Goal: Entertainment & Leisure: Browse casually

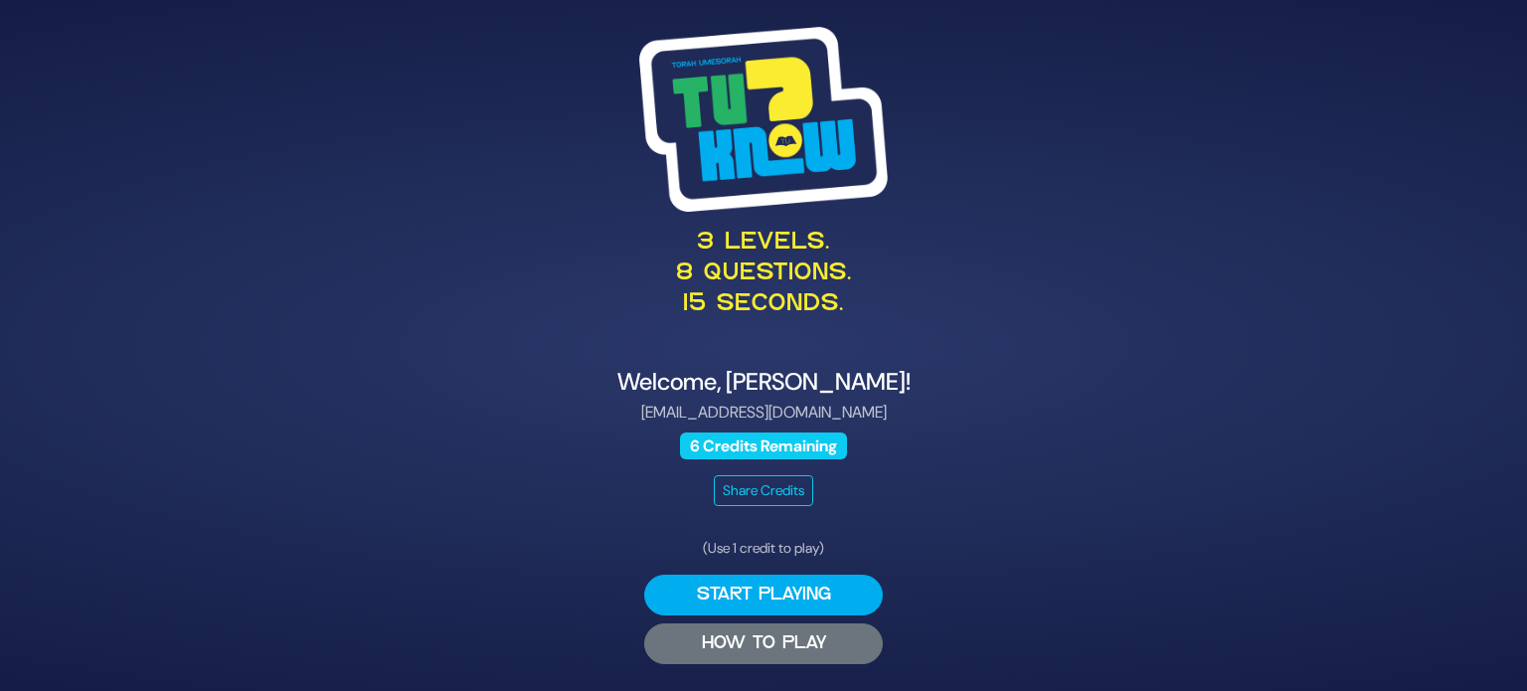
click at [771, 636] on button "HOW TO PLAY" at bounding box center [763, 643] width 239 height 41
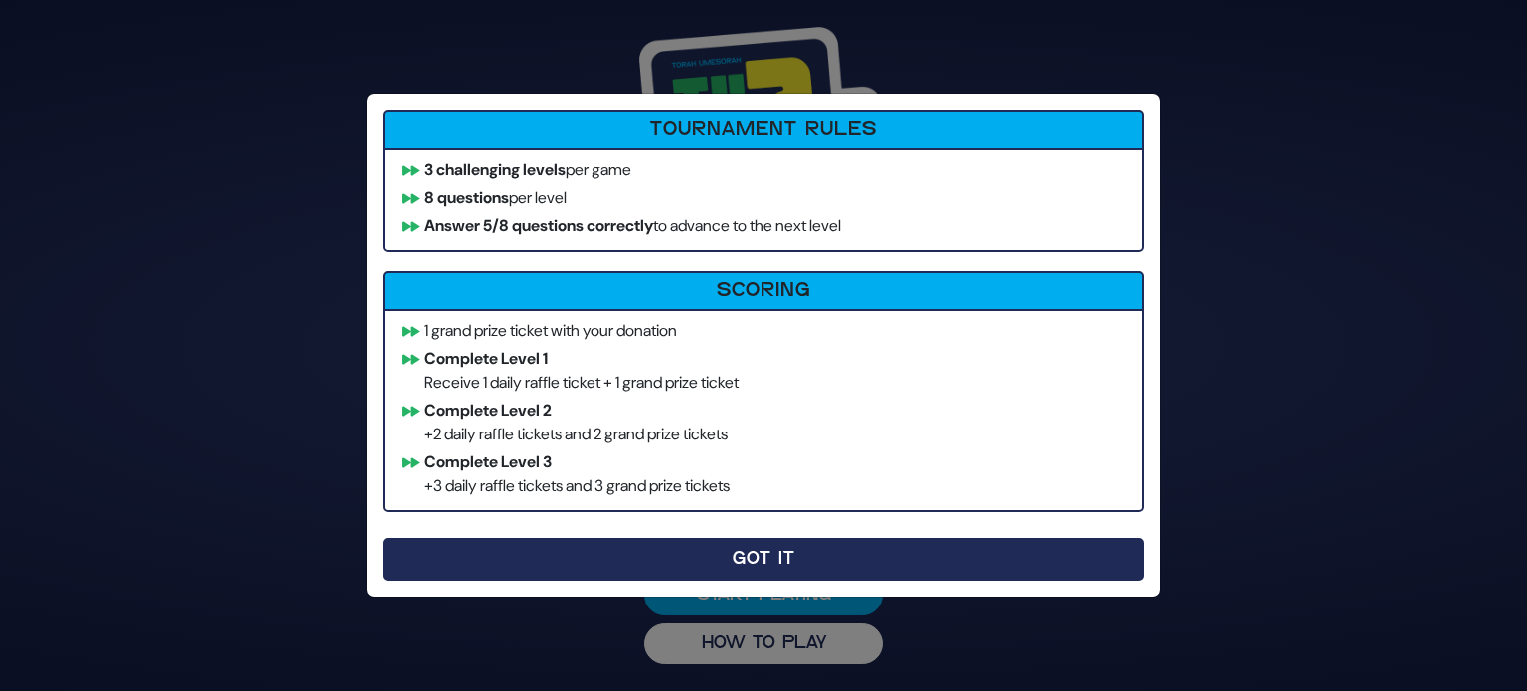
drag, startPoint x: 839, startPoint y: 561, endPoint x: 778, endPoint y: 560, distance: 60.6
click at [778, 560] on button "Got It" at bounding box center [763, 559] width 761 height 43
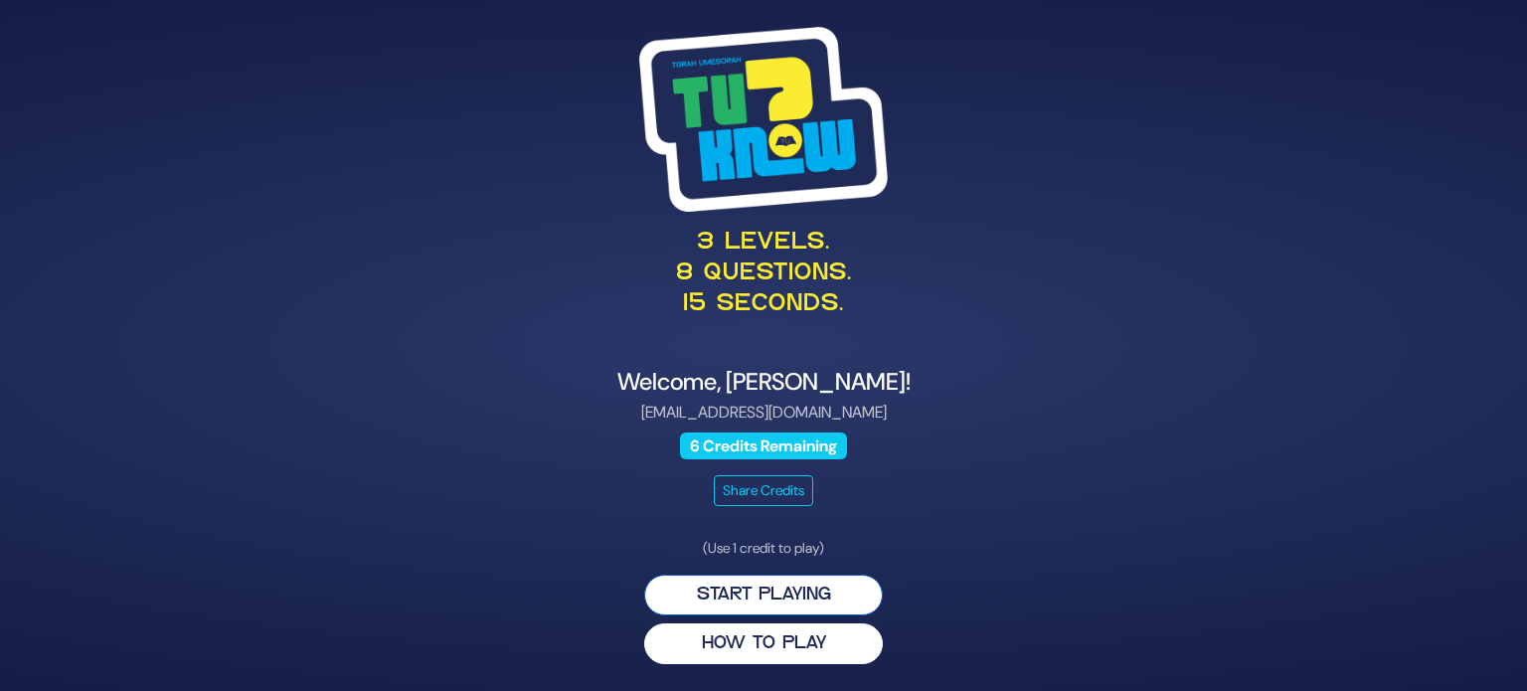
click at [770, 600] on button "Start Playing" at bounding box center [763, 595] width 239 height 41
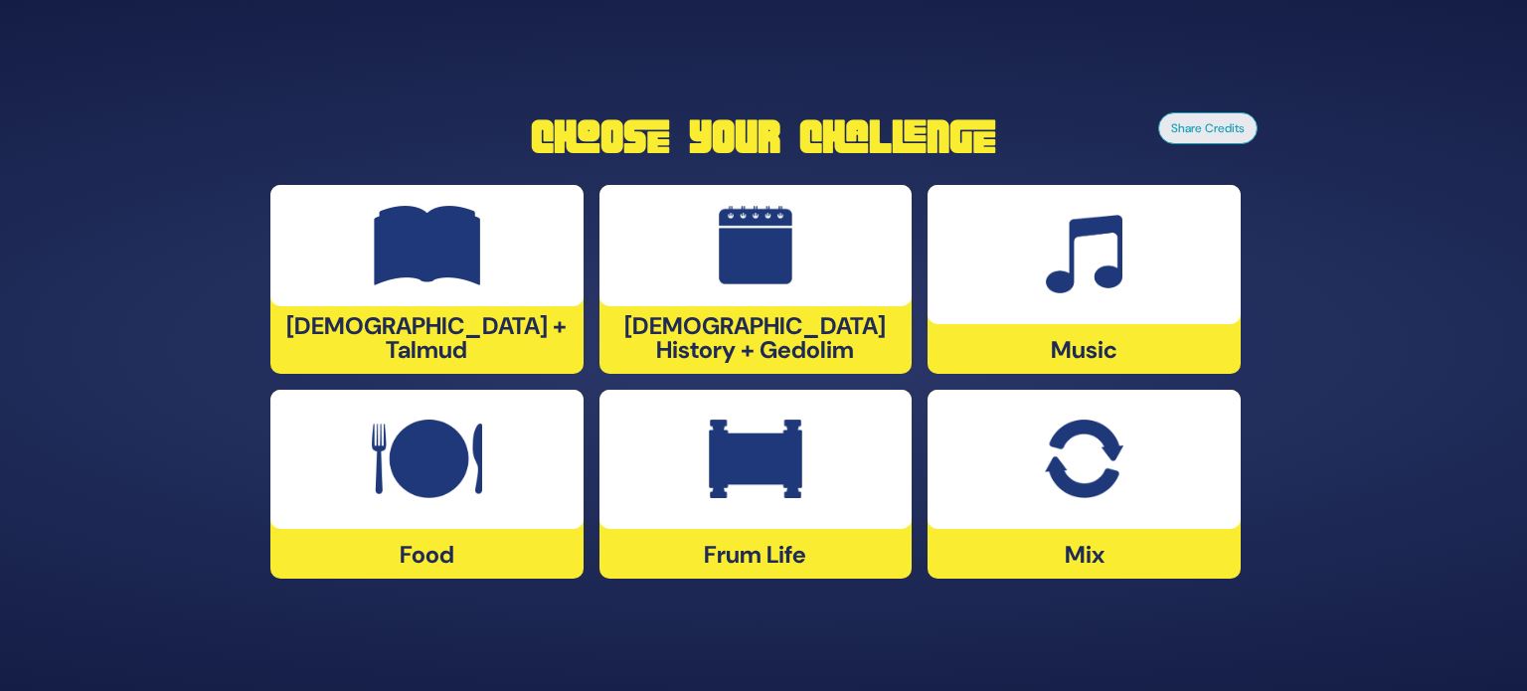
click at [1107, 454] on img at bounding box center [1084, 459] width 78 height 80
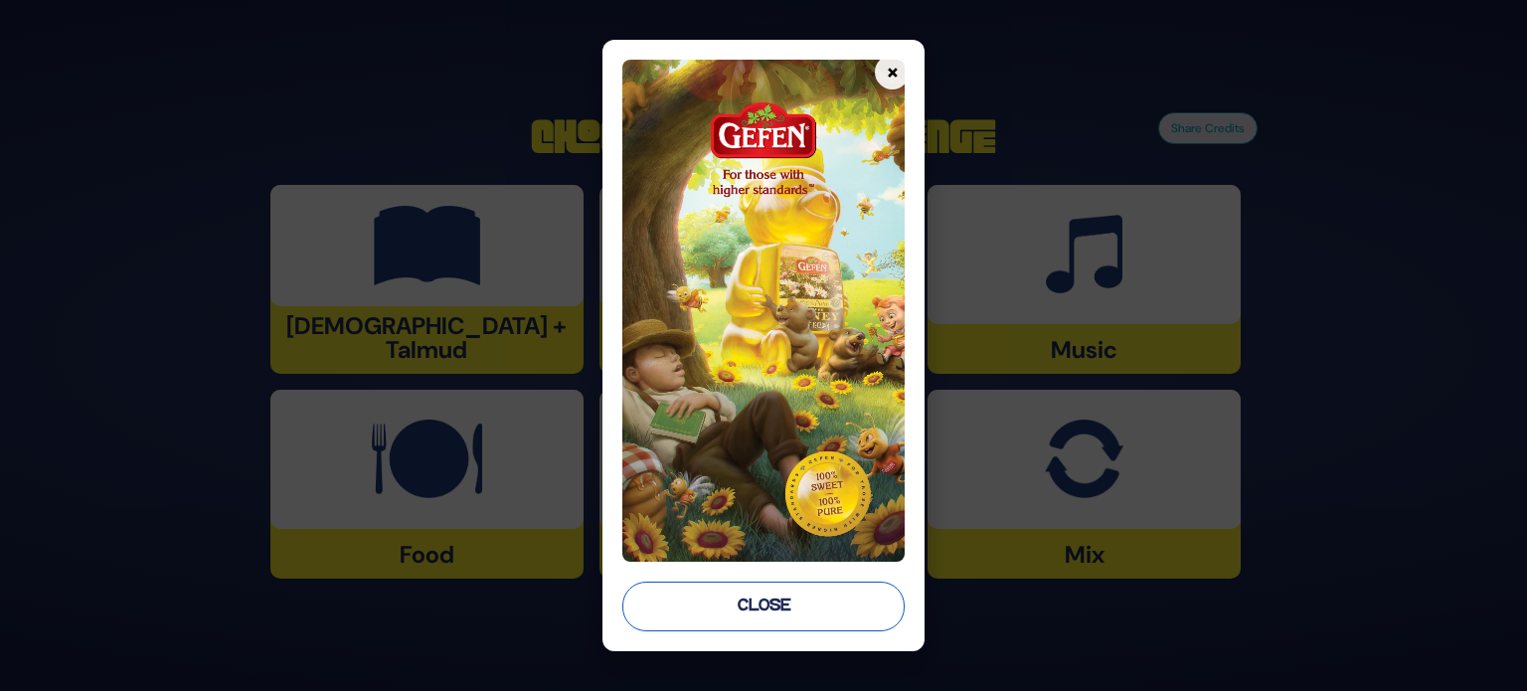
click at [857, 621] on button "Close" at bounding box center [763, 606] width 282 height 50
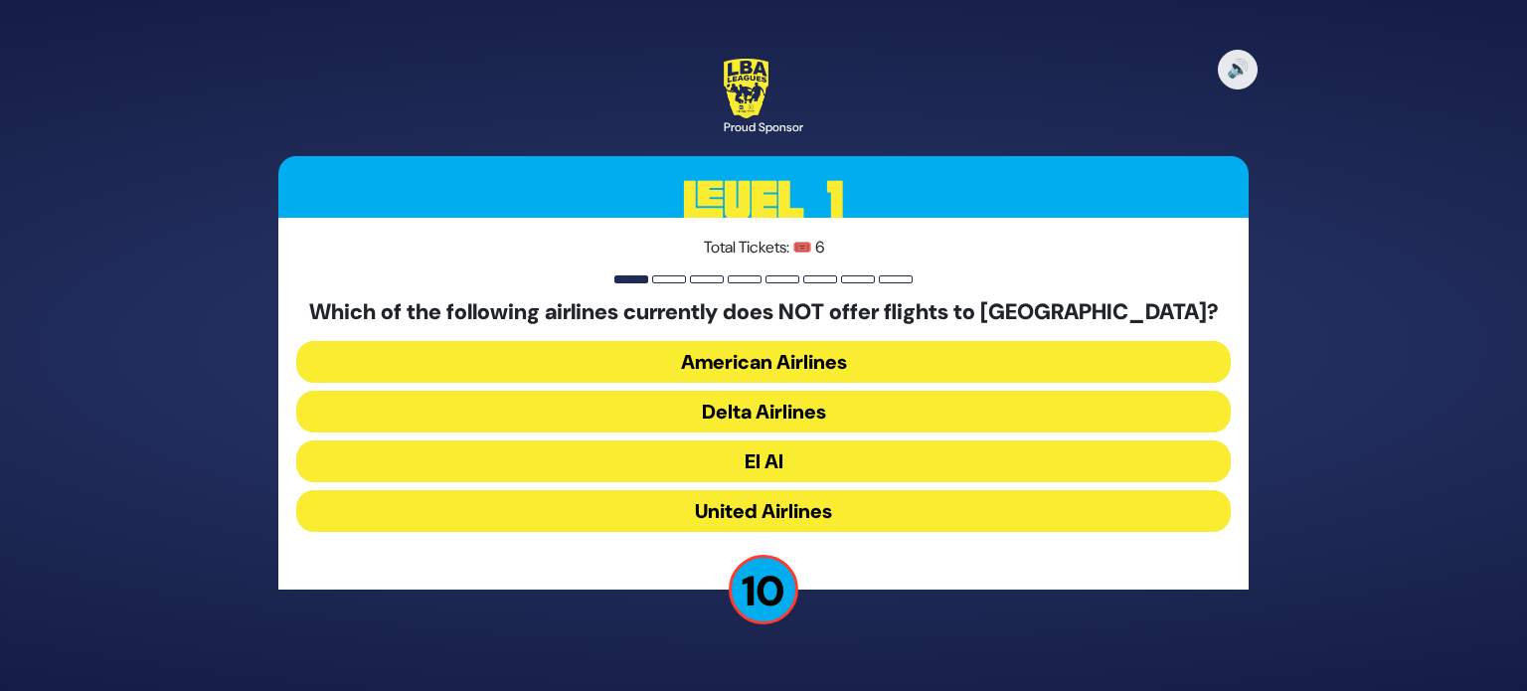
click at [698, 420] on button "Delta Airlines" at bounding box center [763, 412] width 934 height 42
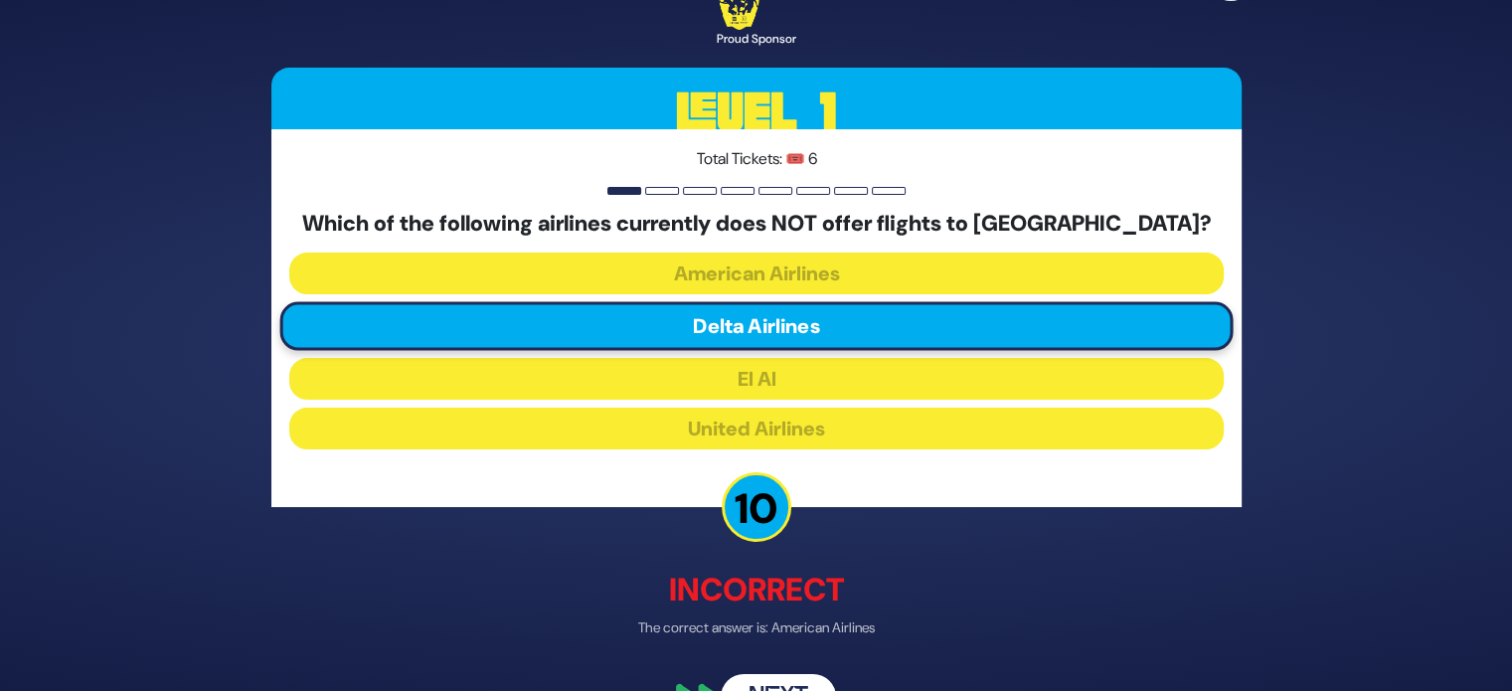
click at [792, 682] on button "Next" at bounding box center [778, 698] width 115 height 46
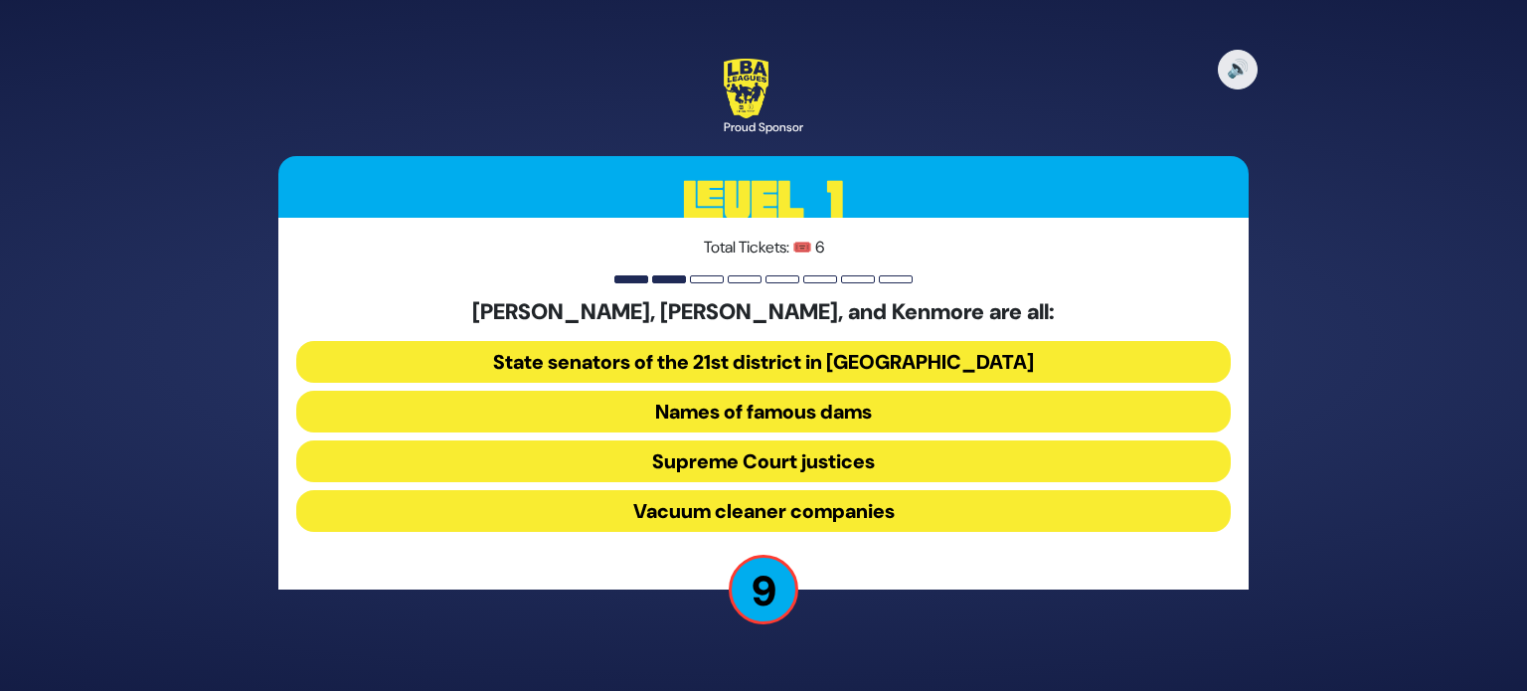
click at [807, 516] on button "Vacuum cleaner companies" at bounding box center [763, 511] width 934 height 42
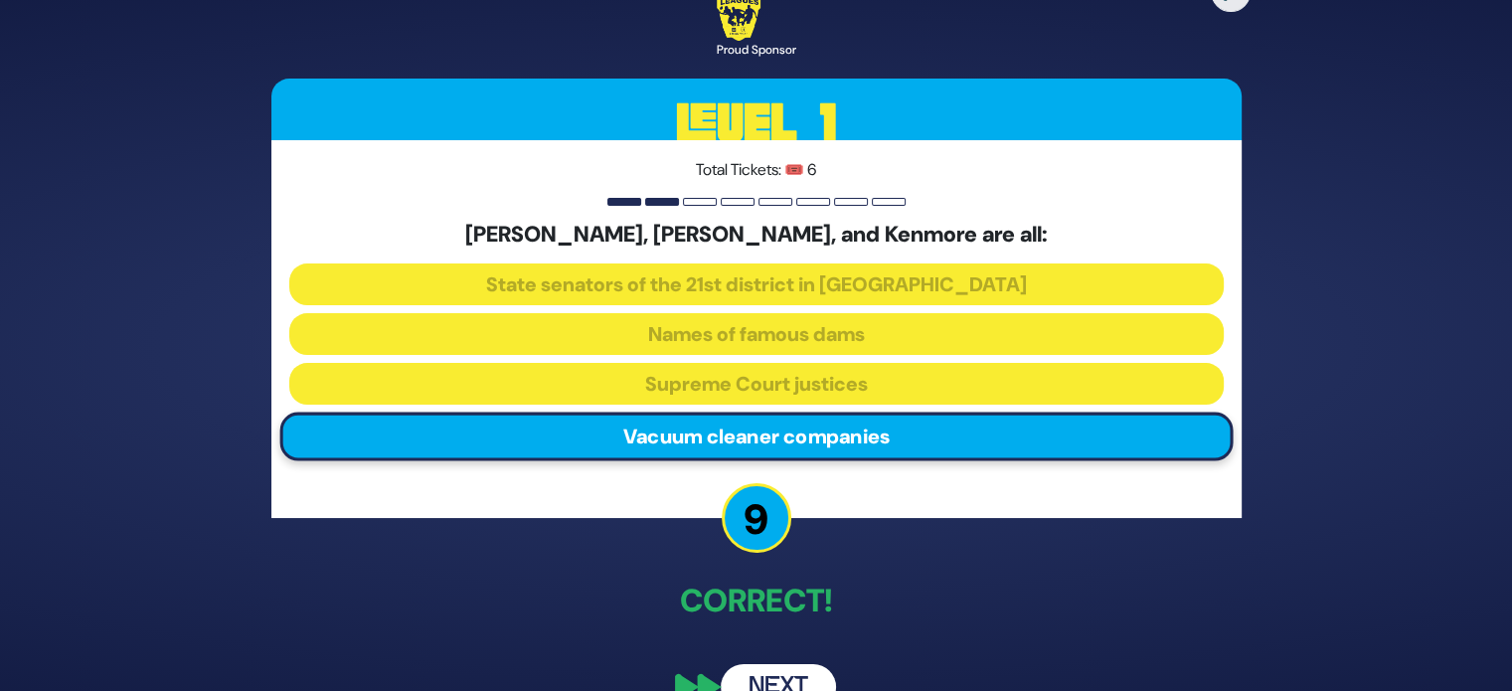
click at [765, 679] on button "Next" at bounding box center [778, 687] width 115 height 46
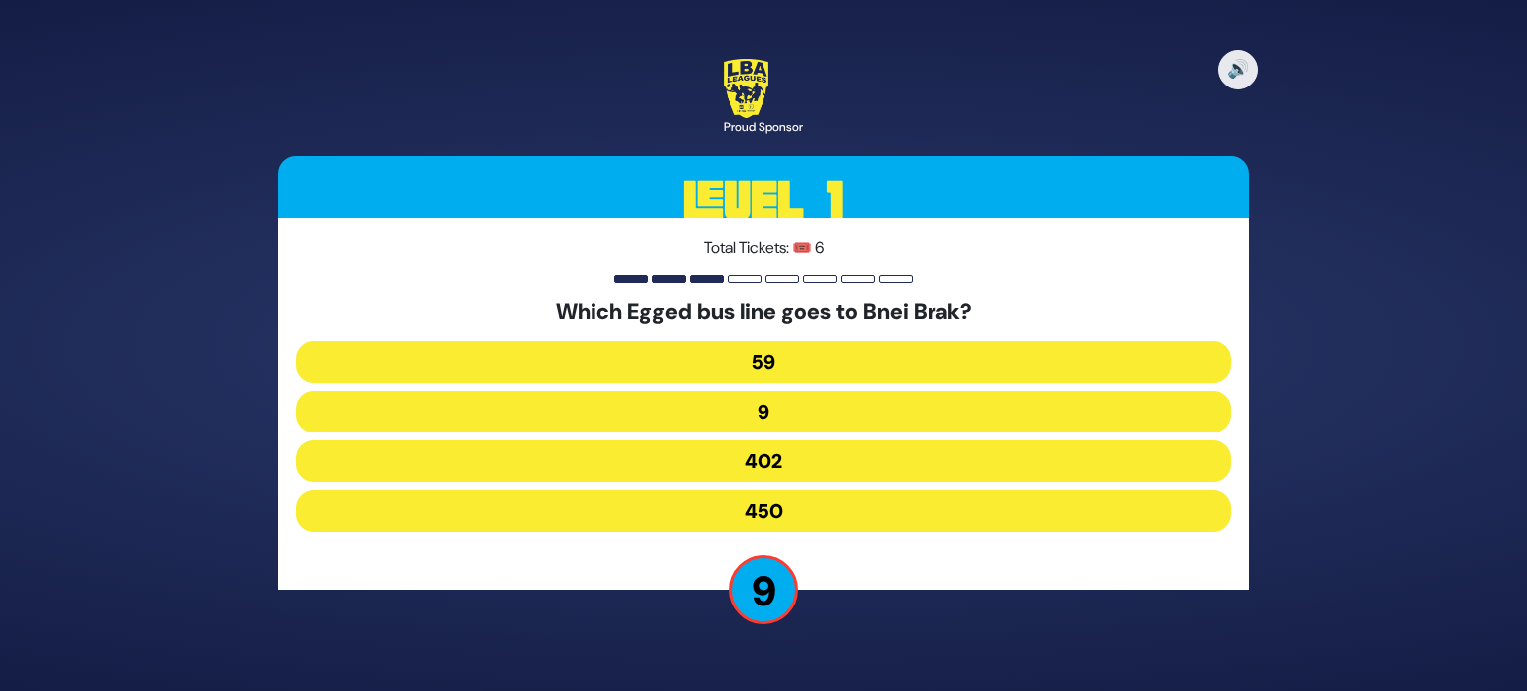
click at [803, 463] on button "402" at bounding box center [763, 461] width 934 height 42
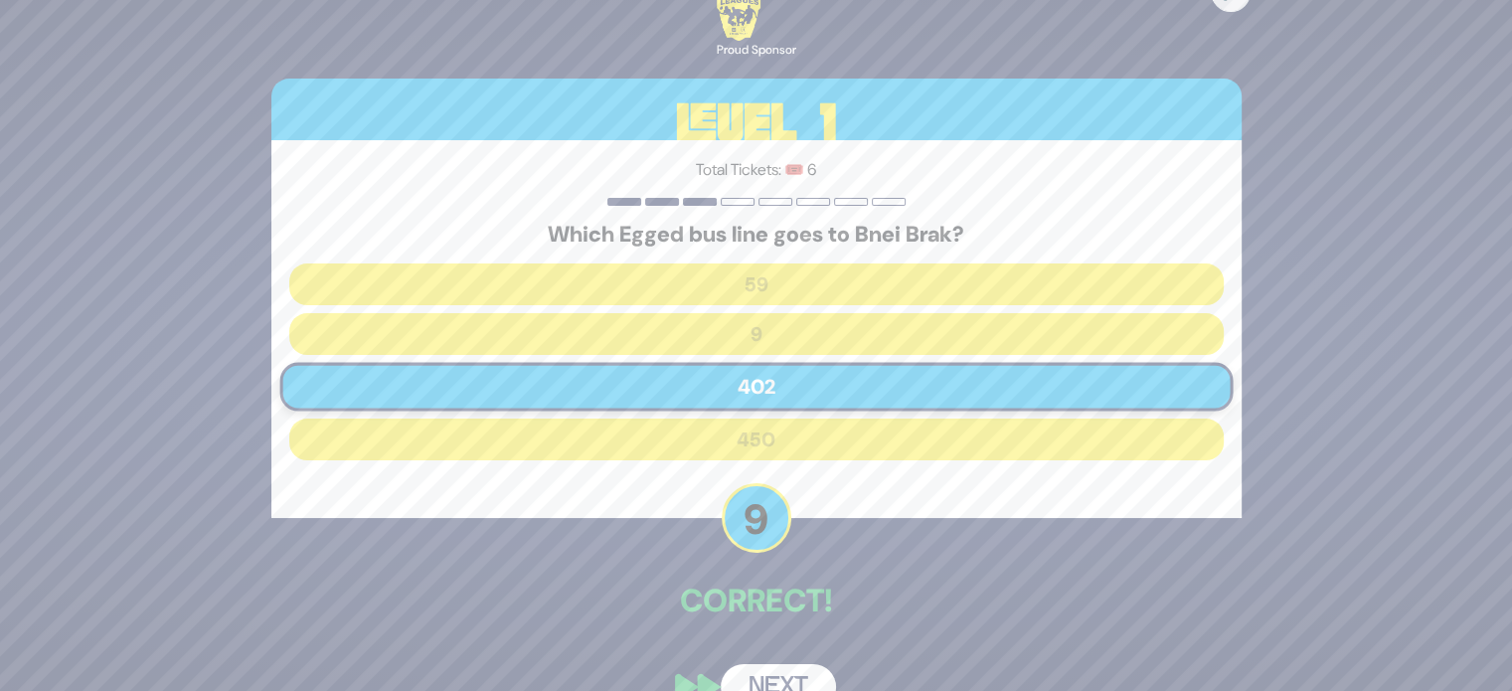
click at [792, 671] on button "Next" at bounding box center [778, 687] width 115 height 46
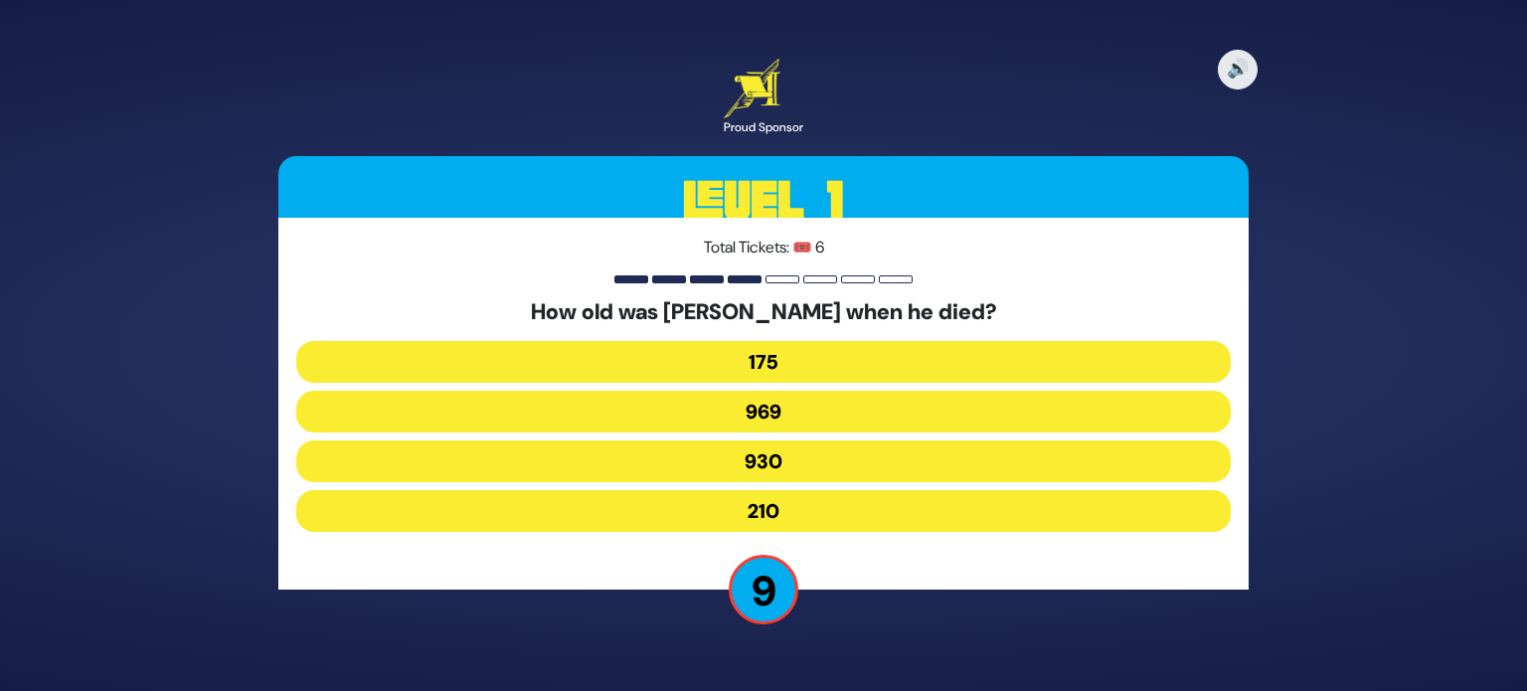
click at [771, 461] on button "930" at bounding box center [763, 461] width 934 height 42
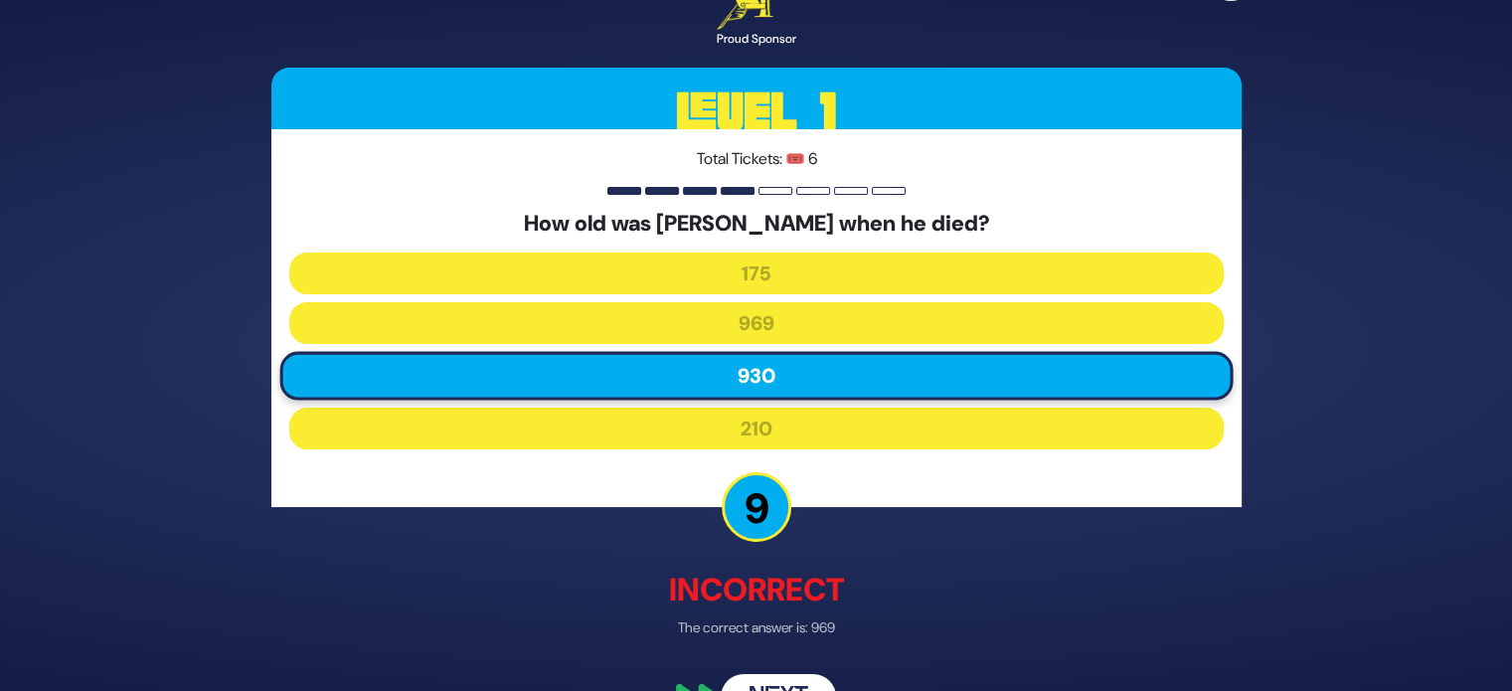
click at [791, 682] on button "Next" at bounding box center [778, 698] width 115 height 46
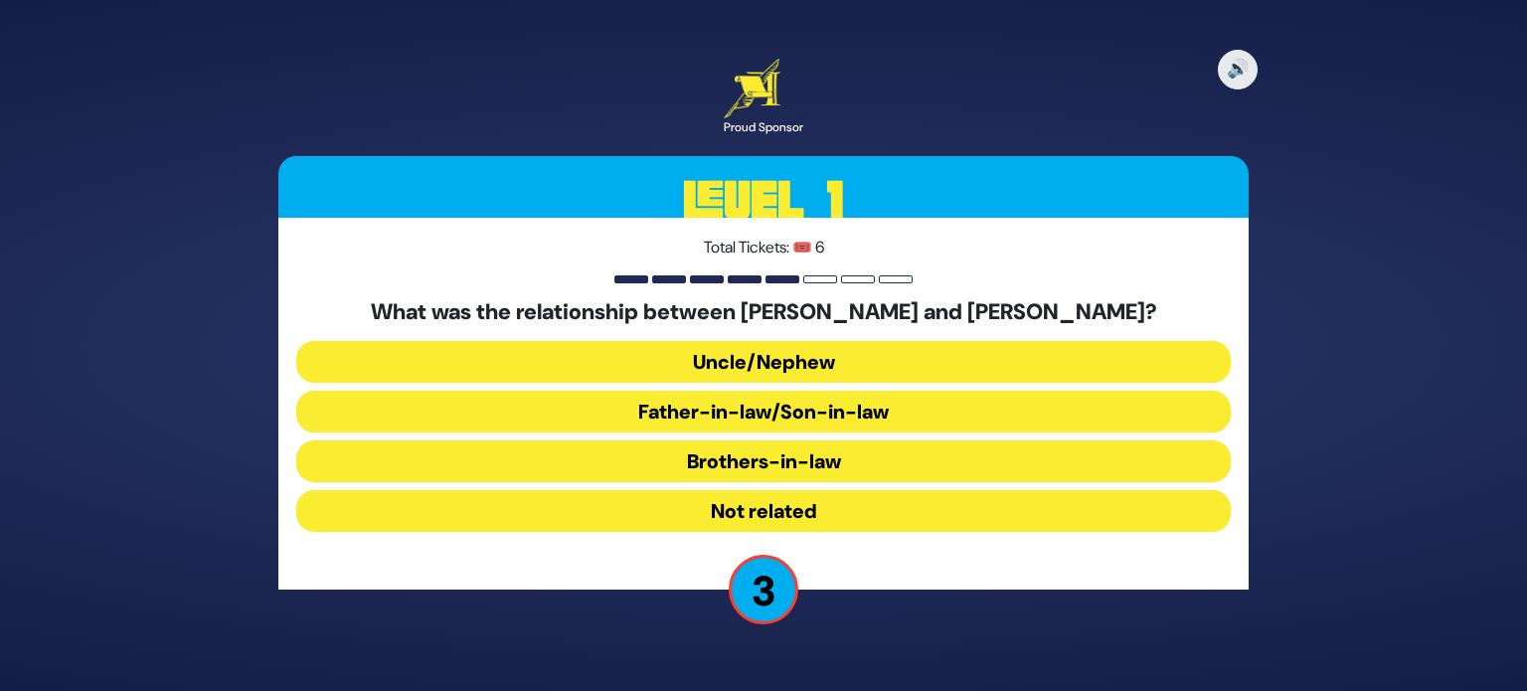
click at [740, 509] on button "Not related" at bounding box center [763, 511] width 934 height 42
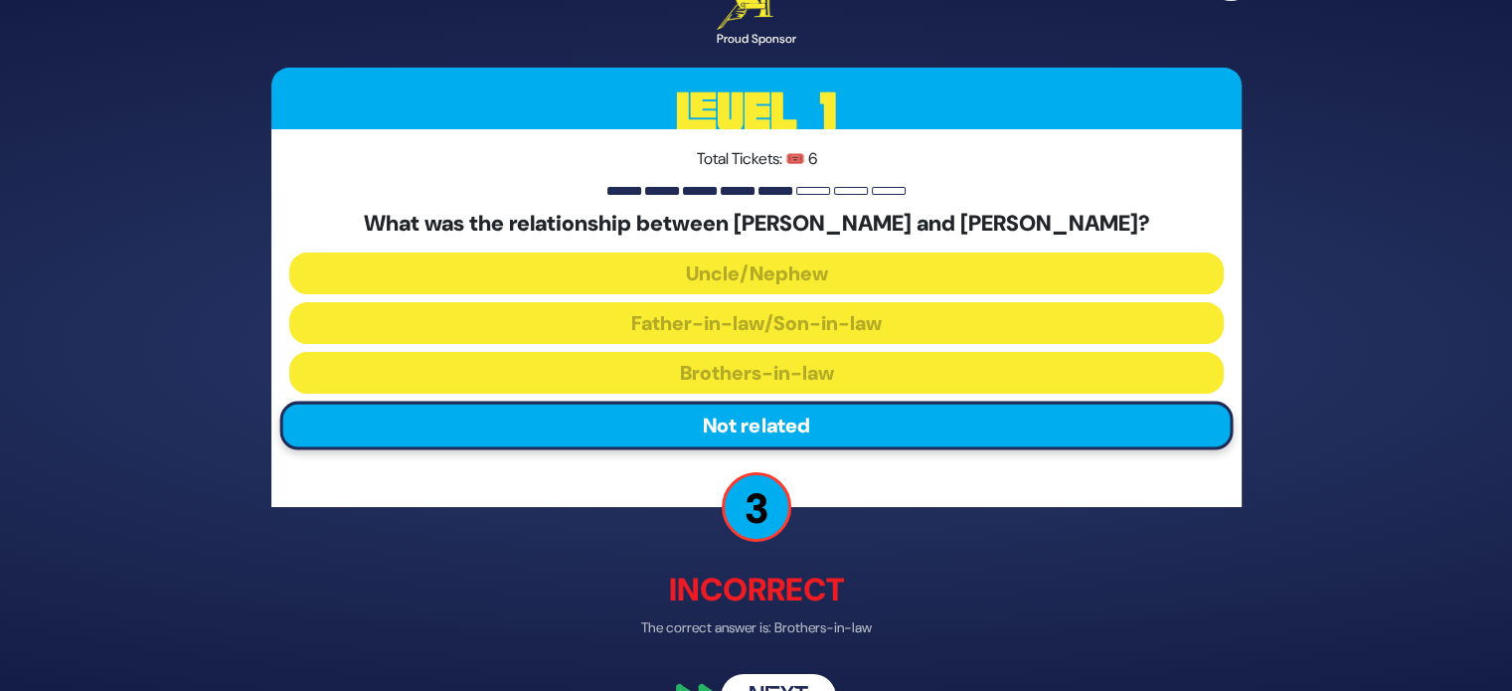
click at [772, 679] on button "Next" at bounding box center [778, 698] width 115 height 46
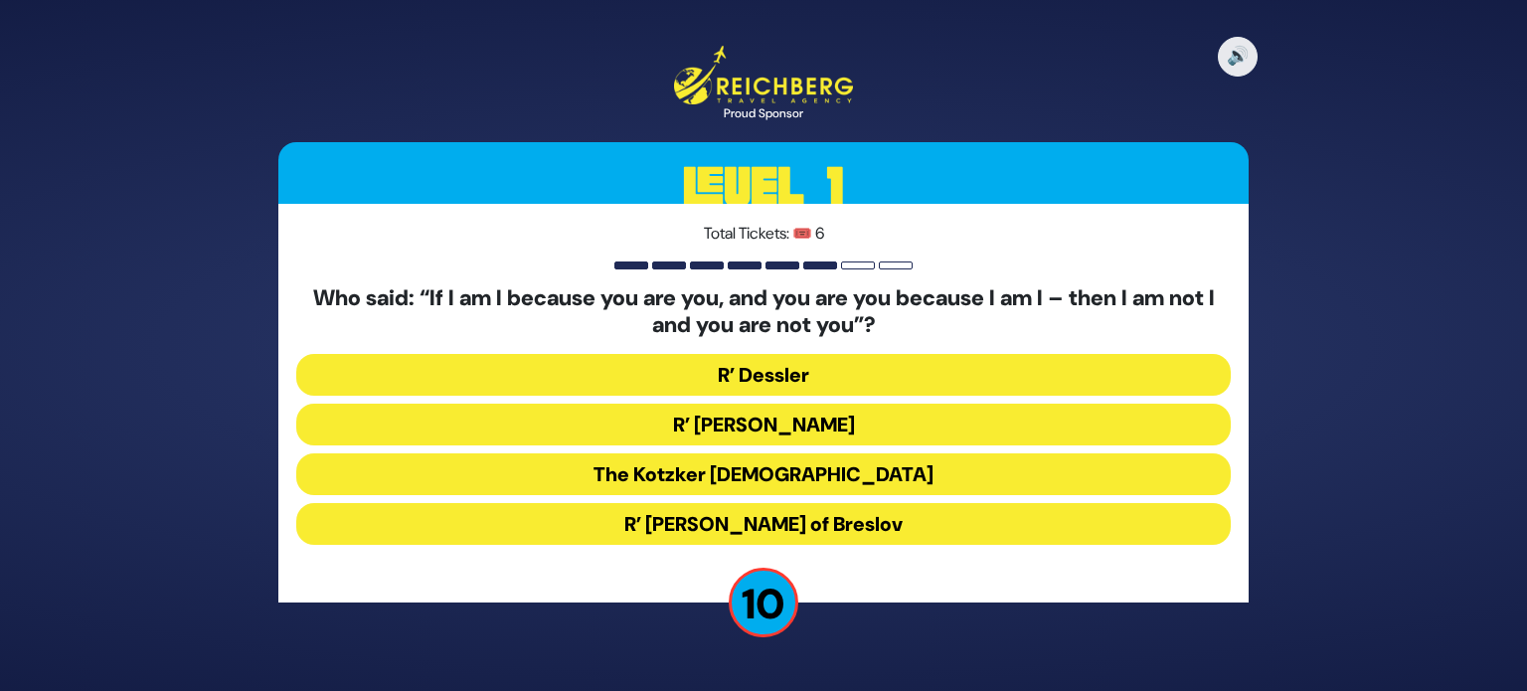
click at [839, 462] on button "The Kotzker Rebbe" at bounding box center [763, 474] width 934 height 42
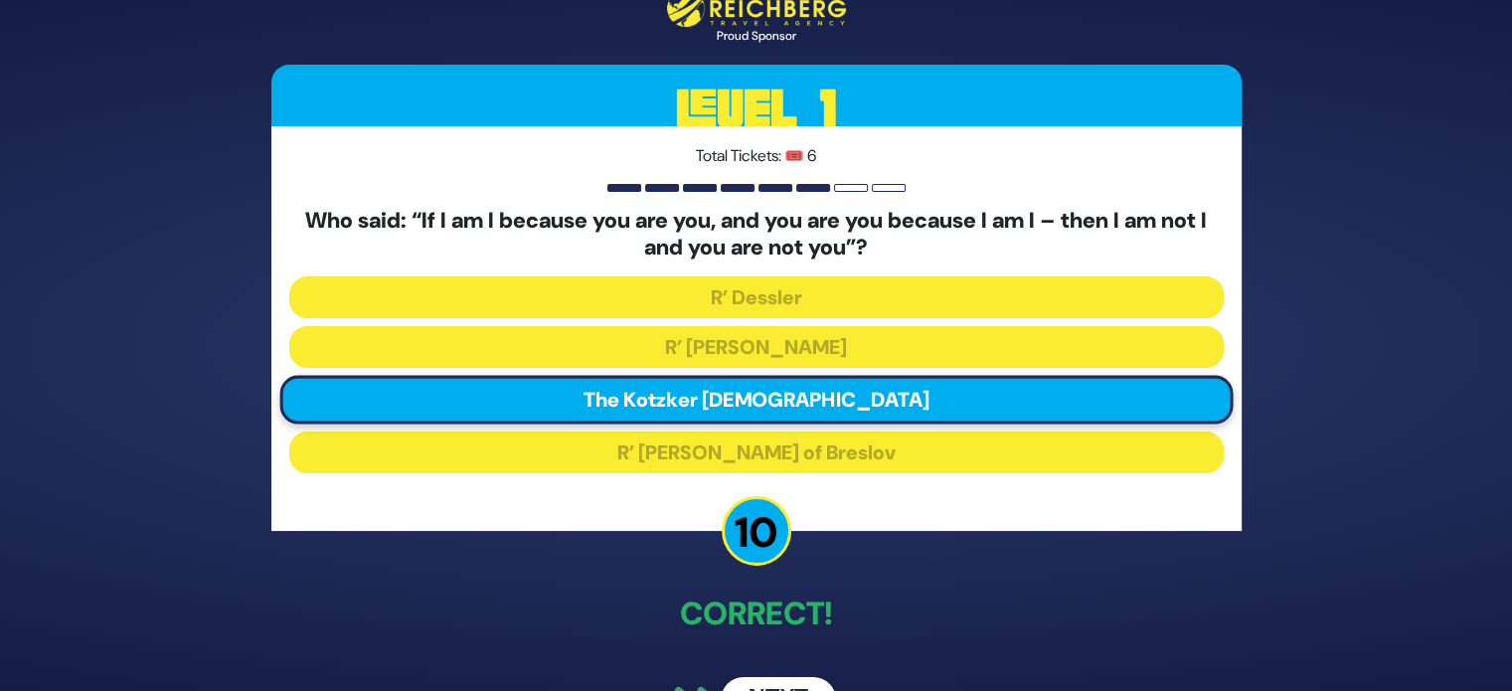
click at [769, 682] on button "Next" at bounding box center [778, 700] width 115 height 46
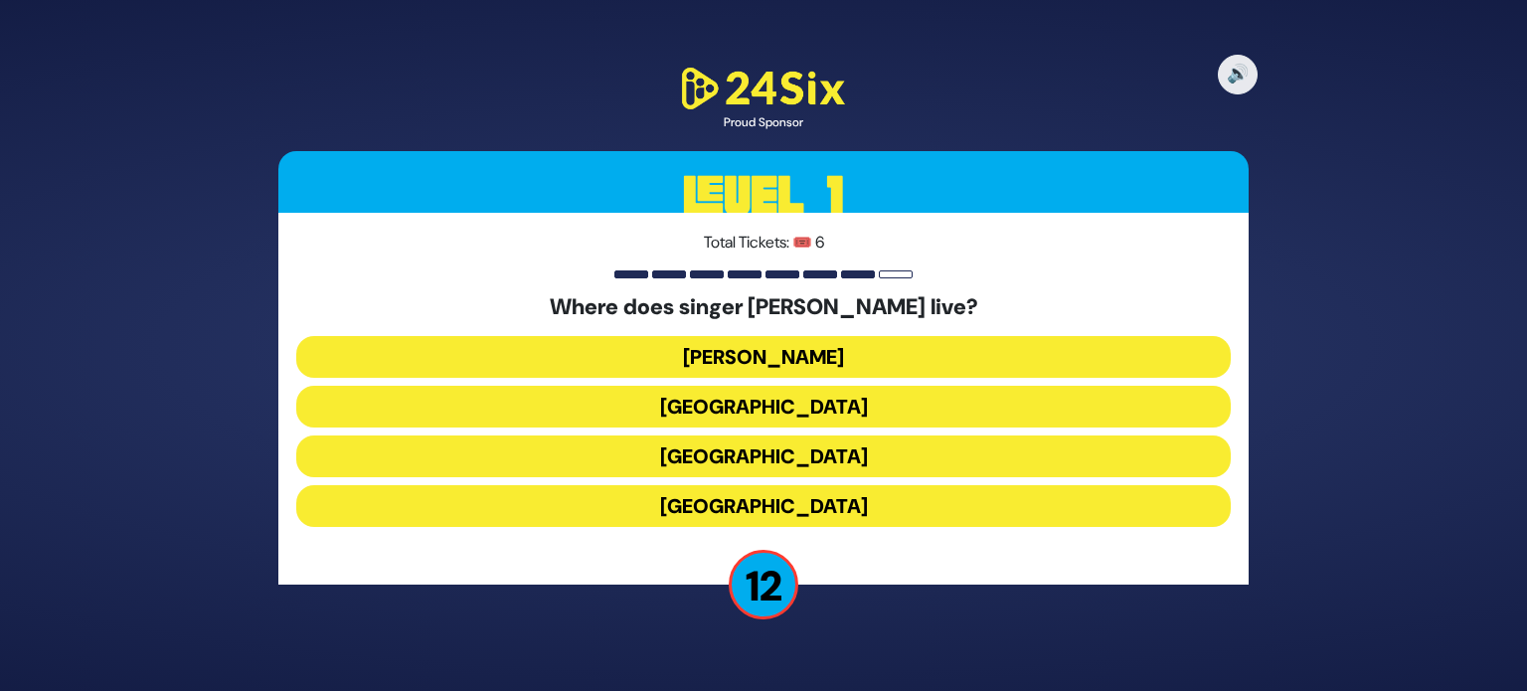
click at [762, 519] on button "England" at bounding box center [763, 506] width 934 height 42
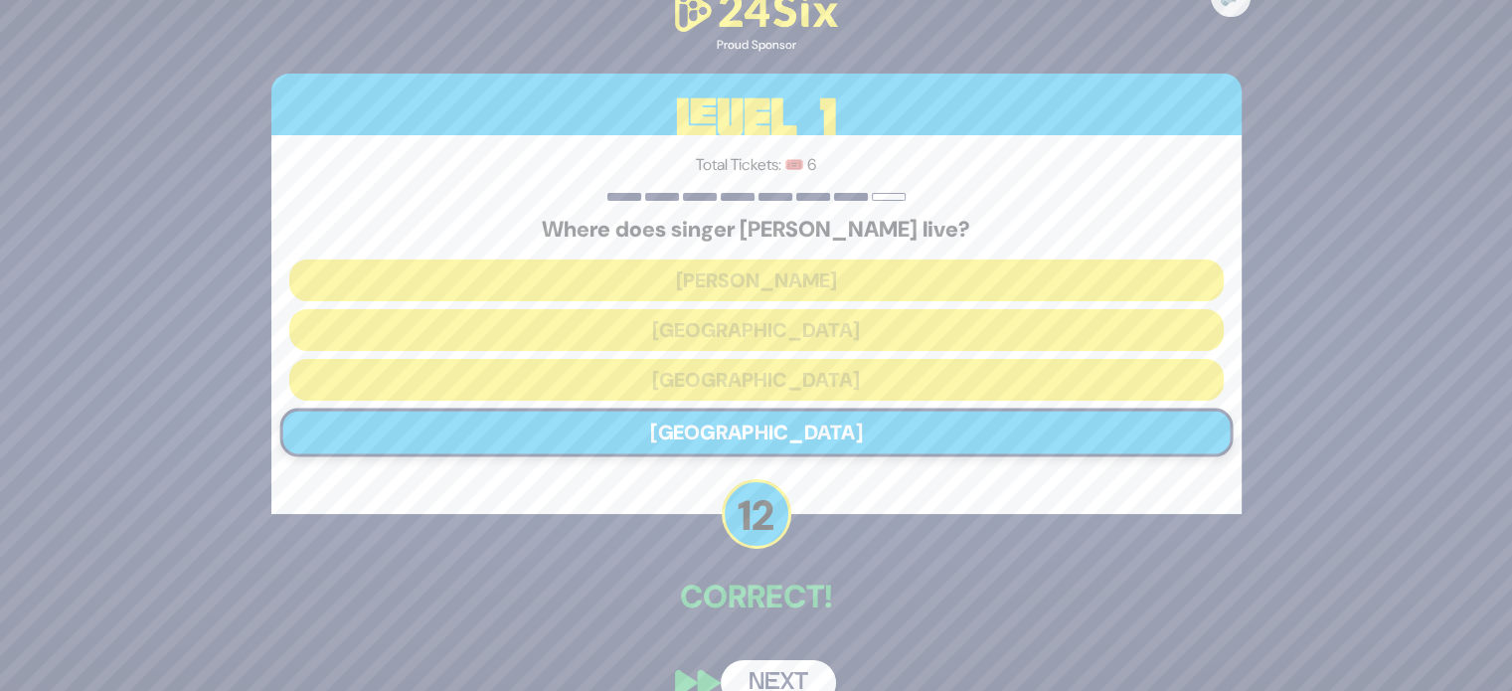
click at [787, 678] on button "Next" at bounding box center [778, 683] width 115 height 46
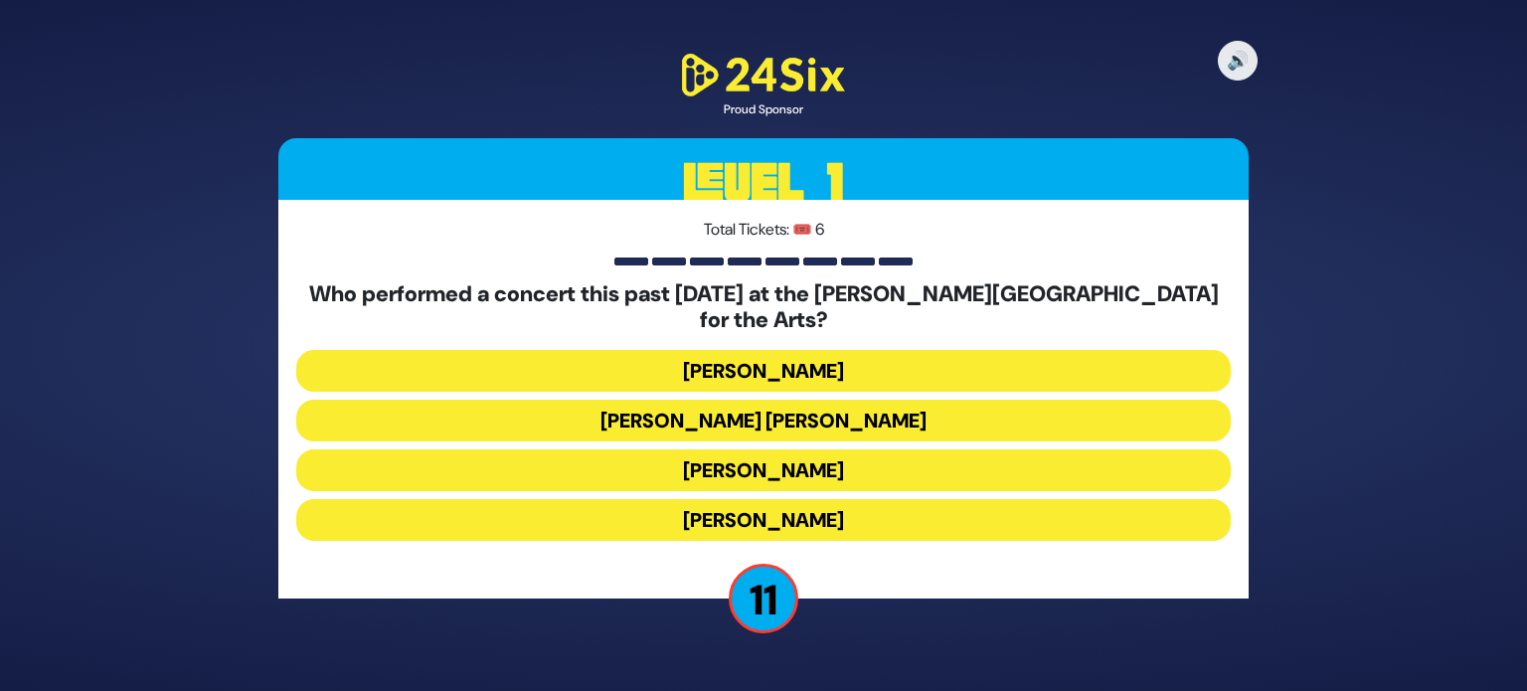
click at [839, 500] on button "[PERSON_NAME]" at bounding box center [763, 520] width 934 height 42
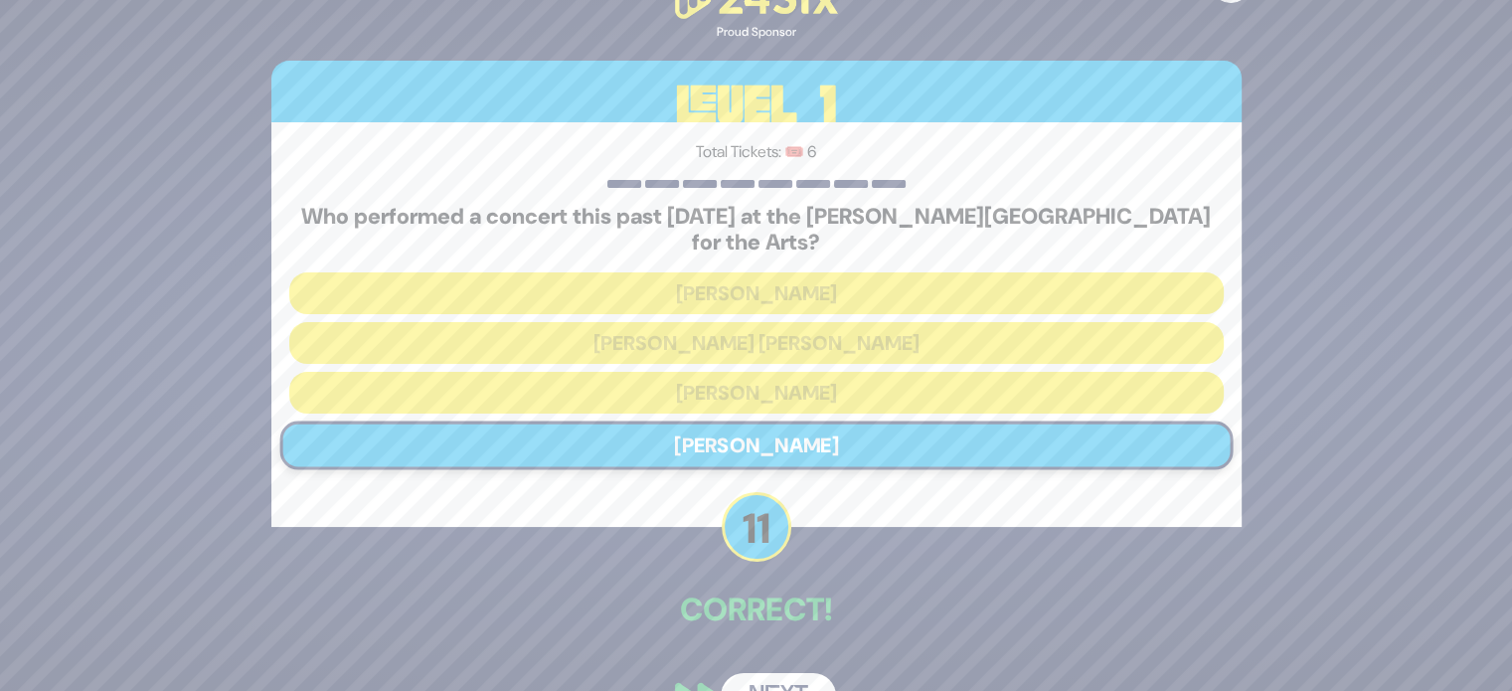
click at [778, 673] on button "Next" at bounding box center [778, 696] width 115 height 46
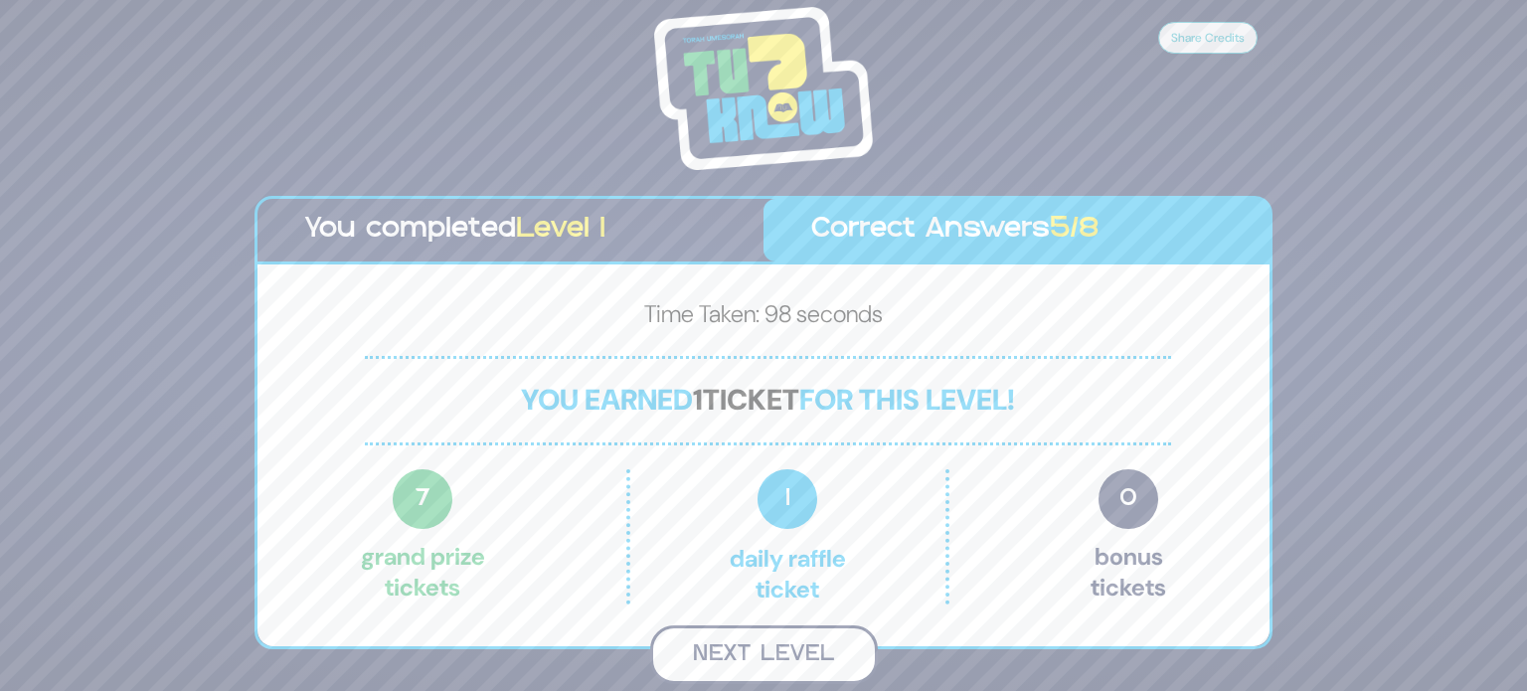
click at [787, 655] on button "Next Level" at bounding box center [764, 654] width 228 height 59
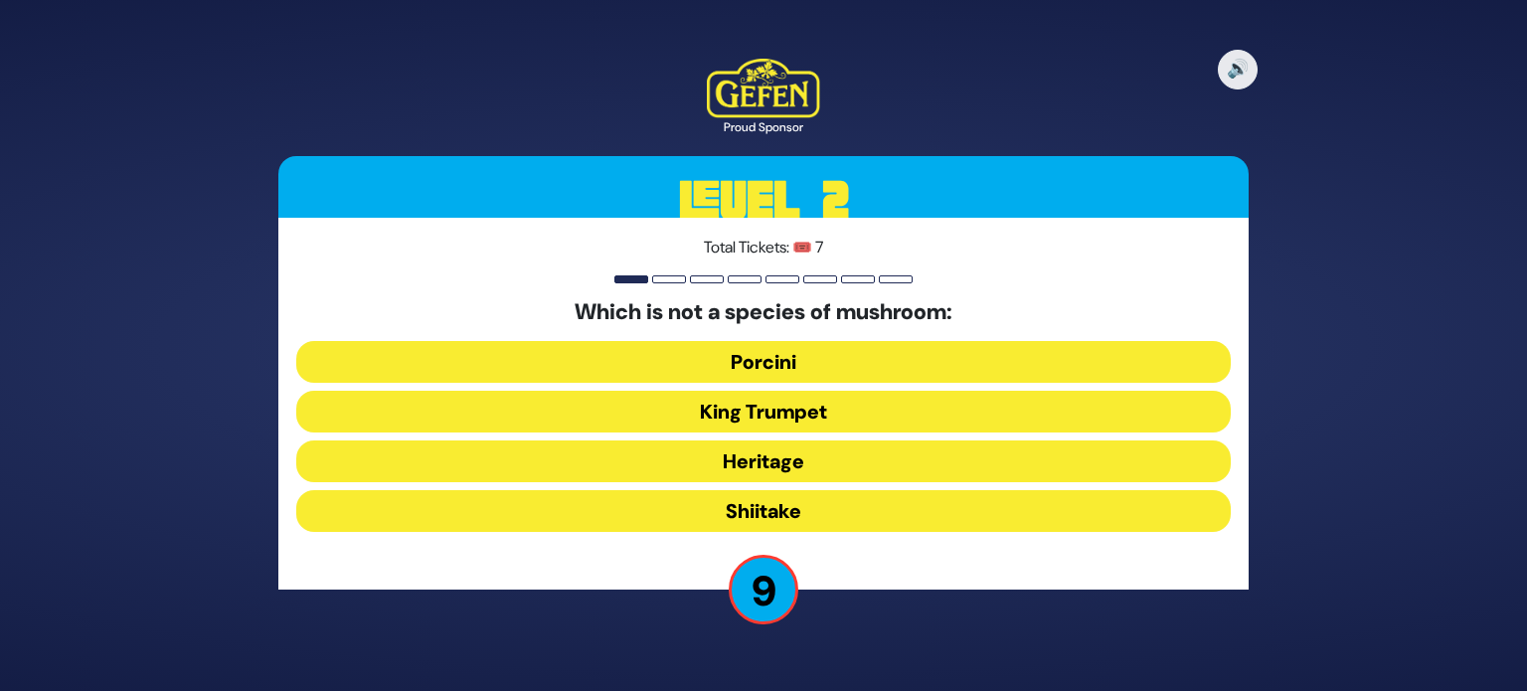
click at [837, 425] on button "King Trumpet" at bounding box center [763, 412] width 934 height 42
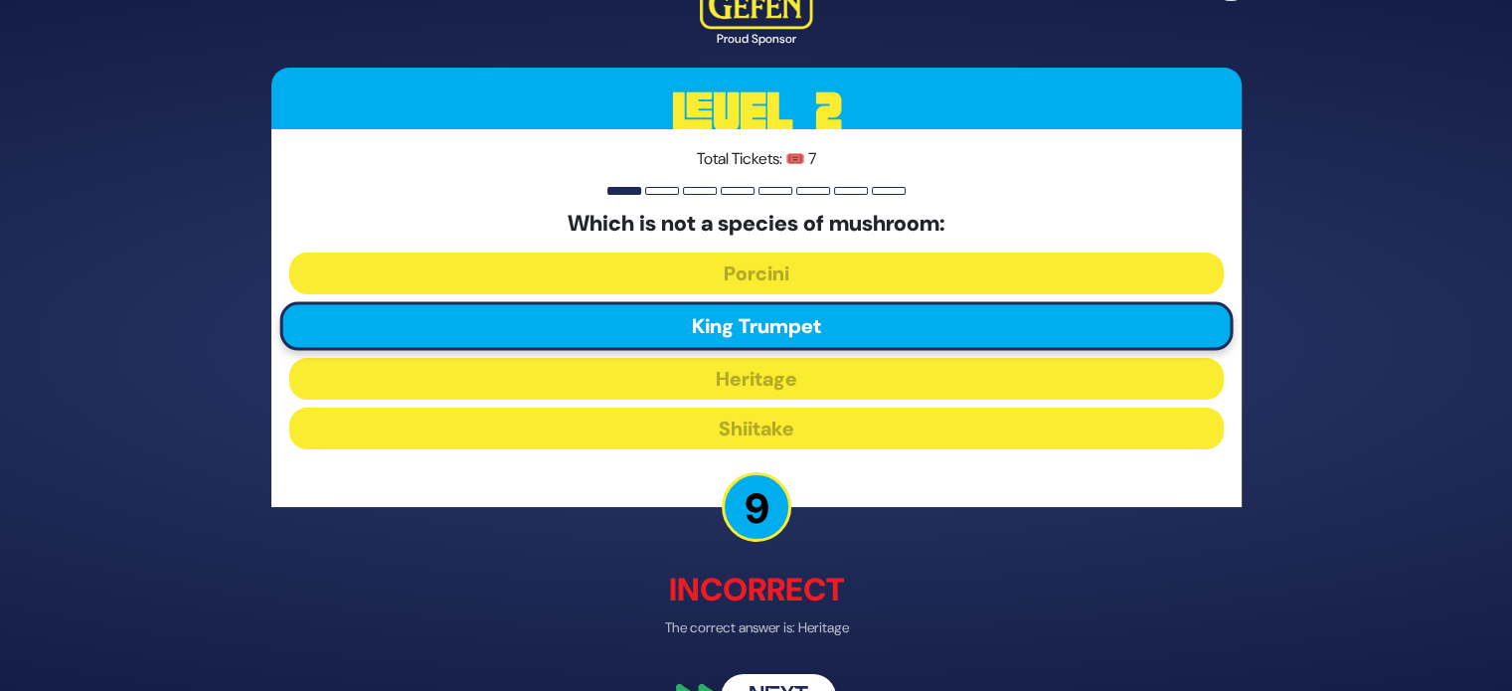
click at [775, 683] on button "Next" at bounding box center [778, 698] width 115 height 46
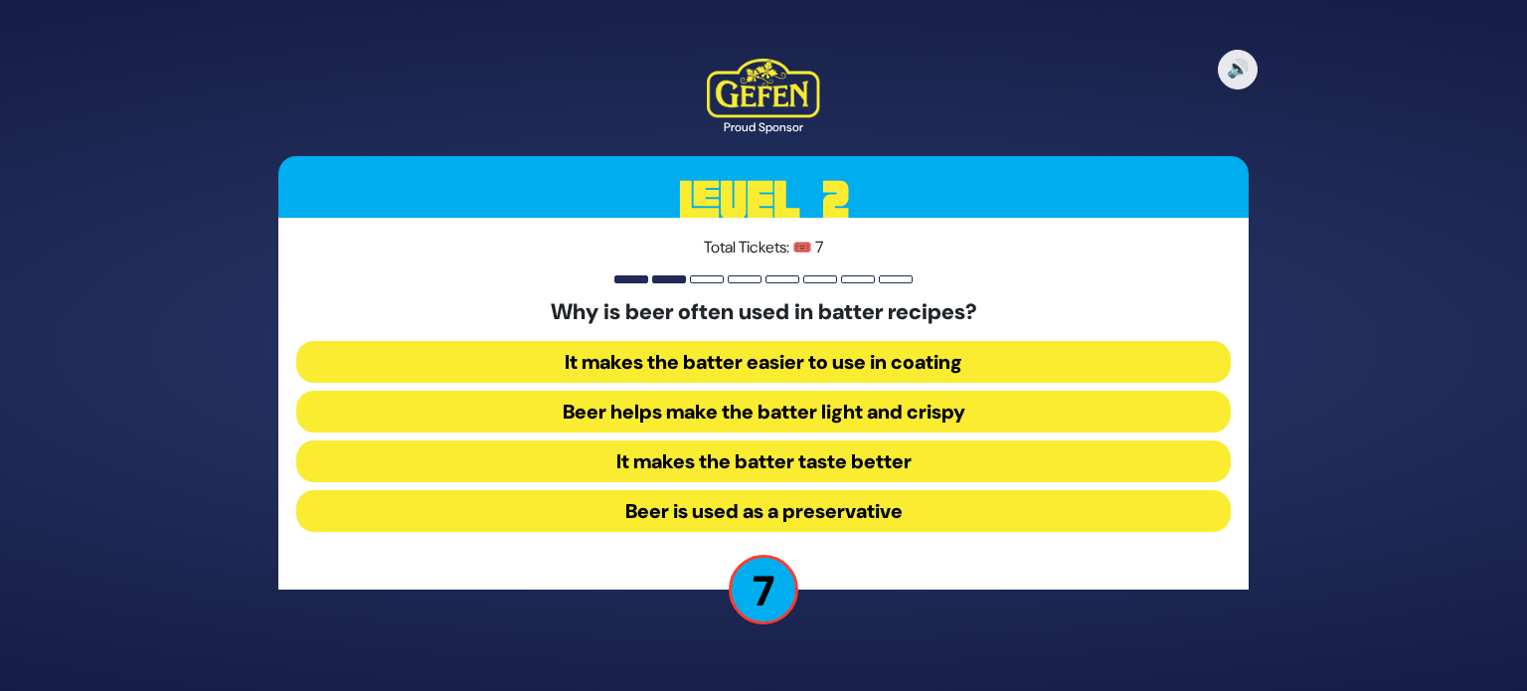
click at [885, 416] on button "Beer helps make the batter light and crispy" at bounding box center [763, 412] width 934 height 42
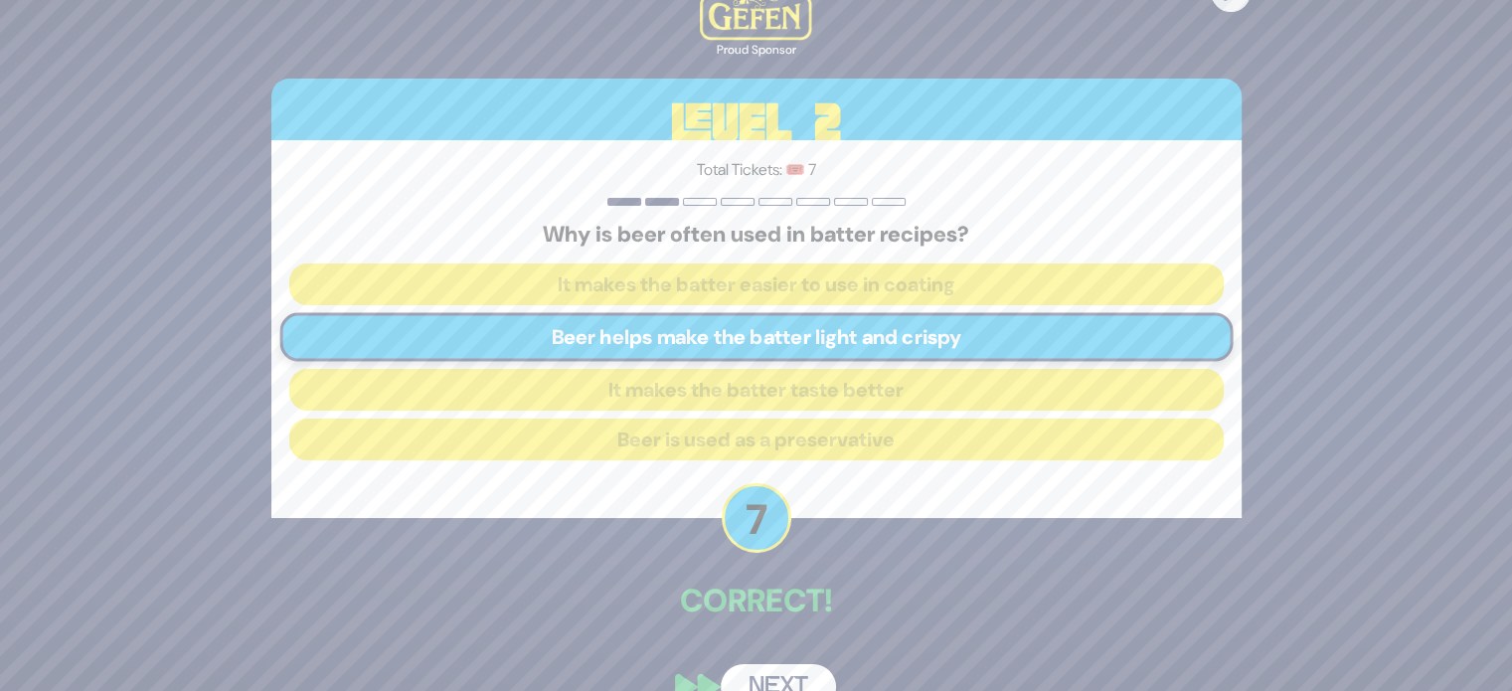
click at [771, 683] on button "Next" at bounding box center [778, 687] width 115 height 46
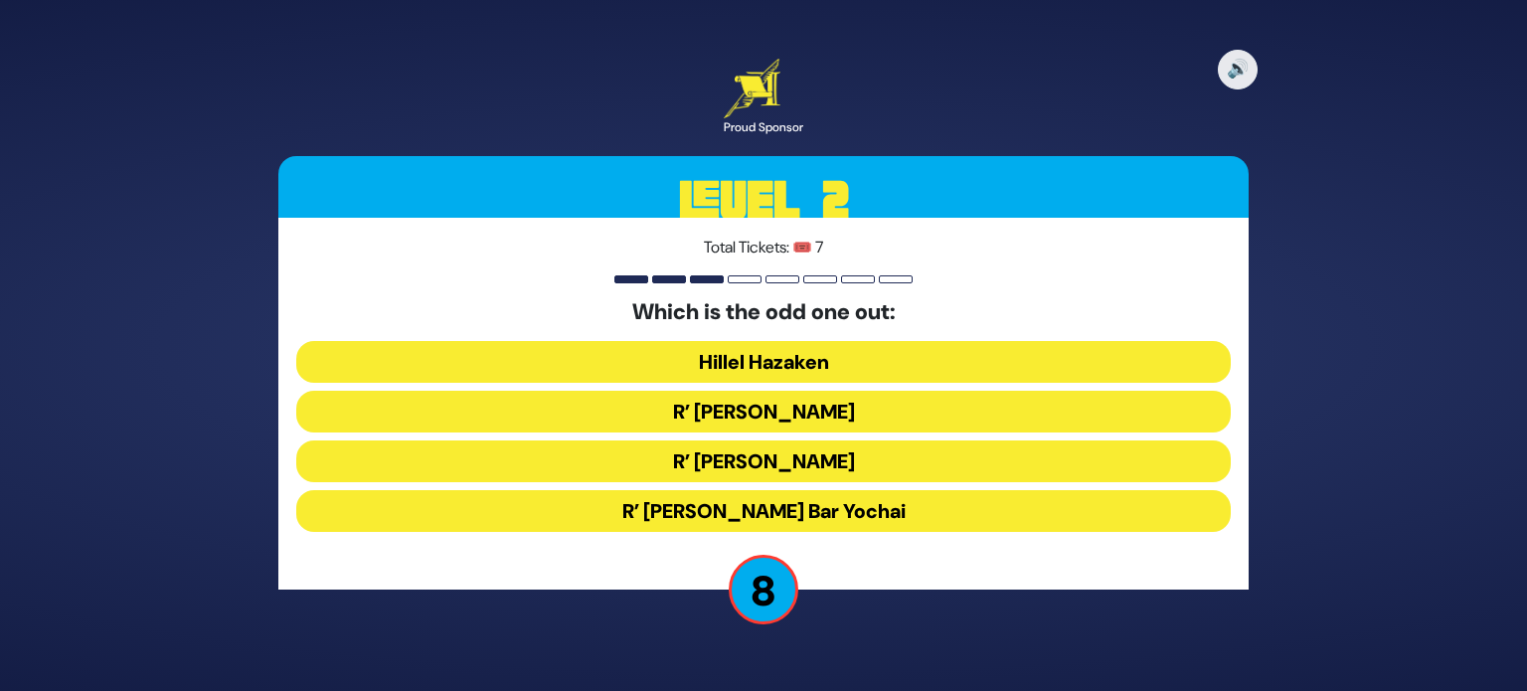
click at [831, 350] on button "Hillel Hazaken" at bounding box center [763, 362] width 934 height 42
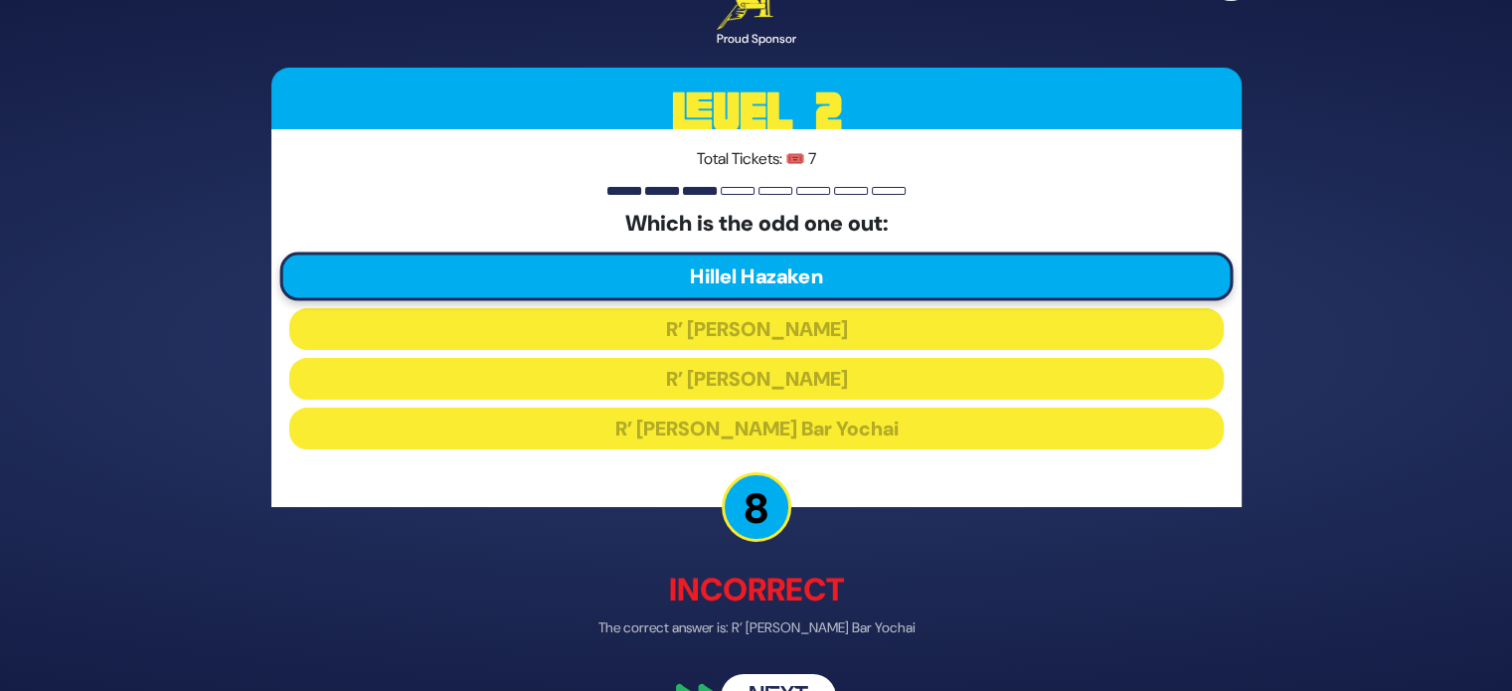
click at [759, 680] on button "Next" at bounding box center [778, 698] width 115 height 46
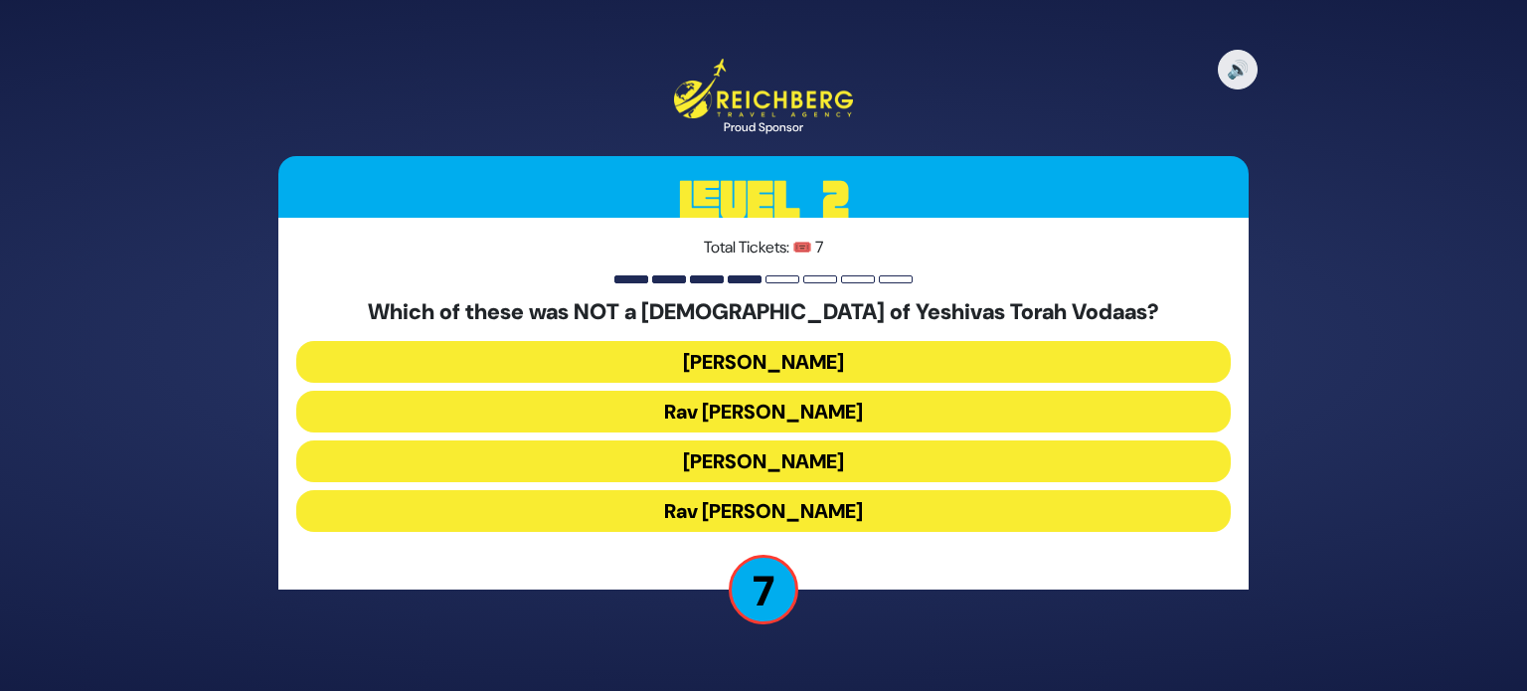
click at [774, 462] on button "Rav Avraham Pam" at bounding box center [763, 461] width 934 height 42
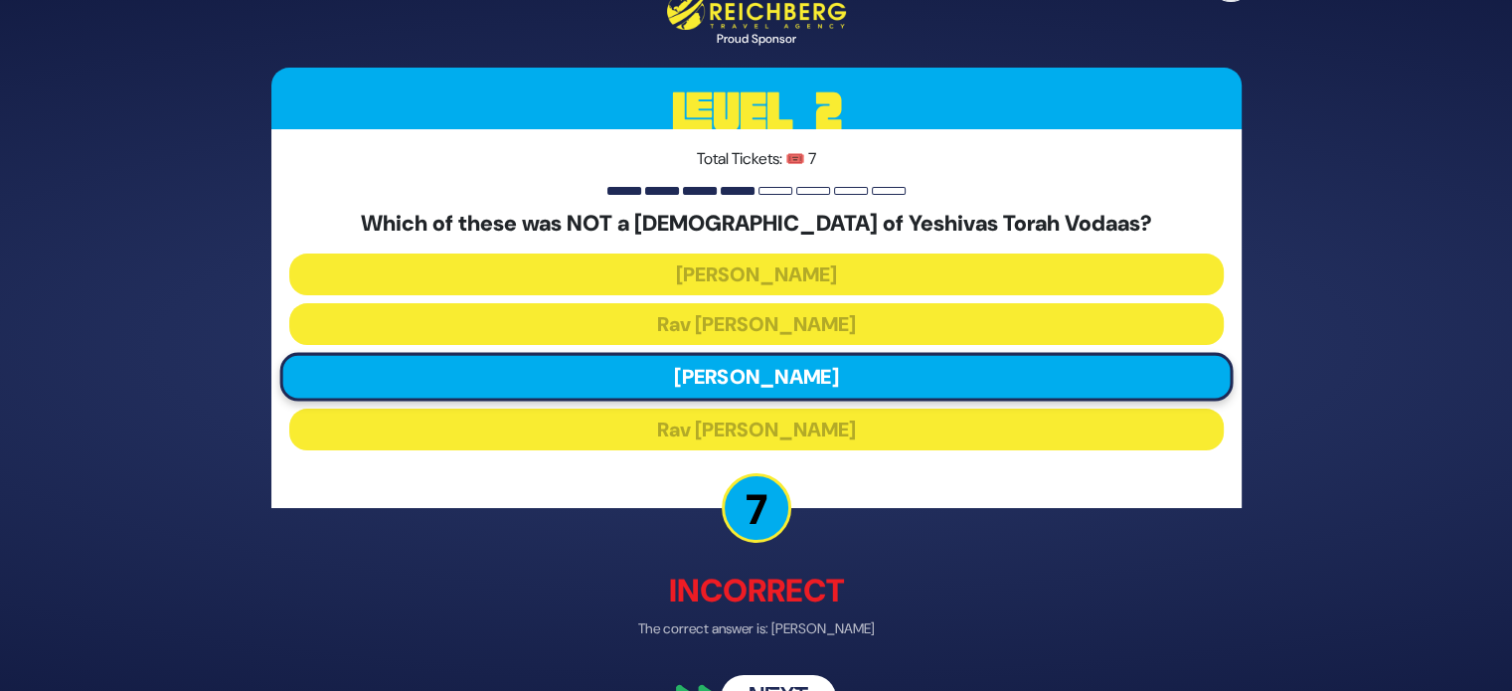
click at [771, 687] on button "Next" at bounding box center [778, 697] width 115 height 46
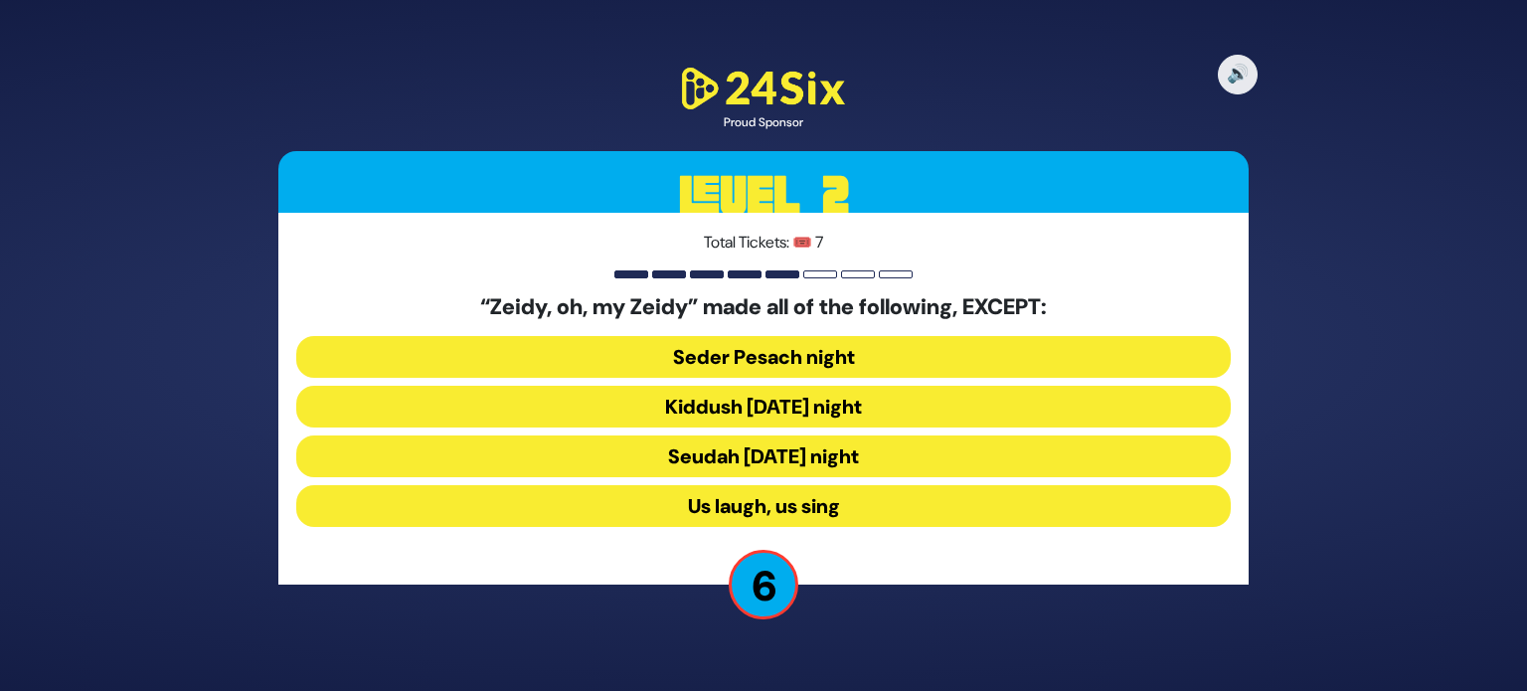
click at [811, 359] on button "Seder Pesach night" at bounding box center [763, 357] width 934 height 42
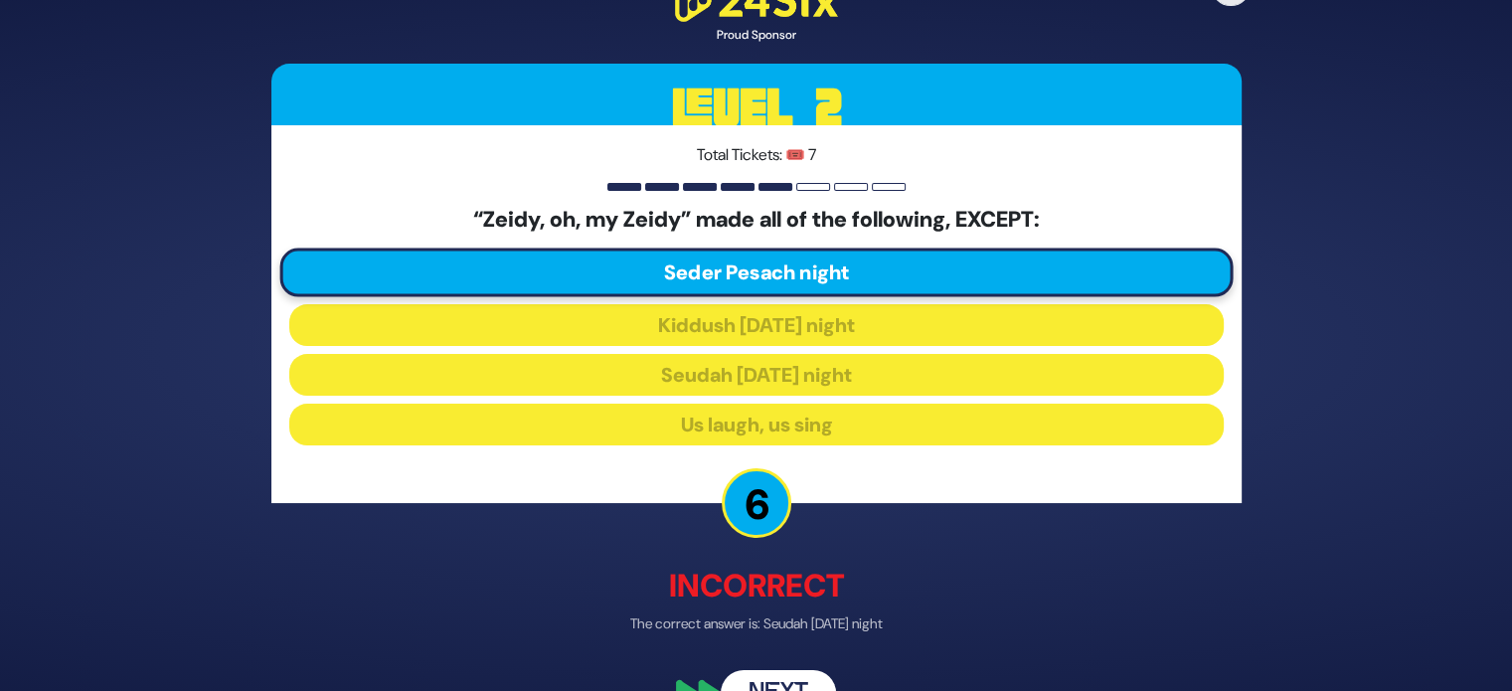
click at [763, 685] on button "Next" at bounding box center [778, 693] width 115 height 46
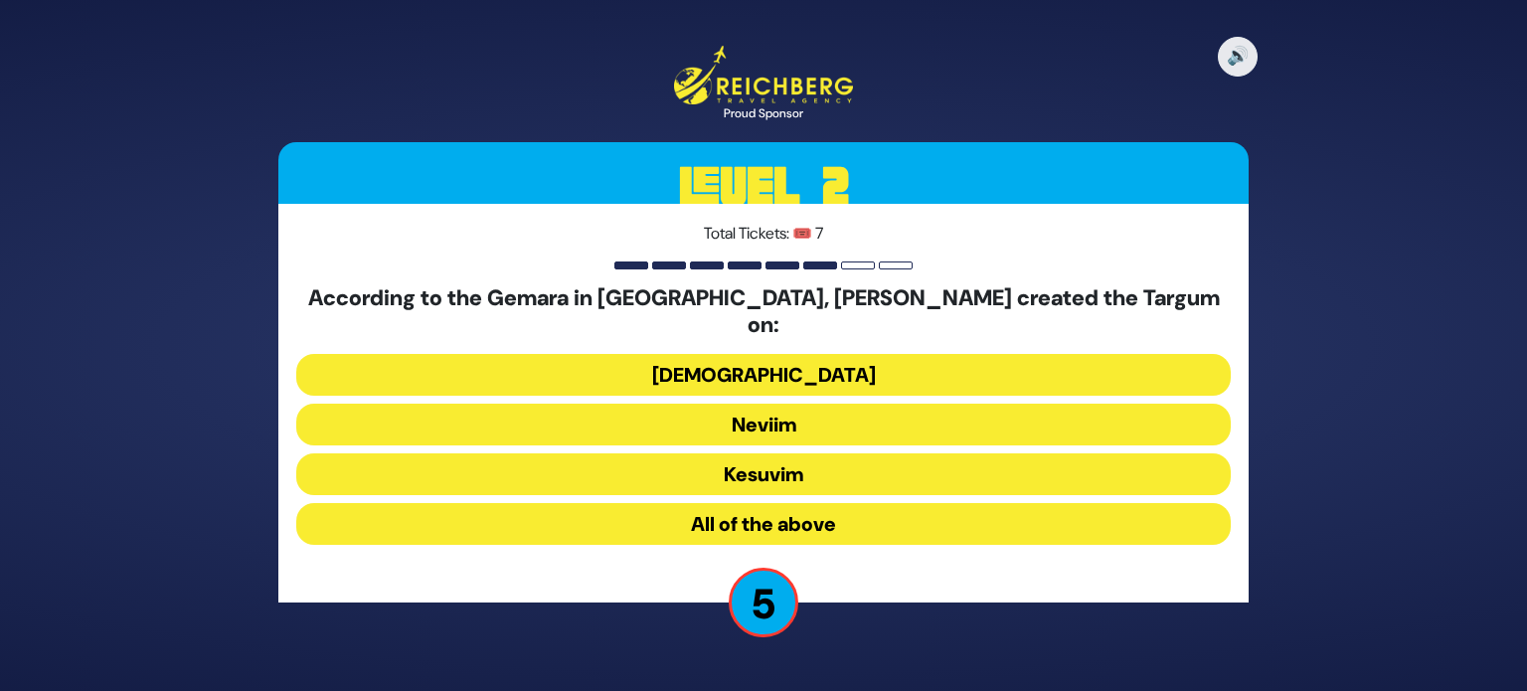
click at [778, 514] on button "All of the above" at bounding box center [763, 524] width 934 height 42
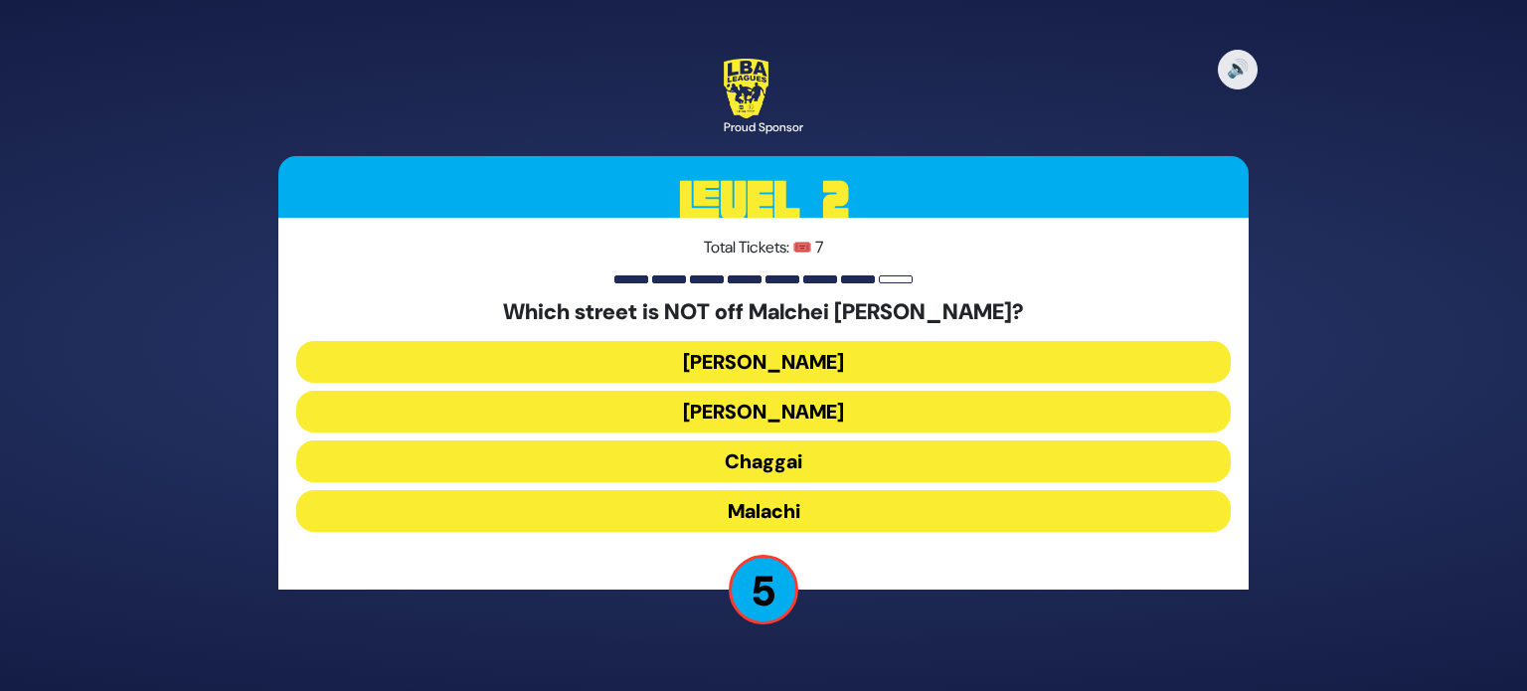
click at [792, 352] on button "Yechezkel" at bounding box center [763, 362] width 934 height 42
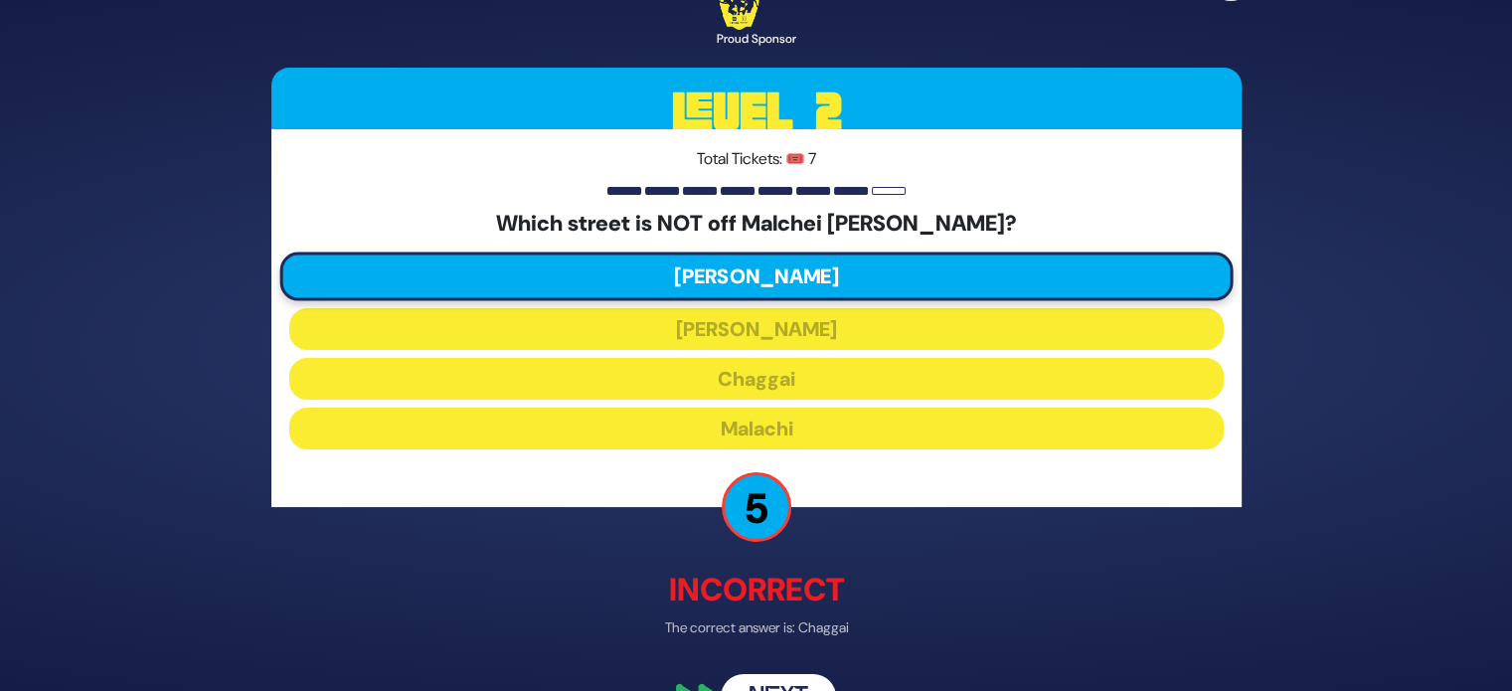
drag, startPoint x: 802, startPoint y: 684, endPoint x: 765, endPoint y: 688, distance: 37.0
drag, startPoint x: 765, startPoint y: 688, endPoint x: 747, endPoint y: 675, distance: 22.1
click at [747, 675] on div "🔊 Proud Sponsor Level 2 Total Tickets: 🎟️ 7 Which street is NOT off Malchei Yis…" at bounding box center [757, 344] width 1018 height 797
click at [747, 675] on button "Next" at bounding box center [778, 698] width 115 height 46
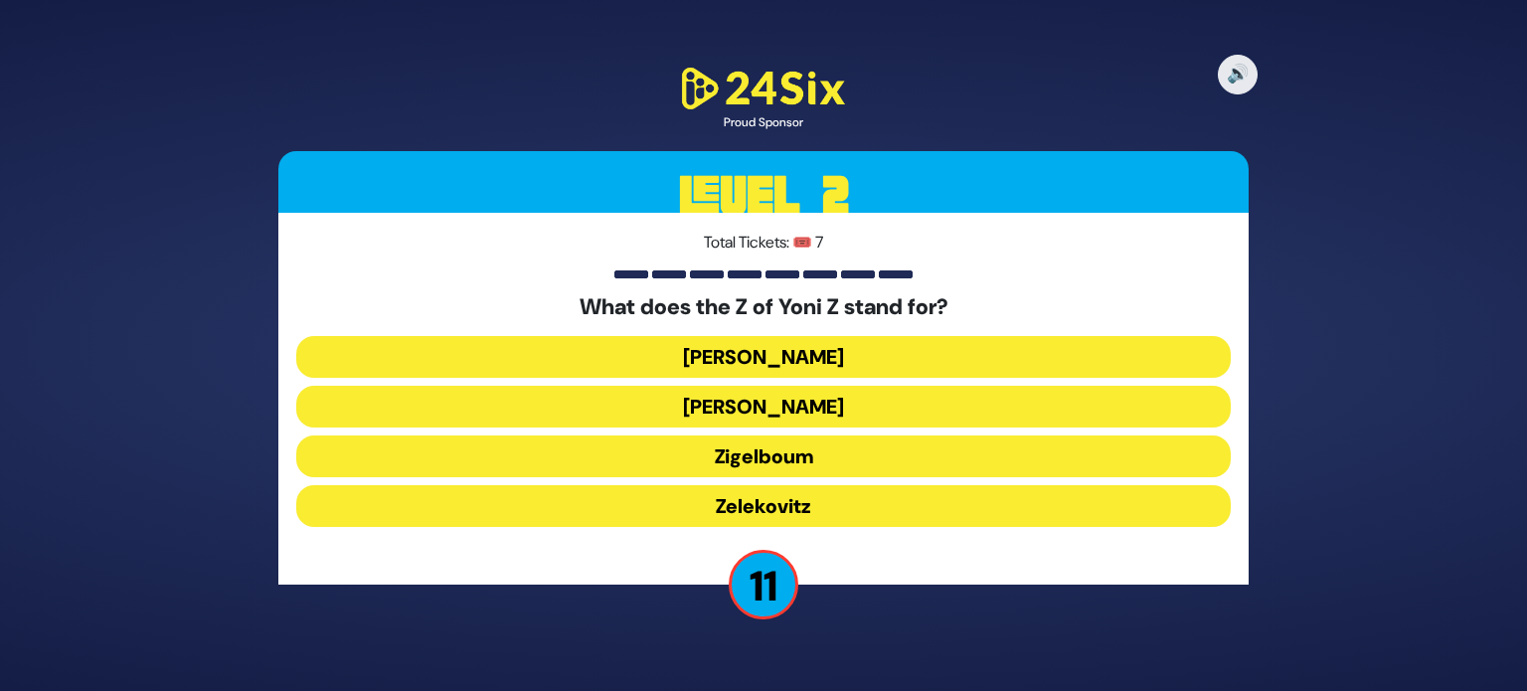
click at [777, 469] on button "Zigelboum" at bounding box center [763, 456] width 934 height 42
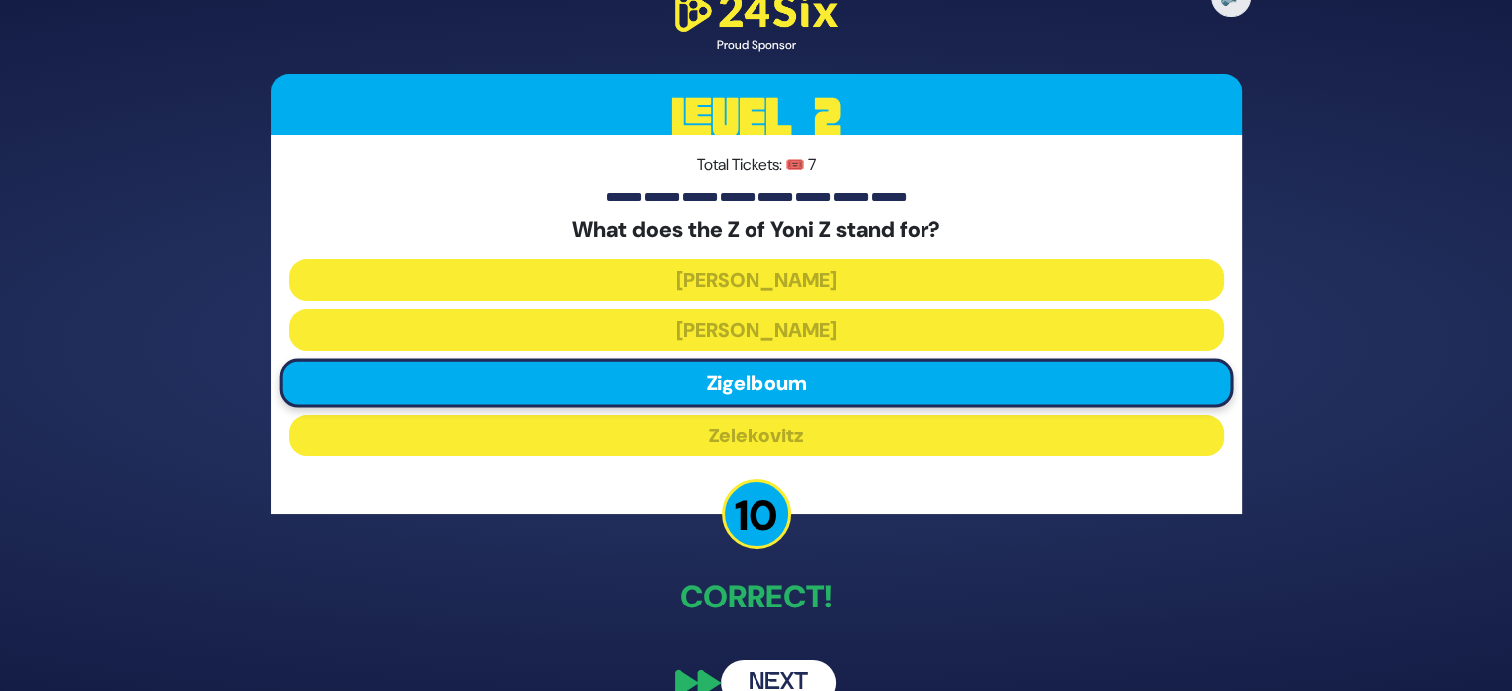
click at [757, 675] on button "Next" at bounding box center [778, 683] width 115 height 46
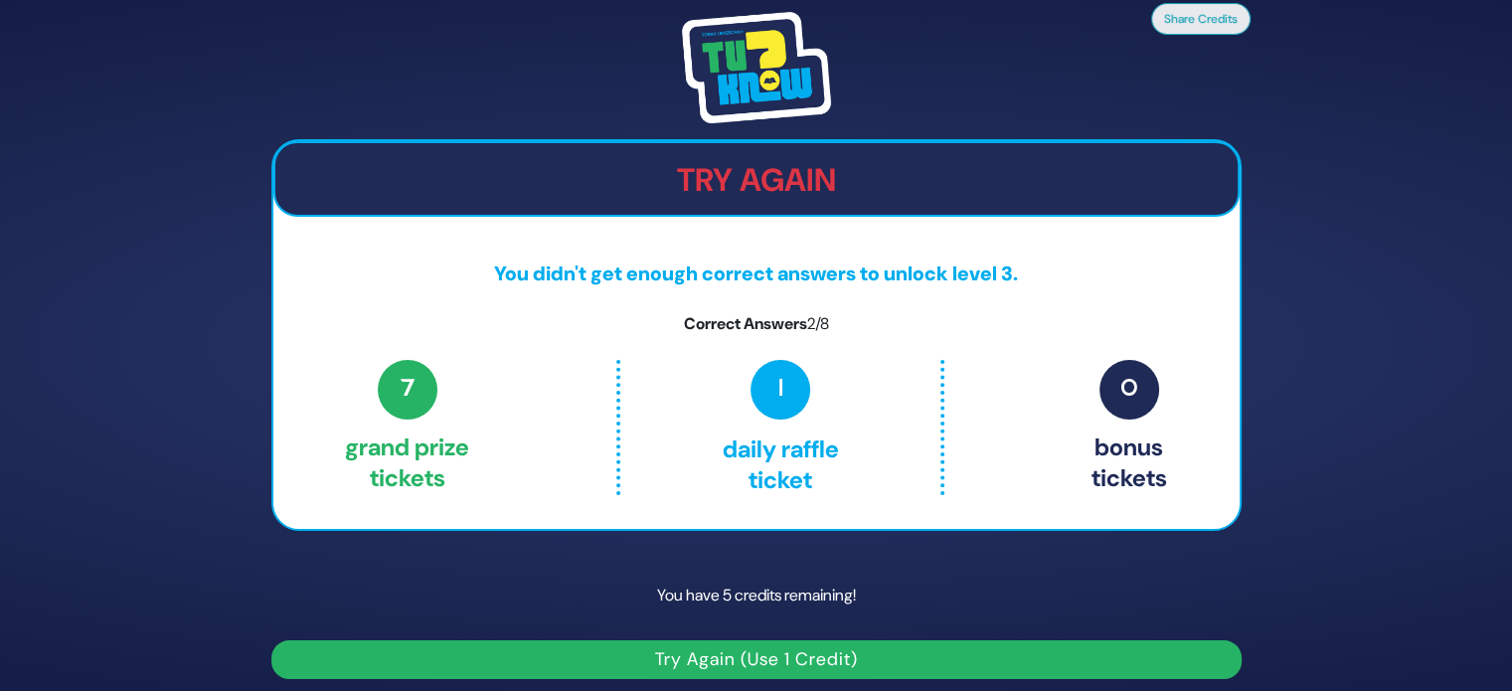
click at [772, 659] on button "Try Again (Use 1 Credit)" at bounding box center [756, 659] width 970 height 39
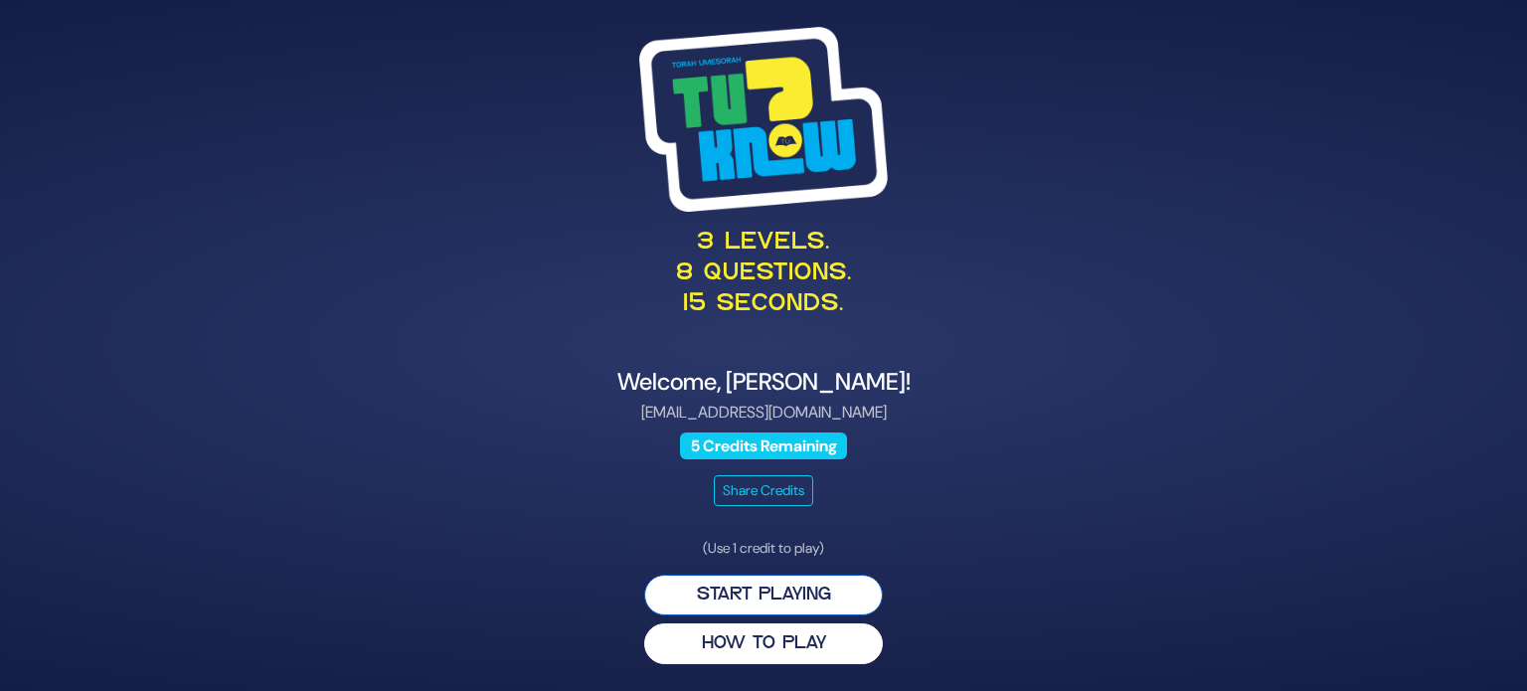
click at [785, 579] on button "Start Playing" at bounding box center [763, 595] width 239 height 41
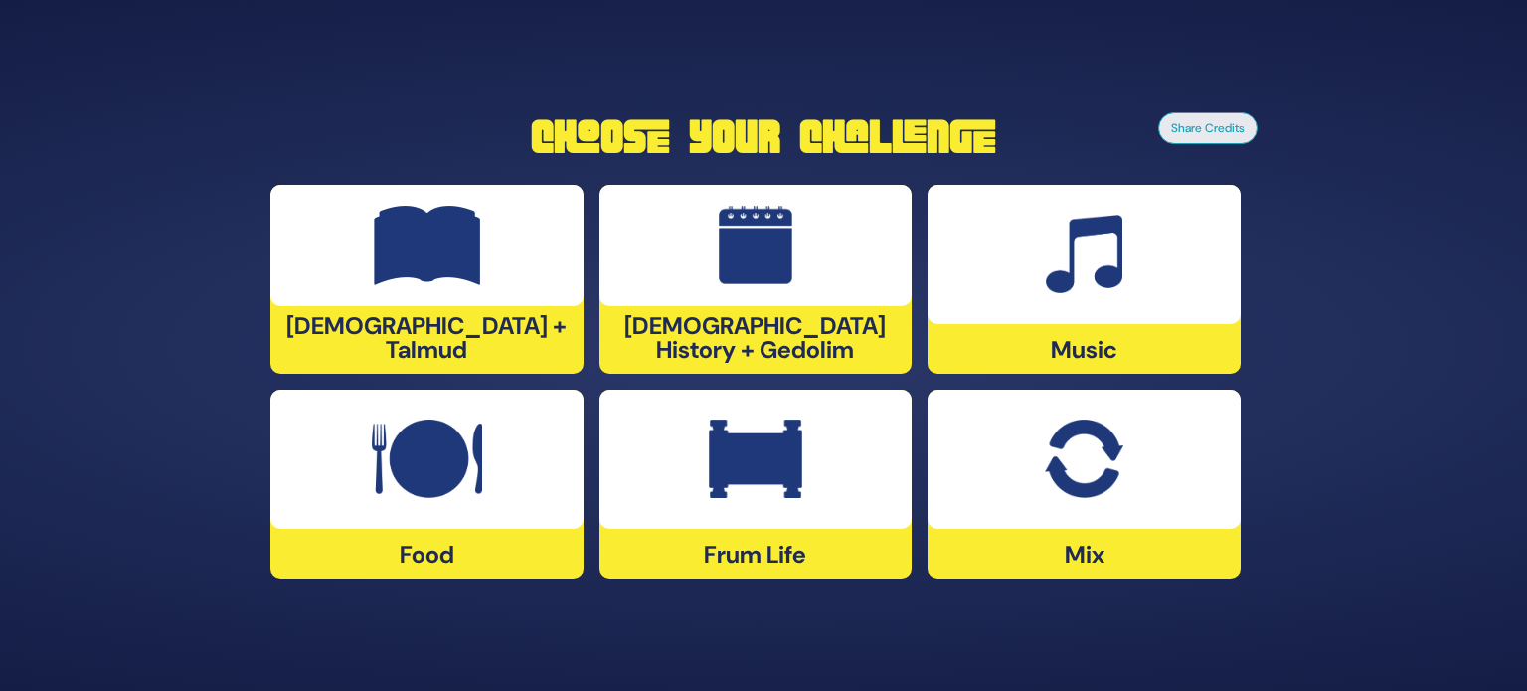
click at [1018, 290] on div at bounding box center [1083, 254] width 313 height 139
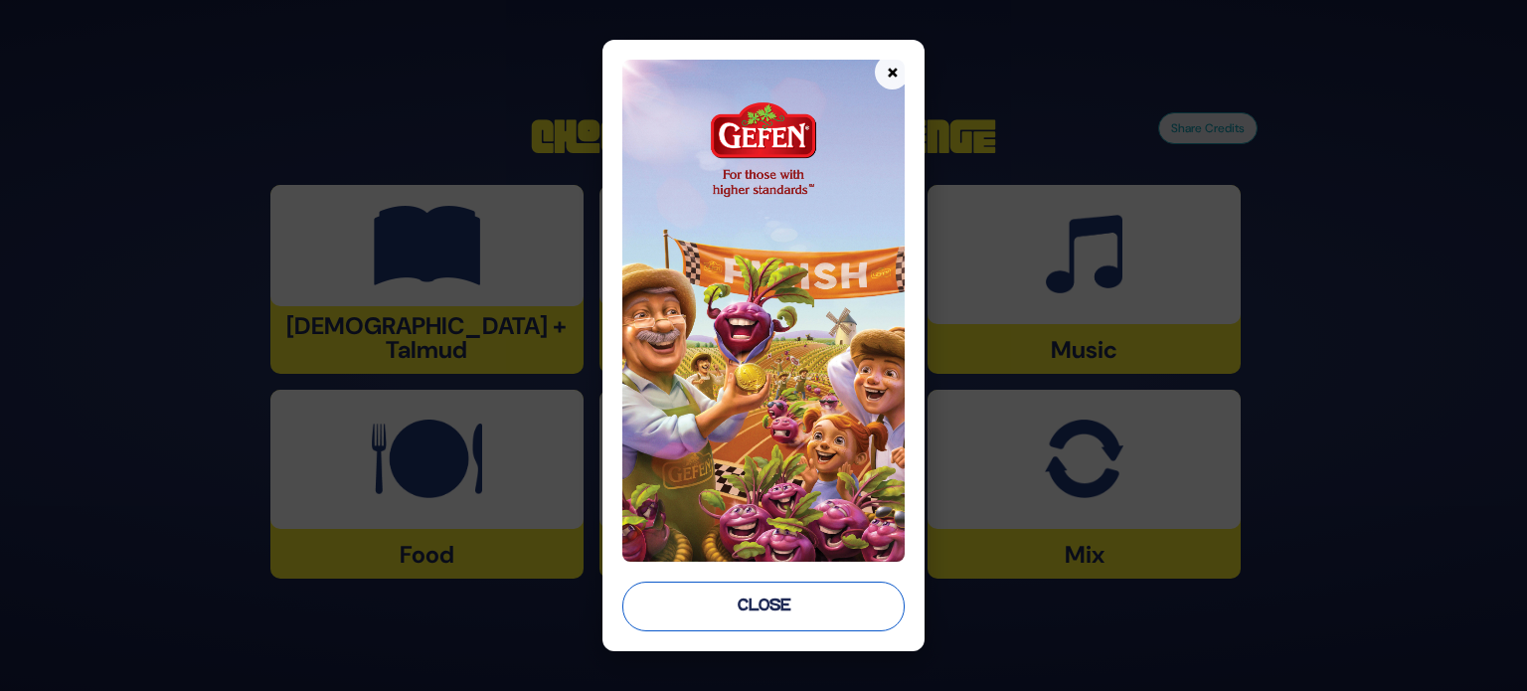
click at [767, 606] on button "Close" at bounding box center [763, 606] width 282 height 50
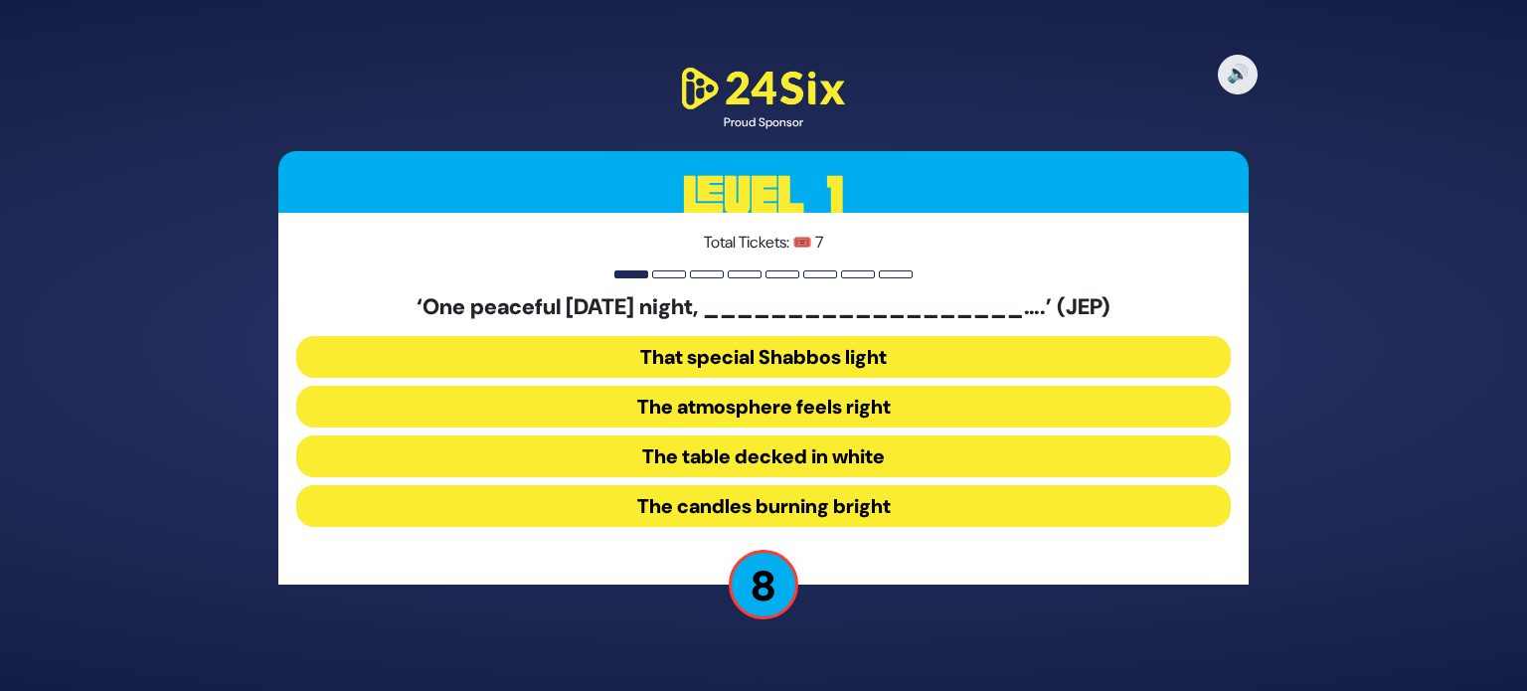
click at [786, 456] on button "The table decked in white" at bounding box center [763, 456] width 934 height 42
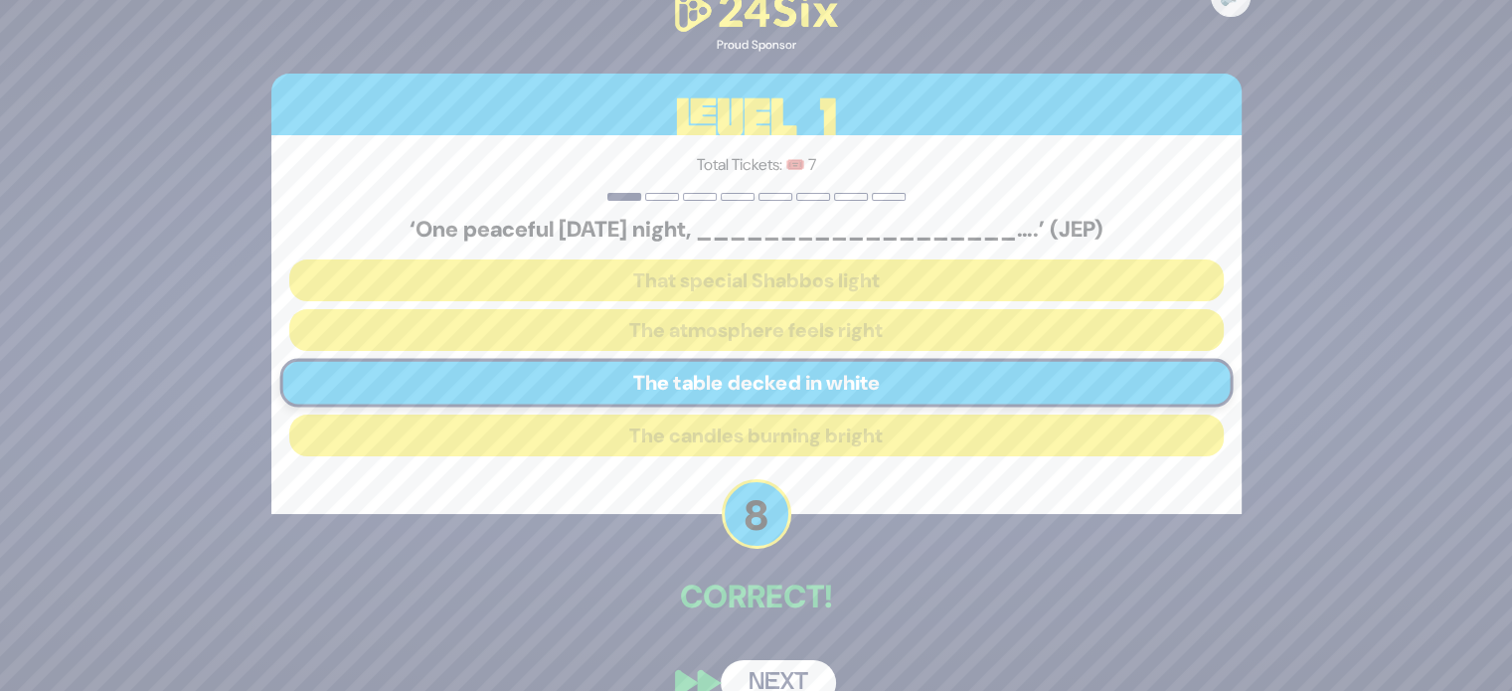
click at [790, 669] on button "Next" at bounding box center [778, 683] width 115 height 46
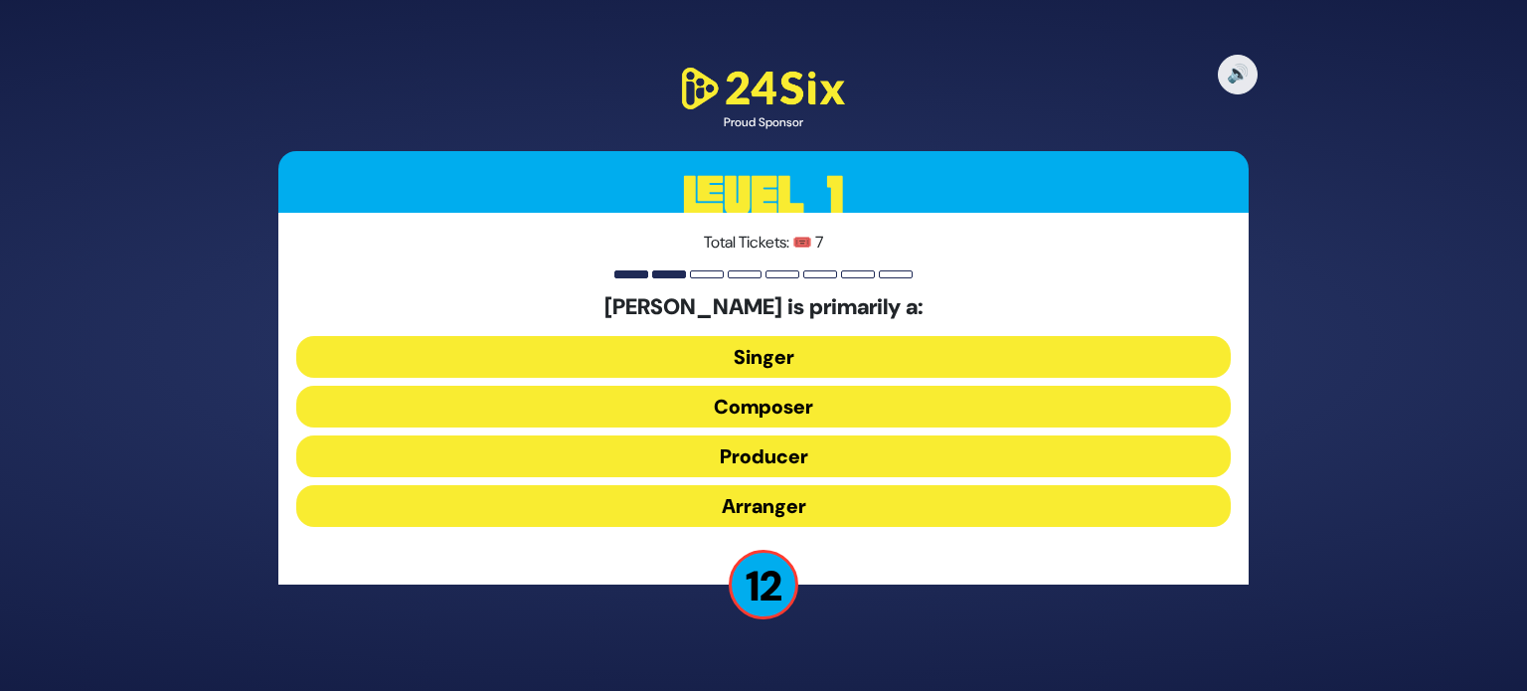
click at [818, 401] on button "Composer" at bounding box center [763, 407] width 934 height 42
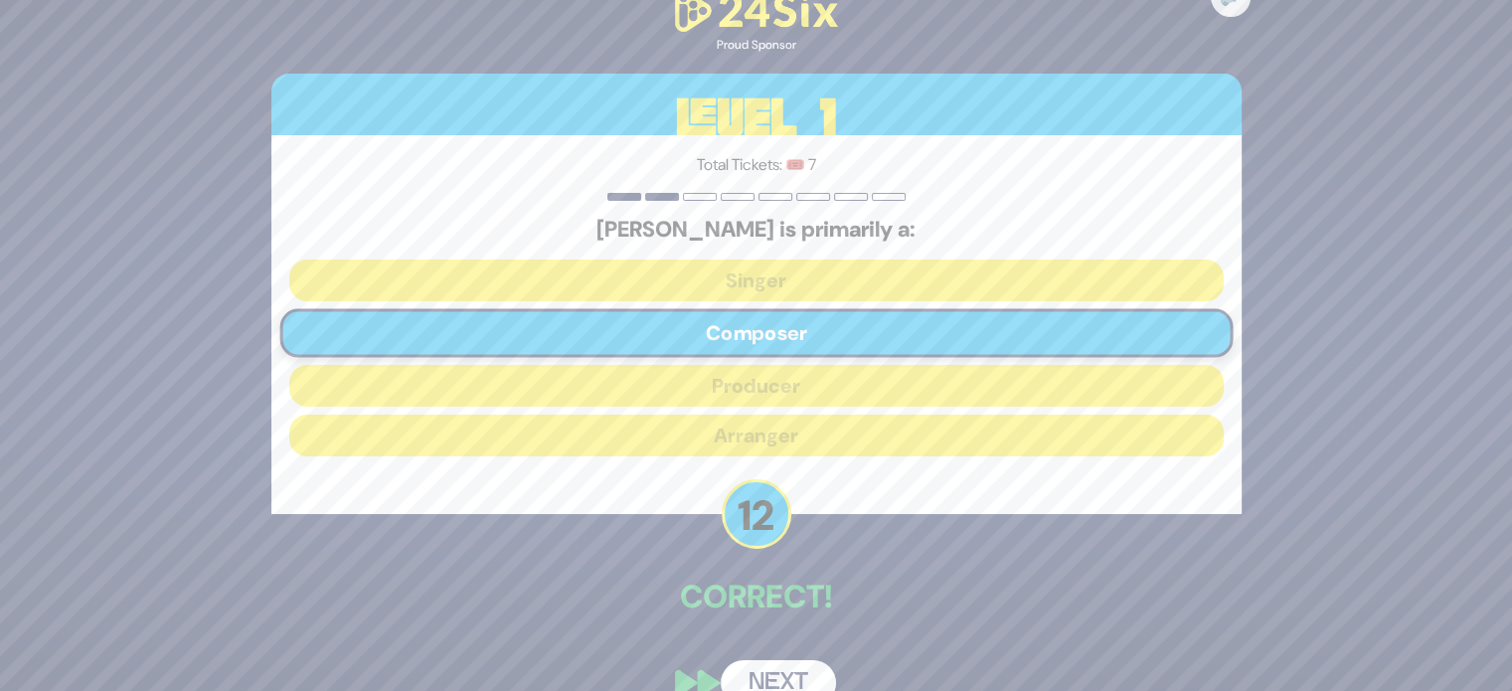
click at [767, 683] on button "Next" at bounding box center [778, 683] width 115 height 46
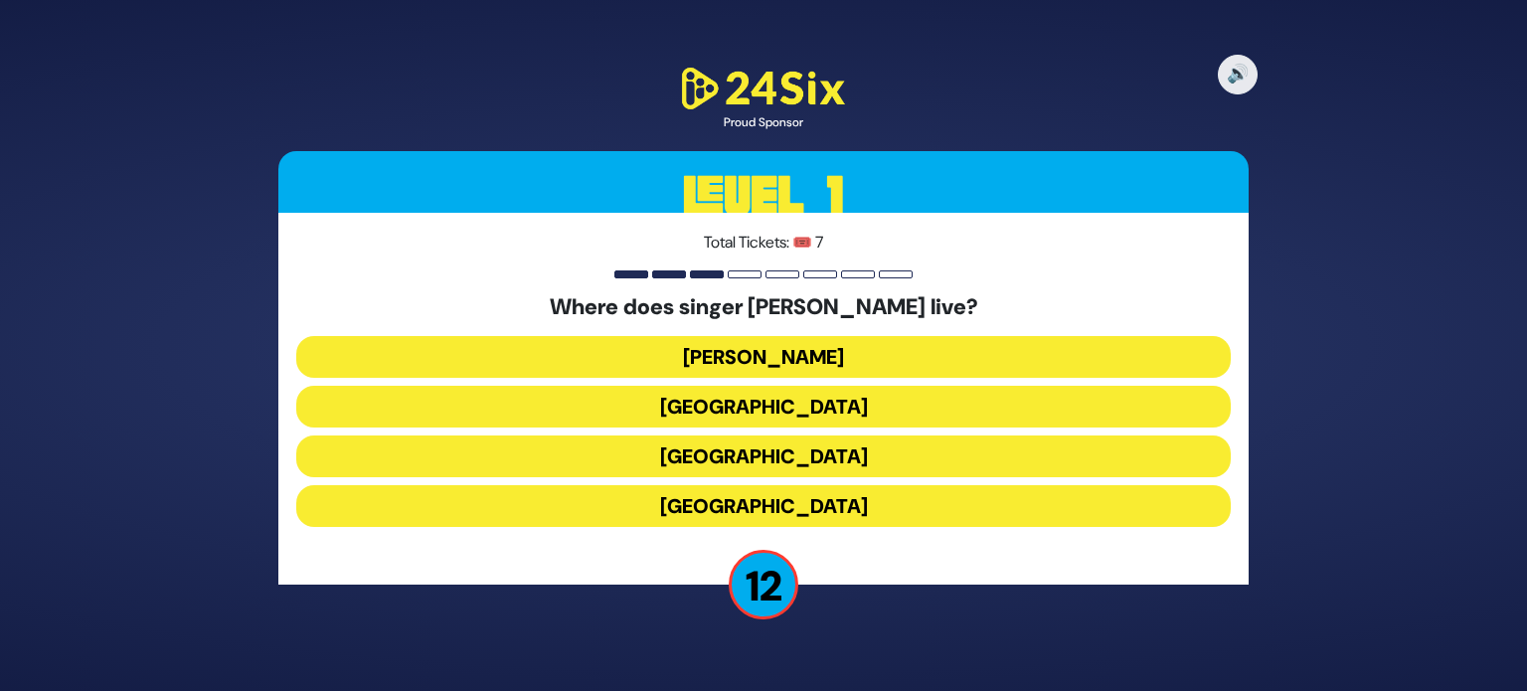
click at [803, 511] on button "[GEOGRAPHIC_DATA]" at bounding box center [763, 506] width 934 height 42
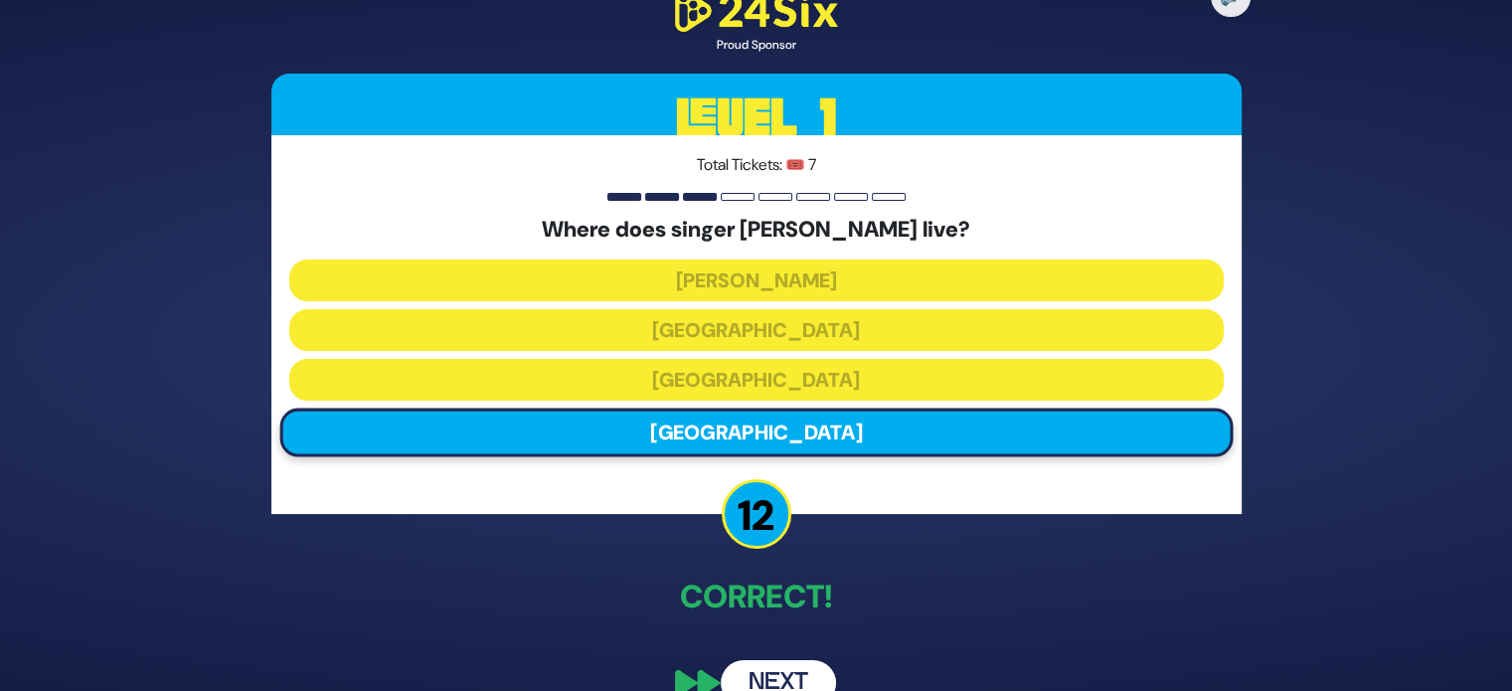
drag, startPoint x: 784, startPoint y: 672, endPoint x: 766, endPoint y: 672, distance: 17.9
click at [766, 672] on button "Next" at bounding box center [778, 683] width 115 height 46
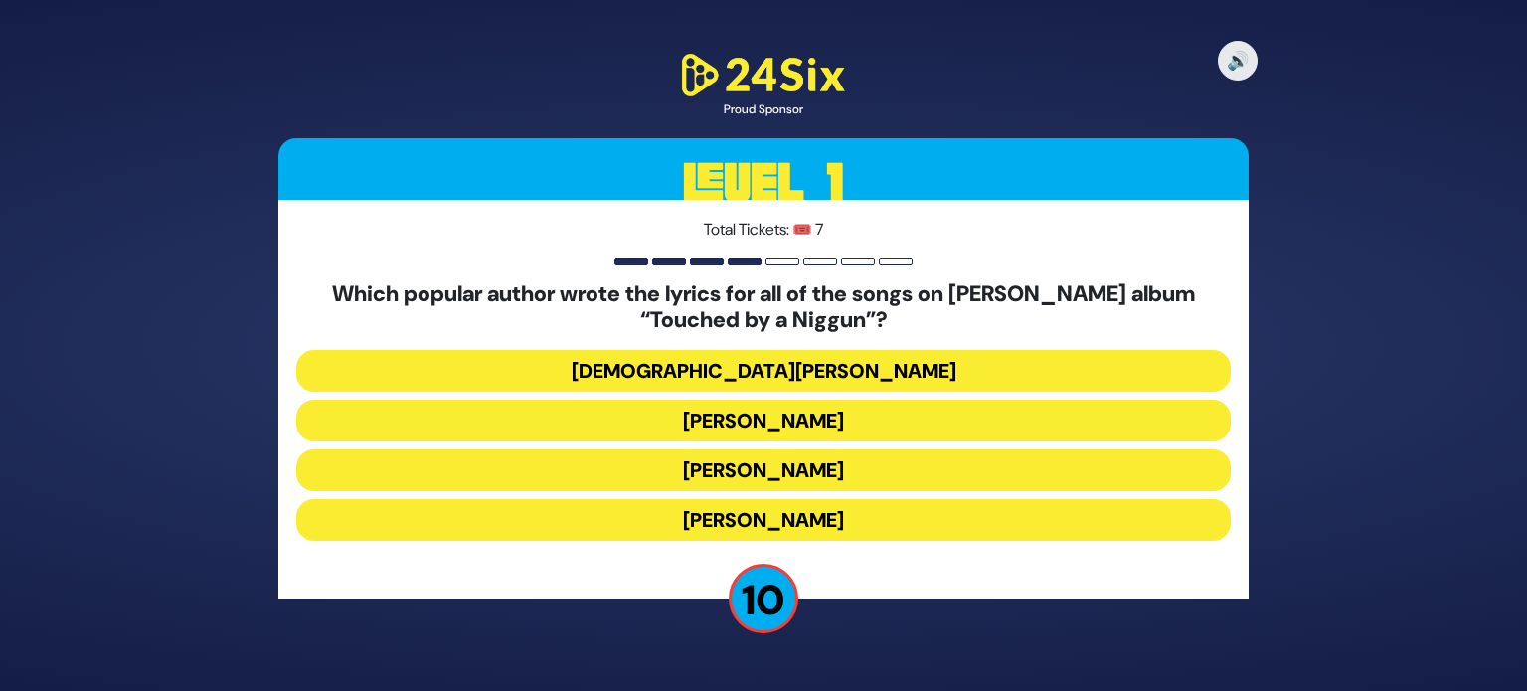
click at [775, 361] on button "Rabbi Yechiel Spero" at bounding box center [763, 371] width 934 height 42
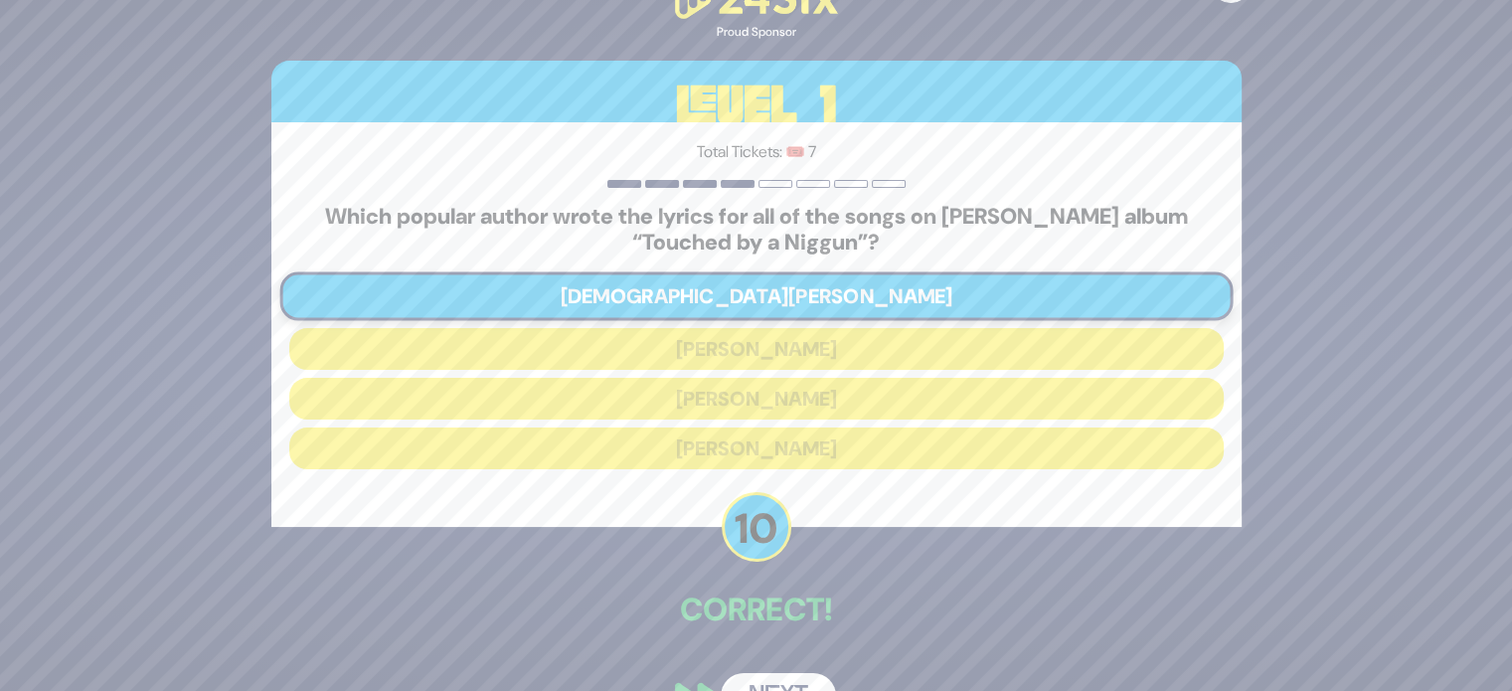
click at [807, 680] on button "Next" at bounding box center [778, 696] width 115 height 46
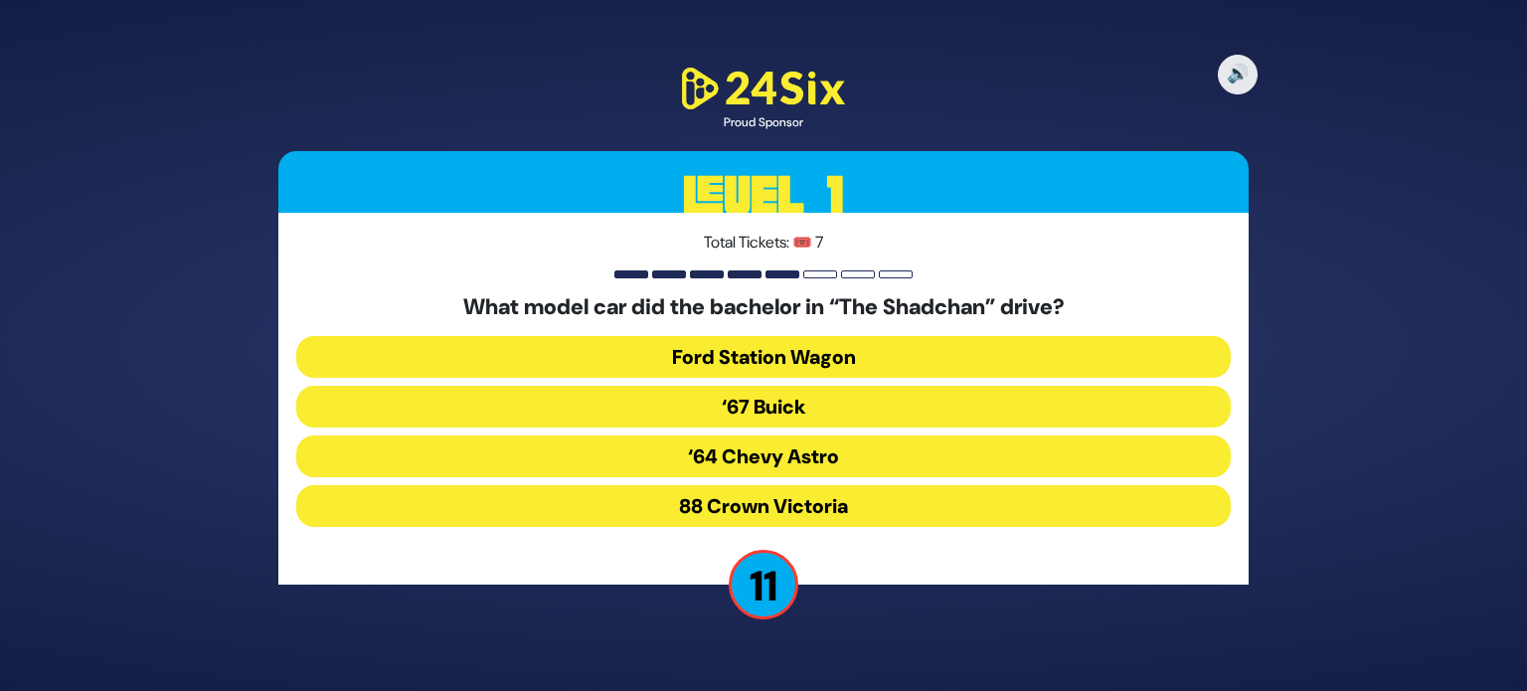
click at [784, 401] on button "‘67 Buick" at bounding box center [763, 407] width 934 height 42
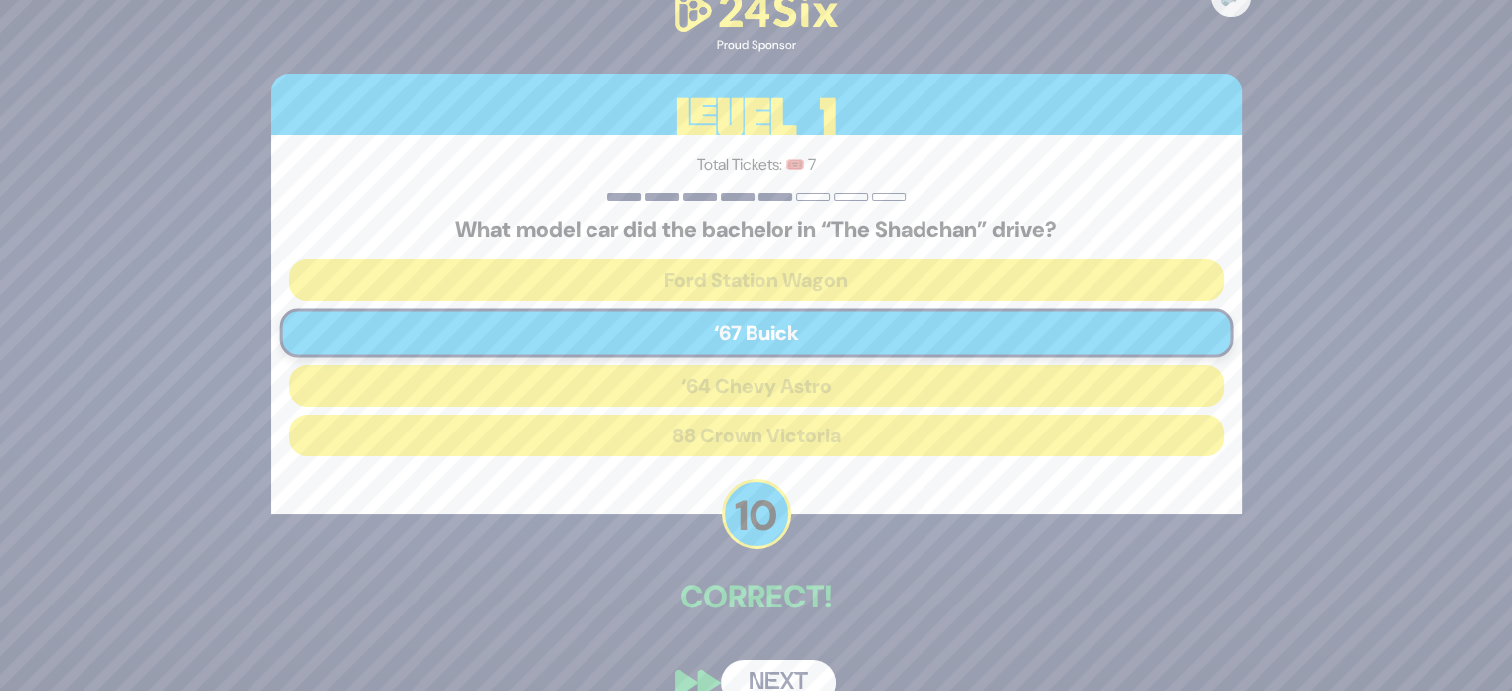
click at [785, 683] on button "Next" at bounding box center [778, 683] width 115 height 46
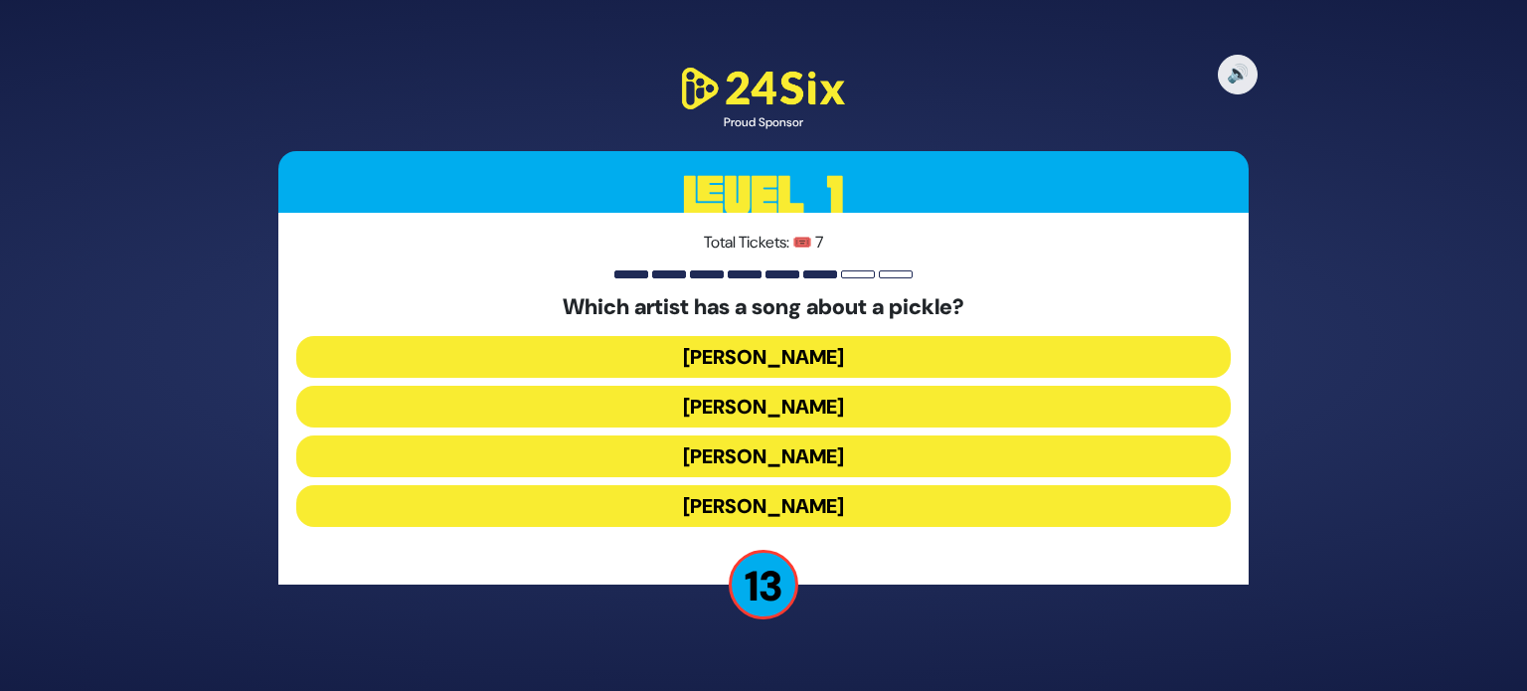
click at [855, 351] on button "Joey Newcomb" at bounding box center [763, 357] width 934 height 42
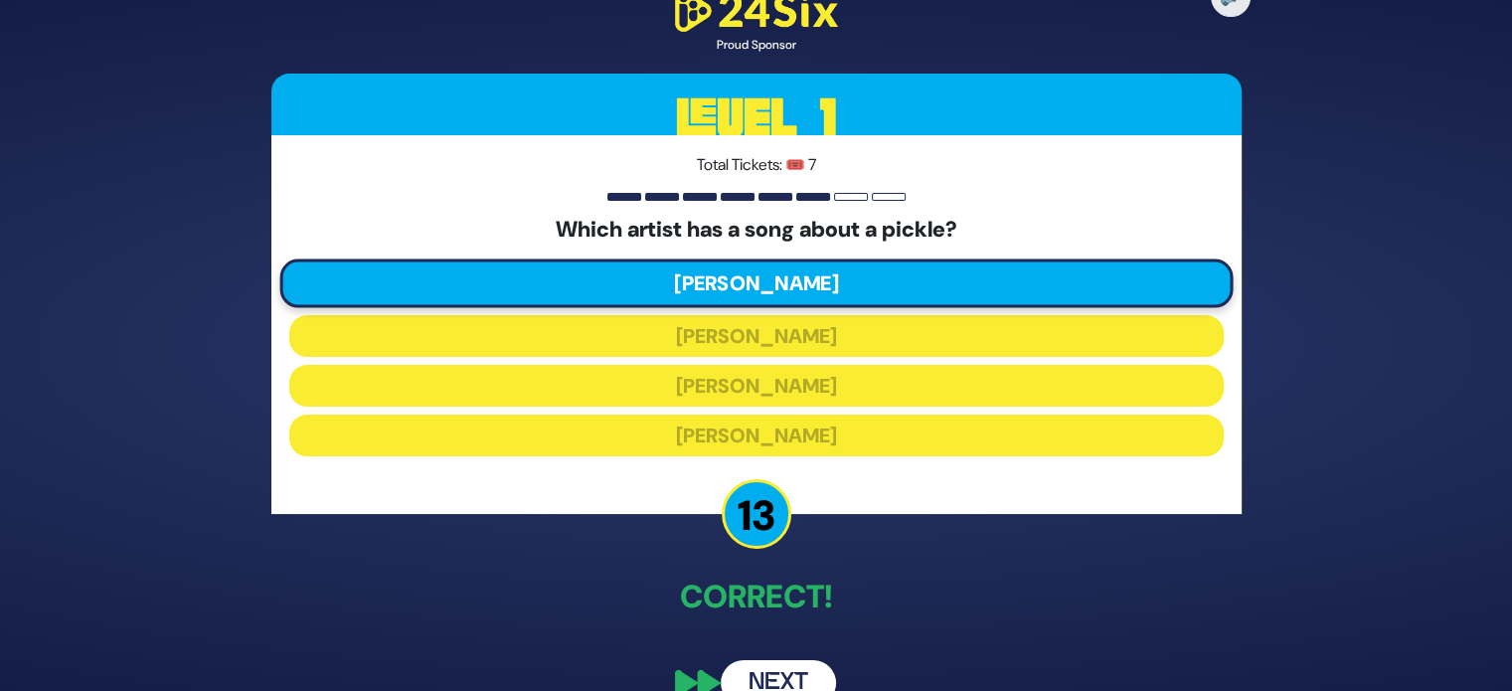
click at [776, 687] on button "Next" at bounding box center [778, 683] width 115 height 46
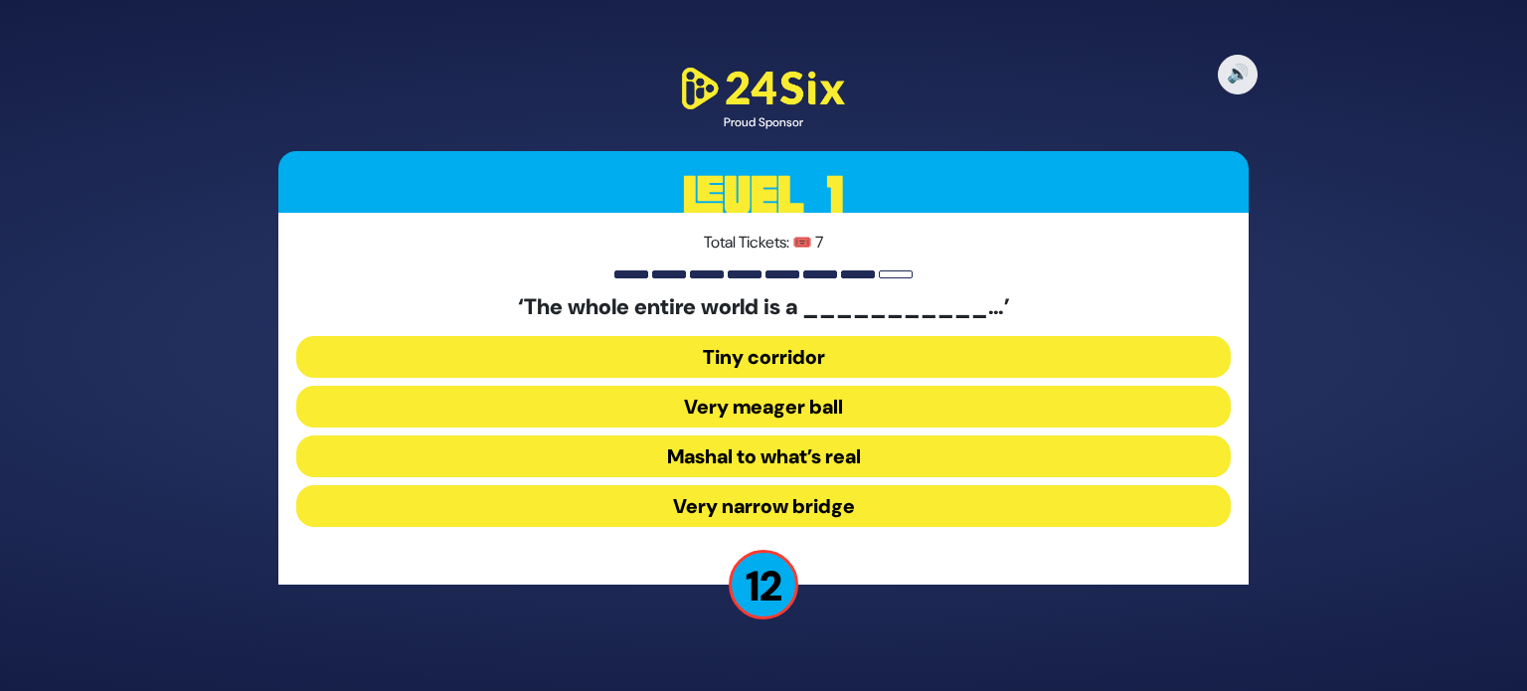
click at [814, 496] on button "Very narrow bridge" at bounding box center [763, 506] width 934 height 42
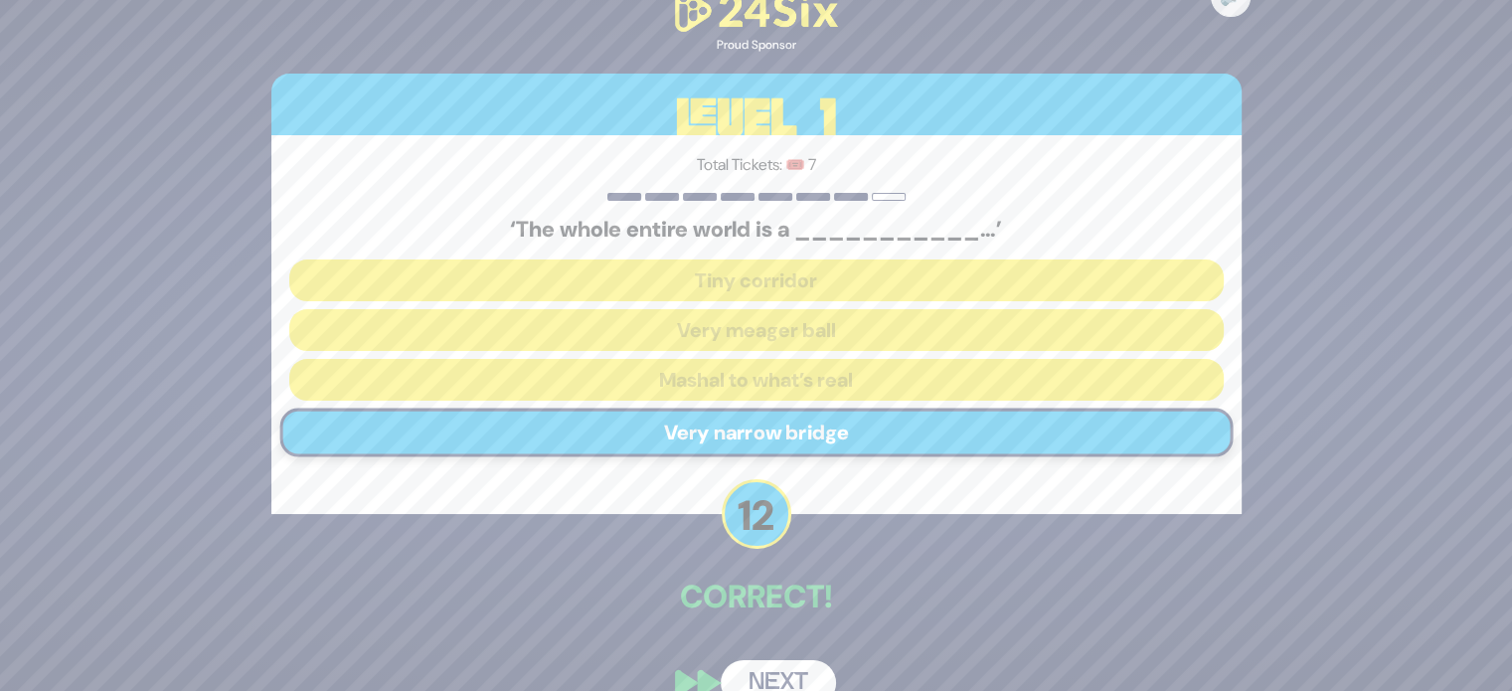
click at [801, 675] on button "Next" at bounding box center [778, 683] width 115 height 46
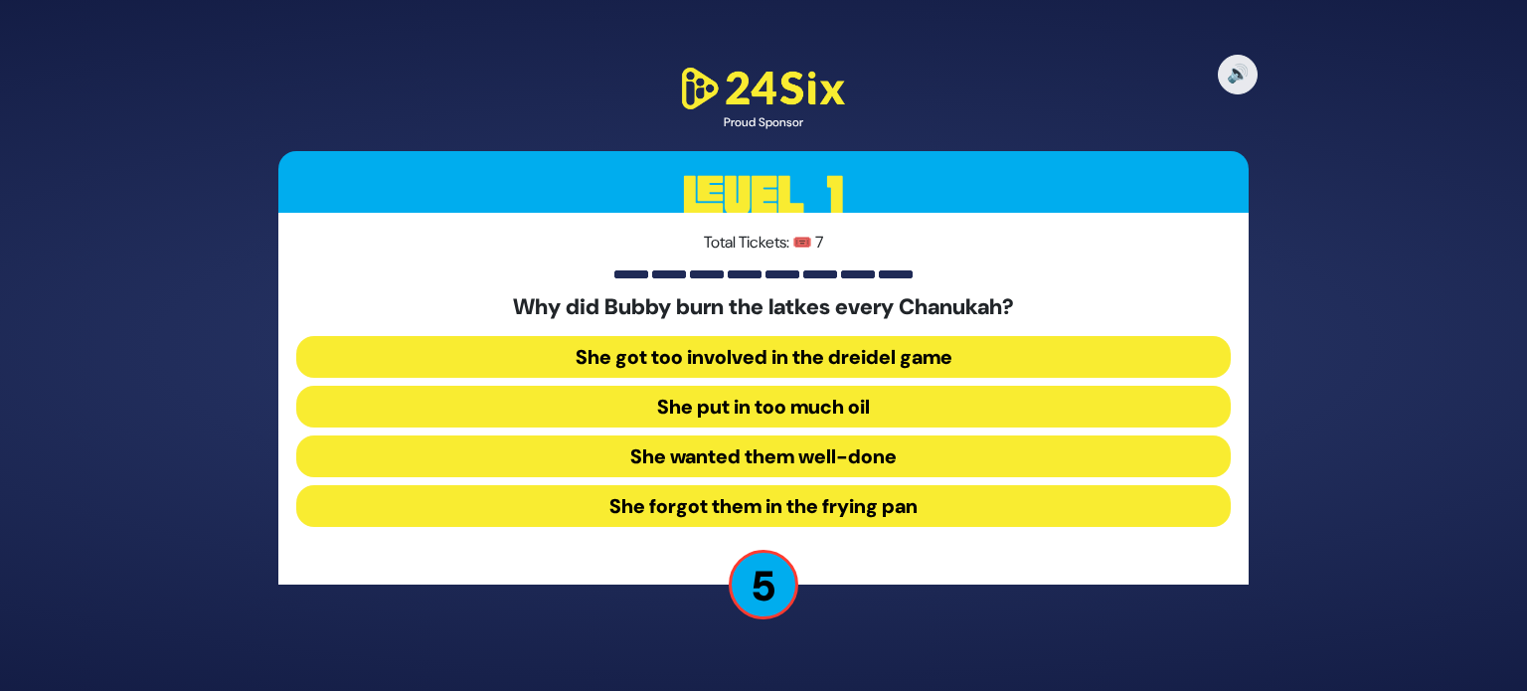
click at [809, 516] on button "She forgot them in the frying pan" at bounding box center [763, 506] width 934 height 42
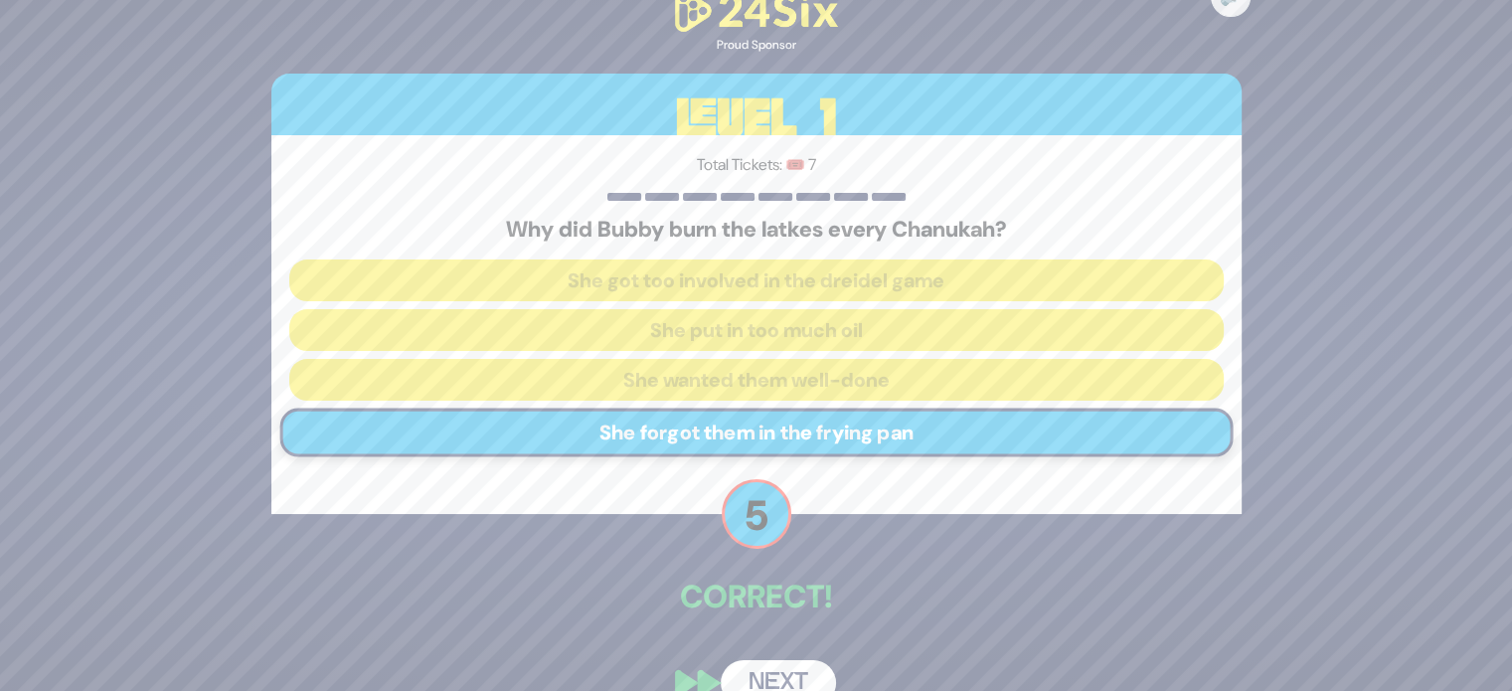
click at [799, 687] on button "Next" at bounding box center [778, 683] width 115 height 46
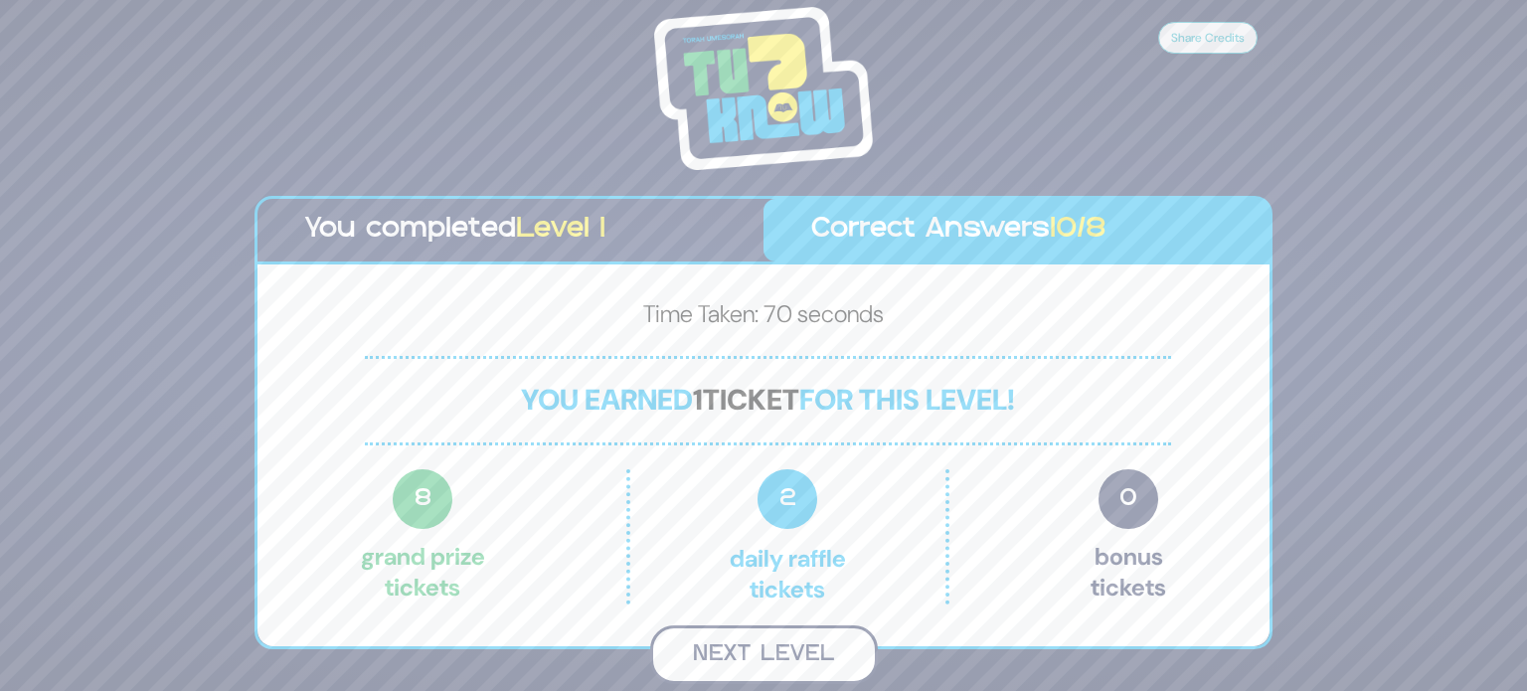
click at [789, 650] on button "Next Level" at bounding box center [764, 654] width 228 height 59
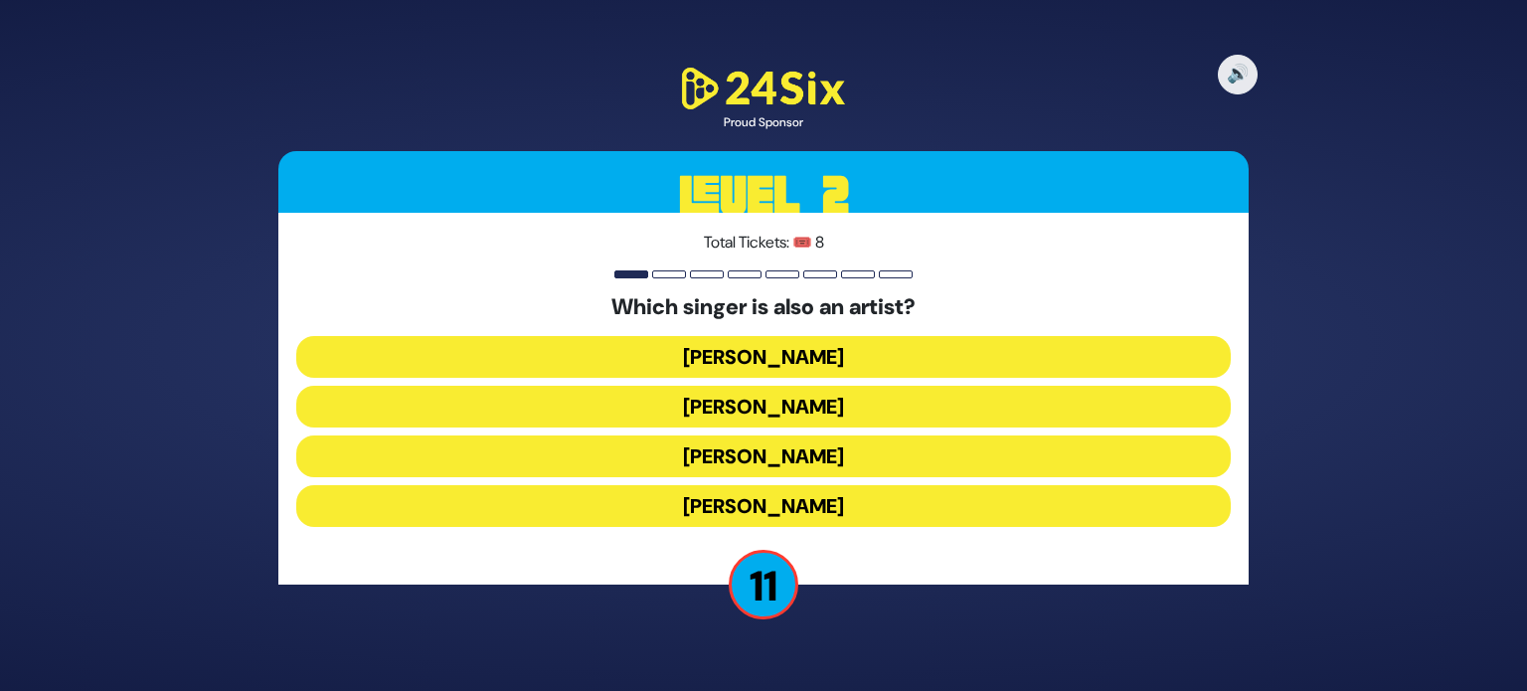
click at [805, 440] on button "Lipa Schmeltzer" at bounding box center [763, 456] width 934 height 42
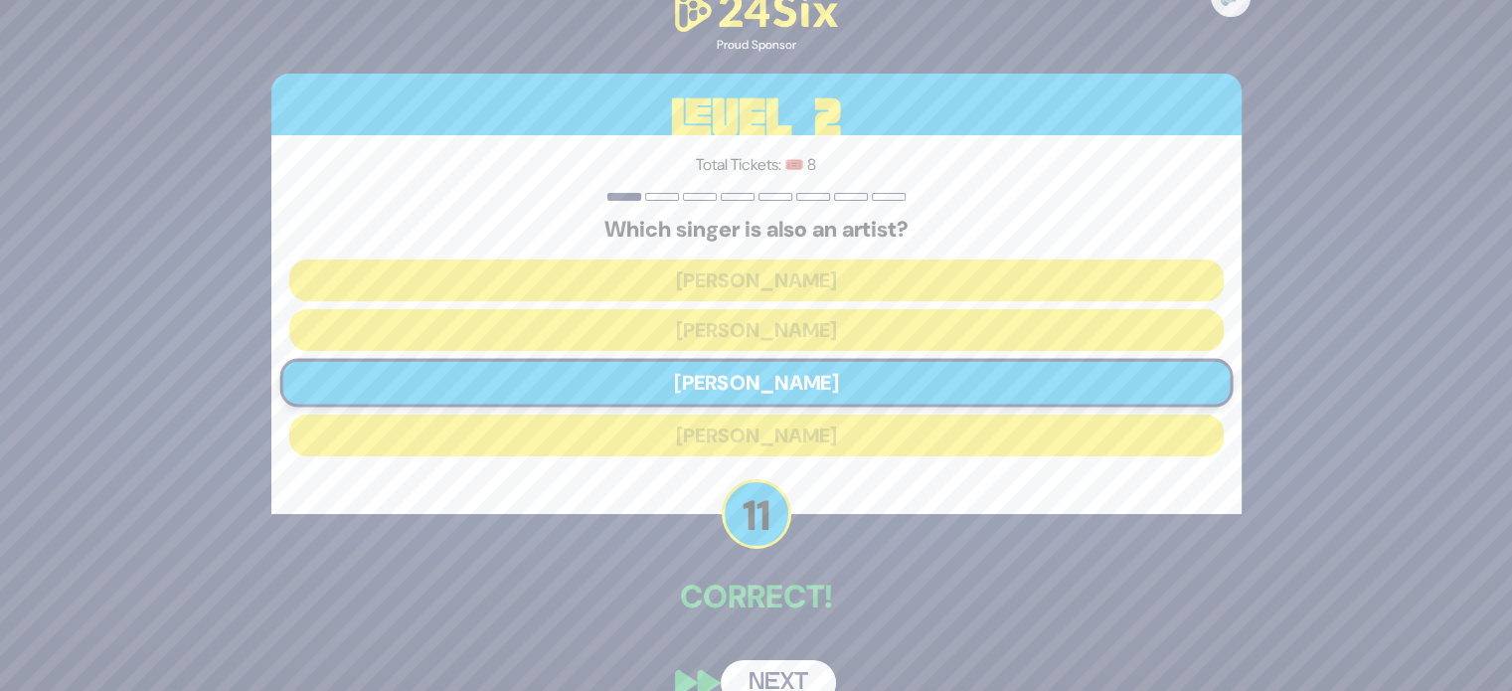
click at [776, 676] on button "Next" at bounding box center [778, 683] width 115 height 46
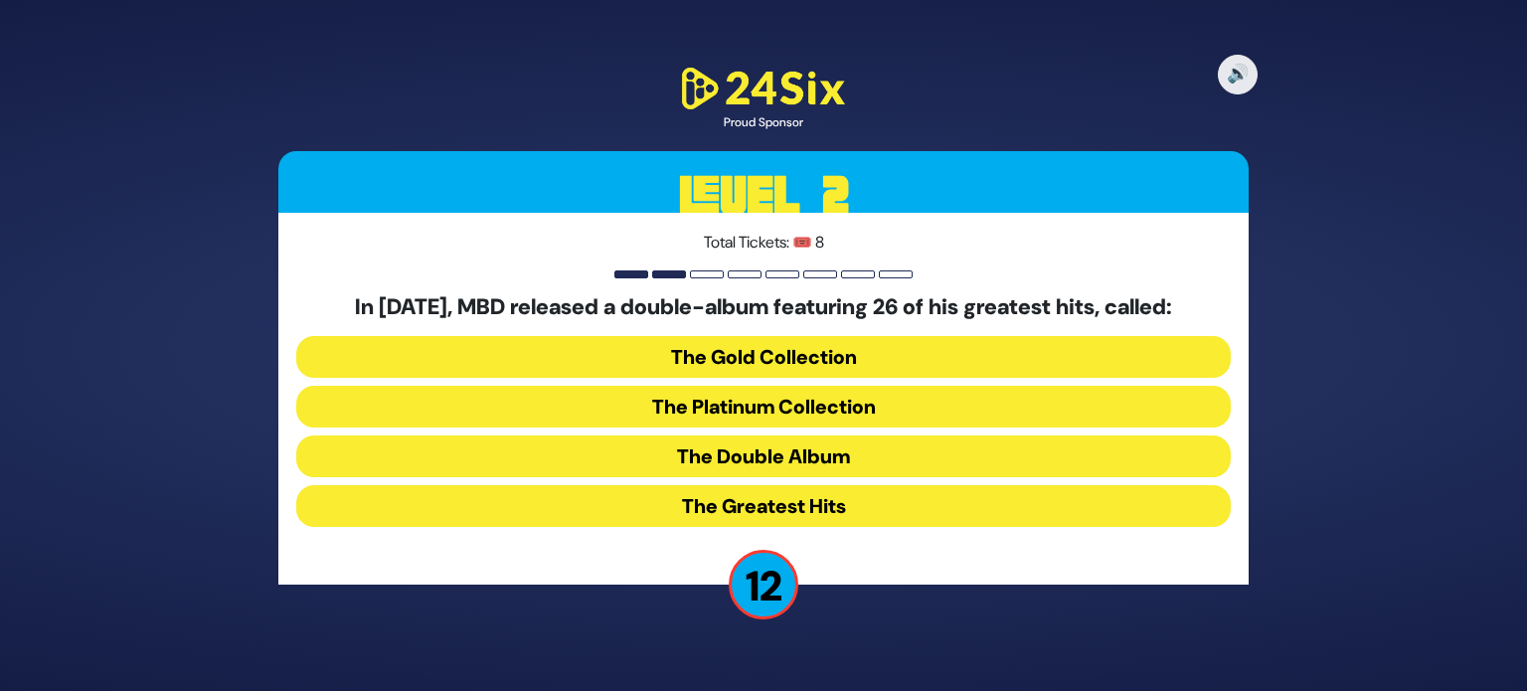
click at [811, 441] on button "The Double Album" at bounding box center [763, 456] width 934 height 42
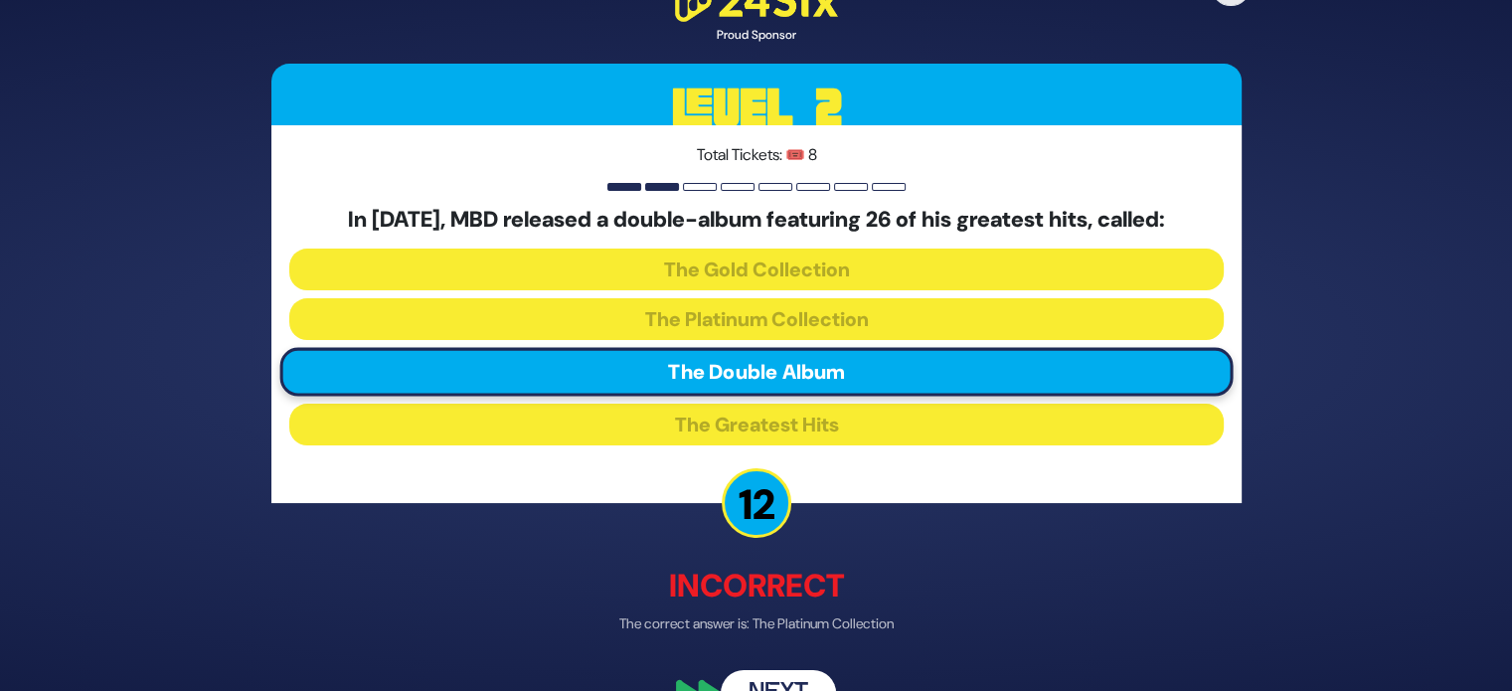
click at [795, 678] on button "Next" at bounding box center [778, 693] width 115 height 46
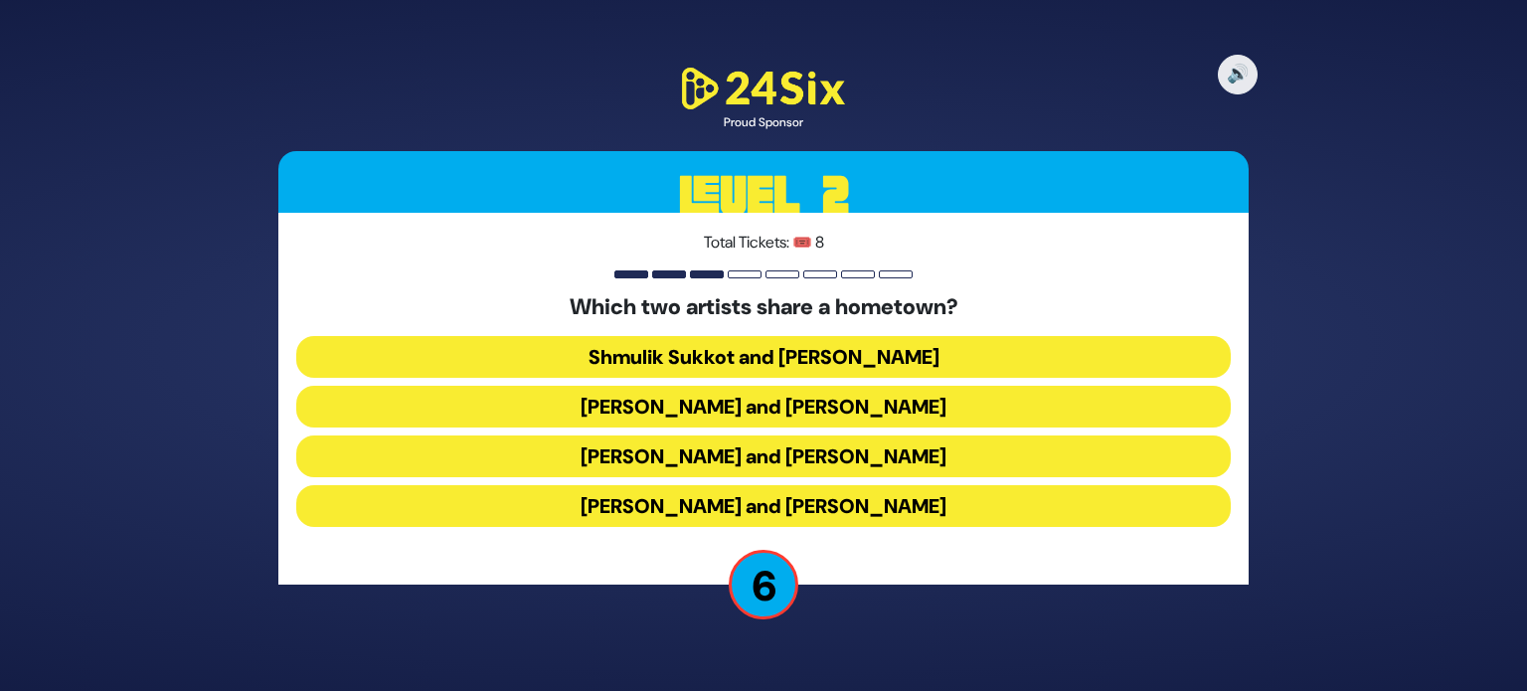
click at [735, 405] on button "Abie Rotenberg and Baruch Levine" at bounding box center [763, 407] width 934 height 42
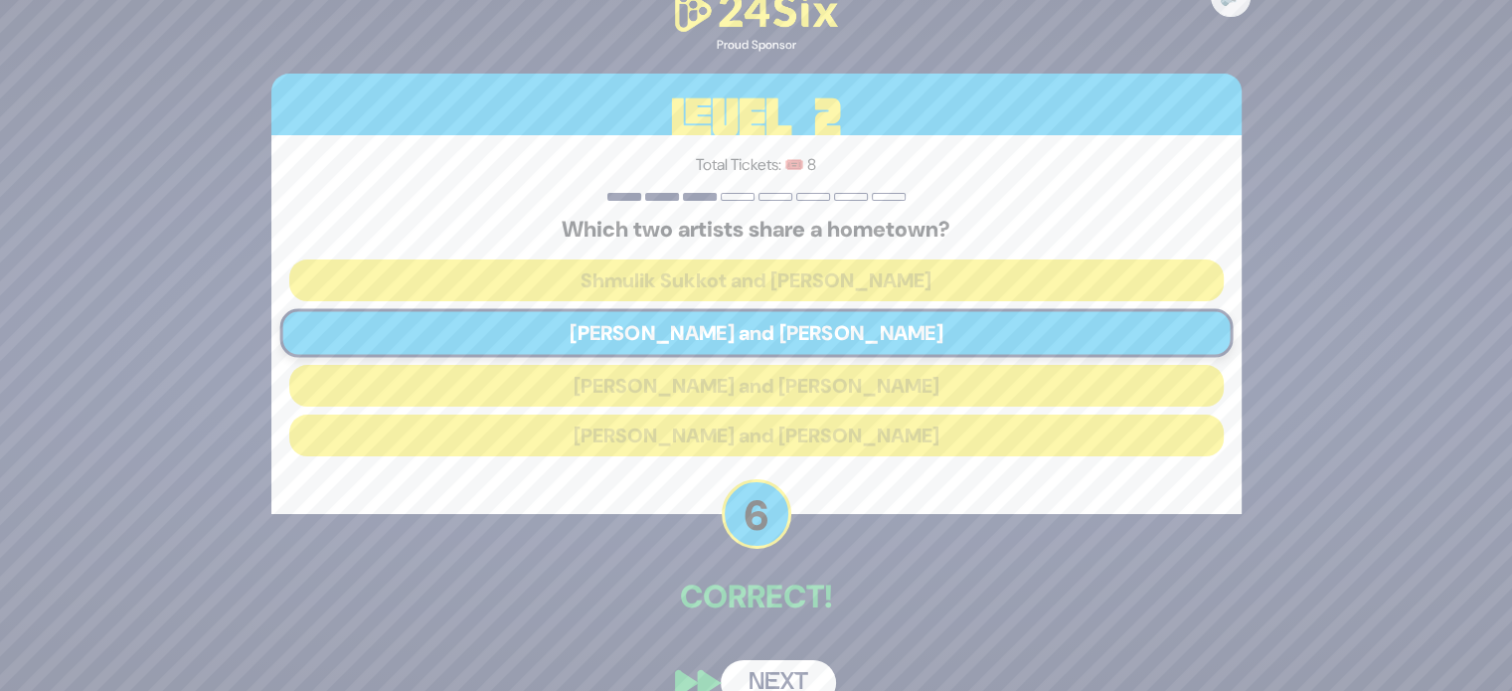
click at [780, 681] on button "Next" at bounding box center [778, 683] width 115 height 46
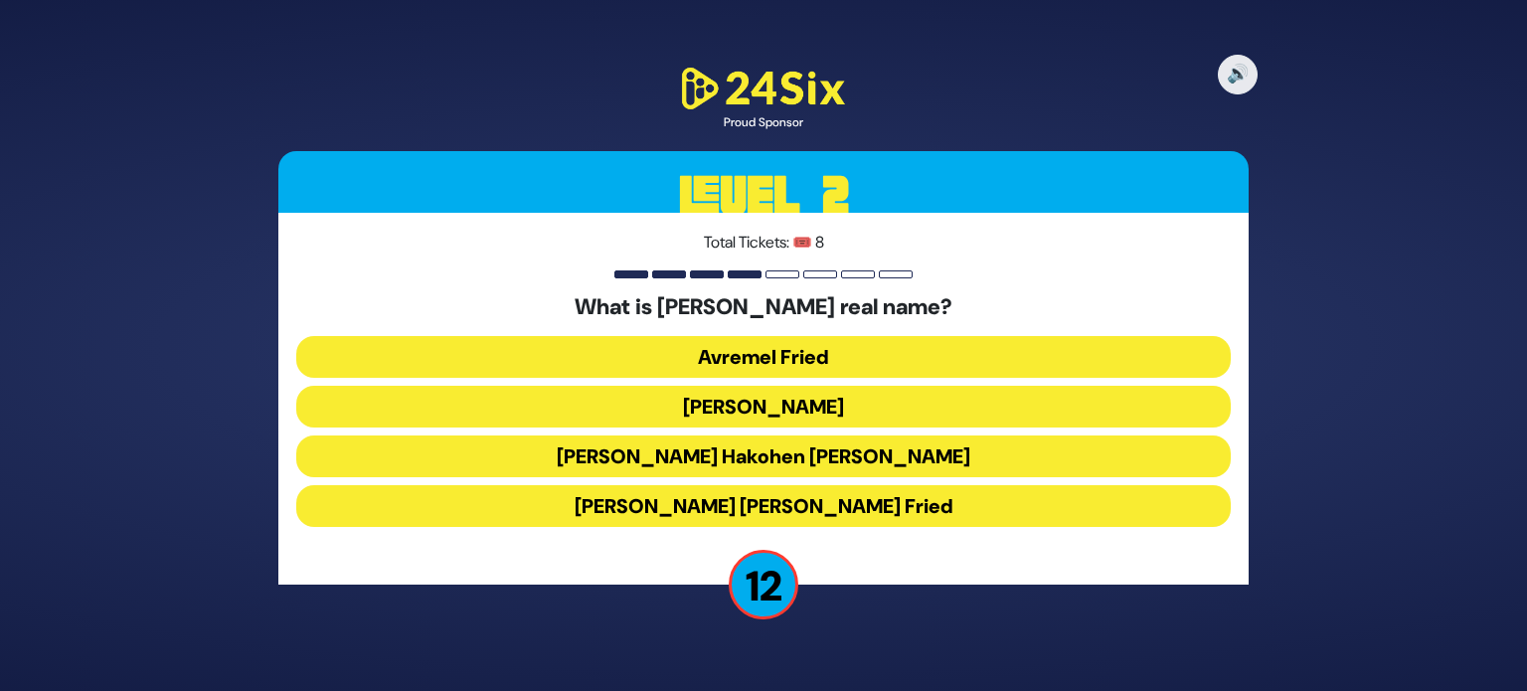
click at [837, 421] on button "Avraham Friedman" at bounding box center [763, 407] width 934 height 42
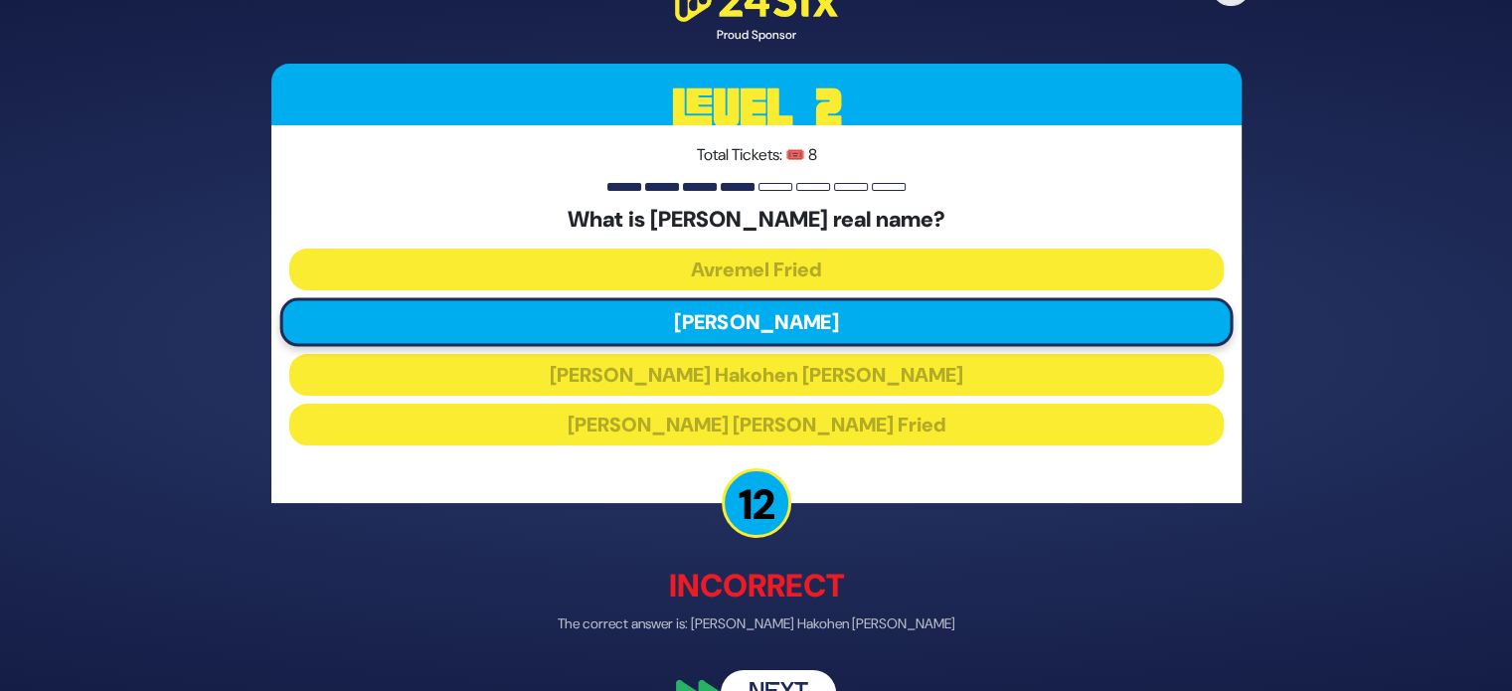
click at [775, 671] on button "Next" at bounding box center [778, 693] width 115 height 46
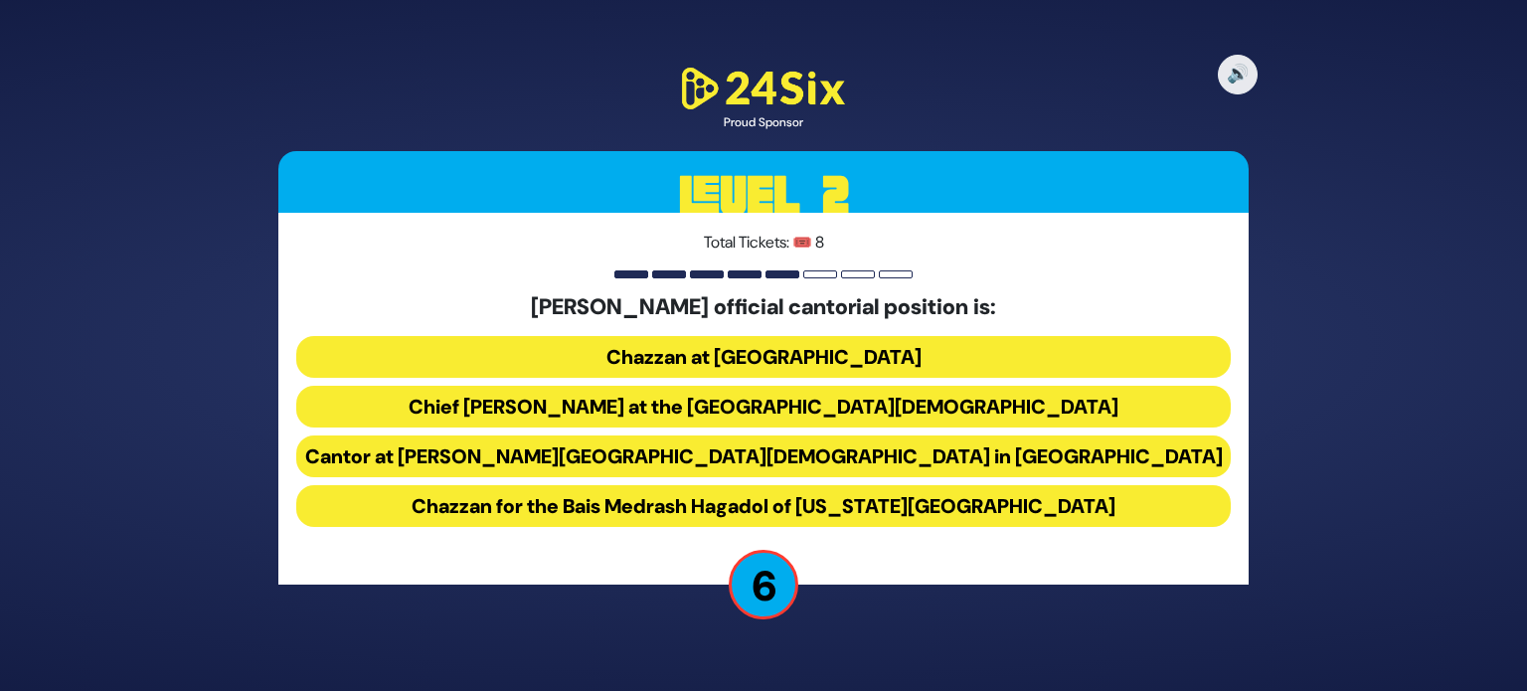
drag, startPoint x: 913, startPoint y: 413, endPoint x: 883, endPoint y: 418, distance: 31.4
click at [883, 418] on button "Chief Cantor at the Park East Synagogue" at bounding box center [763, 407] width 934 height 42
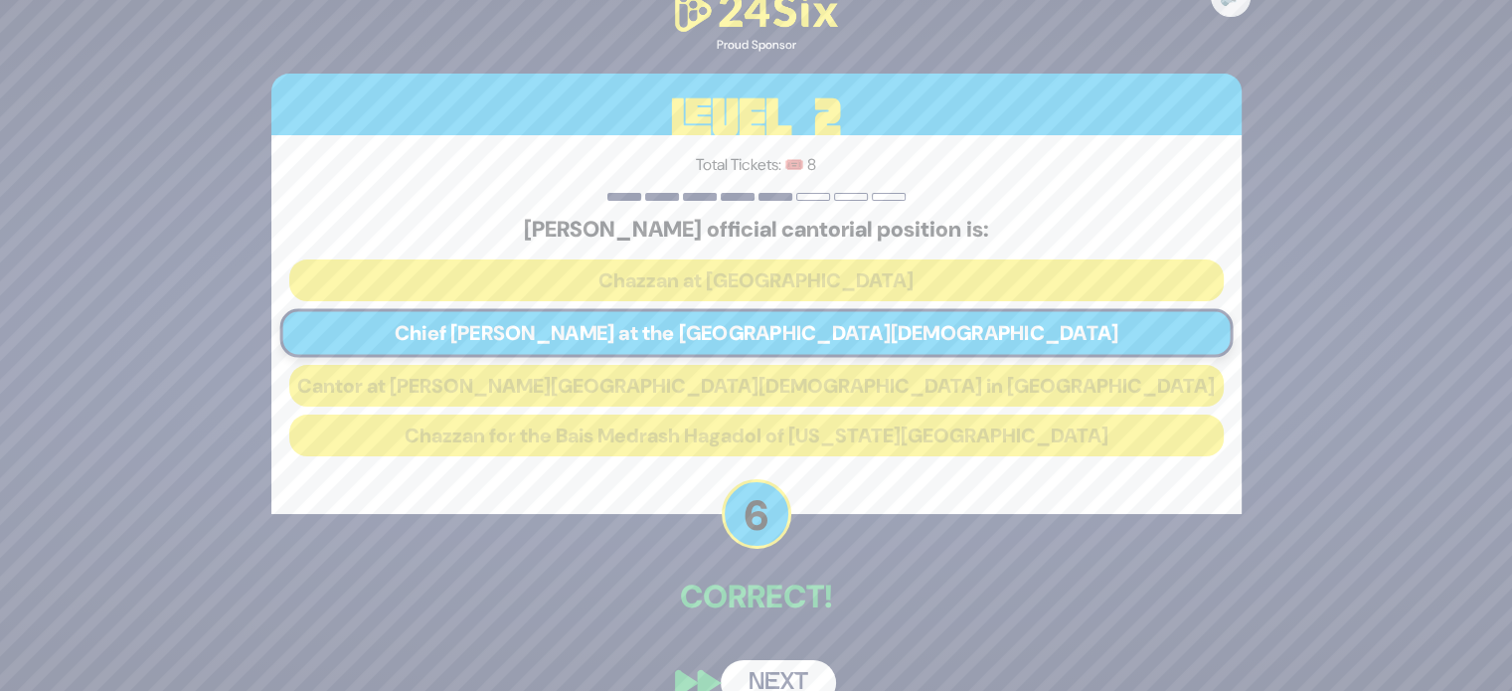
click at [785, 674] on button "Next" at bounding box center [778, 683] width 115 height 46
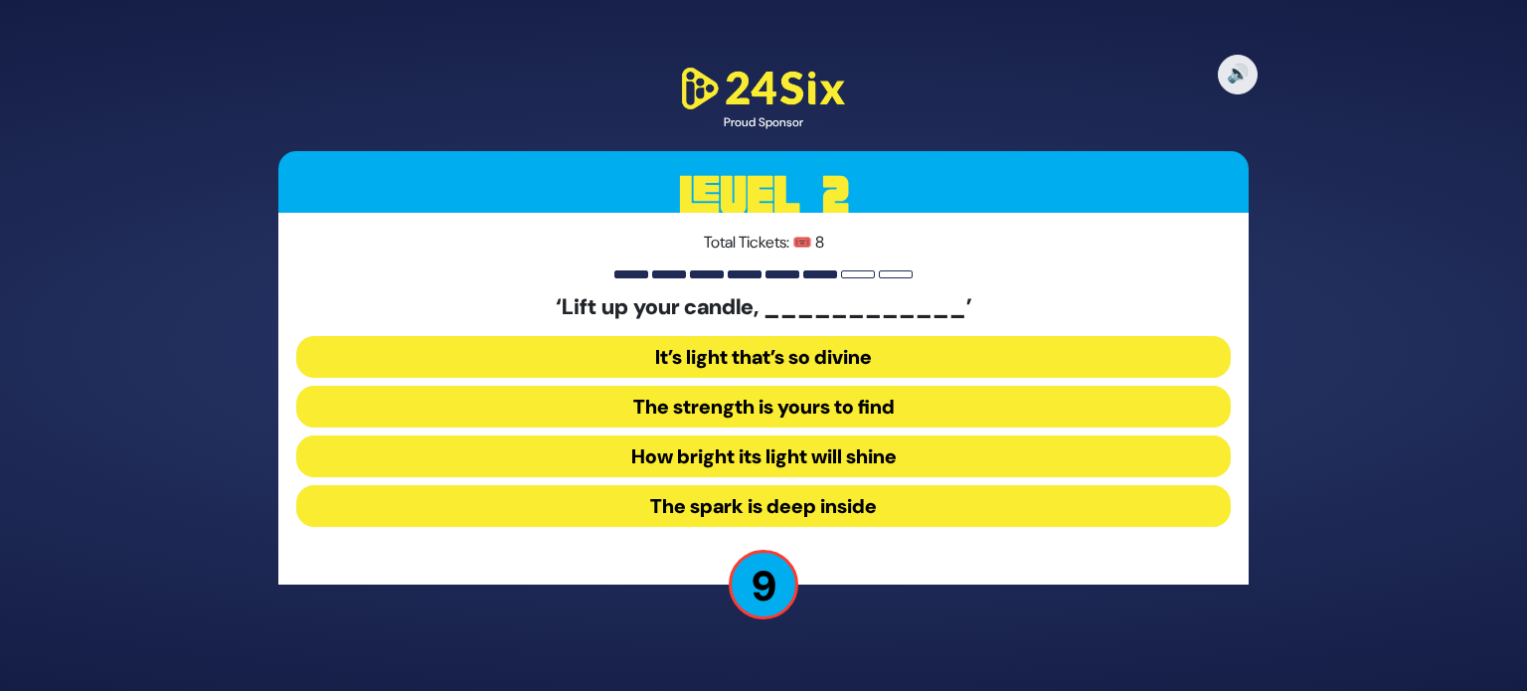
click at [801, 444] on button "How bright its light will shine" at bounding box center [763, 456] width 934 height 42
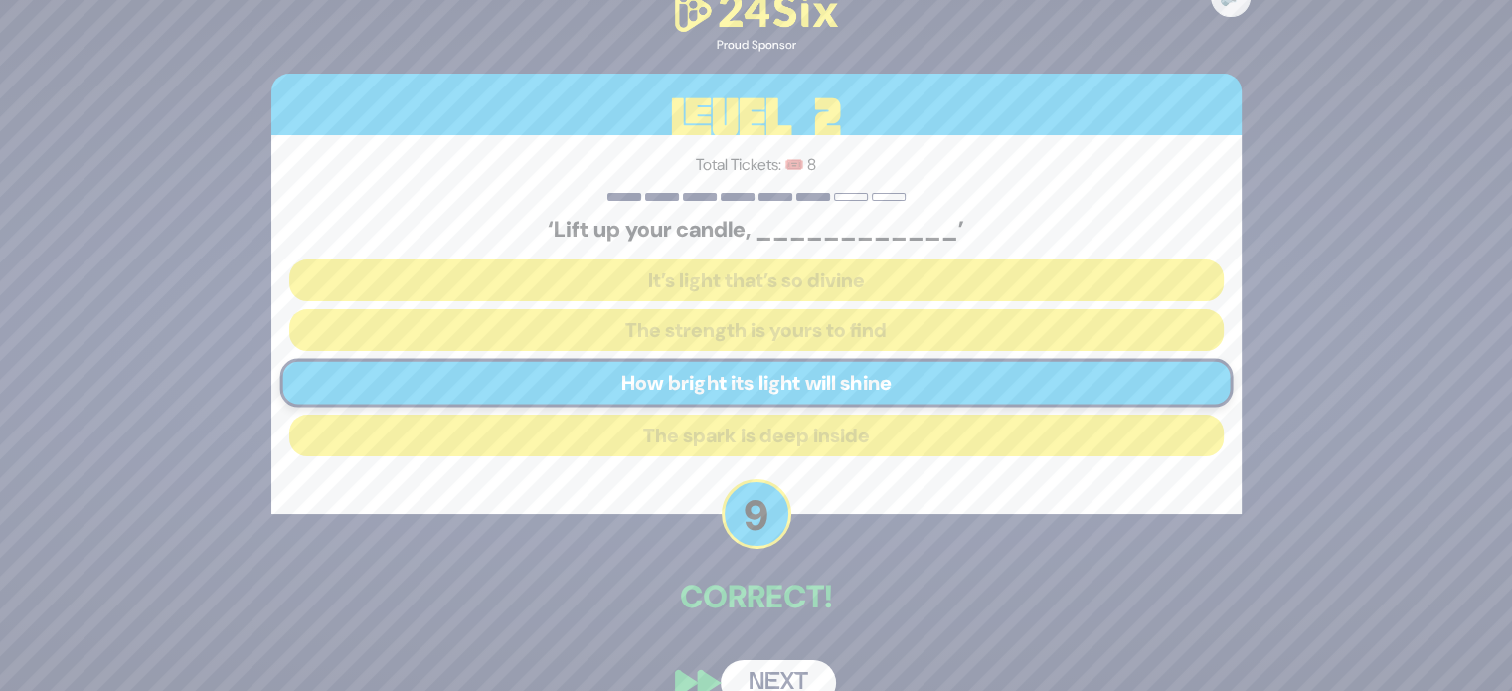
click at [771, 677] on button "Next" at bounding box center [778, 683] width 115 height 46
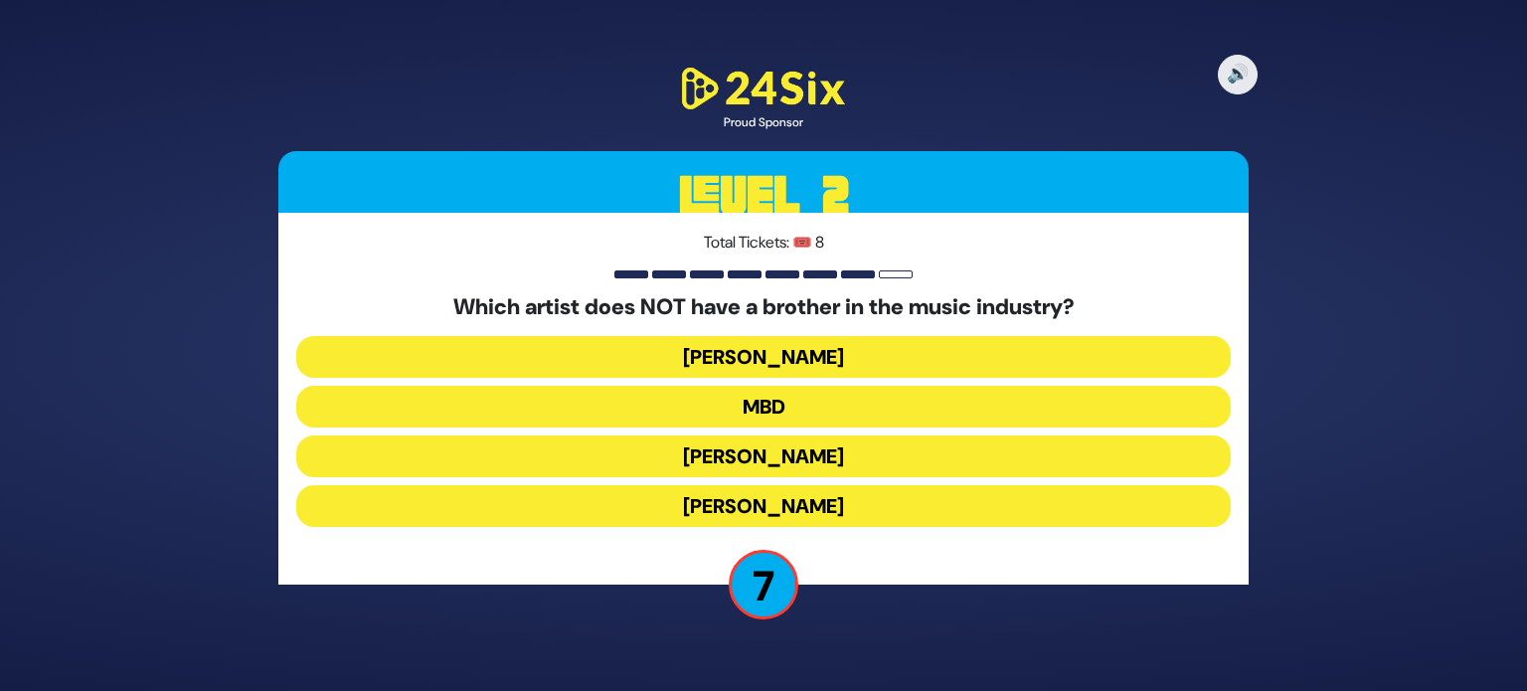
click at [830, 501] on button "[PERSON_NAME]" at bounding box center [763, 506] width 934 height 42
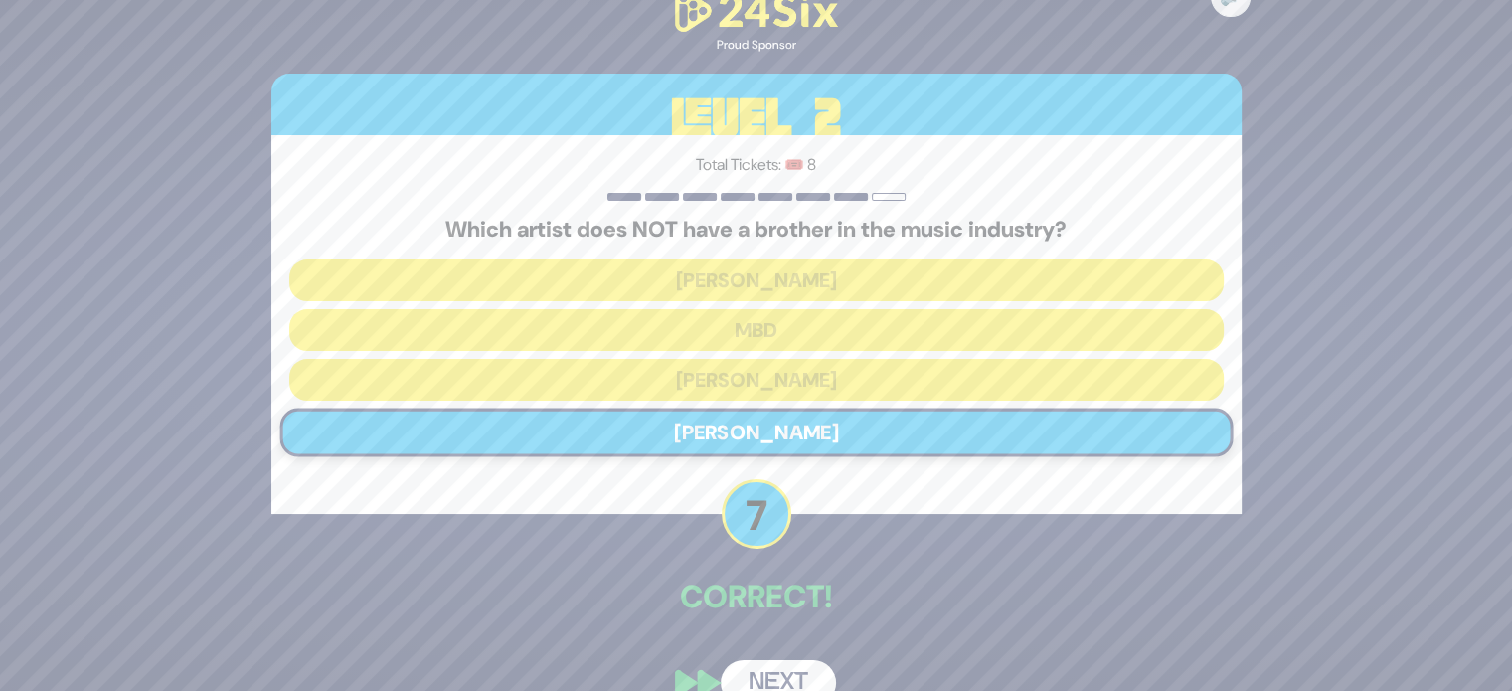
click at [775, 671] on button "Next" at bounding box center [778, 683] width 115 height 46
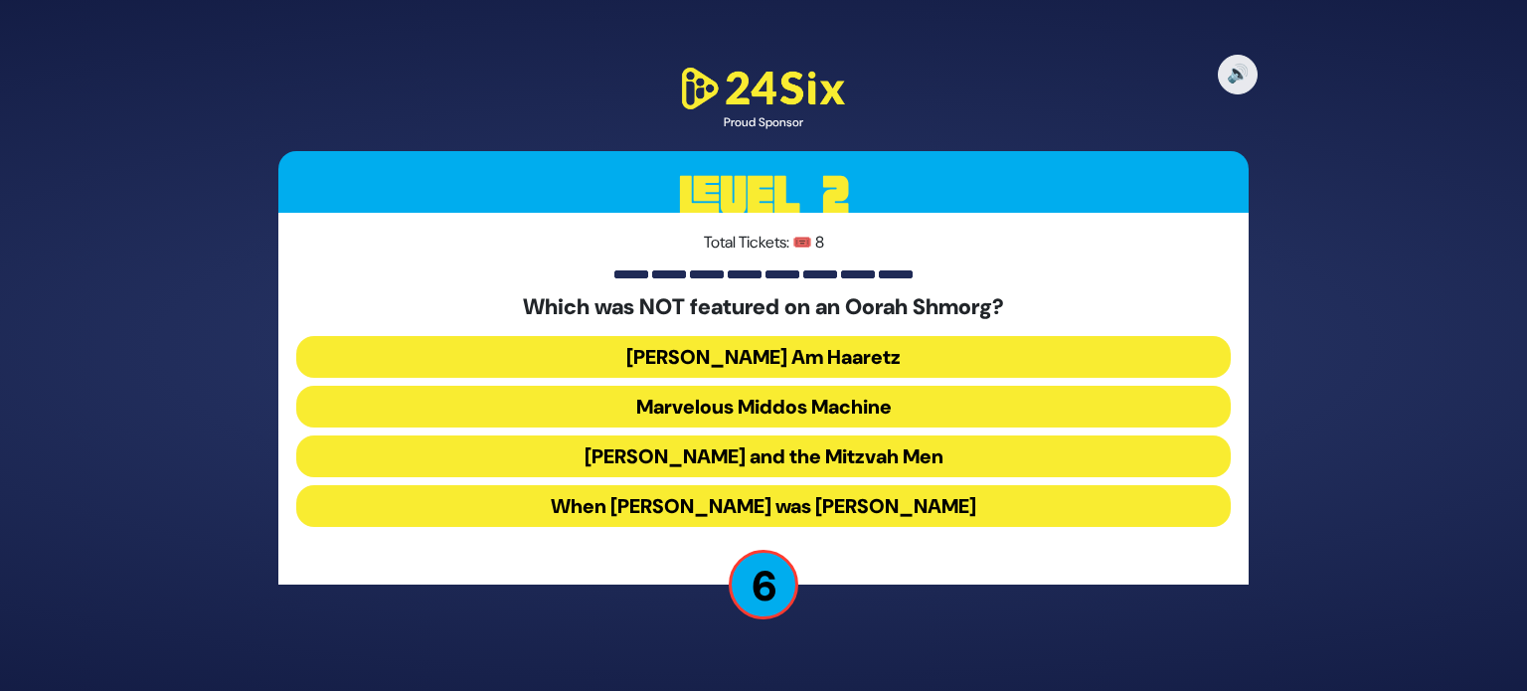
drag, startPoint x: 807, startPoint y: 469, endPoint x: 776, endPoint y: 460, distance: 32.1
click at [776, 460] on button "Uncle Moishy and the Mitzvah Men" at bounding box center [763, 456] width 934 height 42
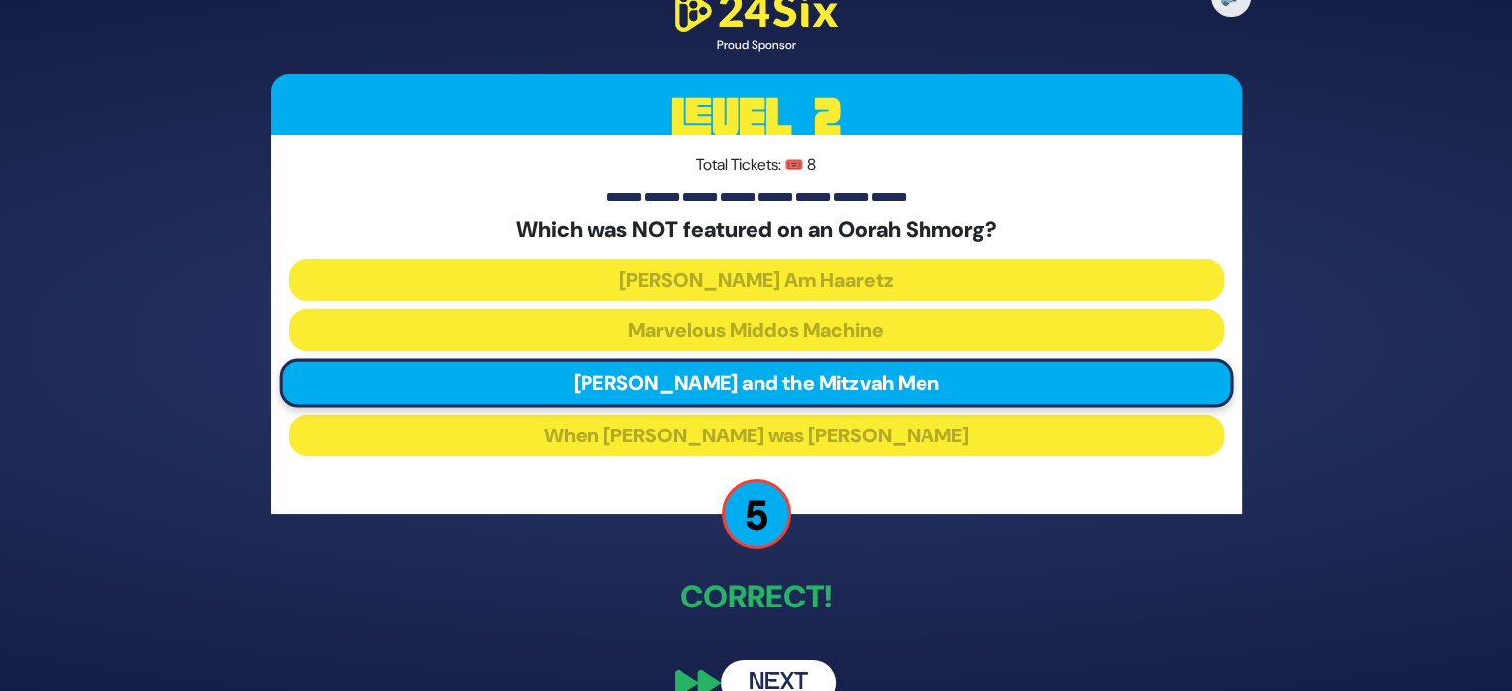
click at [782, 672] on button "Next" at bounding box center [778, 683] width 115 height 46
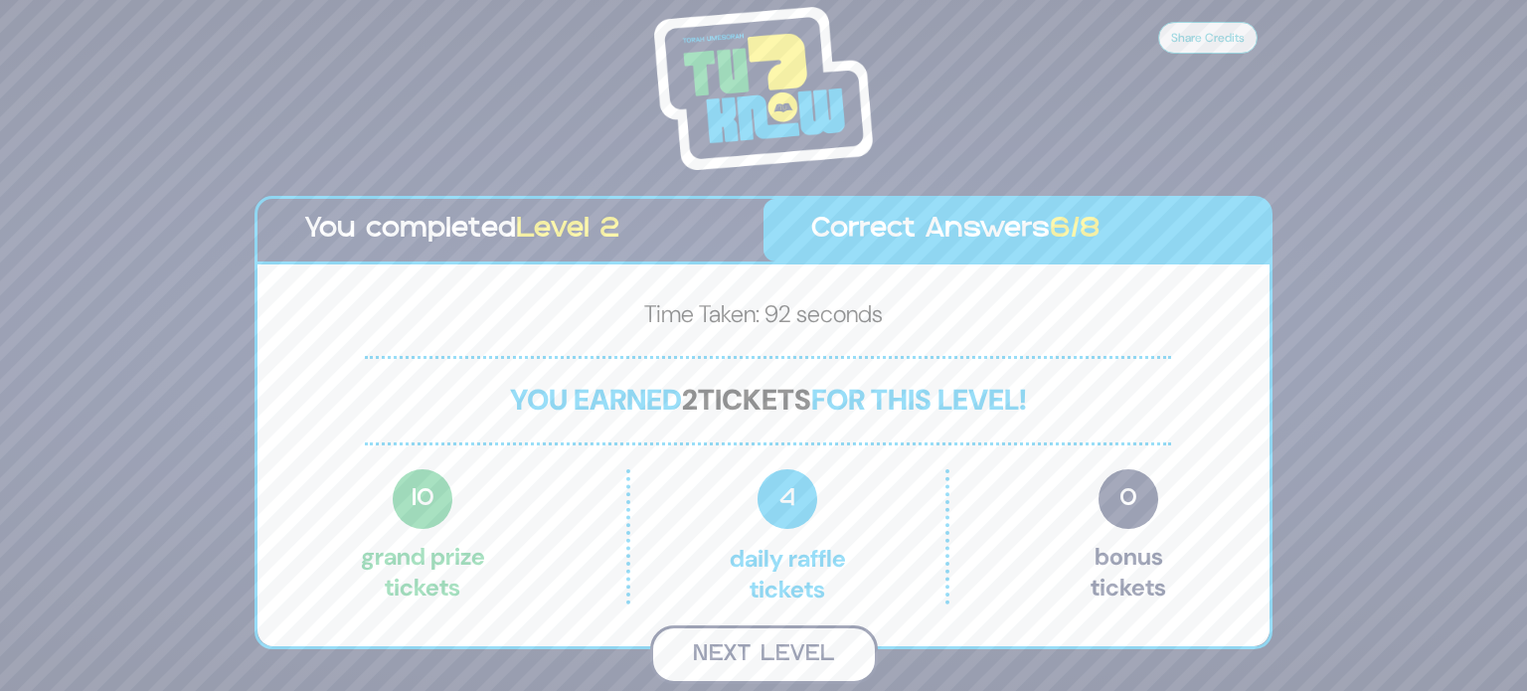
click at [795, 649] on button "Next Level" at bounding box center [764, 654] width 228 height 59
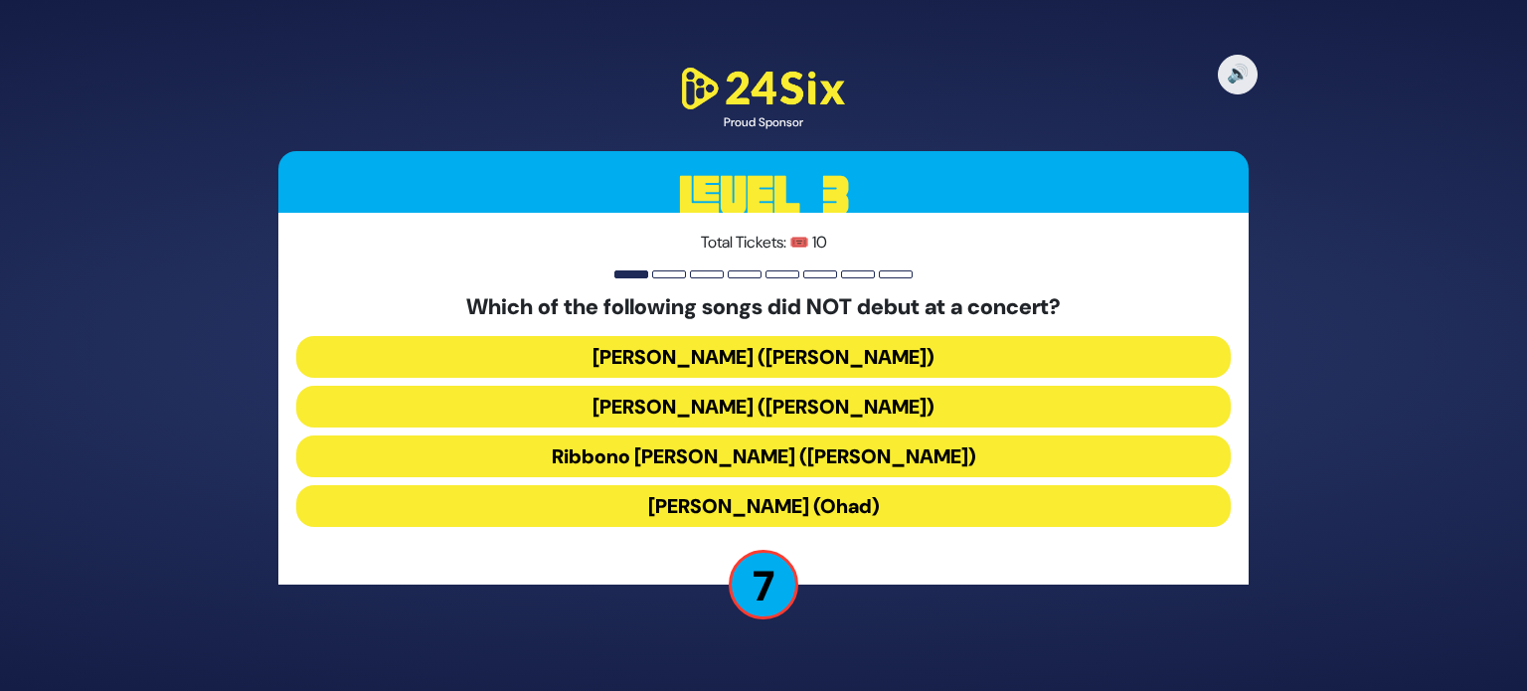
click at [819, 499] on button "Birkat Habanim (Ohad)" at bounding box center [763, 506] width 934 height 42
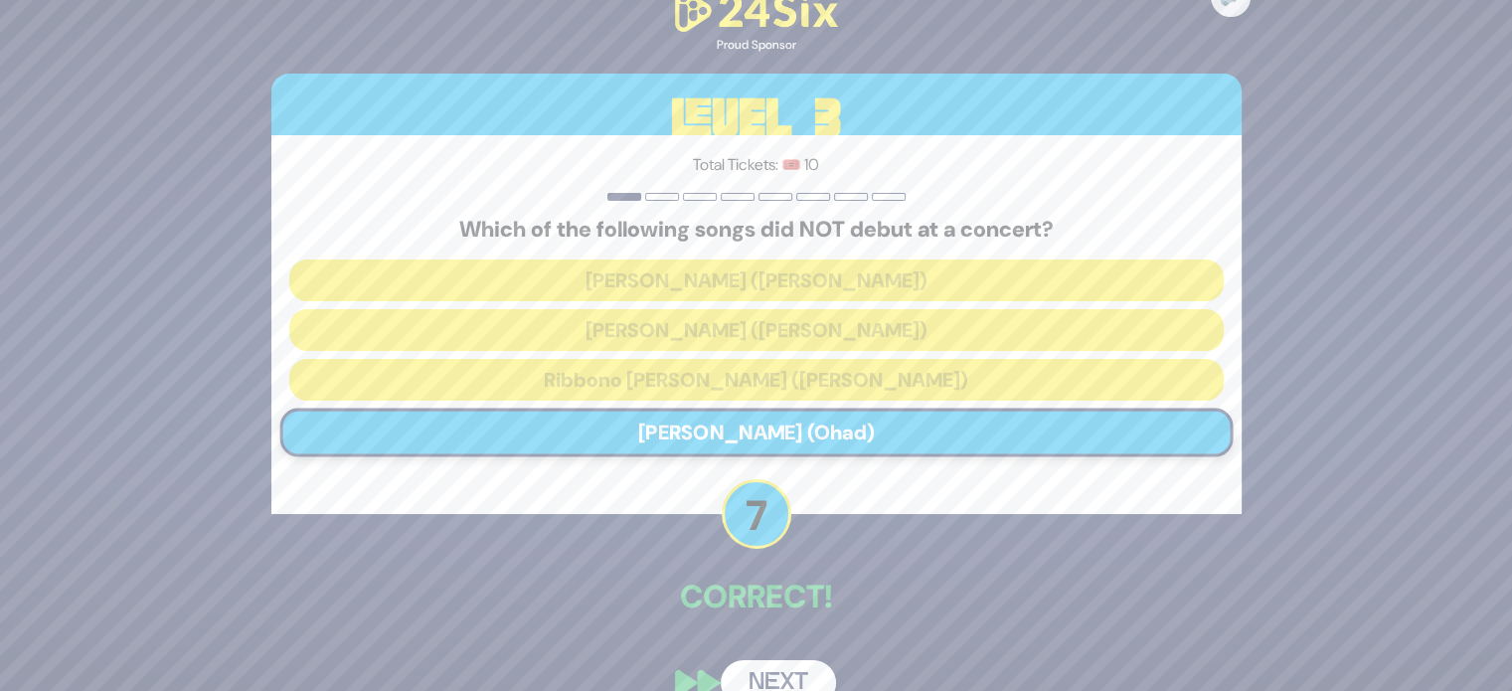
drag, startPoint x: 779, startPoint y: 672, endPoint x: 758, endPoint y: 675, distance: 21.1
click at [758, 675] on button "Next" at bounding box center [778, 683] width 115 height 46
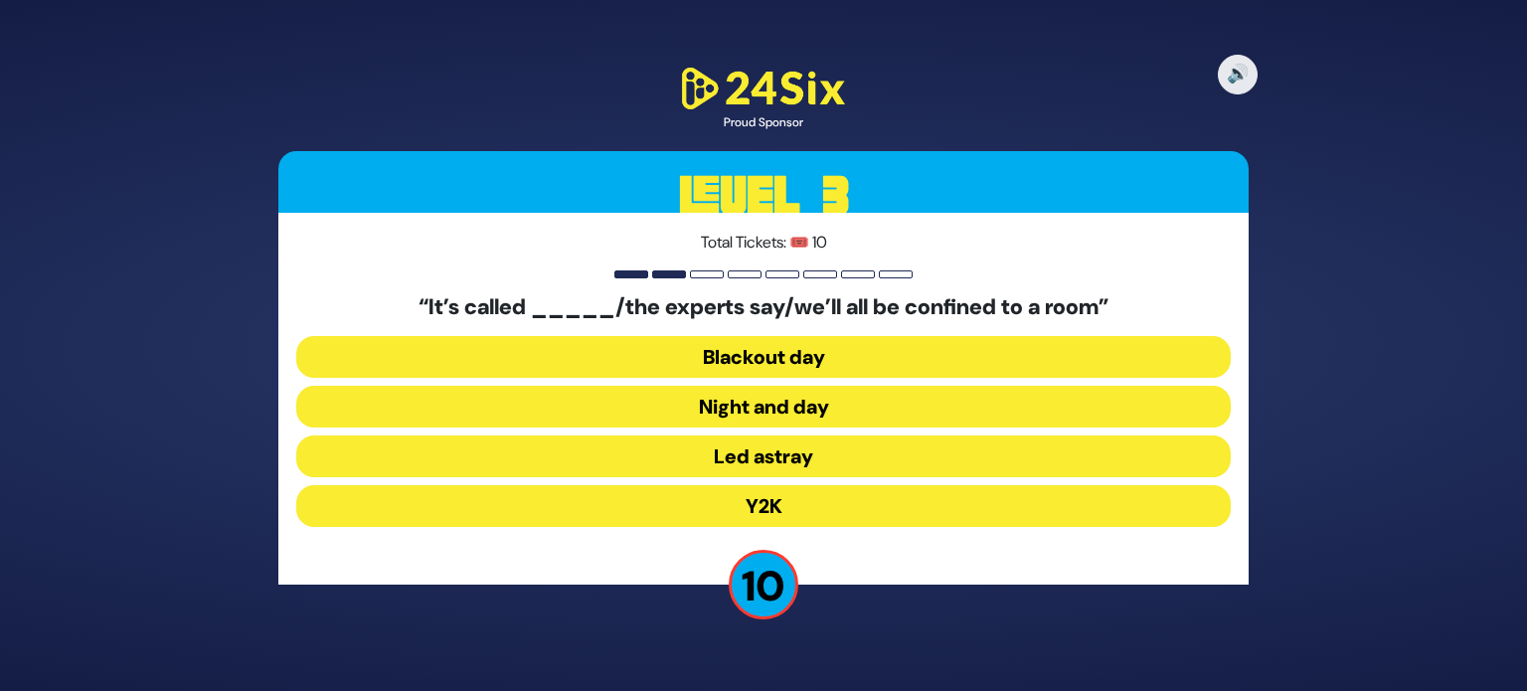
click at [787, 520] on button "Y2K" at bounding box center [763, 506] width 934 height 42
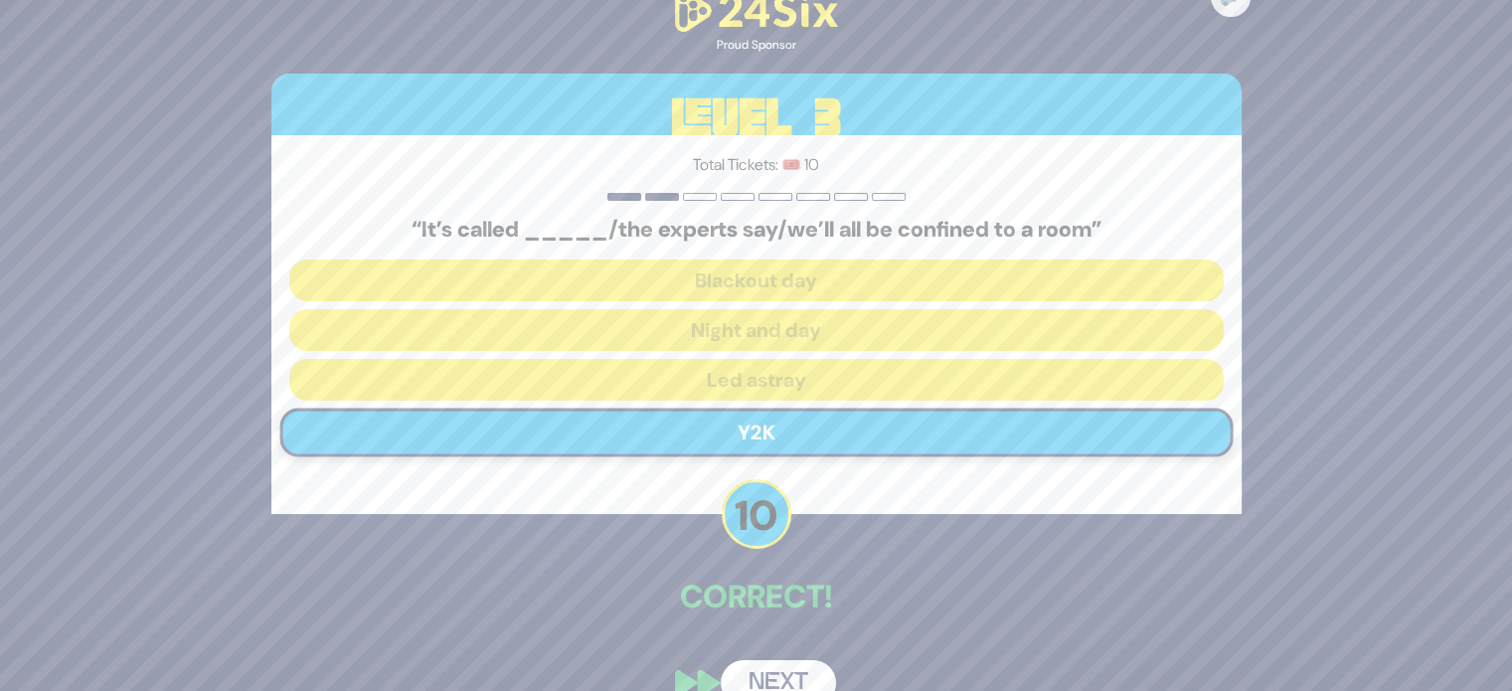
drag, startPoint x: 784, startPoint y: 677, endPoint x: 759, endPoint y: 679, distance: 24.9
click at [759, 679] on button "Next" at bounding box center [778, 683] width 115 height 46
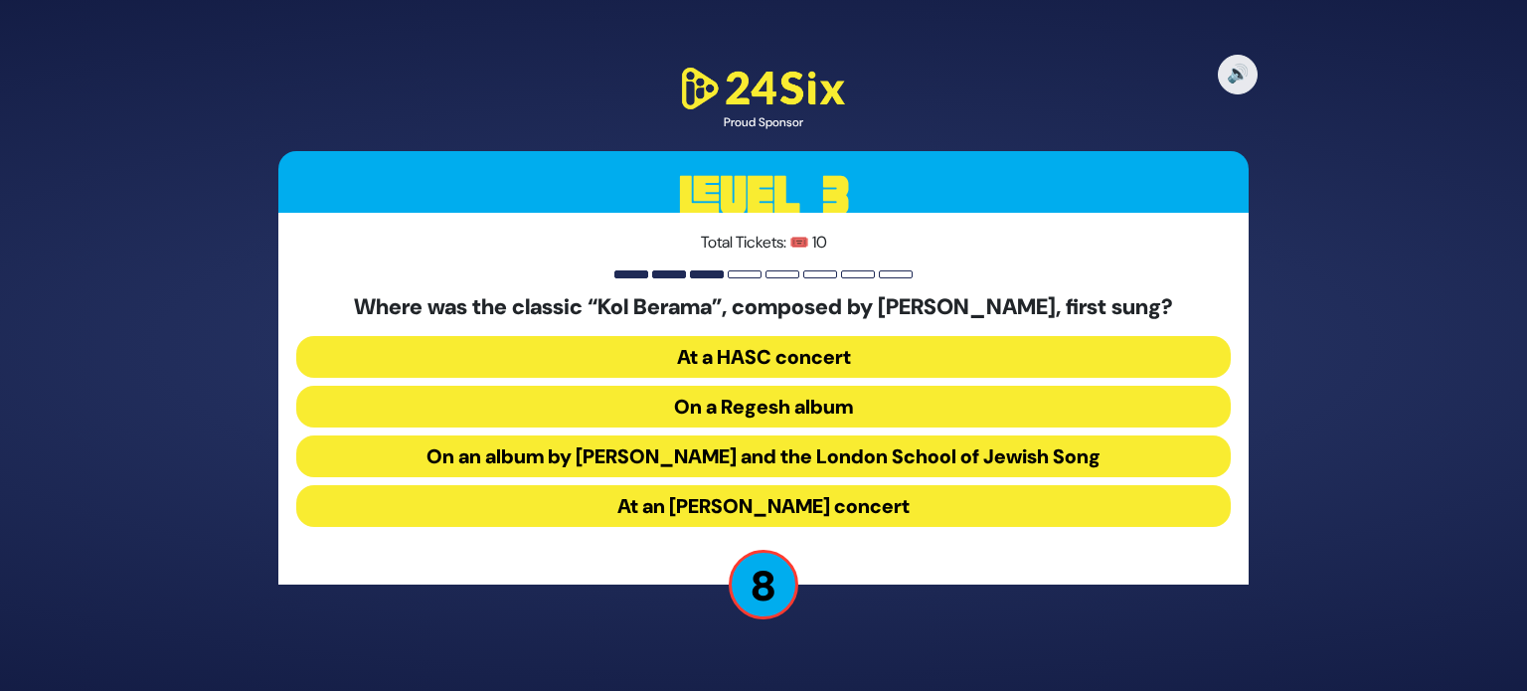
drag, startPoint x: 893, startPoint y: 457, endPoint x: 867, endPoint y: 457, distance: 25.8
click at [867, 457] on button "On an album by Yigal Calek and the London School of Jewish Song" at bounding box center [763, 456] width 934 height 42
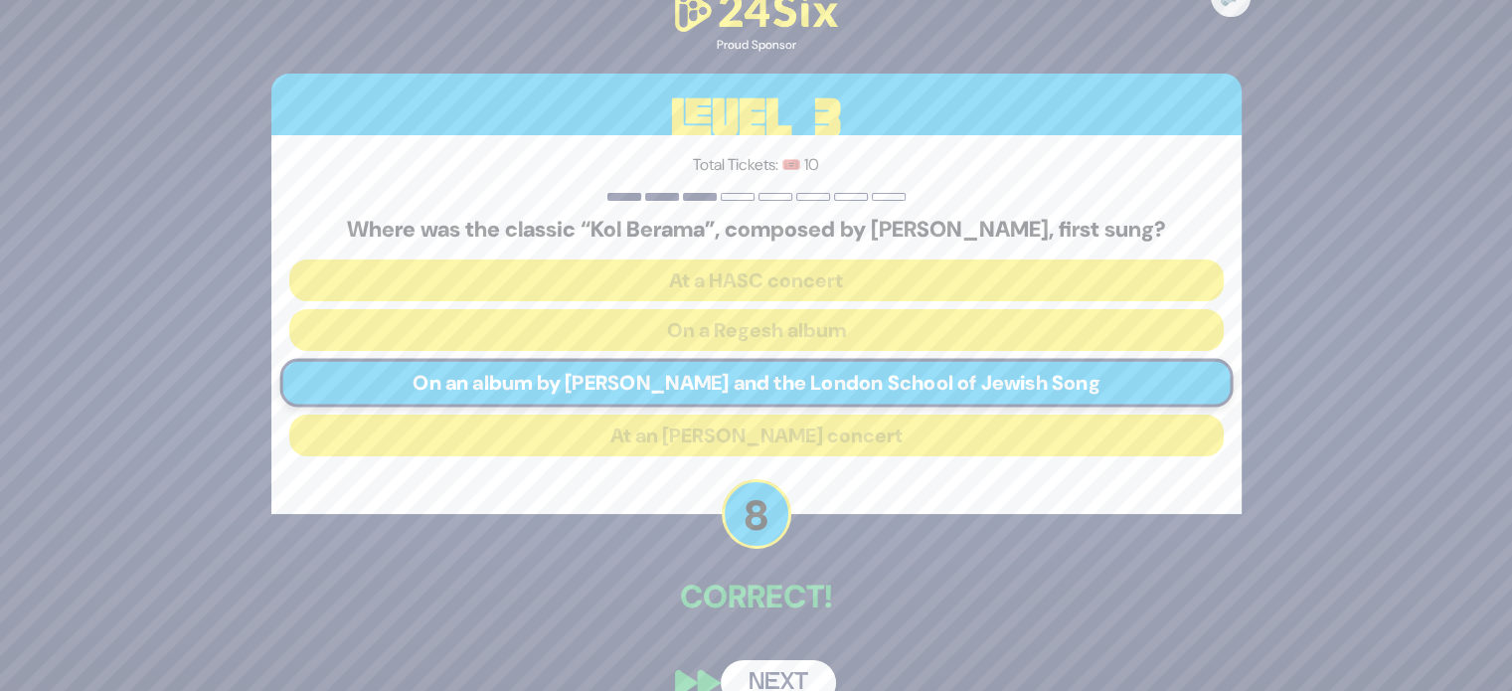
drag, startPoint x: 788, startPoint y: 675, endPoint x: 755, endPoint y: 679, distance: 33.0
click at [755, 679] on button "Next" at bounding box center [778, 683] width 115 height 46
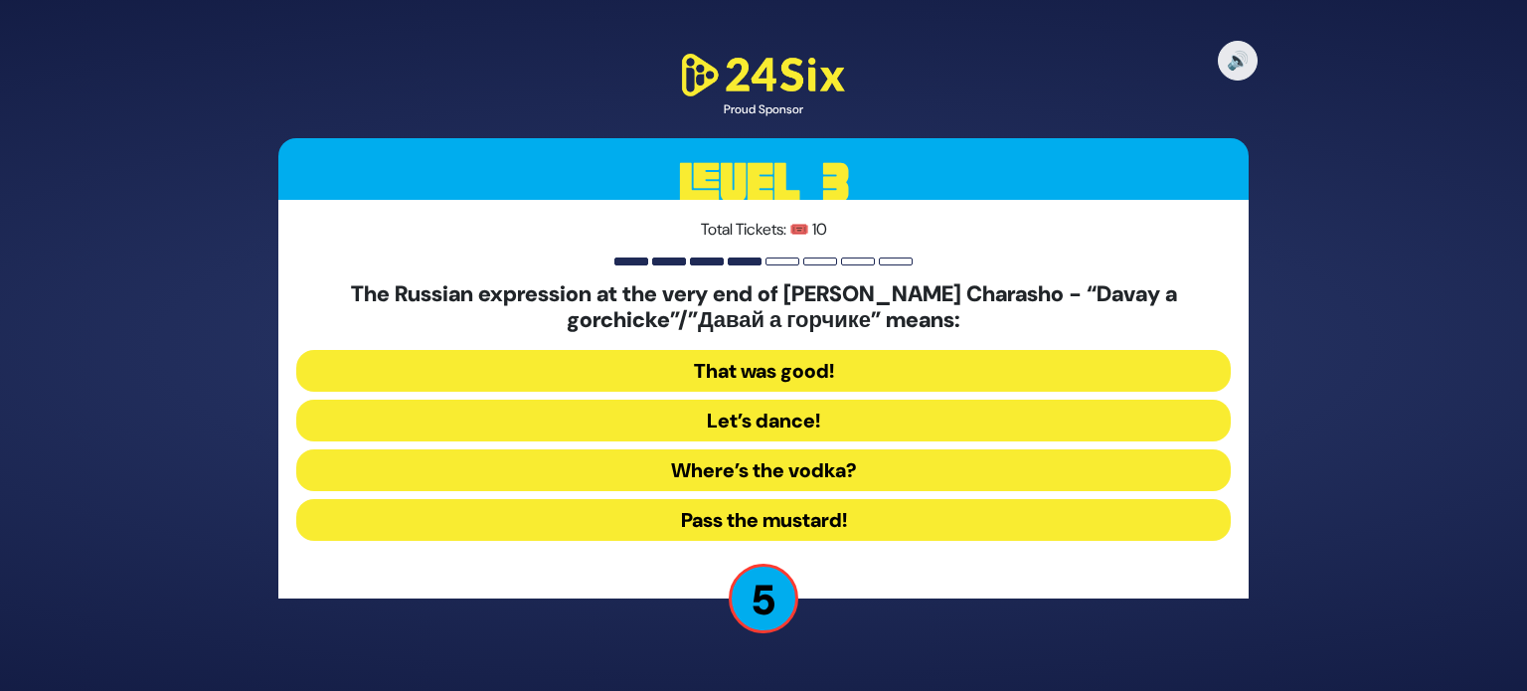
drag, startPoint x: 843, startPoint y: 373, endPoint x: 791, endPoint y: 380, distance: 52.2
click at [791, 380] on button "That was good!" at bounding box center [763, 371] width 934 height 42
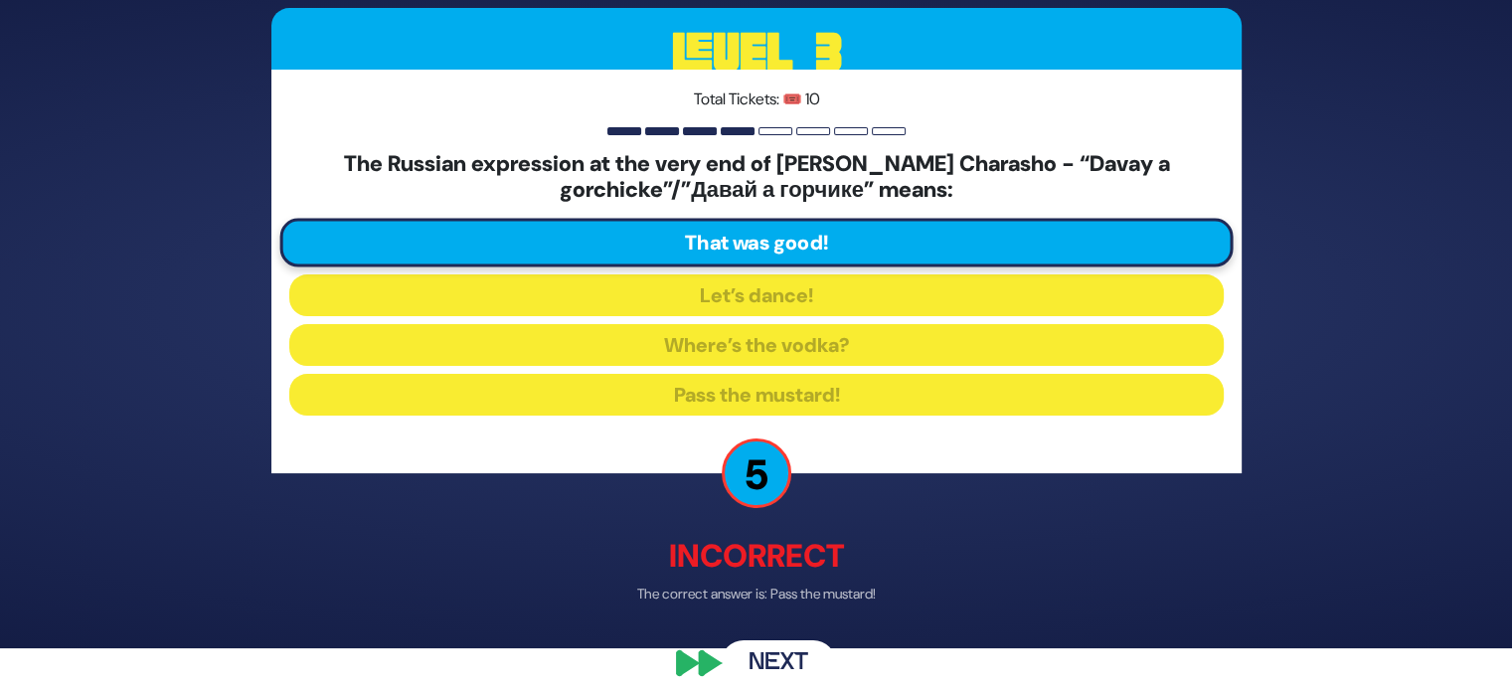
scroll to position [46, 0]
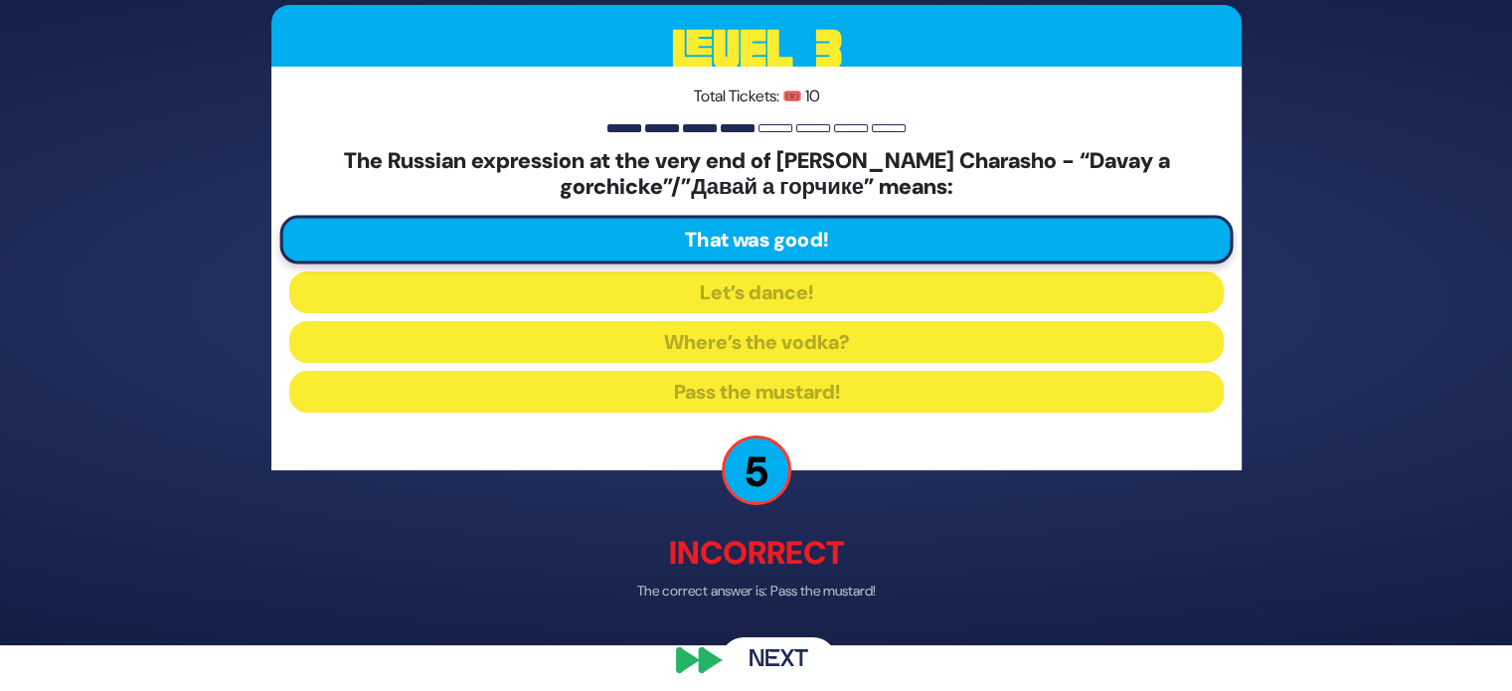
click at [763, 644] on button "Next" at bounding box center [778, 660] width 115 height 46
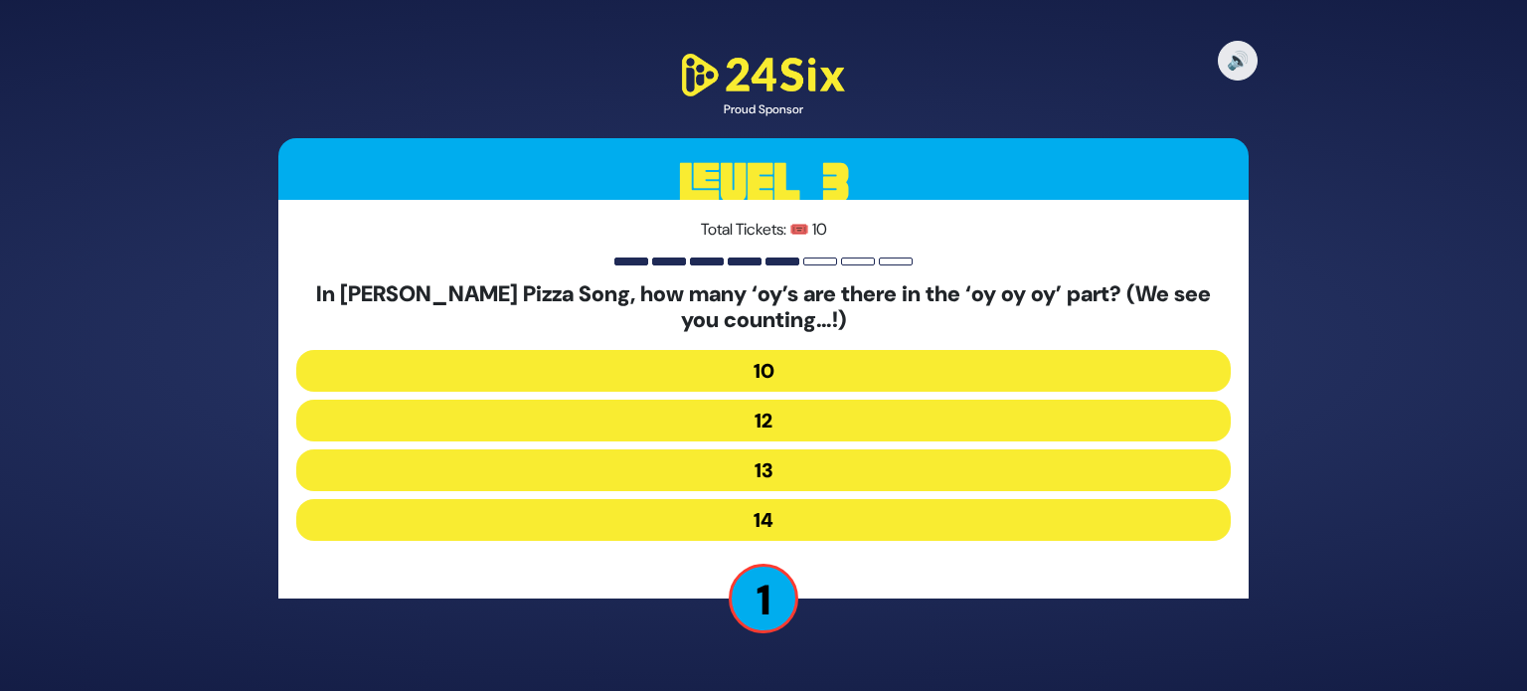
click at [787, 396] on div "In Uncle Moishy’s Pizza Song, how many ‘oy’s are there in the ‘oy oy oy’ part? …" at bounding box center [763, 414] width 934 height 267
click at [783, 414] on button "12" at bounding box center [763, 421] width 934 height 42
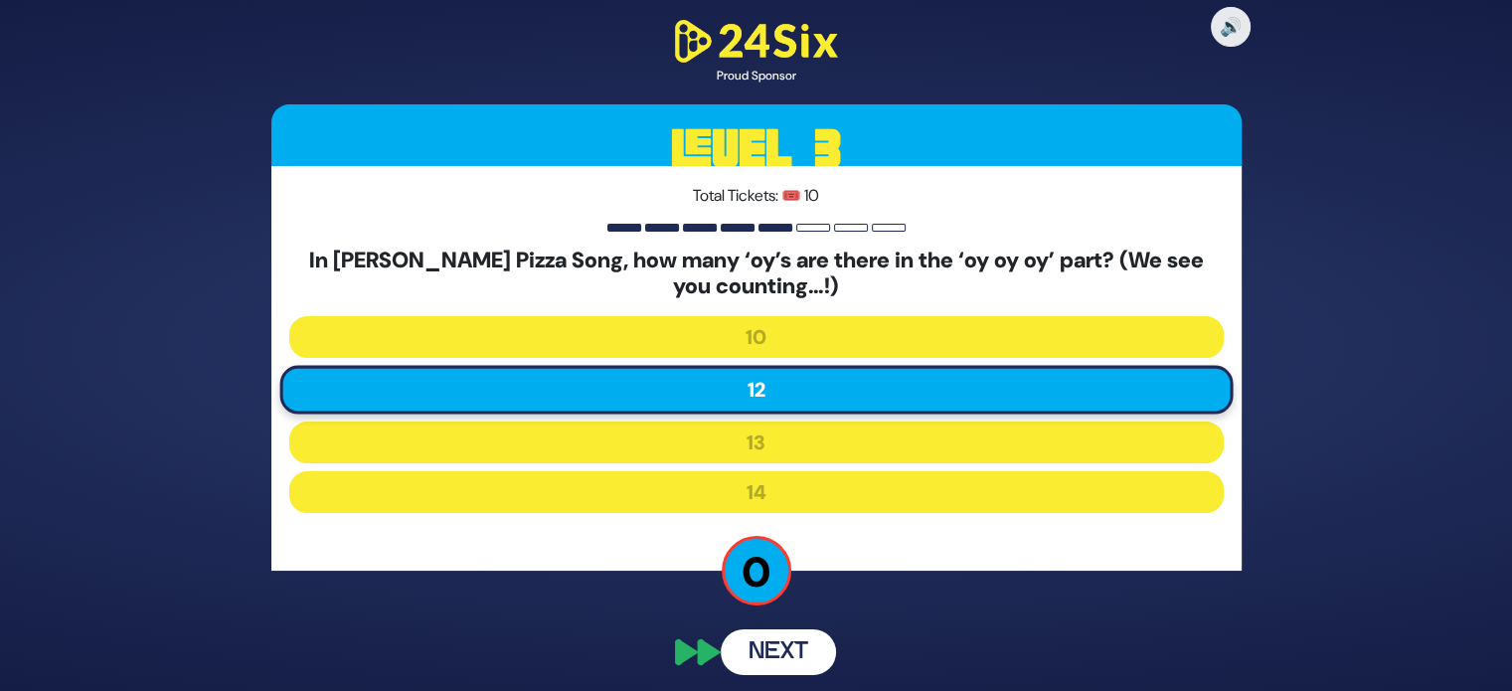
click at [783, 414] on div "In Uncle Moishy’s Pizza Song, how many ‘oy’s are there in the ‘oy oy oy’ part? …" at bounding box center [756, 384] width 934 height 273
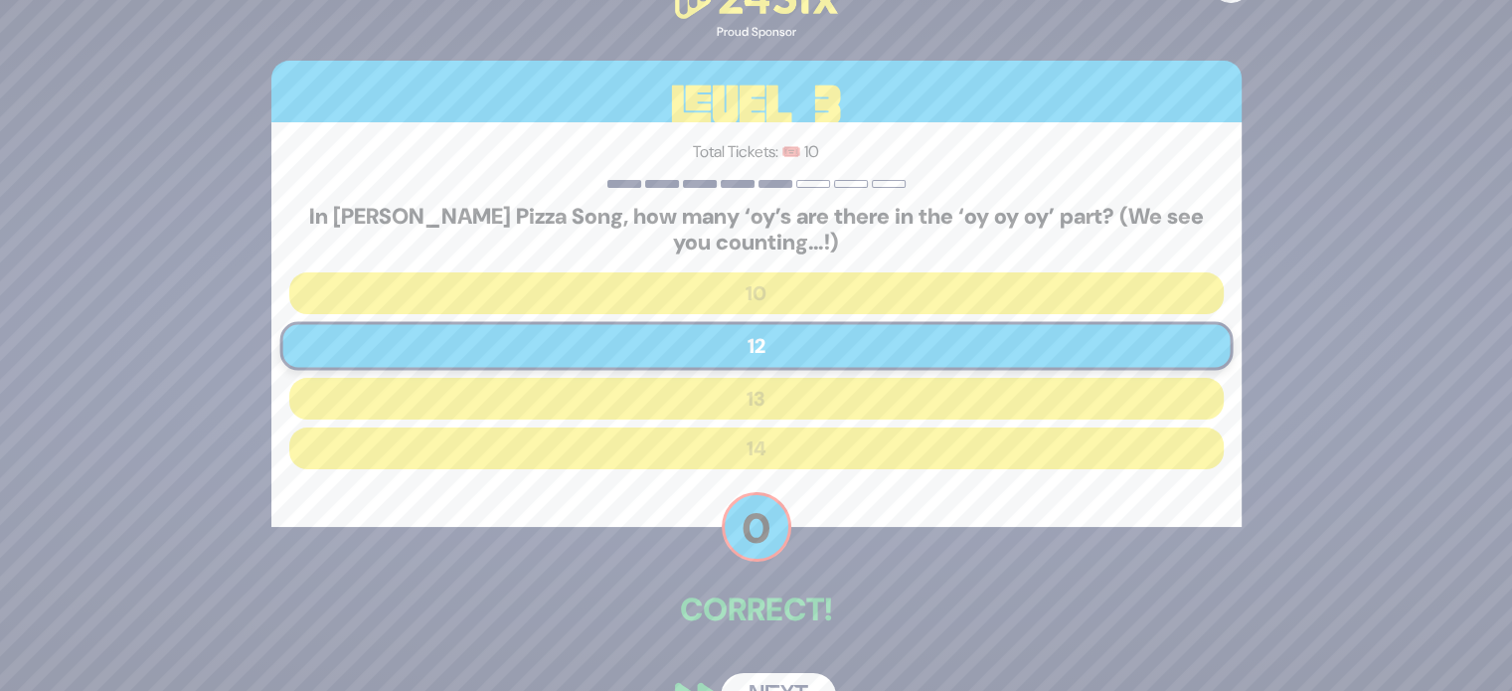
click at [767, 669] on div "🔊 Proud Sponsor Level 3 Total Tickets: 🎟️ 10 In Uncle Moishy’s Pizza Song, how …" at bounding box center [757, 344] width 1018 height 793
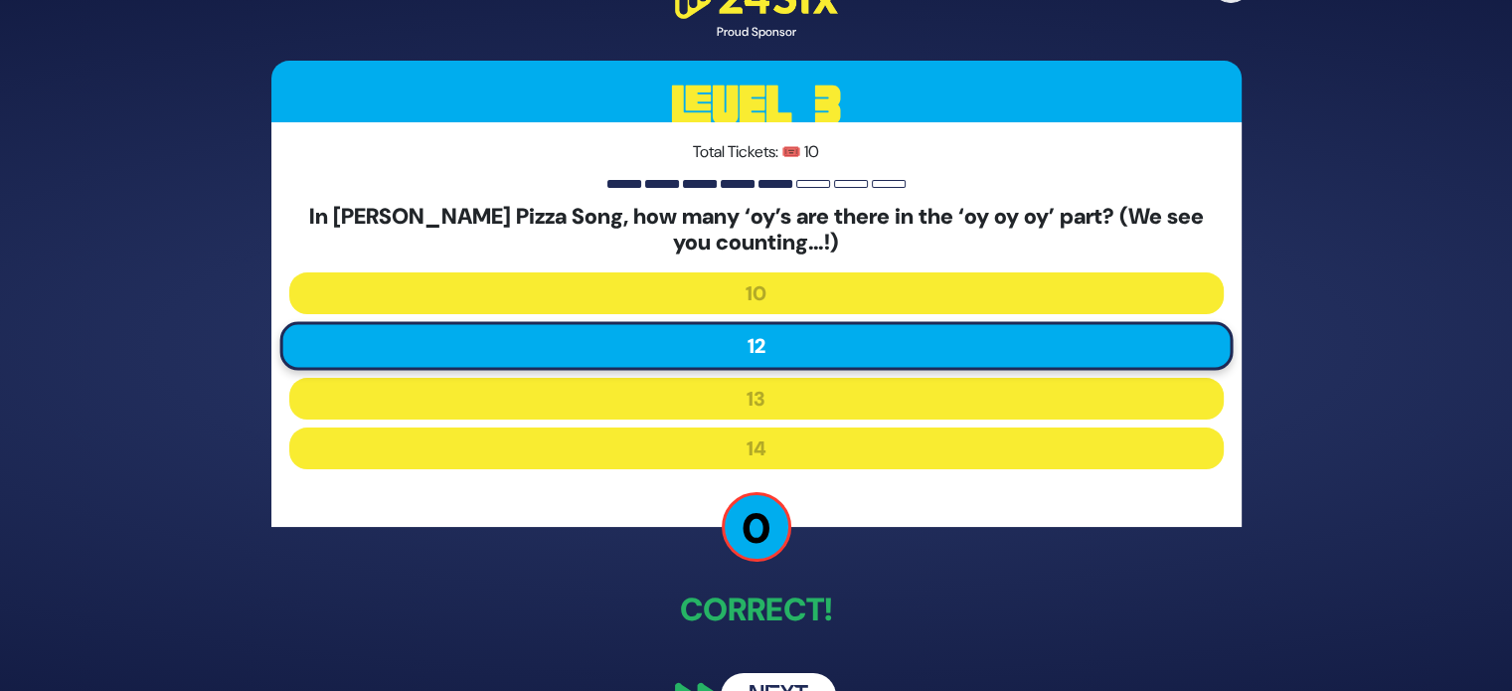
click at [778, 675] on button "Next" at bounding box center [778, 696] width 115 height 46
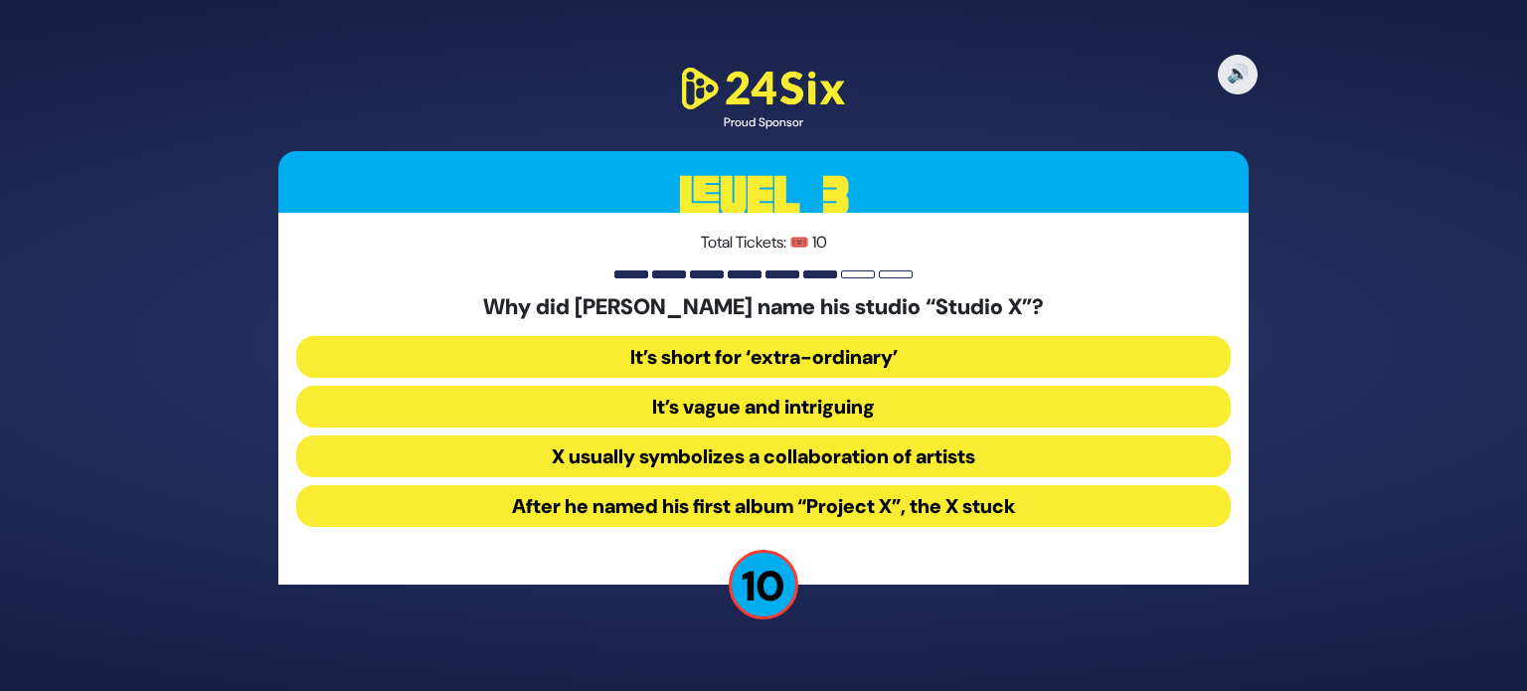
click at [942, 498] on button "After he named his first album “Project X”, the X stuck" at bounding box center [763, 506] width 934 height 42
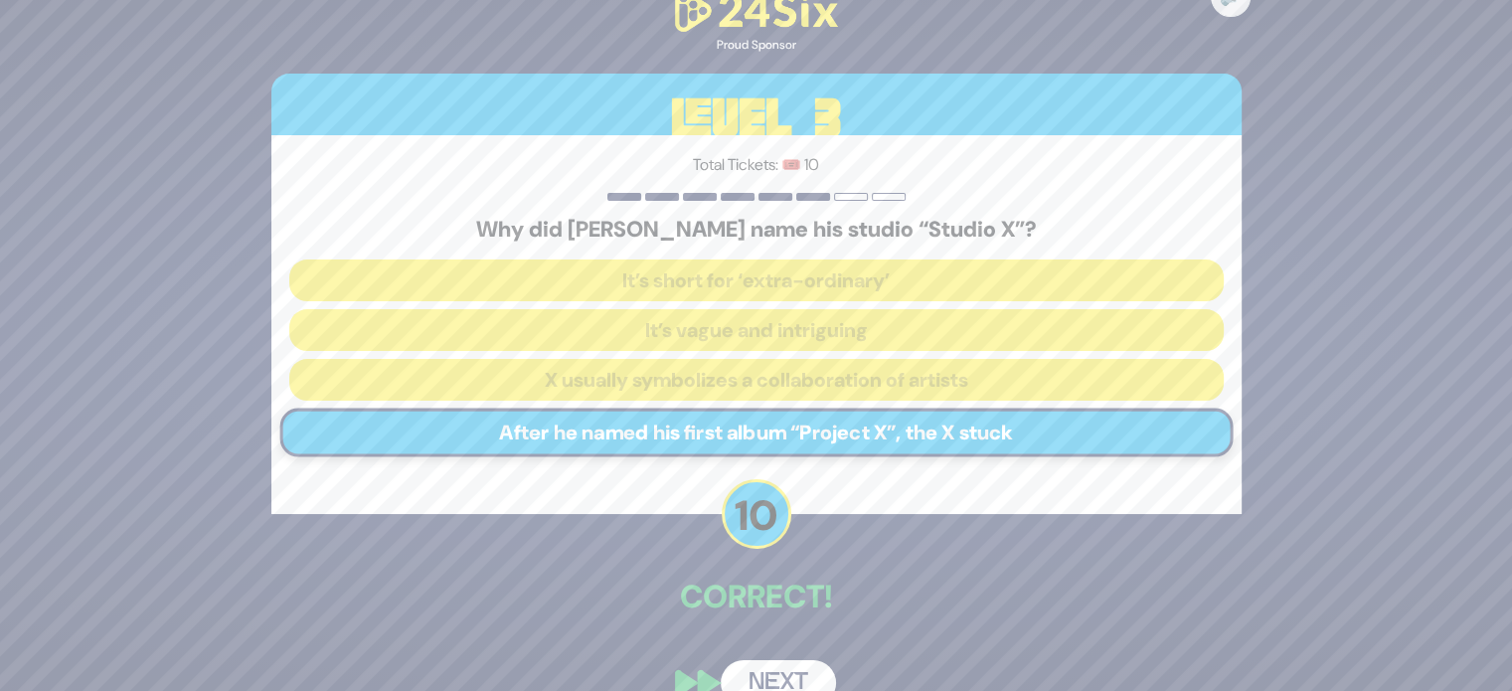
click at [767, 667] on button "Next" at bounding box center [778, 683] width 115 height 46
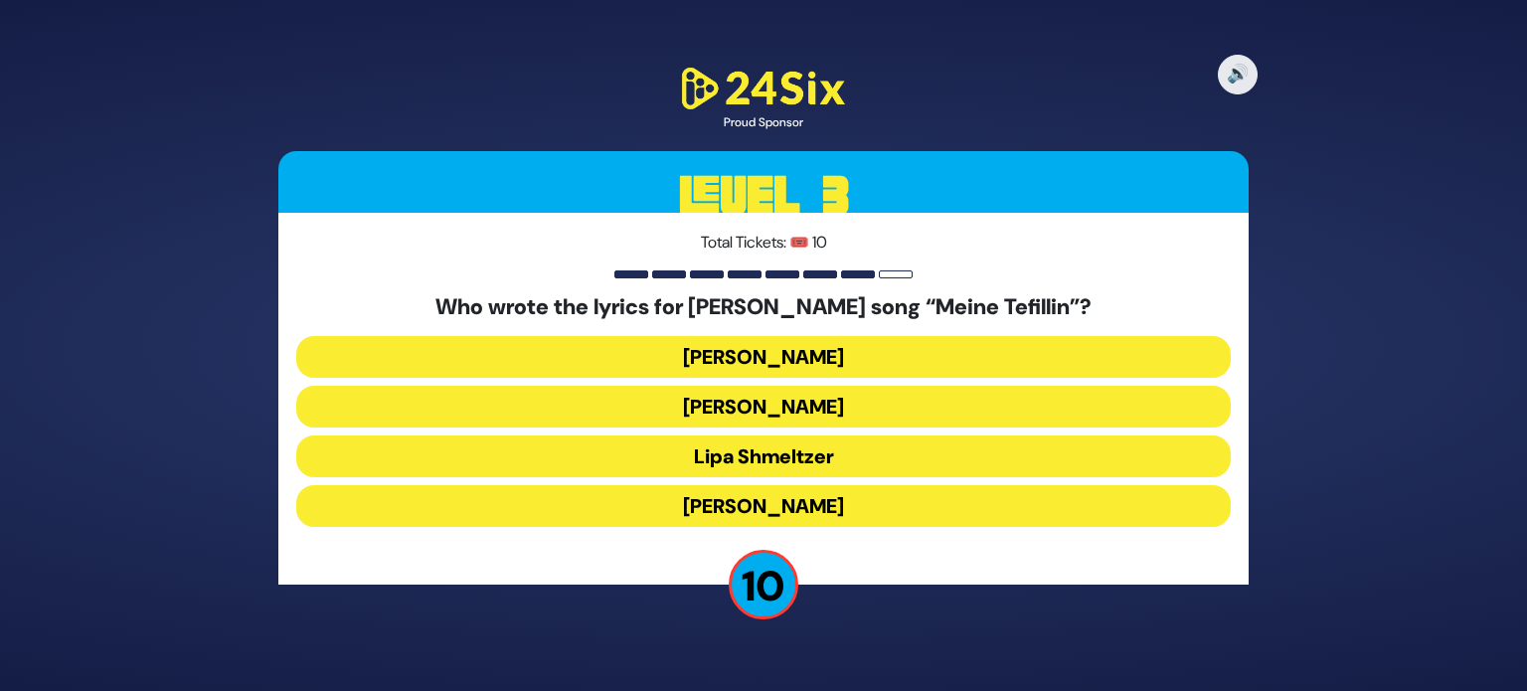
click at [858, 443] on button "Lipa Shmeltzer" at bounding box center [763, 456] width 934 height 42
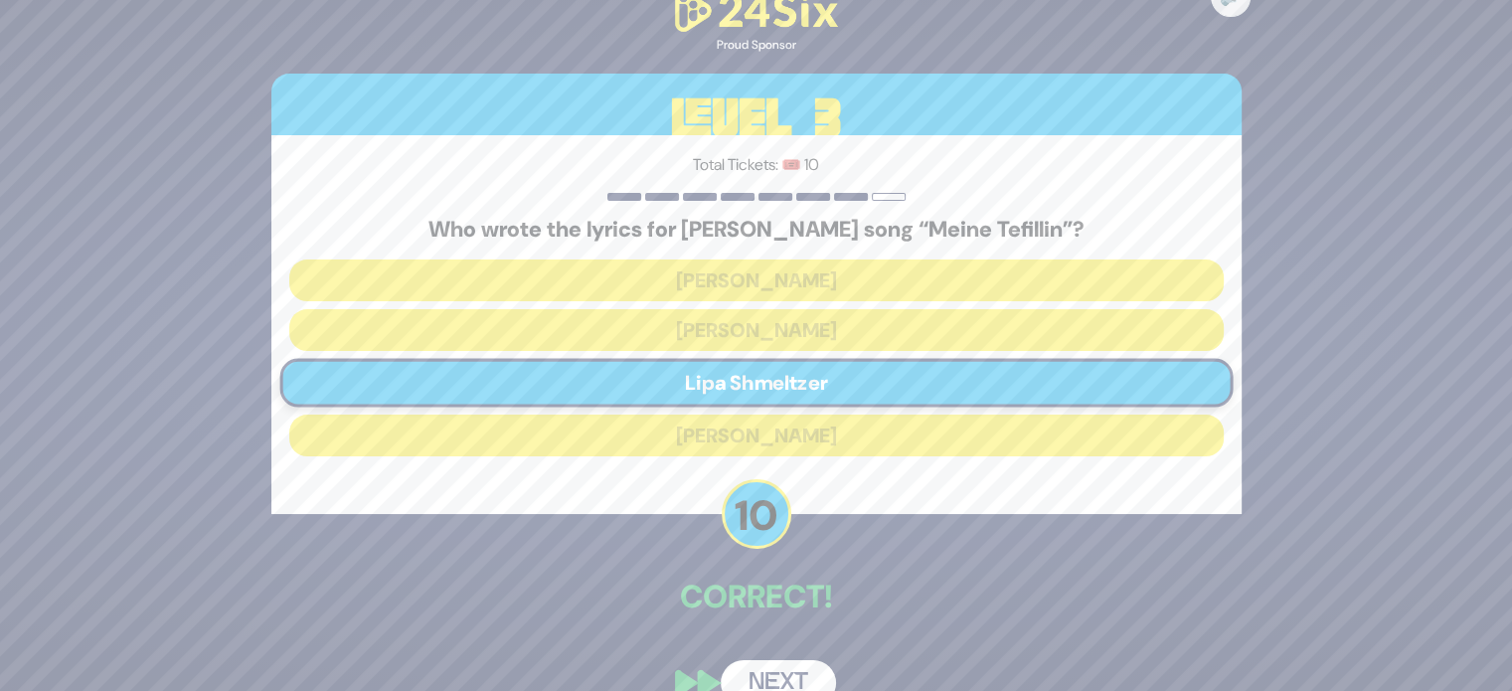
click at [760, 680] on button "Next" at bounding box center [778, 683] width 115 height 46
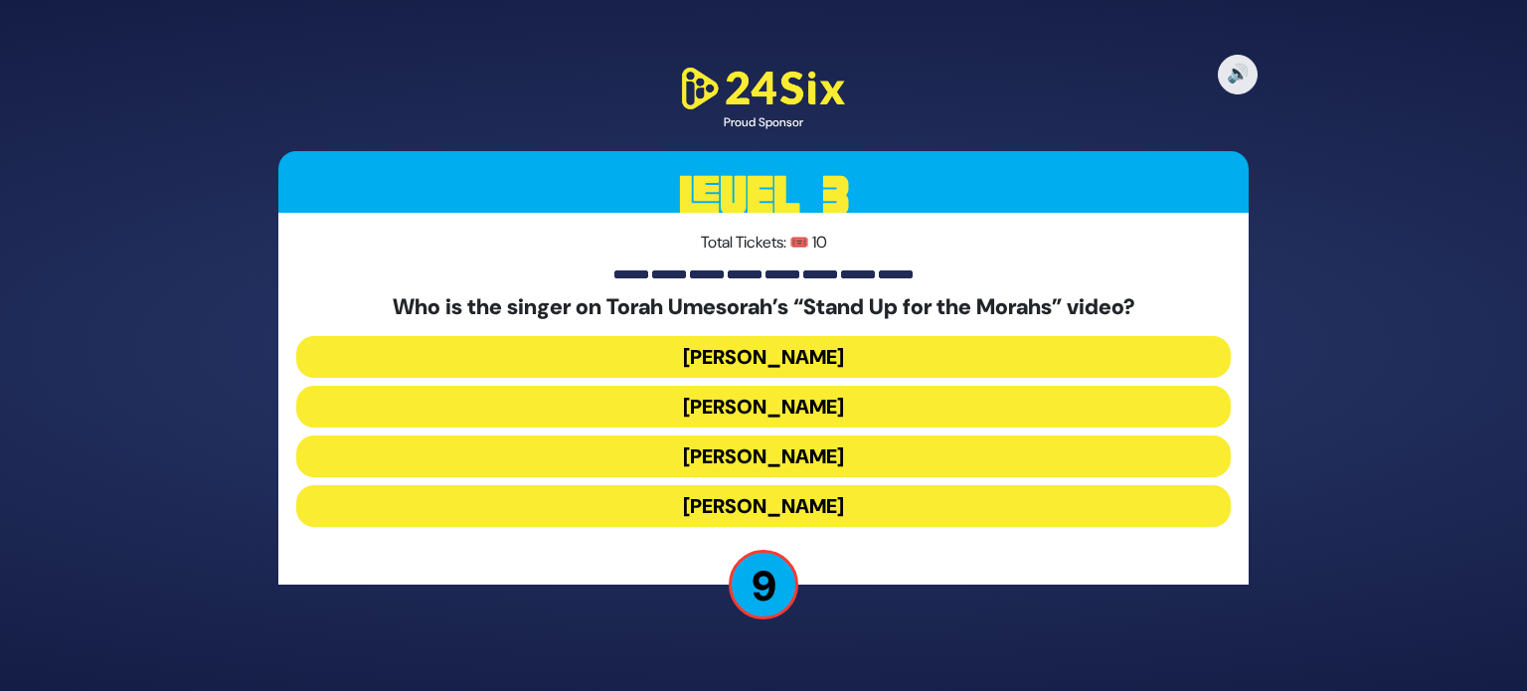
click at [821, 463] on button "[PERSON_NAME]" at bounding box center [763, 456] width 934 height 42
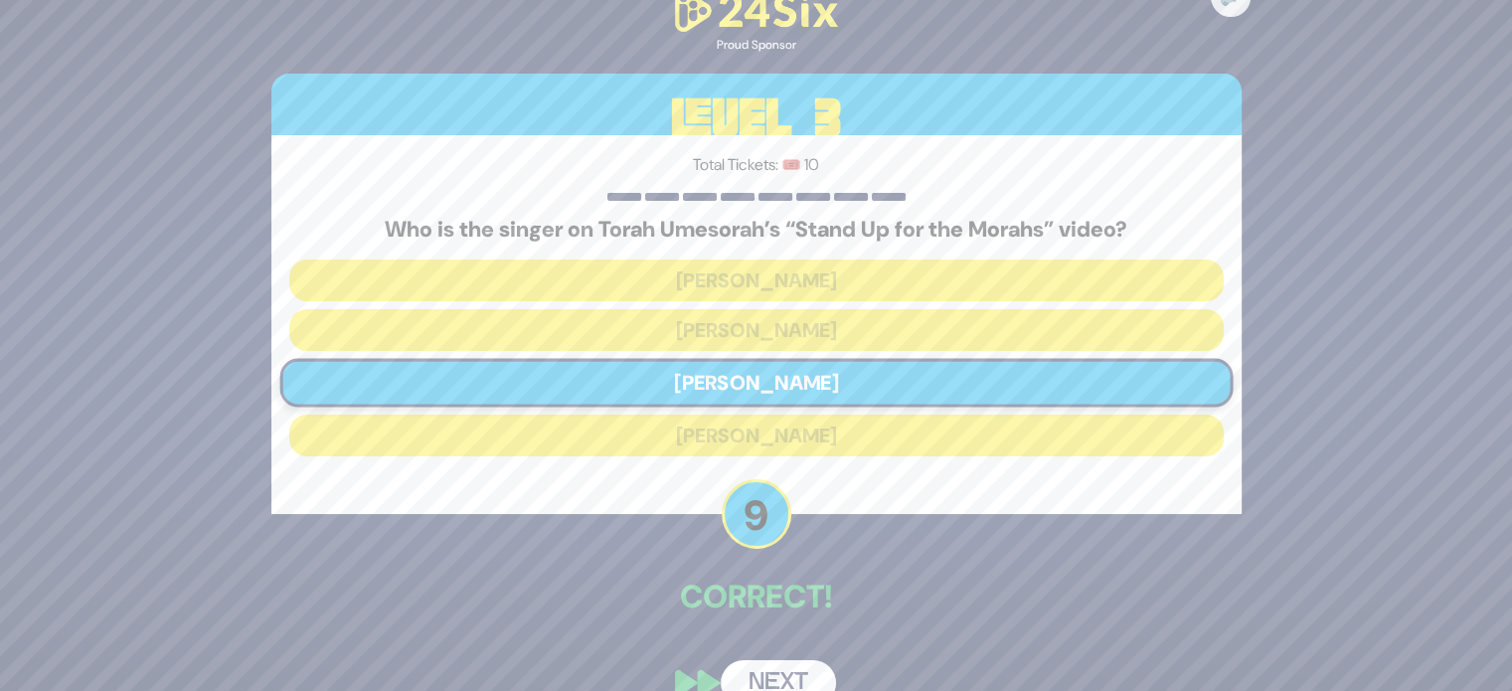
click at [799, 666] on button "Next" at bounding box center [778, 683] width 115 height 46
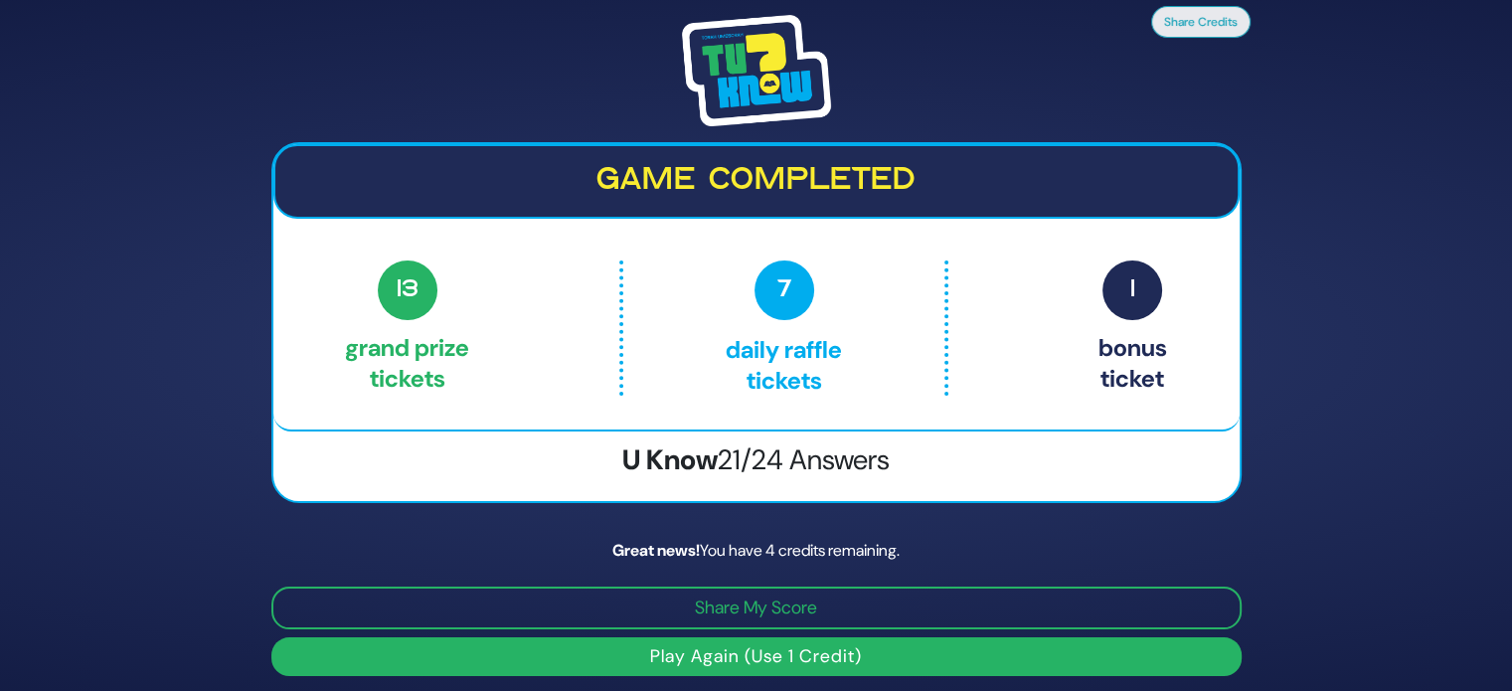
click at [846, 644] on button "Play Again (Use 1 Credit)" at bounding box center [756, 656] width 970 height 39
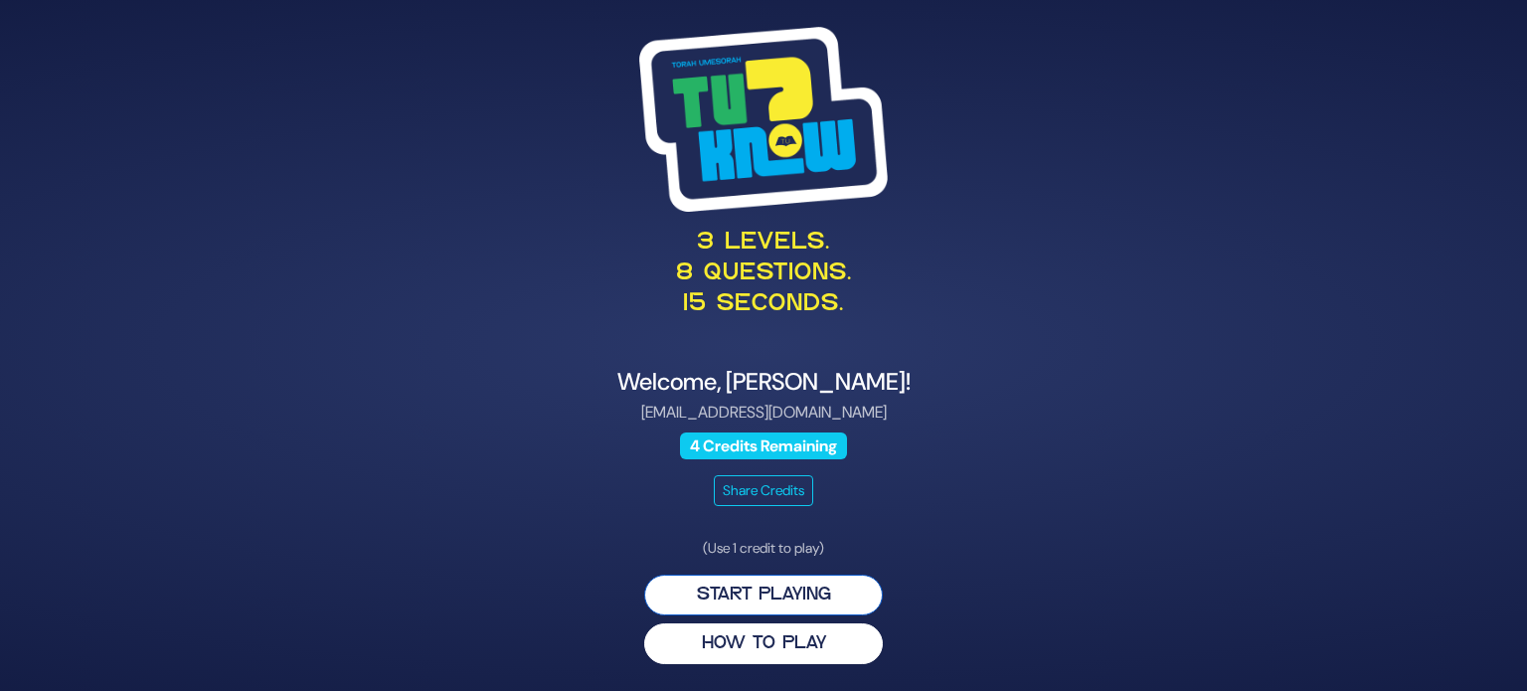
click at [825, 598] on button "Start Playing" at bounding box center [763, 595] width 239 height 41
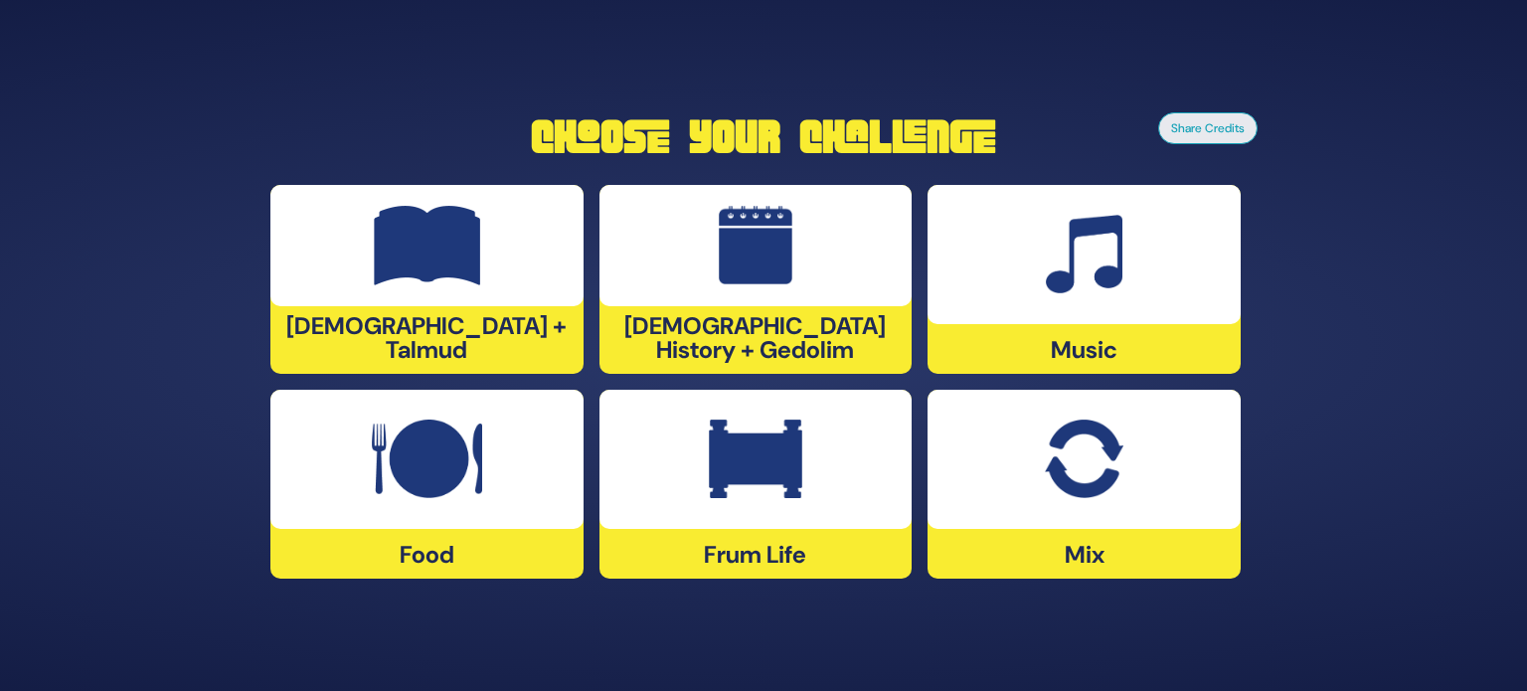
click at [824, 508] on div at bounding box center [755, 459] width 313 height 139
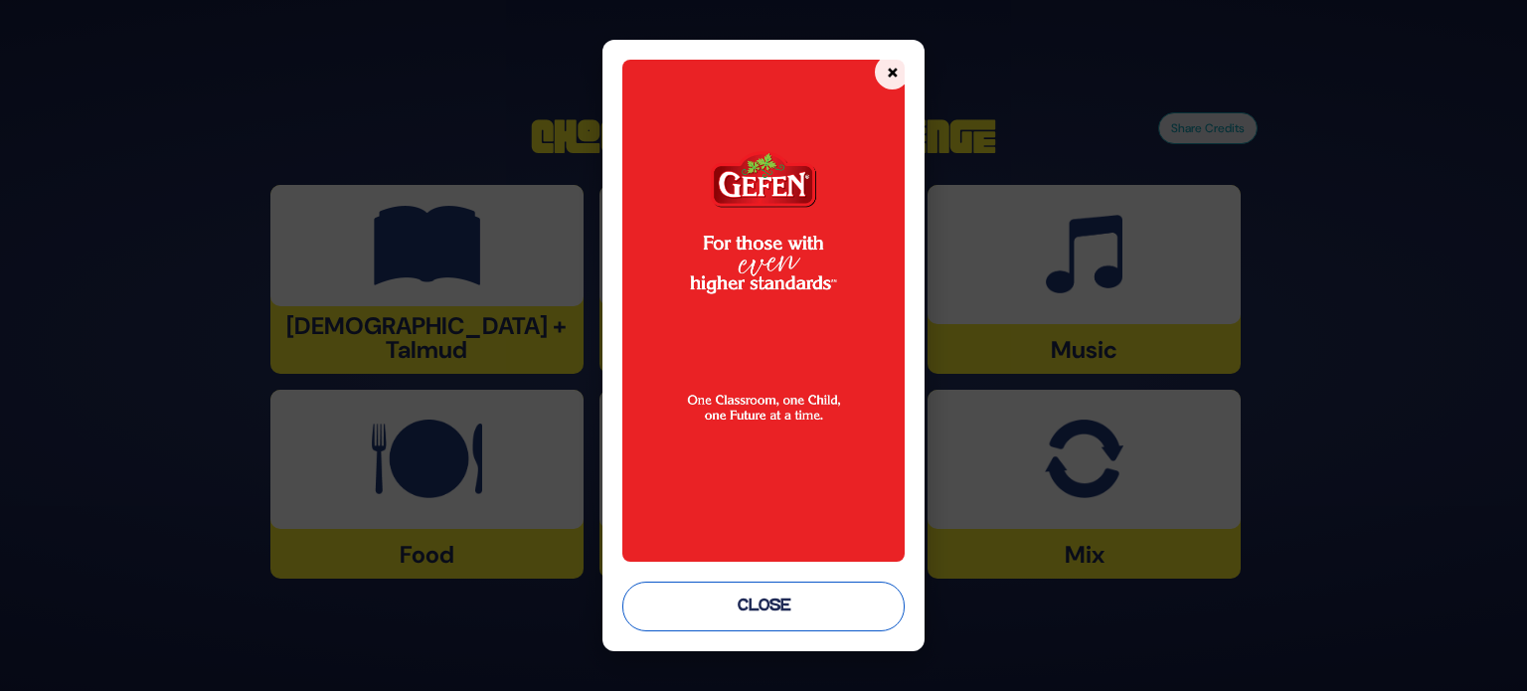
click at [815, 610] on button "Close" at bounding box center [763, 606] width 282 height 50
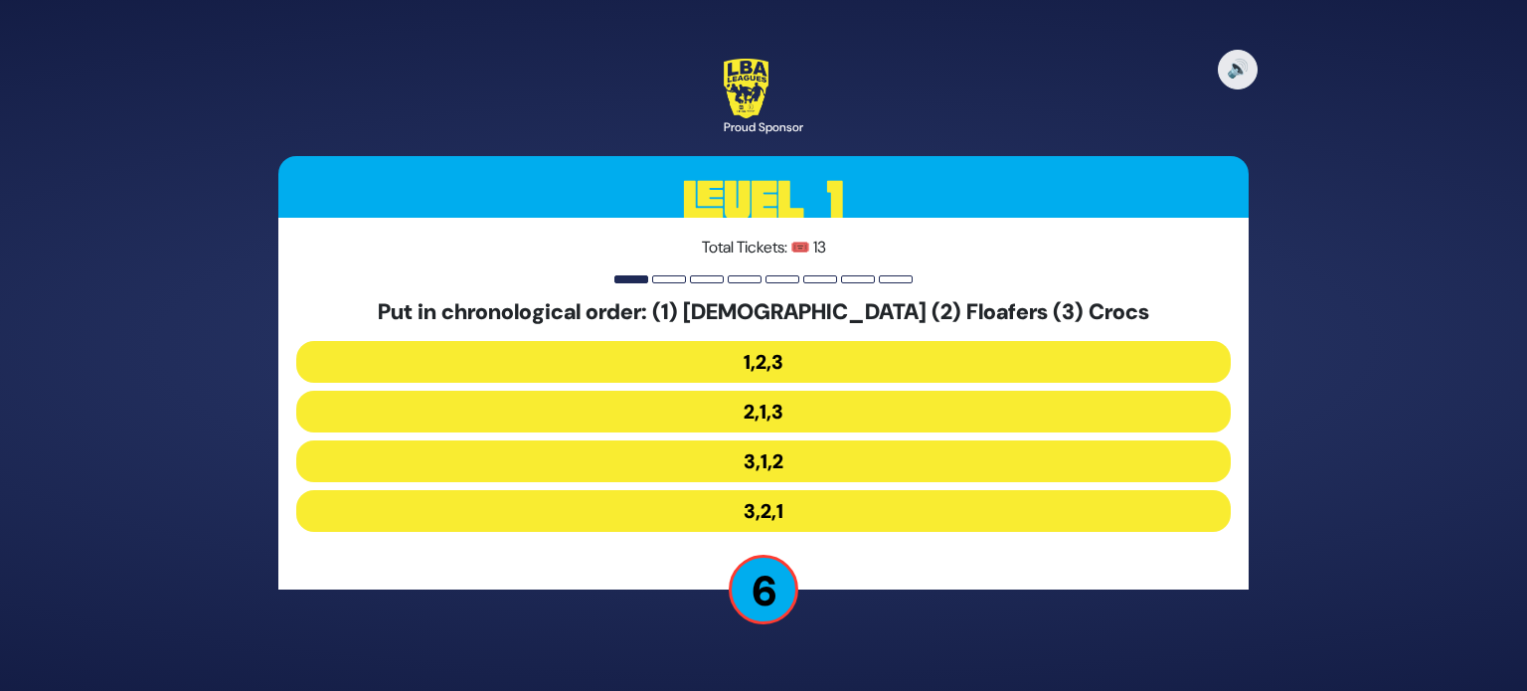
click at [819, 464] on button "3,1,2" at bounding box center [763, 461] width 934 height 42
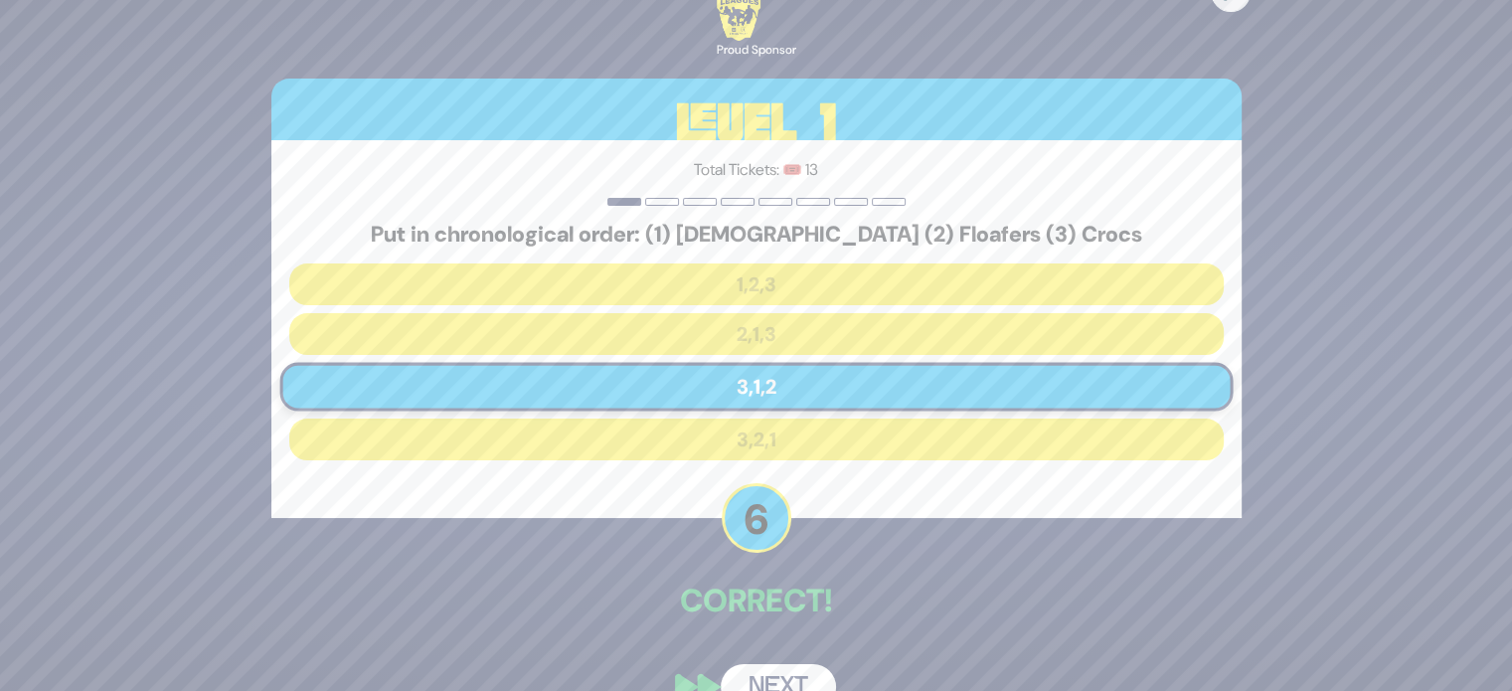
click at [773, 678] on button "Next" at bounding box center [778, 687] width 115 height 46
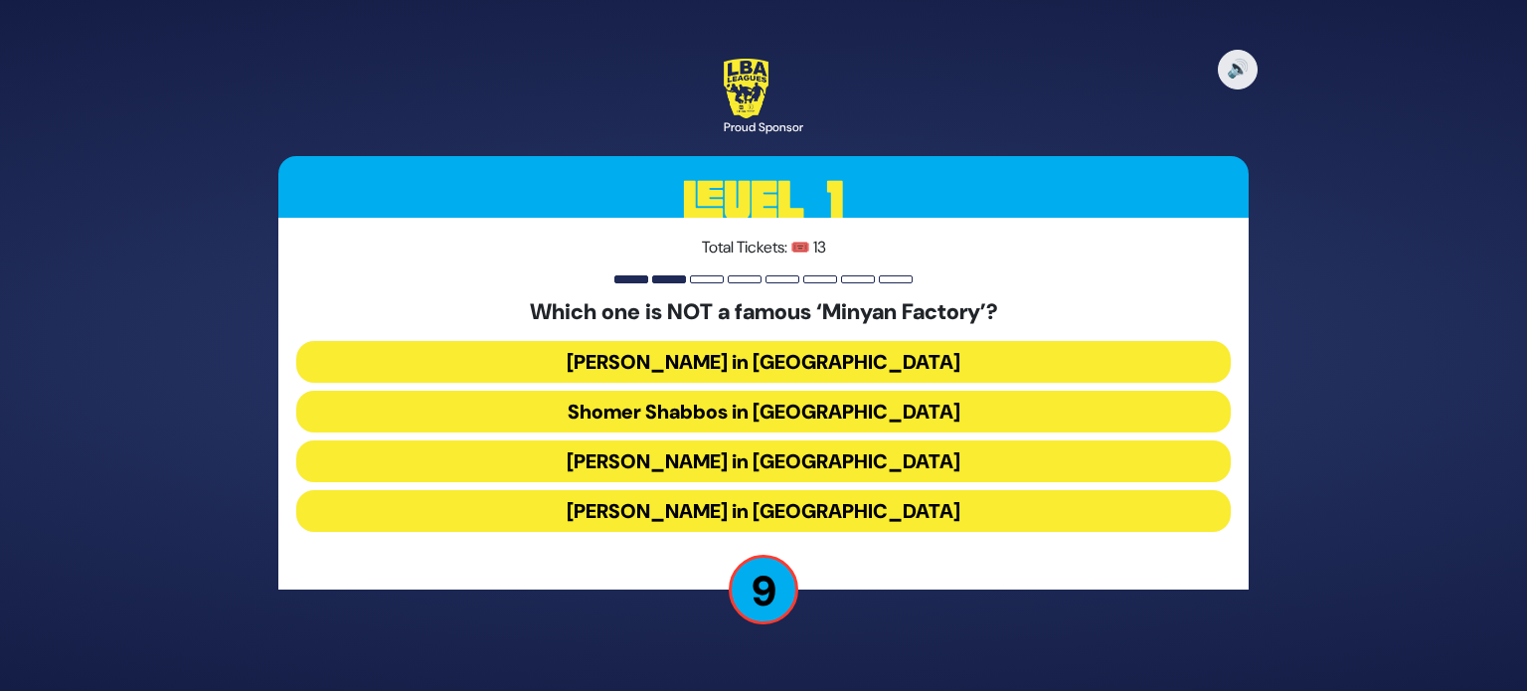
click at [811, 510] on button "Bais Dovid in Lakewood" at bounding box center [763, 511] width 934 height 42
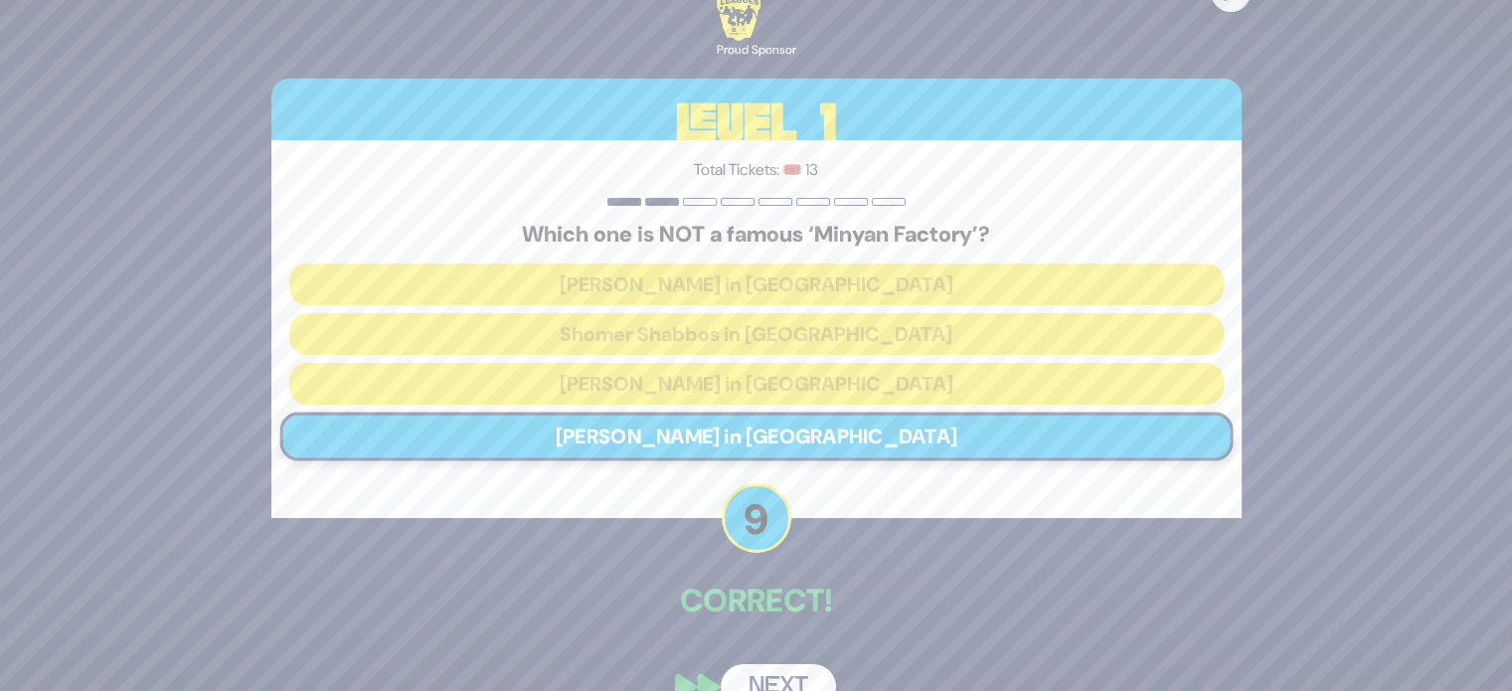
click at [772, 671] on button "Next" at bounding box center [778, 687] width 115 height 46
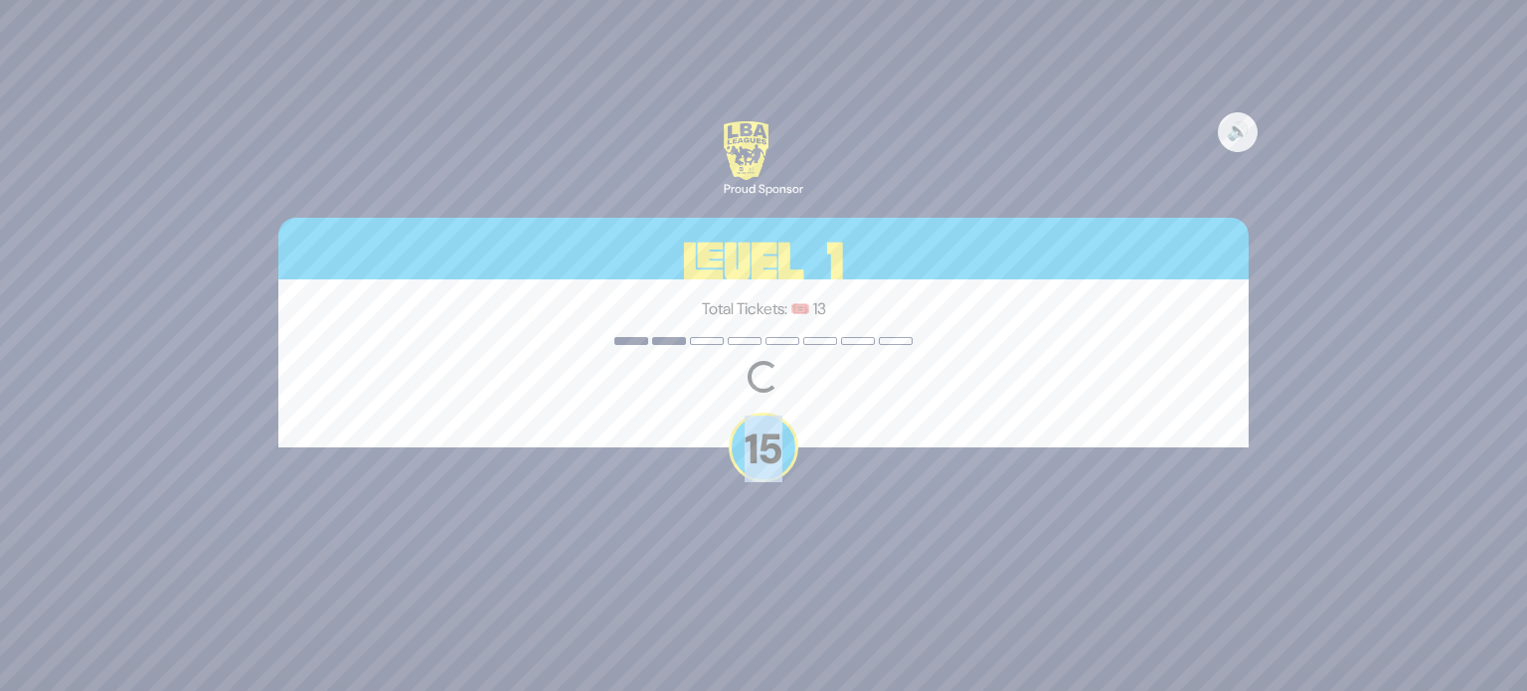
click at [772, 671] on div "🔊 Proud Sponsor Level 1 Total Tickets: 🎟️ 13 Loading question... 15" at bounding box center [763, 345] width 1527 height 691
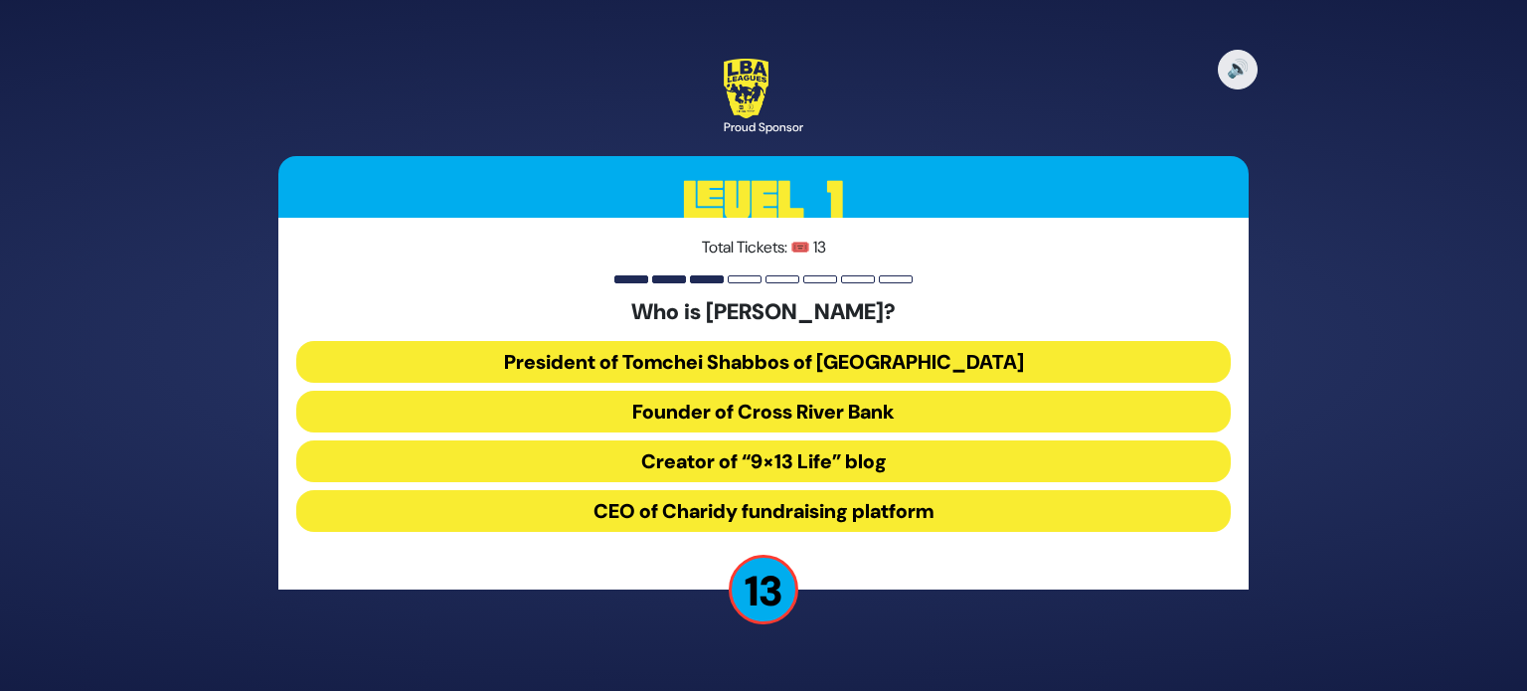
click at [939, 348] on button "President of Tomchei Shabbos of Rockland County" at bounding box center [763, 362] width 934 height 42
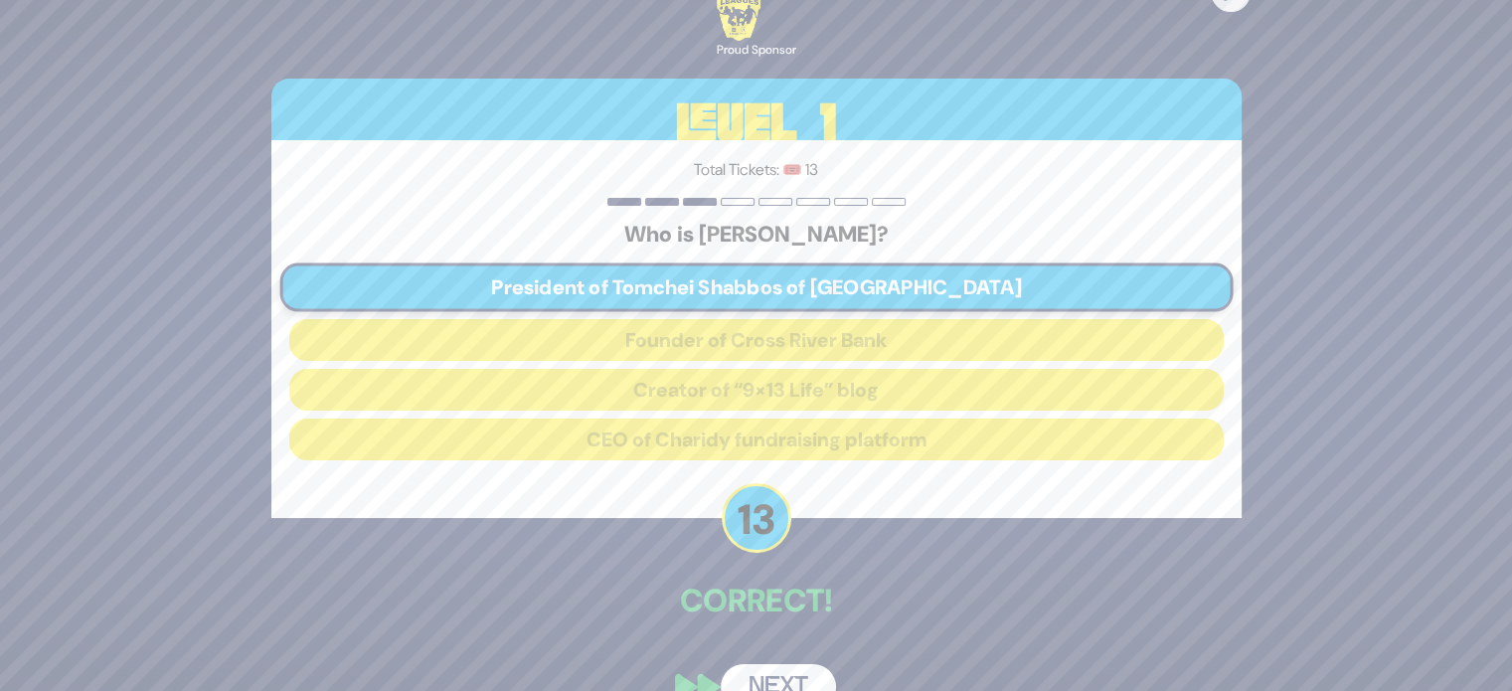
click at [771, 678] on button "Next" at bounding box center [778, 687] width 115 height 46
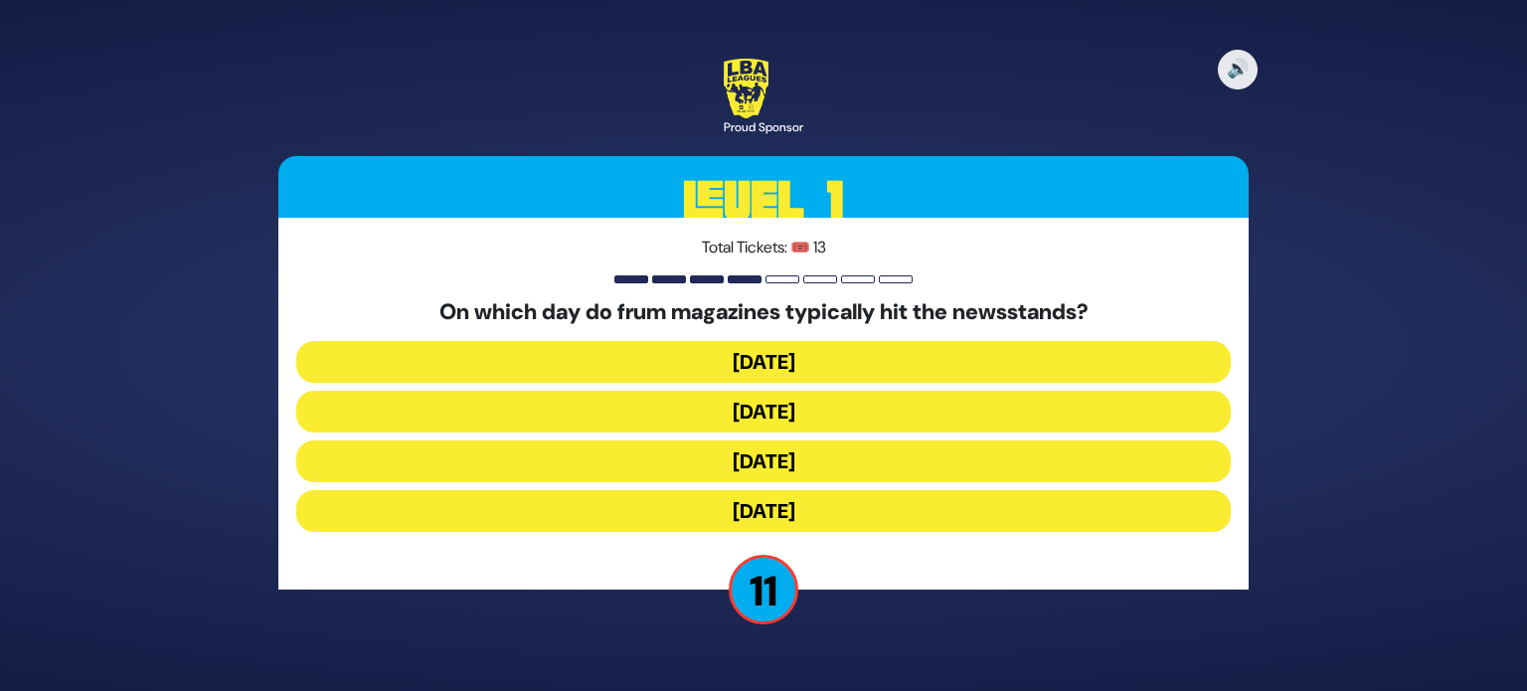
click at [827, 420] on button "Wednesday" at bounding box center [763, 412] width 934 height 42
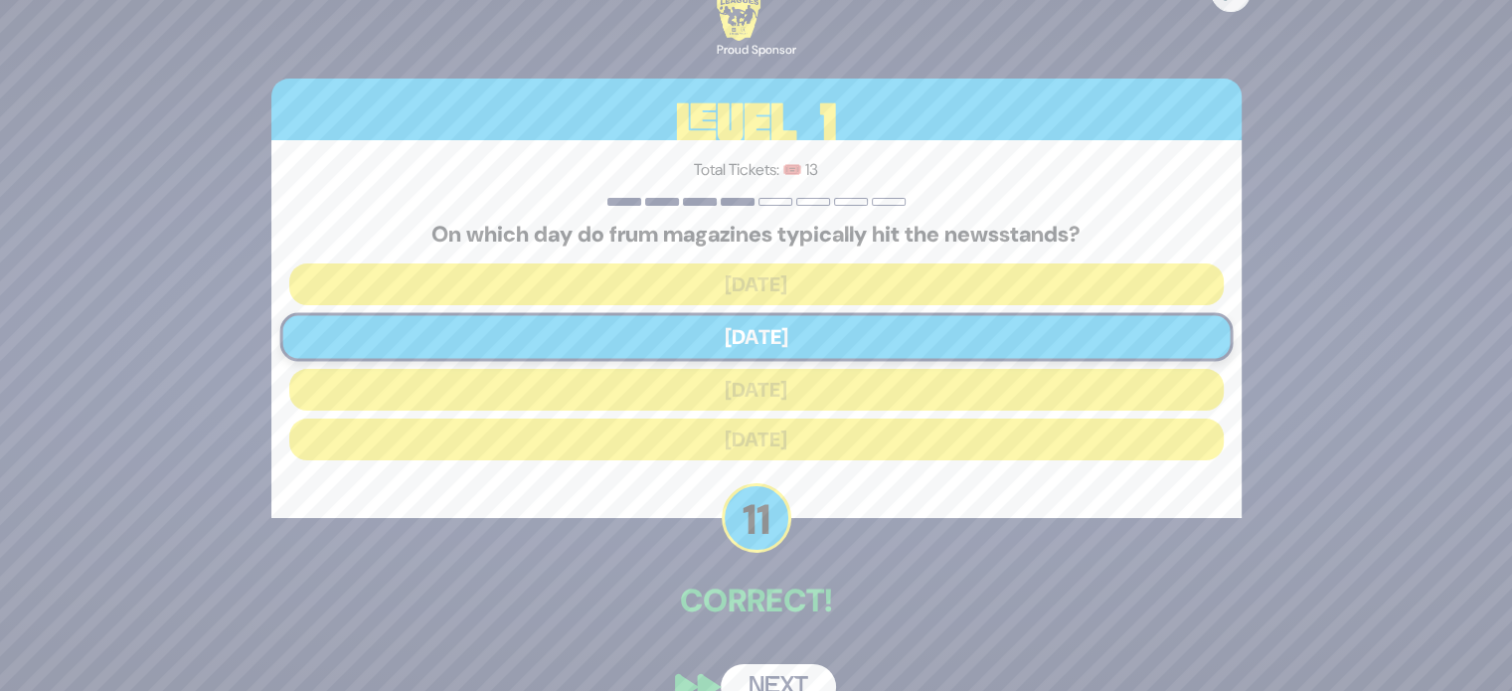
click at [765, 680] on button "Next" at bounding box center [778, 687] width 115 height 46
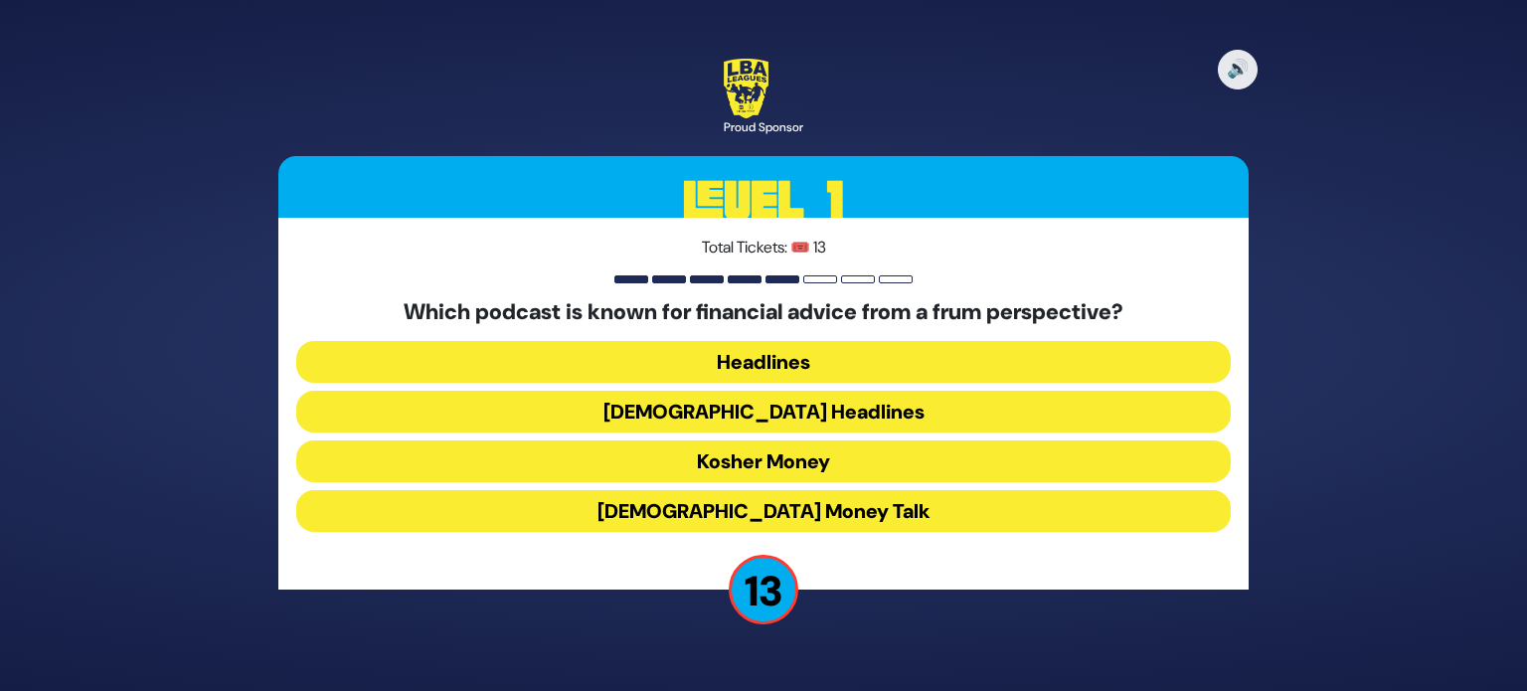
click at [779, 665] on div "🔊 Proud Sponsor Level 1 Total Tickets: 🎟️ 13 Which podcast is known for financi…" at bounding box center [763, 345] width 1527 height 691
click at [812, 470] on button "Kosher Money" at bounding box center [763, 461] width 934 height 42
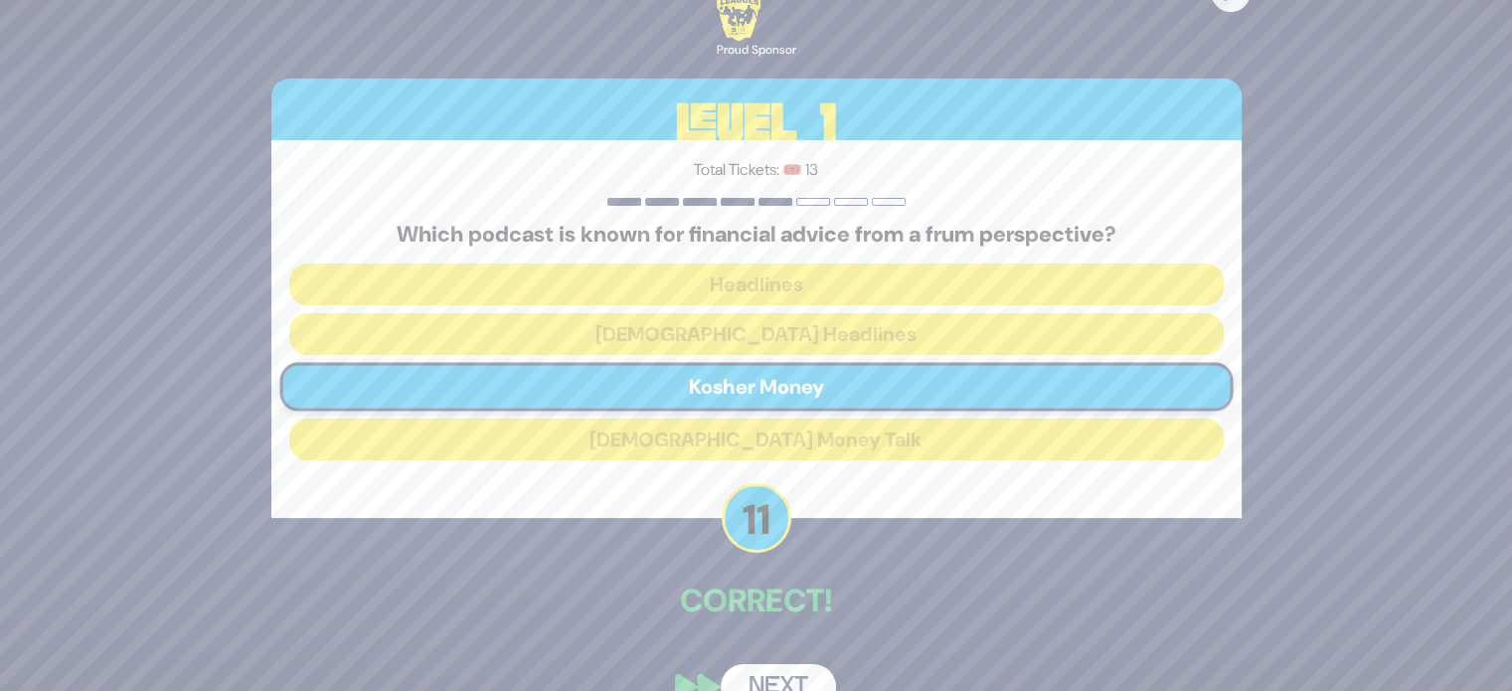
click at [775, 664] on button "Next" at bounding box center [778, 687] width 115 height 46
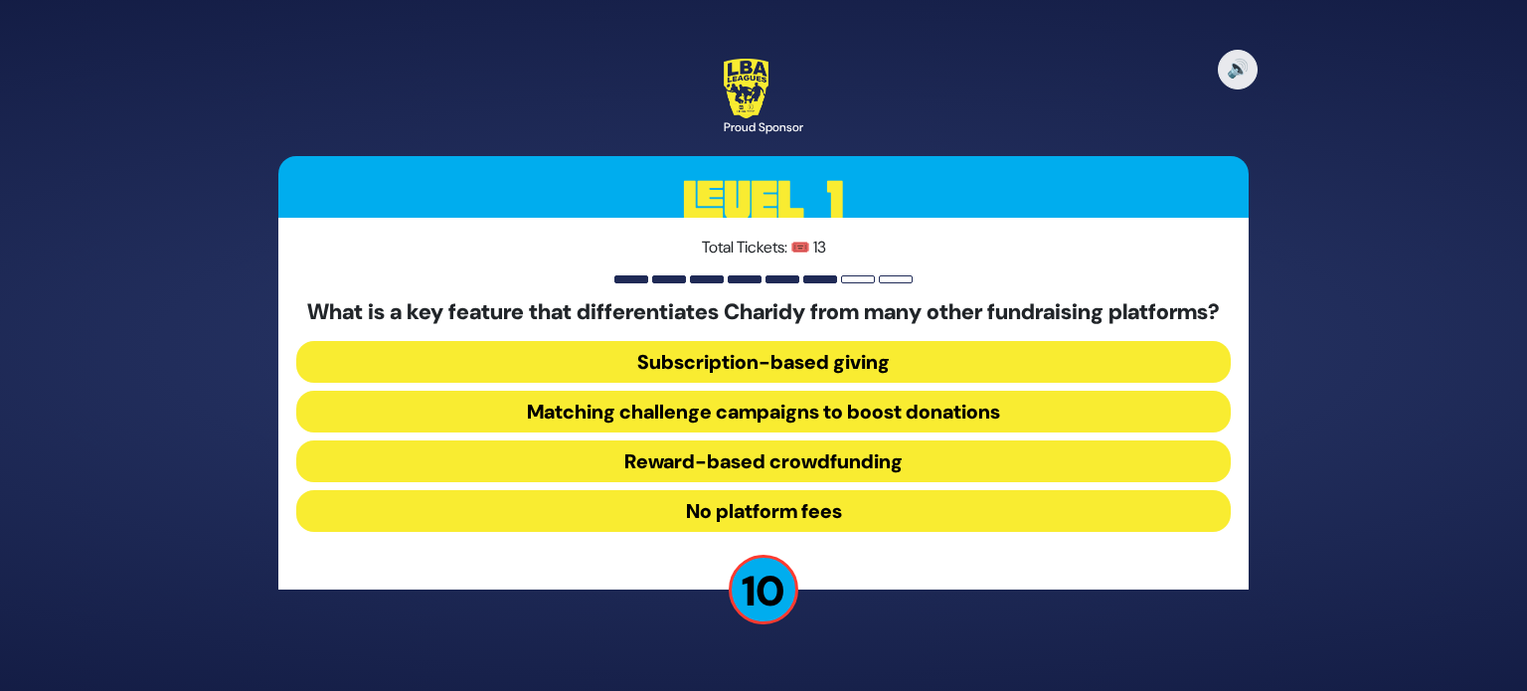
click at [875, 414] on button "Matching challenge campaigns to boost donations" at bounding box center [763, 412] width 934 height 42
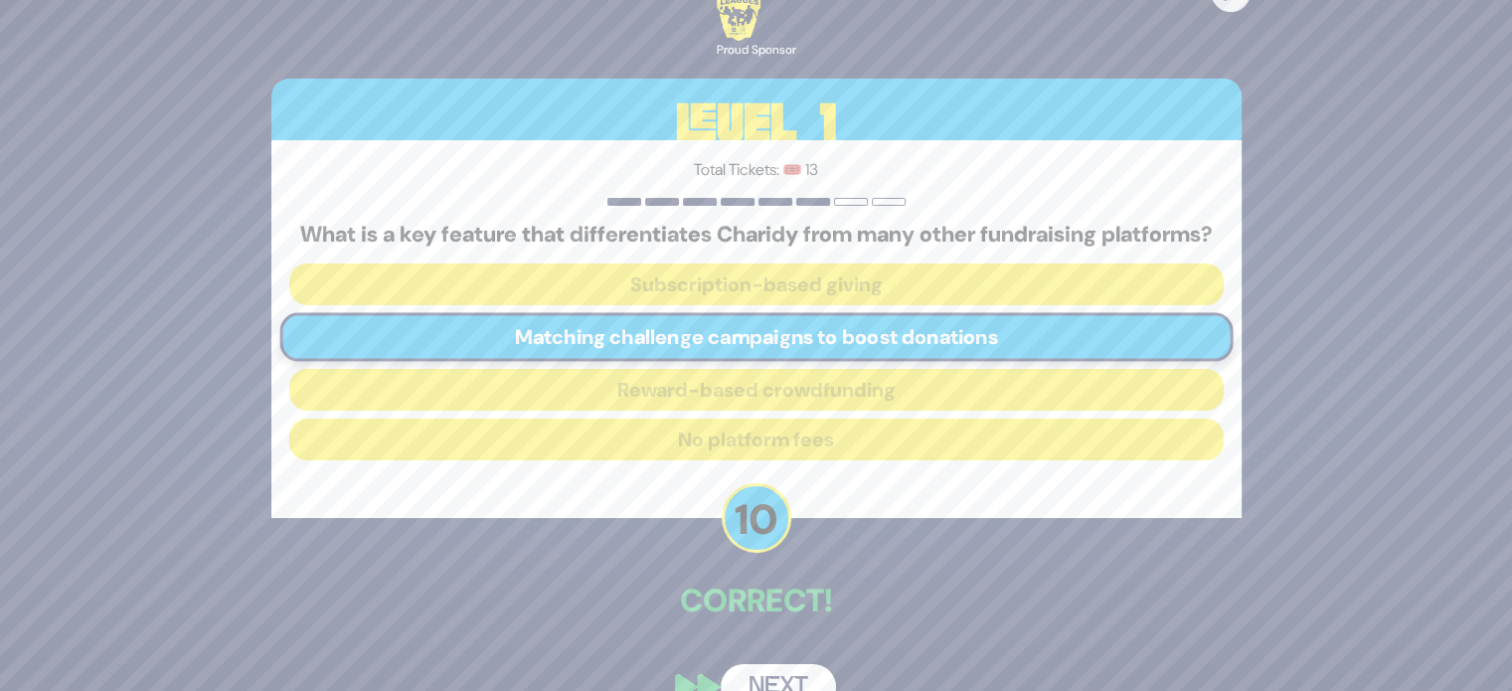
click at [804, 675] on div "🔊 Proud Sponsor Level 1 Total Tickets: 🎟️ 13 What is a key feature that differe…" at bounding box center [757, 345] width 1018 height 776
click at [795, 687] on button "Next" at bounding box center [778, 687] width 115 height 46
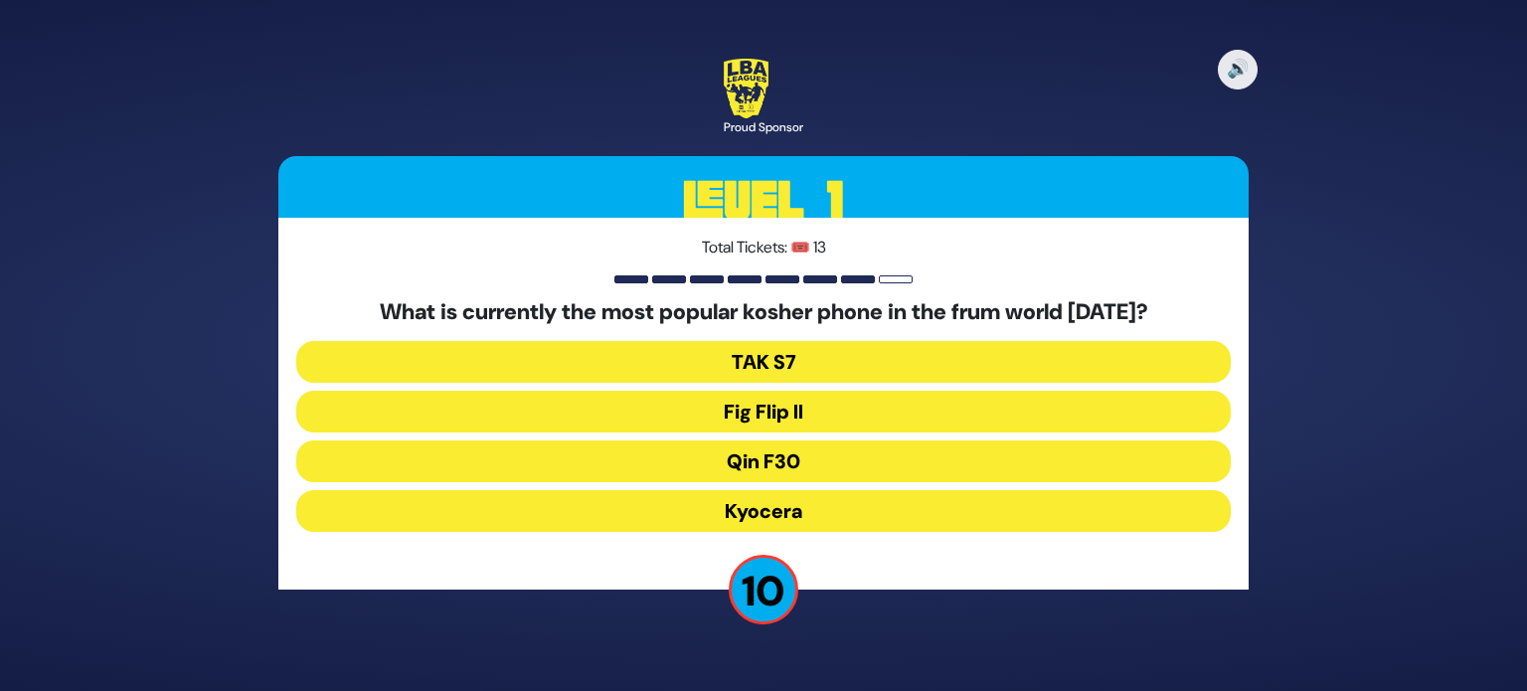
click at [803, 408] on button "Fig Flip II" at bounding box center [763, 412] width 934 height 42
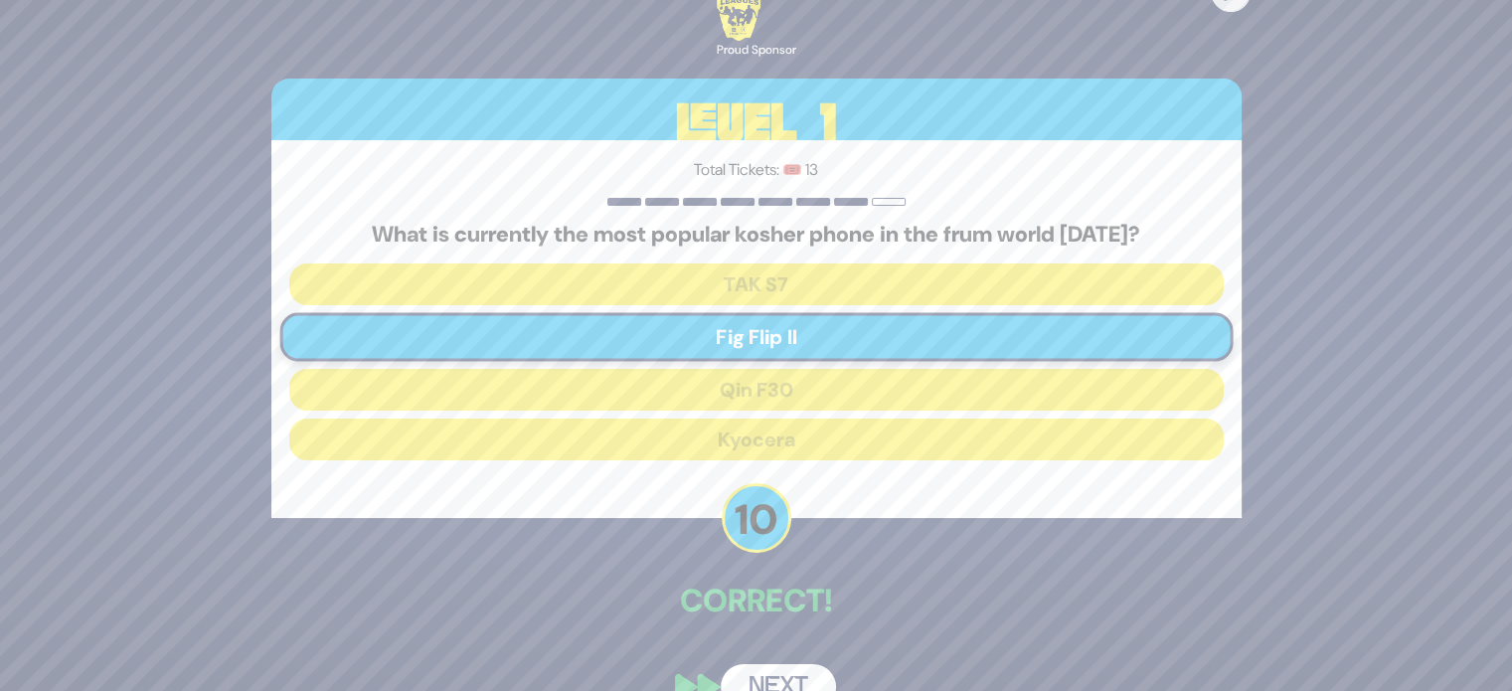
click at [798, 678] on button "Next" at bounding box center [778, 687] width 115 height 46
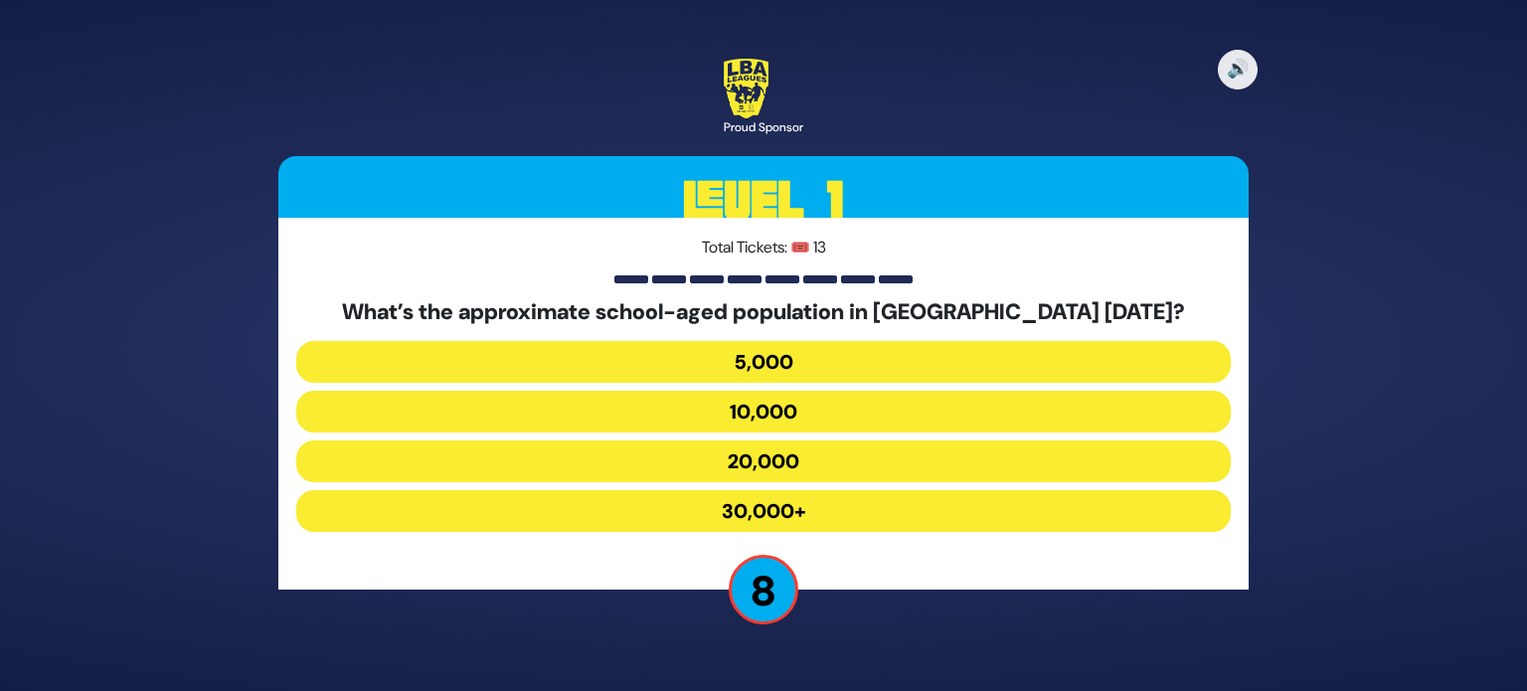
click at [828, 464] on button "20,000" at bounding box center [763, 461] width 934 height 42
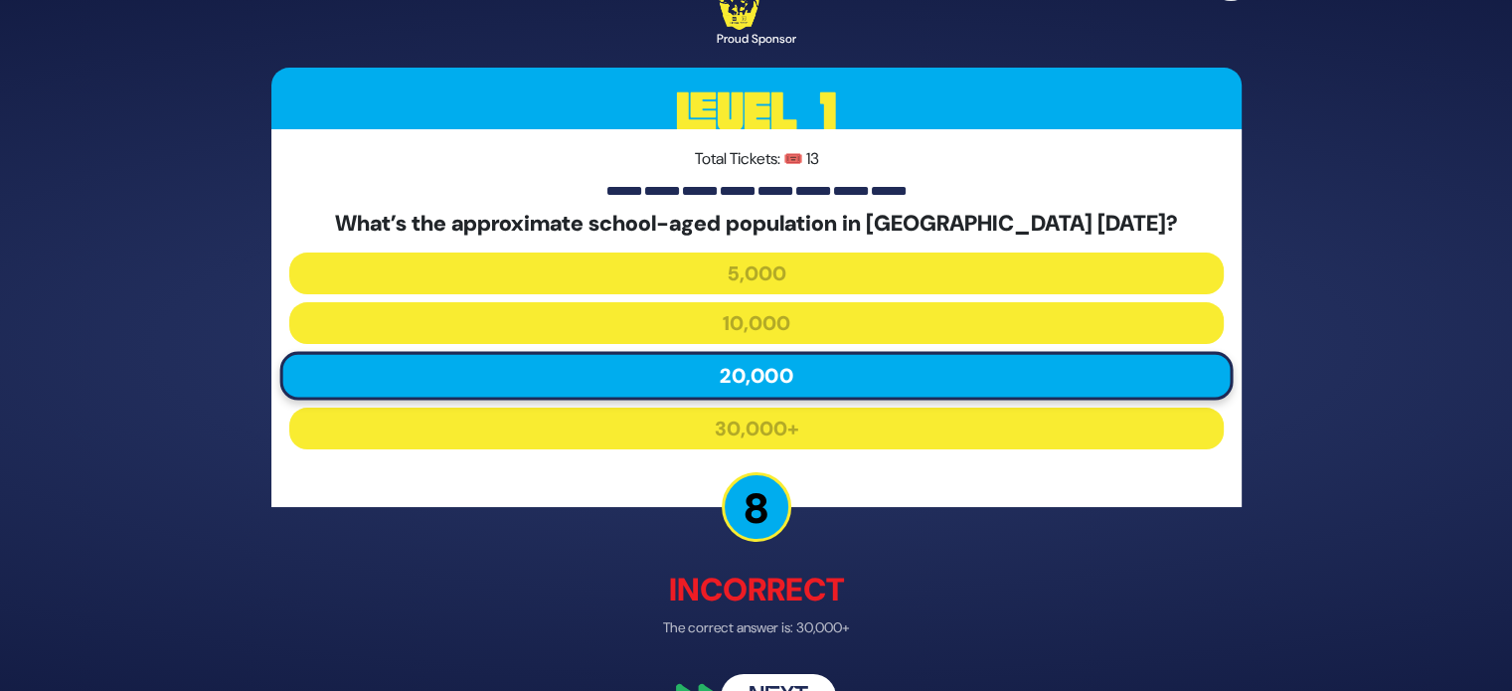
click at [783, 679] on button "Next" at bounding box center [778, 698] width 115 height 46
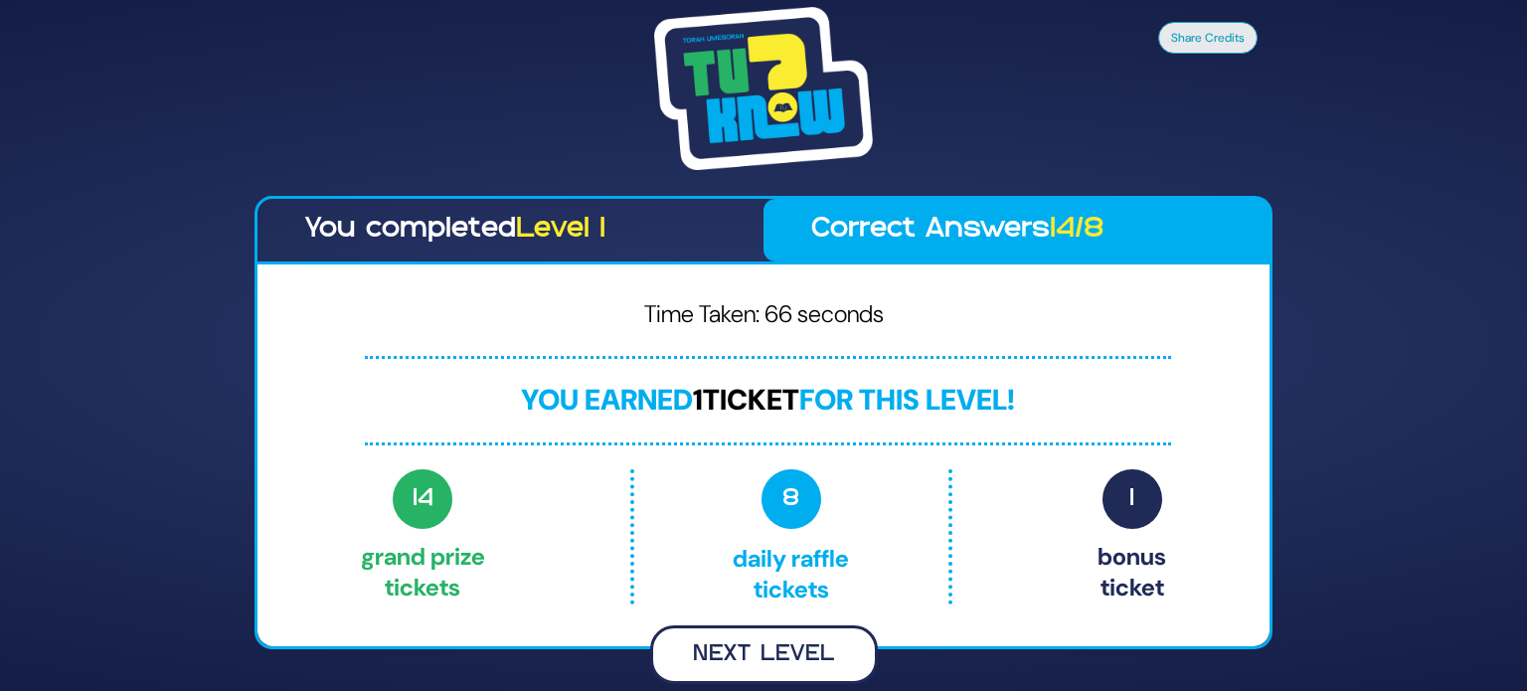
click at [755, 651] on button "Next Level" at bounding box center [764, 654] width 228 height 59
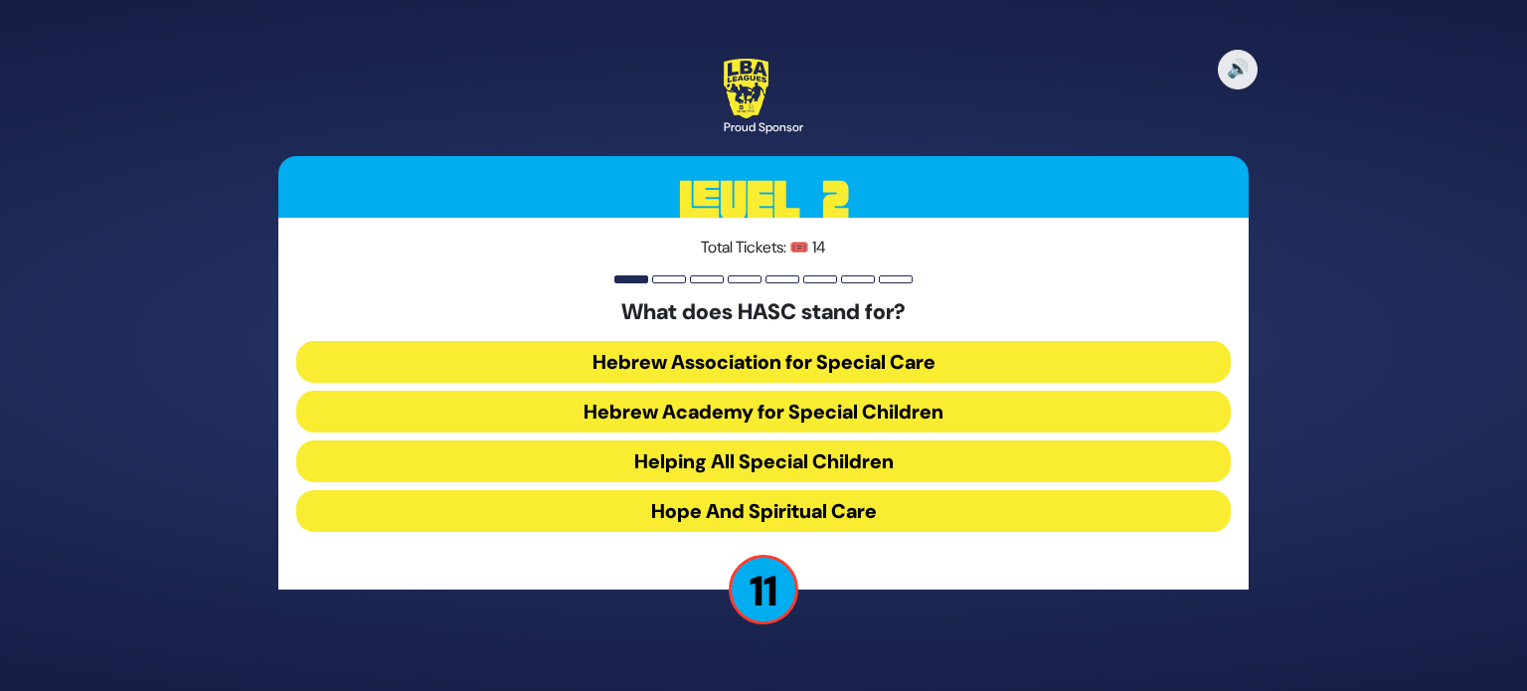
click at [924, 407] on button "Hebrew Academy for Special Children" at bounding box center [763, 412] width 934 height 42
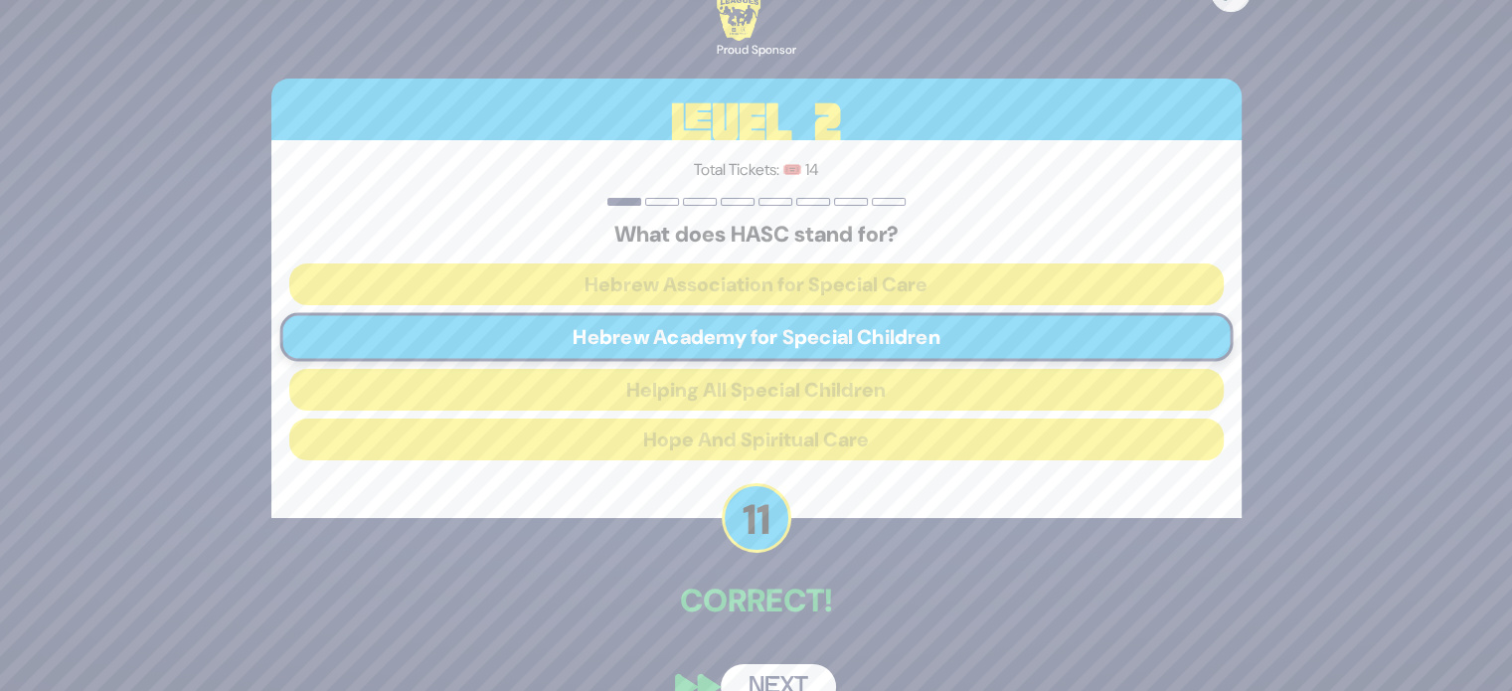
click at [768, 681] on button "Next" at bounding box center [778, 687] width 115 height 46
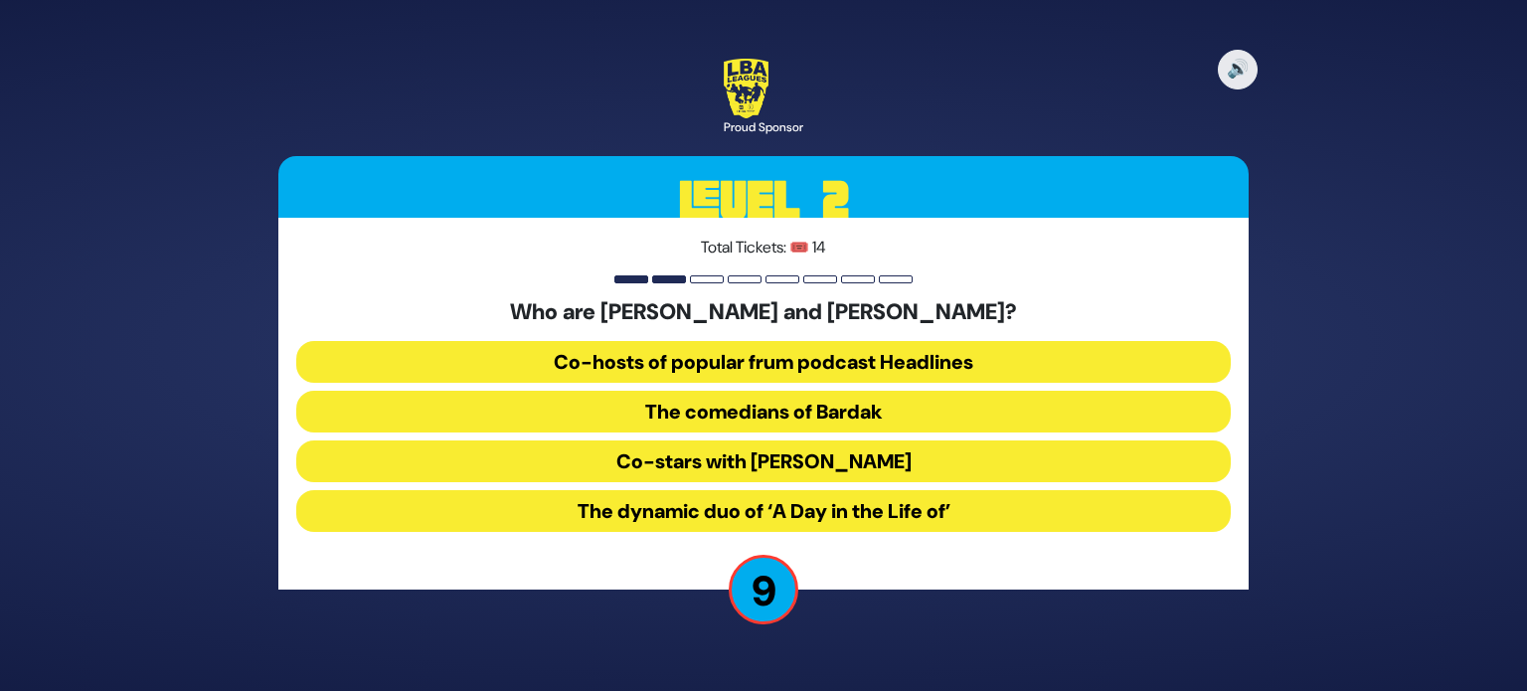
click at [896, 397] on button "The comedians of Bardak" at bounding box center [763, 412] width 934 height 42
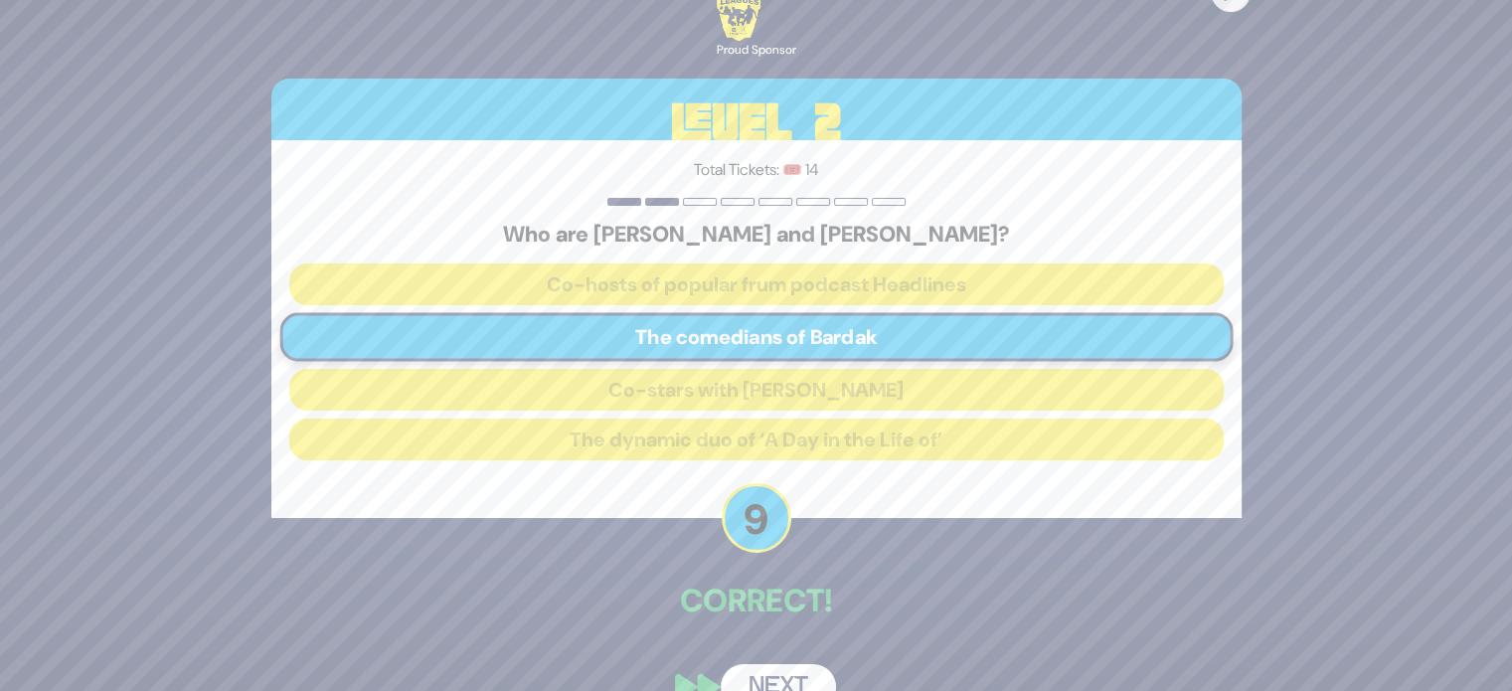
click at [789, 678] on button "Next" at bounding box center [778, 687] width 115 height 46
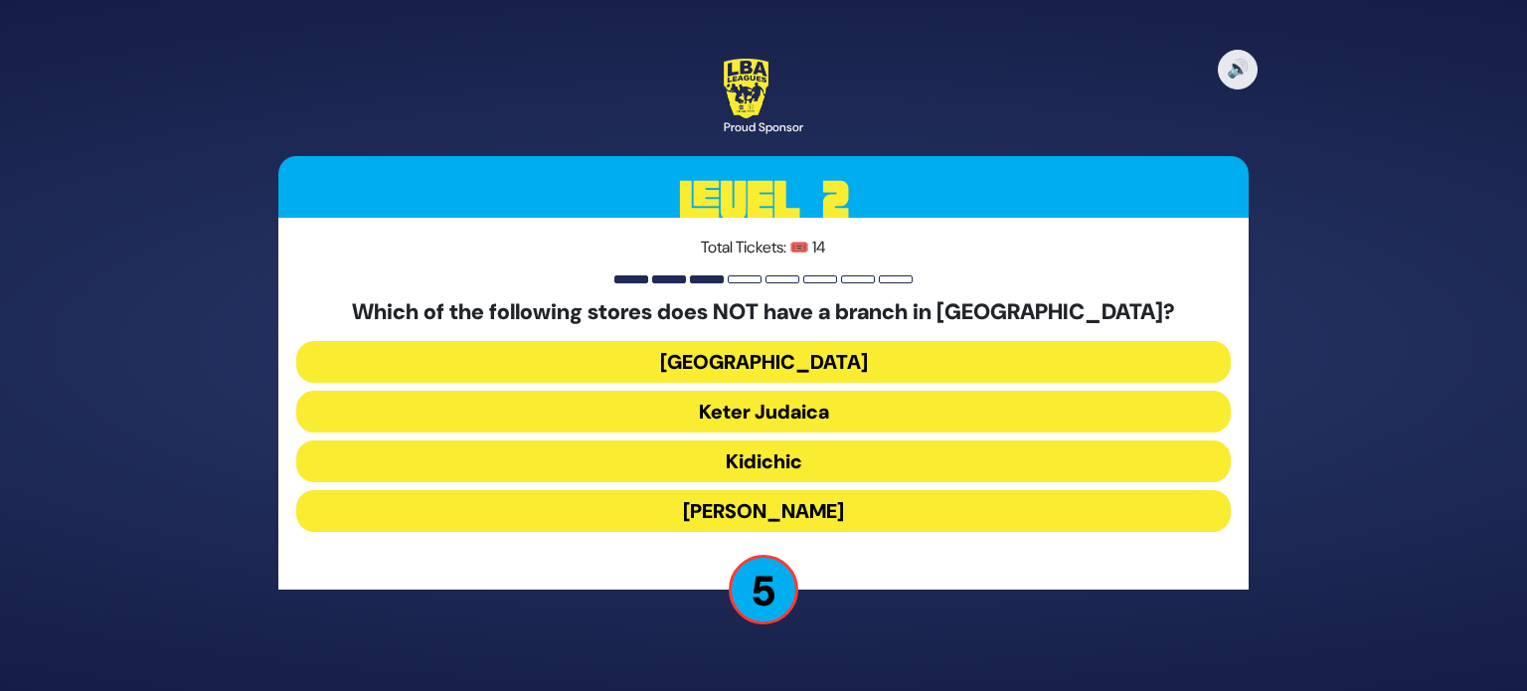
click at [848, 395] on button "Keter Judaica" at bounding box center [763, 412] width 934 height 42
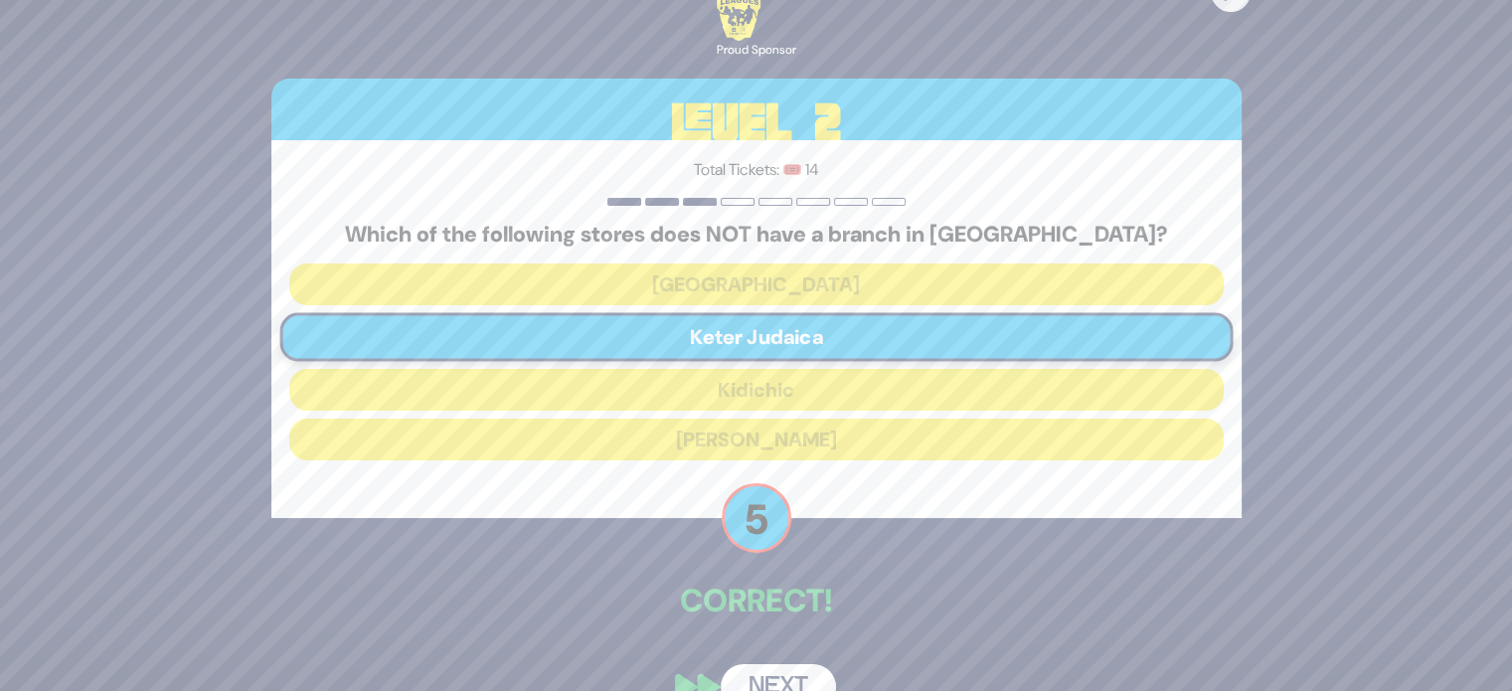
click at [767, 679] on button "Next" at bounding box center [778, 687] width 115 height 46
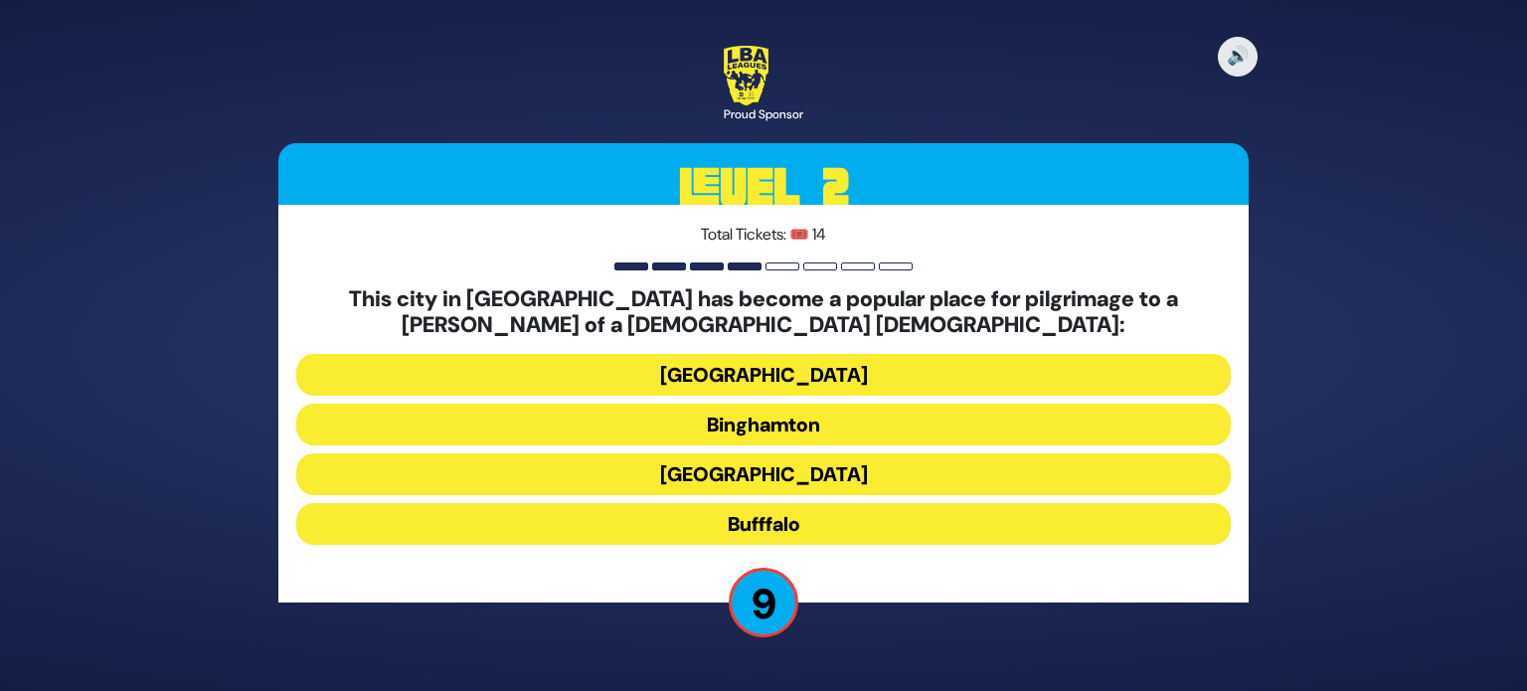
click at [775, 525] on button "Bufffalo" at bounding box center [763, 524] width 934 height 42
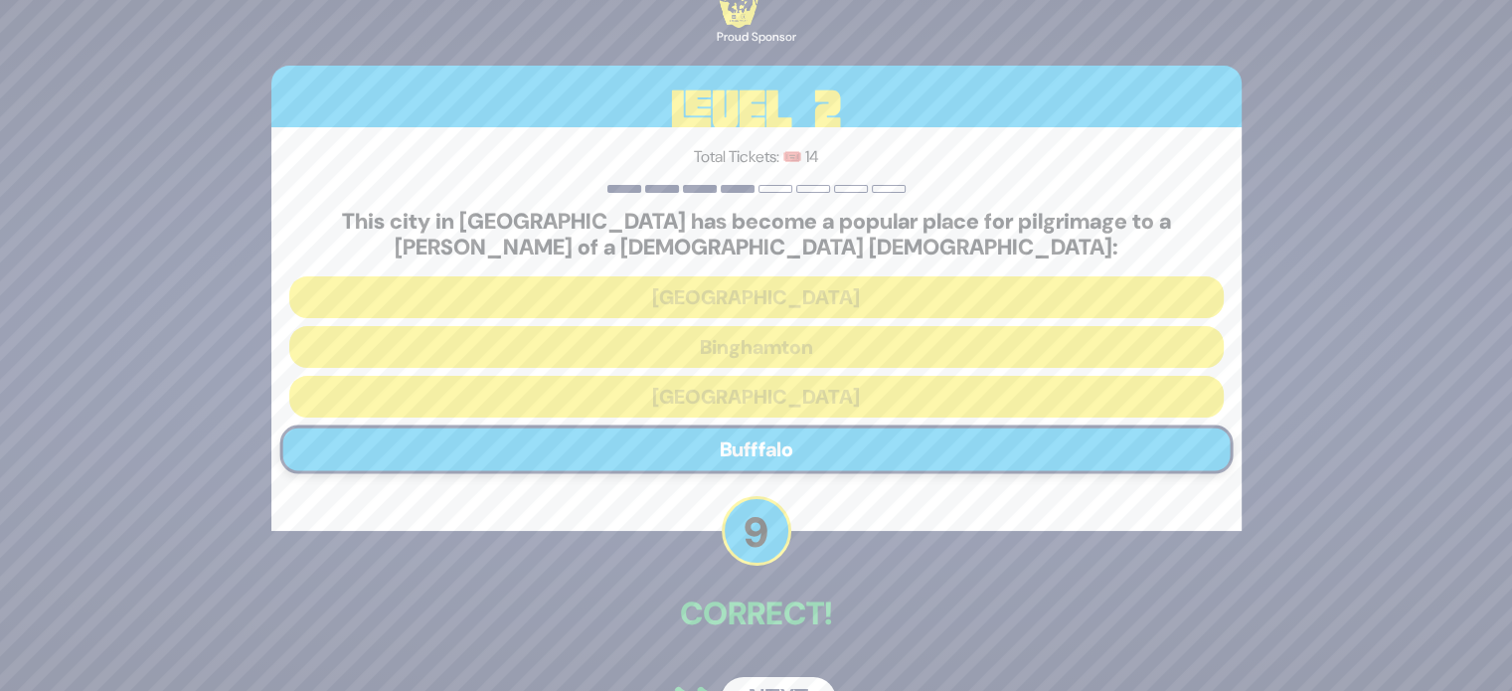
click at [767, 681] on button "Next" at bounding box center [778, 700] width 115 height 46
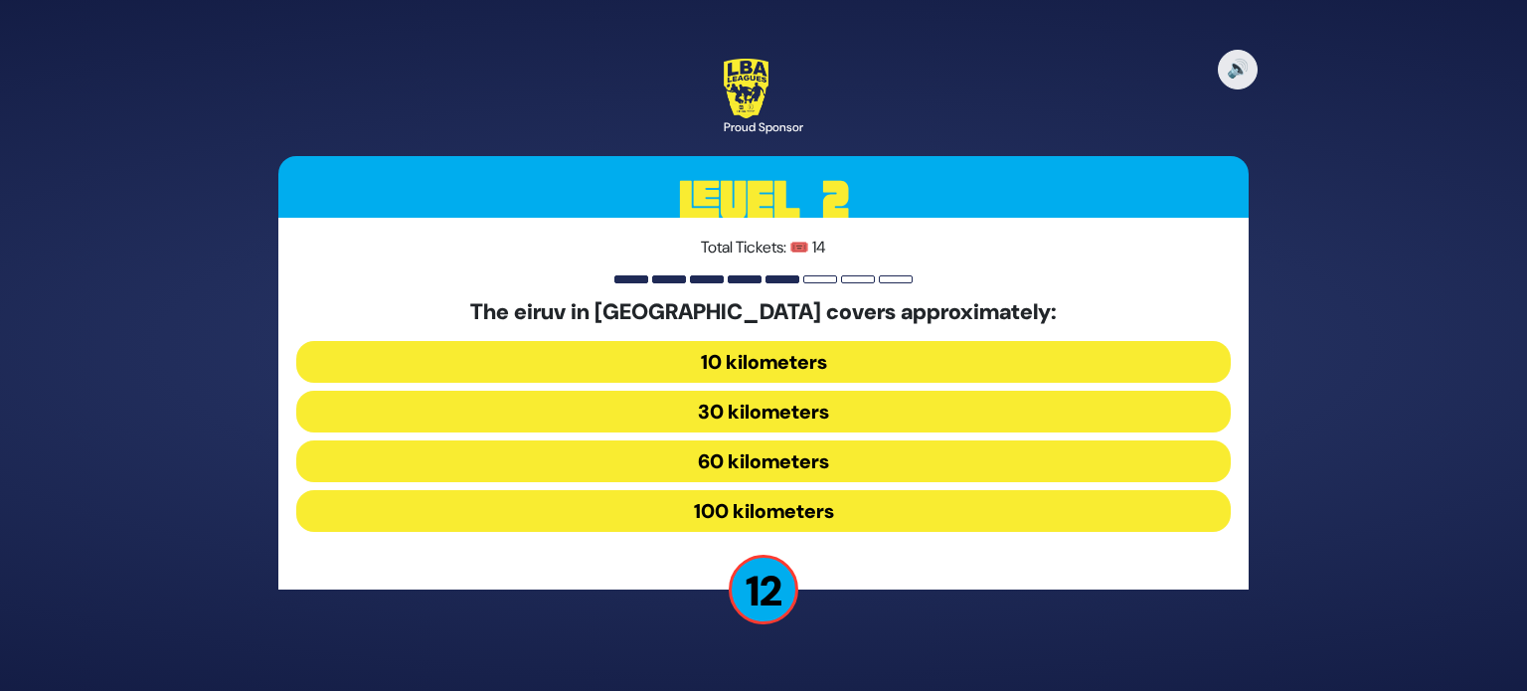
click at [848, 467] on button "60 kilometers" at bounding box center [763, 461] width 934 height 42
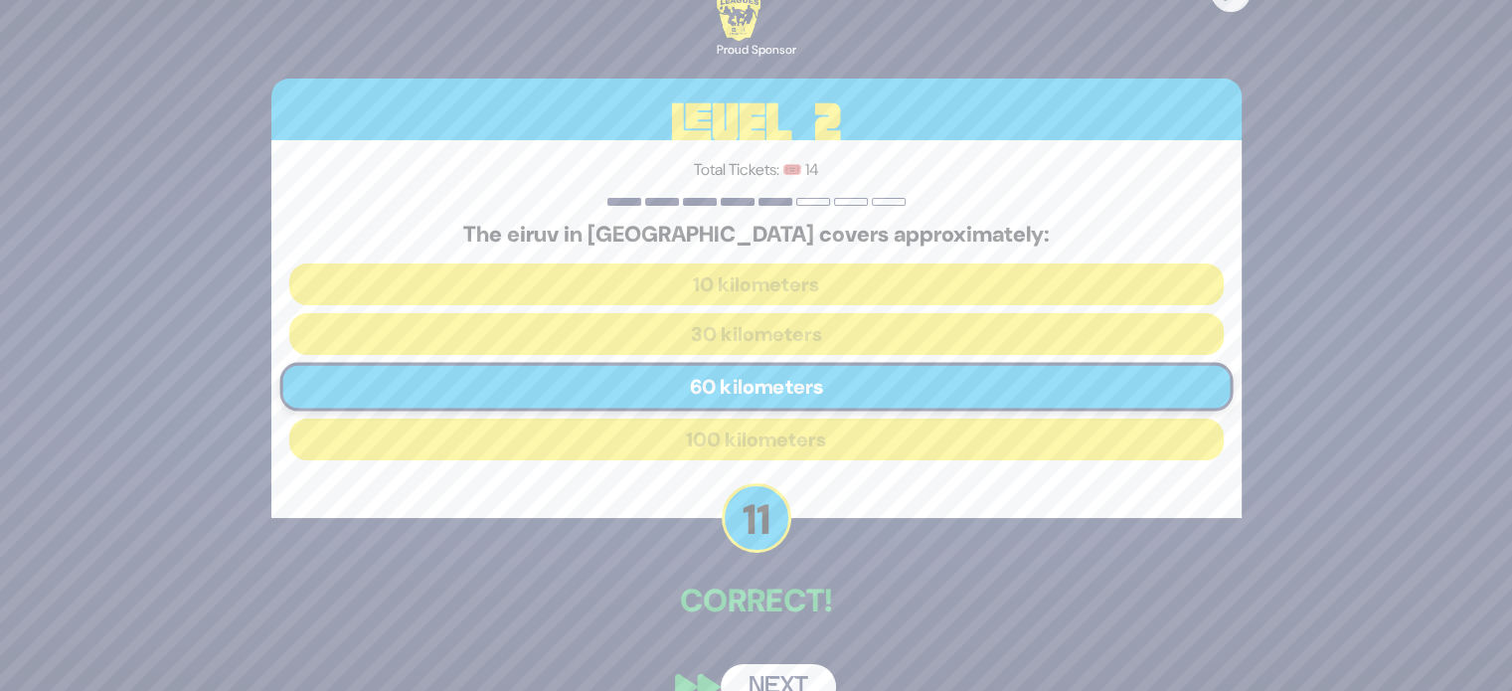
click at [767, 681] on button "Next" at bounding box center [778, 687] width 115 height 46
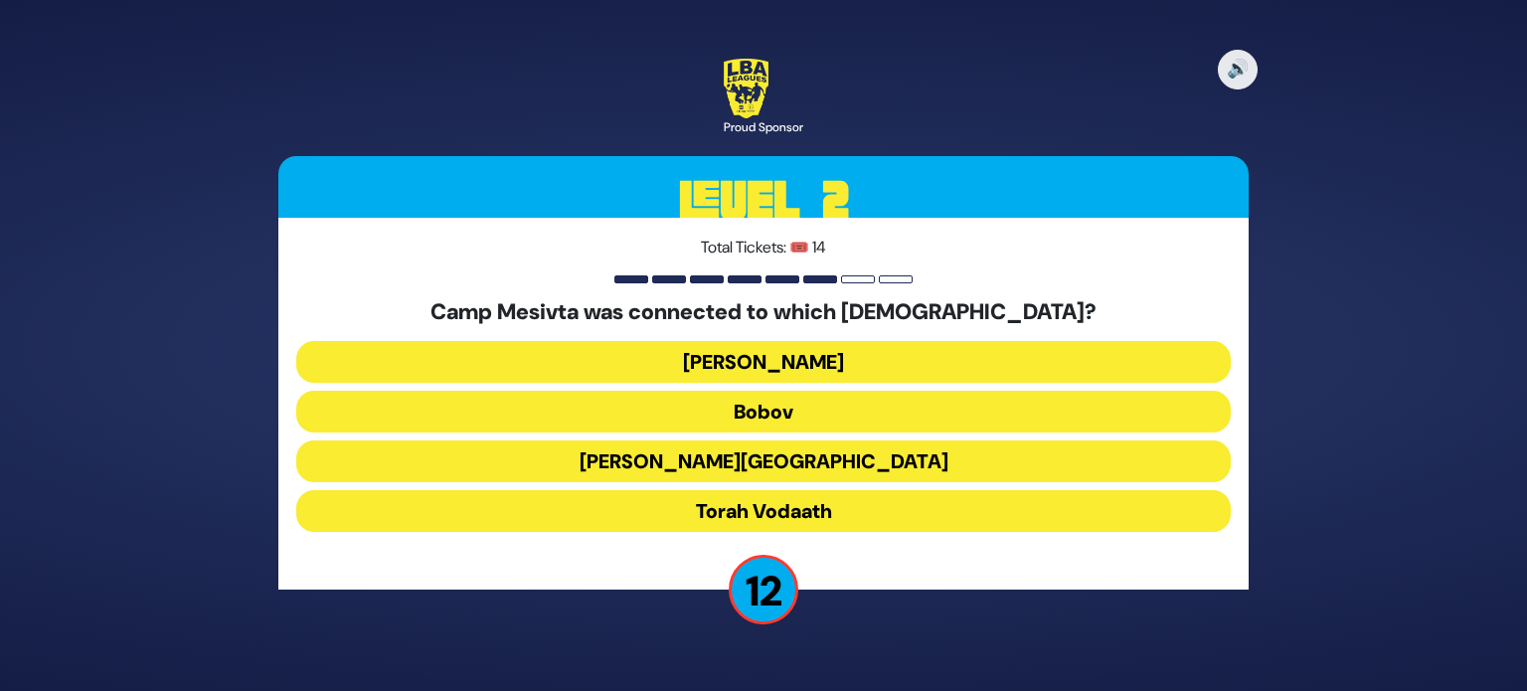
click at [782, 501] on button "Torah Vodaath" at bounding box center [763, 511] width 934 height 42
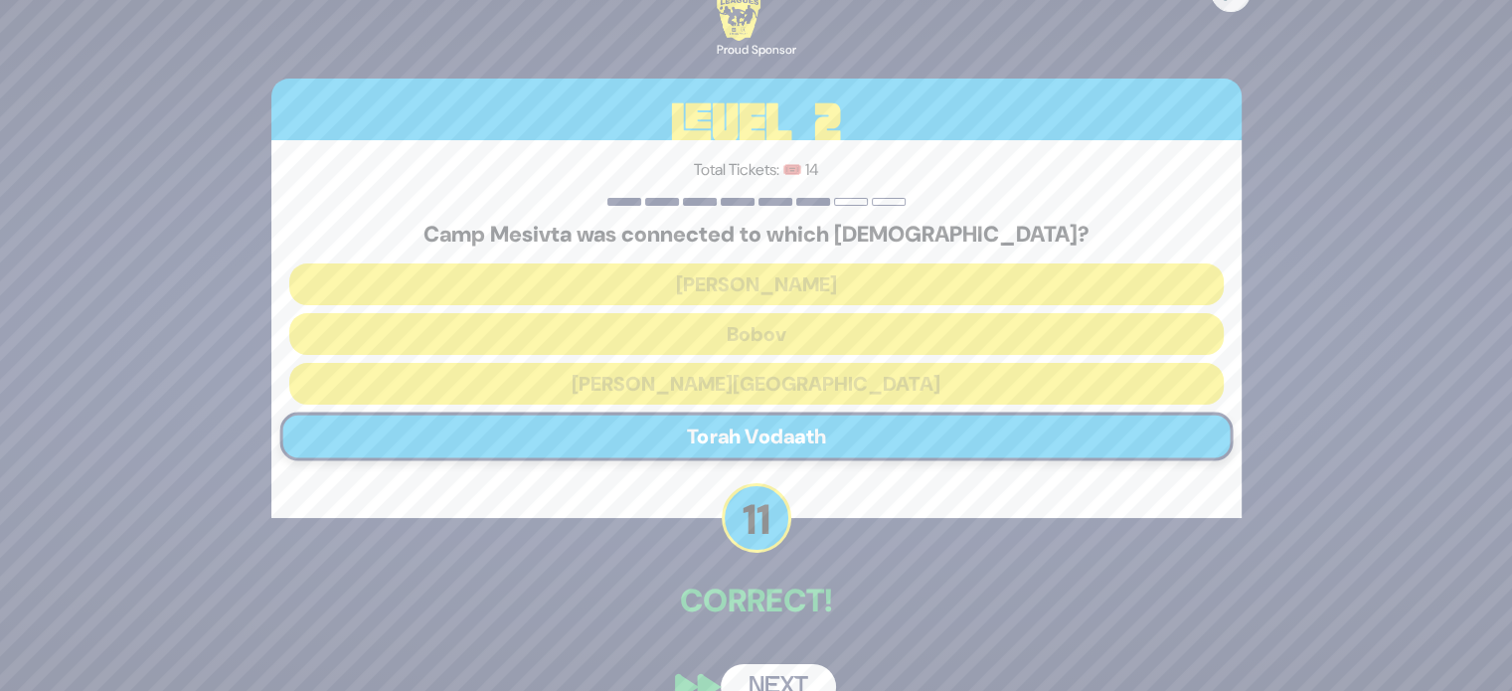
click at [755, 685] on button "Next" at bounding box center [778, 687] width 115 height 46
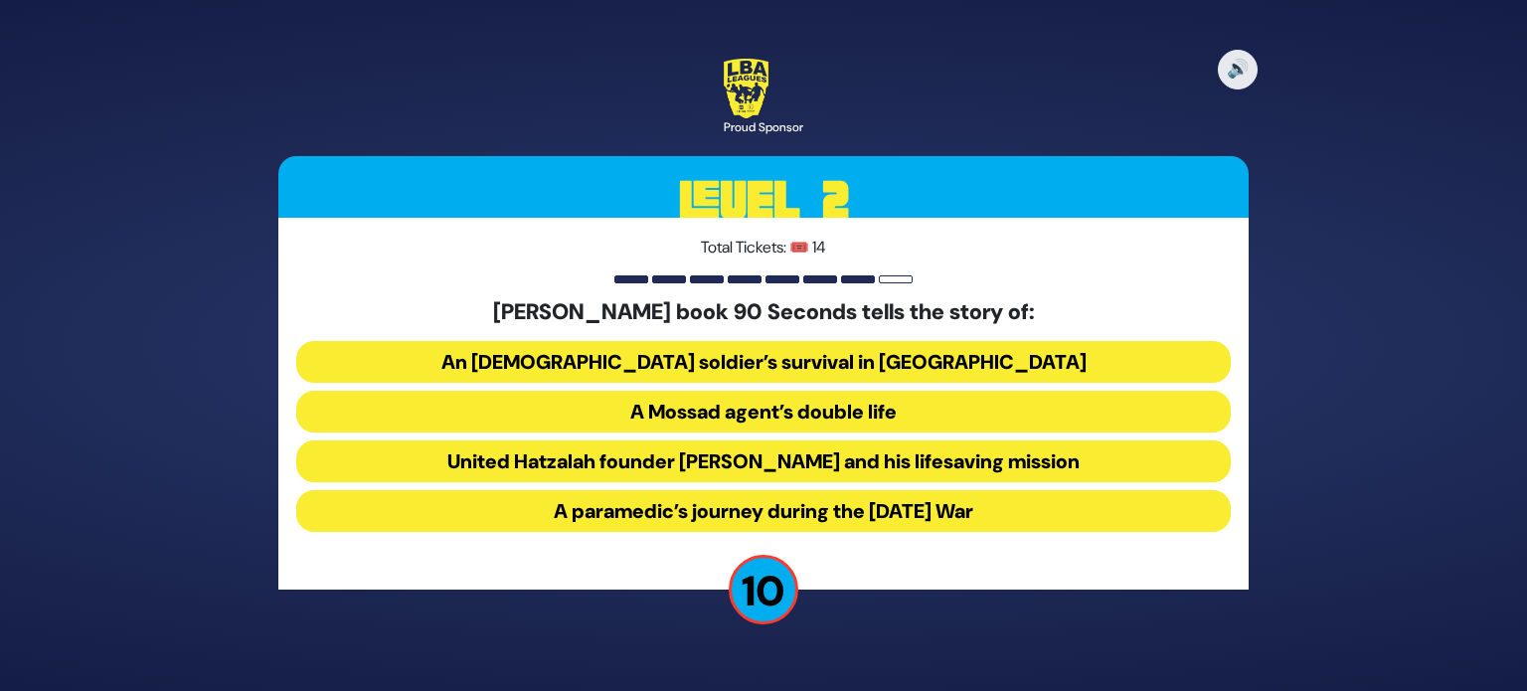
click at [759, 456] on button "United Hatzalah founder Eli Beer and his lifesaving mission" at bounding box center [763, 461] width 934 height 42
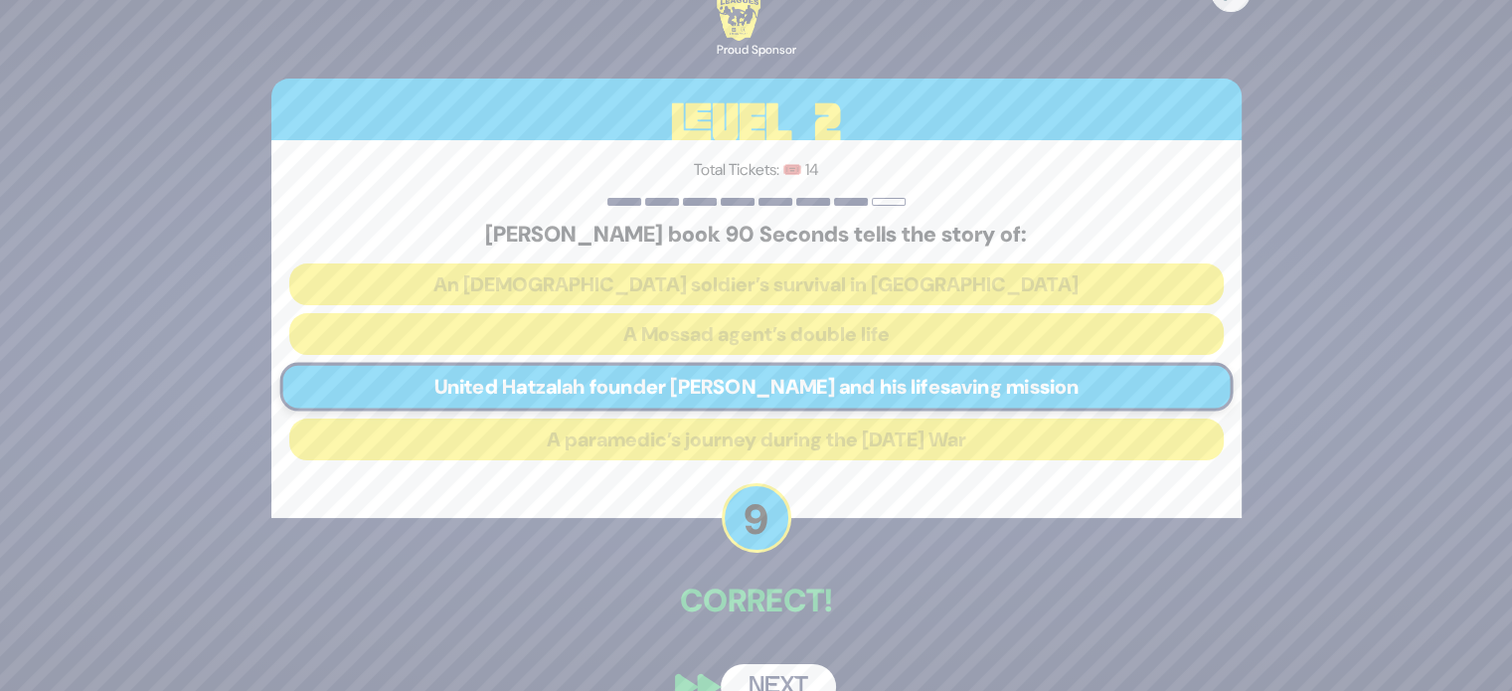
click at [761, 685] on button "Next" at bounding box center [778, 687] width 115 height 46
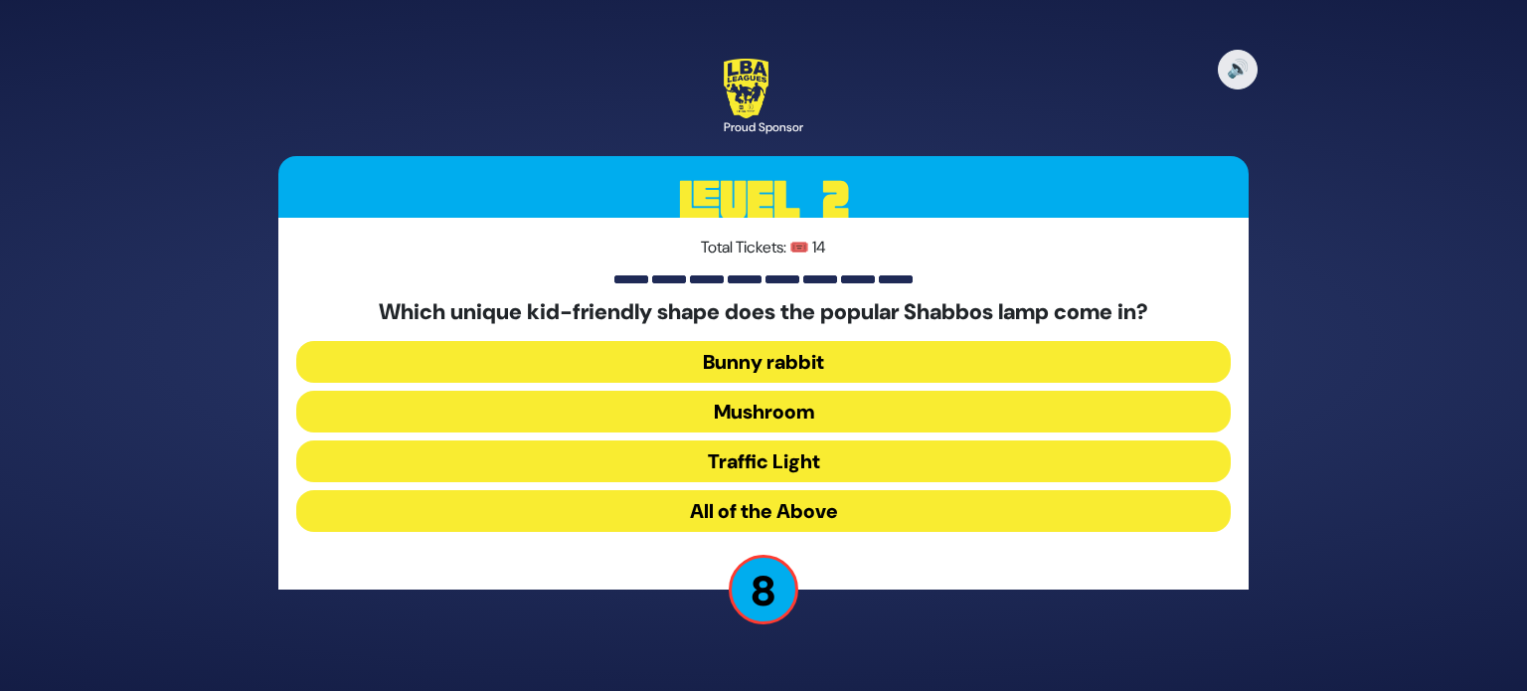
click at [805, 501] on button "All of the Above" at bounding box center [763, 511] width 934 height 42
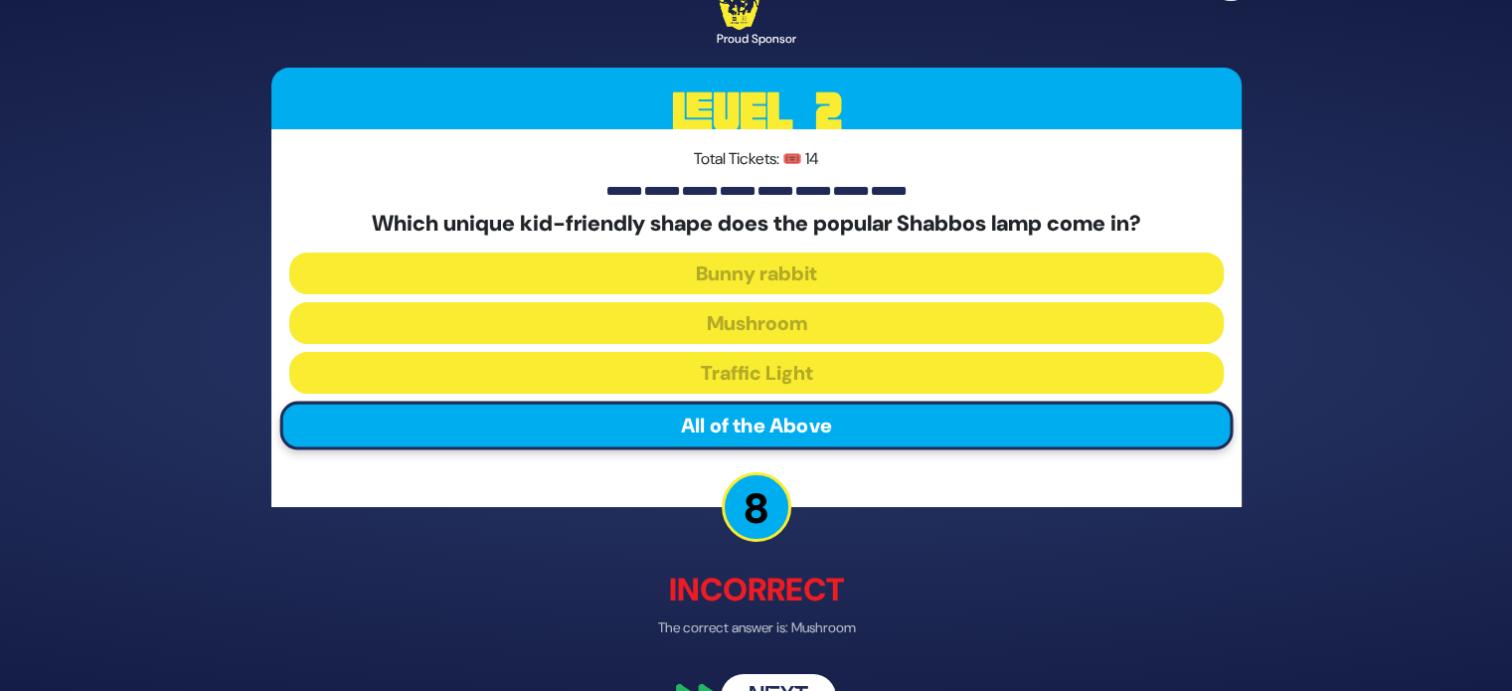
click at [792, 675] on button "Next" at bounding box center [778, 698] width 115 height 46
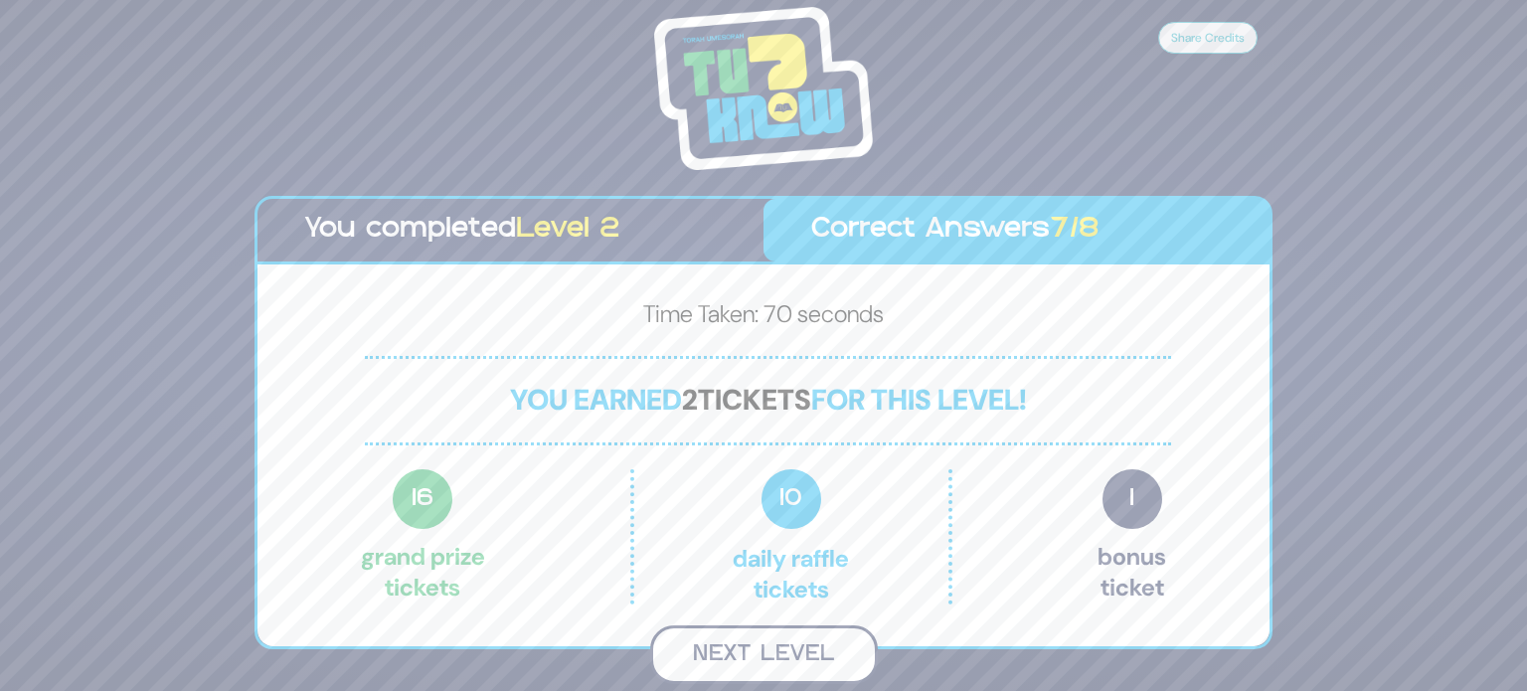
click at [799, 653] on button "Next Level" at bounding box center [764, 654] width 228 height 59
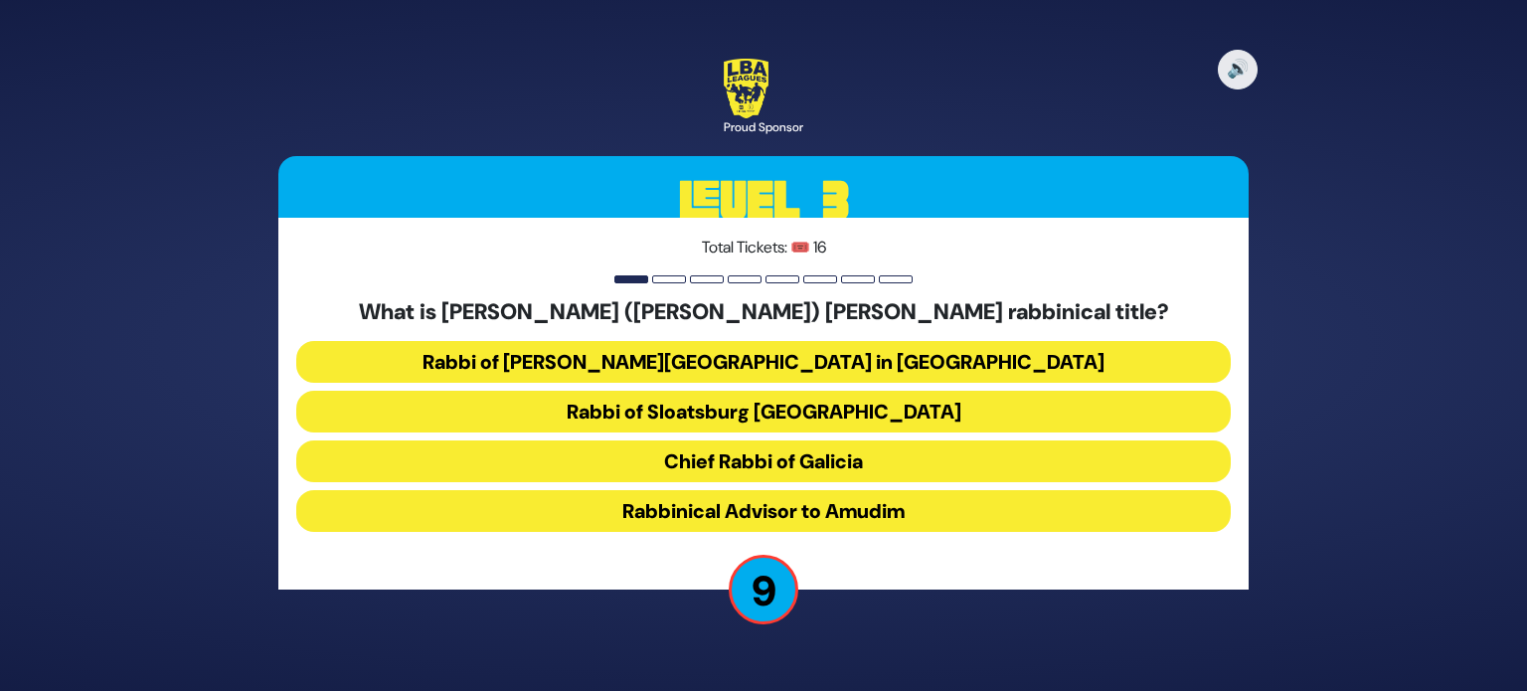
click at [816, 512] on button "Rabbinical Advisor to Amudim" at bounding box center [763, 511] width 934 height 42
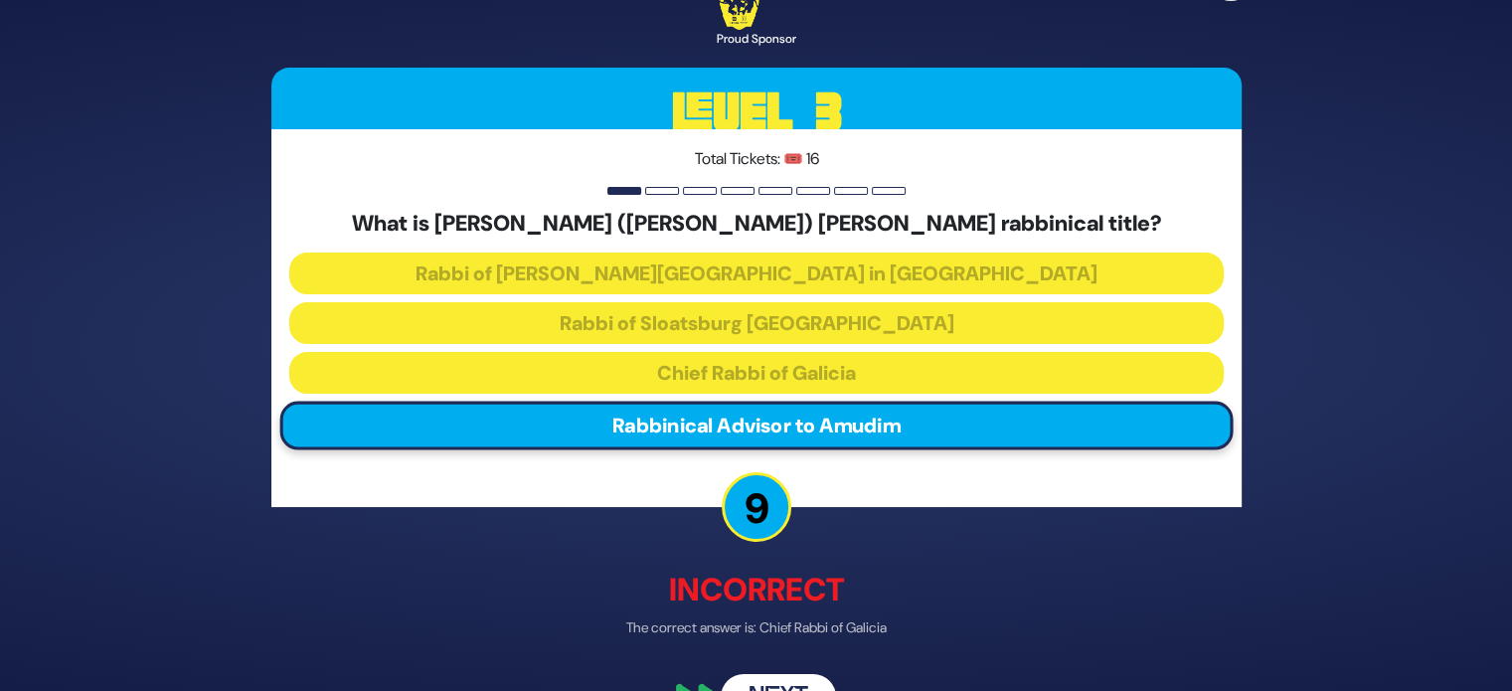
click at [789, 678] on button "Next" at bounding box center [778, 698] width 115 height 46
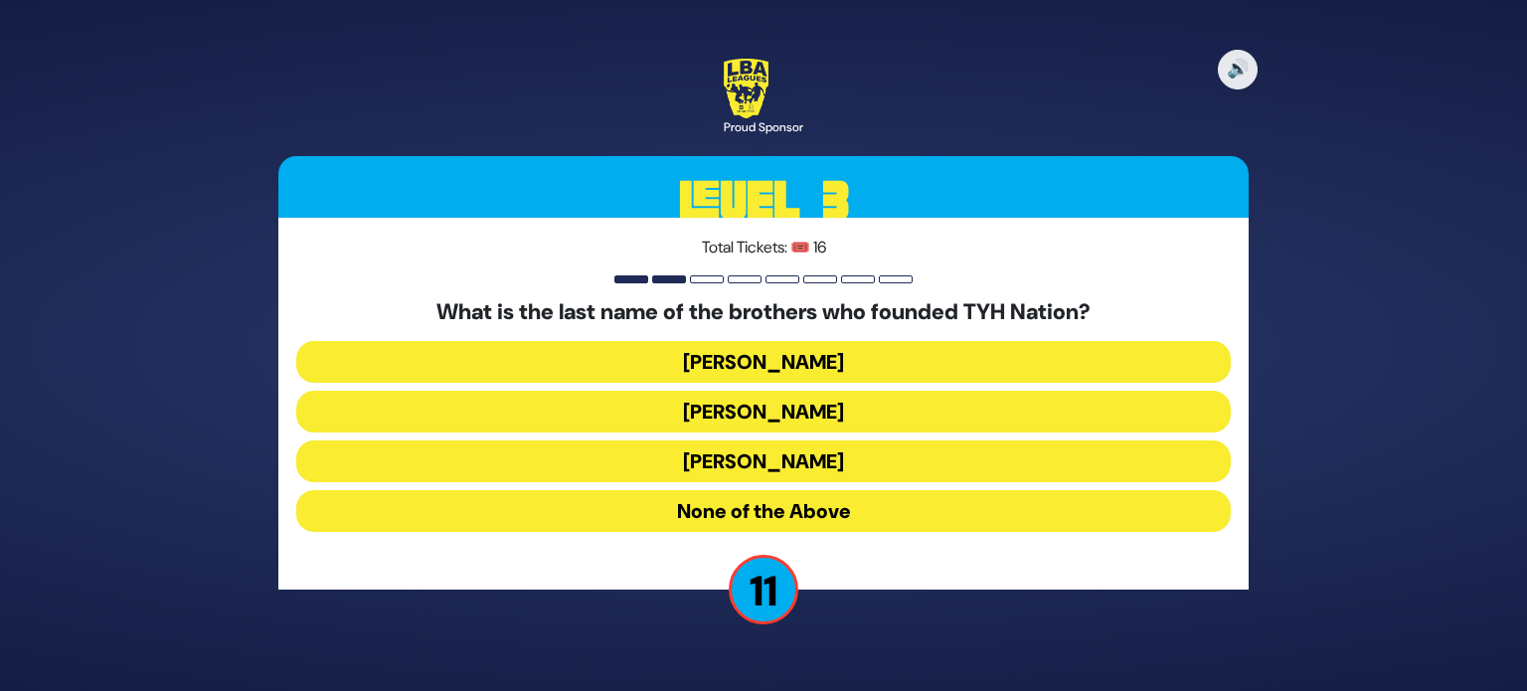
click at [859, 361] on button "Blumstein" at bounding box center [763, 362] width 934 height 42
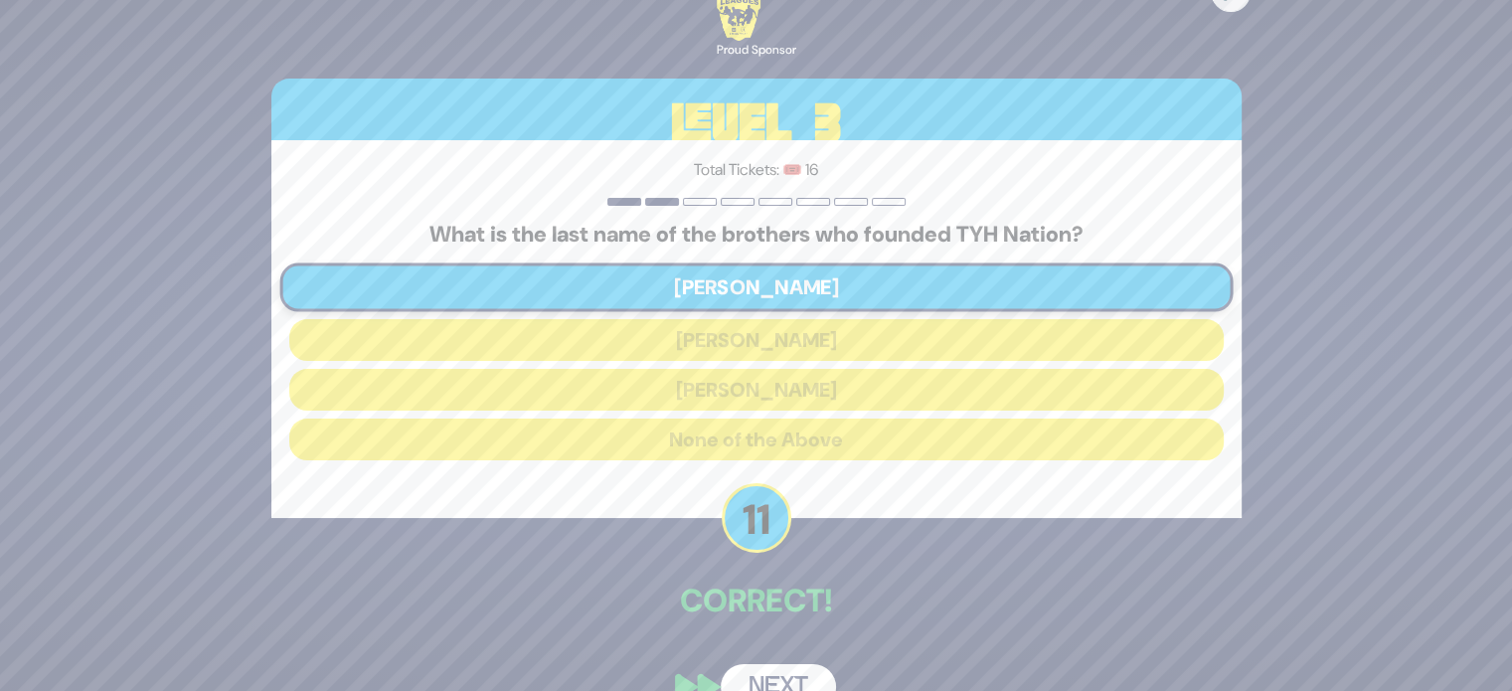
click at [768, 680] on button "Next" at bounding box center [778, 687] width 115 height 46
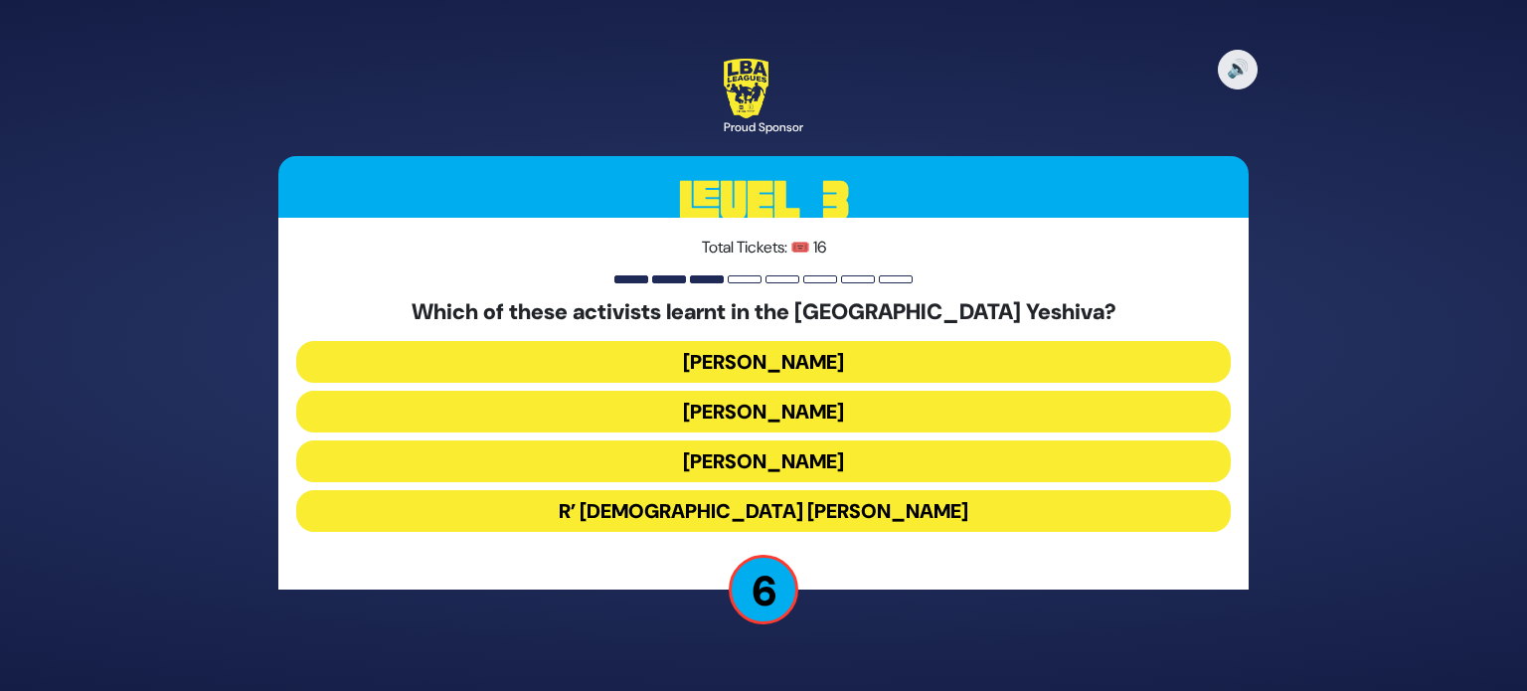
click at [792, 506] on button "R’ Shia Fishman" at bounding box center [763, 511] width 934 height 42
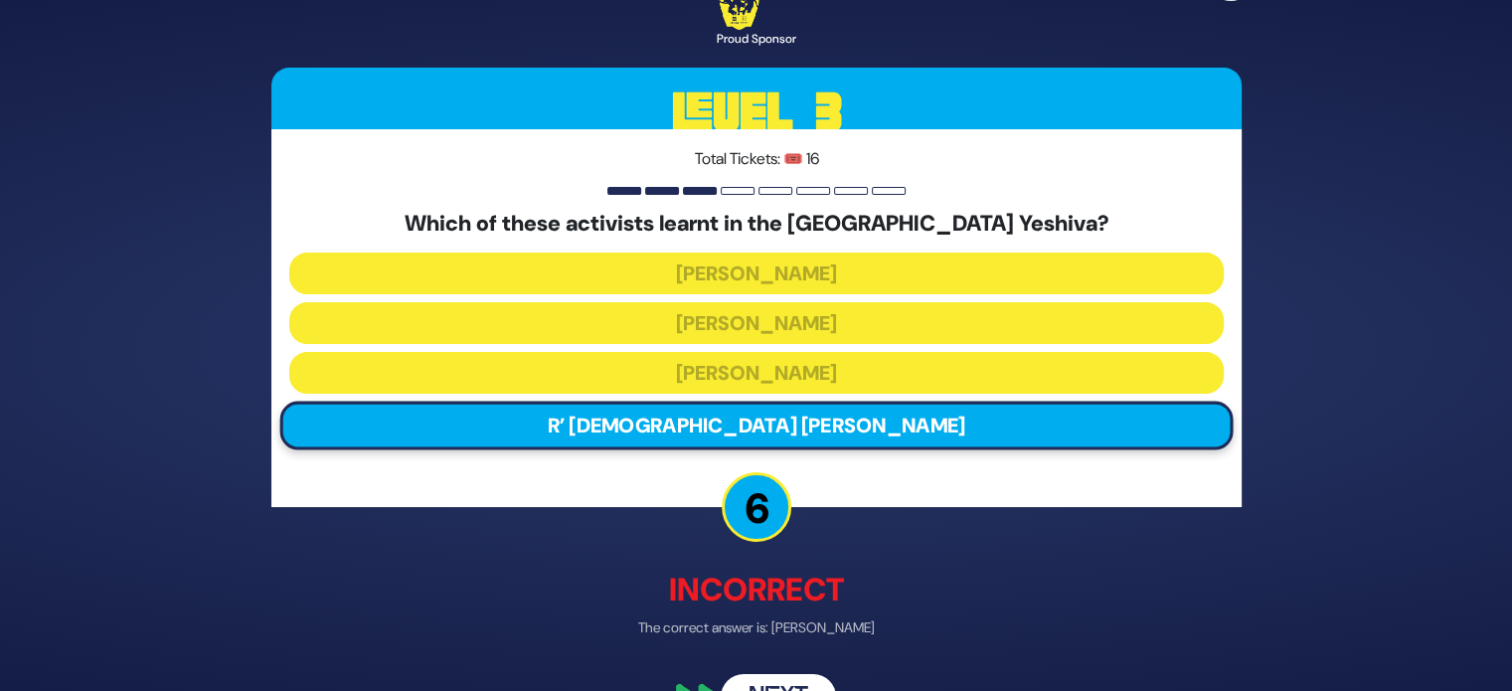
click at [795, 675] on button "Next" at bounding box center [778, 698] width 115 height 46
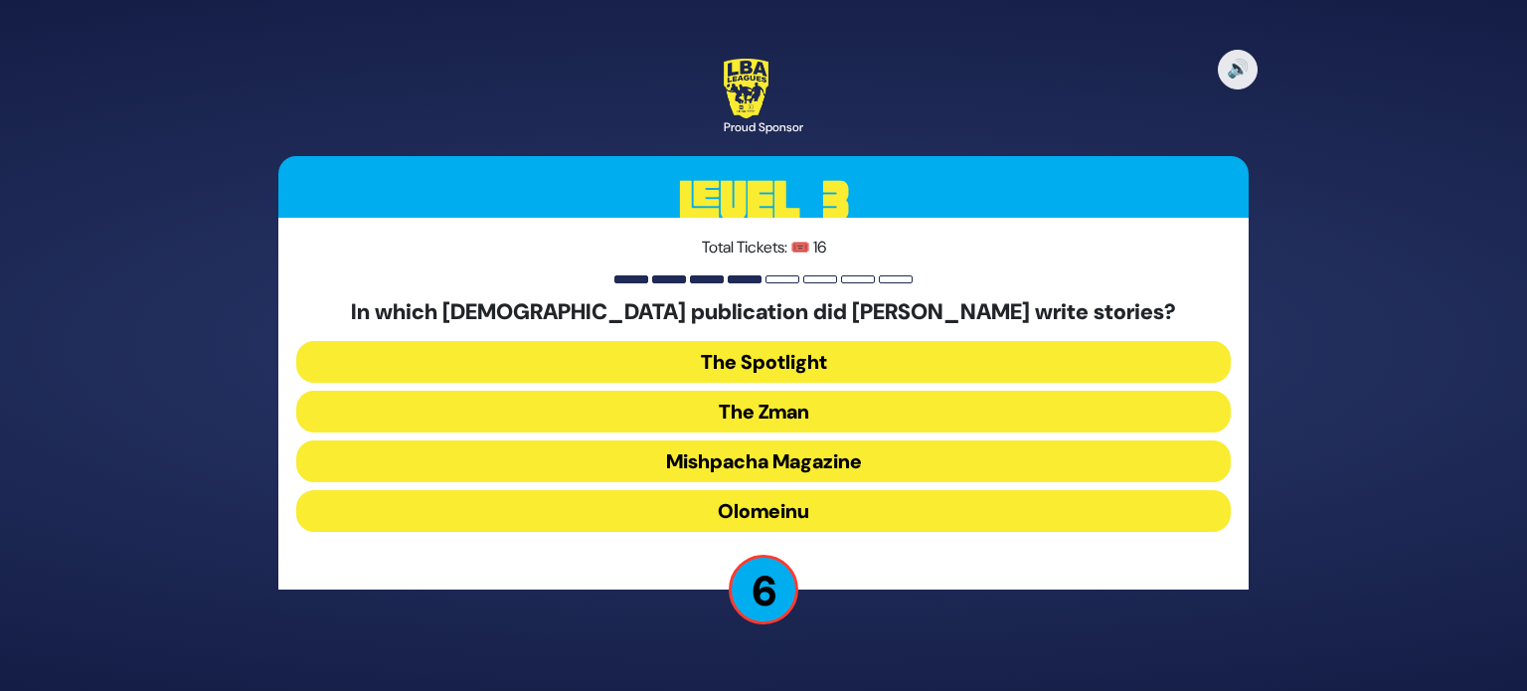
click at [819, 521] on button "Olomeinu" at bounding box center [763, 511] width 934 height 42
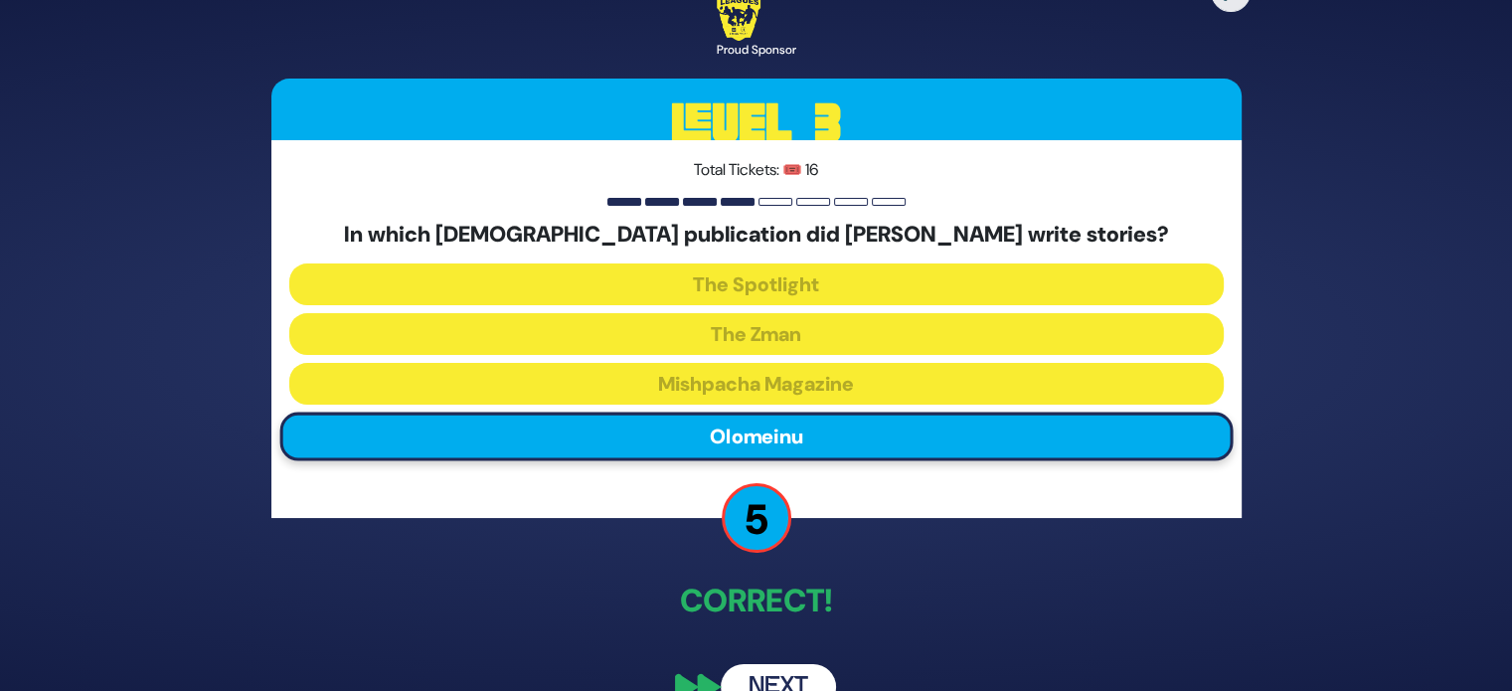
click at [799, 679] on button "Next" at bounding box center [778, 687] width 115 height 46
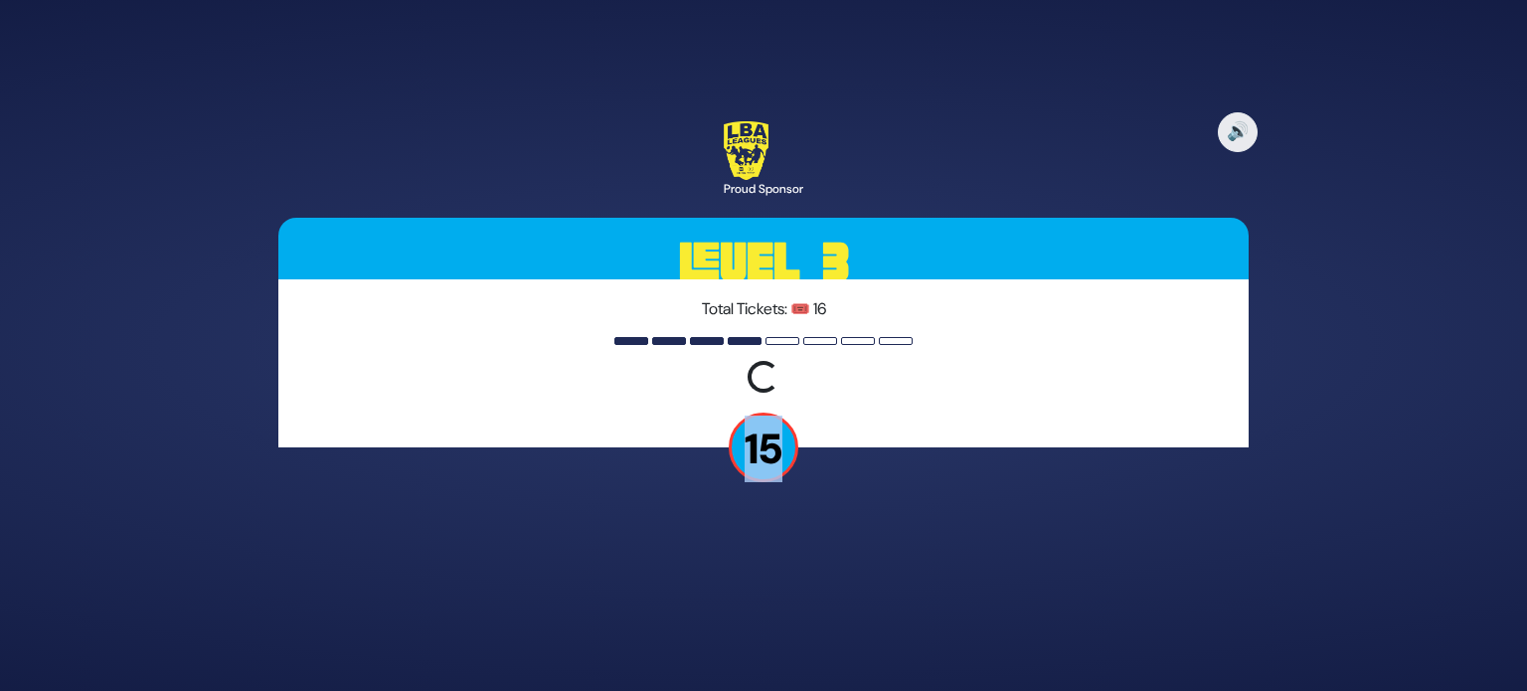
click at [799, 679] on div "🔊 Proud Sponsor Level 3 Total Tickets: 🎟️ 16 Loading question... 15" at bounding box center [763, 345] width 1527 height 691
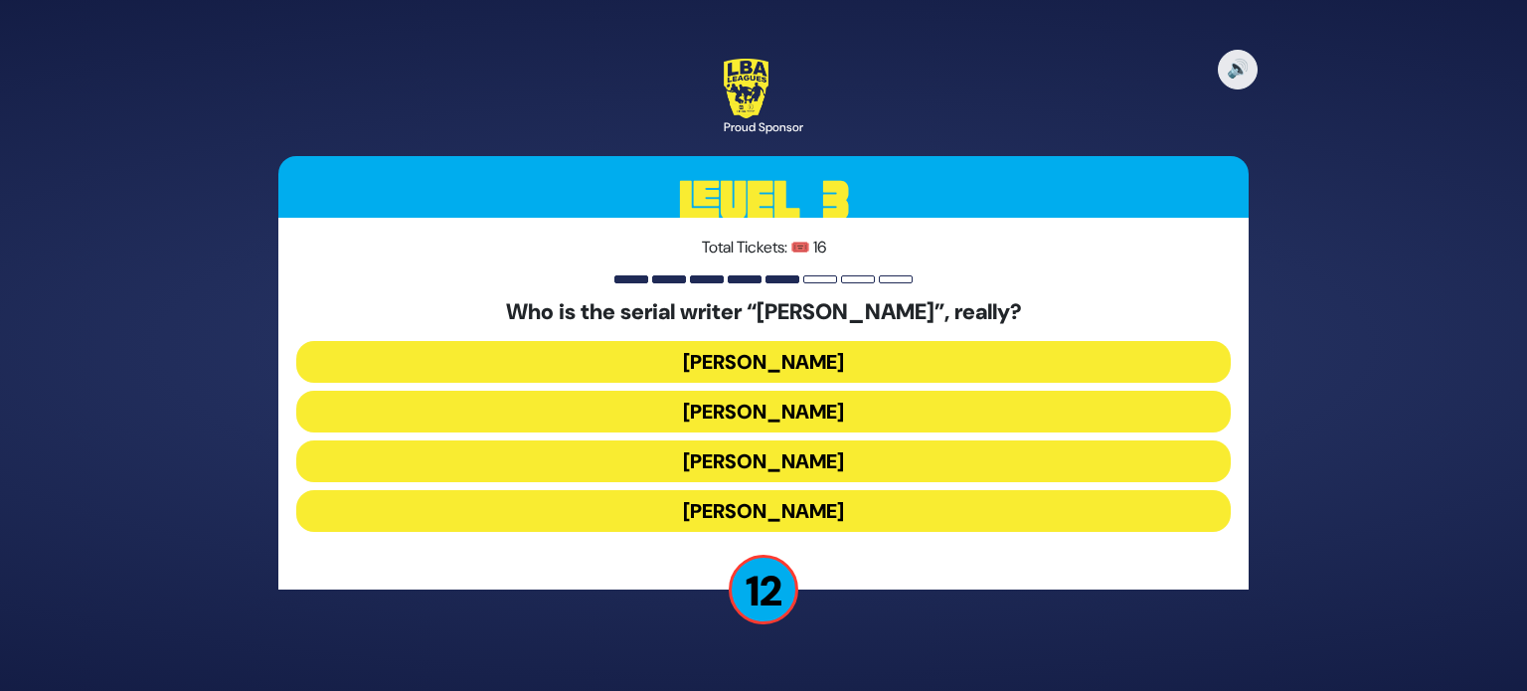
click at [880, 416] on button "Yisroel Besser" at bounding box center [763, 412] width 934 height 42
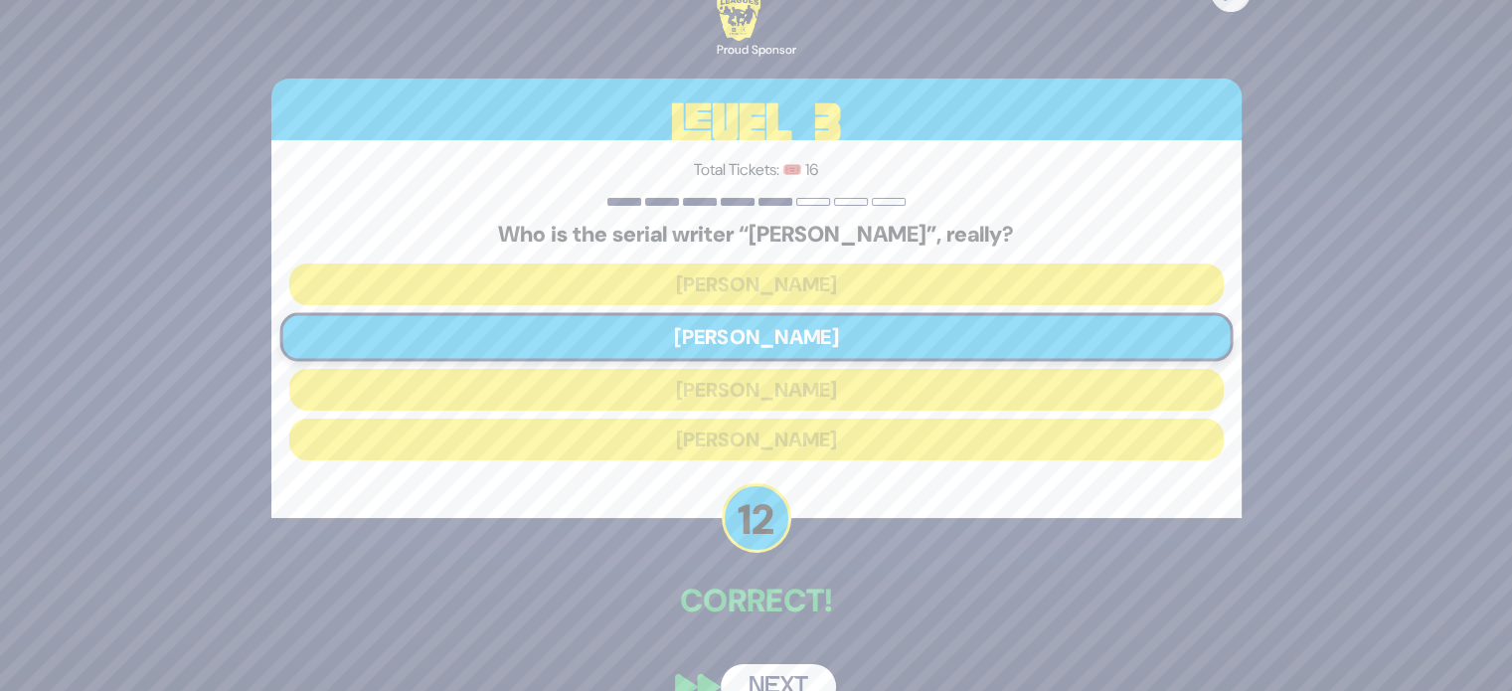
click at [773, 671] on button "Next" at bounding box center [778, 687] width 115 height 46
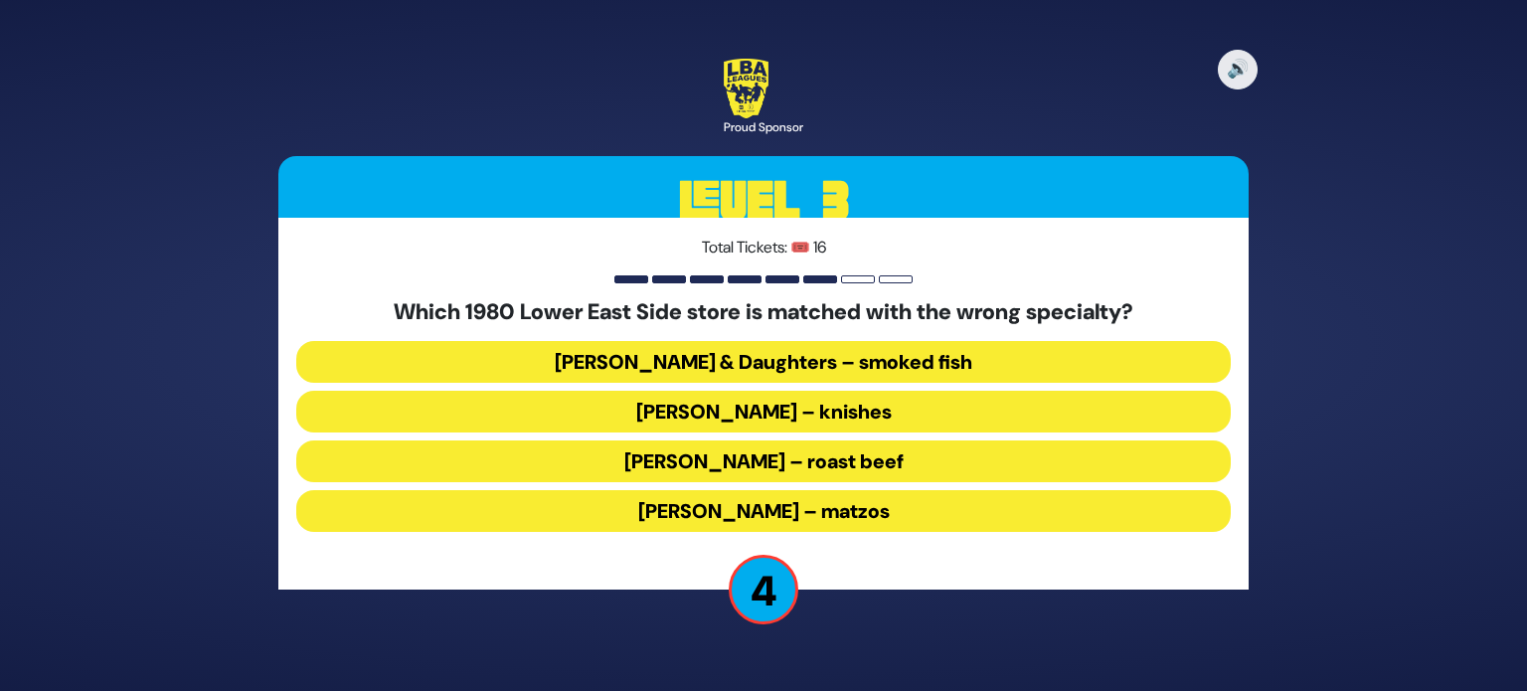
click at [898, 356] on button "Russ & Daughters – smoked fish" at bounding box center [763, 362] width 934 height 42
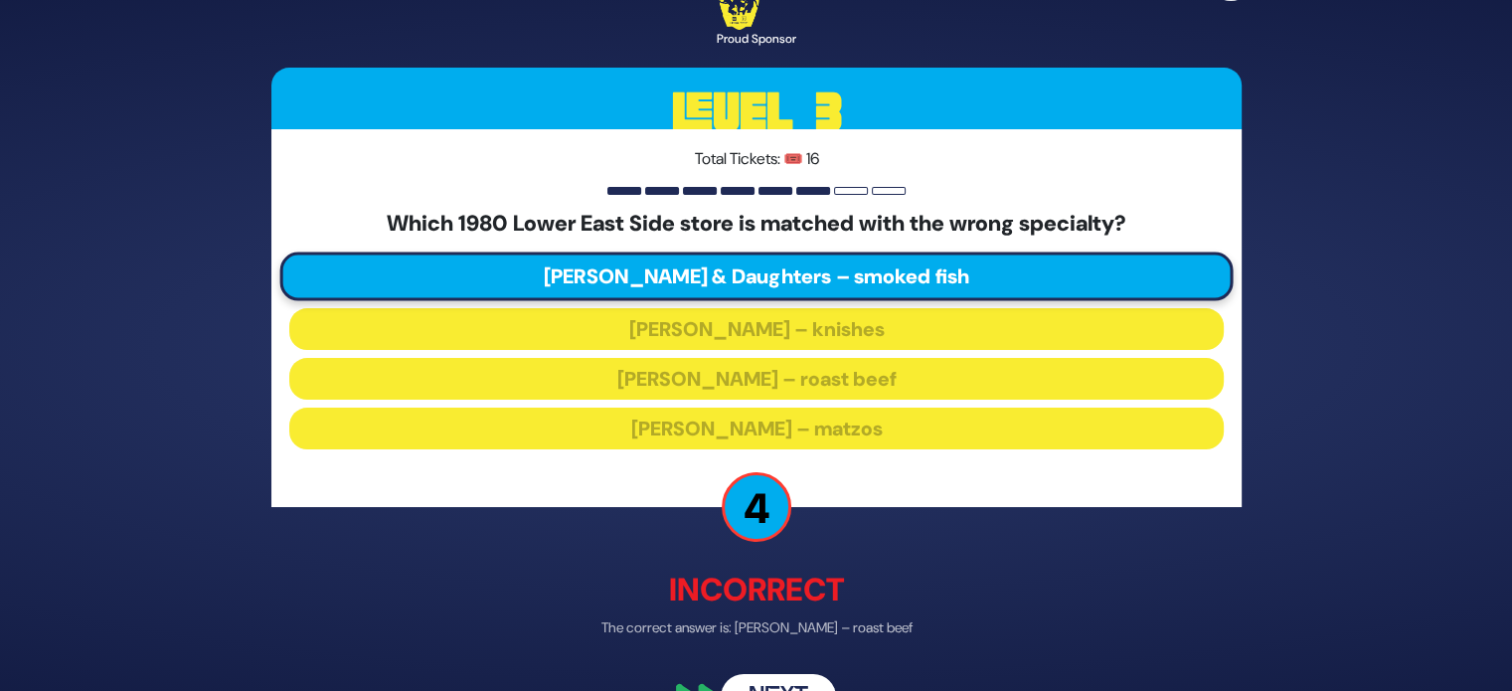
click at [799, 678] on button "Next" at bounding box center [778, 698] width 115 height 46
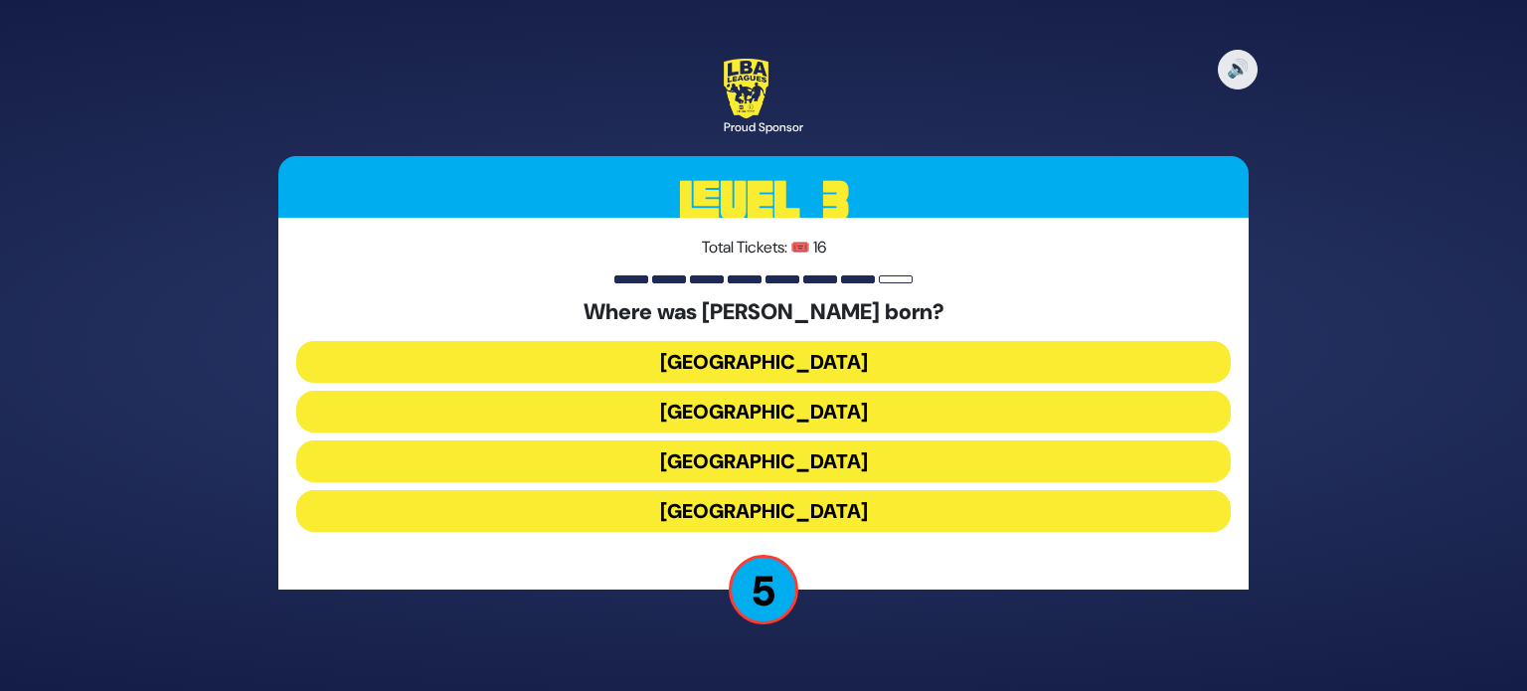
click at [823, 506] on button "Casablanca" at bounding box center [763, 511] width 934 height 42
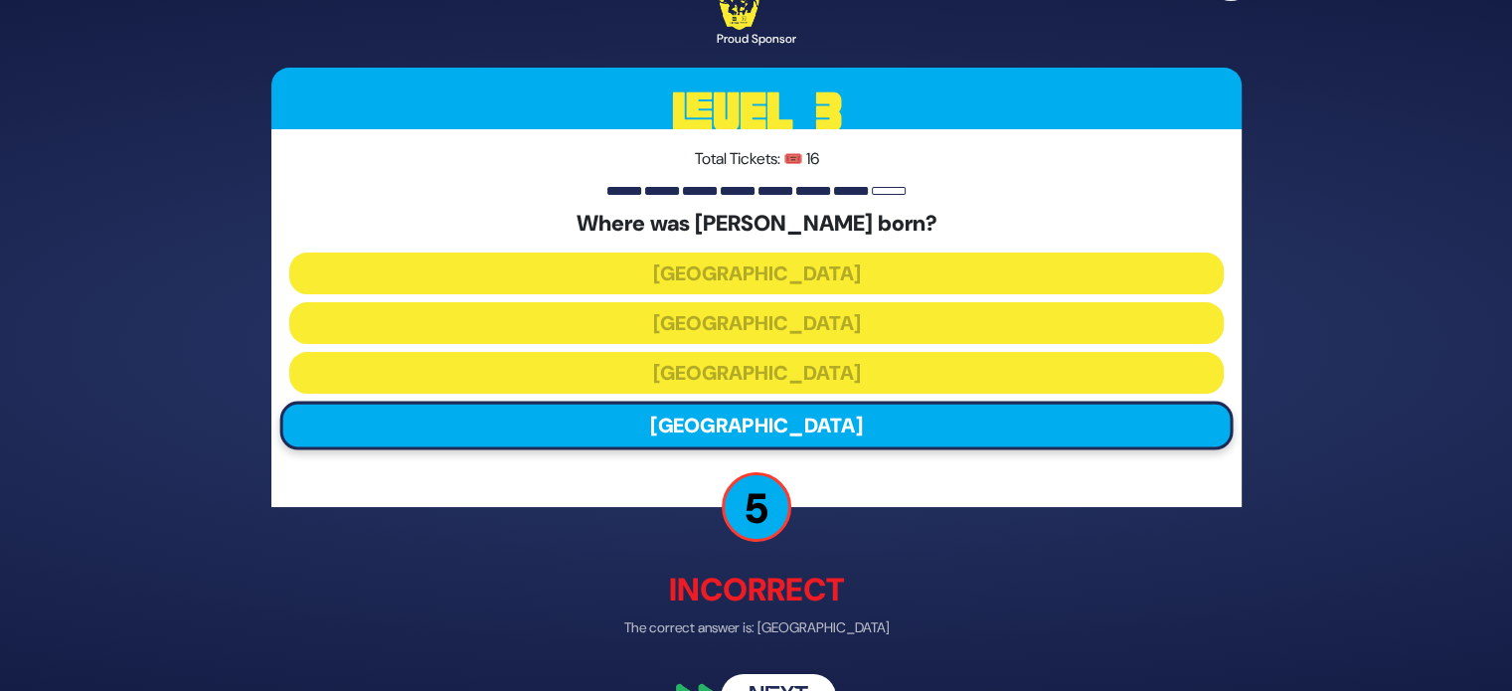
click at [778, 688] on button "Next" at bounding box center [778, 698] width 115 height 46
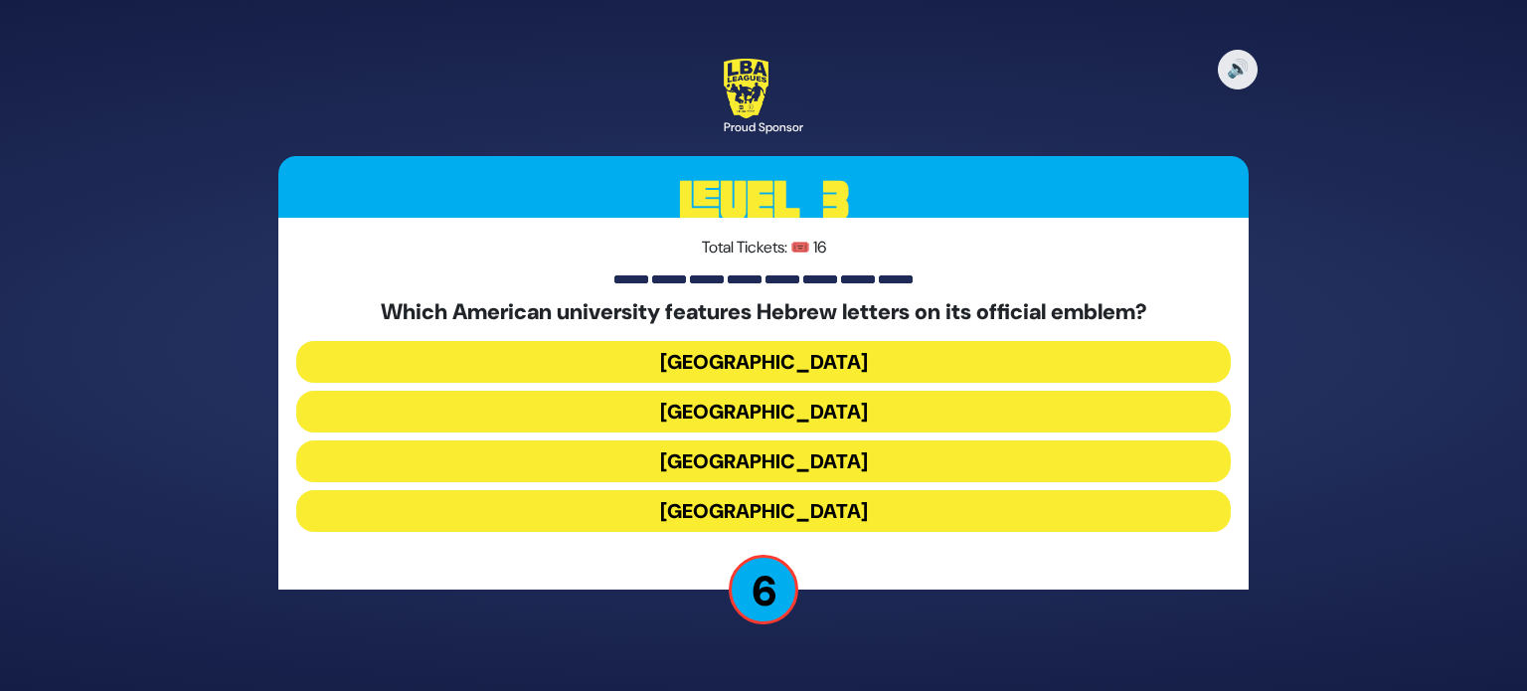
click at [774, 399] on button "Yale University" at bounding box center [763, 412] width 934 height 42
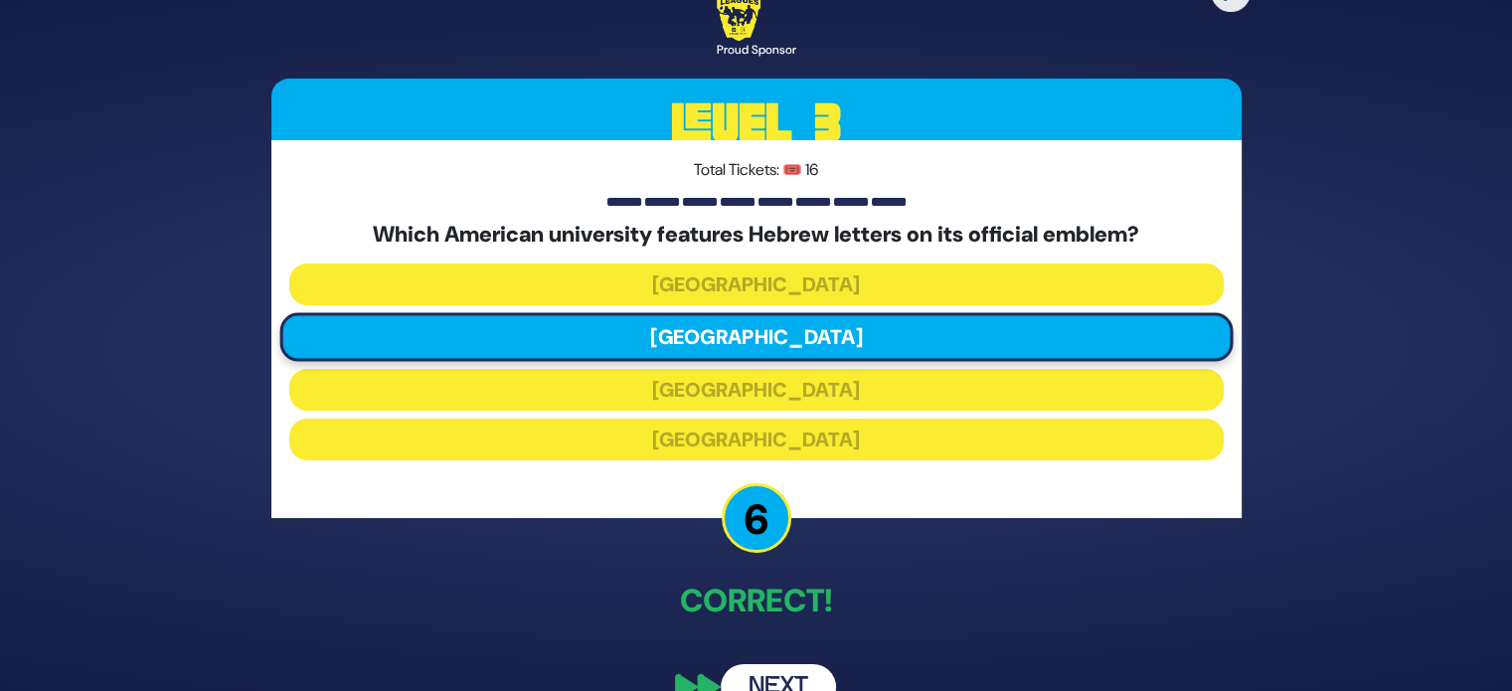
click at [777, 676] on button "Next" at bounding box center [778, 687] width 115 height 46
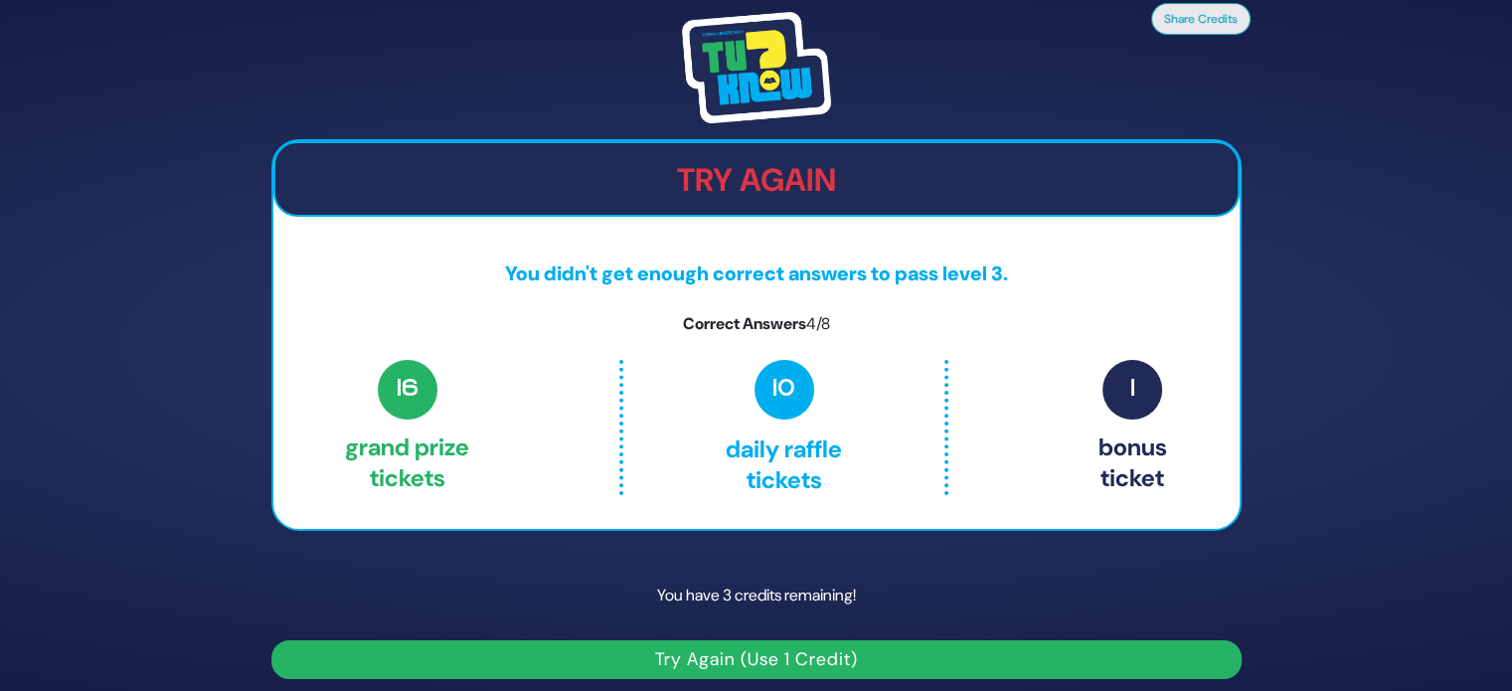
click at [792, 659] on button "Try Again (Use 1 Credit)" at bounding box center [756, 659] width 970 height 39
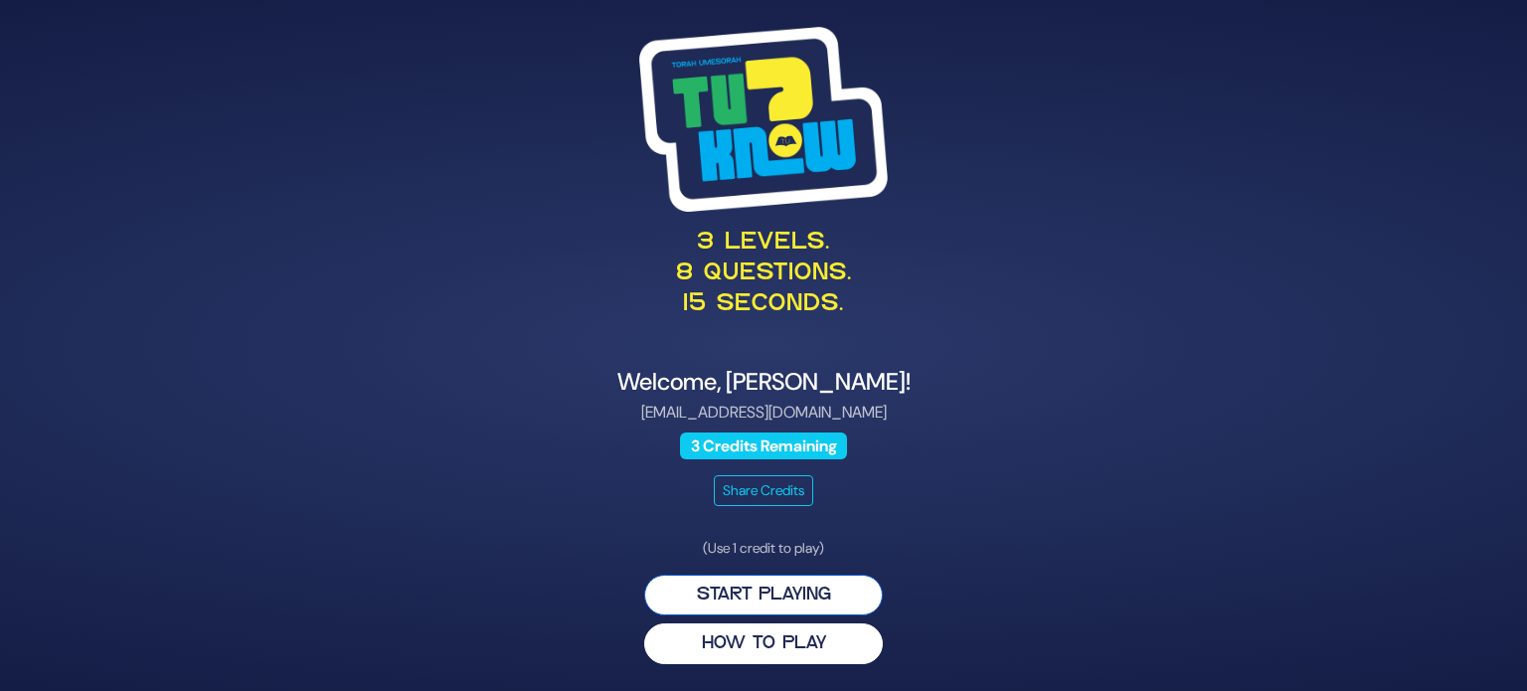
click at [783, 584] on button "Start Playing" at bounding box center [763, 595] width 239 height 41
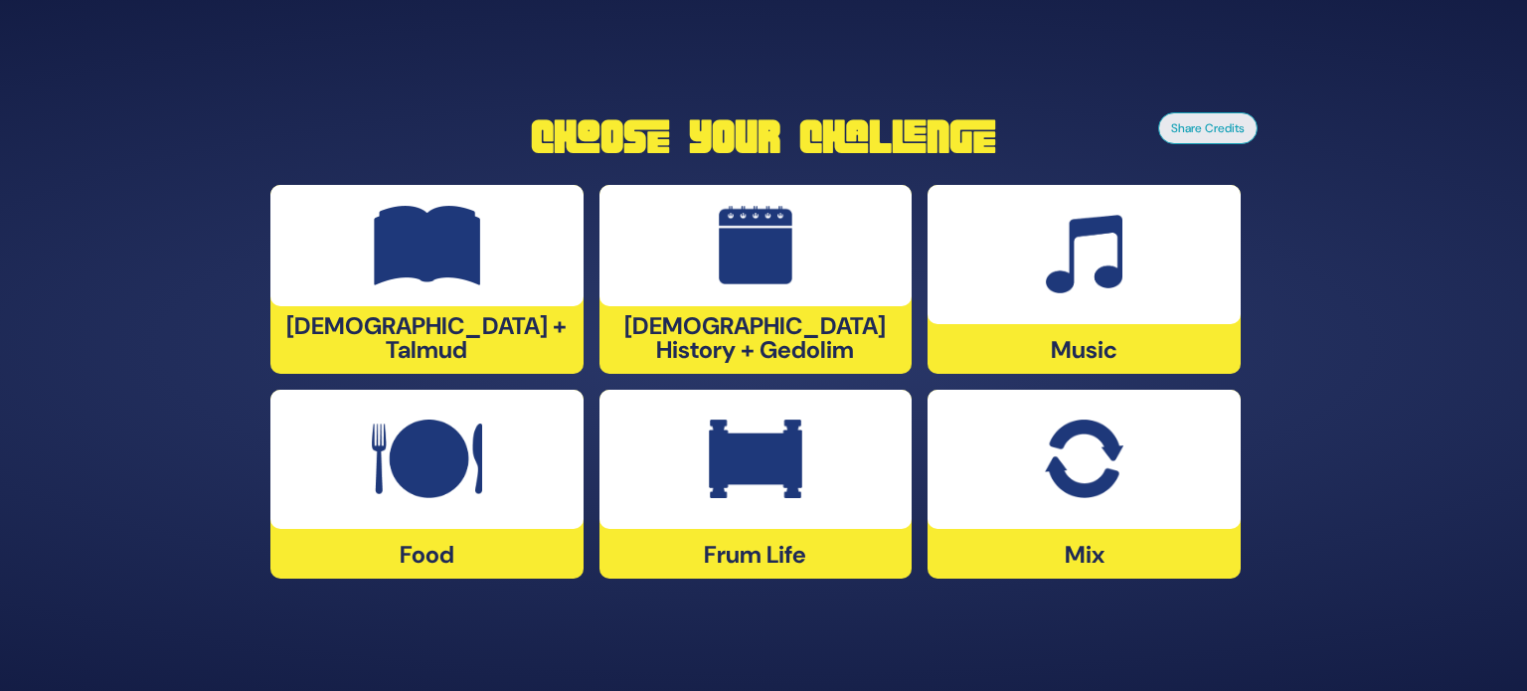
click at [517, 510] on div at bounding box center [426, 459] width 313 height 139
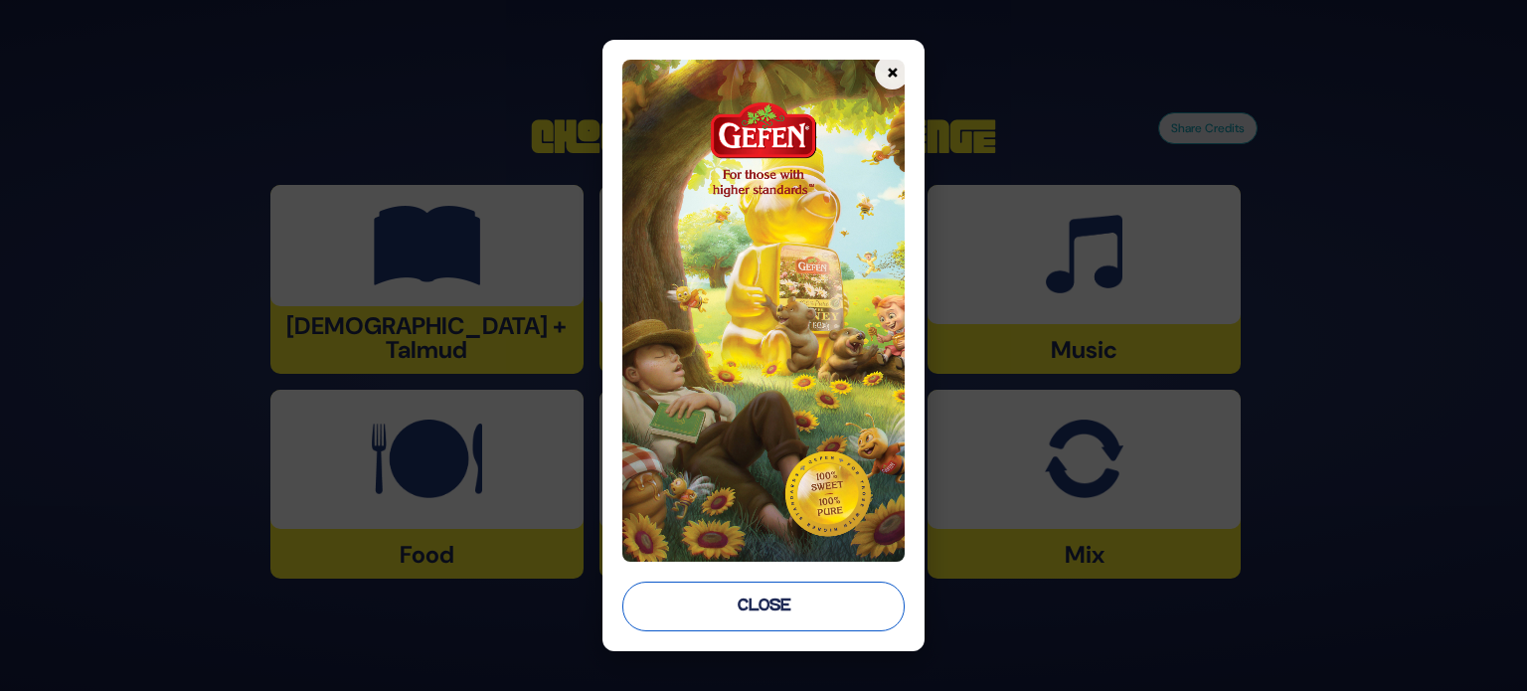
click at [831, 615] on button "Close" at bounding box center [763, 606] width 282 height 50
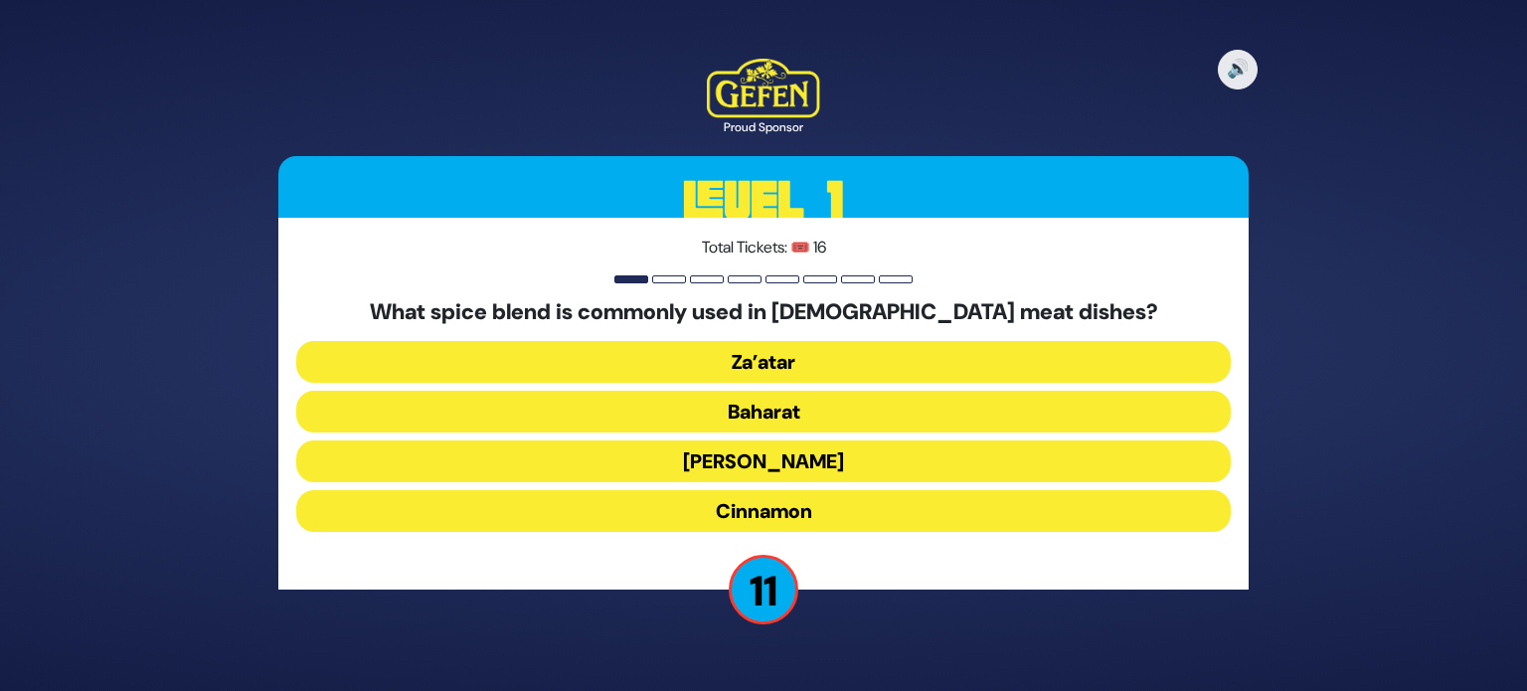
click at [791, 361] on button "Za’atar" at bounding box center [763, 362] width 934 height 42
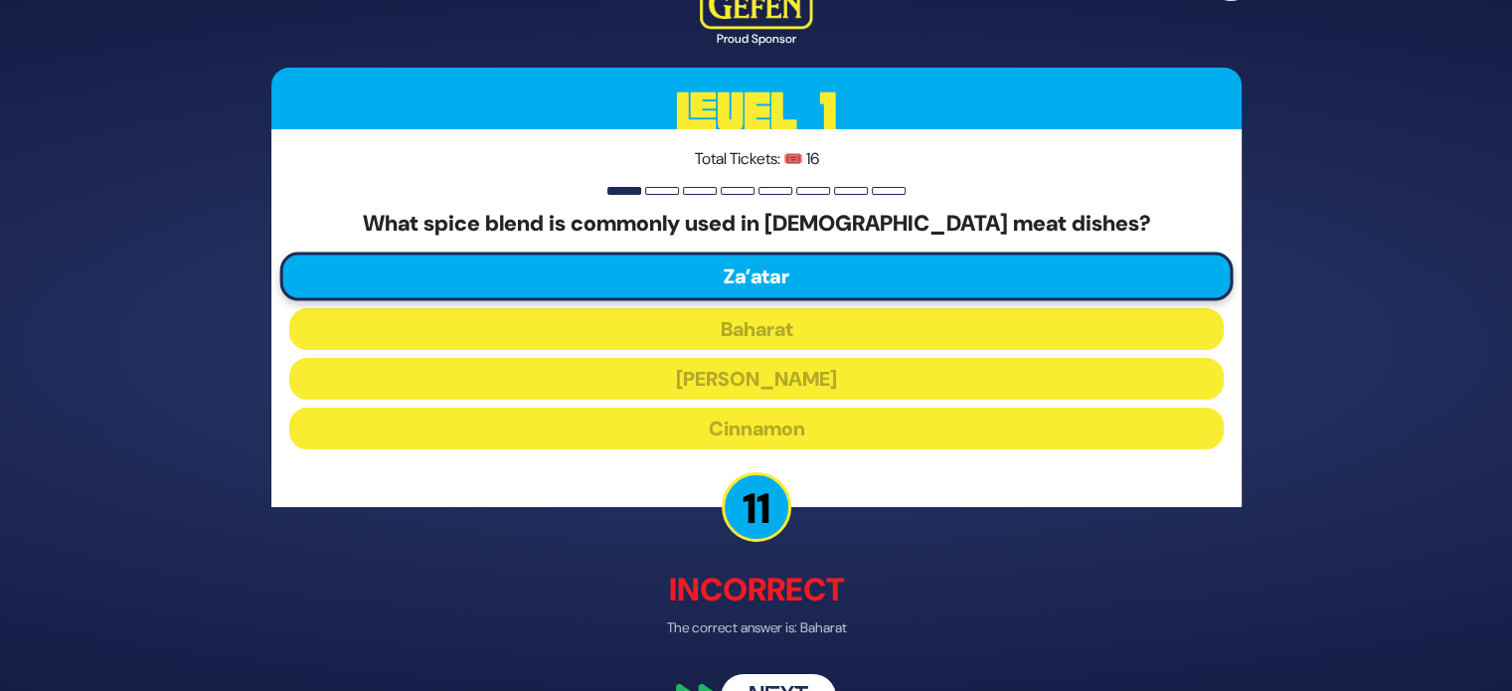
click at [777, 687] on button "Next" at bounding box center [778, 698] width 115 height 46
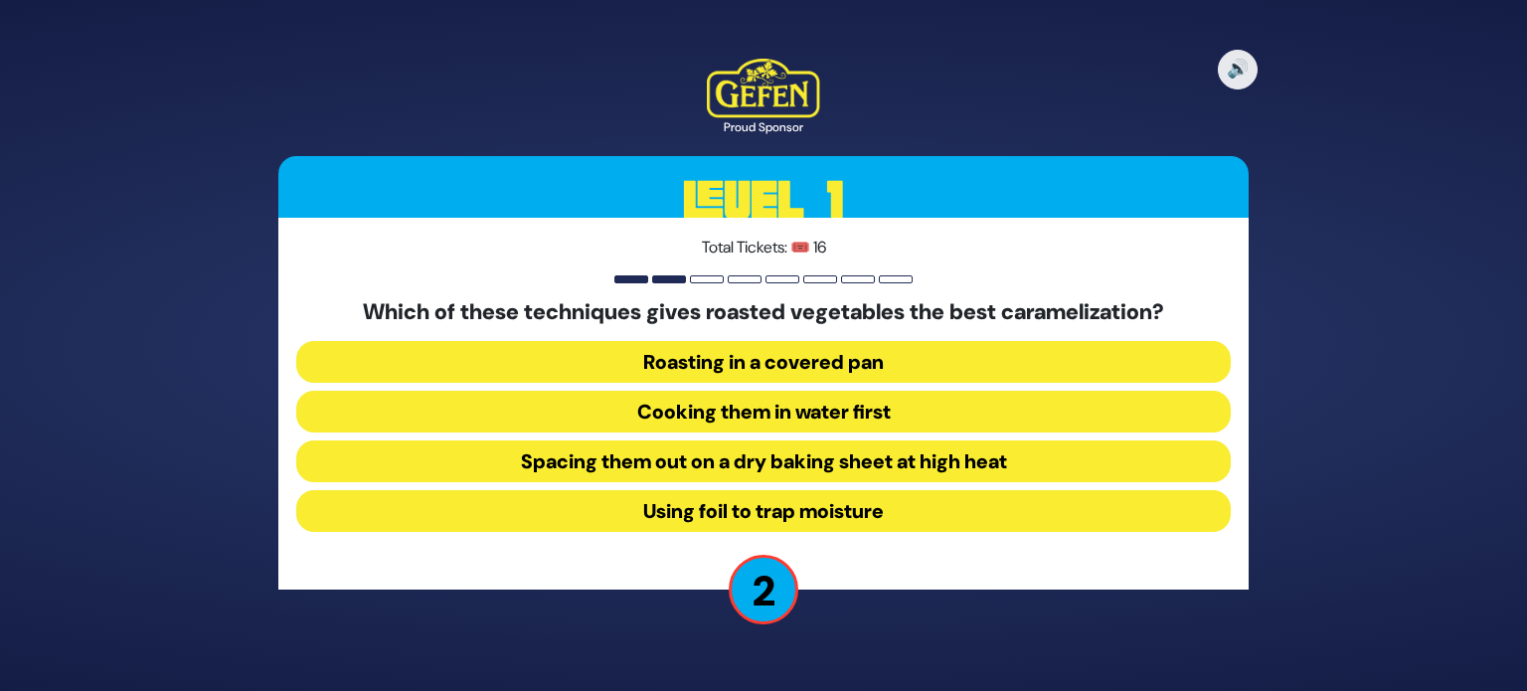
click at [851, 361] on button "Roasting in a covered pan" at bounding box center [763, 362] width 934 height 42
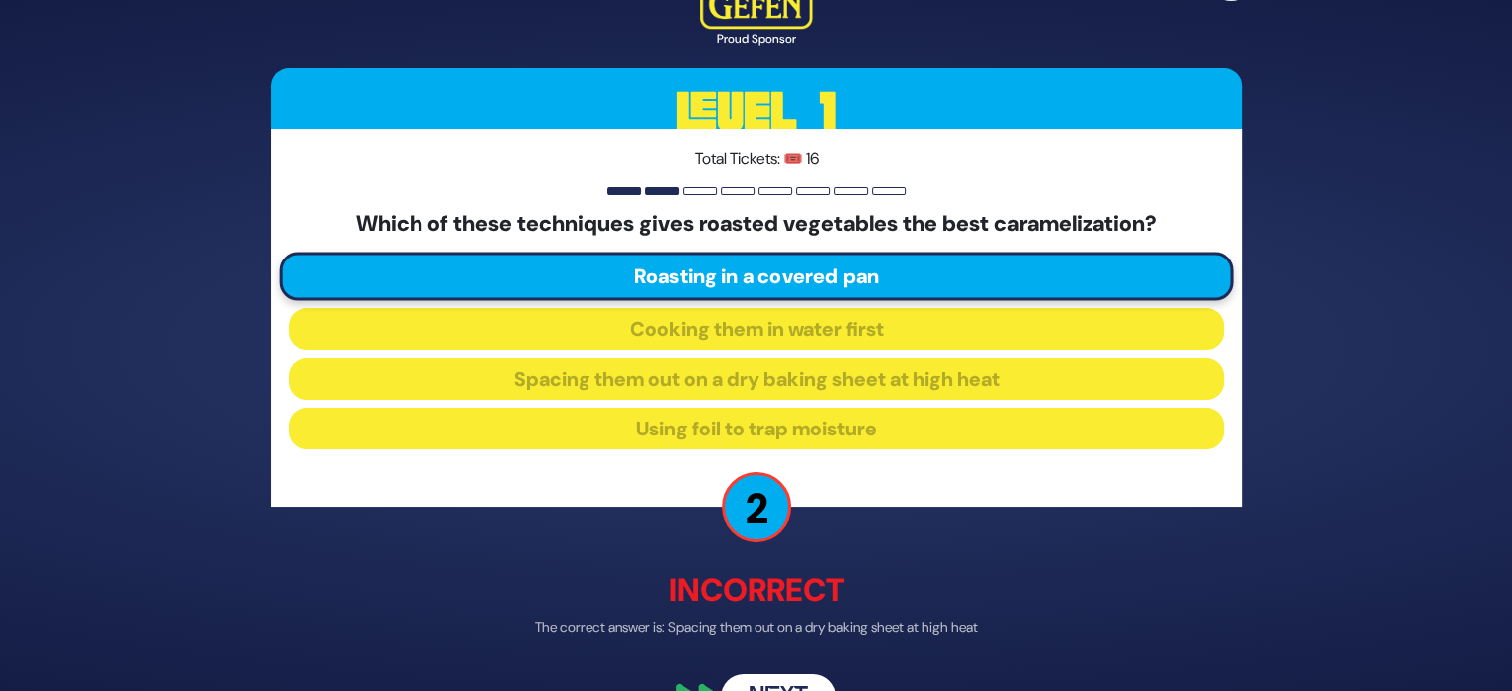
click at [801, 686] on button "Next" at bounding box center [778, 698] width 115 height 46
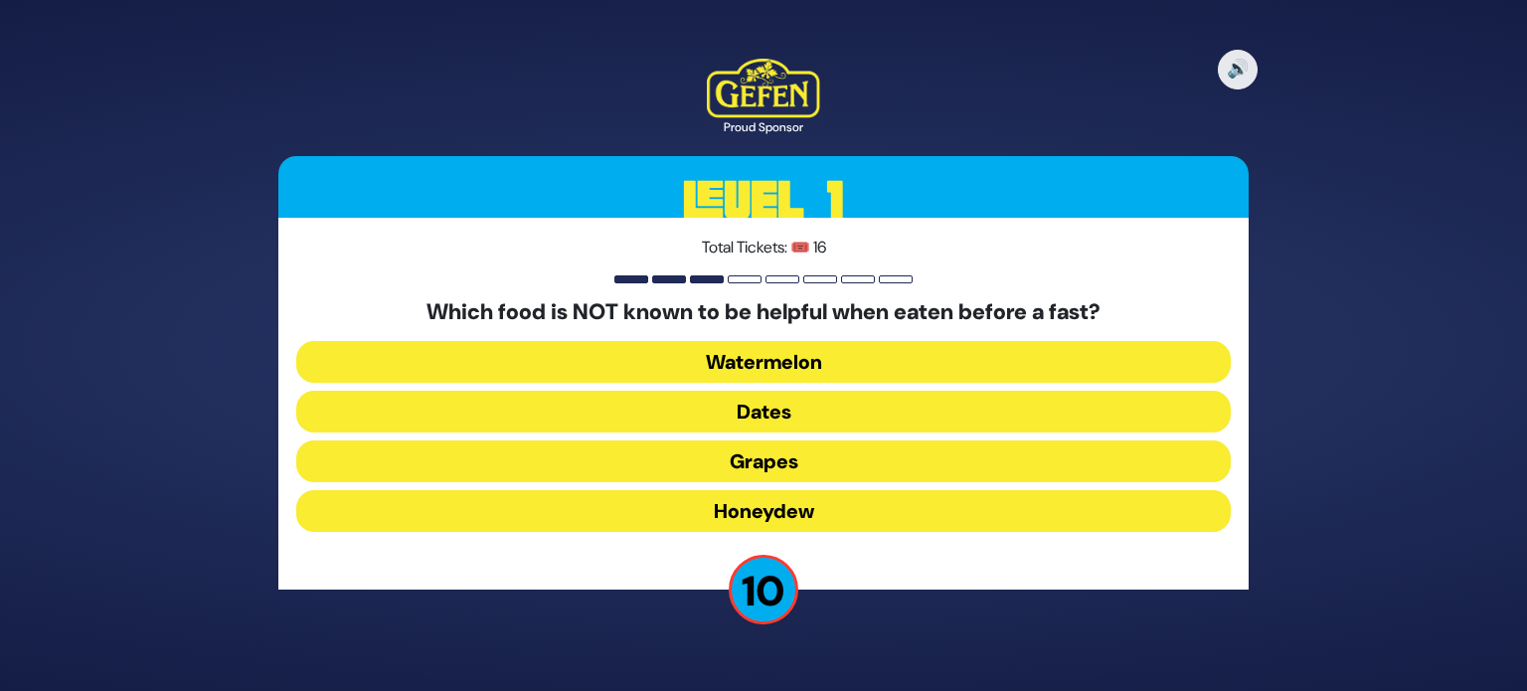
click at [825, 417] on button "Dates" at bounding box center [763, 412] width 934 height 42
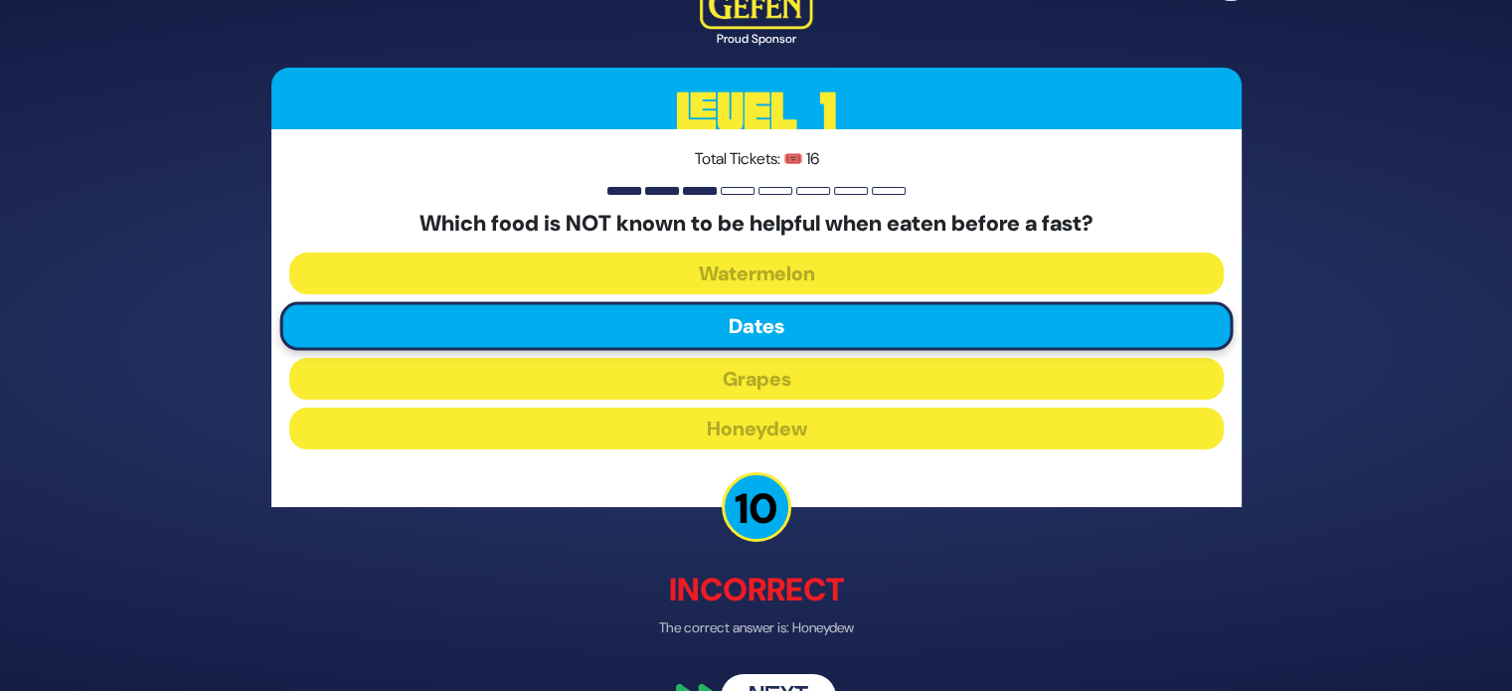
click at [798, 683] on button "Next" at bounding box center [778, 698] width 115 height 46
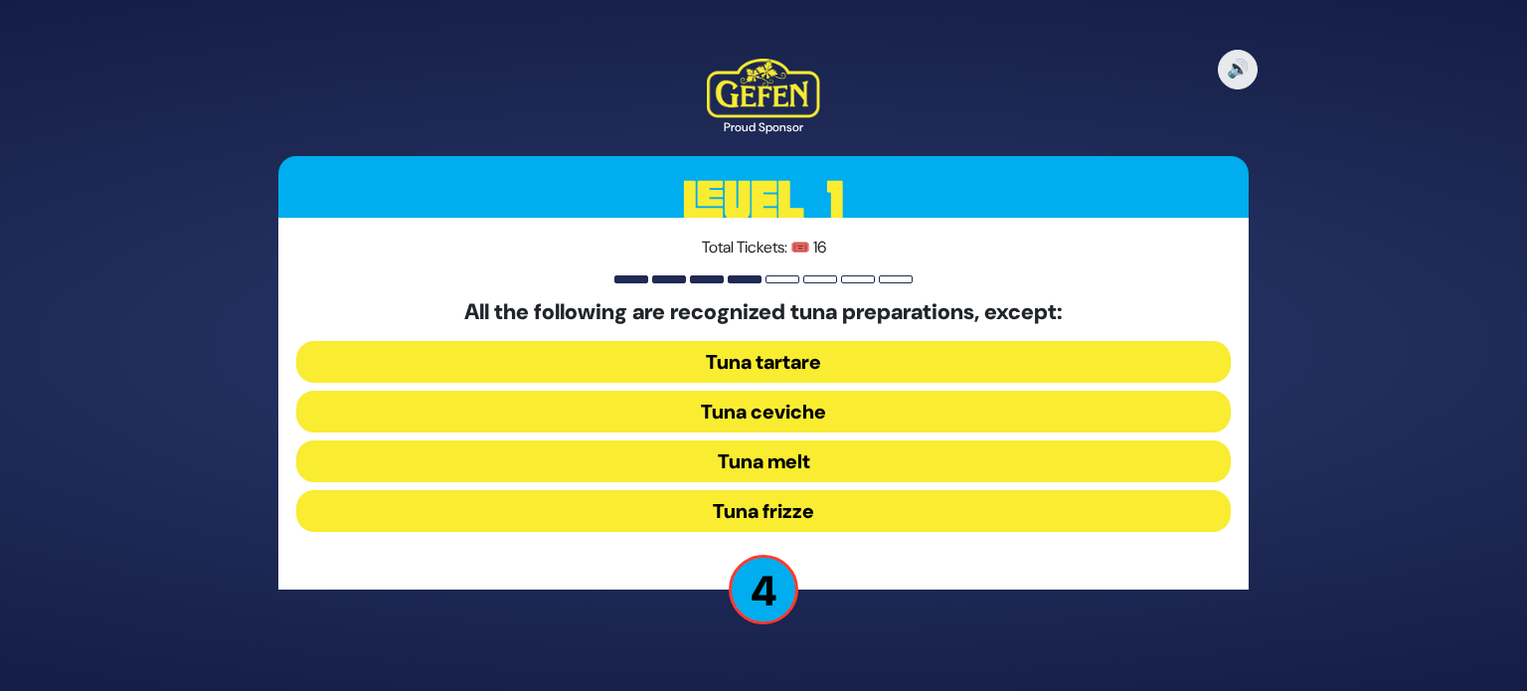
click at [890, 454] on button "Tuna melt" at bounding box center [763, 461] width 934 height 42
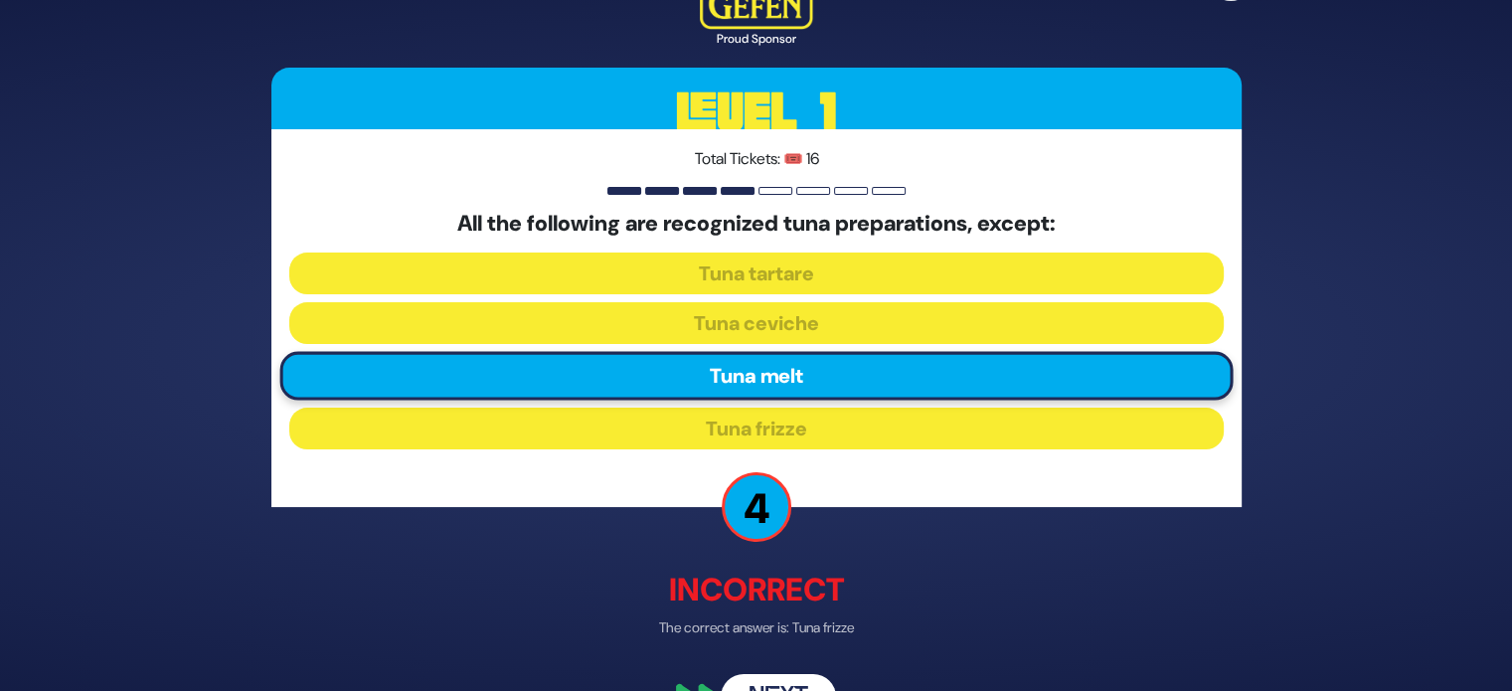
click at [790, 679] on button "Next" at bounding box center [778, 698] width 115 height 46
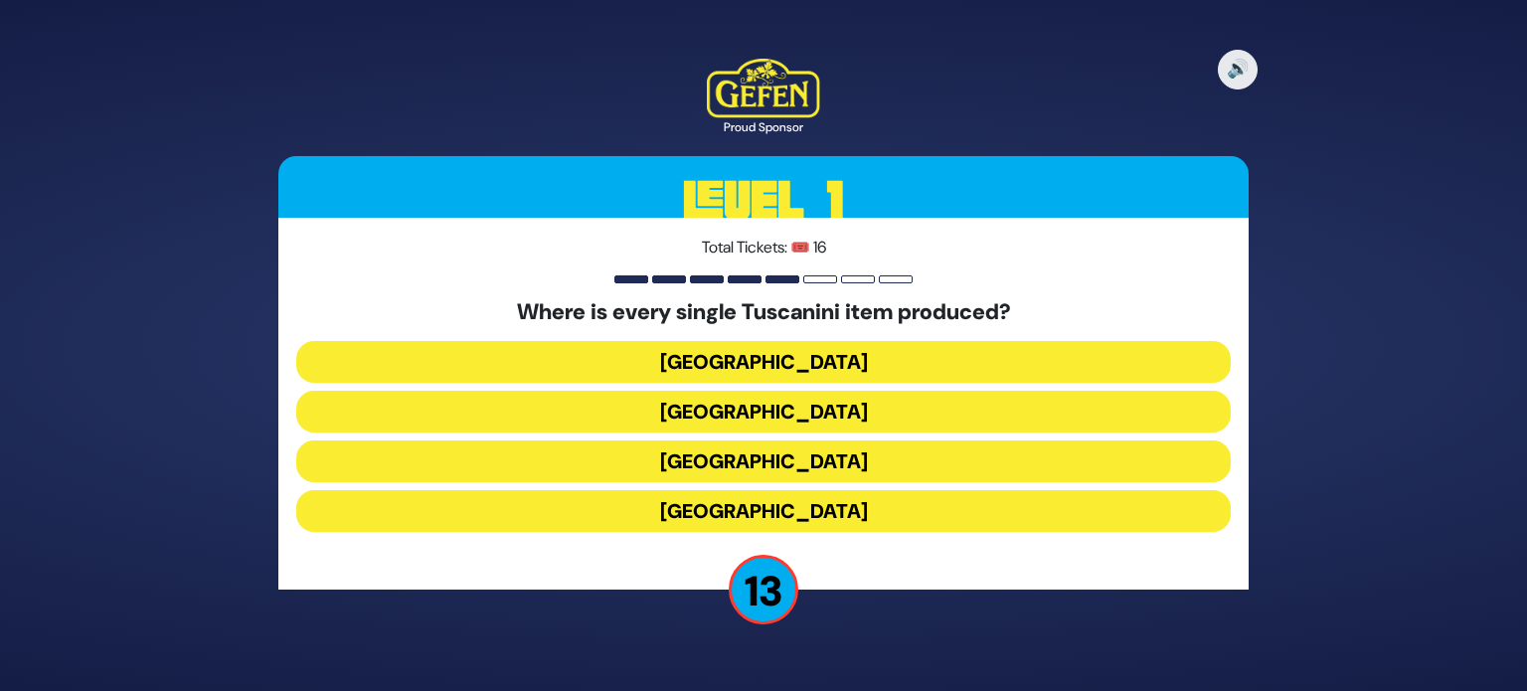
click at [899, 468] on button "Italy" at bounding box center [763, 461] width 934 height 42
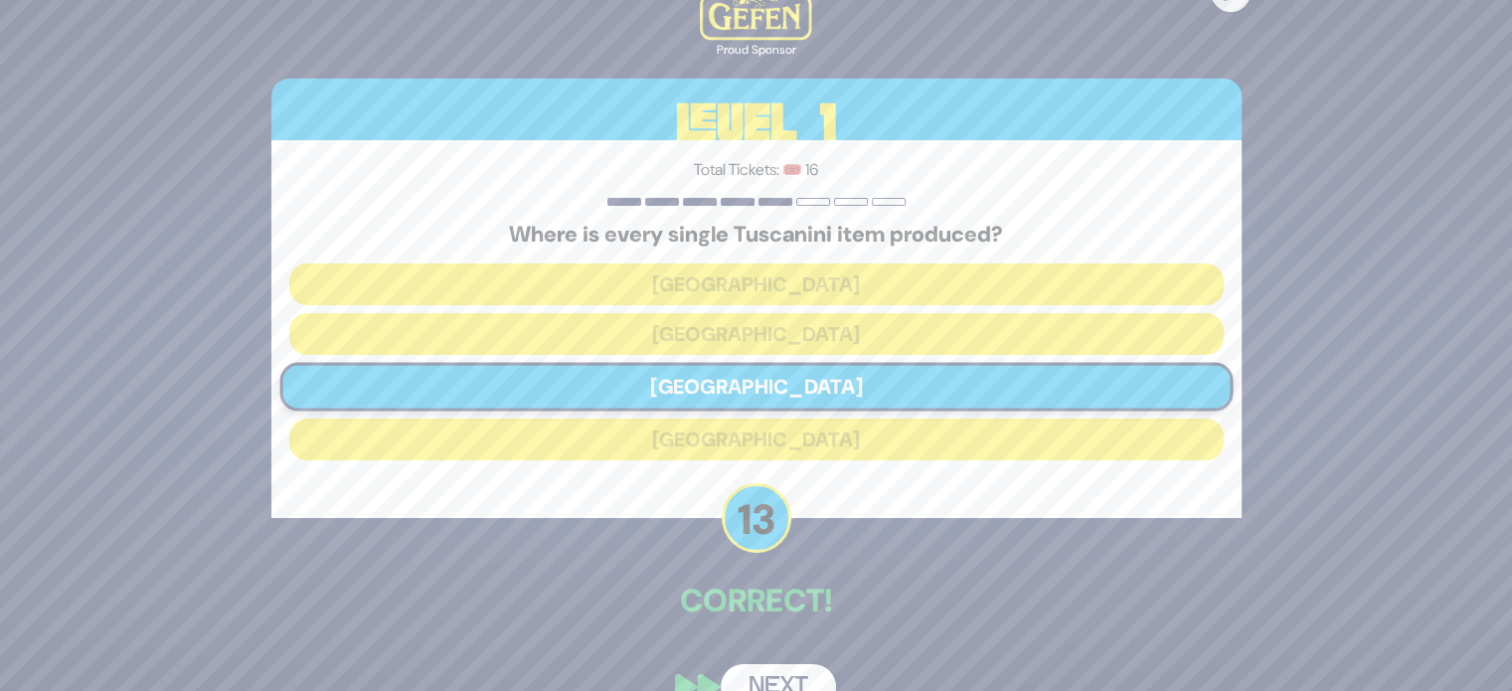
click at [767, 672] on button "Next" at bounding box center [778, 687] width 115 height 46
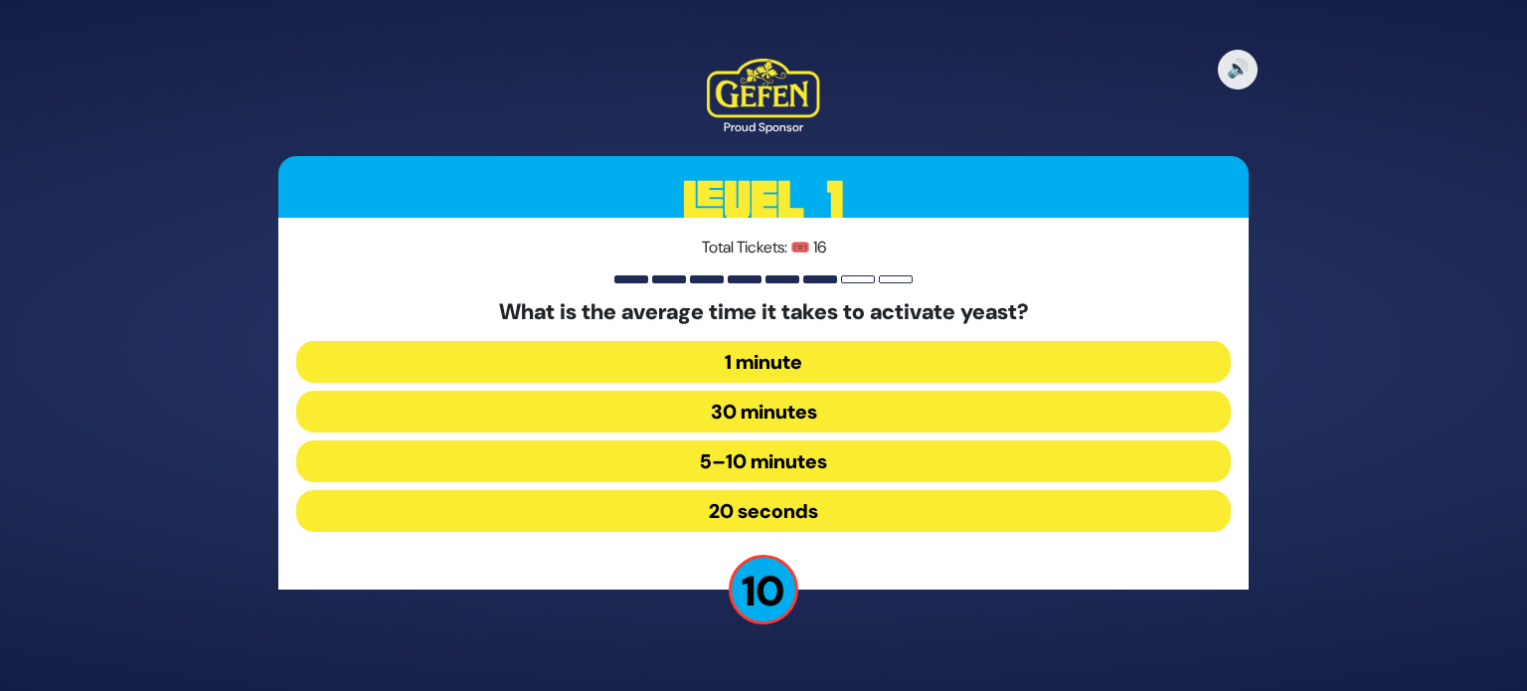
click at [804, 361] on button "1 minute" at bounding box center [763, 362] width 934 height 42
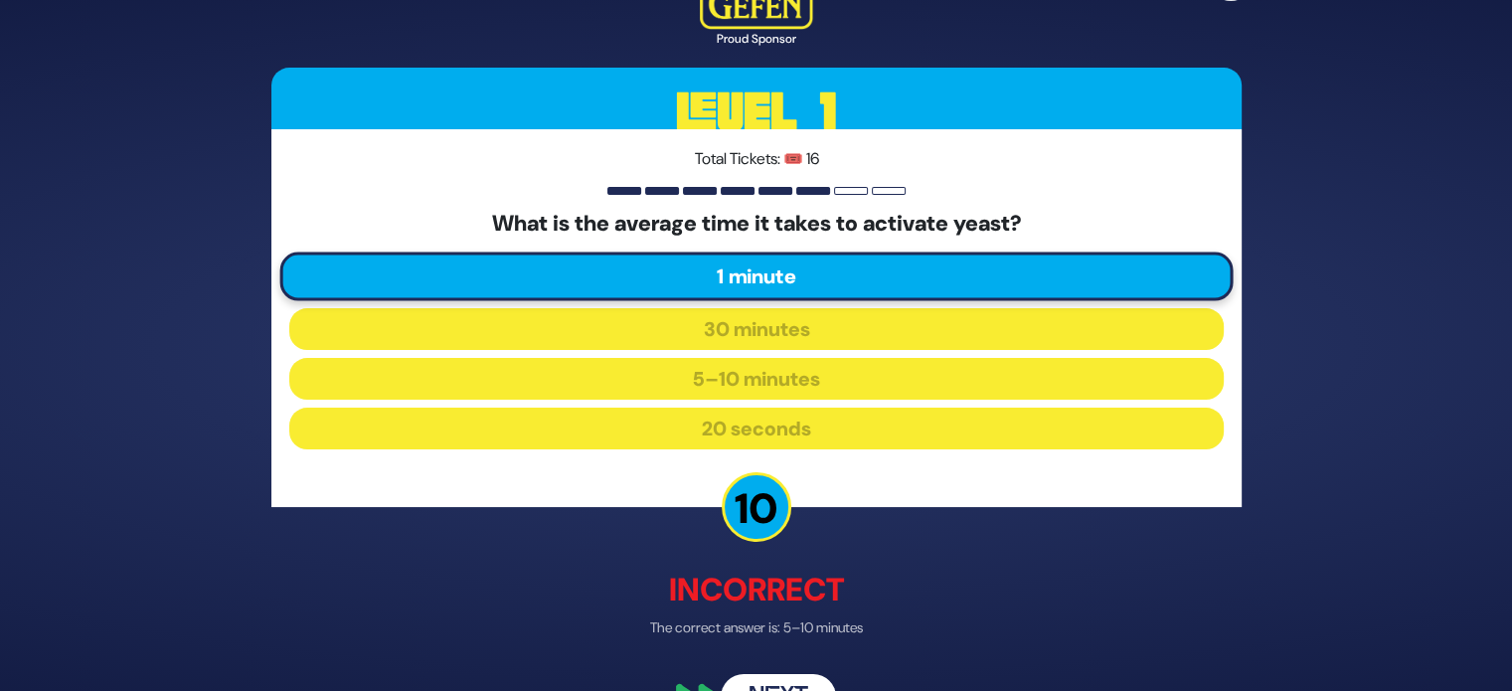
click at [798, 687] on button "Next" at bounding box center [778, 698] width 115 height 46
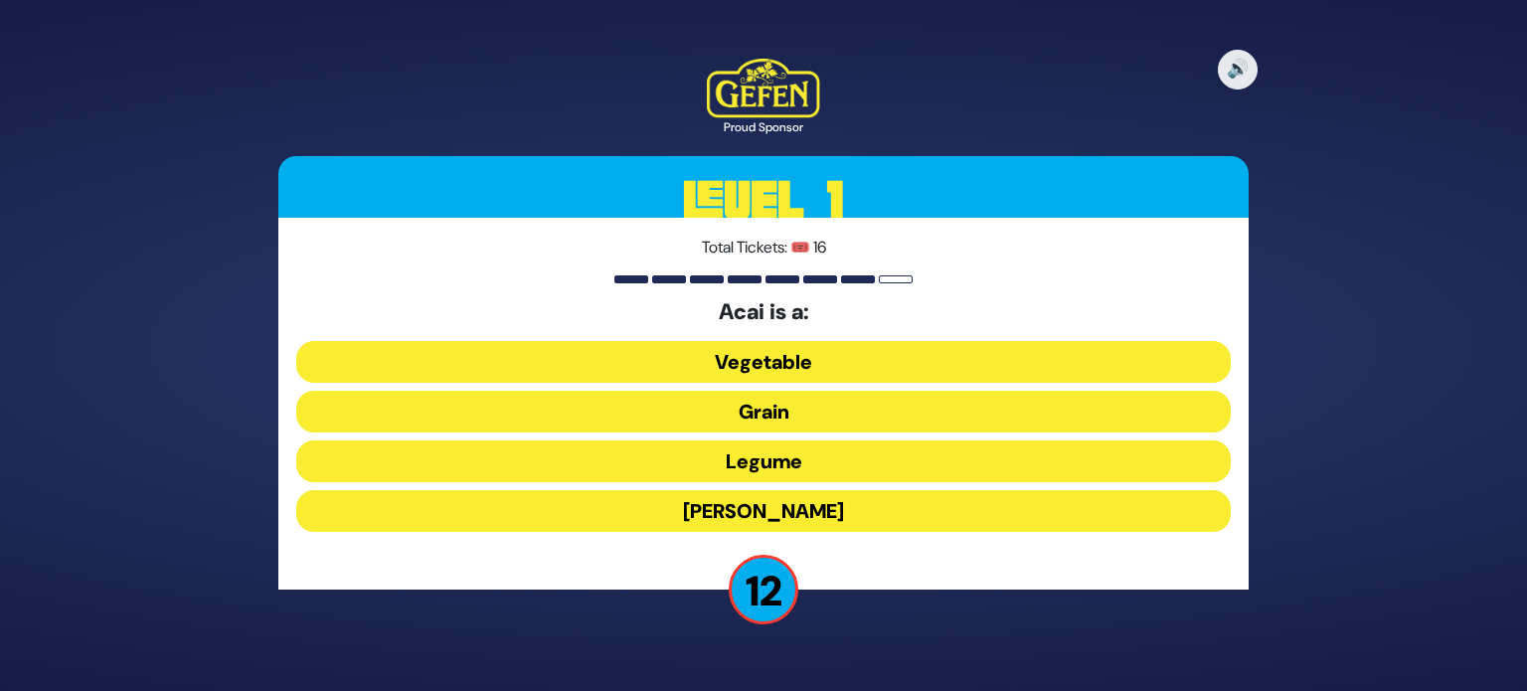
click at [812, 518] on button "Berry" at bounding box center [763, 511] width 934 height 42
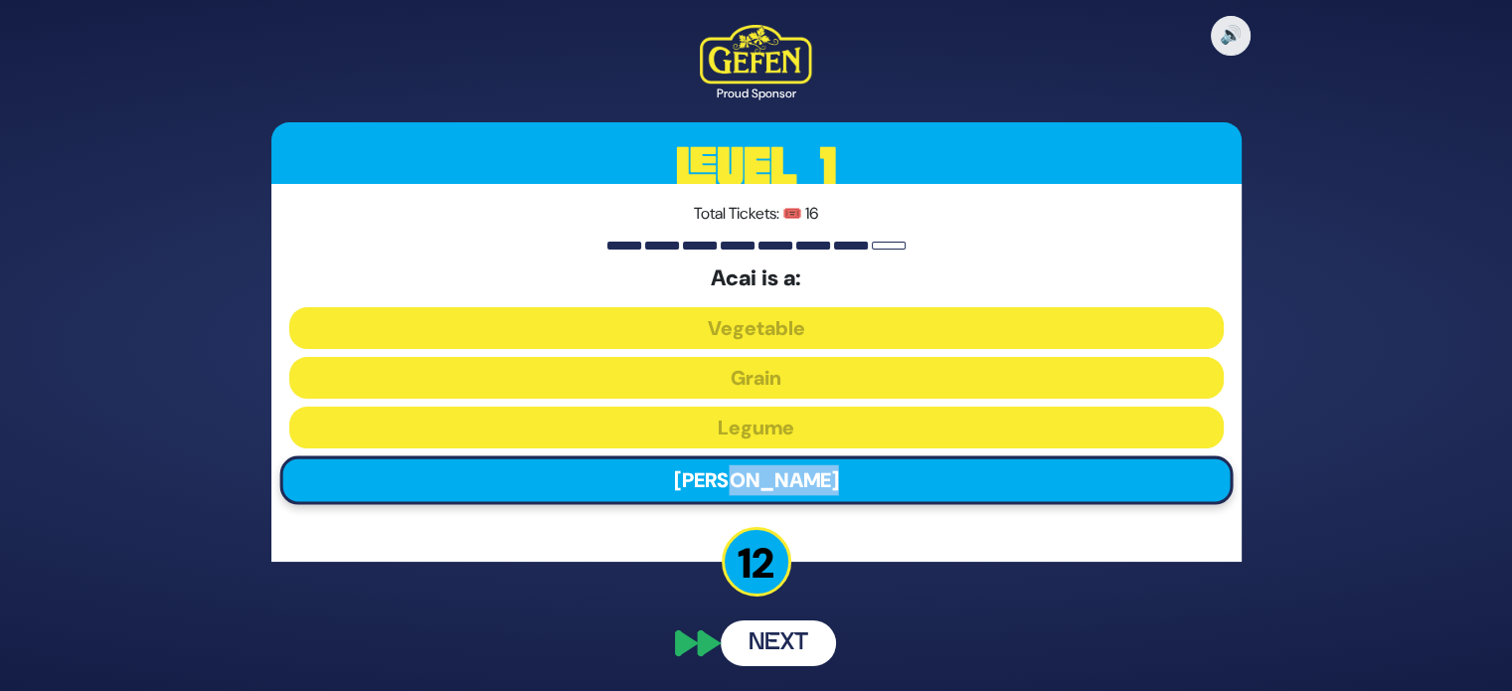
click at [812, 518] on div "🔊 Proud Sponsor Level 1 Total Tickets: 🎟️ 16 Acai is a: Vegetable Grain Legume …" at bounding box center [757, 345] width 1018 height 689
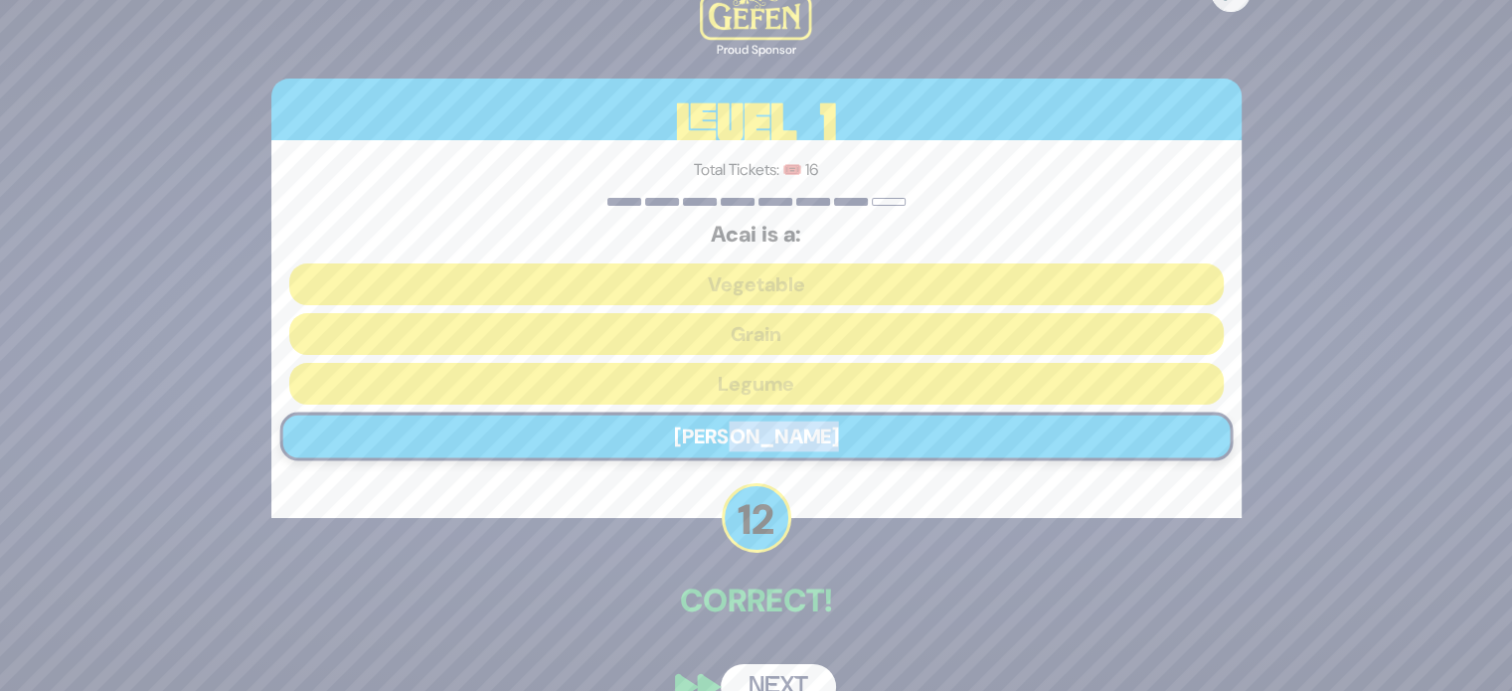
click at [775, 682] on button "Next" at bounding box center [778, 687] width 115 height 46
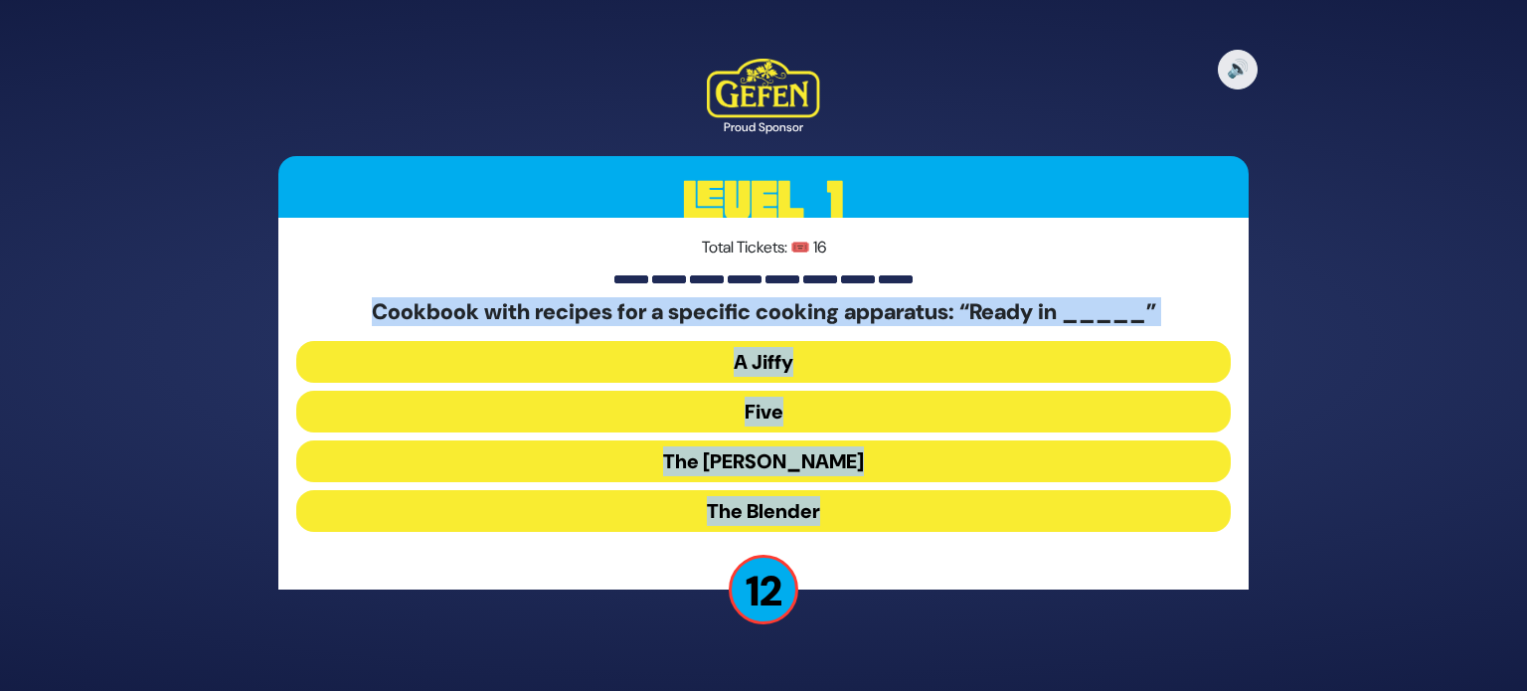
click at [887, 353] on button "A Jiffy" at bounding box center [763, 362] width 934 height 42
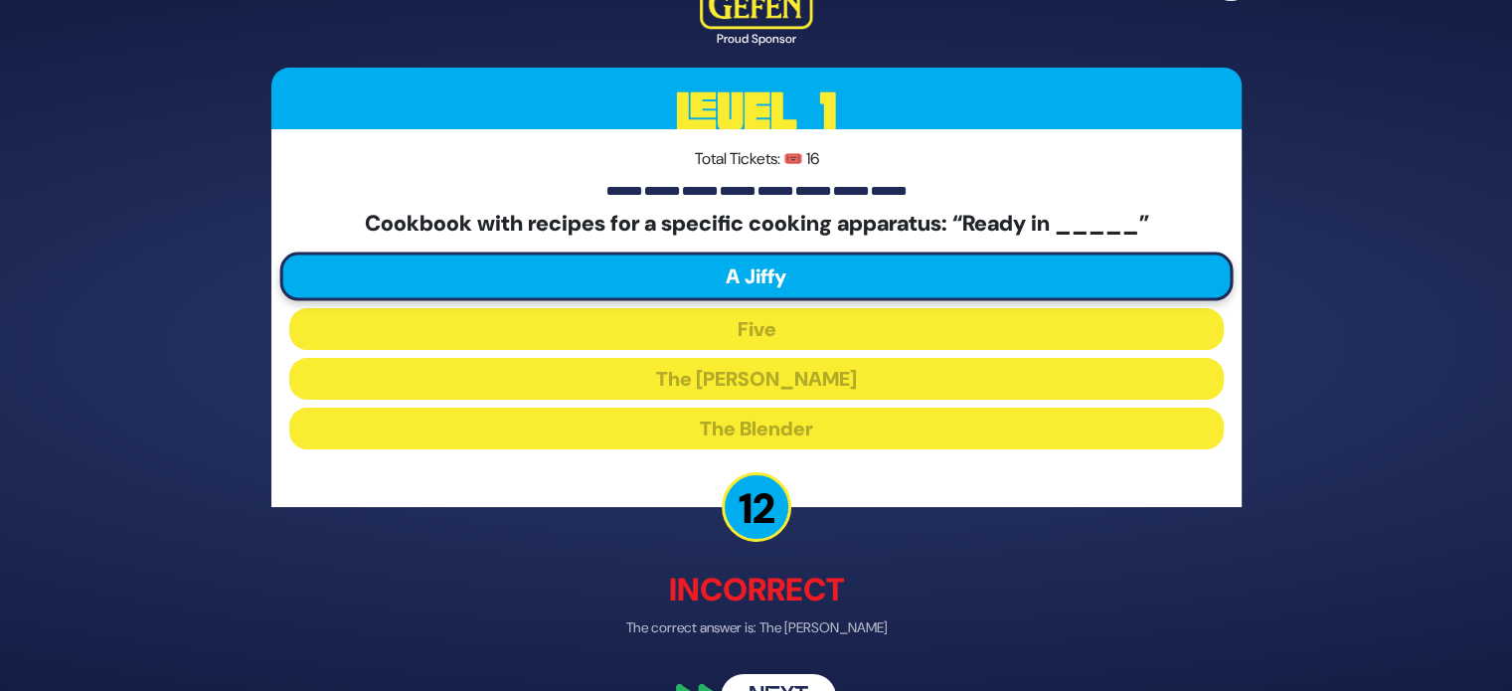
click at [802, 643] on div "🔊 Proud Sponsor Level 1 Total Tickets: 🎟️ 16 Cookbook with recipes for a specif…" at bounding box center [757, 344] width 1018 height 797
click at [778, 683] on button "Next" at bounding box center [778, 698] width 115 height 46
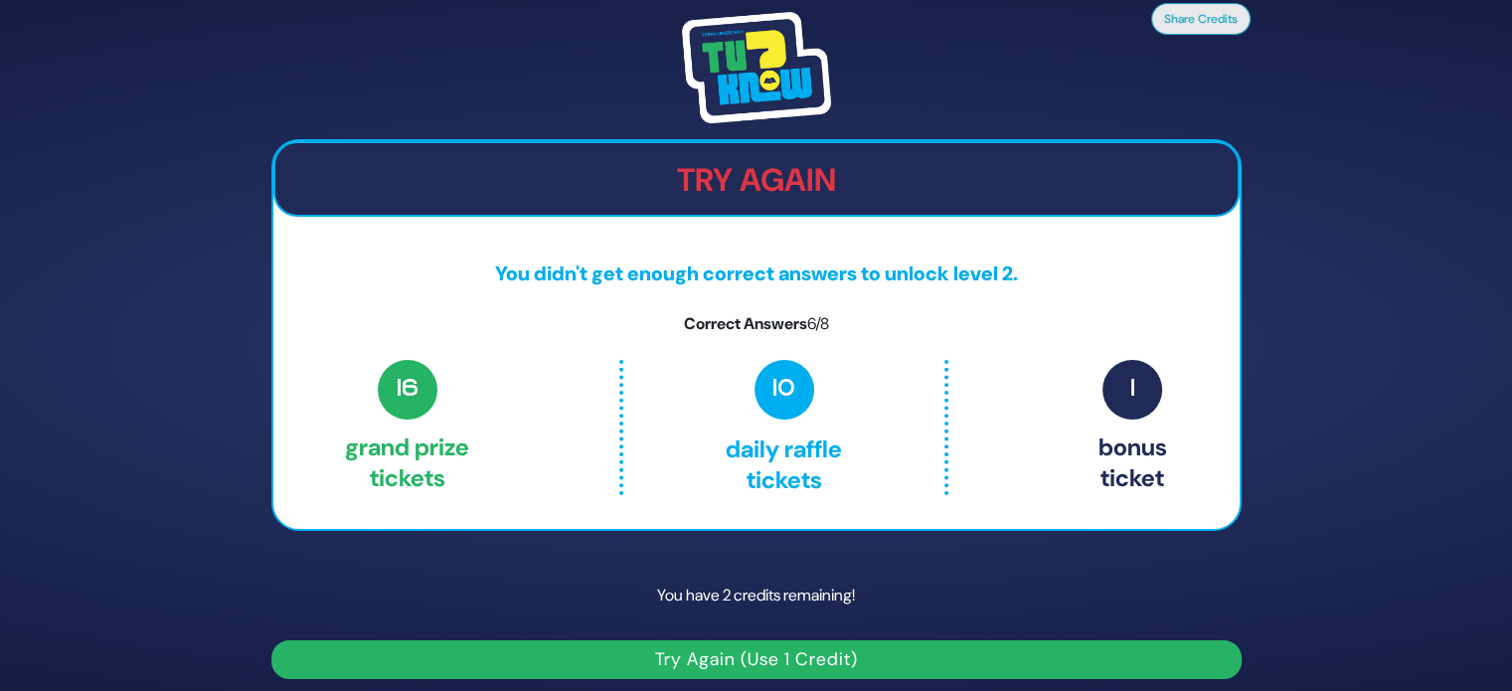
click at [797, 642] on button "Try Again (Use 1 Credit)" at bounding box center [756, 659] width 970 height 39
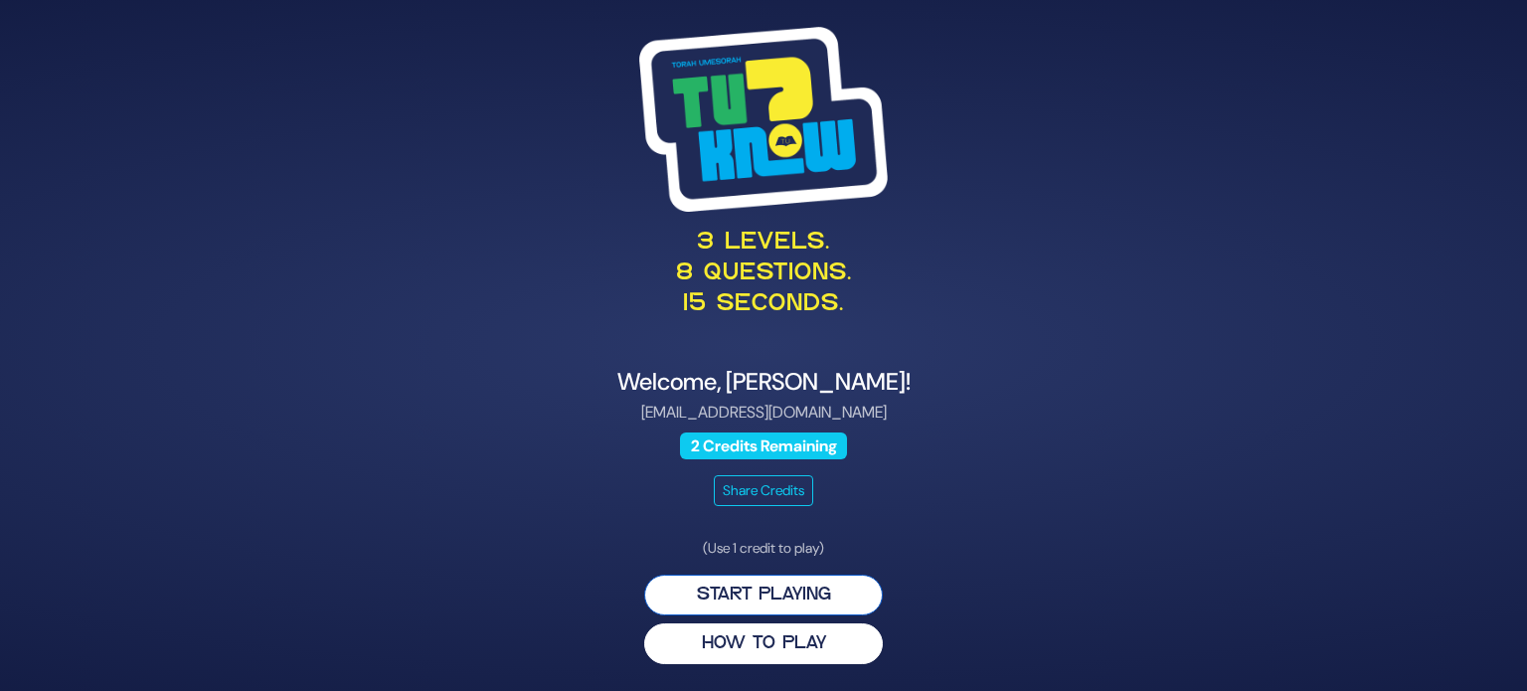
click at [793, 586] on button "Start Playing" at bounding box center [763, 595] width 239 height 41
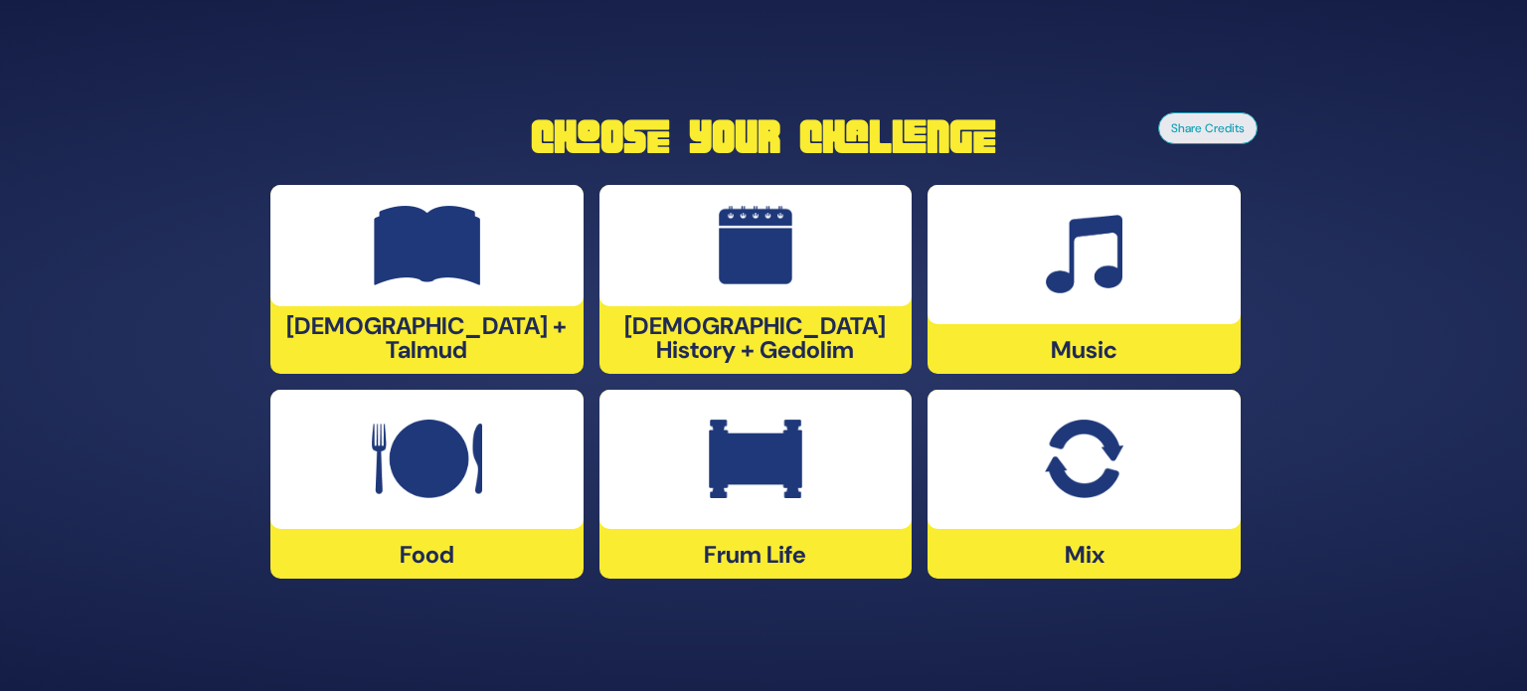
click at [1009, 464] on div at bounding box center [1083, 459] width 313 height 139
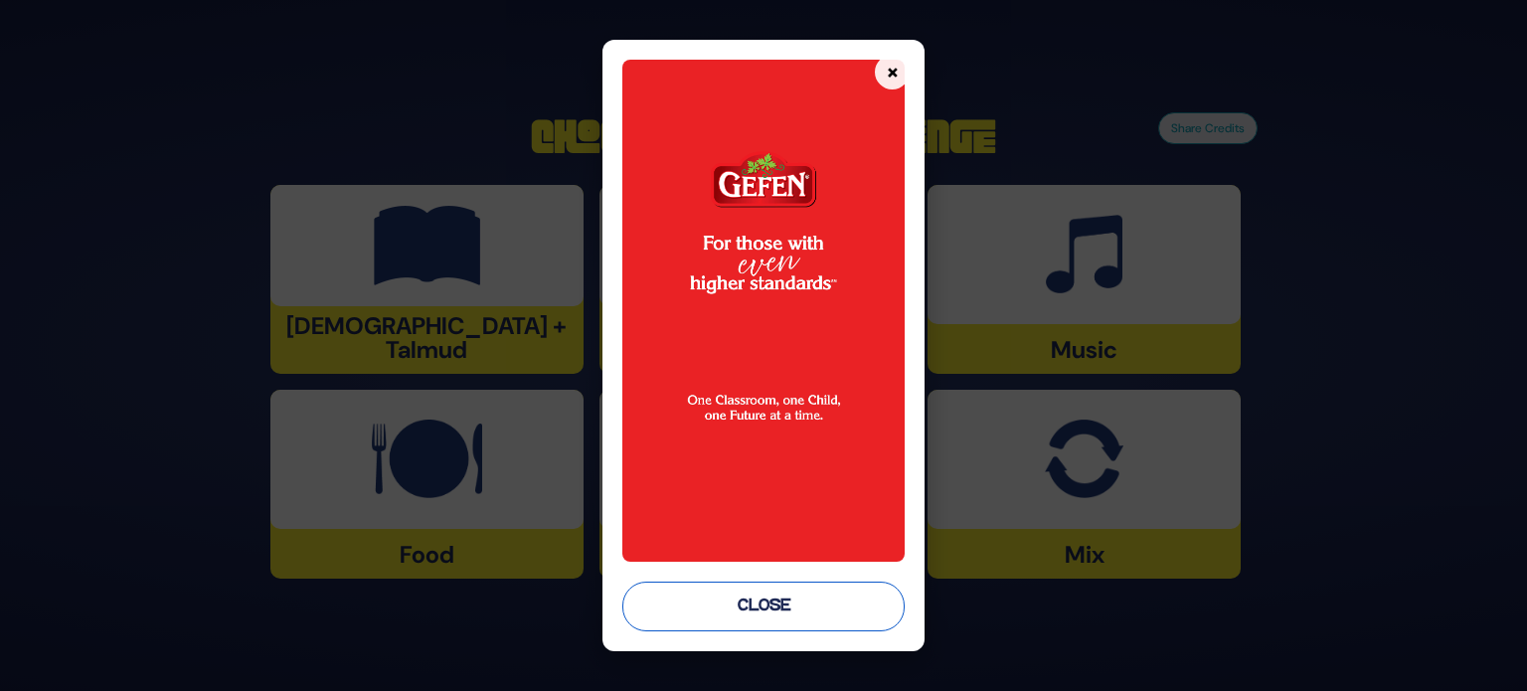
click at [778, 611] on button "Close" at bounding box center [763, 606] width 282 height 50
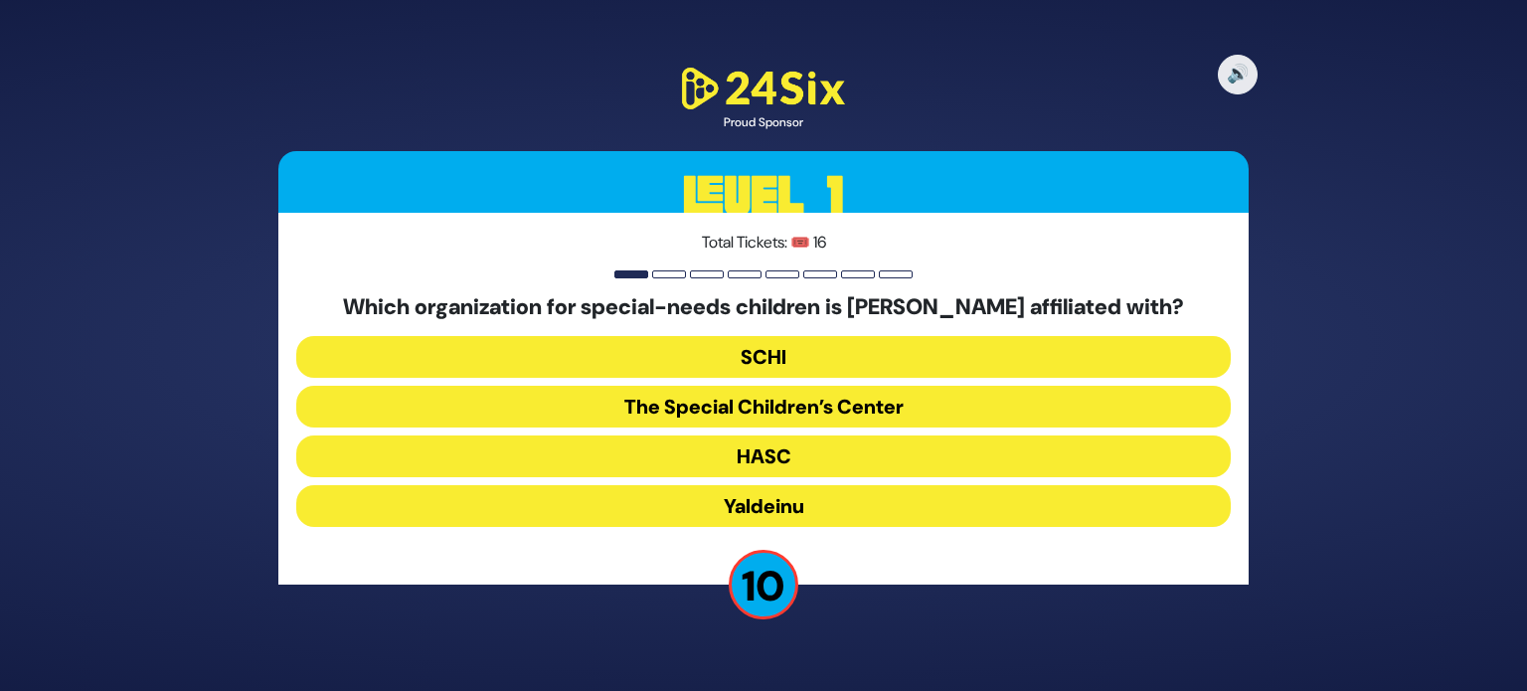
click at [857, 405] on button "The Special Children’s Center" at bounding box center [763, 407] width 934 height 42
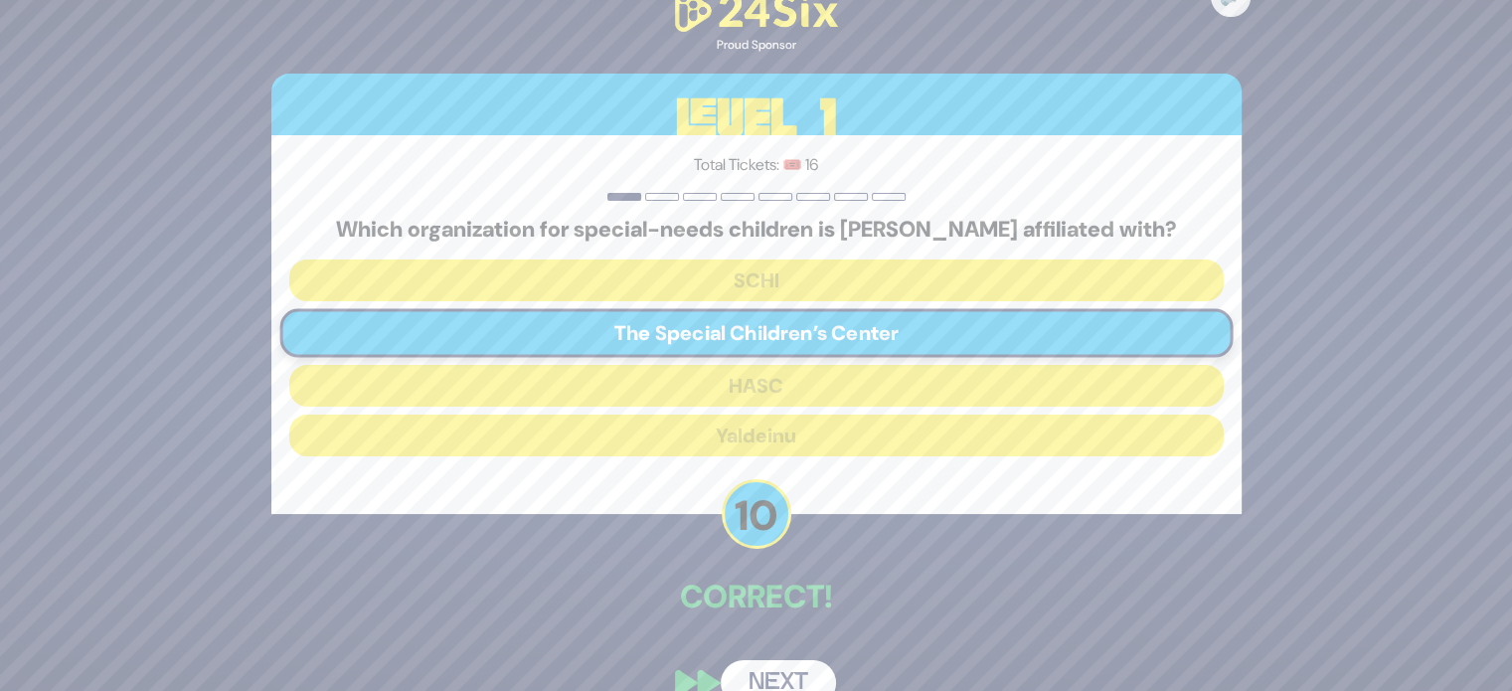
click at [767, 681] on button "Next" at bounding box center [778, 683] width 115 height 46
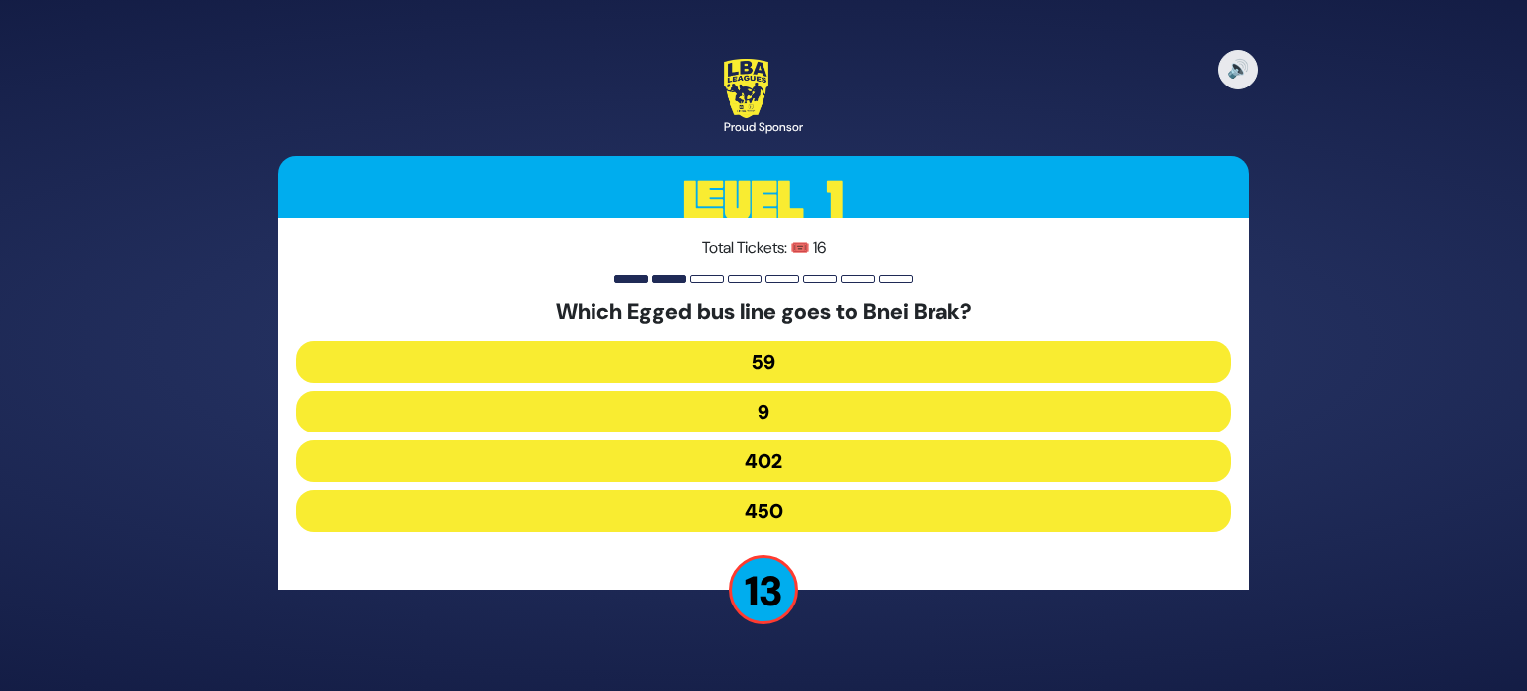
click at [814, 452] on button "402" at bounding box center [763, 461] width 934 height 42
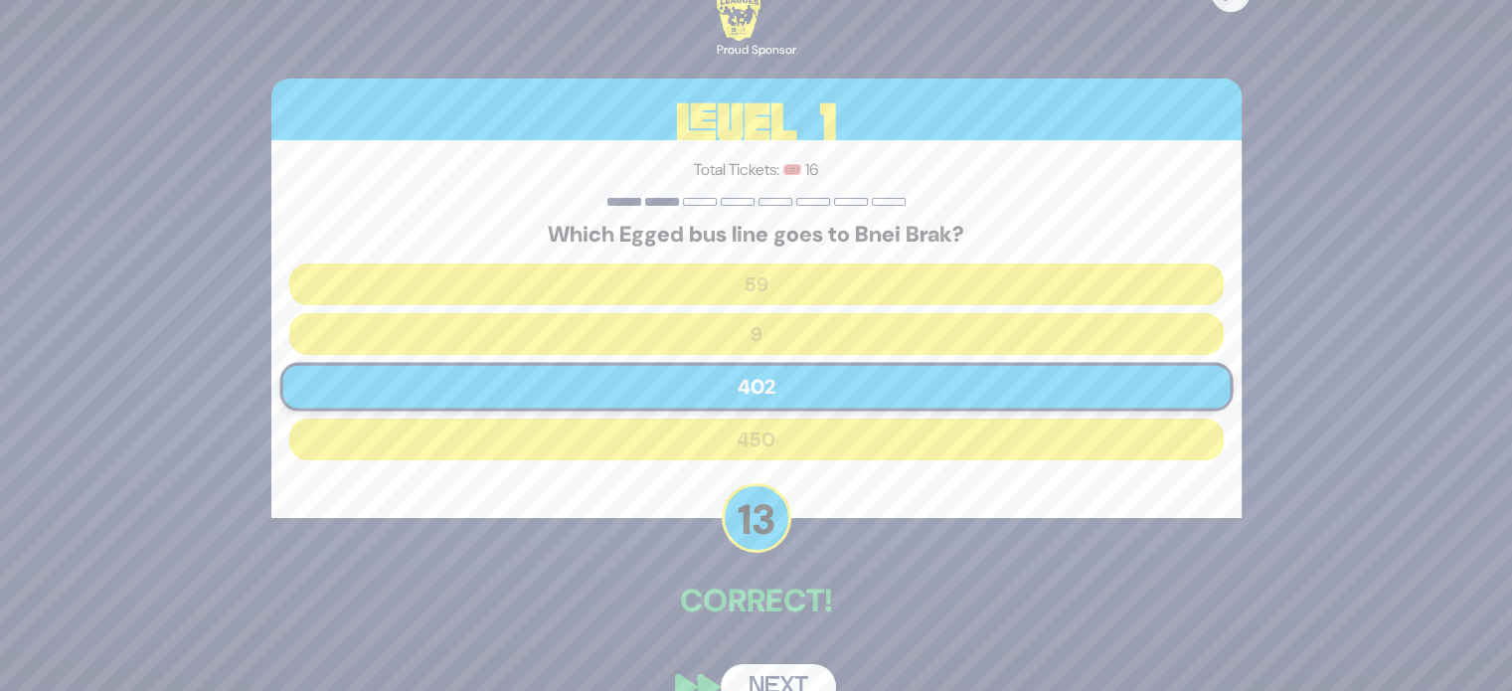
click at [793, 674] on button "Next" at bounding box center [778, 687] width 115 height 46
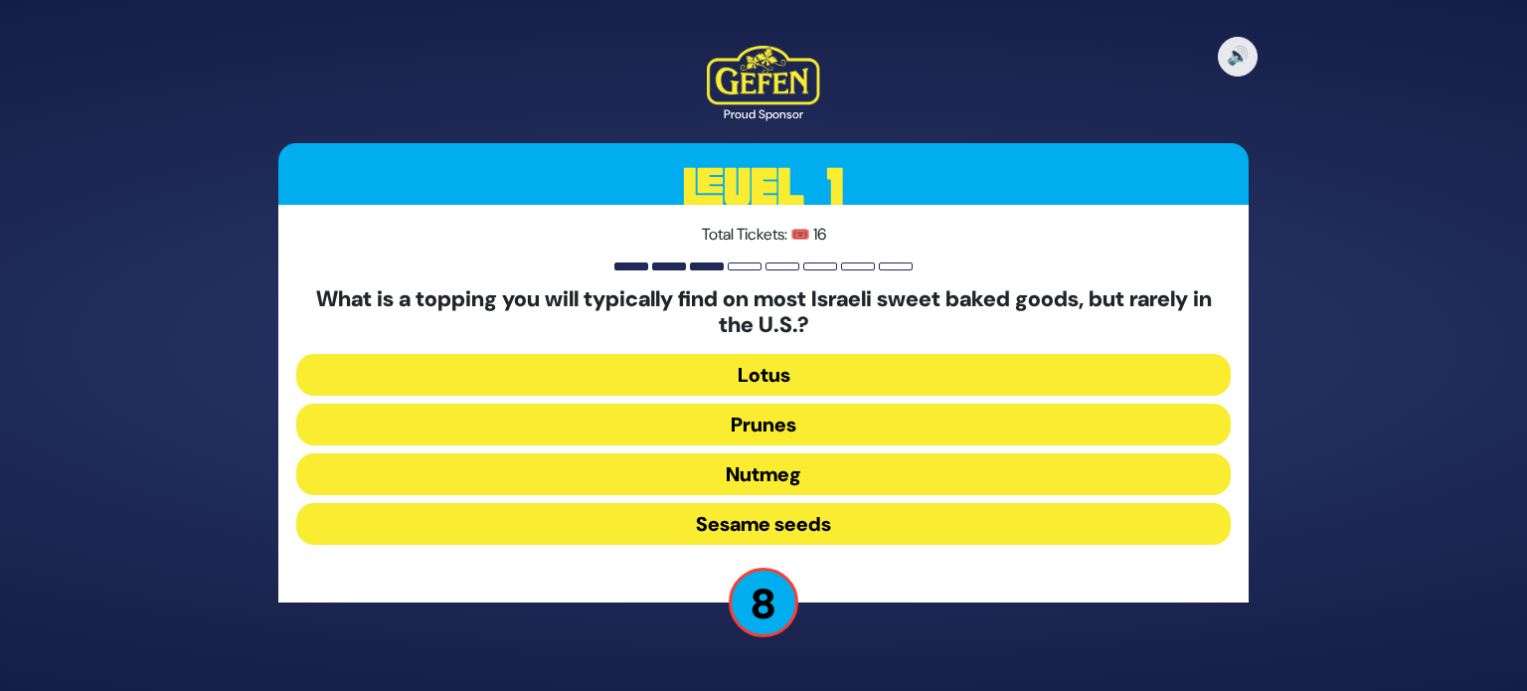
click at [793, 530] on button "Sesame seeds" at bounding box center [763, 524] width 934 height 42
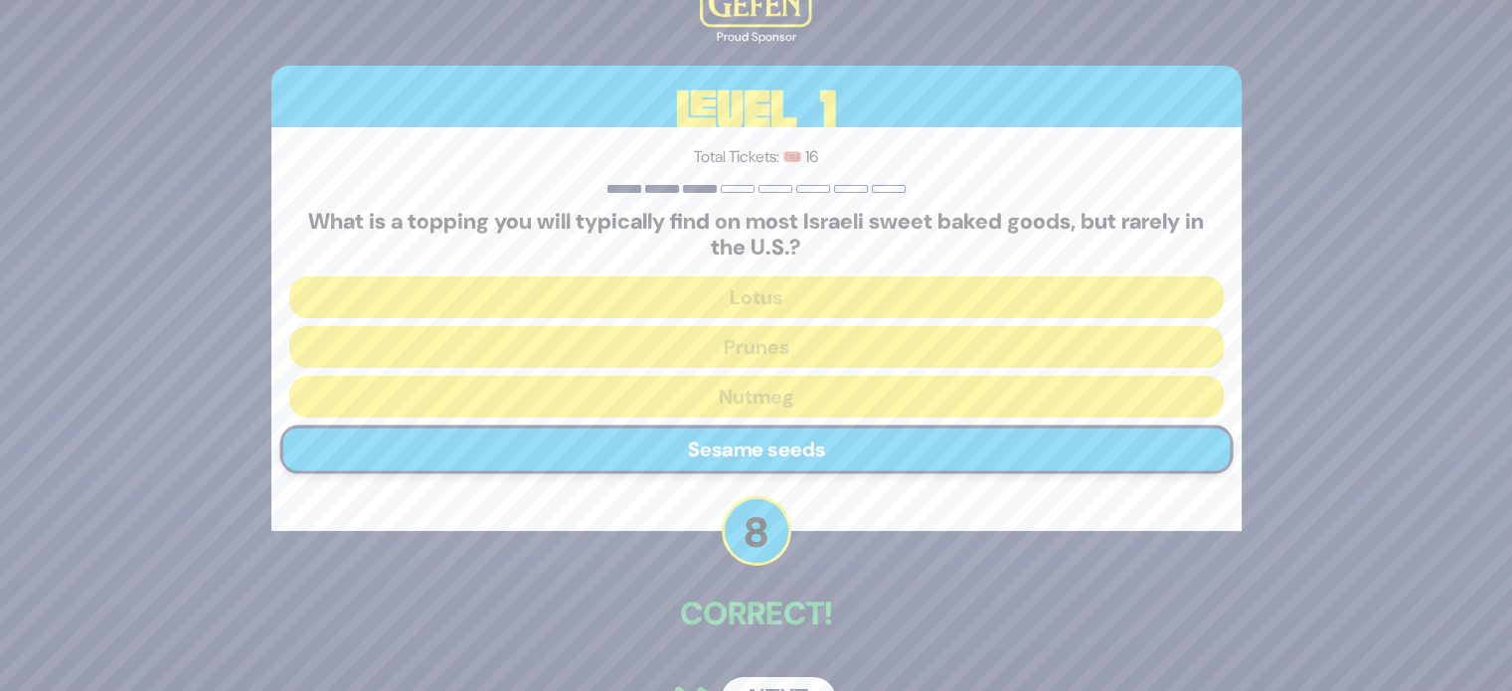
click at [772, 689] on button "Next" at bounding box center [778, 700] width 115 height 46
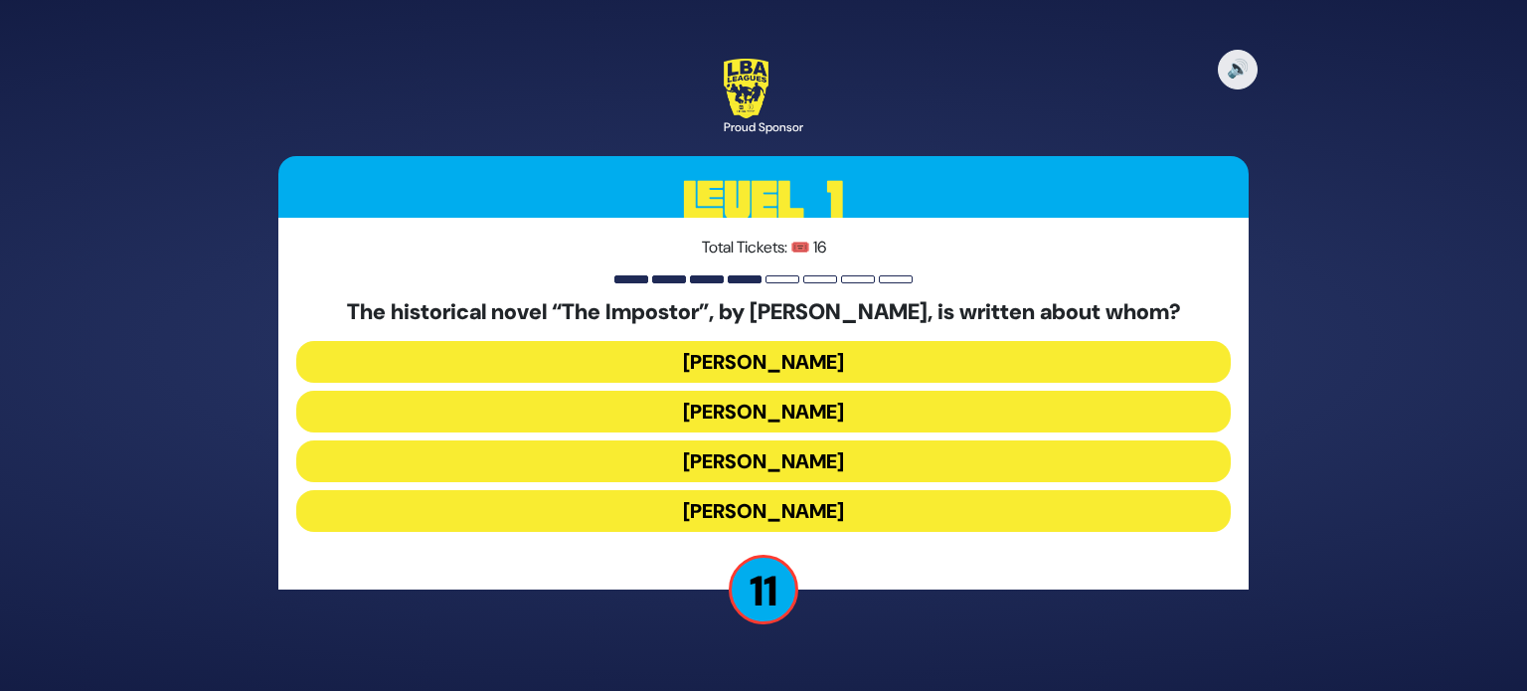
click at [911, 461] on button "Shabbesai Tzvi" at bounding box center [763, 461] width 934 height 42
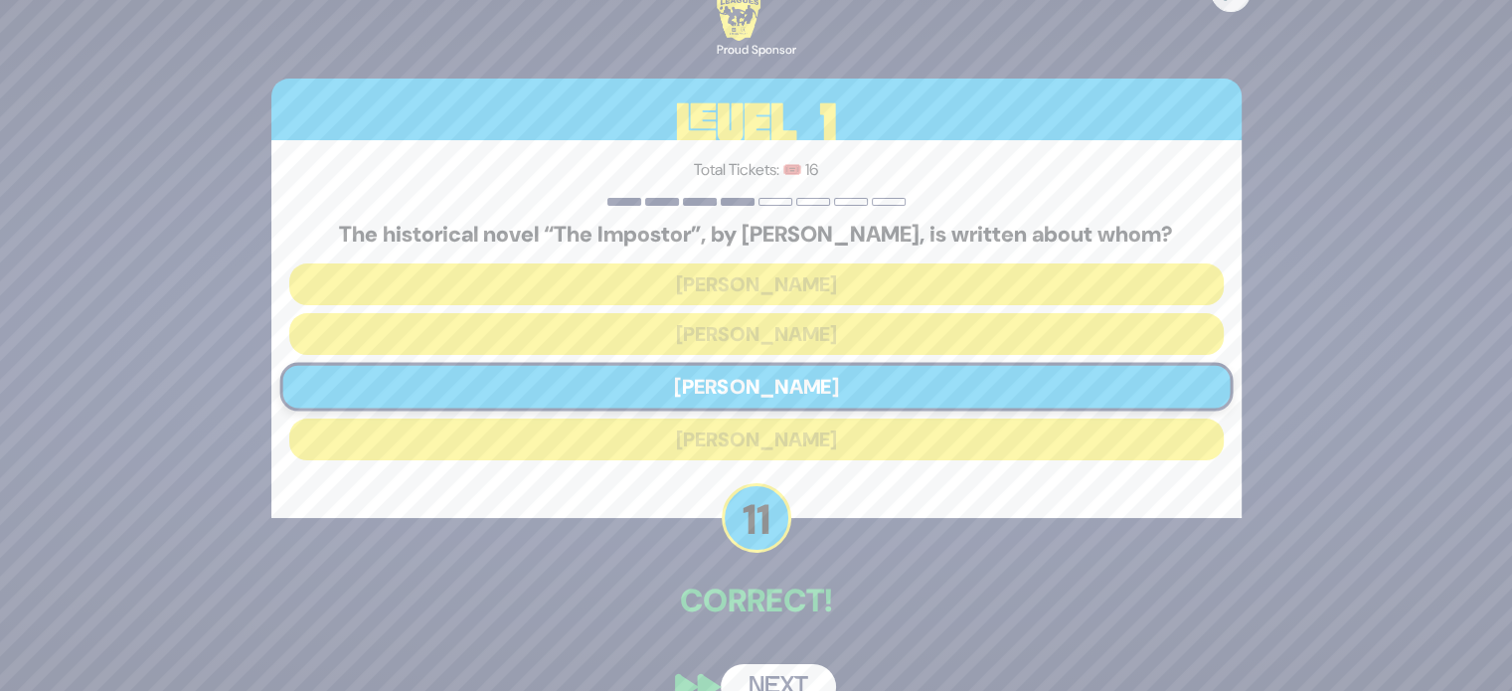
click at [781, 678] on button "Next" at bounding box center [778, 687] width 115 height 46
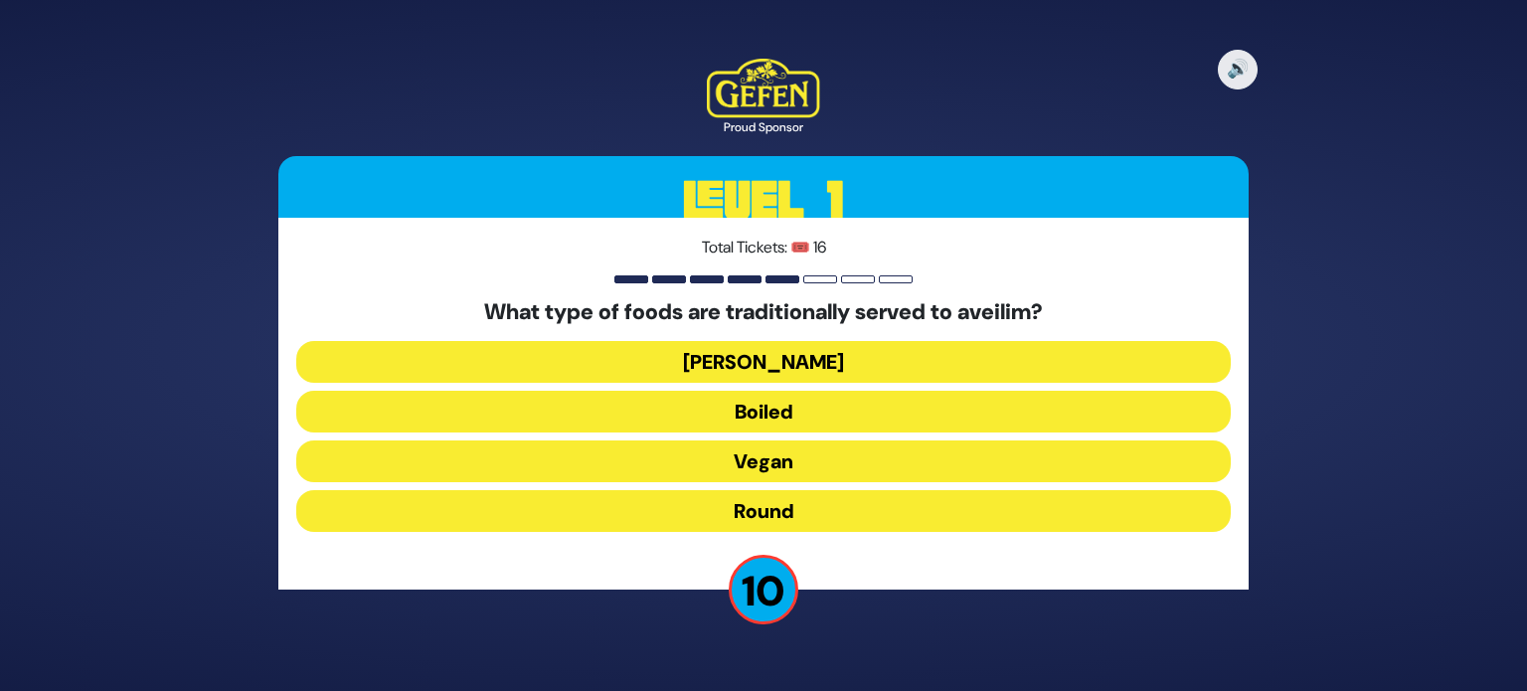
click at [779, 509] on button "Round" at bounding box center [763, 511] width 934 height 42
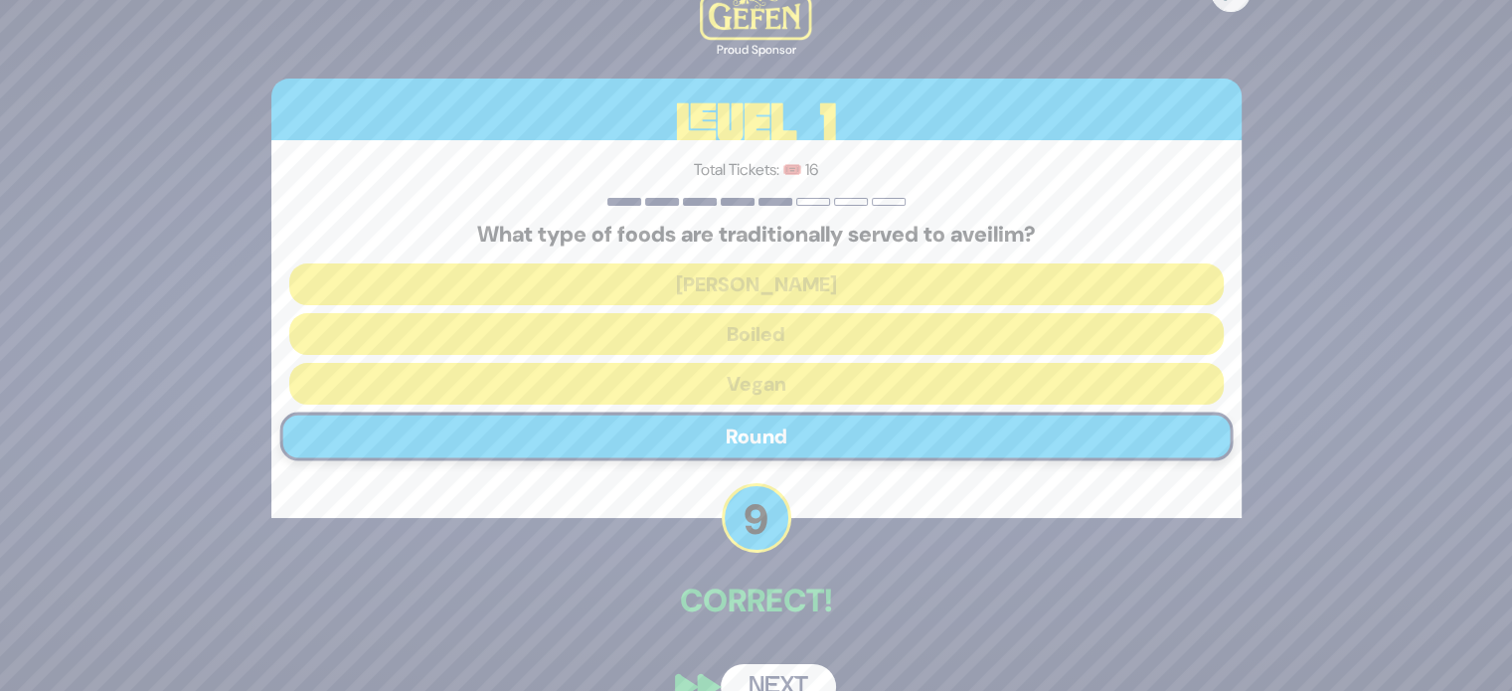
click at [771, 675] on button "Next" at bounding box center [778, 687] width 115 height 46
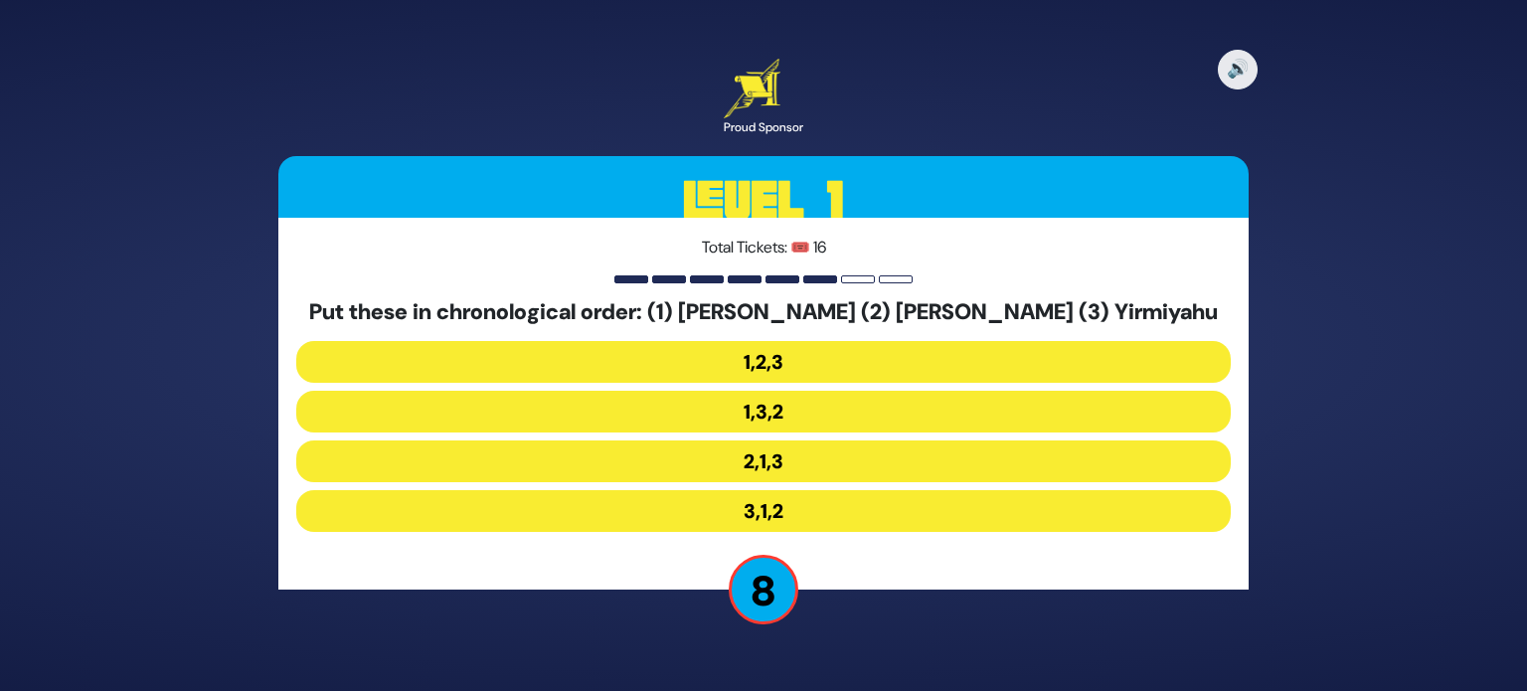
click at [779, 466] on button "2,1,3" at bounding box center [763, 461] width 934 height 42
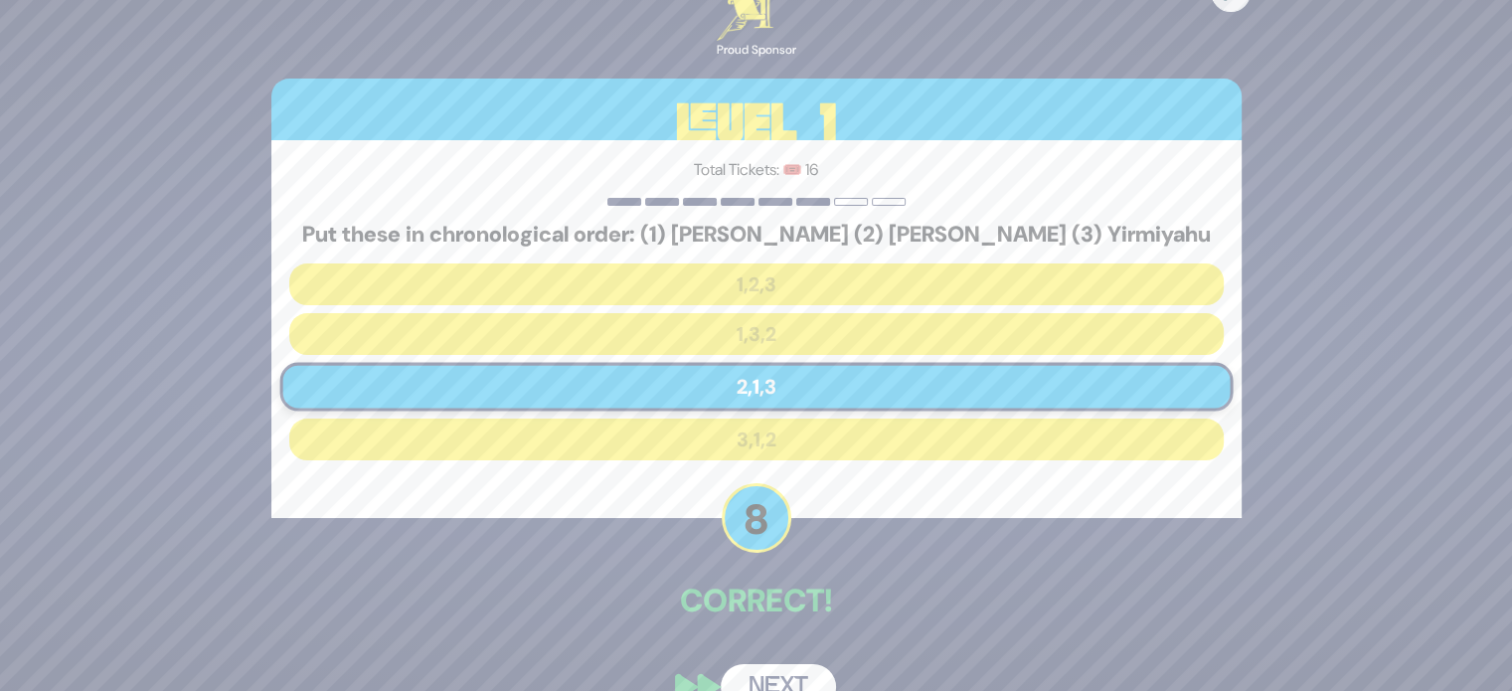
click at [766, 670] on button "Next" at bounding box center [778, 687] width 115 height 46
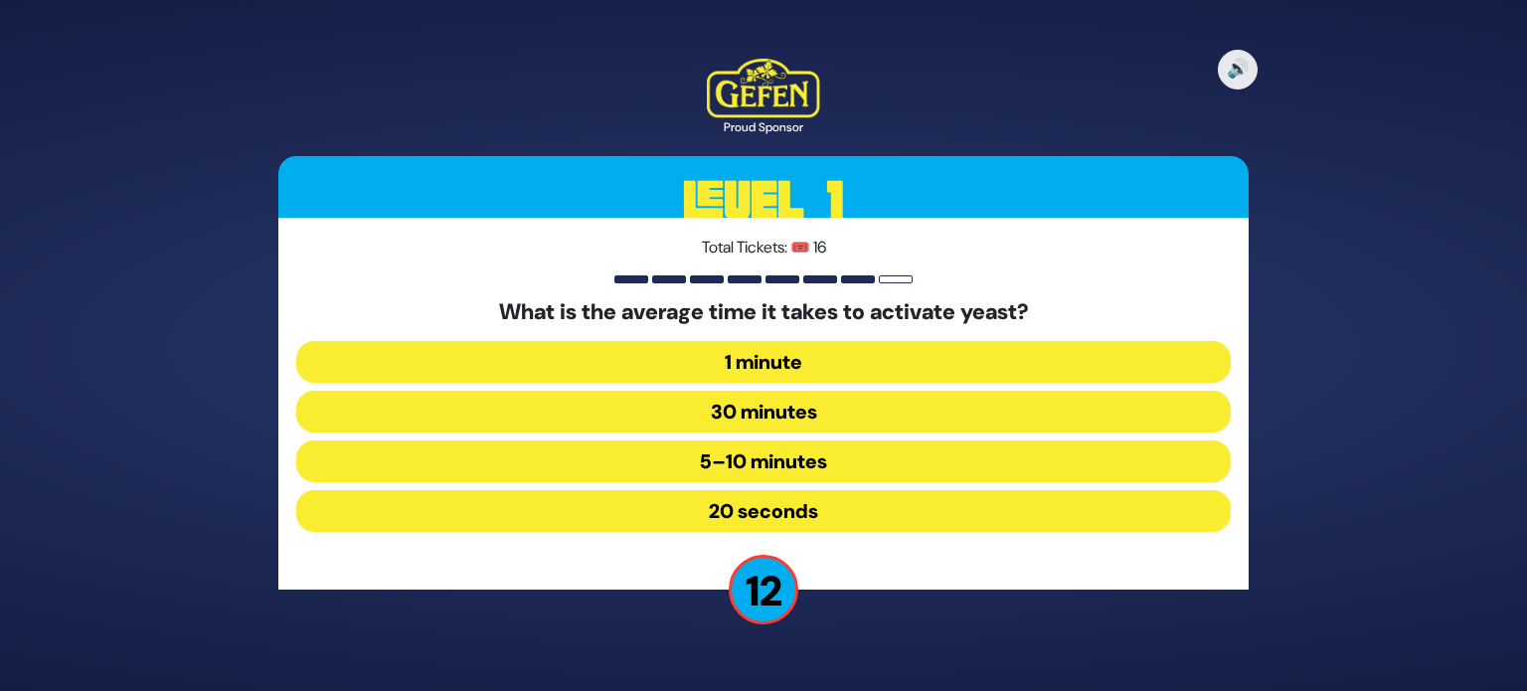
click at [831, 449] on button "5–10 minutes" at bounding box center [763, 461] width 934 height 42
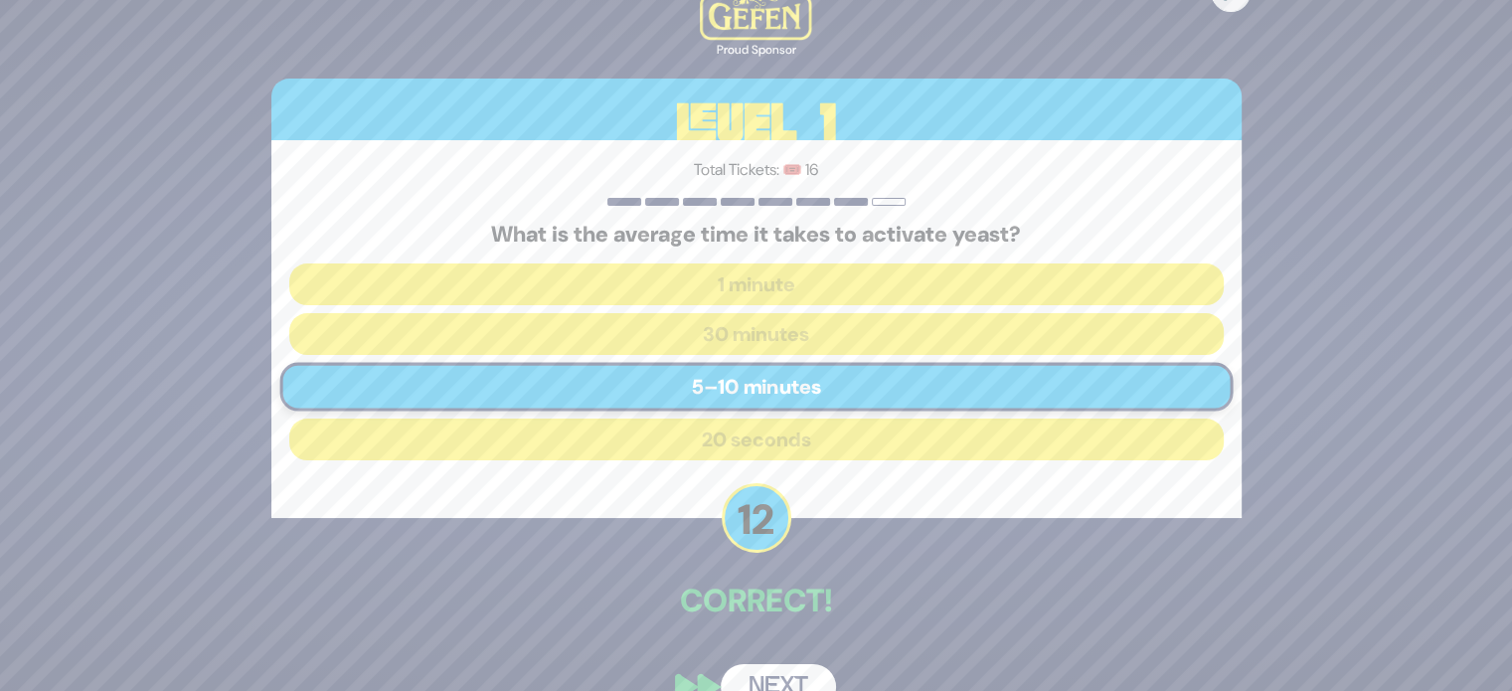
click at [782, 687] on button "Next" at bounding box center [778, 687] width 115 height 46
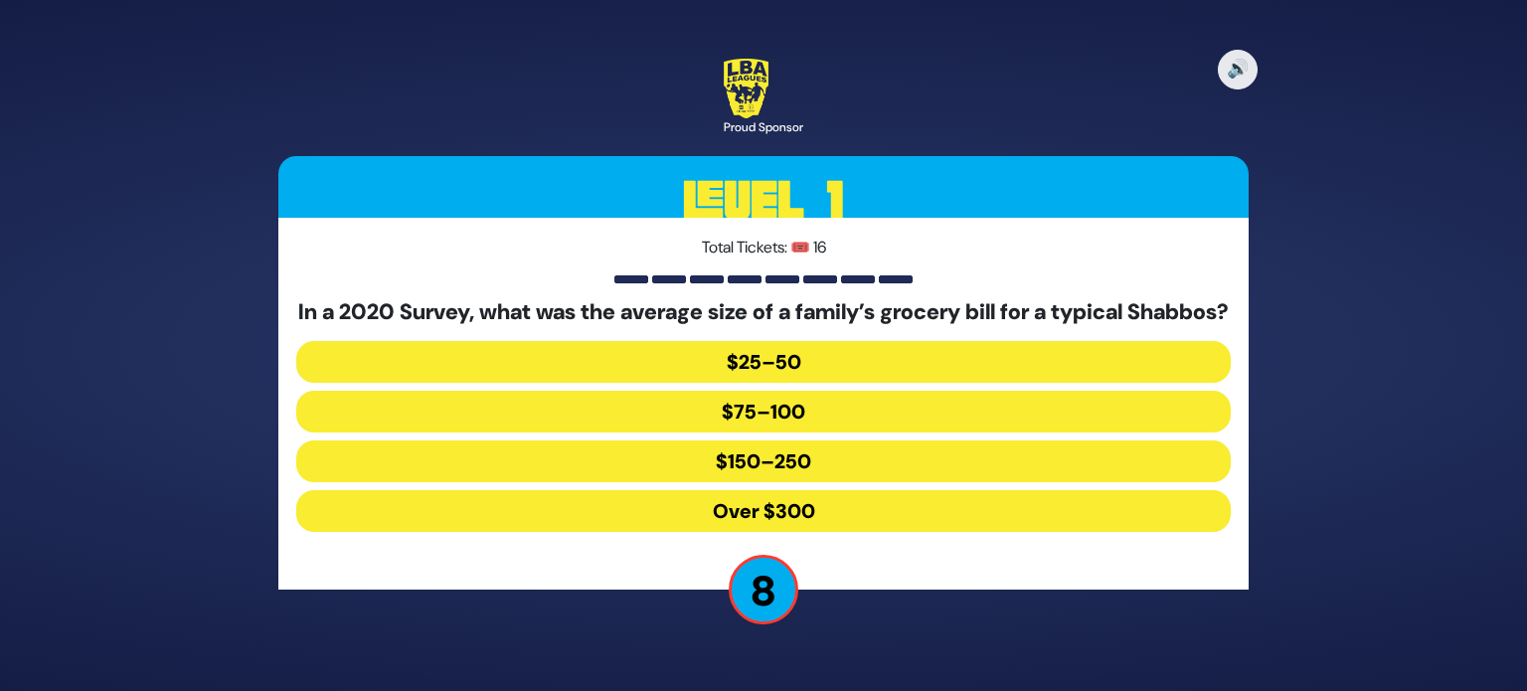
click at [839, 531] on button "Over $300" at bounding box center [763, 511] width 934 height 42
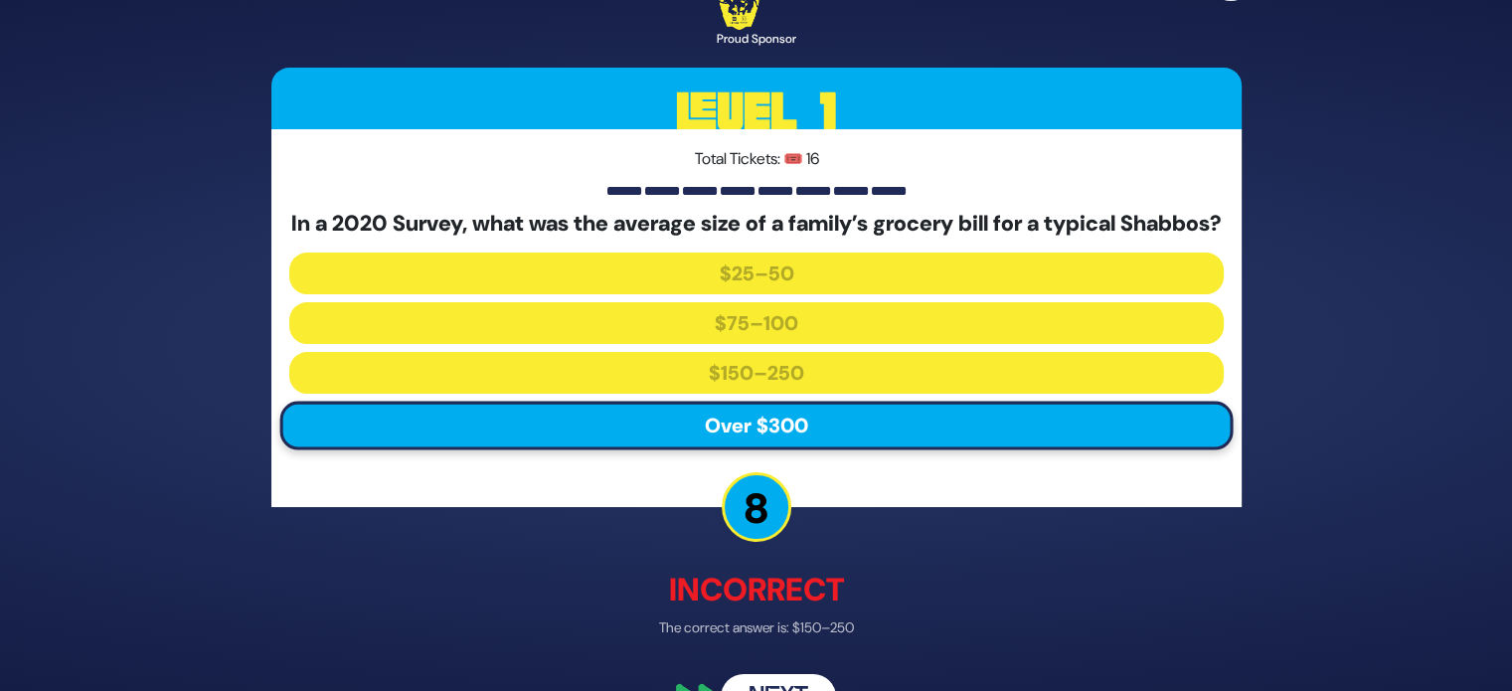
click at [808, 685] on div "🔊 Proud Sponsor Level 1 Total Tickets: 🎟️ 16 In a 2020 Survey, what was the ave…" at bounding box center [757, 344] width 1018 height 797
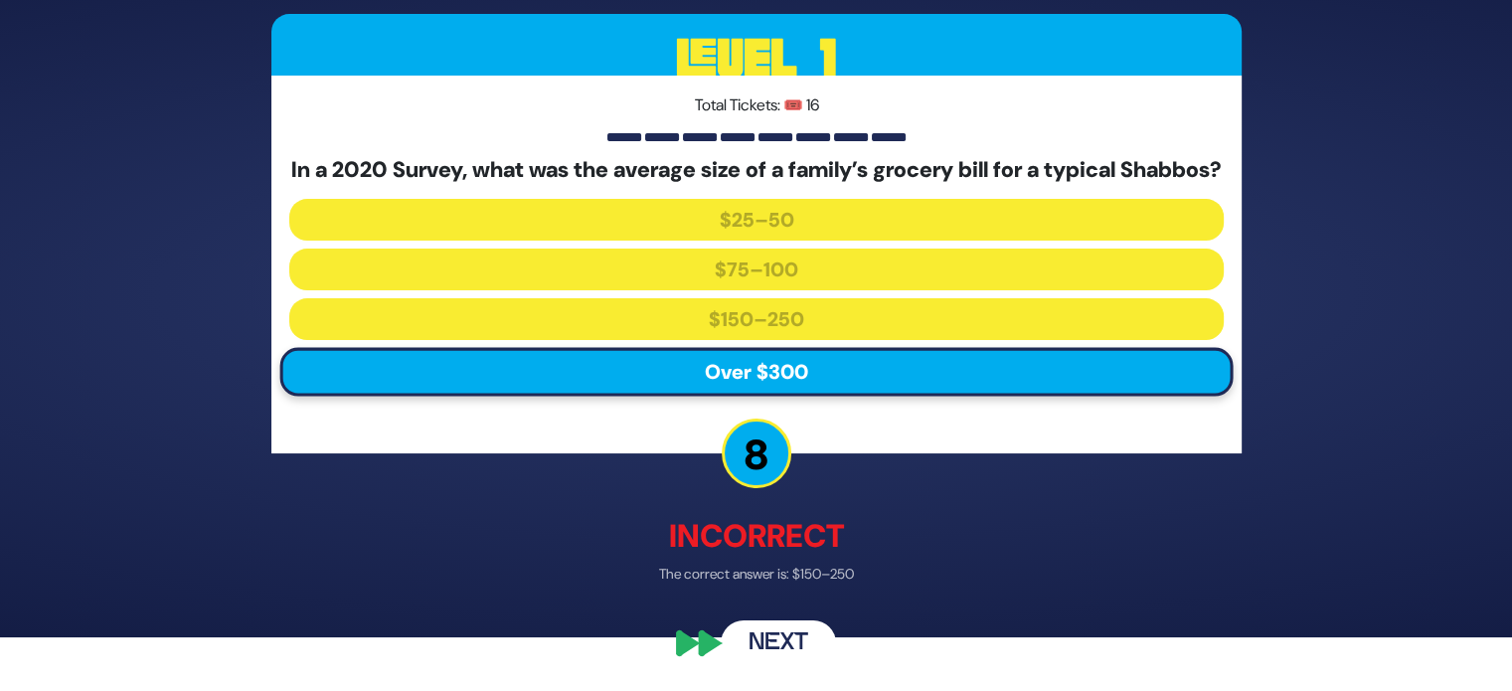
scroll to position [66, 0]
click at [776, 636] on button "Next" at bounding box center [778, 644] width 115 height 46
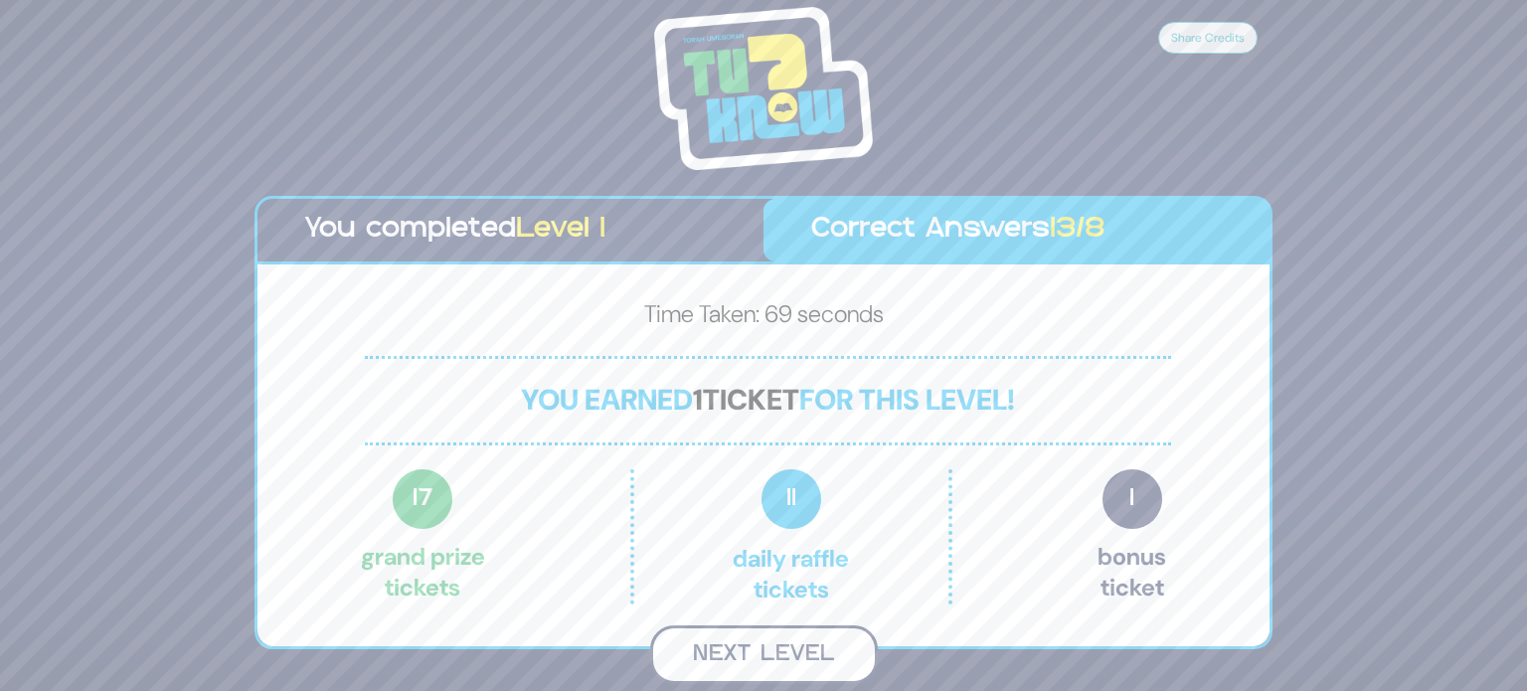
click at [752, 659] on button "Next Level" at bounding box center [764, 654] width 228 height 59
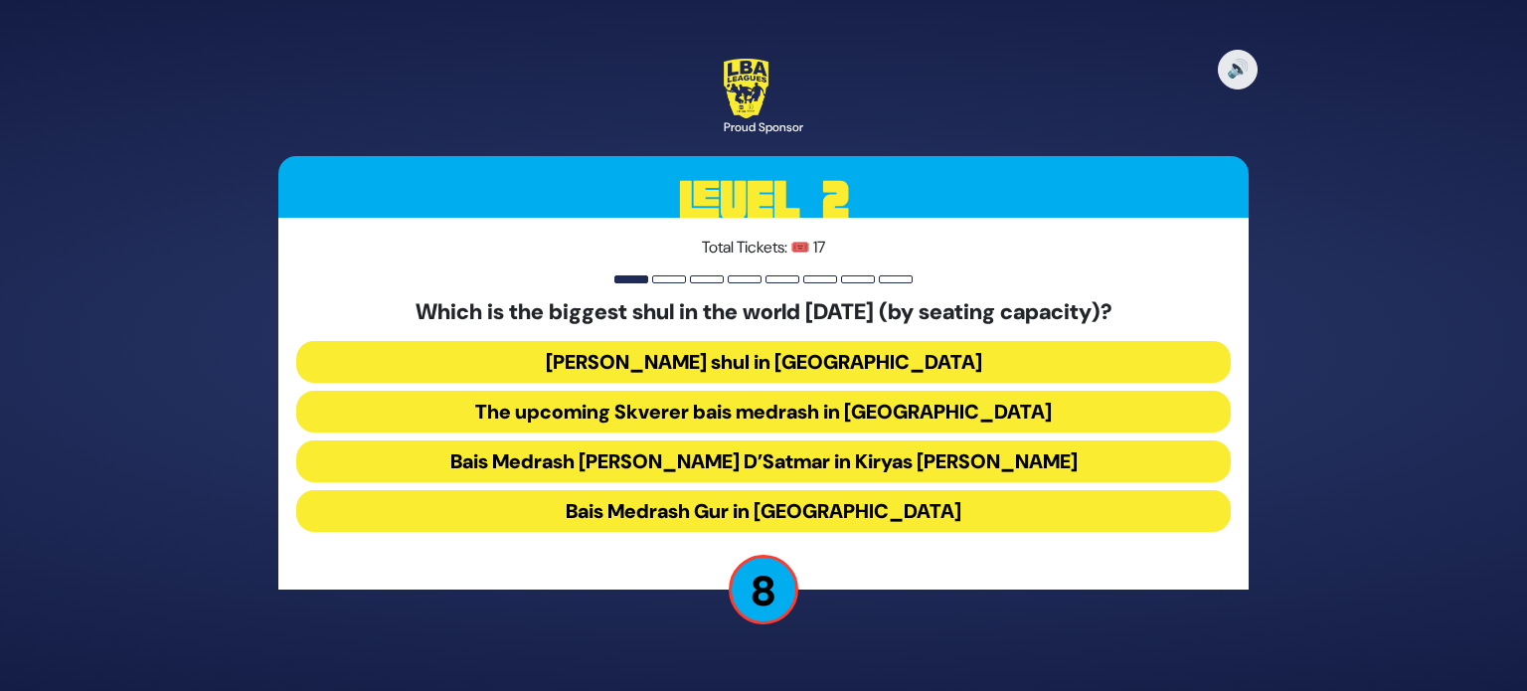
click at [759, 510] on button "Bais Medrash Gur in Yerushalayim" at bounding box center [763, 511] width 934 height 42
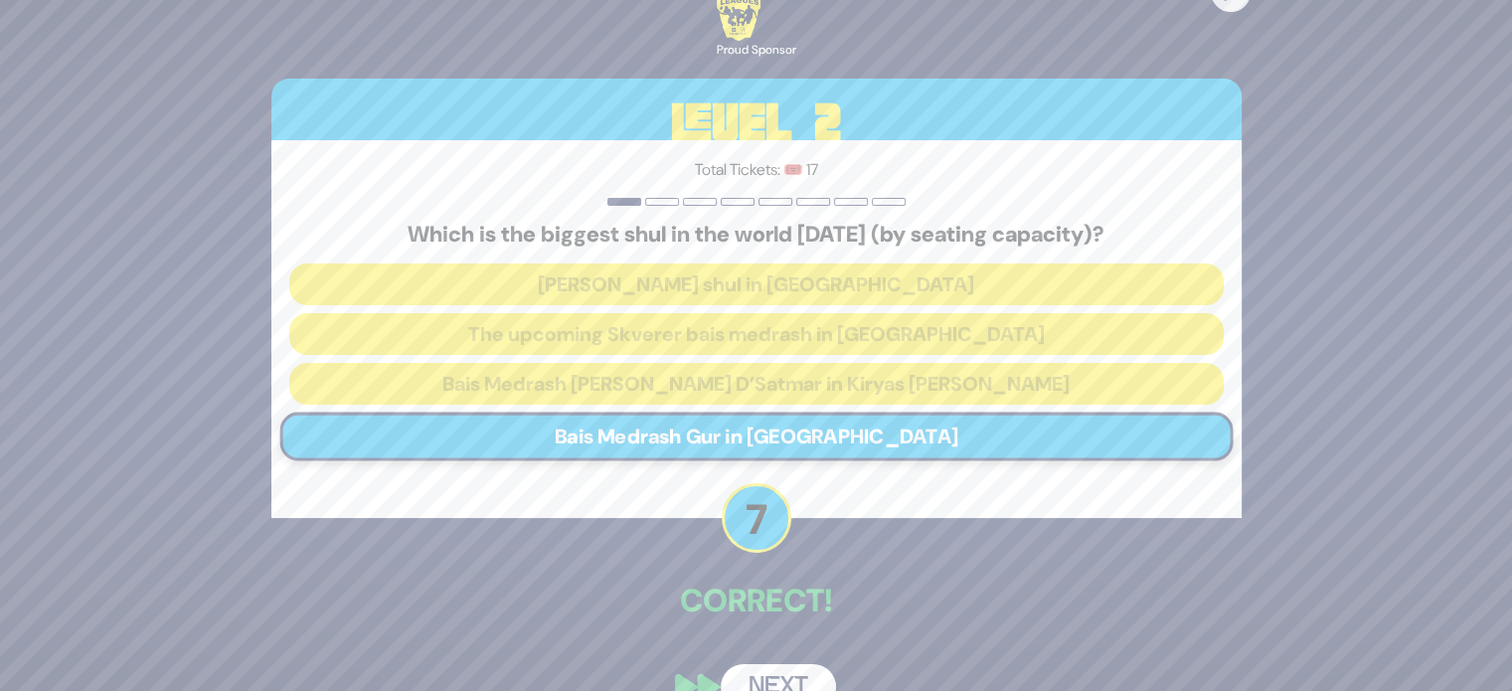
click at [783, 674] on button "Next" at bounding box center [778, 687] width 115 height 46
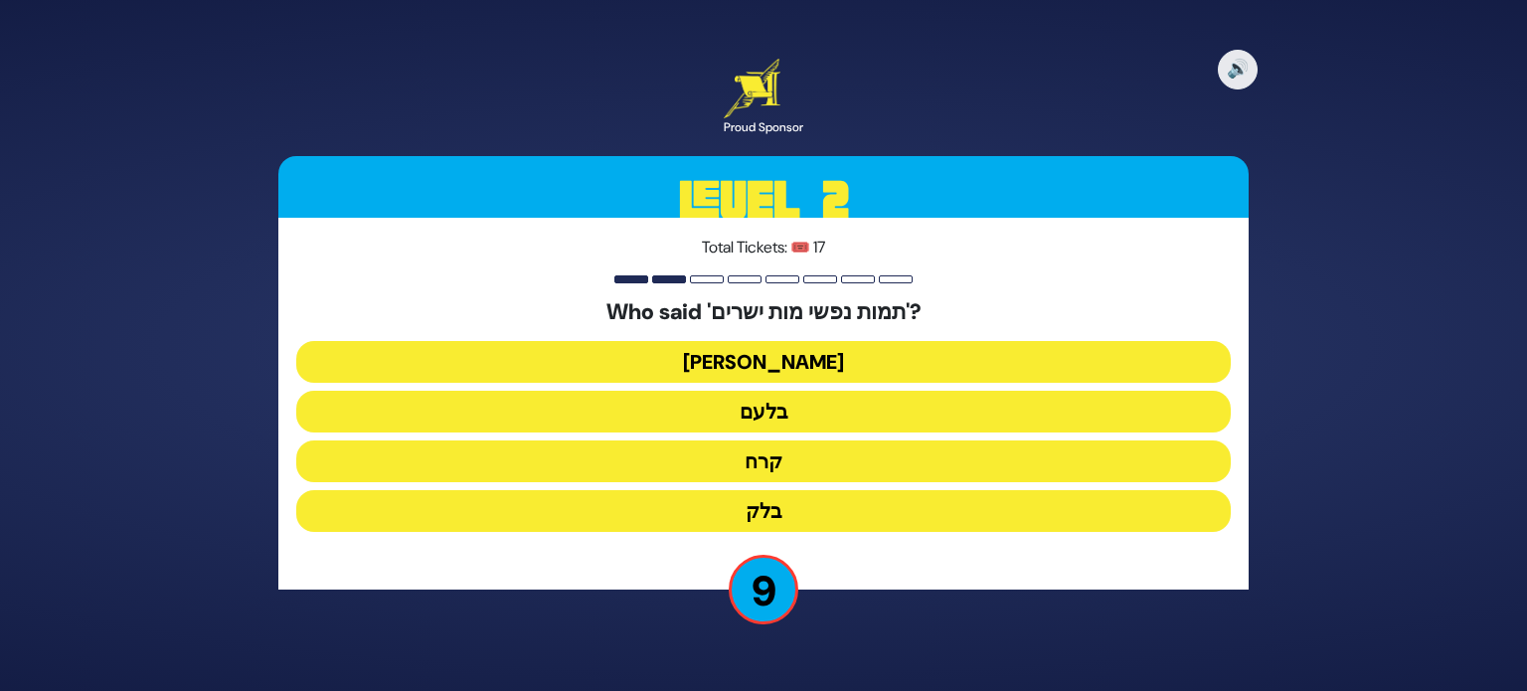
click at [778, 508] on button "בלק" at bounding box center [763, 511] width 934 height 42
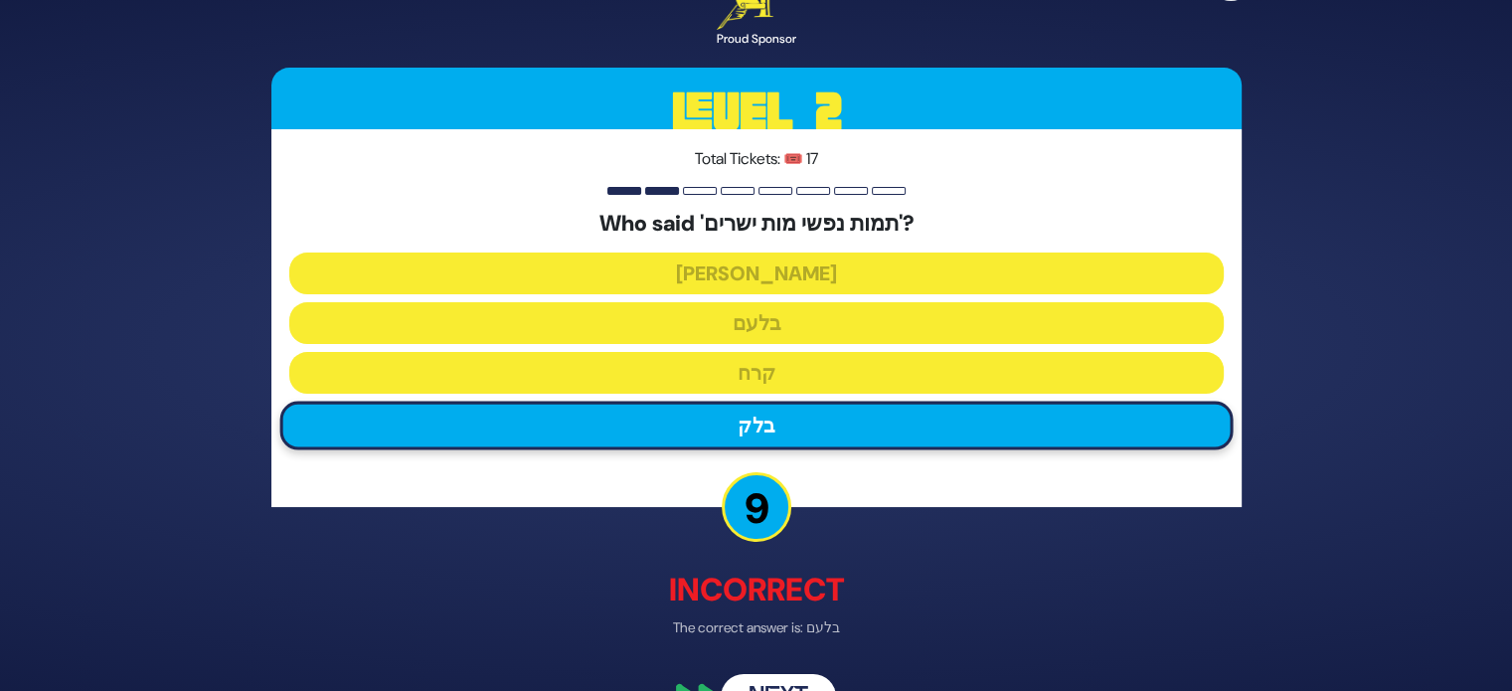
click at [793, 684] on button "Next" at bounding box center [778, 698] width 115 height 46
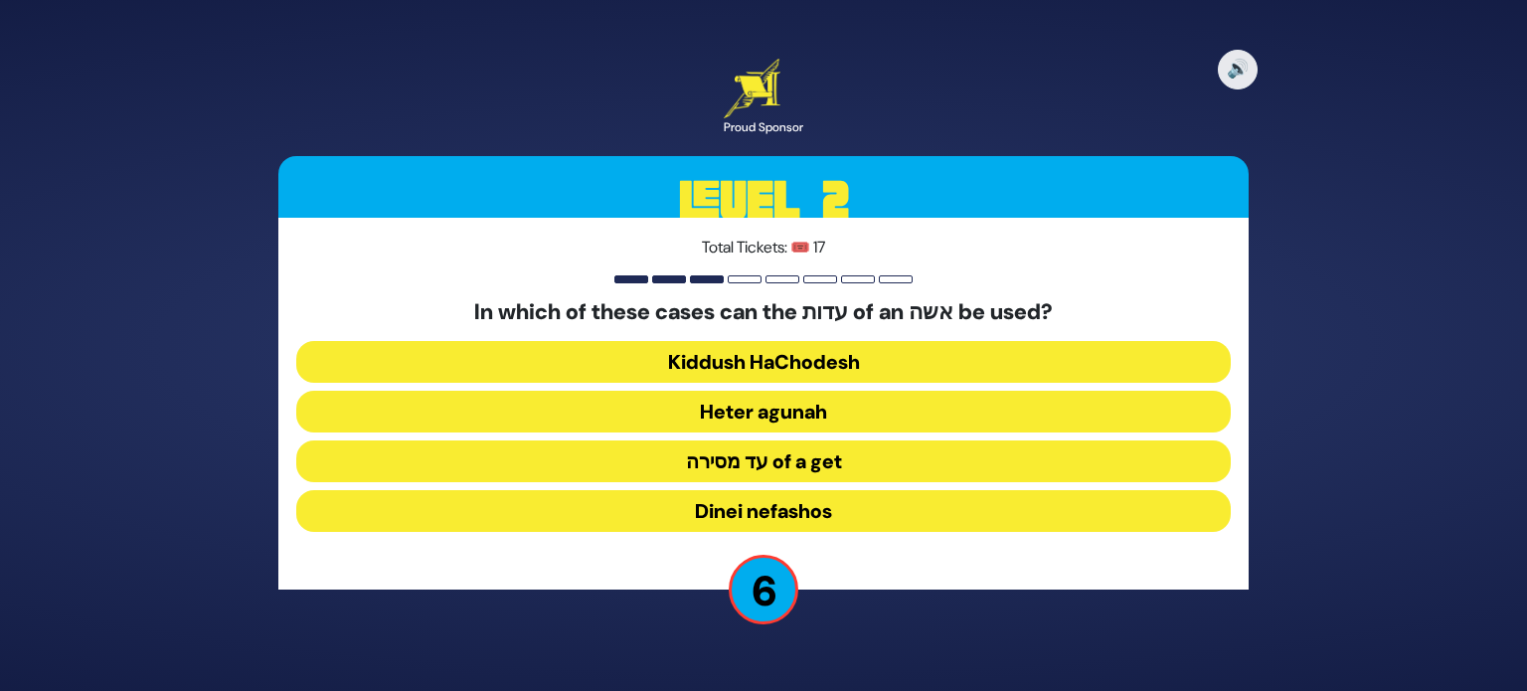
click at [814, 357] on button "Kiddush HaChodesh" at bounding box center [763, 362] width 934 height 42
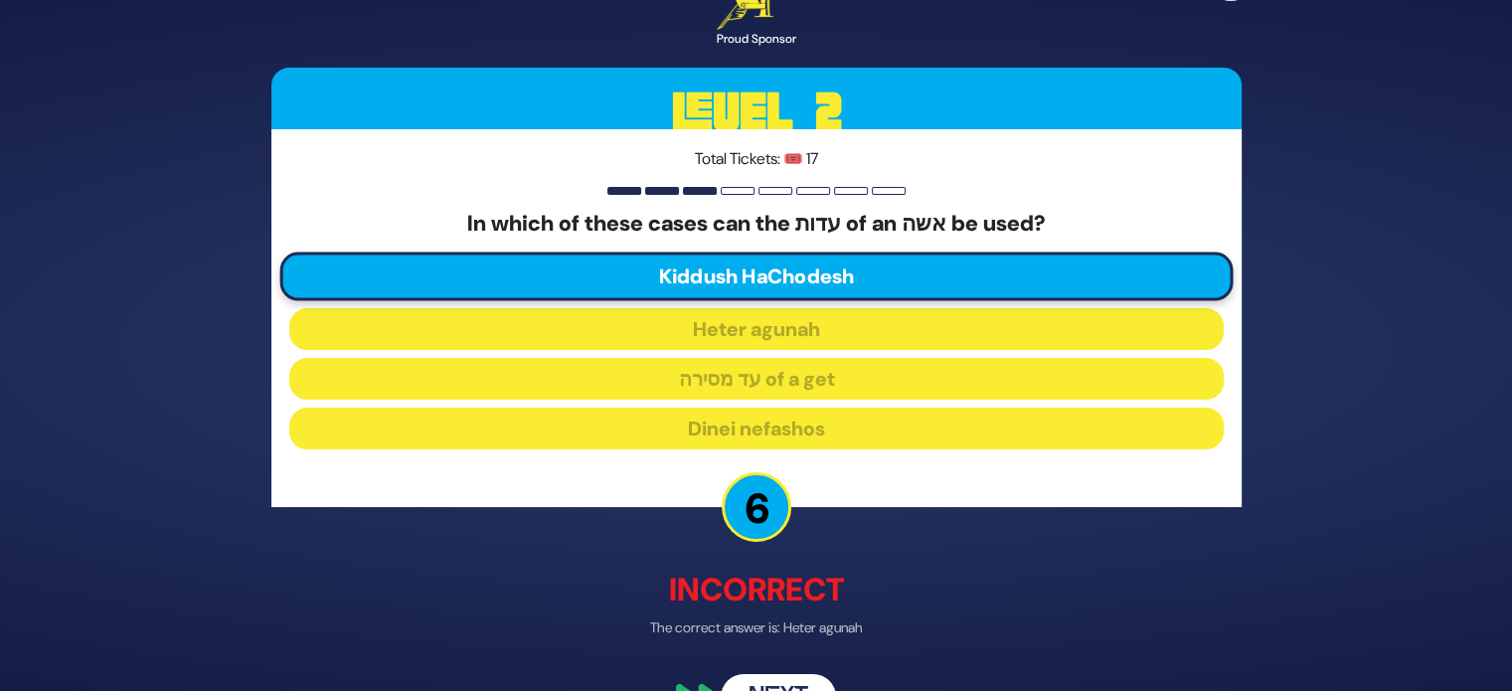
click at [784, 689] on button "Next" at bounding box center [778, 698] width 115 height 46
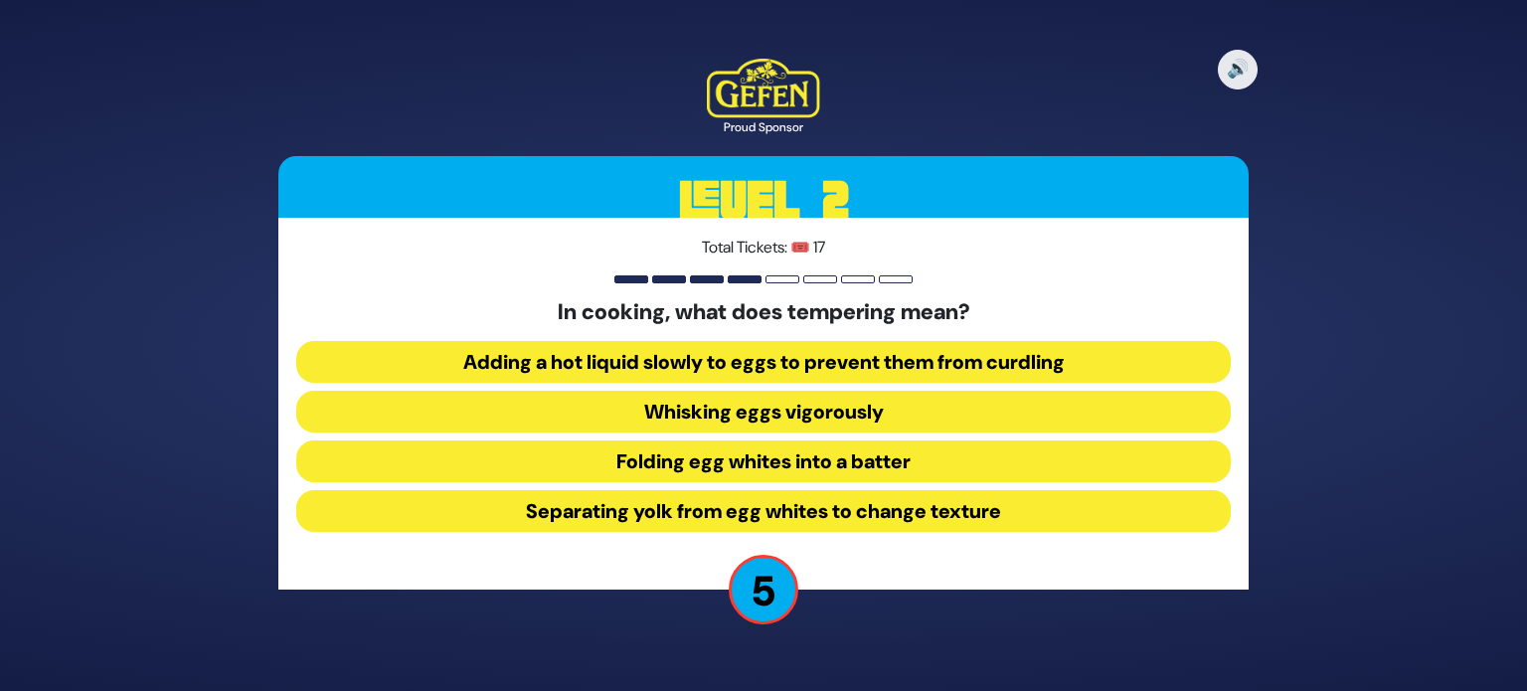
click at [957, 349] on button "Adding a hot liquid slowly to eggs to prevent them from curdling" at bounding box center [763, 362] width 934 height 42
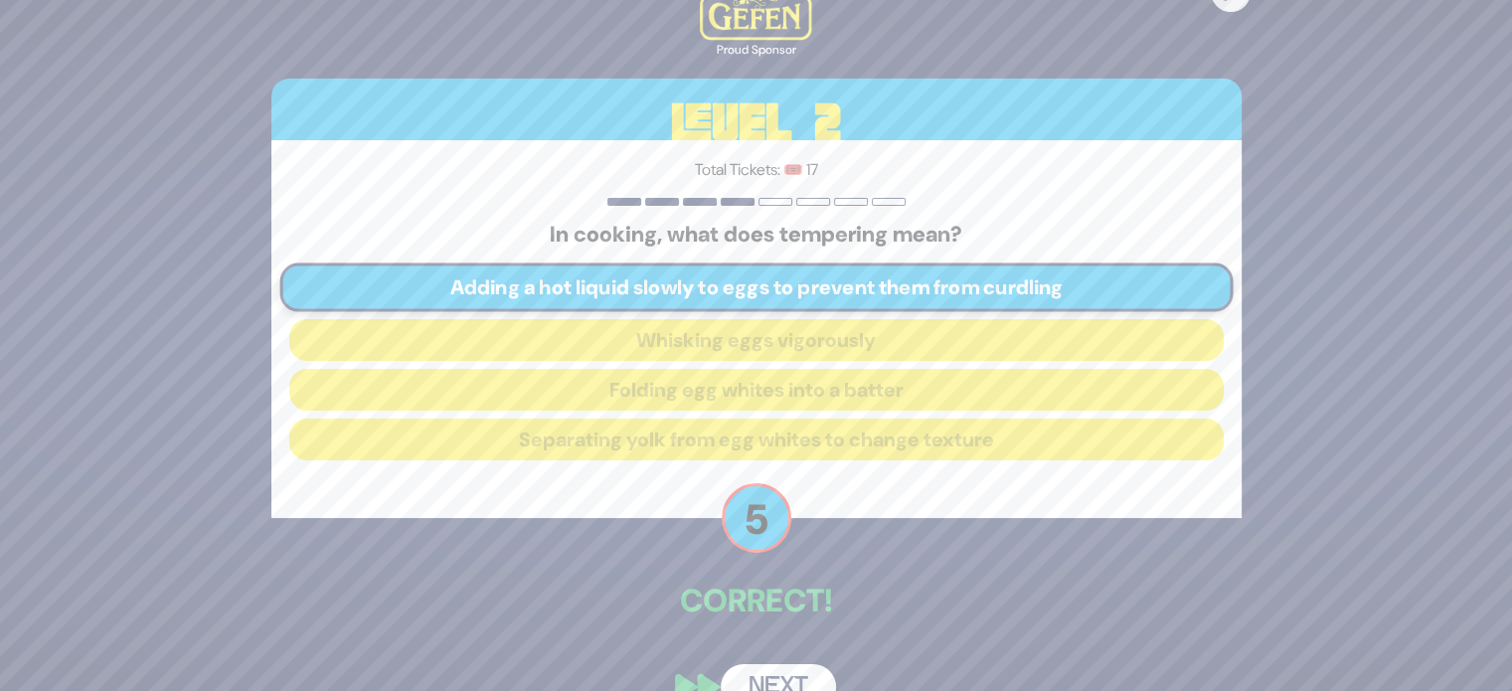
click at [755, 679] on button "Next" at bounding box center [778, 687] width 115 height 46
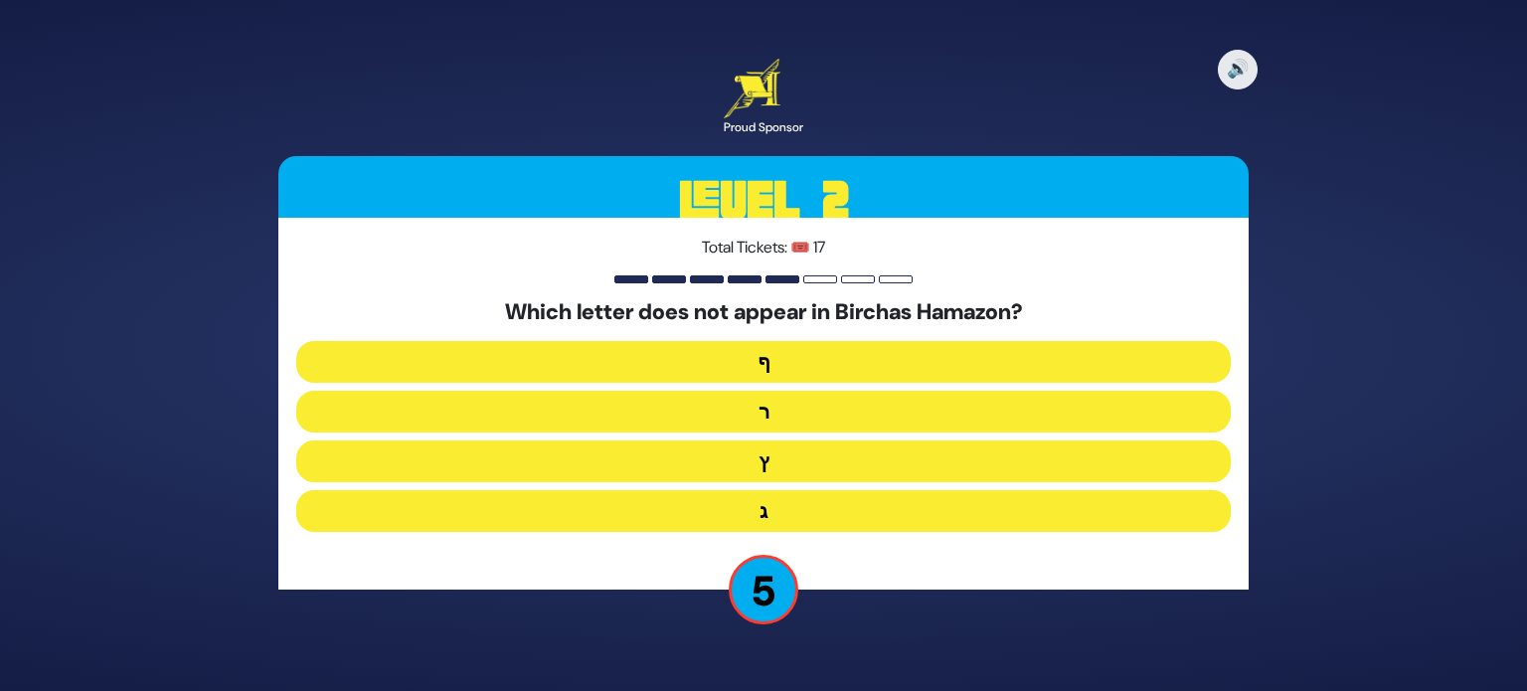
click at [836, 362] on button "ף" at bounding box center [763, 362] width 934 height 42
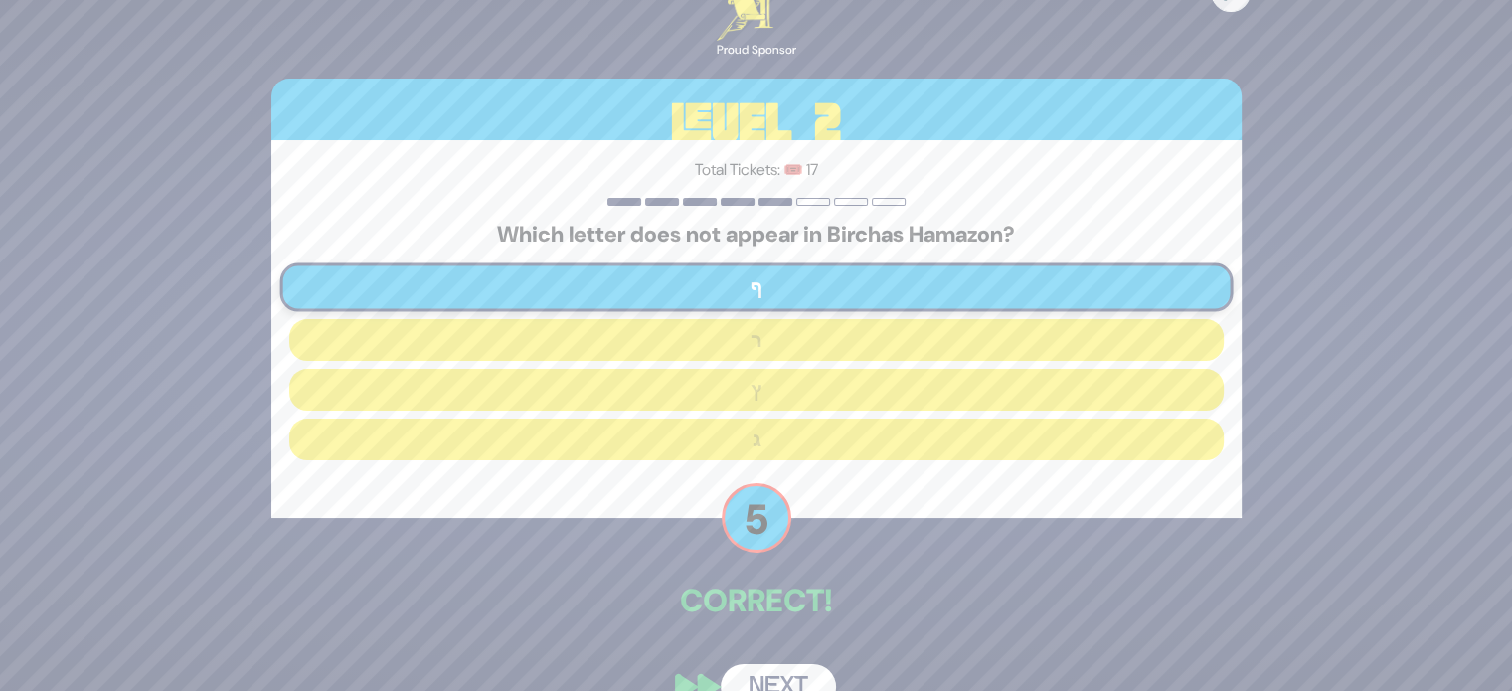
click at [771, 676] on button "Next" at bounding box center [778, 687] width 115 height 46
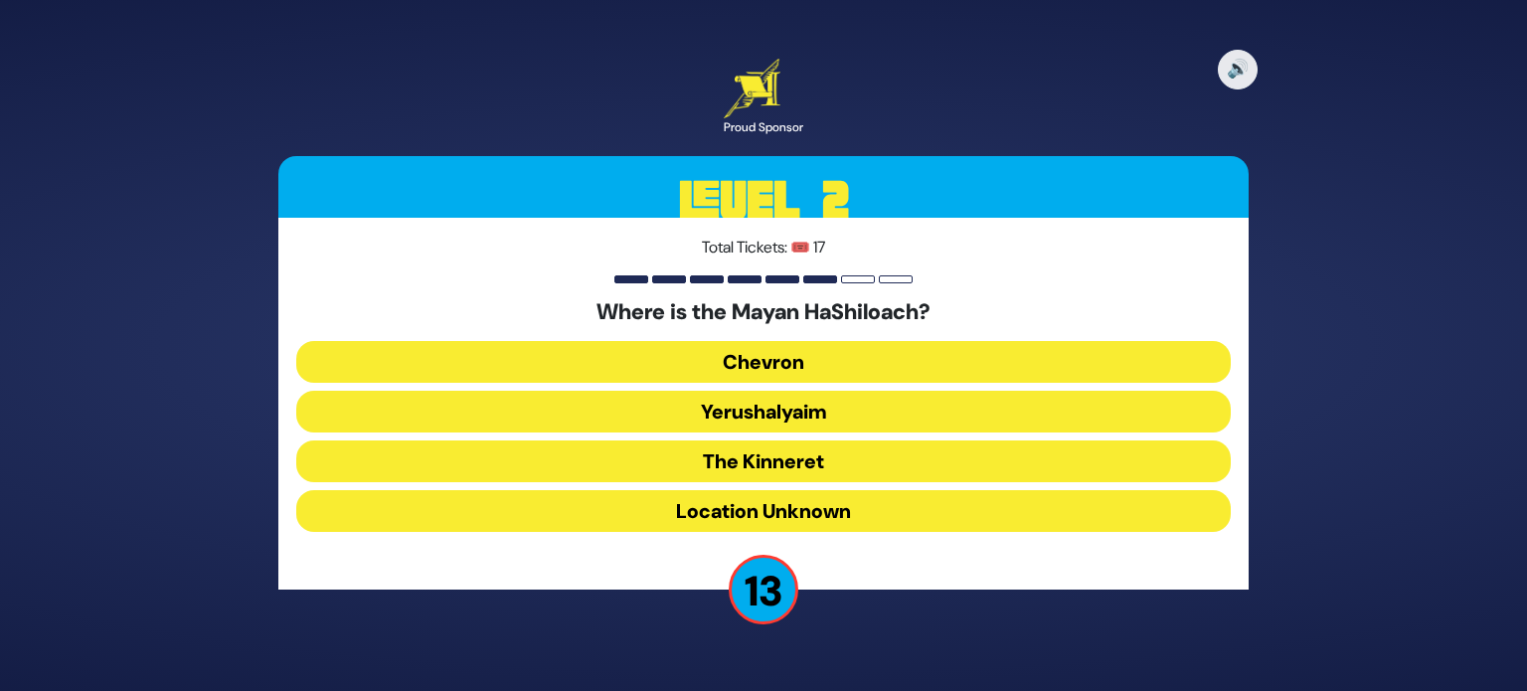
click at [771, 676] on div "🔊 Proud Sponsor Level 2 Total Tickets: 🎟️ 17 Where is the Mayan HaShiloach? Che…" at bounding box center [763, 345] width 1527 height 691
click at [882, 413] on button "Yerushalyaim" at bounding box center [763, 412] width 934 height 42
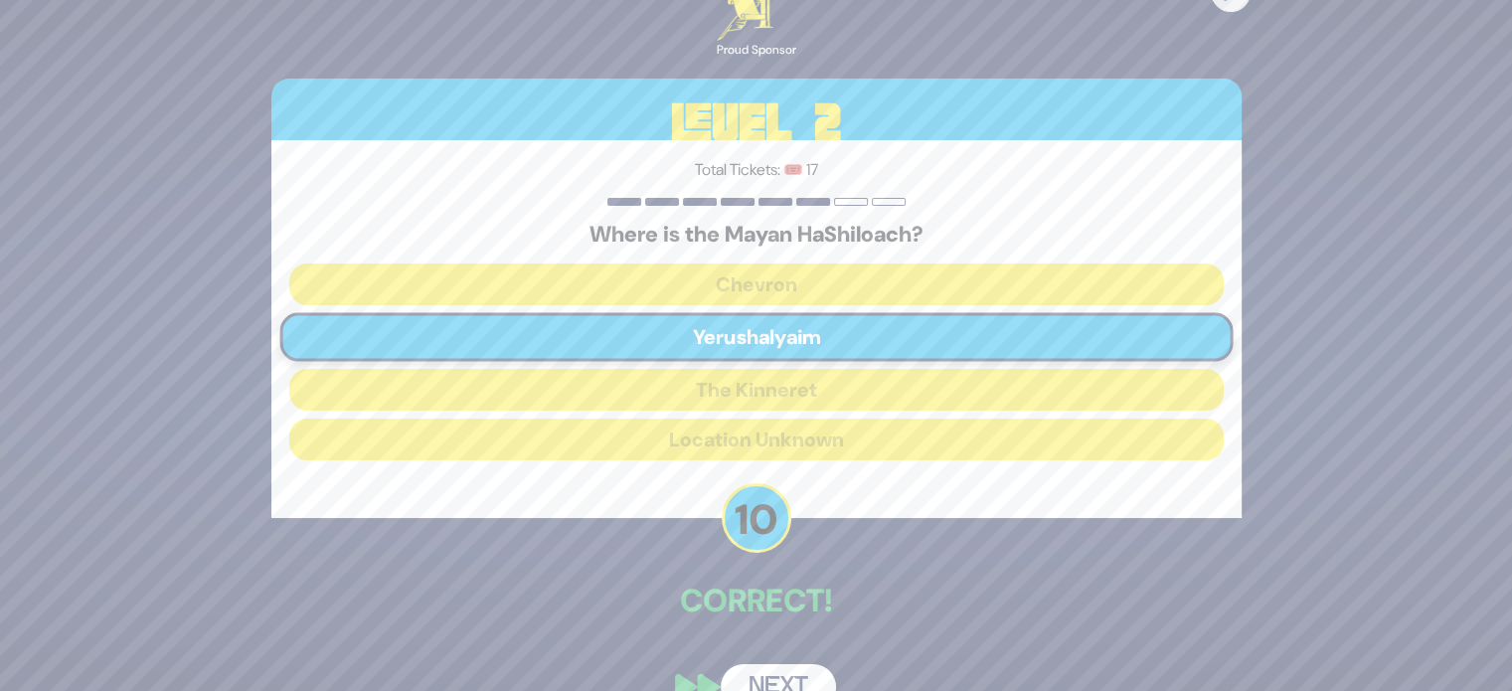
click at [765, 680] on button "Next" at bounding box center [778, 687] width 115 height 46
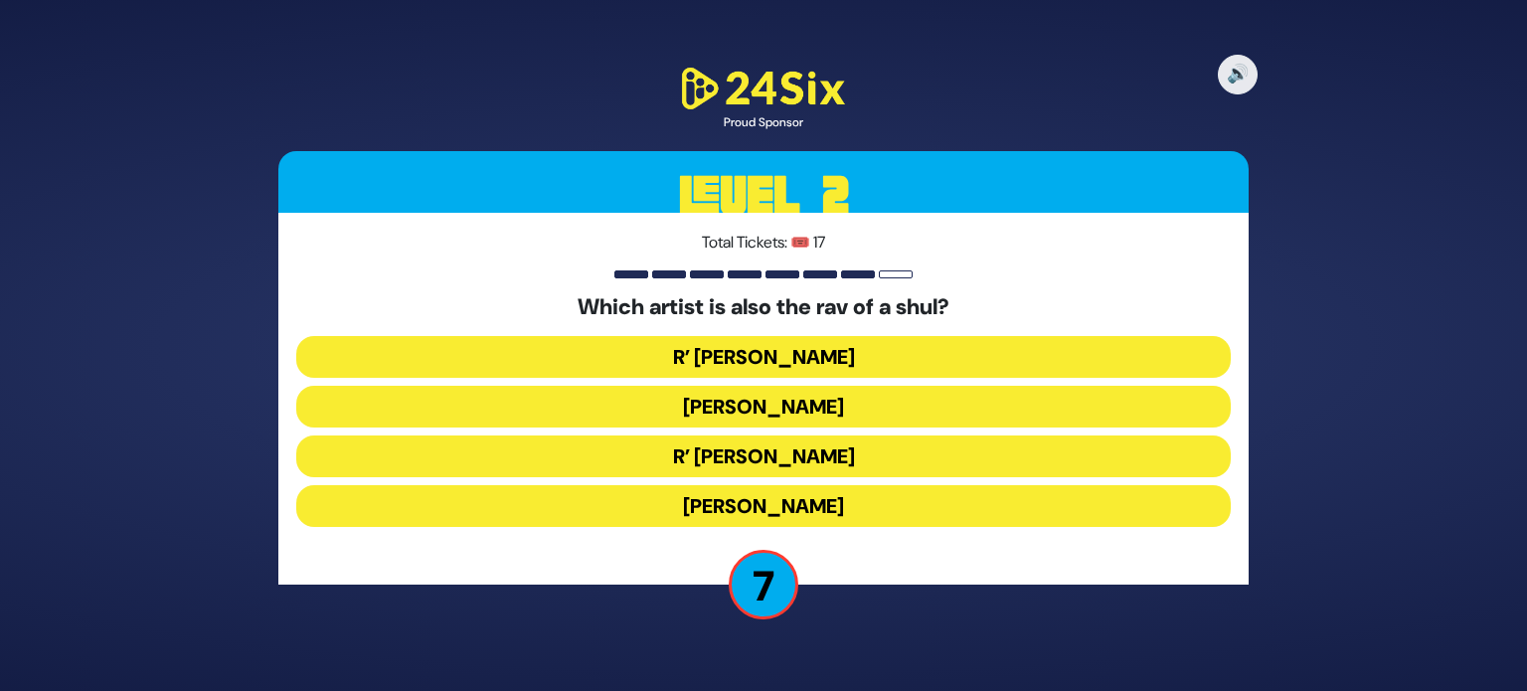
click at [787, 459] on button "R’ Shloimy Taussig" at bounding box center [763, 456] width 934 height 42
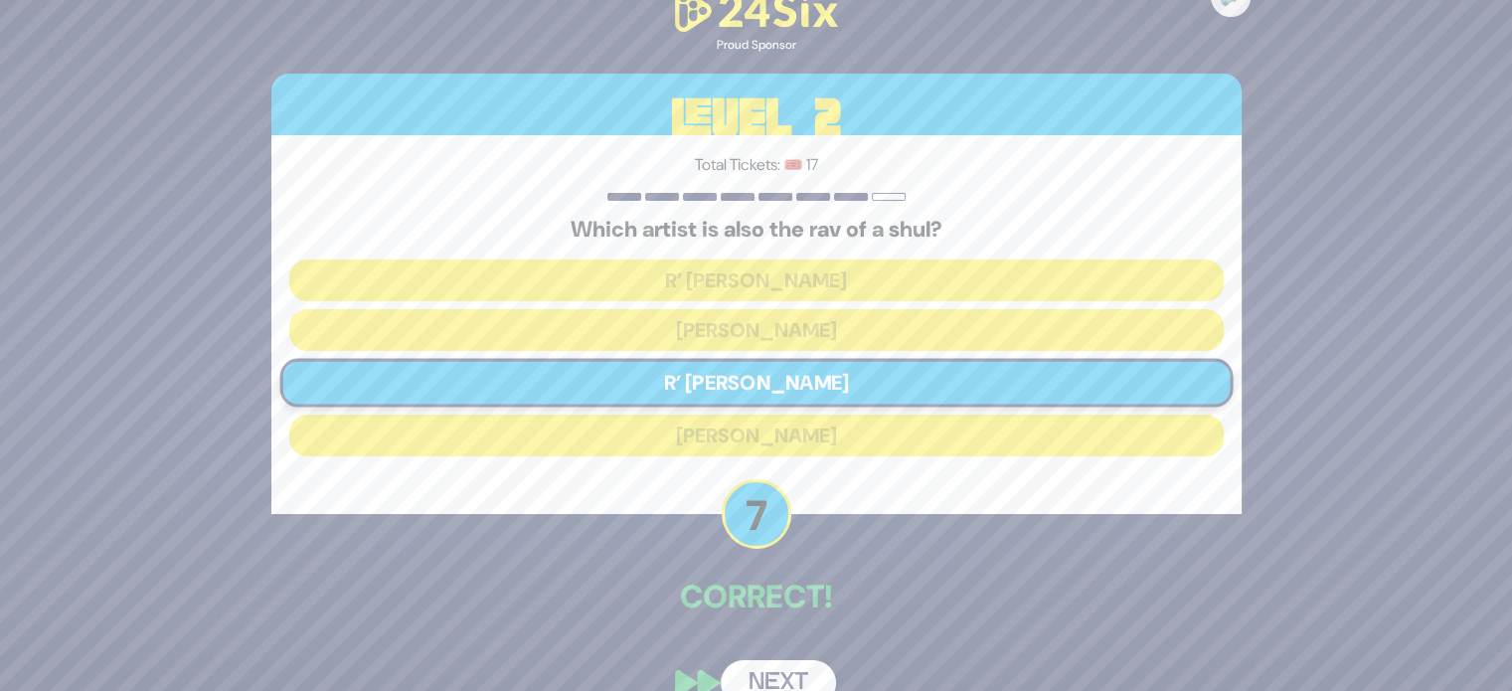
click at [775, 667] on button "Next" at bounding box center [778, 683] width 115 height 46
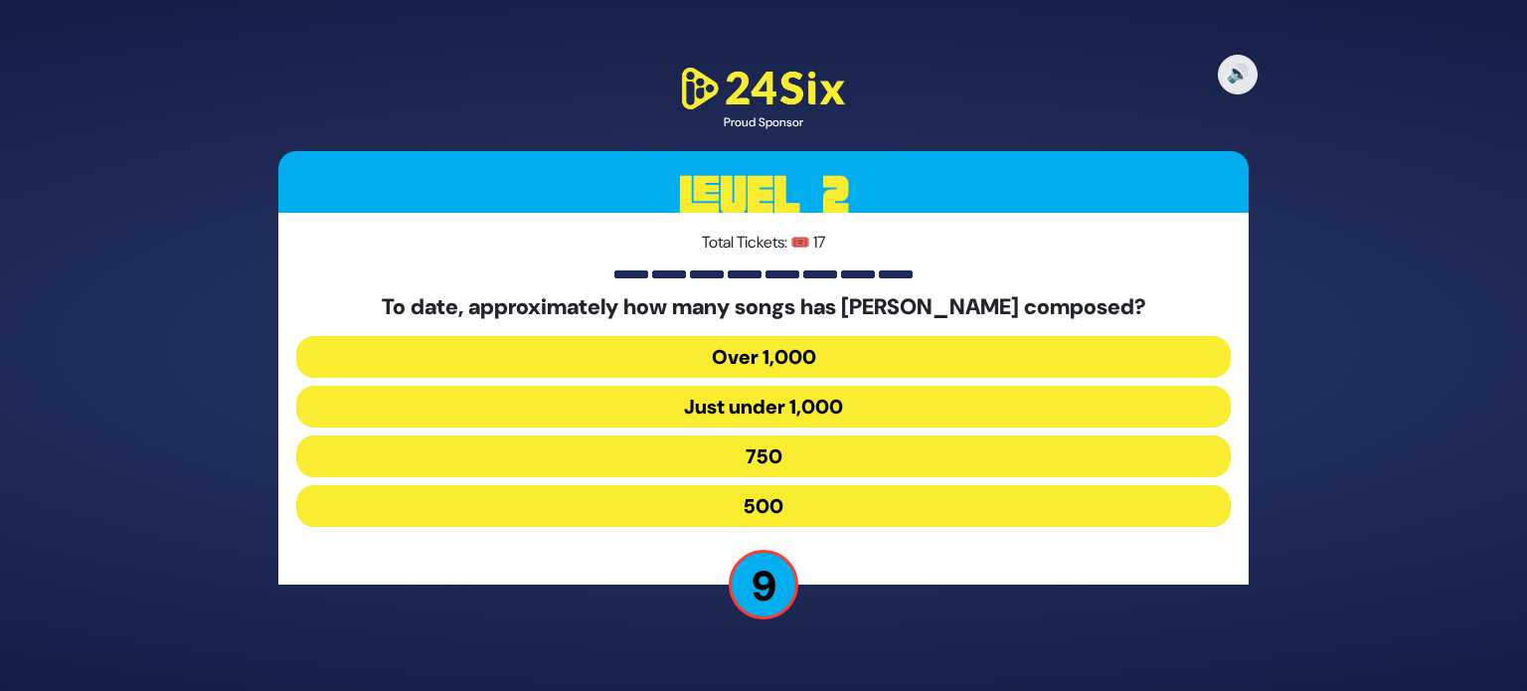
click at [828, 355] on button "Over 1,000" at bounding box center [763, 357] width 934 height 42
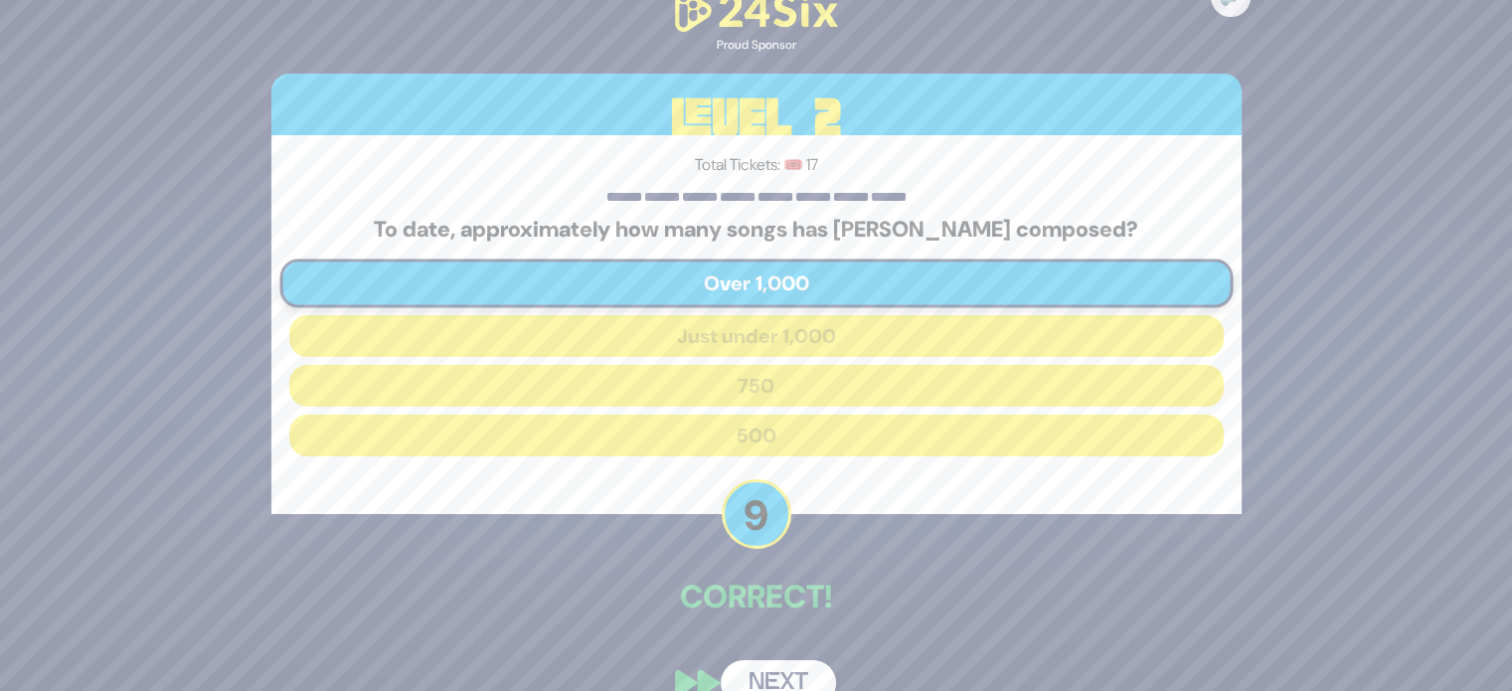
click at [782, 661] on button "Next" at bounding box center [778, 683] width 115 height 46
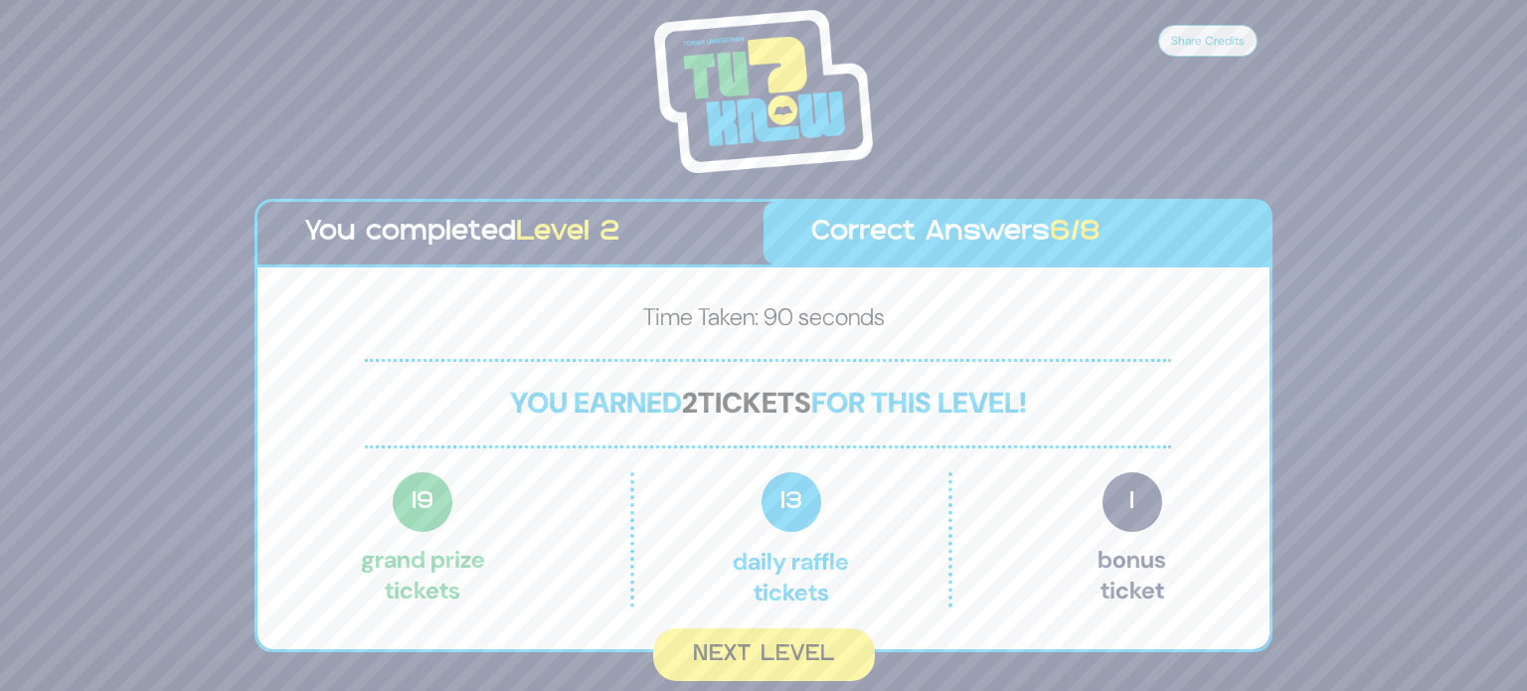
click at [782, 661] on button "Next Level" at bounding box center [764, 654] width 222 height 53
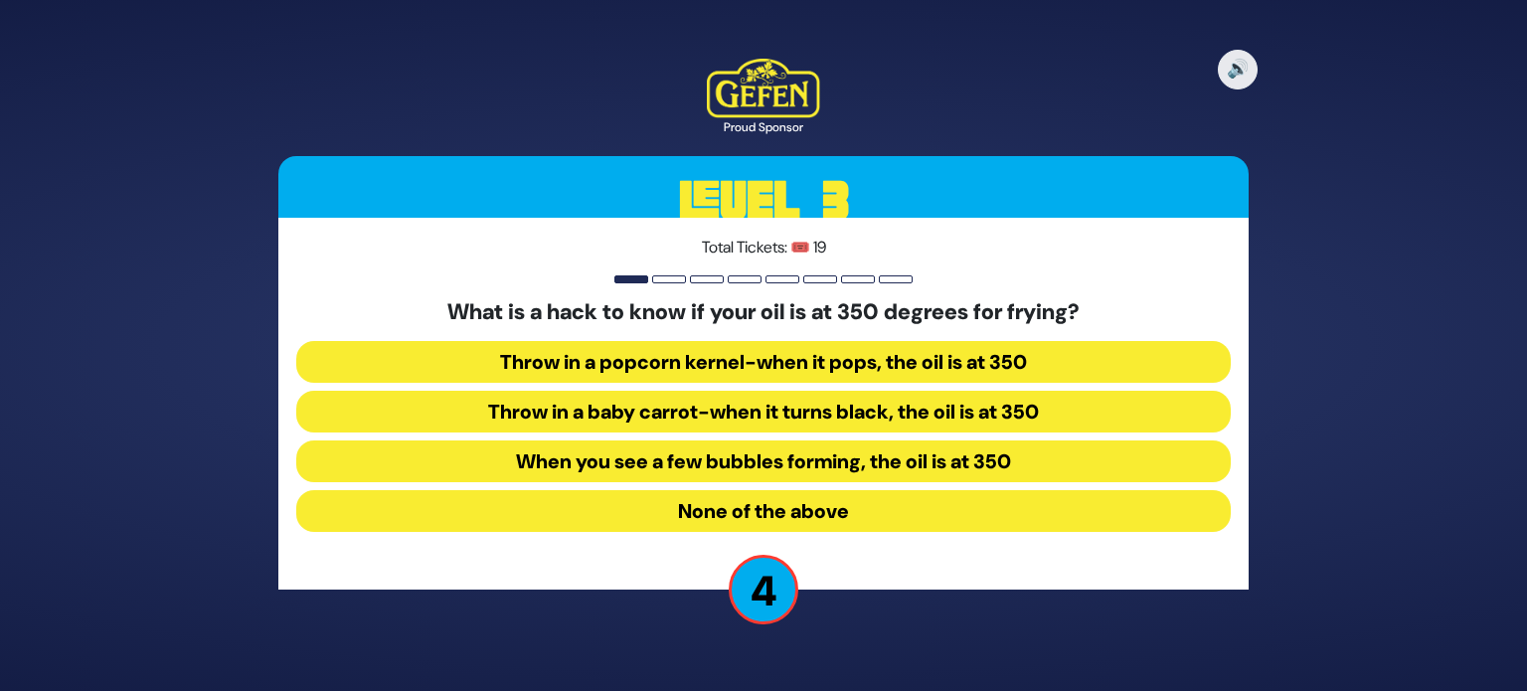
click at [1013, 371] on button "Throw in a popcorn kernel-when it pops, the oil is at 350" at bounding box center [763, 362] width 934 height 42
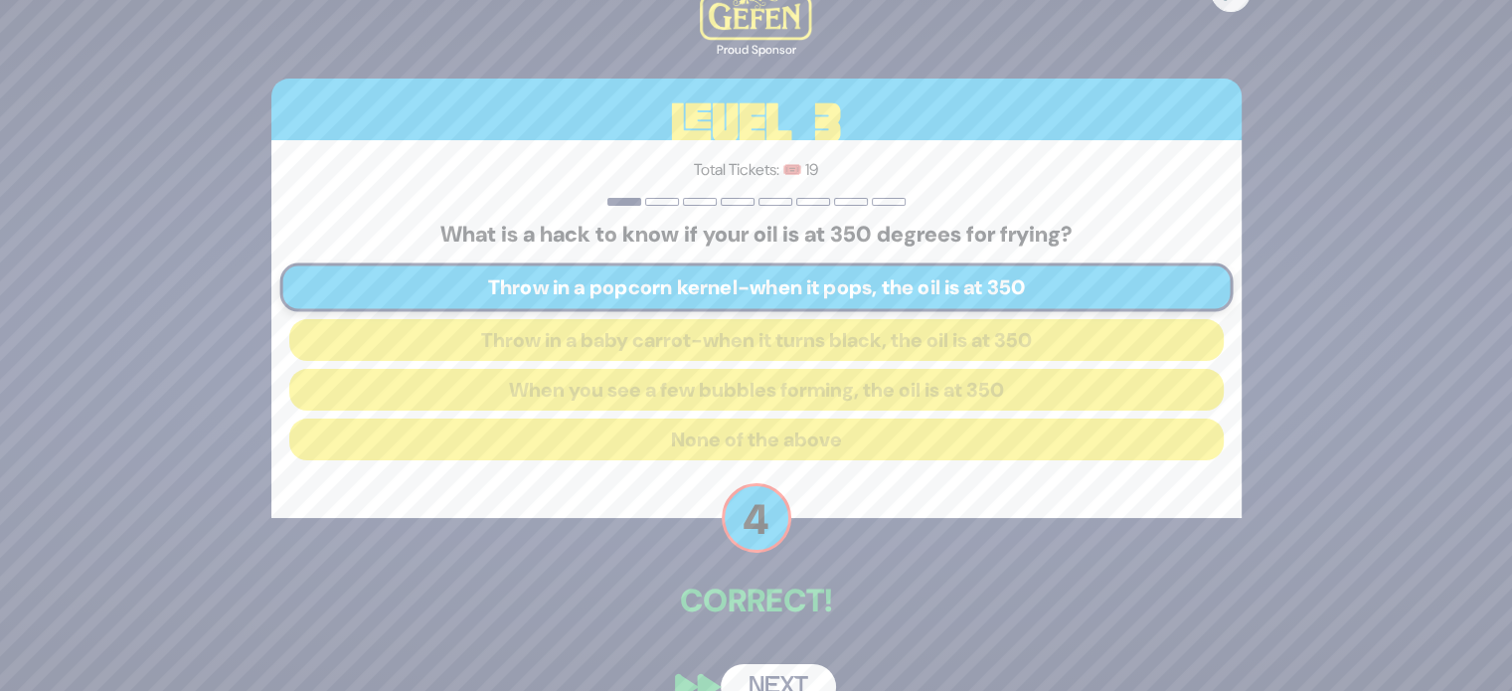
click at [758, 679] on button "Next" at bounding box center [778, 687] width 115 height 46
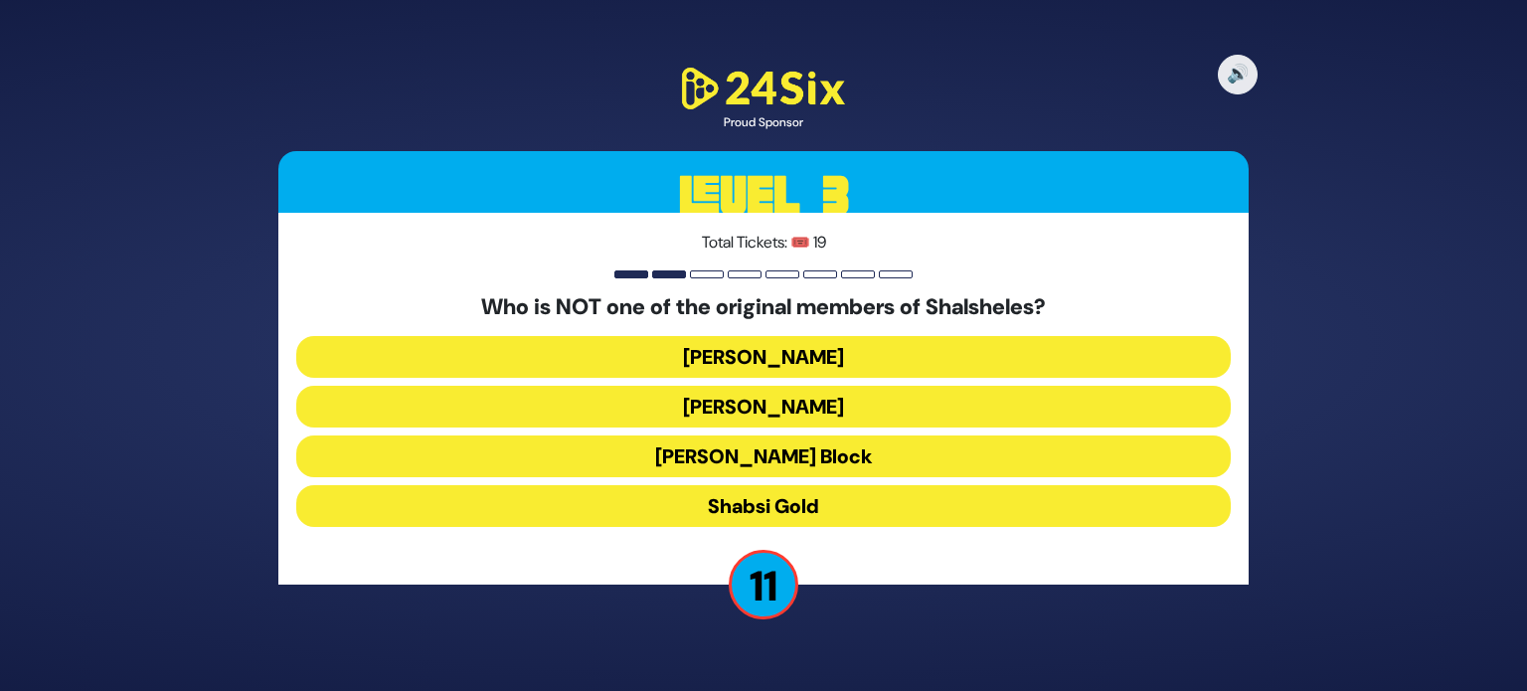
click at [811, 406] on button "Baruch Aryeh" at bounding box center [763, 407] width 934 height 42
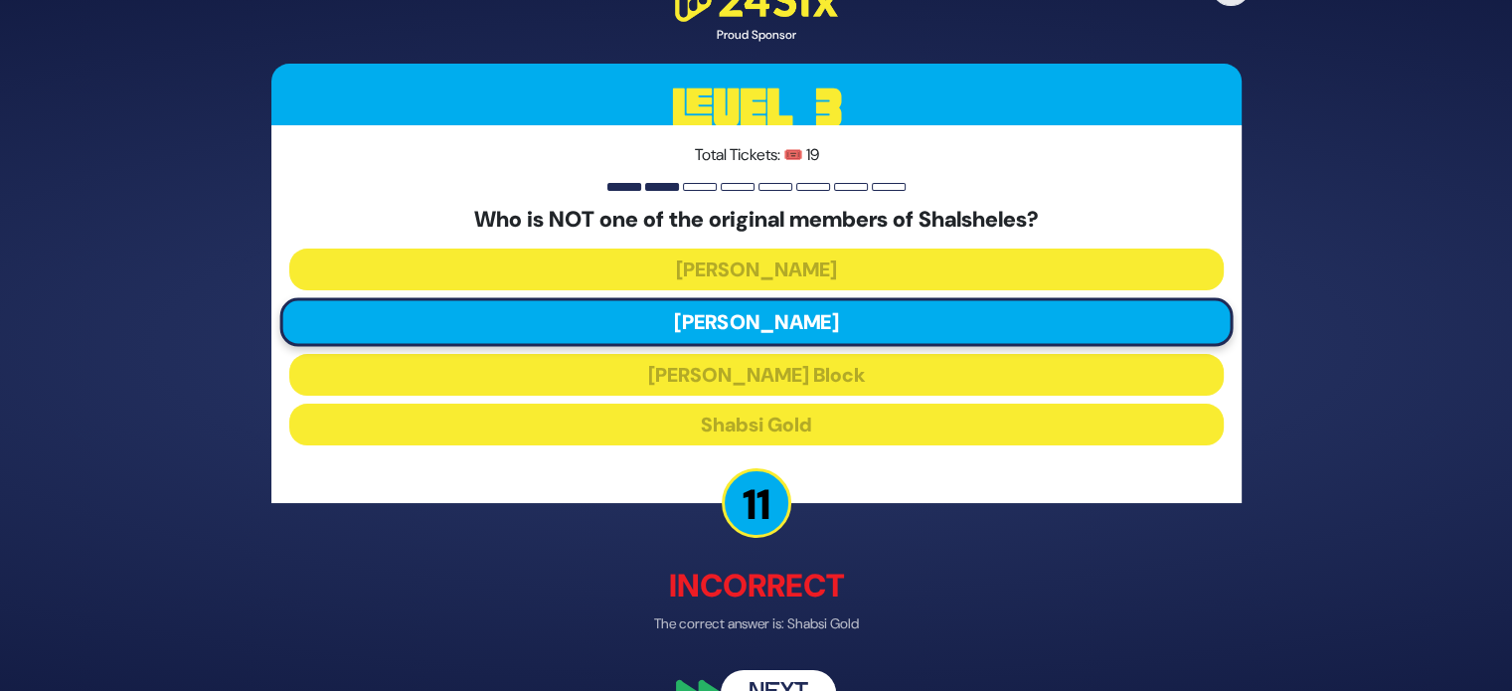
click at [785, 667] on div "🔊 Proud Sponsor Level 3 Total Tickets: 🎟️ 19 Who is NOT one of the original mem…" at bounding box center [757, 345] width 1018 height 788
click at [783, 673] on button "Next" at bounding box center [778, 693] width 115 height 46
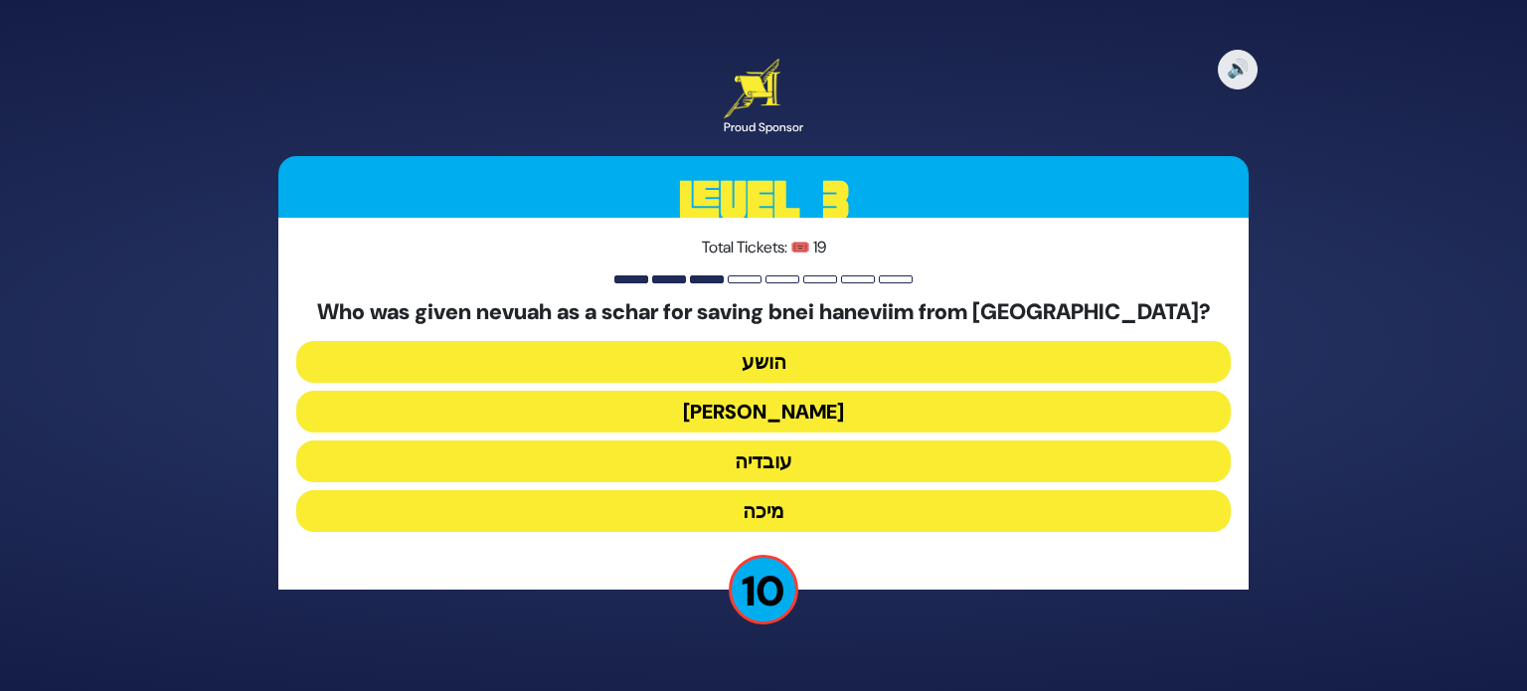
click at [864, 462] on button "עובדיה" at bounding box center [763, 461] width 934 height 42
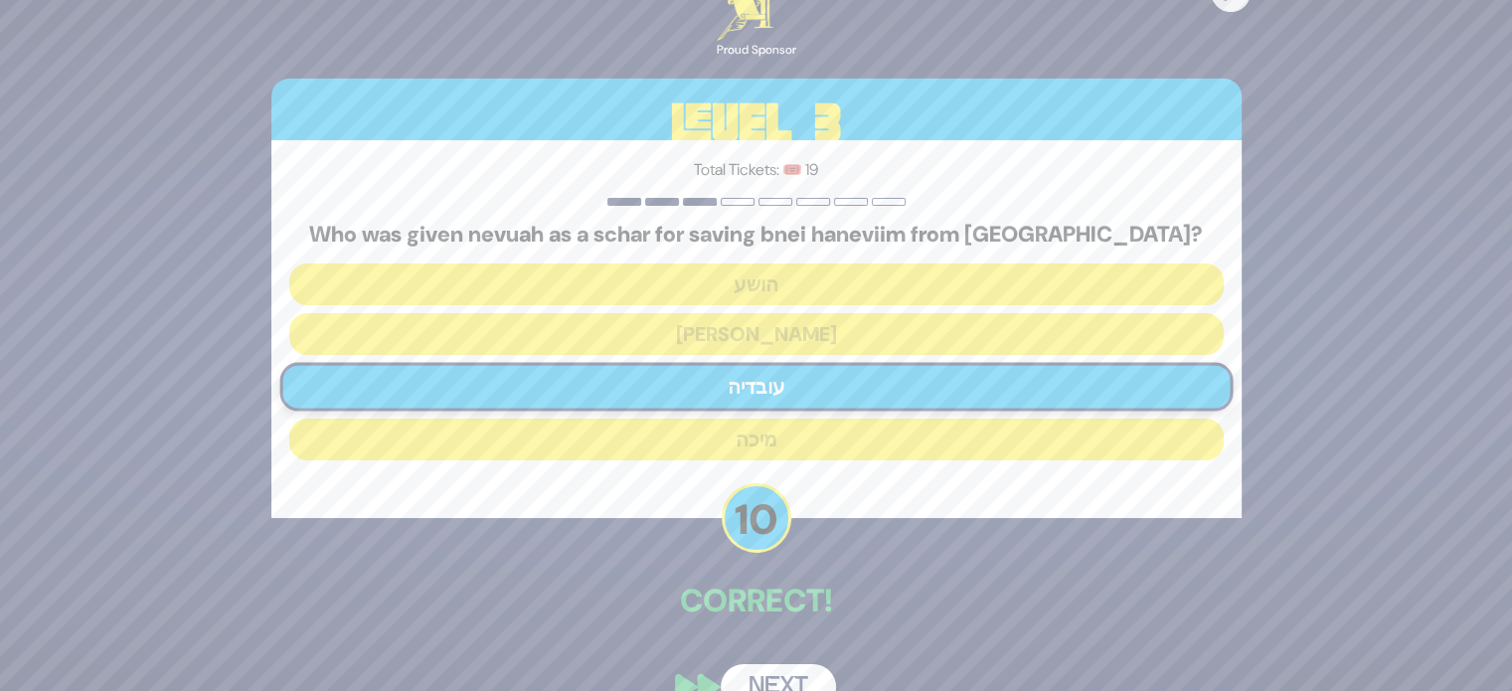
click at [780, 677] on button "Next" at bounding box center [778, 687] width 115 height 46
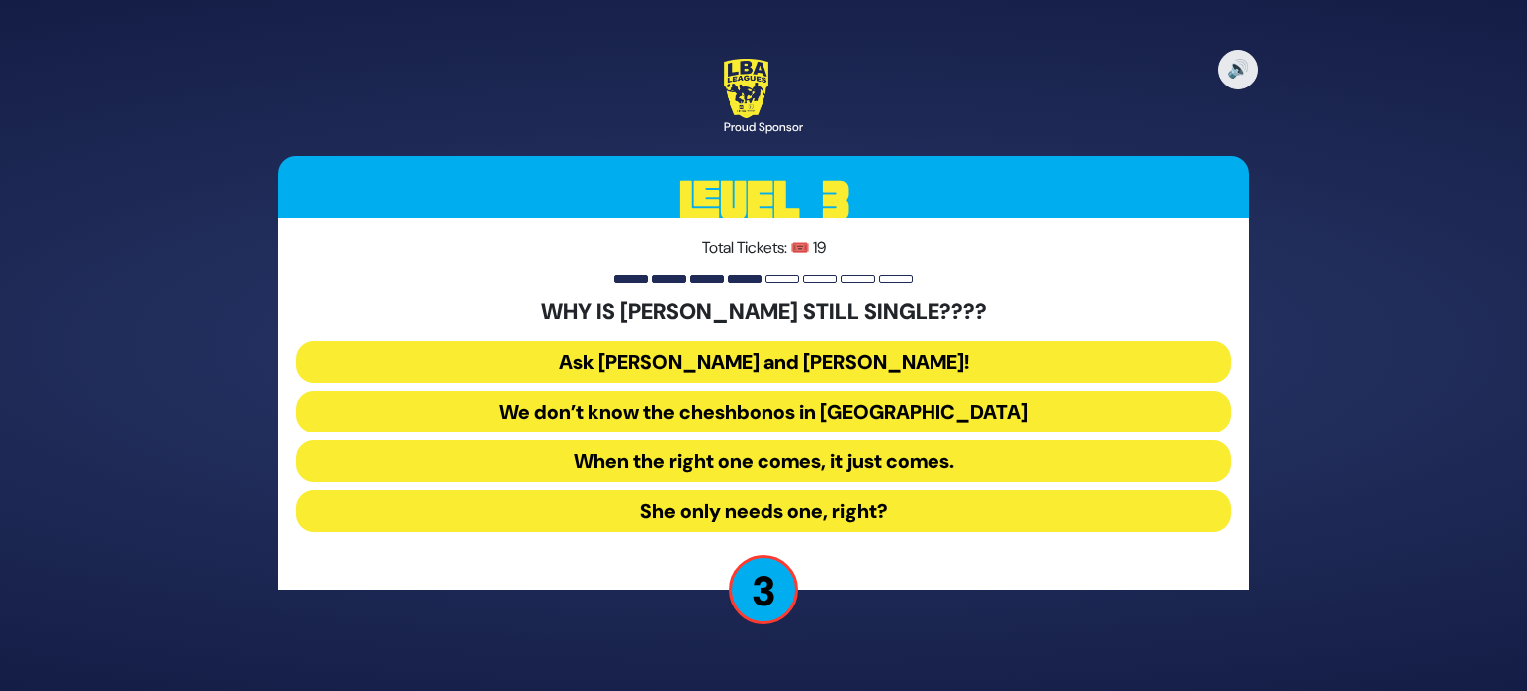
click at [885, 353] on button "Ask Bracha Stein and Chani Judowitz!" at bounding box center [763, 362] width 934 height 42
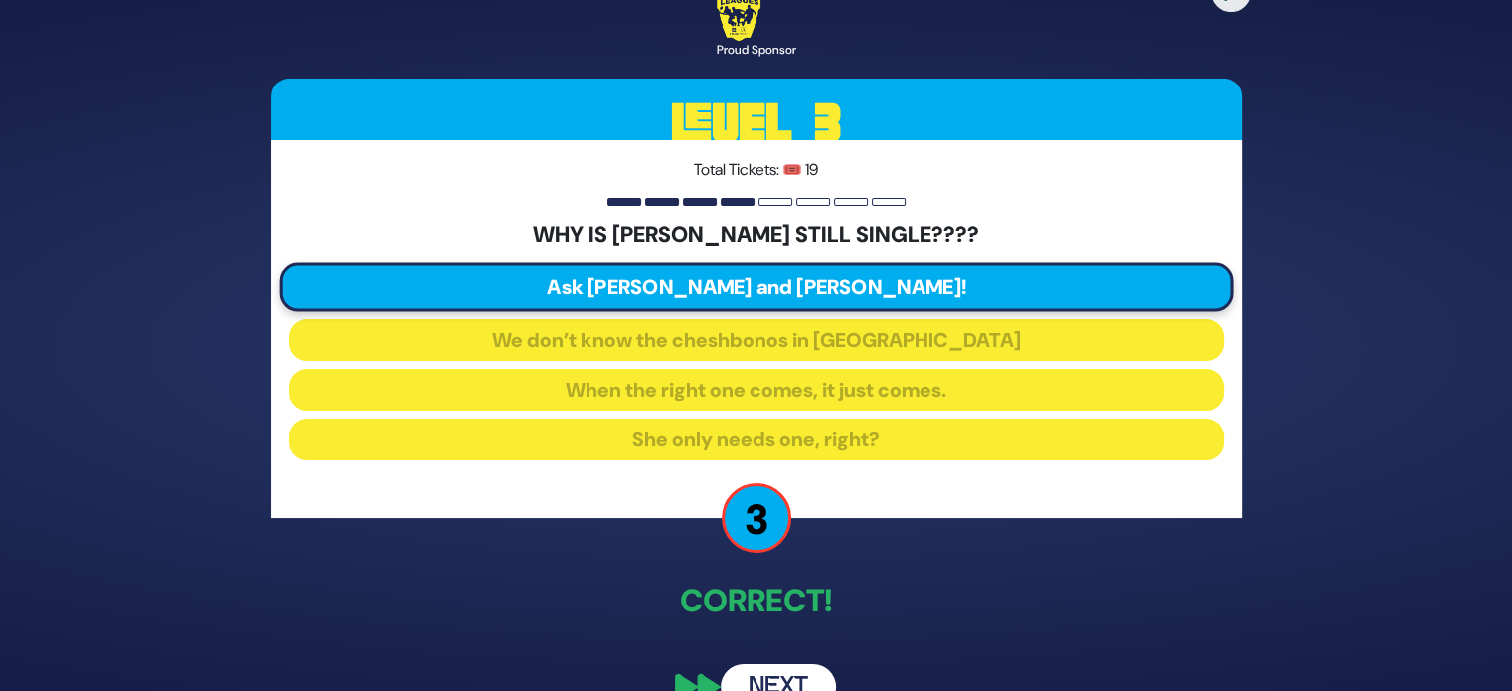
click at [798, 679] on button "Next" at bounding box center [778, 687] width 115 height 46
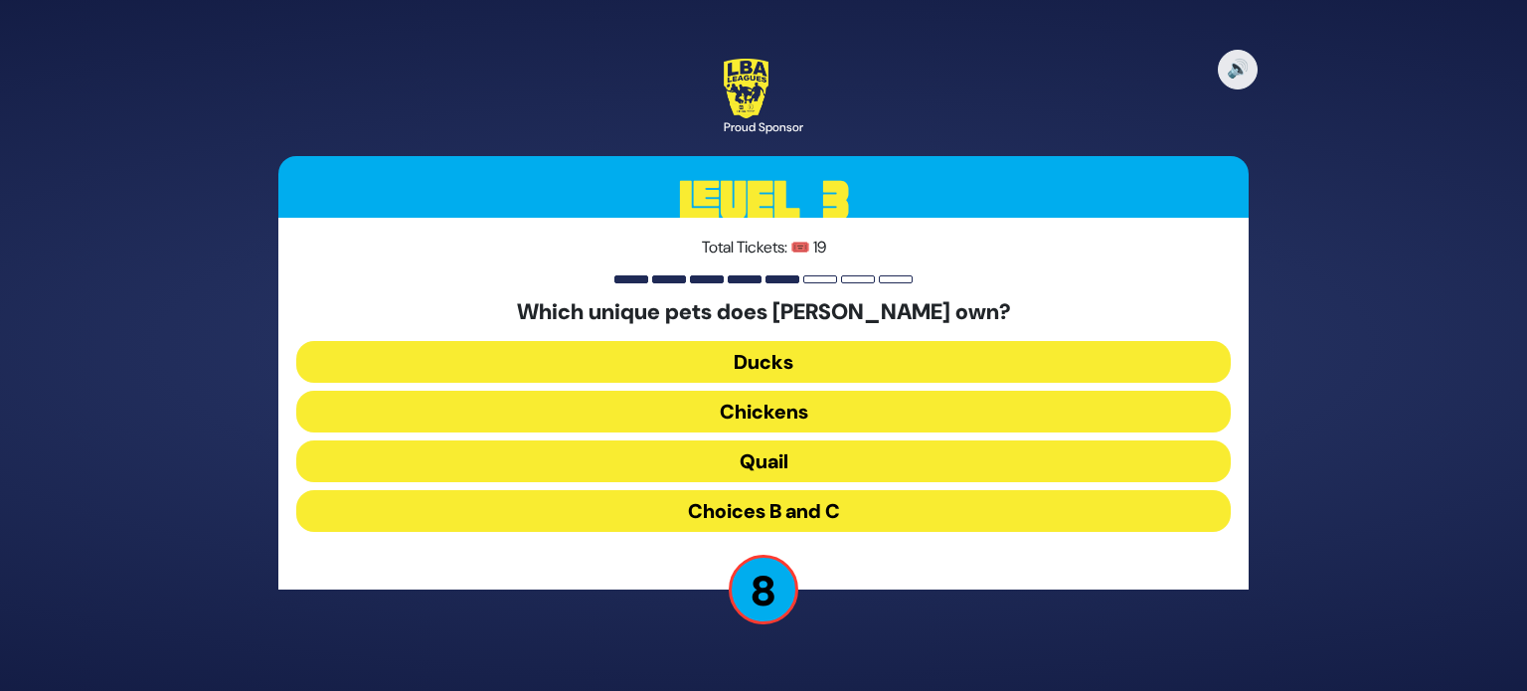
click at [811, 361] on button "Ducks" at bounding box center [763, 362] width 934 height 42
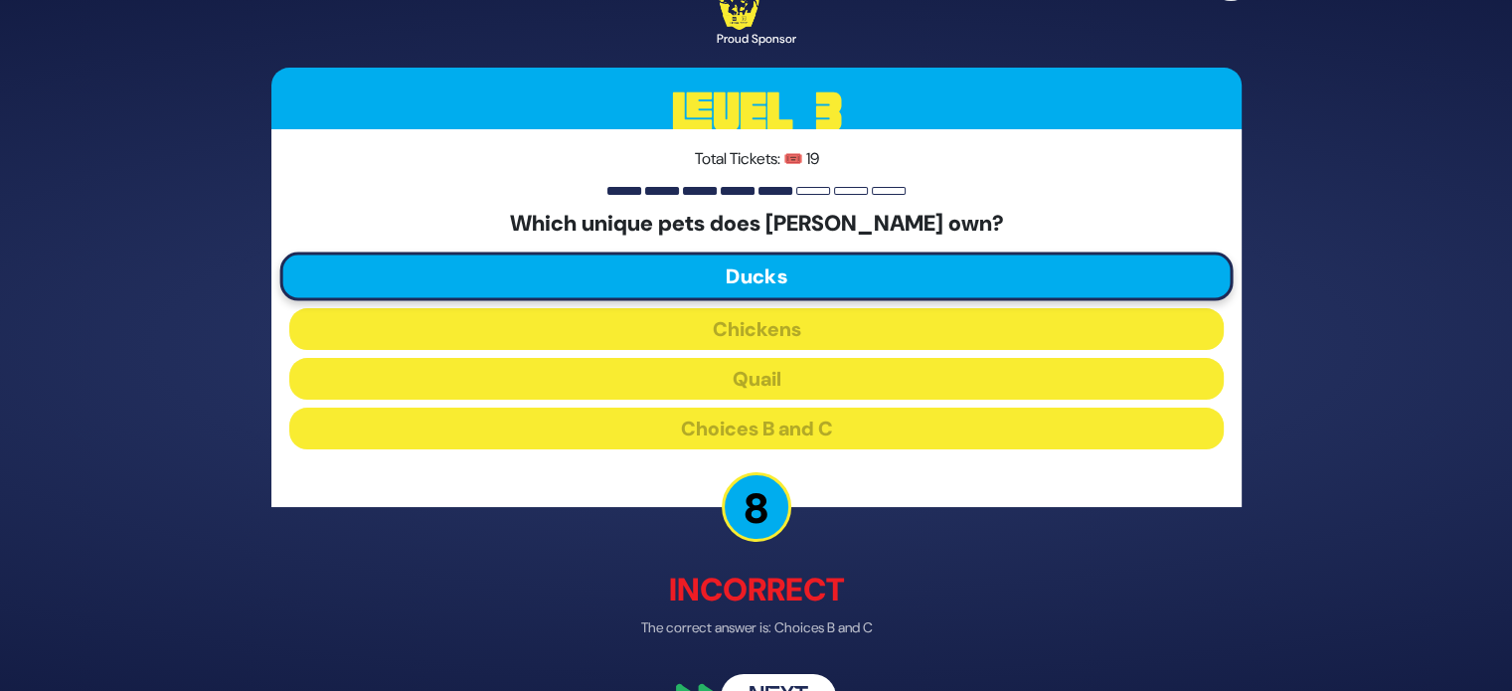
click at [779, 684] on button "Next" at bounding box center [778, 698] width 115 height 46
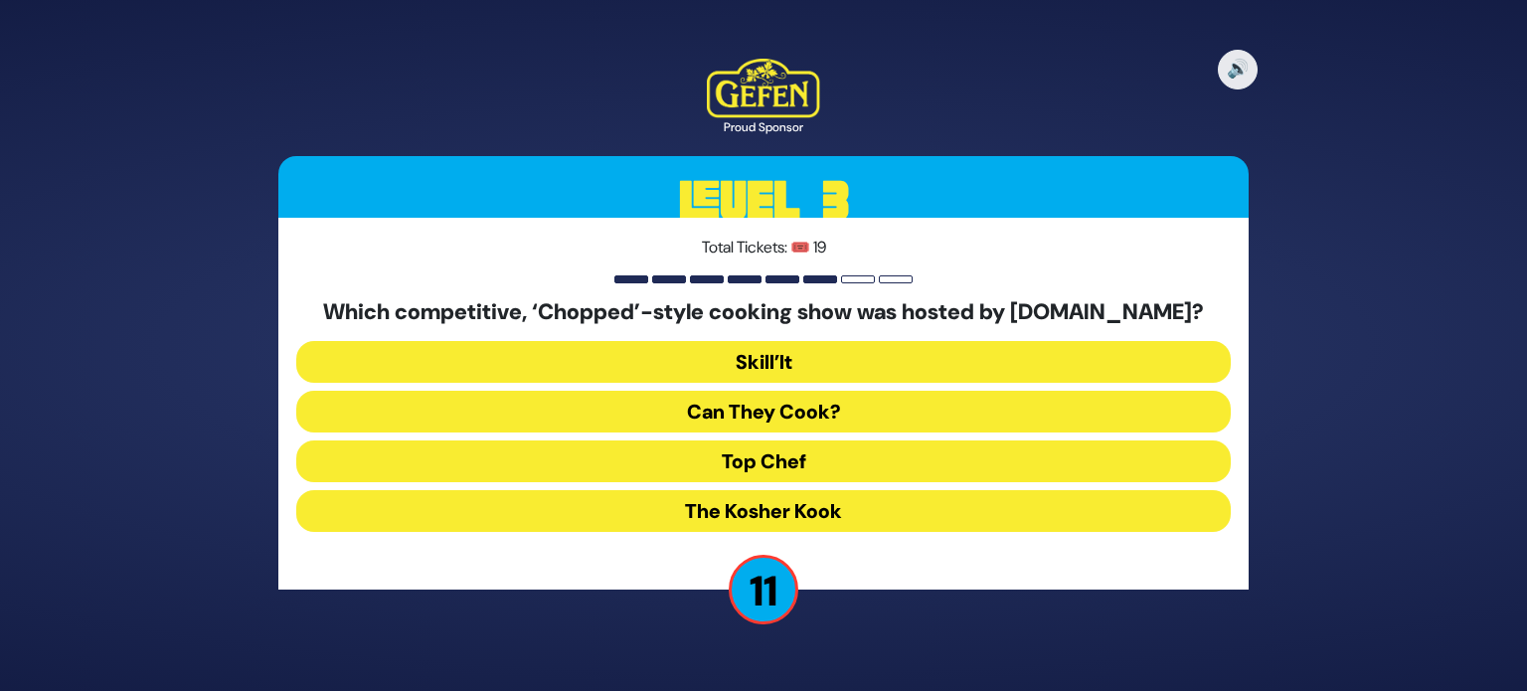
click at [889, 357] on button "Skill’It" at bounding box center [763, 362] width 934 height 42
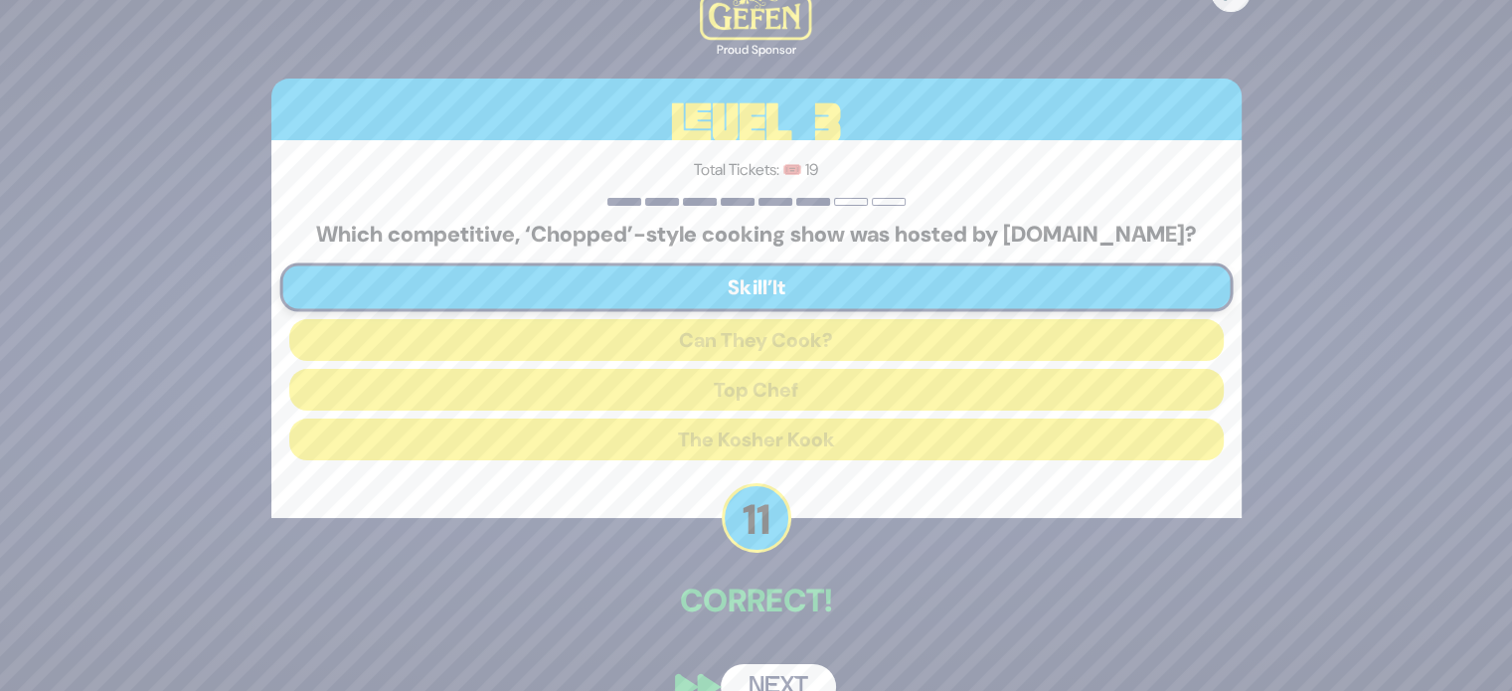
click at [785, 670] on button "Next" at bounding box center [778, 687] width 115 height 46
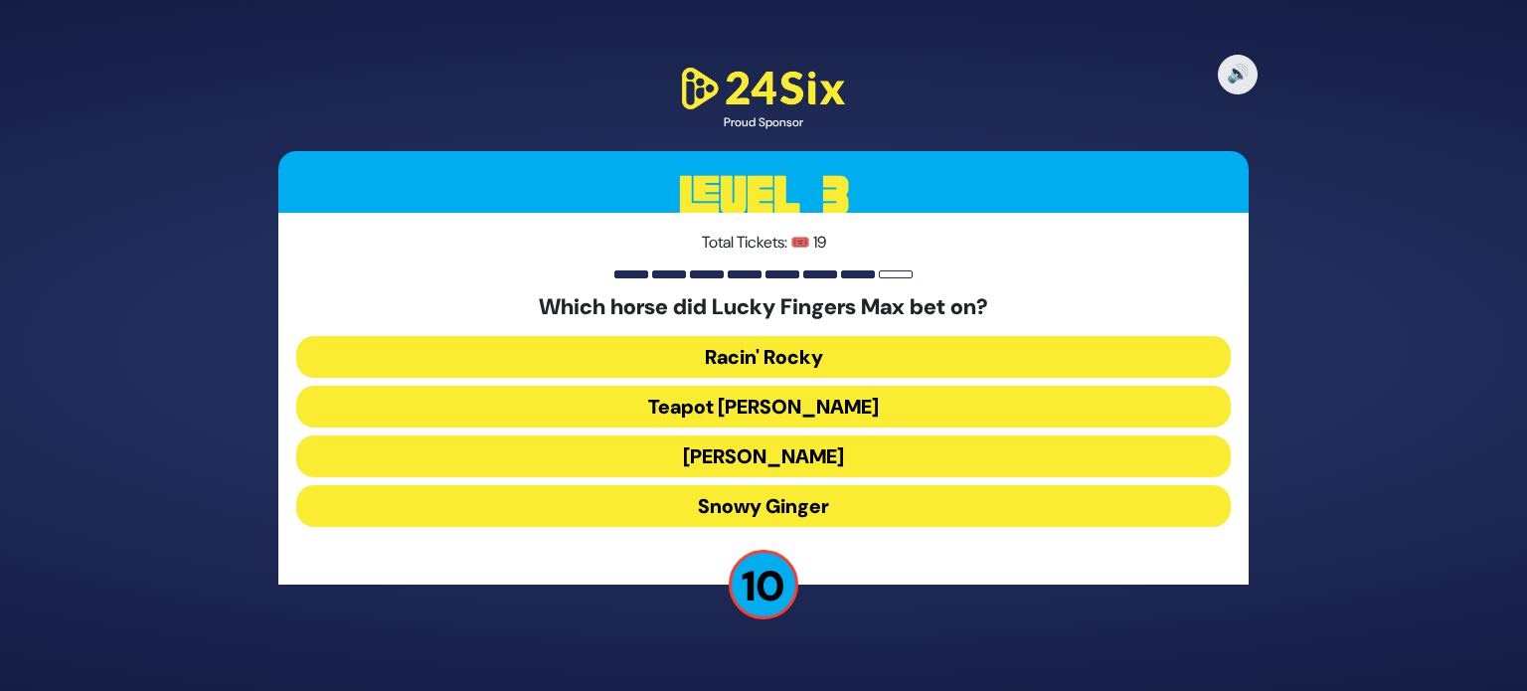
click at [777, 409] on button "Teapot Kelly" at bounding box center [763, 407] width 934 height 42
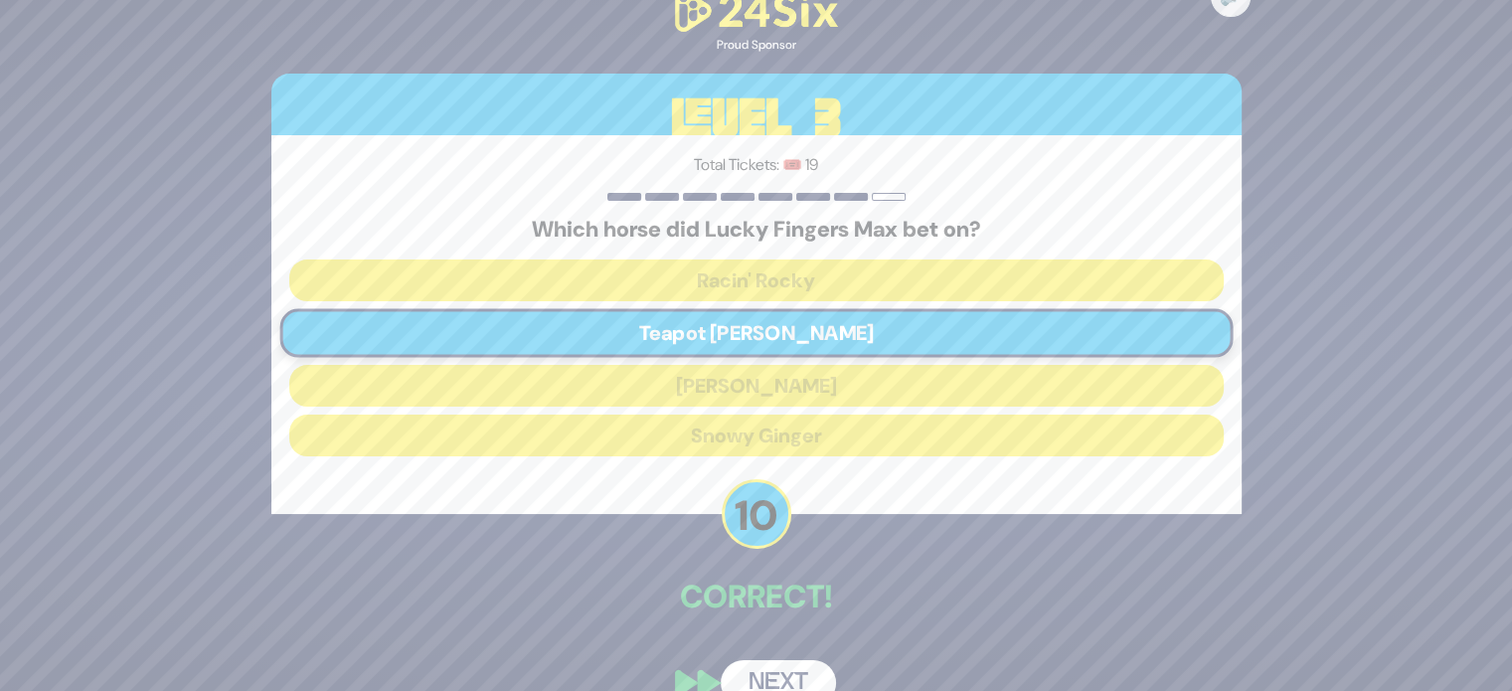
click at [787, 683] on button "Next" at bounding box center [778, 683] width 115 height 46
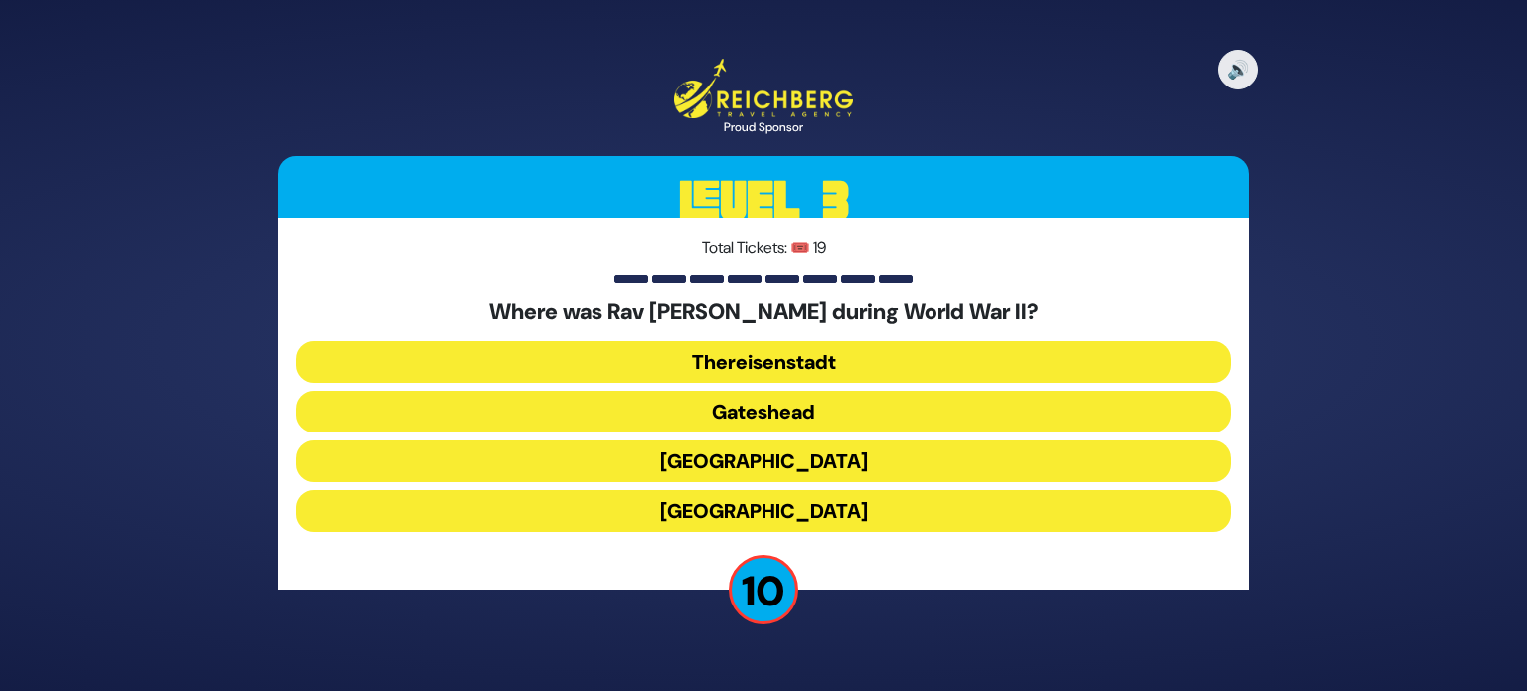
click at [824, 416] on button "Gateshead" at bounding box center [763, 412] width 934 height 42
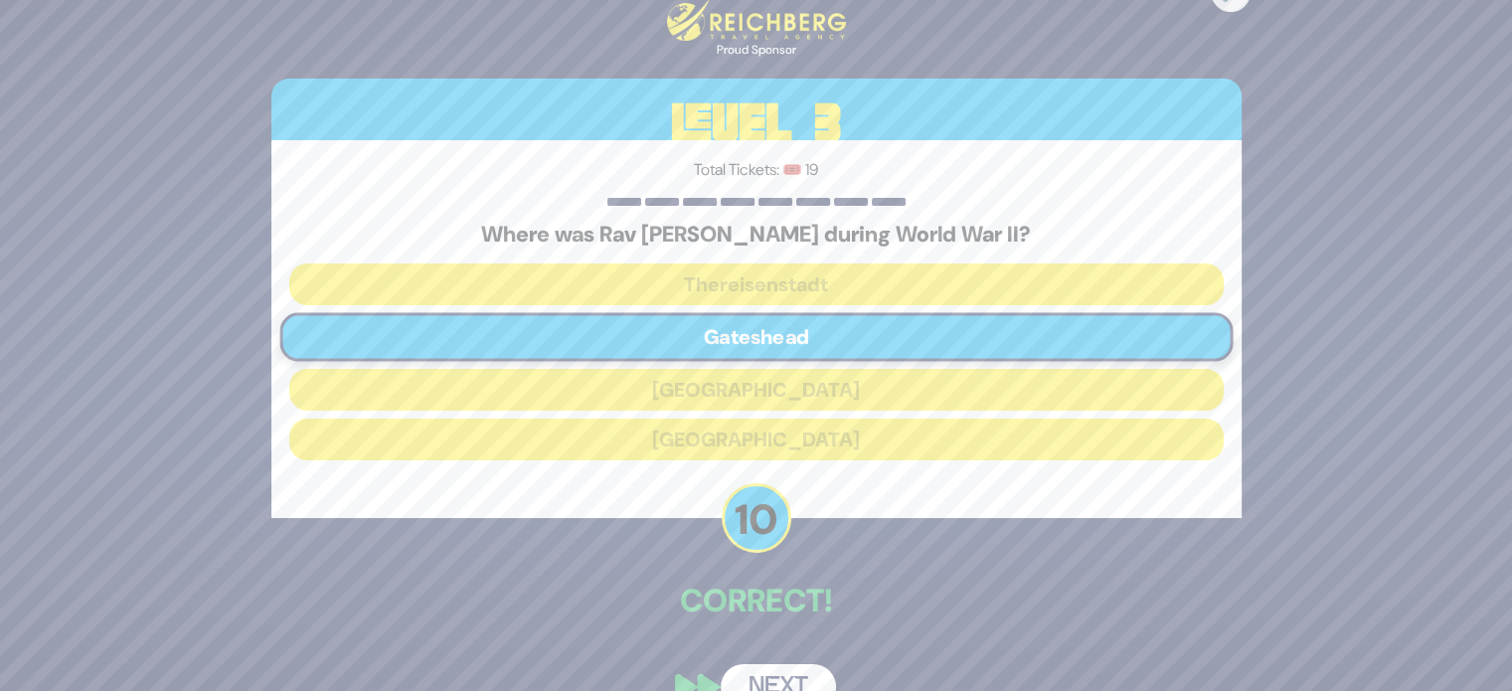
click at [787, 677] on button "Next" at bounding box center [778, 687] width 115 height 46
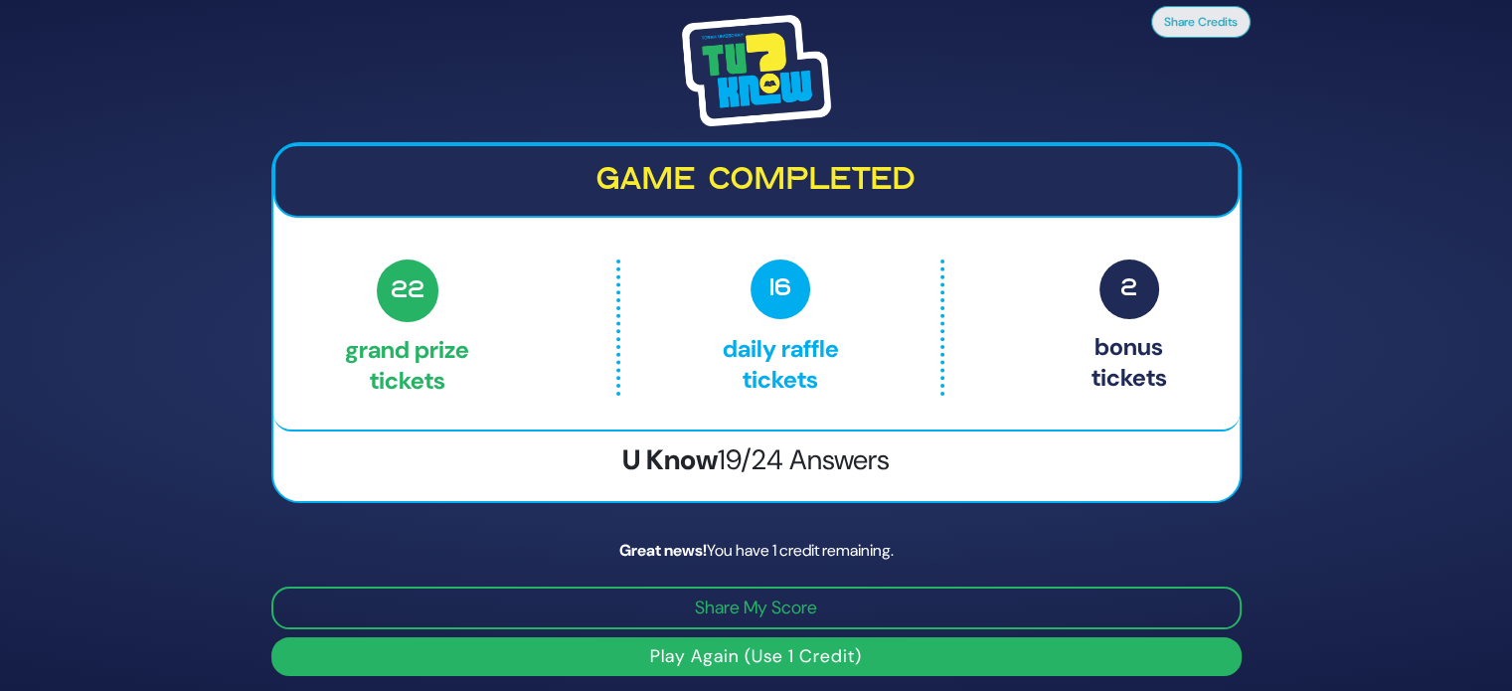
click at [783, 654] on button "Play Again (Use 1 Credit)" at bounding box center [756, 656] width 970 height 39
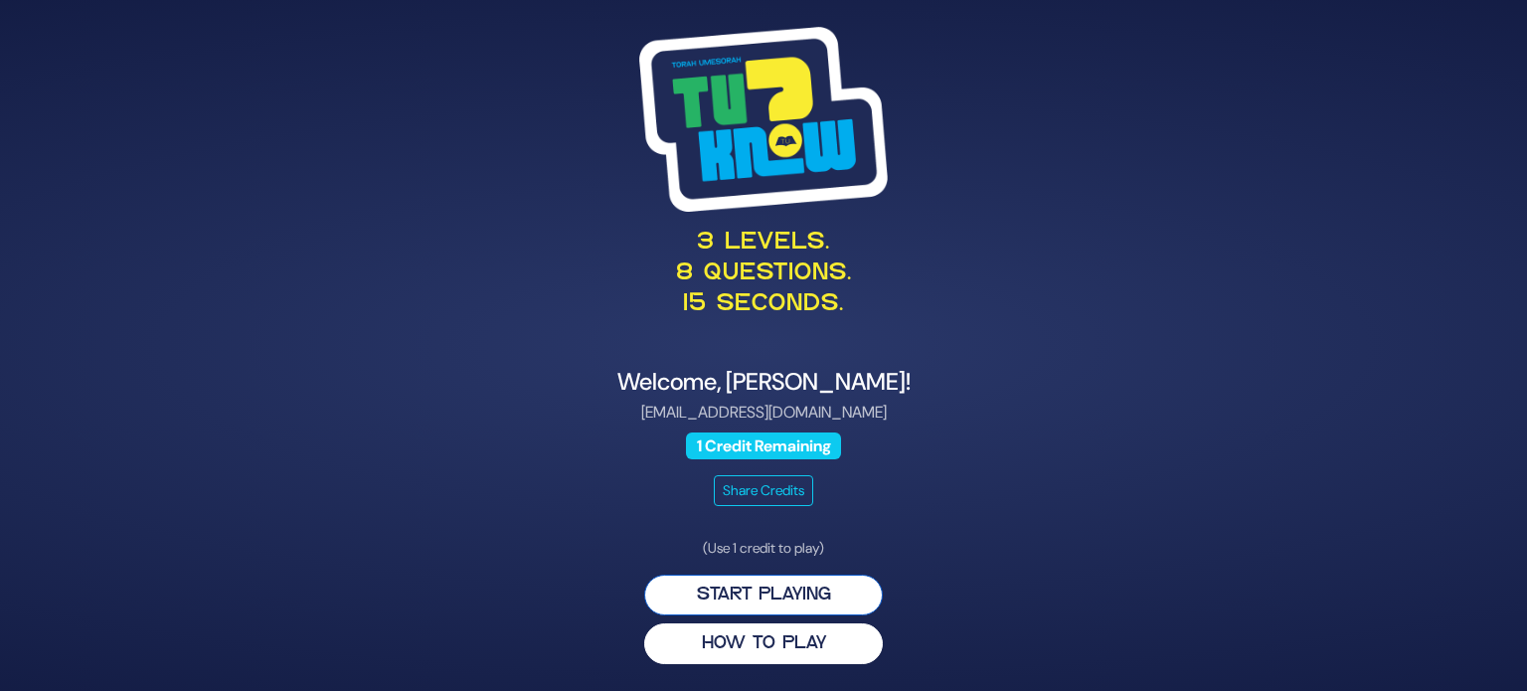
click at [775, 588] on button "Start Playing" at bounding box center [763, 595] width 239 height 41
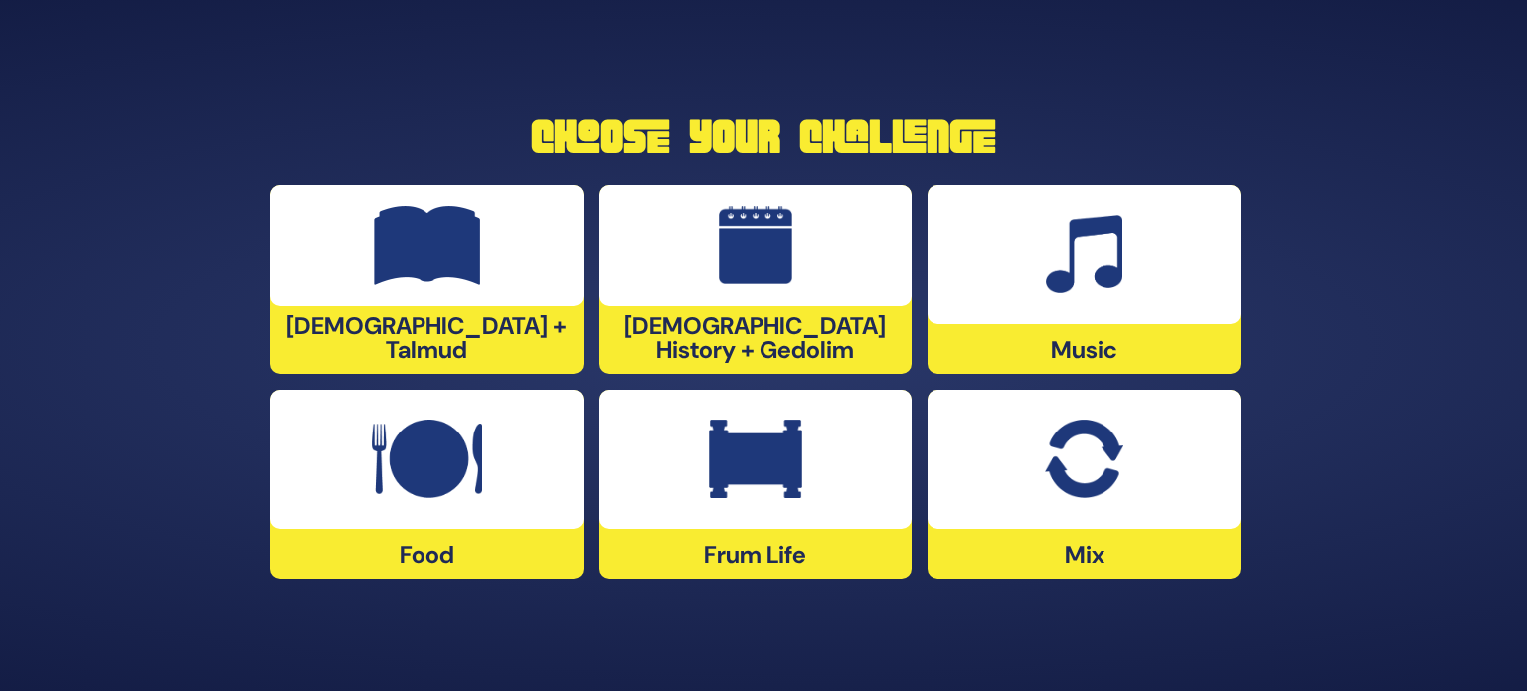
click at [1064, 302] on div at bounding box center [1083, 254] width 313 height 139
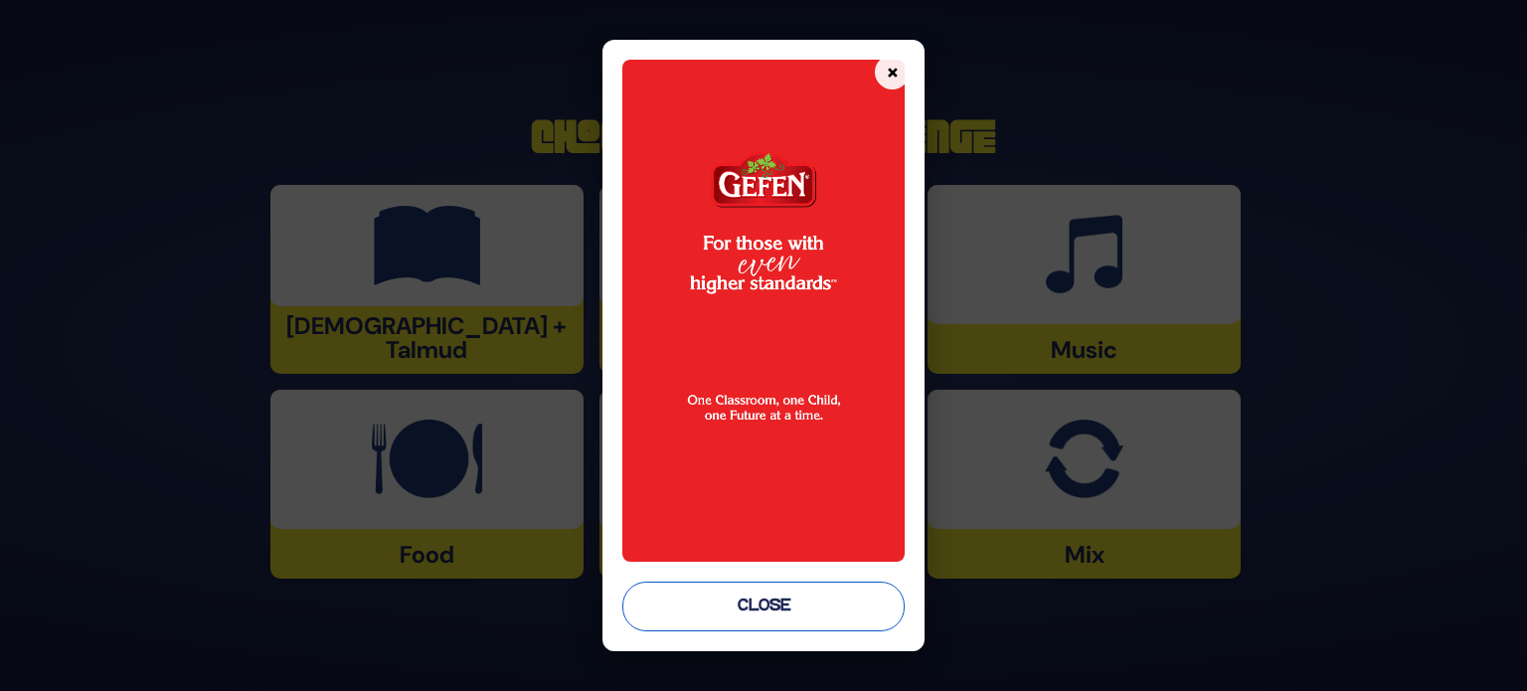
click at [767, 611] on button "Close" at bounding box center [763, 606] width 282 height 50
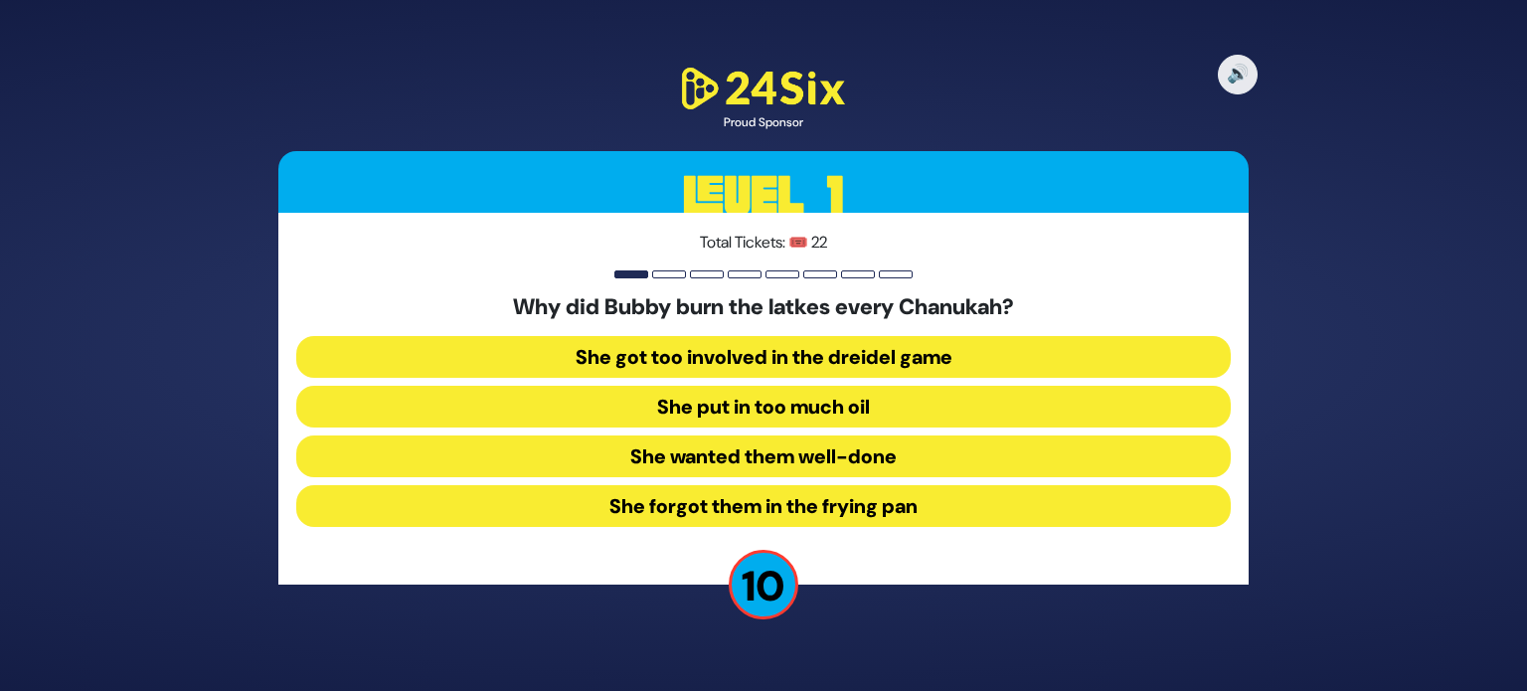
click at [757, 494] on button "She forgot them in the frying pan" at bounding box center [763, 506] width 934 height 42
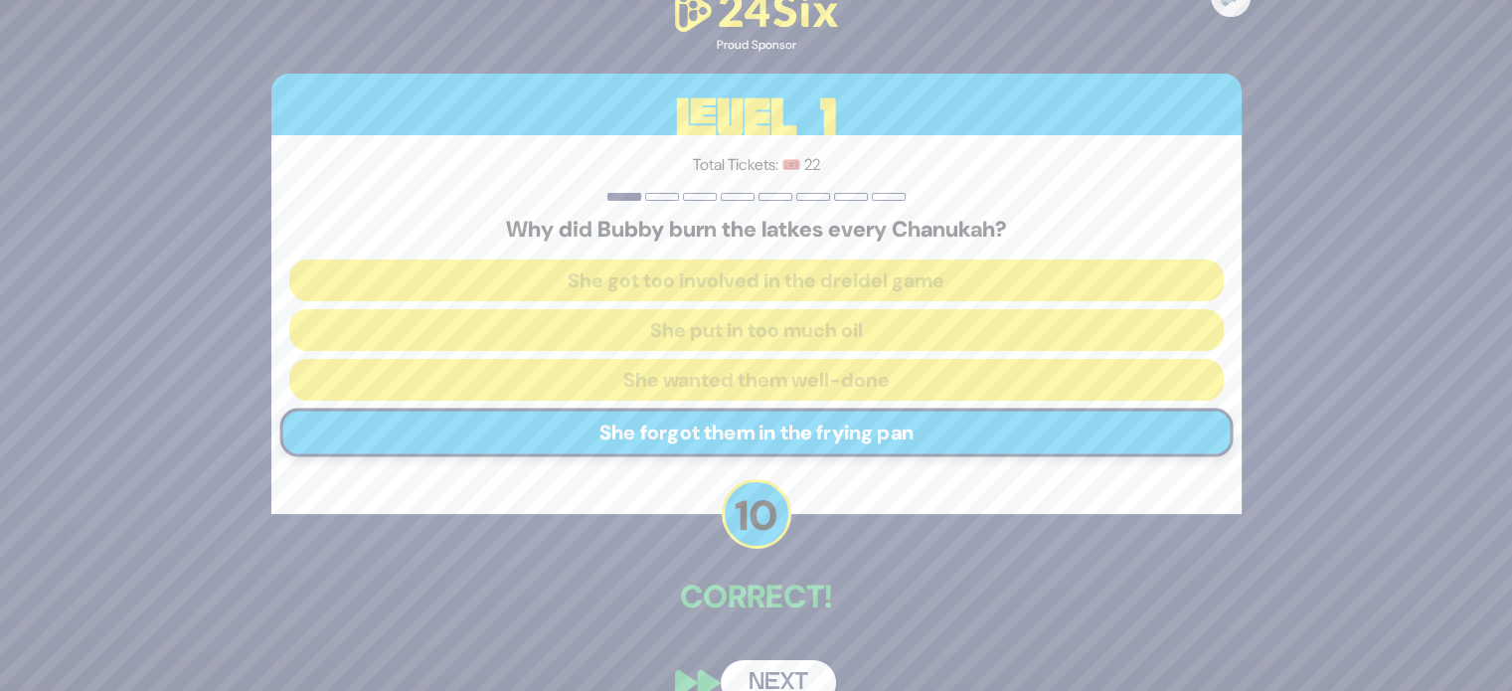
click at [755, 672] on button "Next" at bounding box center [778, 683] width 115 height 46
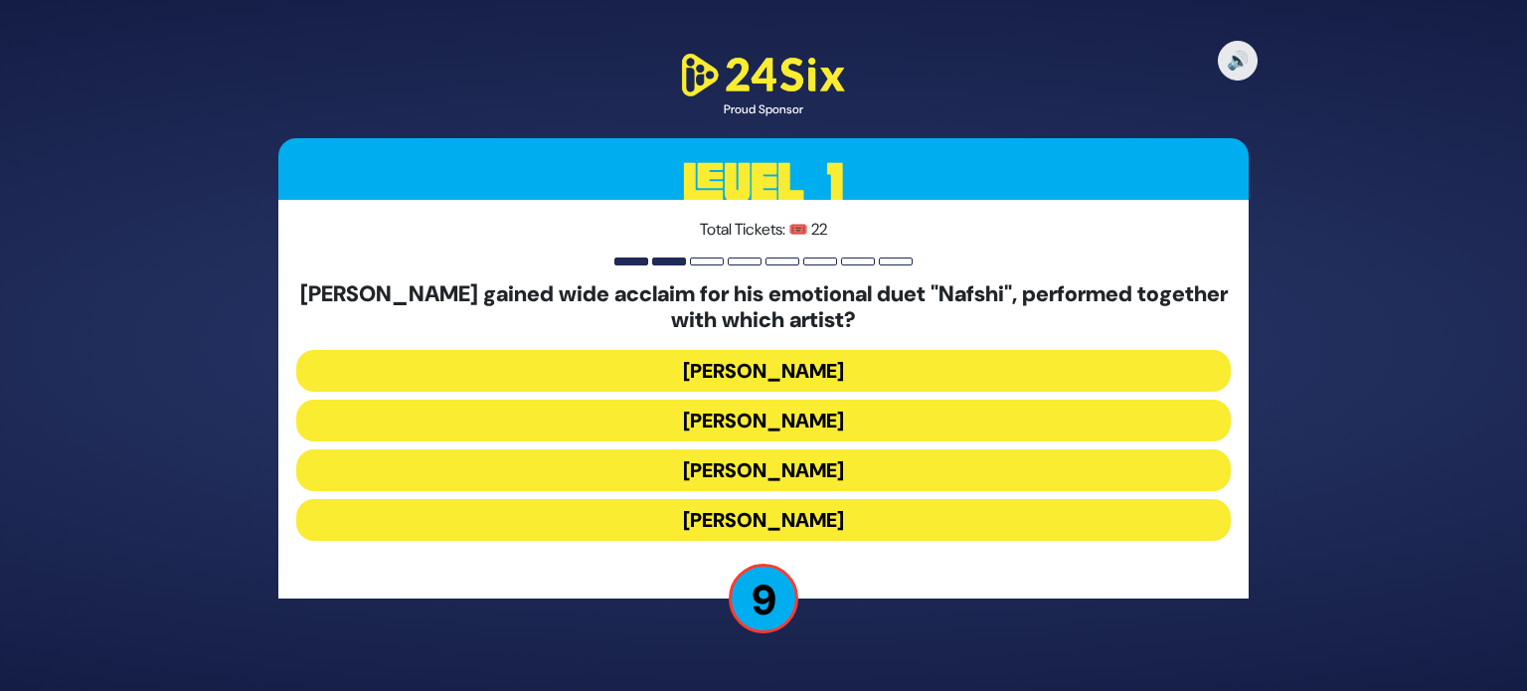
click at [796, 413] on button "[PERSON_NAME]" at bounding box center [763, 421] width 934 height 42
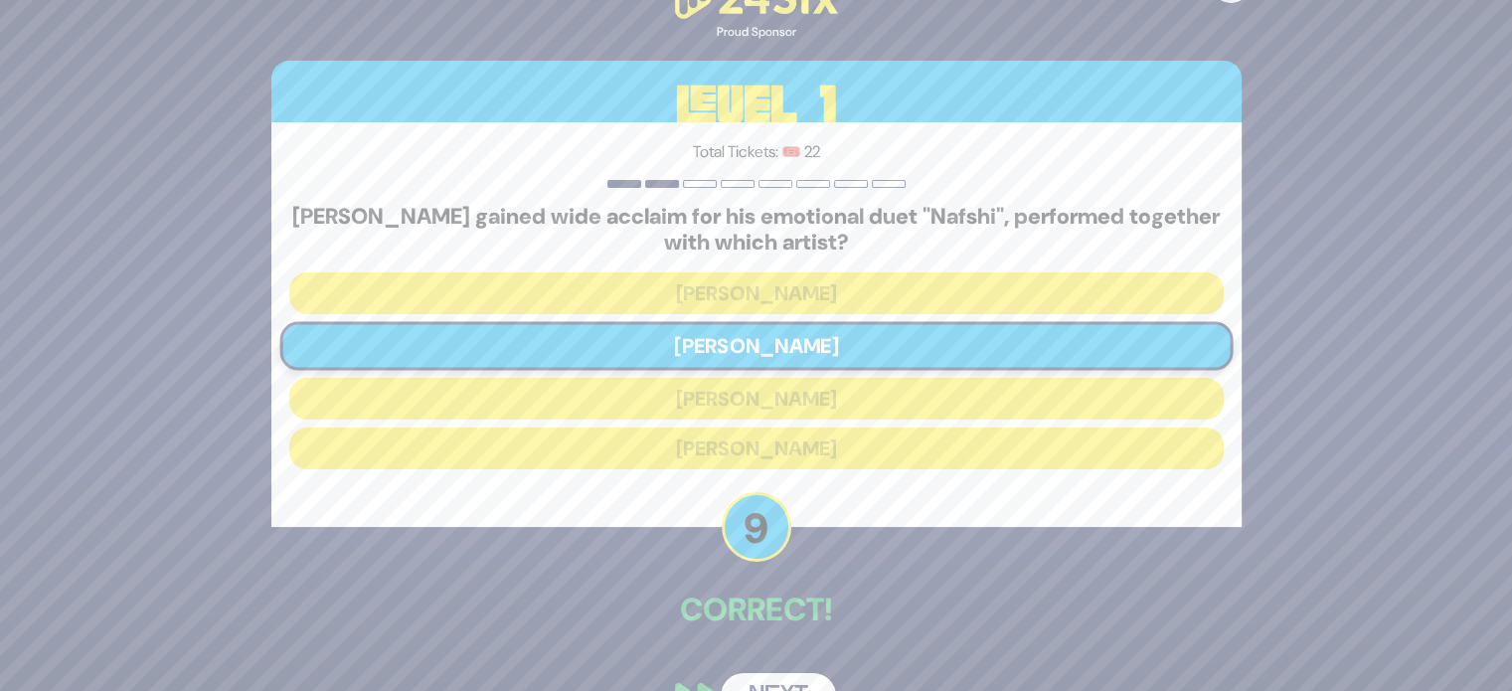
click at [768, 678] on button "Next" at bounding box center [778, 696] width 115 height 46
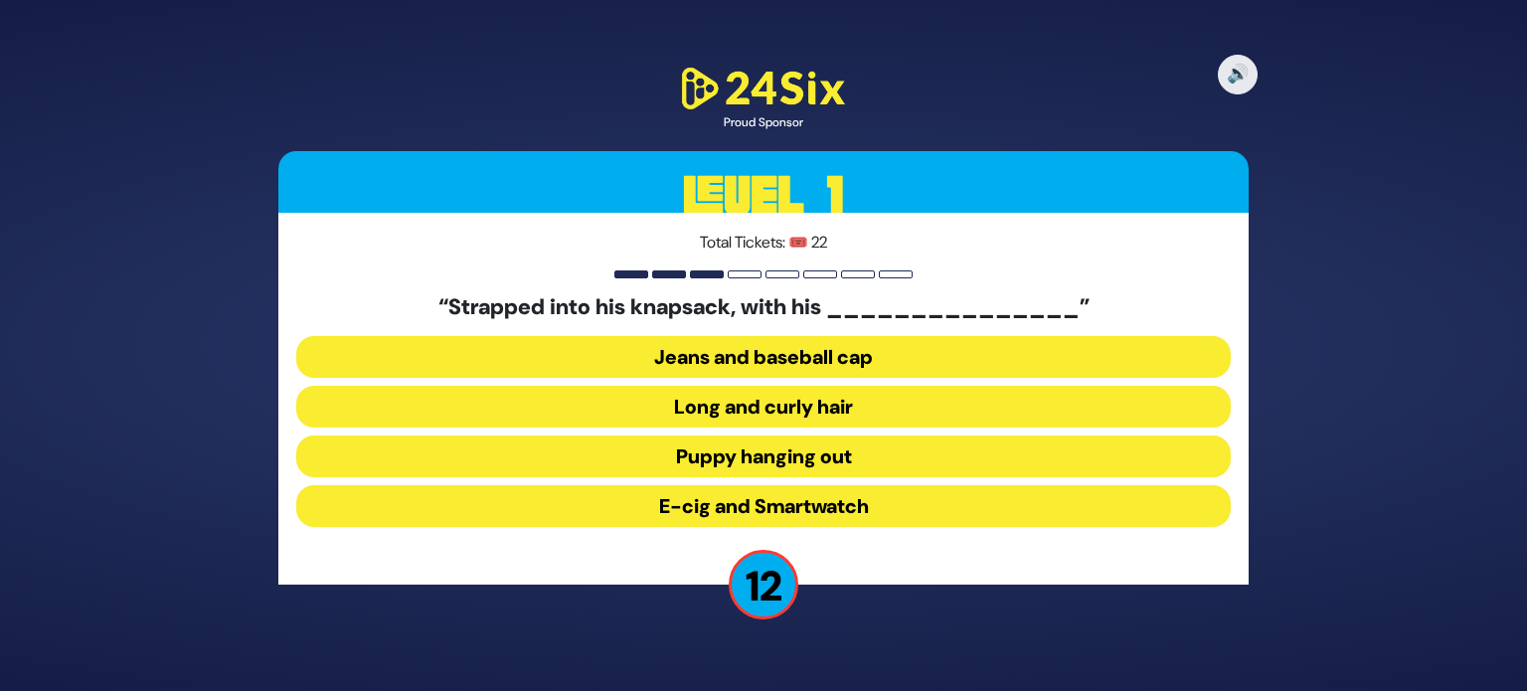
click at [884, 405] on button "Long and curly hair" at bounding box center [763, 407] width 934 height 42
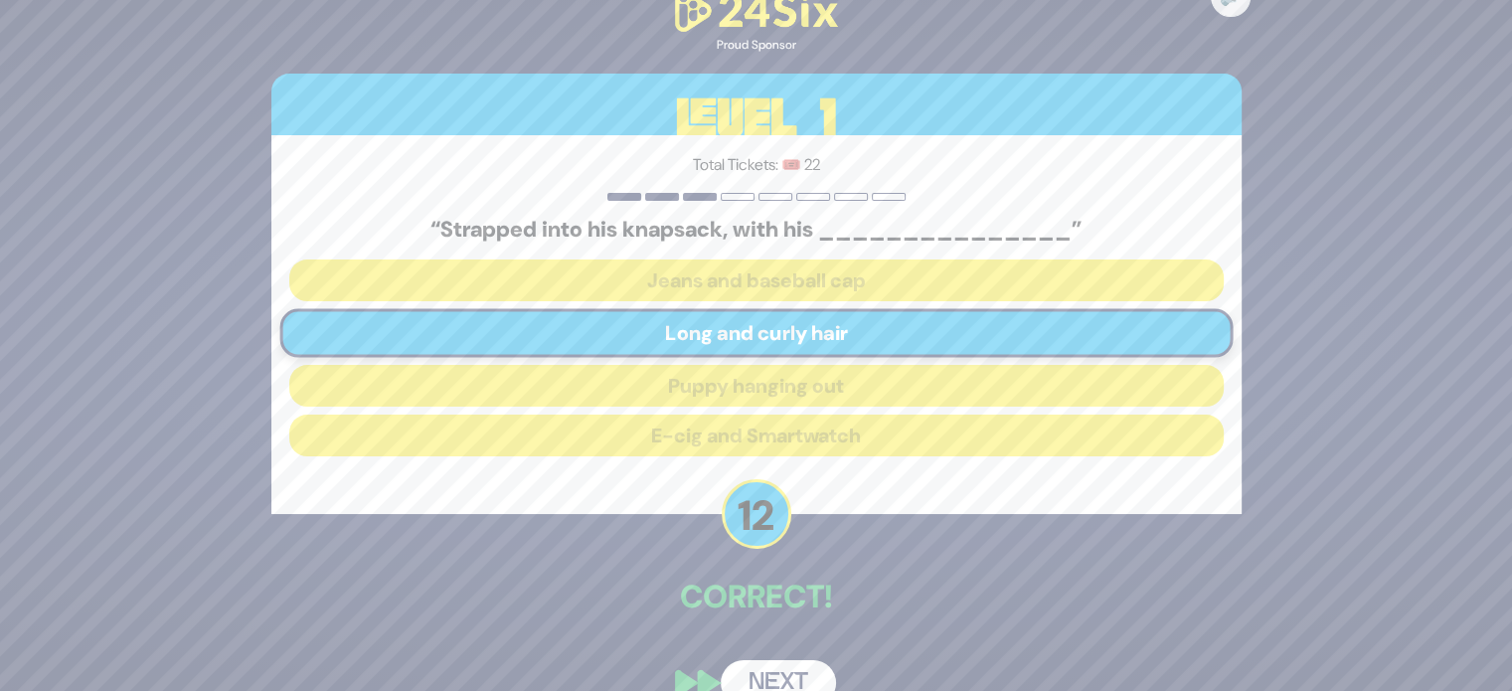
click at [764, 671] on button "Next" at bounding box center [778, 683] width 115 height 46
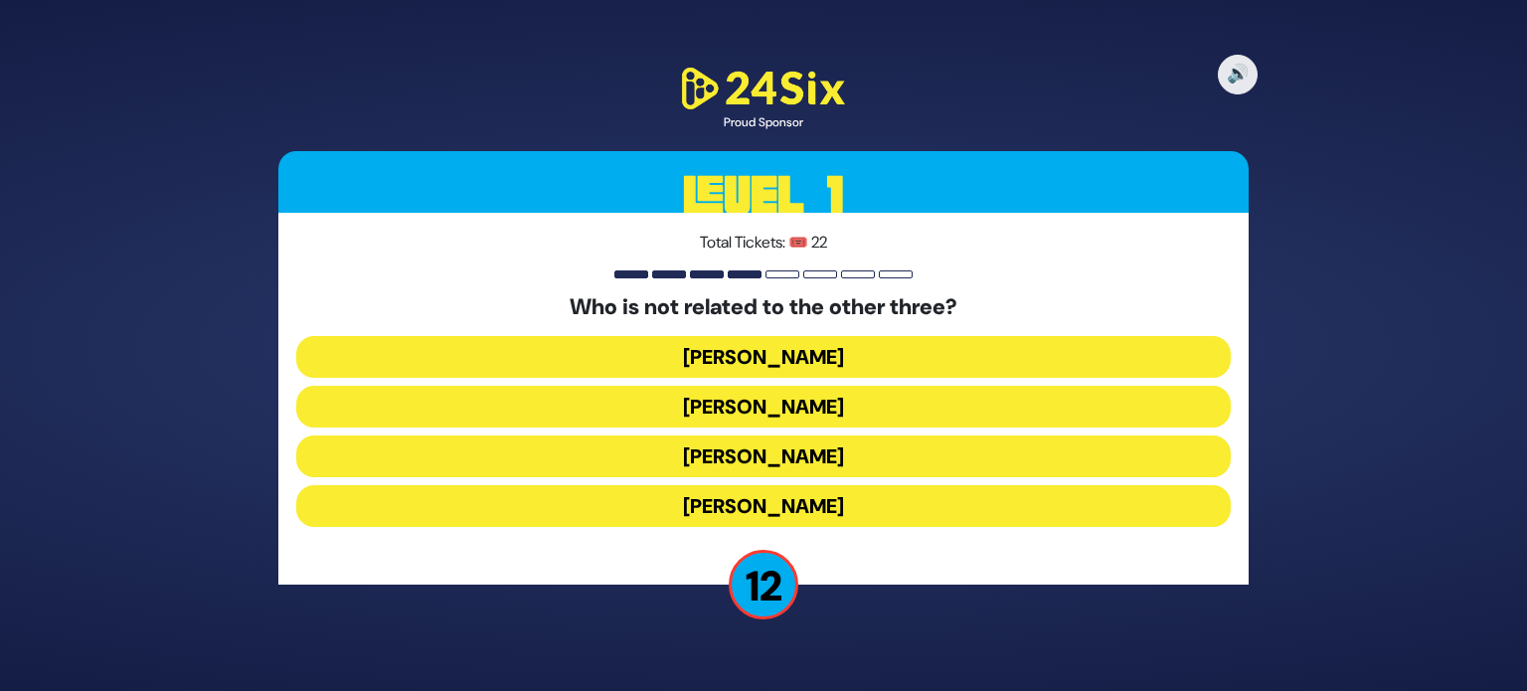
click at [774, 496] on button "[PERSON_NAME]" at bounding box center [763, 506] width 934 height 42
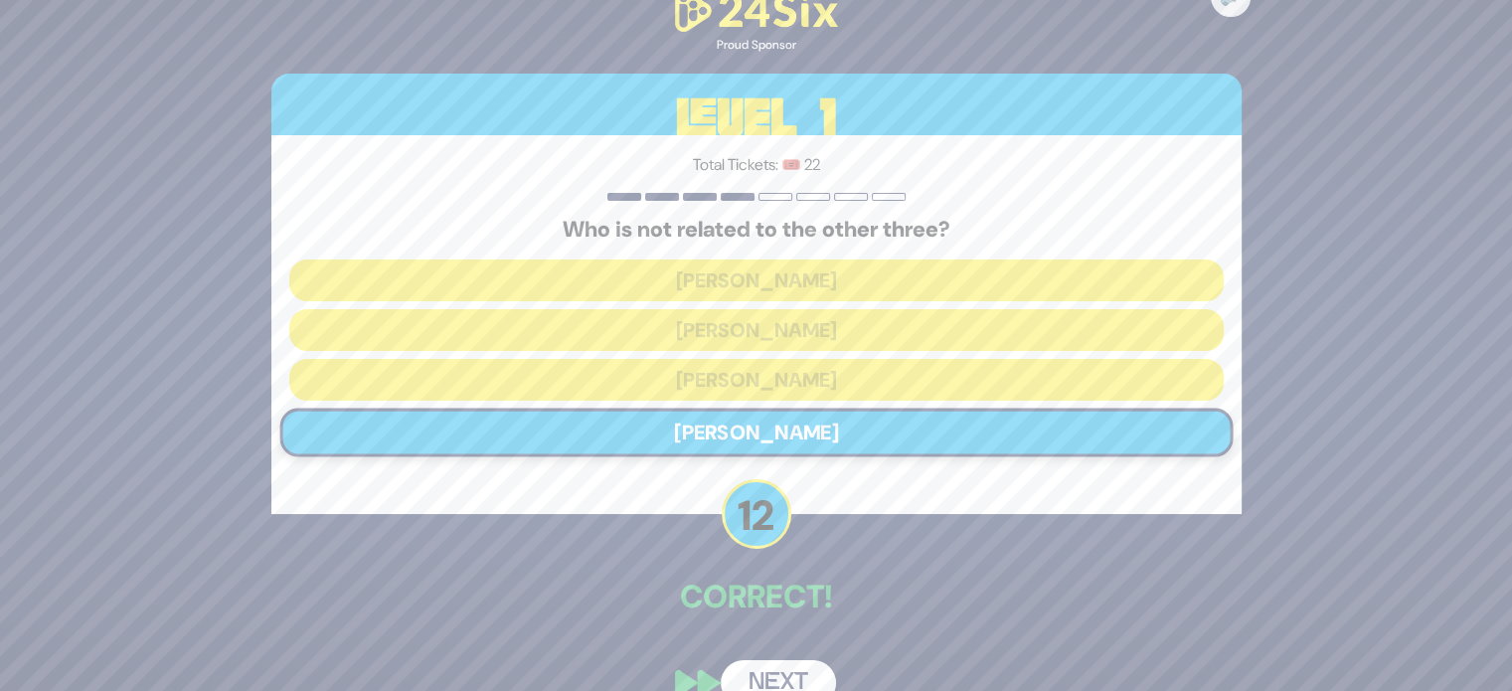
click at [753, 671] on button "Next" at bounding box center [778, 683] width 115 height 46
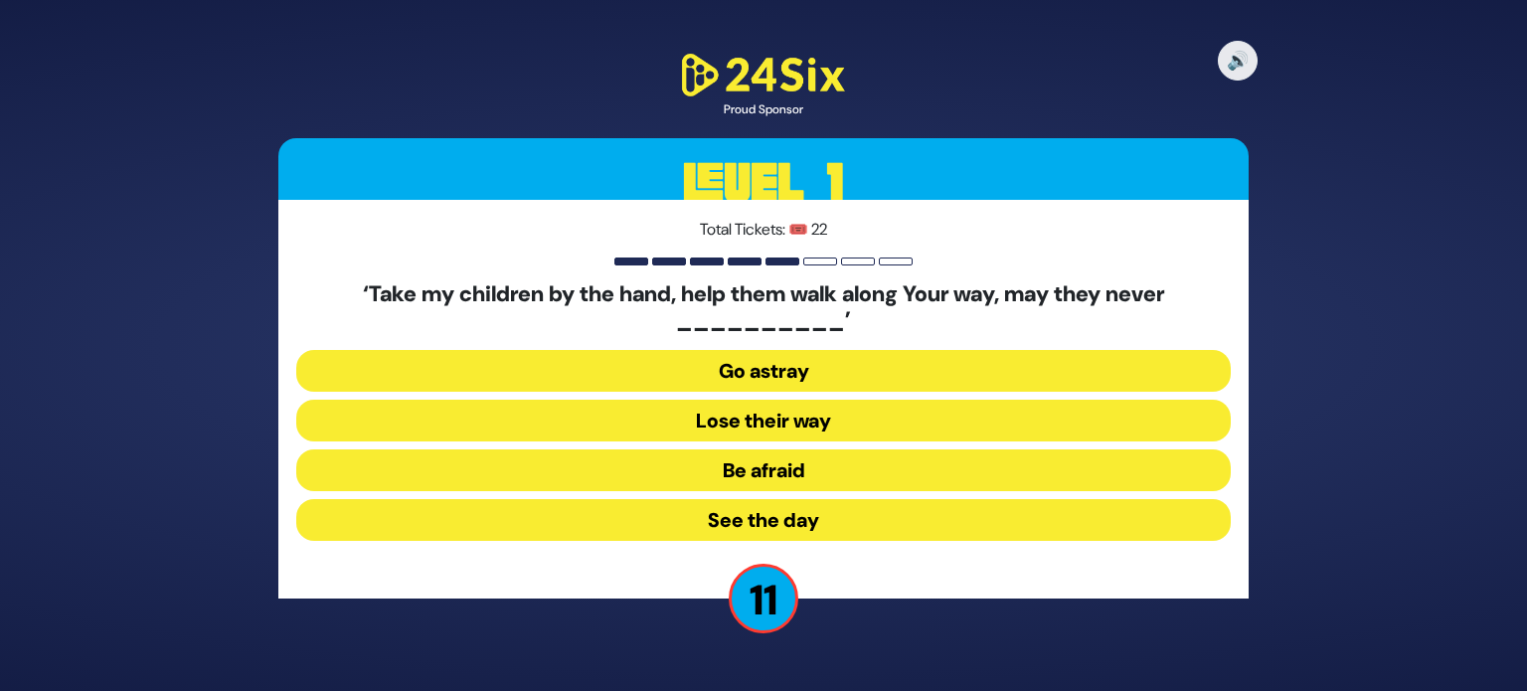
click at [838, 364] on button "Go astray" at bounding box center [763, 371] width 934 height 42
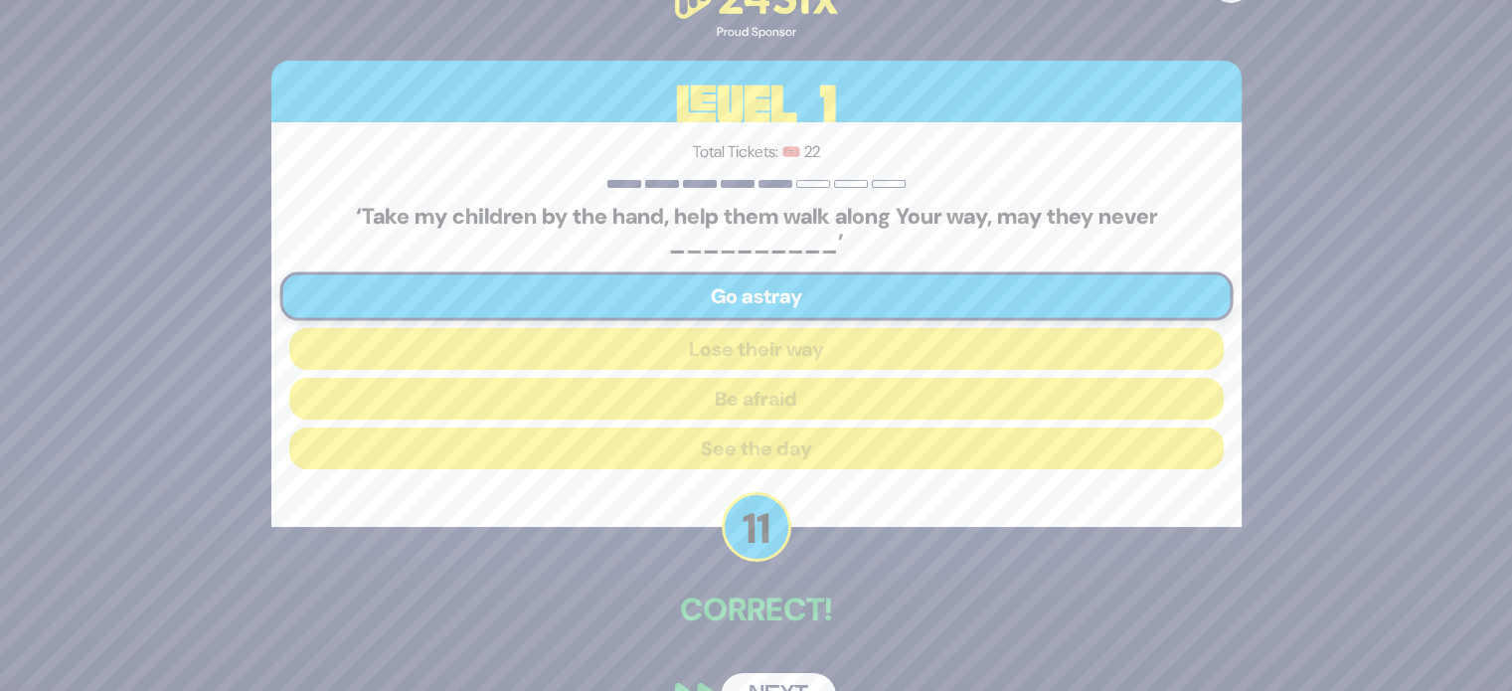
click at [780, 684] on button "Next" at bounding box center [778, 696] width 115 height 46
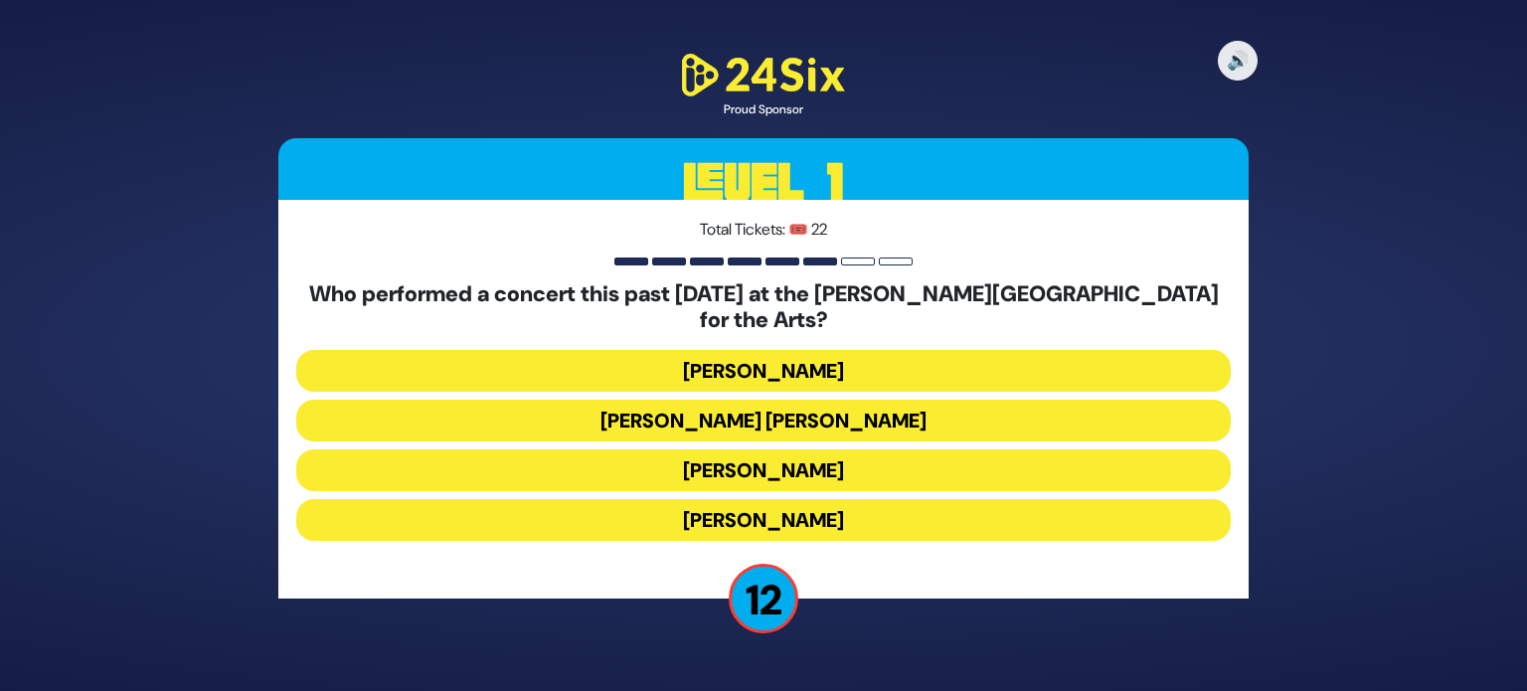
click at [820, 500] on button "[PERSON_NAME]" at bounding box center [763, 520] width 934 height 42
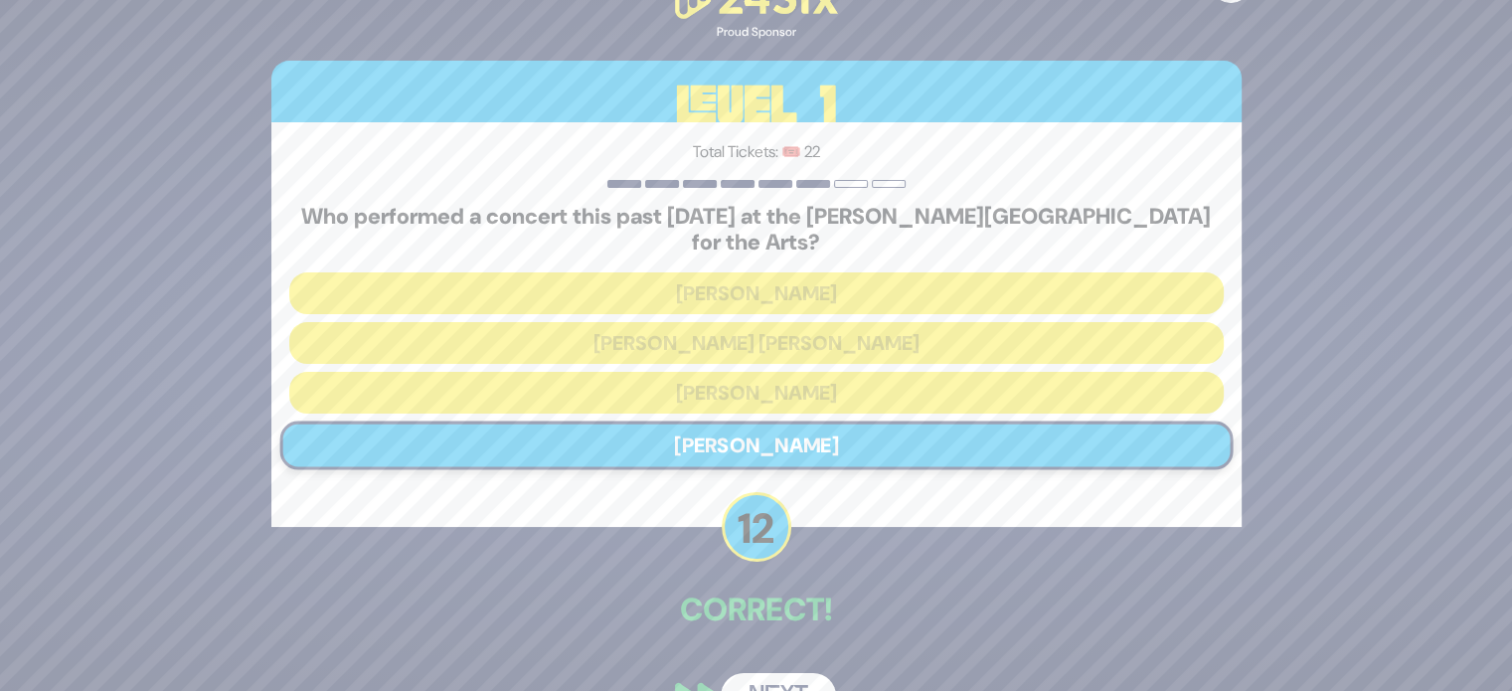
click at [773, 673] on button "Next" at bounding box center [778, 696] width 115 height 46
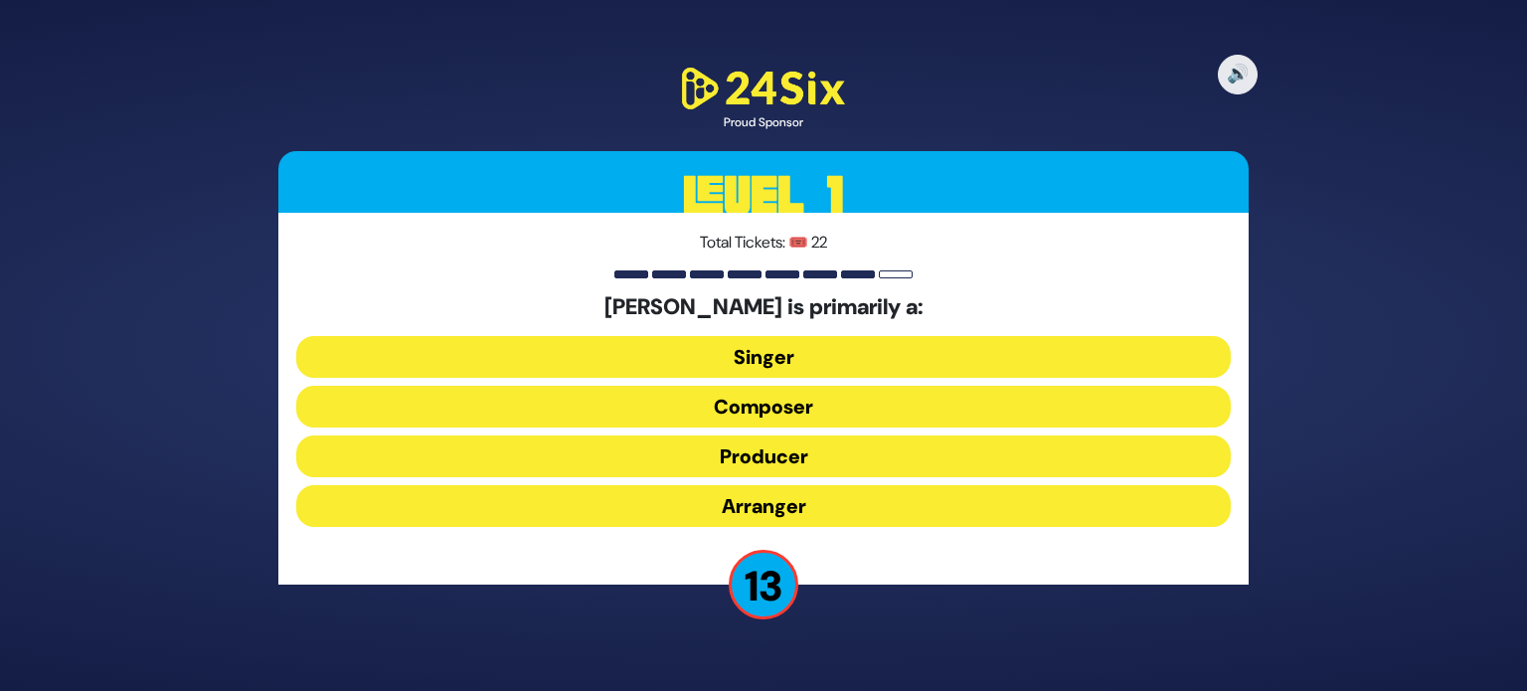
click at [812, 408] on button "Composer" at bounding box center [763, 407] width 934 height 42
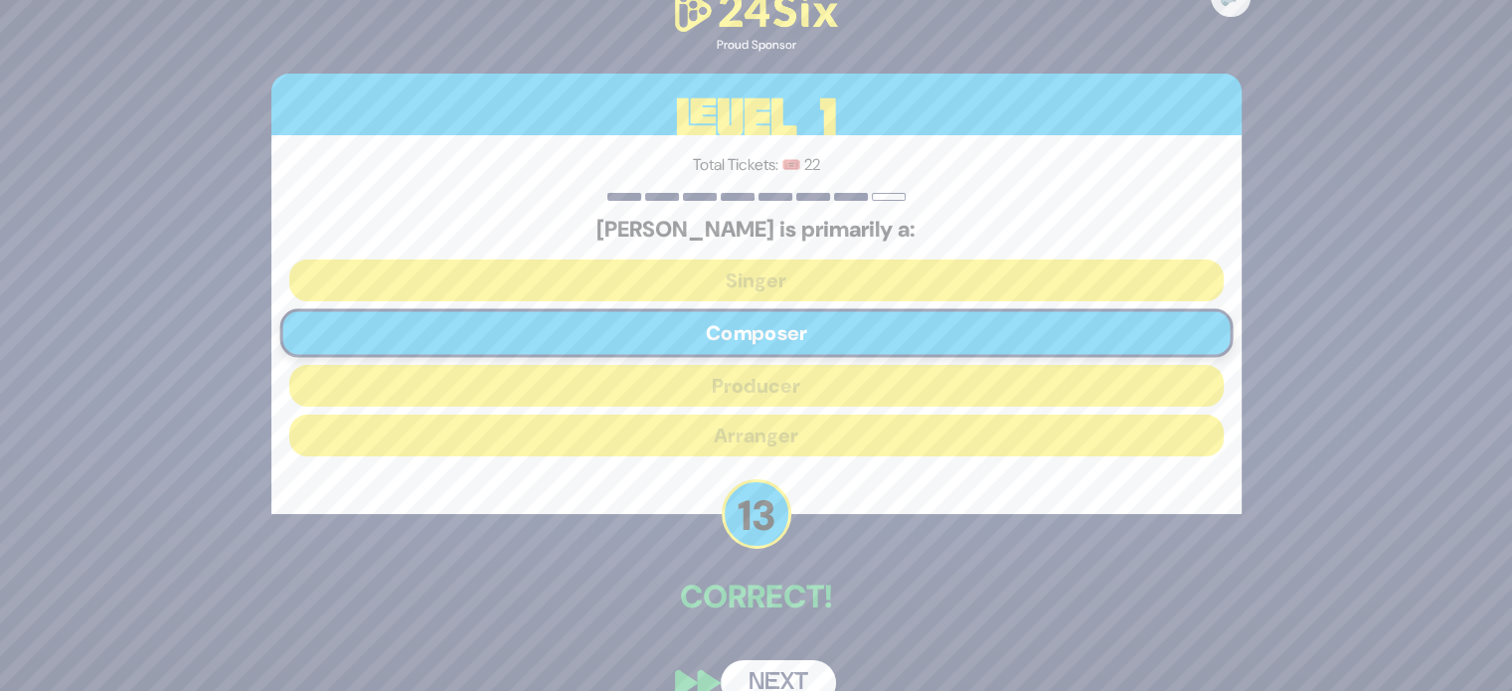
click at [786, 681] on button "Next" at bounding box center [778, 683] width 115 height 46
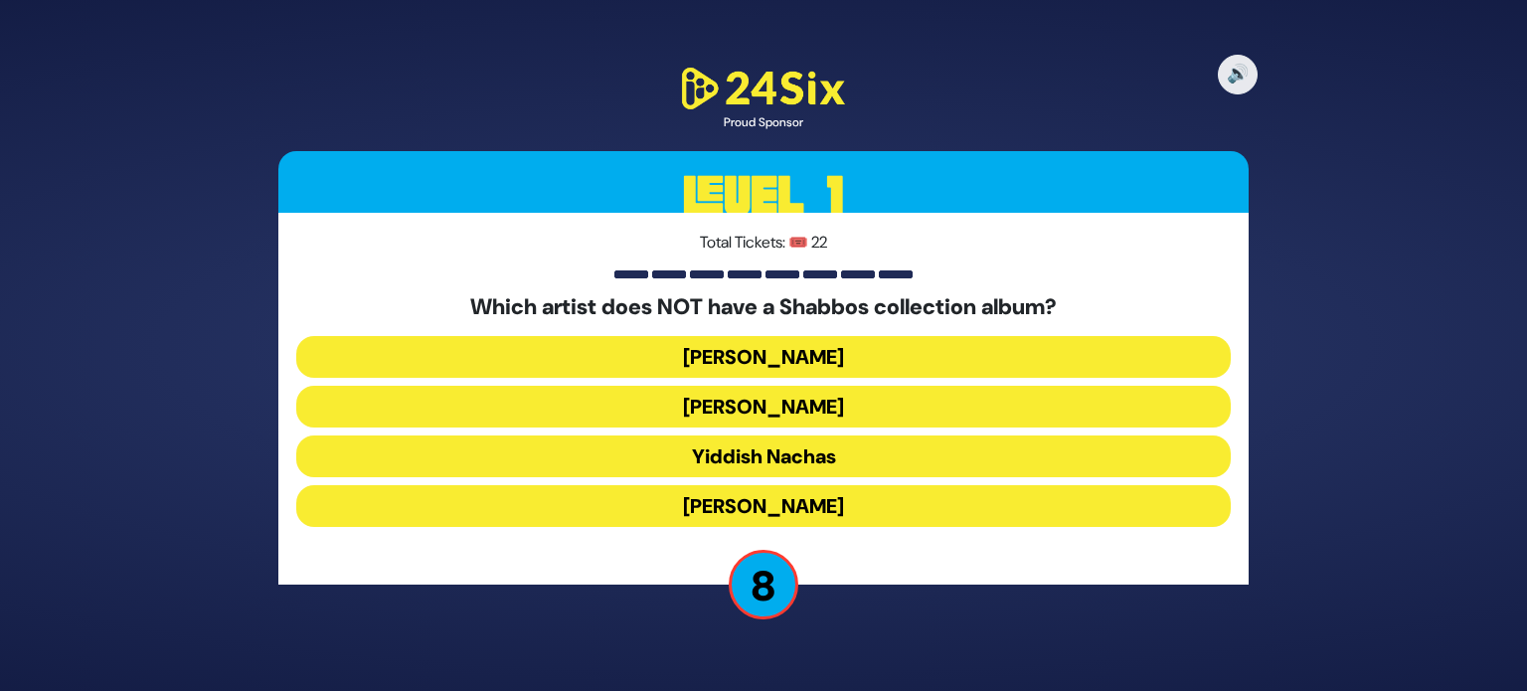
click at [739, 510] on button "[PERSON_NAME]" at bounding box center [763, 506] width 934 height 42
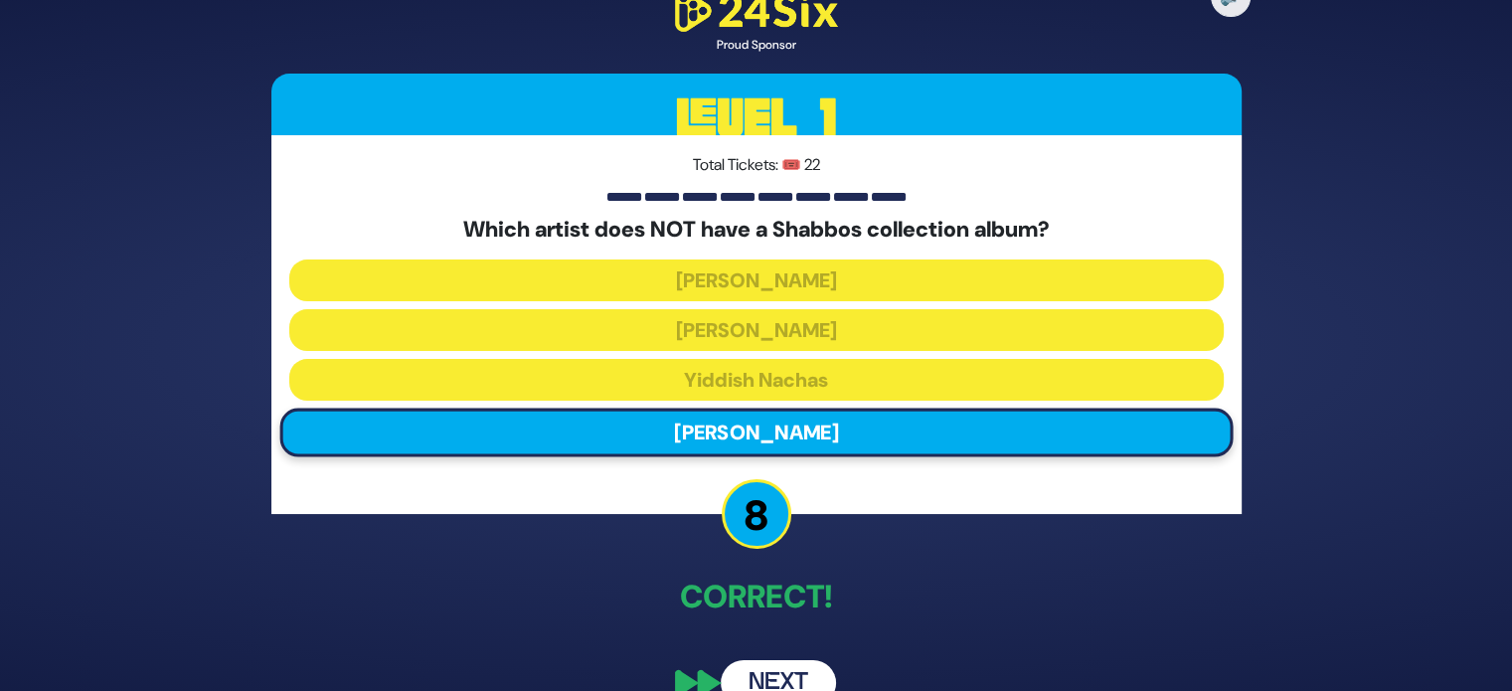
click at [752, 671] on button "Next" at bounding box center [778, 683] width 115 height 46
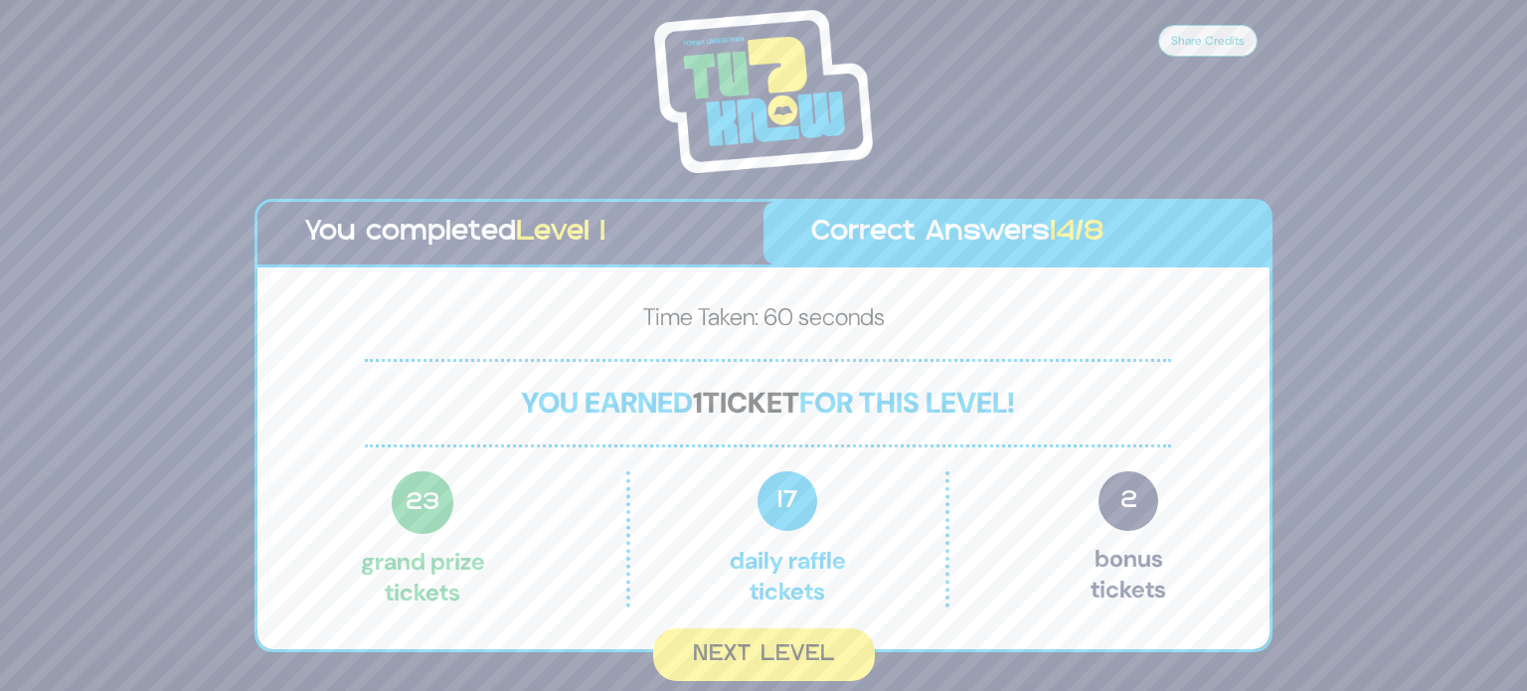
click at [752, 671] on button "Next Level" at bounding box center [764, 654] width 222 height 53
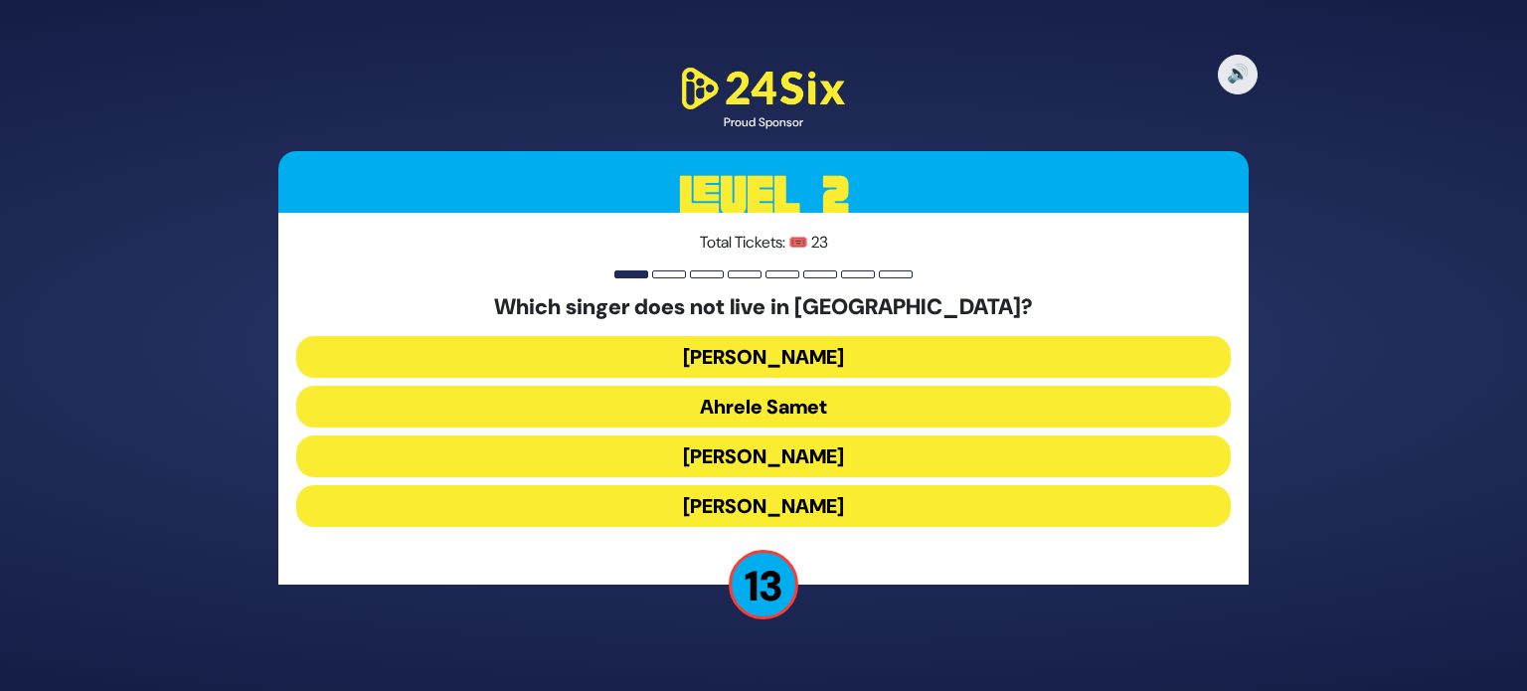
click at [806, 507] on button "[PERSON_NAME]" at bounding box center [763, 506] width 934 height 42
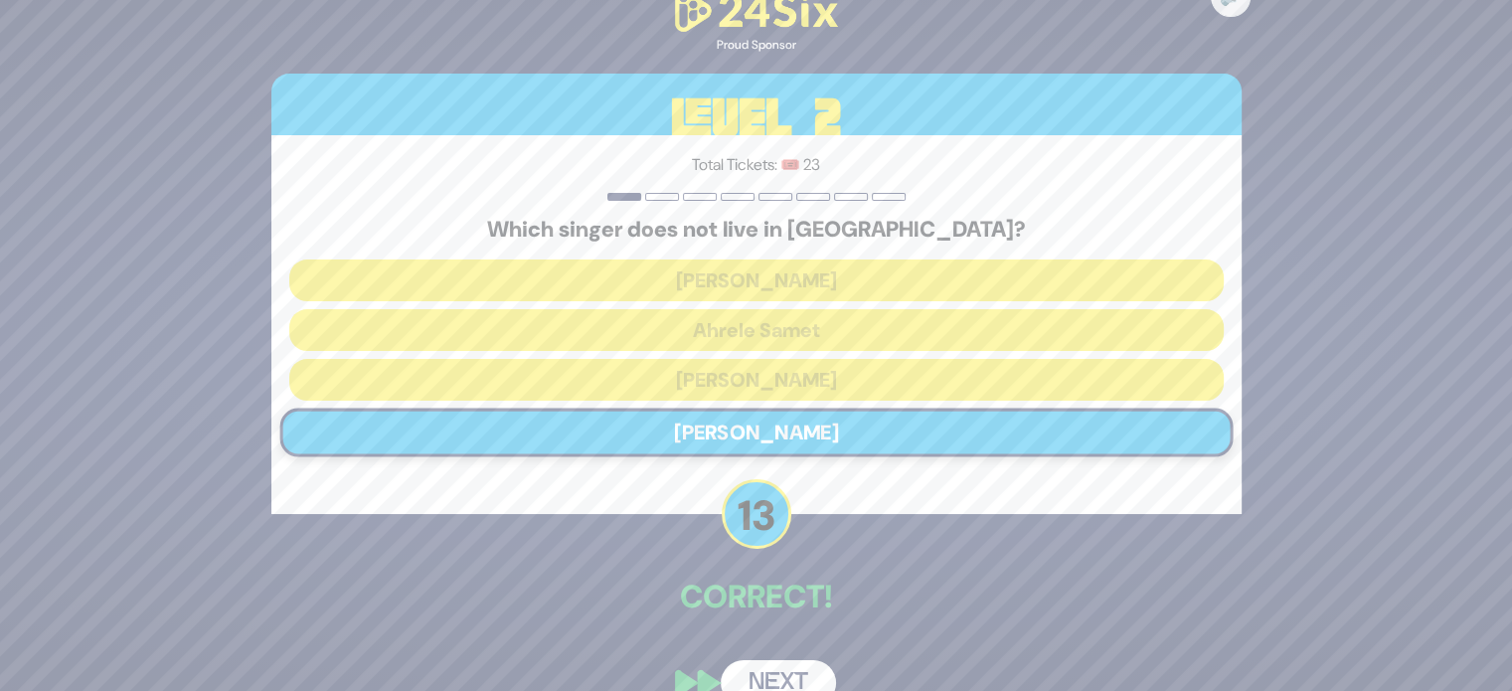
click at [776, 673] on button "Next" at bounding box center [778, 683] width 115 height 46
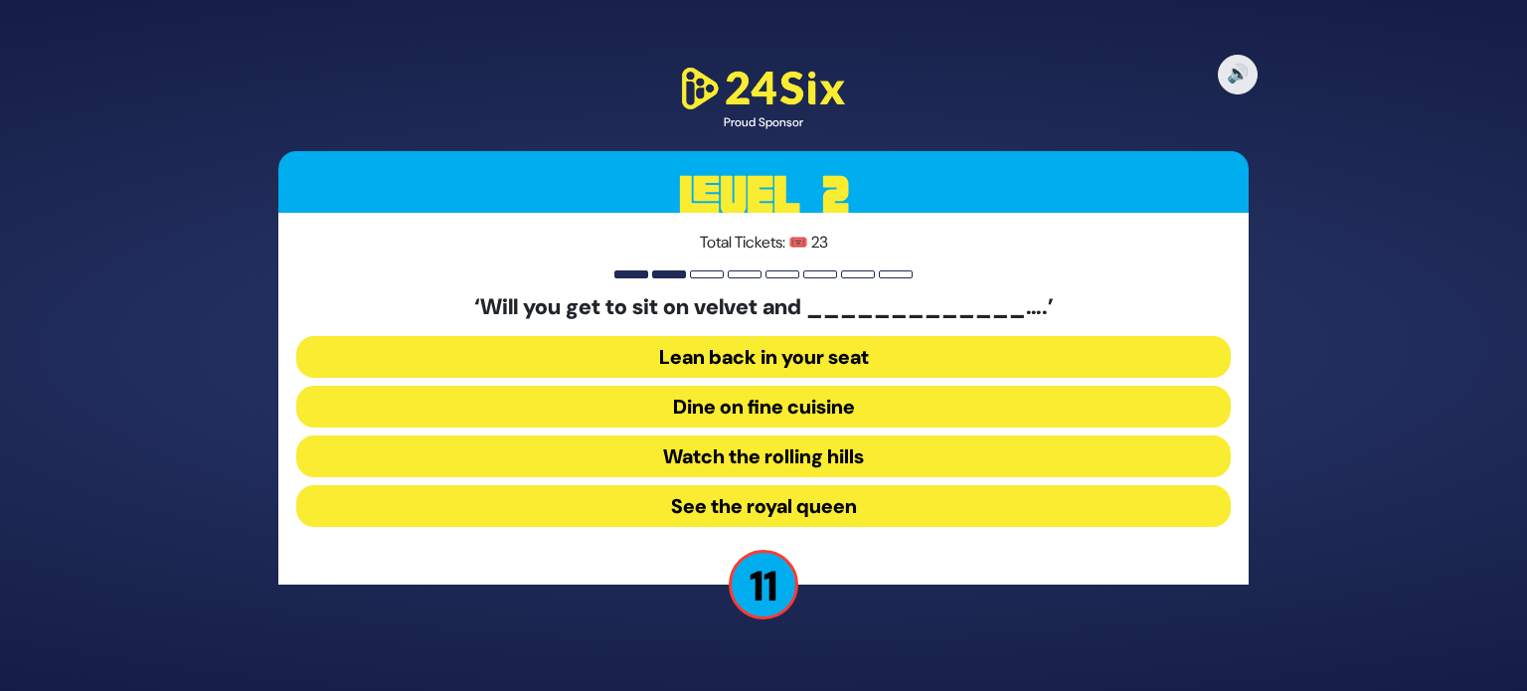
click at [851, 407] on button "Dine on fine cuisine" at bounding box center [763, 407] width 934 height 42
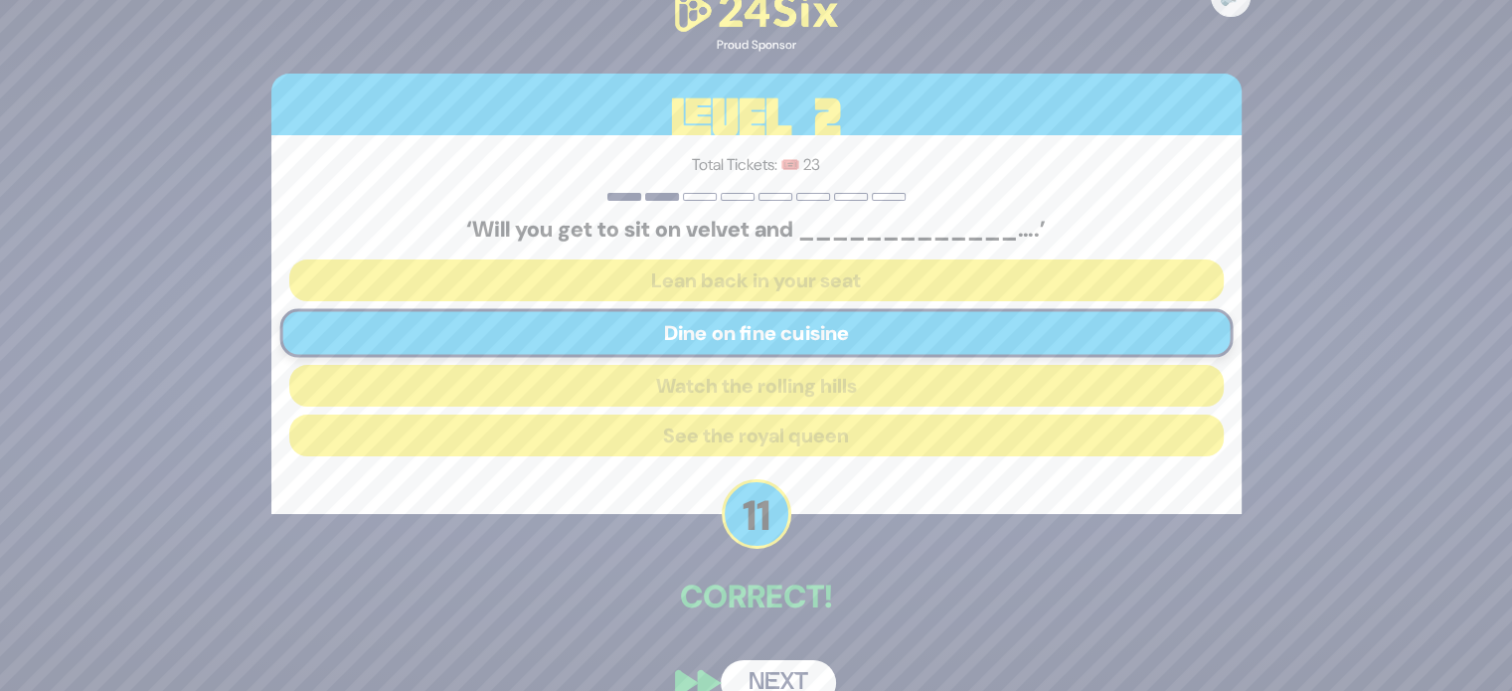
click at [769, 664] on button "Next" at bounding box center [778, 683] width 115 height 46
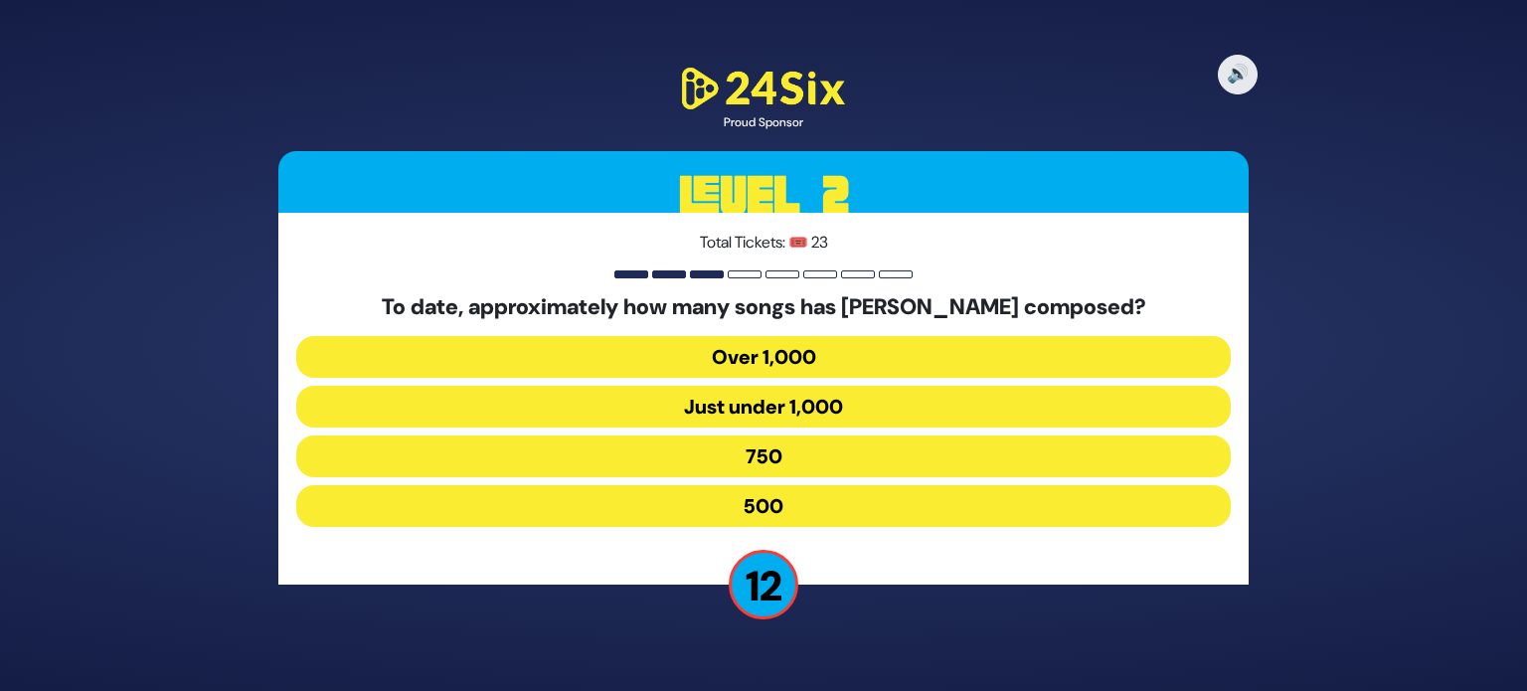
click at [871, 341] on button "Over 1,000" at bounding box center [763, 357] width 934 height 42
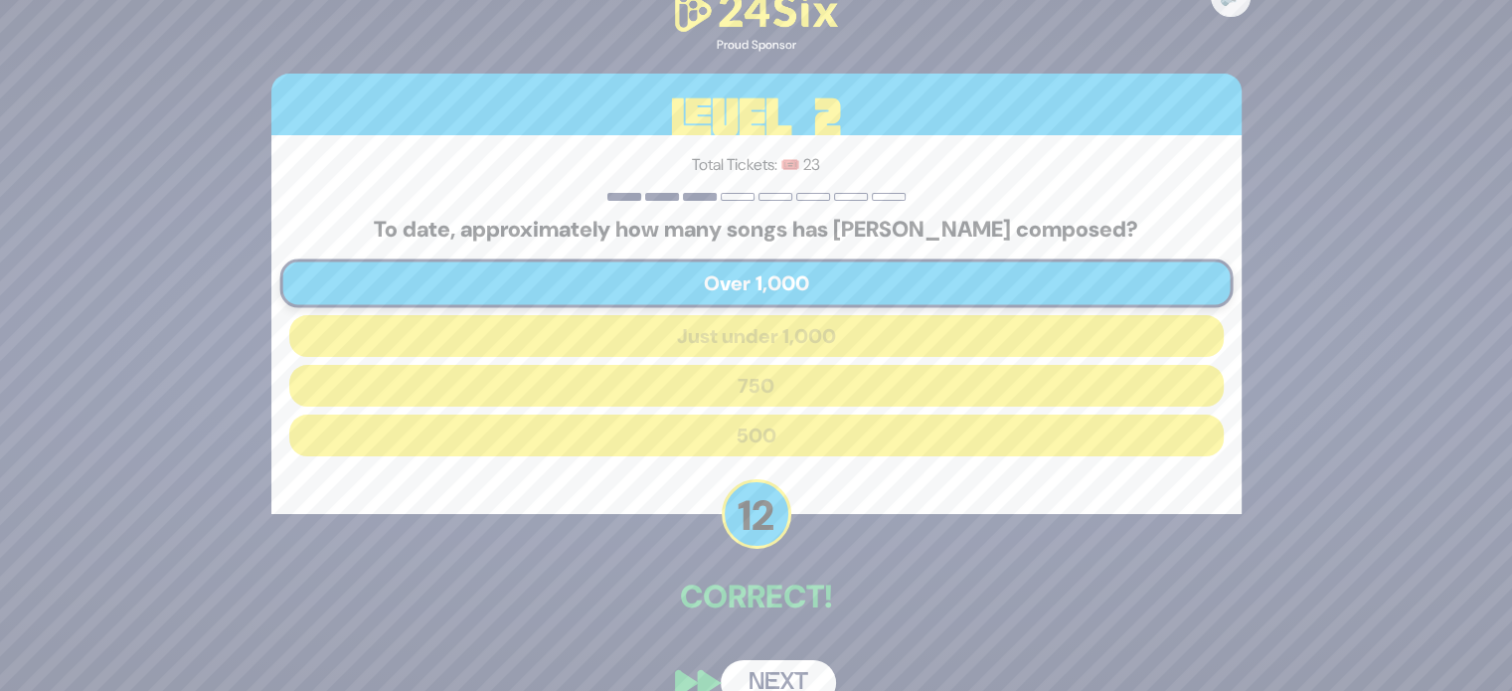
click at [758, 679] on button "Next" at bounding box center [778, 683] width 115 height 46
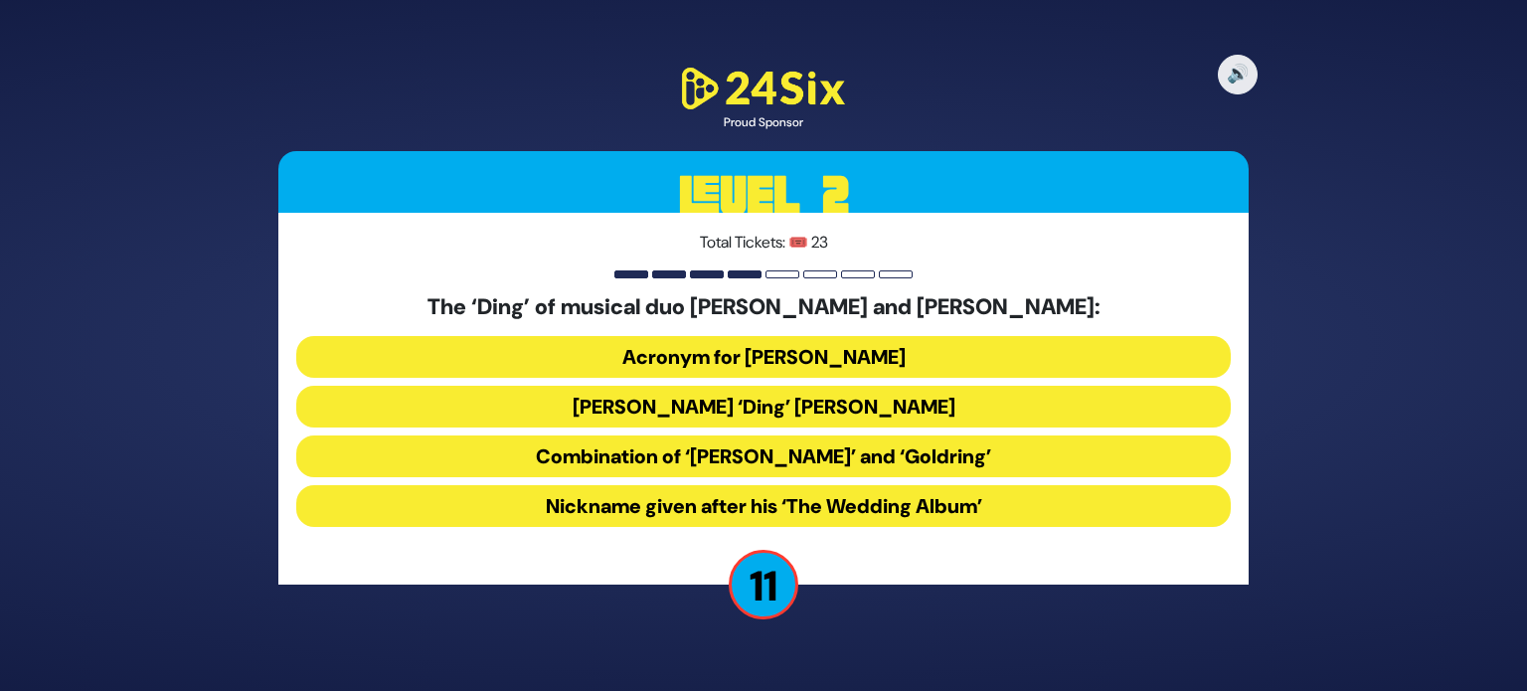
click at [908, 368] on button "Acronym for [PERSON_NAME]" at bounding box center [763, 357] width 934 height 42
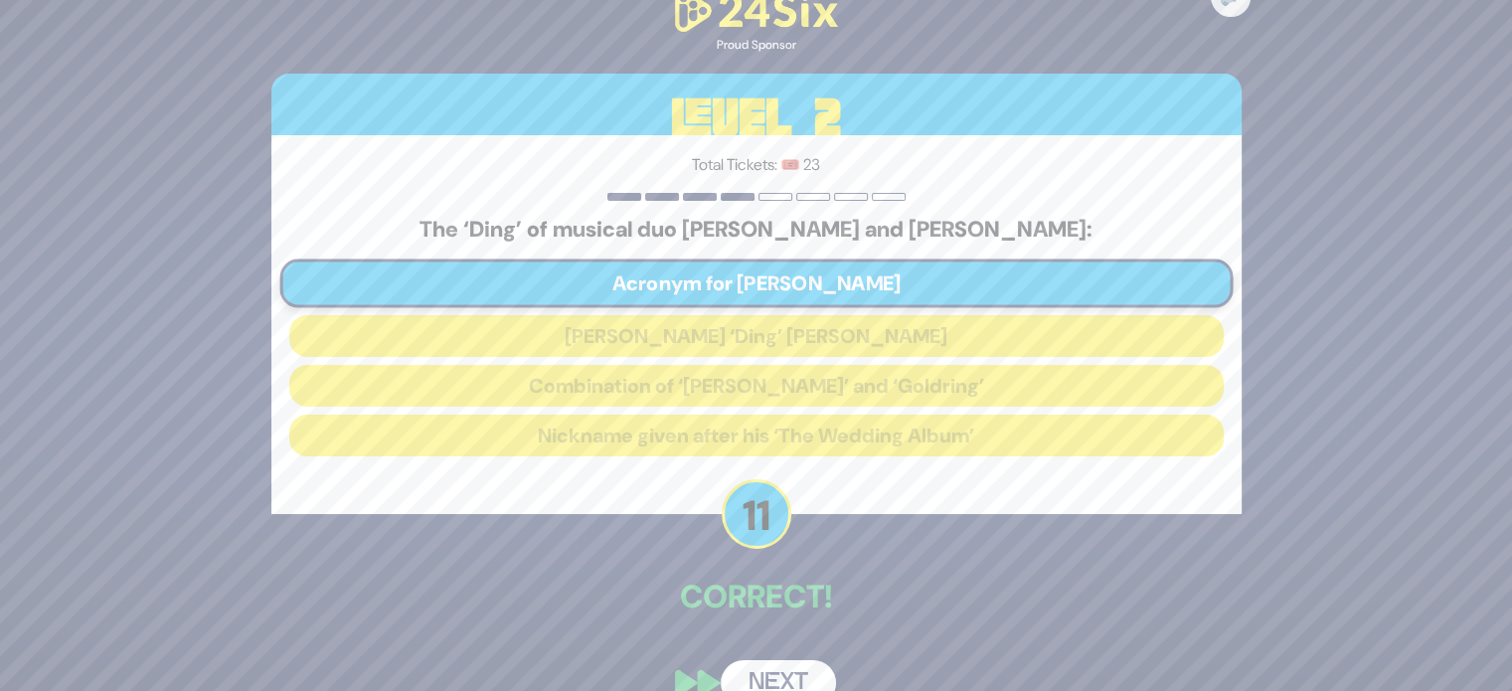
click at [788, 663] on button "Next" at bounding box center [778, 683] width 115 height 46
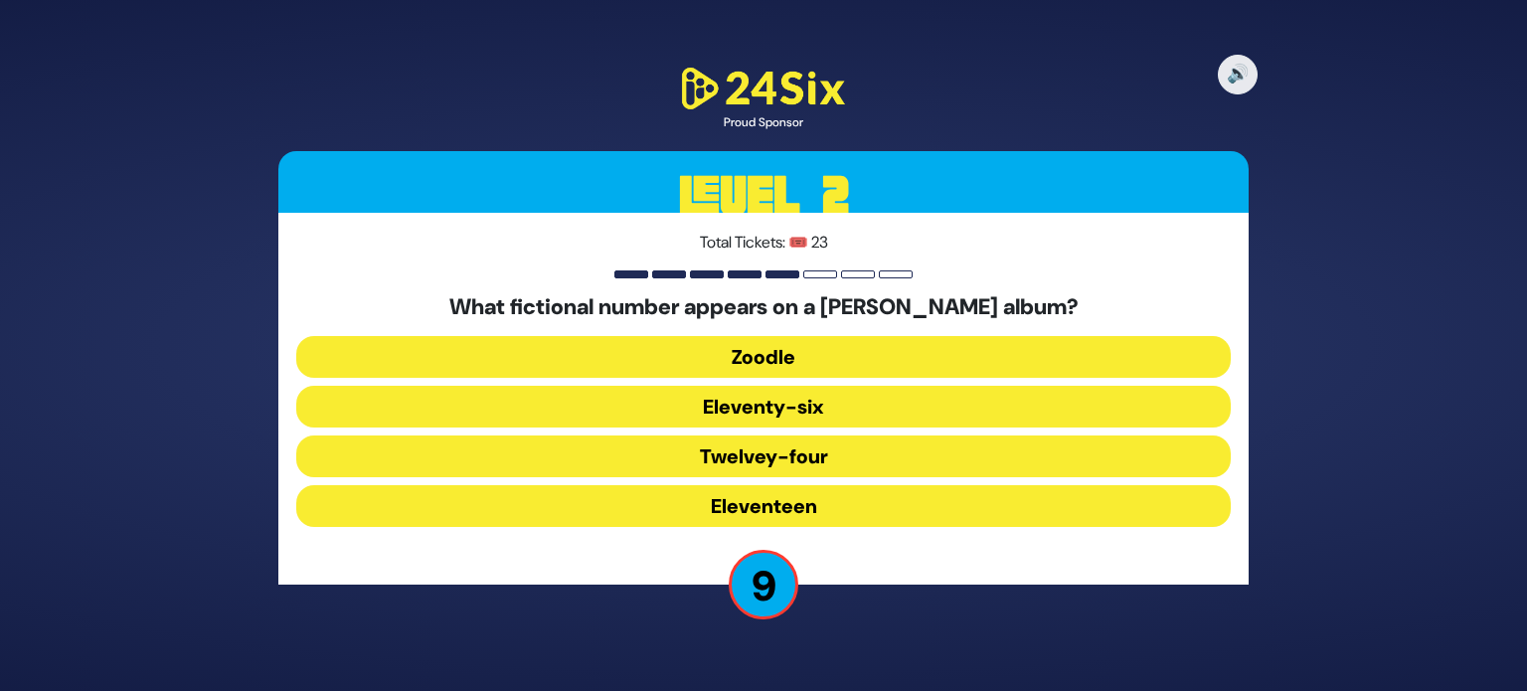
click at [803, 415] on button "Eleventy-six" at bounding box center [763, 407] width 934 height 42
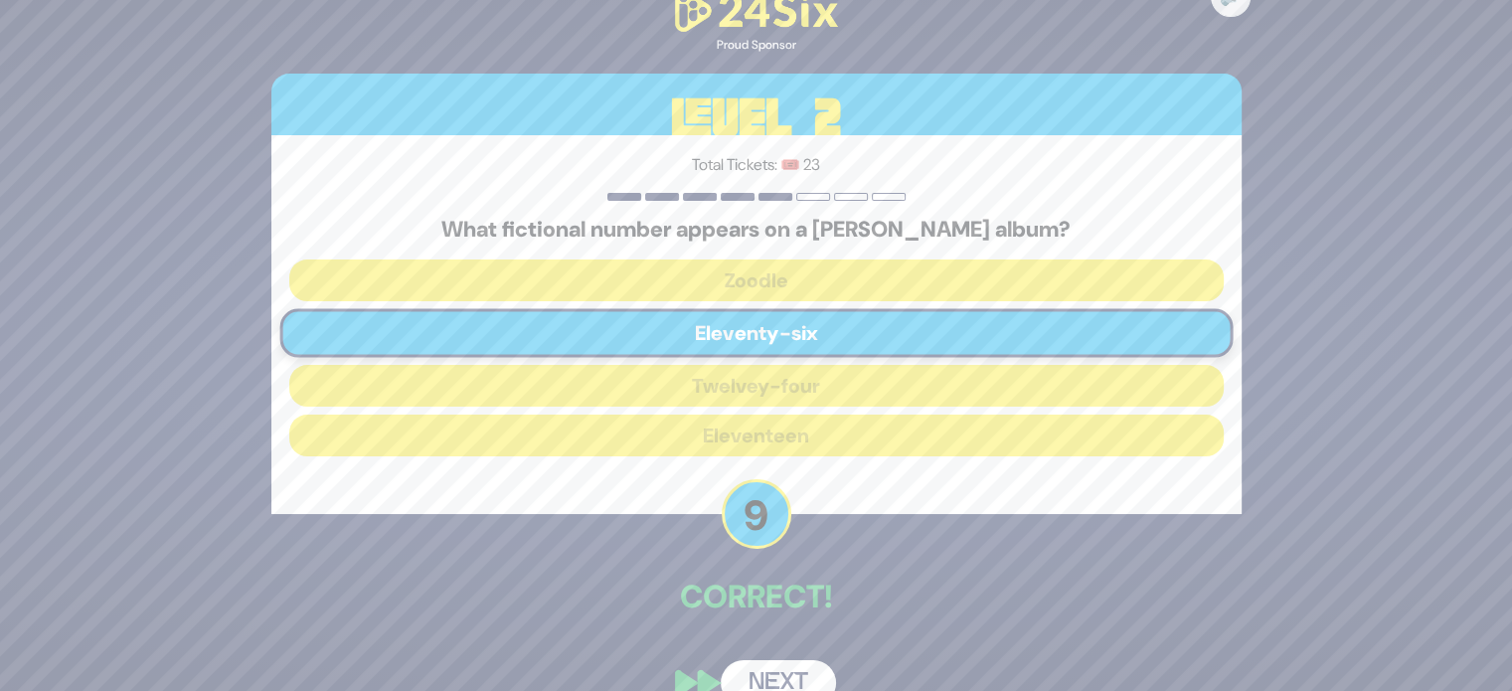
click at [768, 675] on button "Next" at bounding box center [778, 683] width 115 height 46
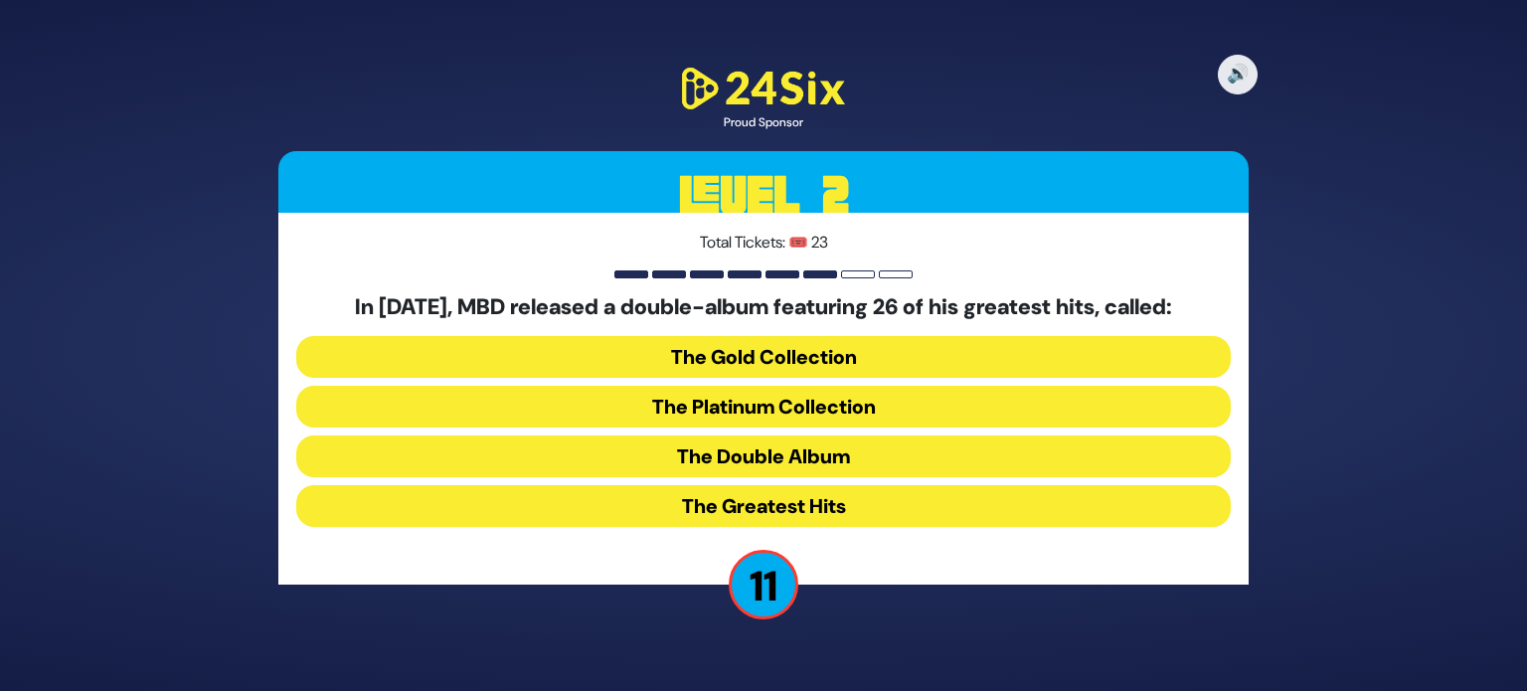
click at [831, 399] on button "The Platinum Collection" at bounding box center [763, 407] width 934 height 42
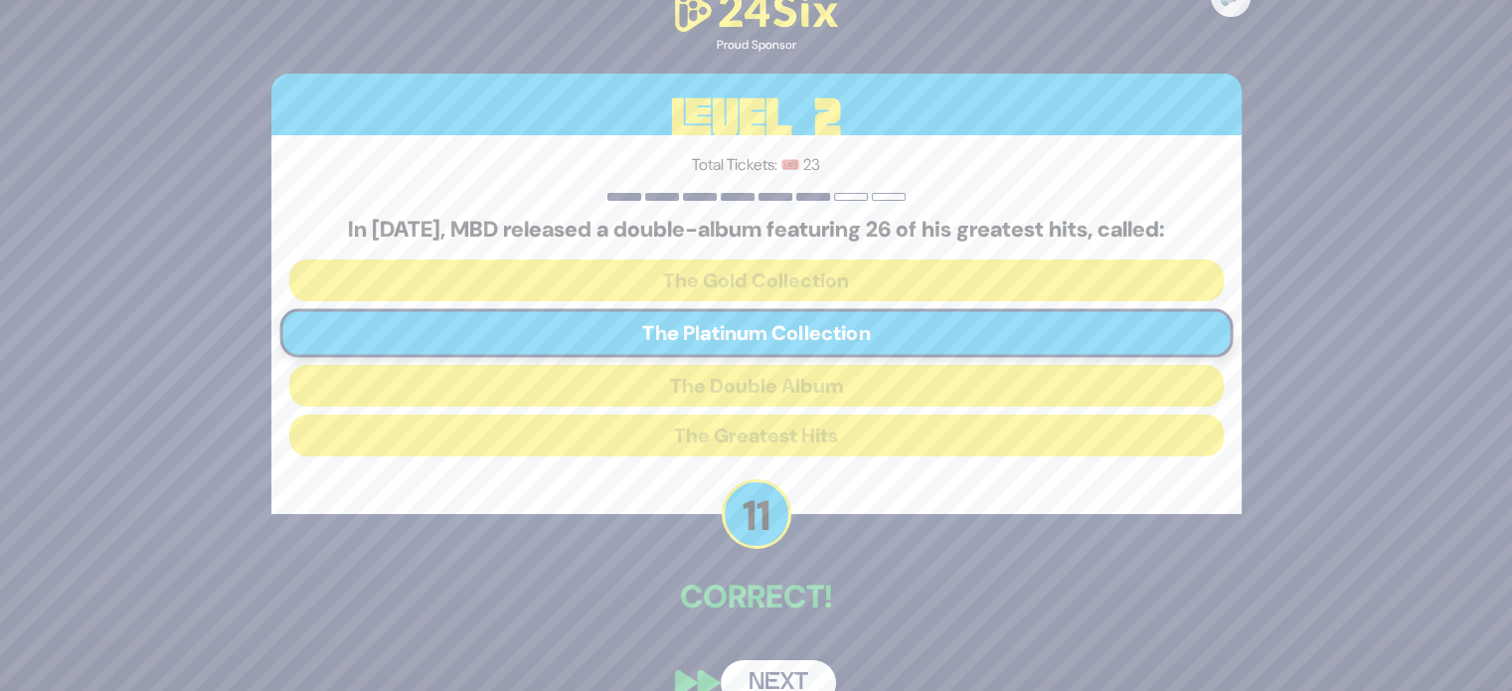
click at [747, 678] on button "Next" at bounding box center [778, 683] width 115 height 46
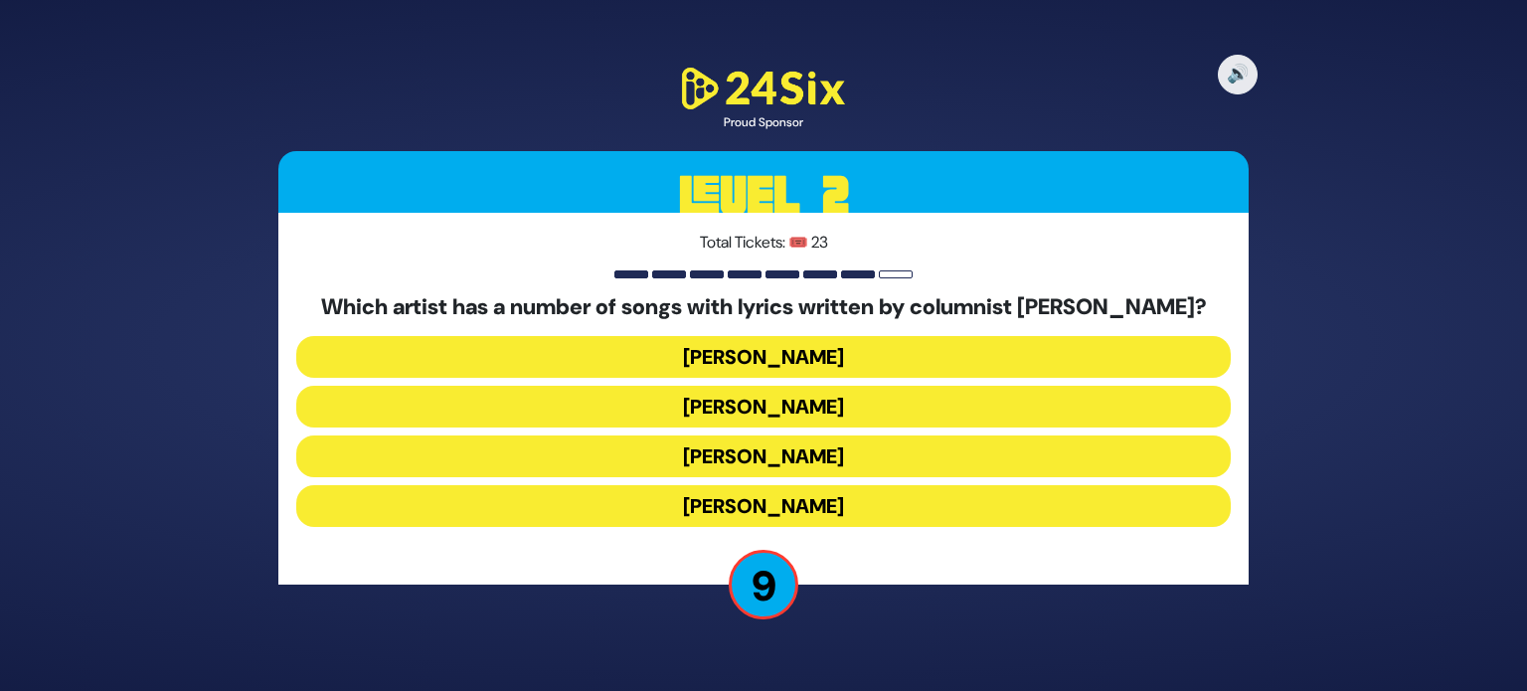
click at [743, 460] on button "[PERSON_NAME]" at bounding box center [763, 456] width 934 height 42
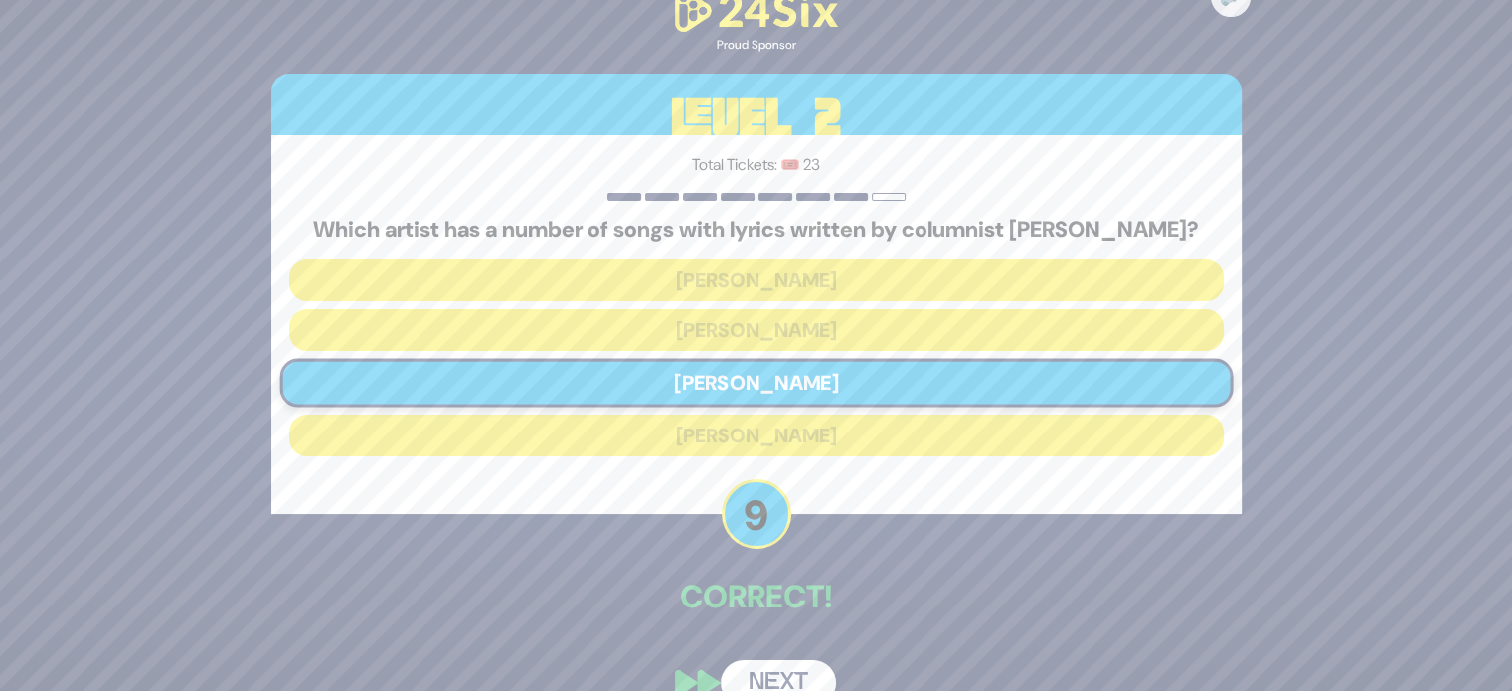
click at [753, 680] on button "Next" at bounding box center [778, 683] width 115 height 46
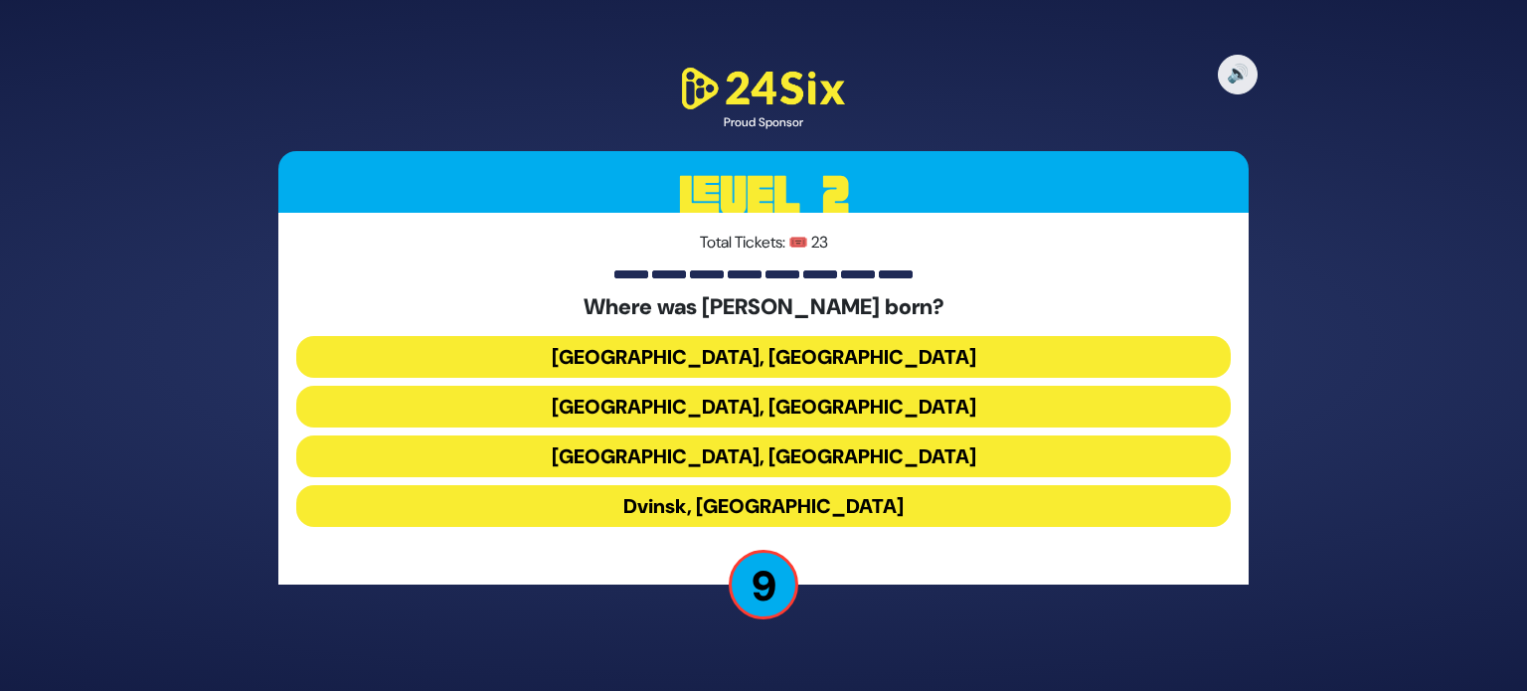
click at [845, 358] on button "[GEOGRAPHIC_DATA], [GEOGRAPHIC_DATA]" at bounding box center [763, 357] width 934 height 42
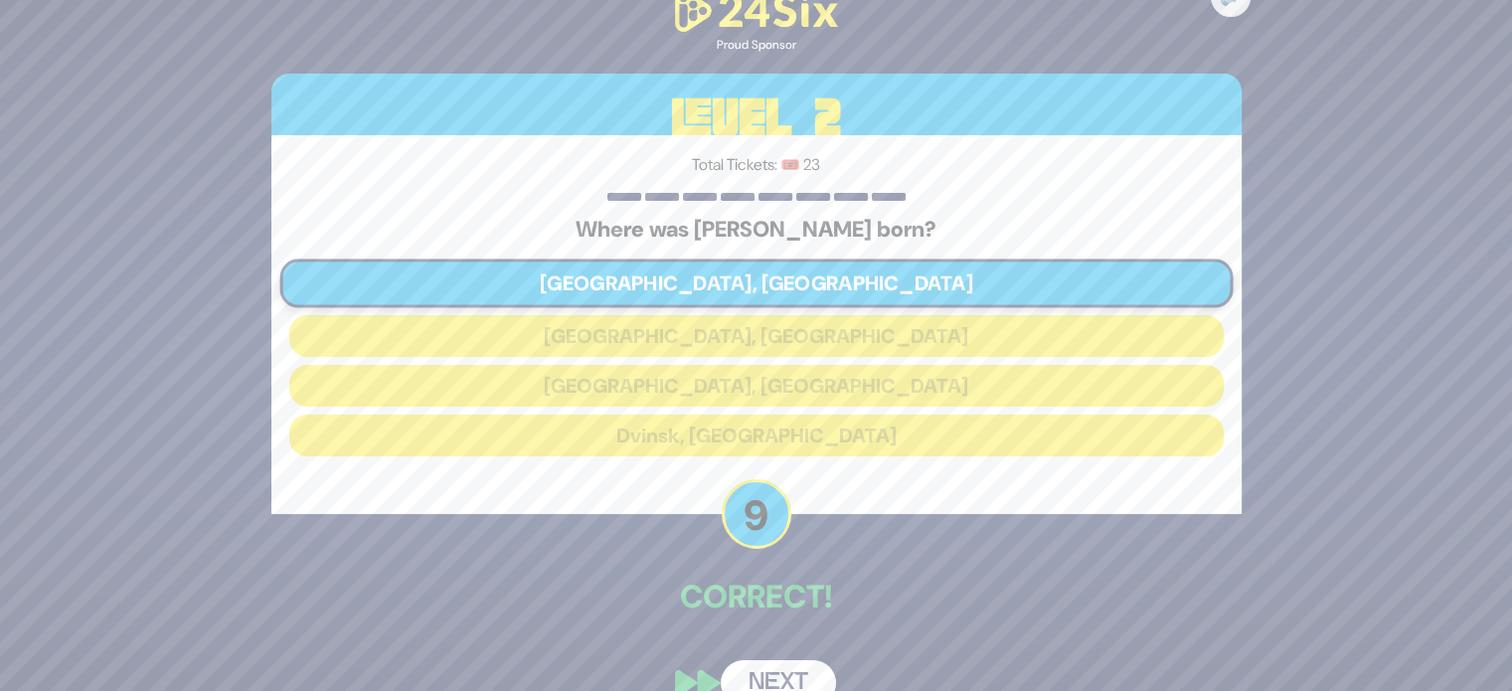
click at [781, 662] on button "Next" at bounding box center [778, 683] width 115 height 46
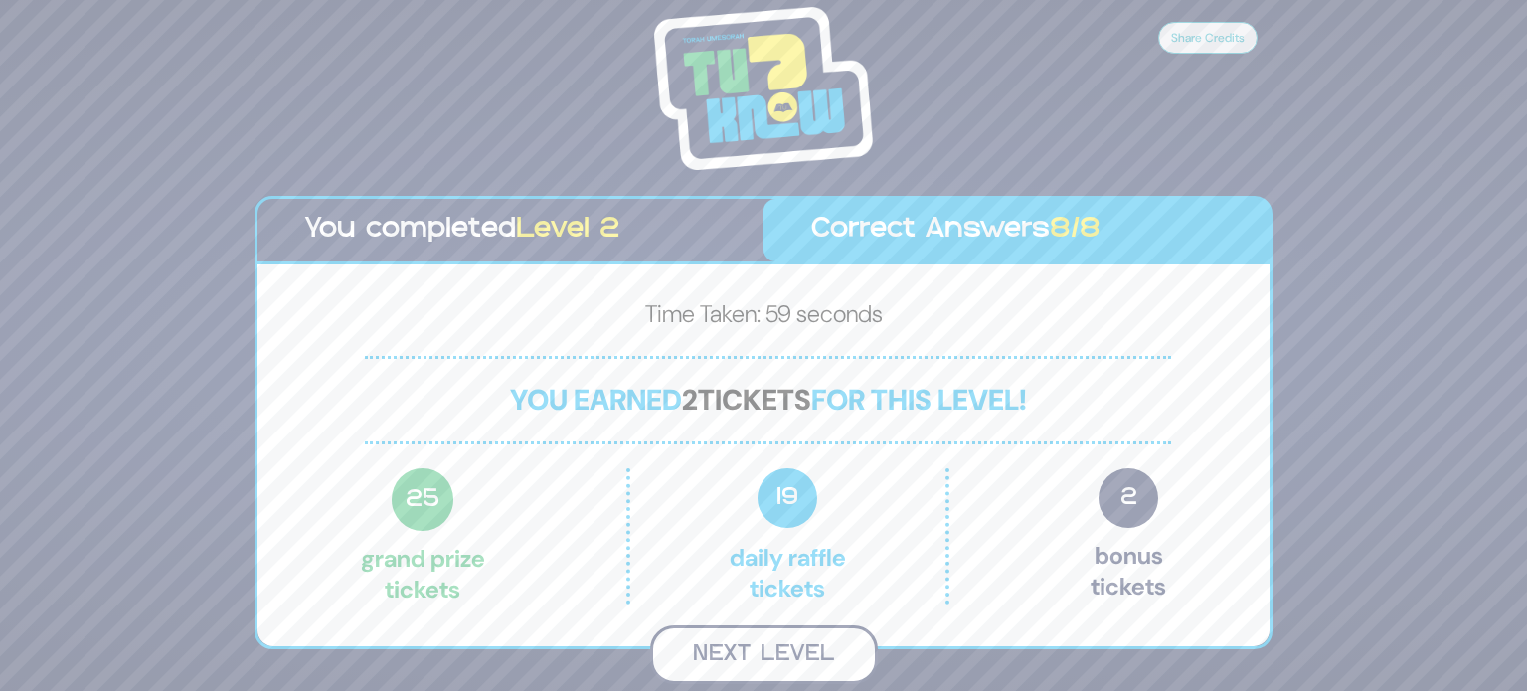
click at [777, 661] on button "Next Level" at bounding box center [764, 654] width 228 height 59
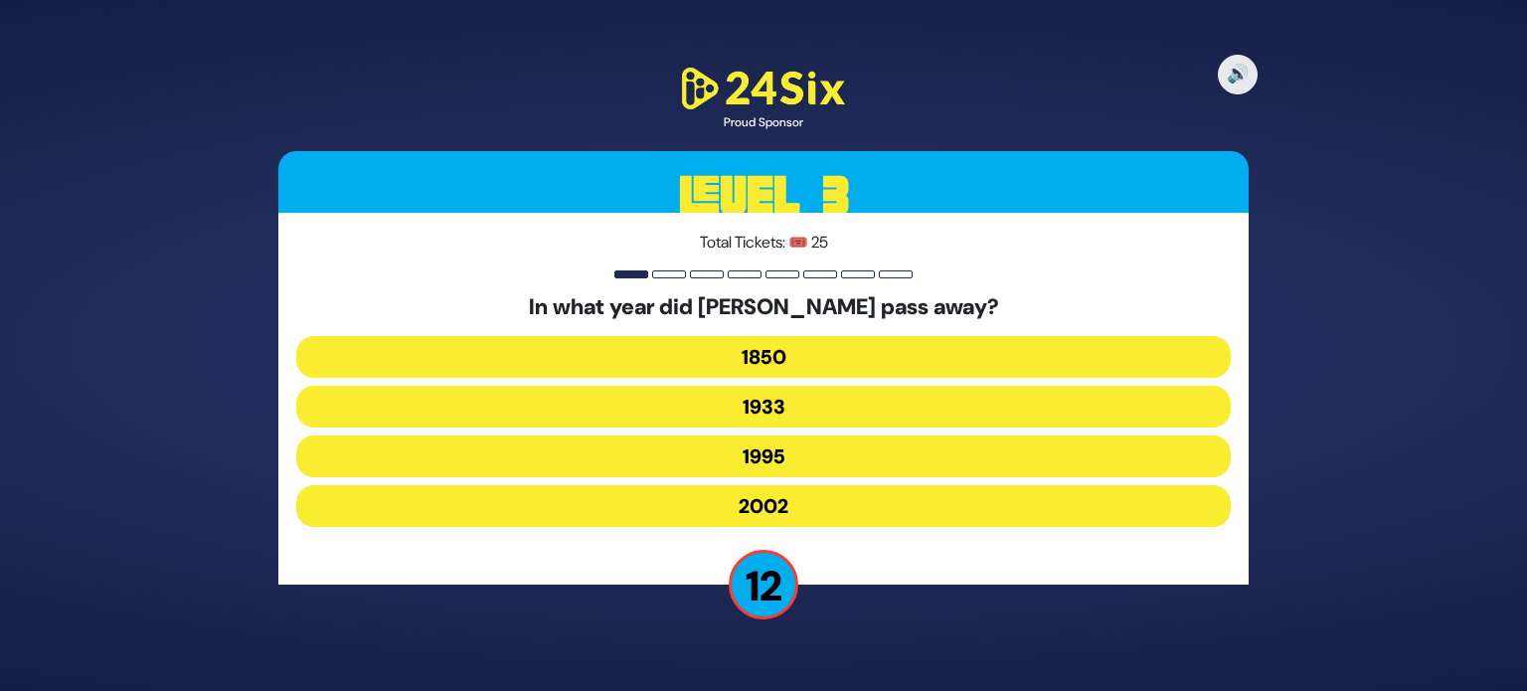
click at [839, 401] on button "1933" at bounding box center [763, 407] width 934 height 42
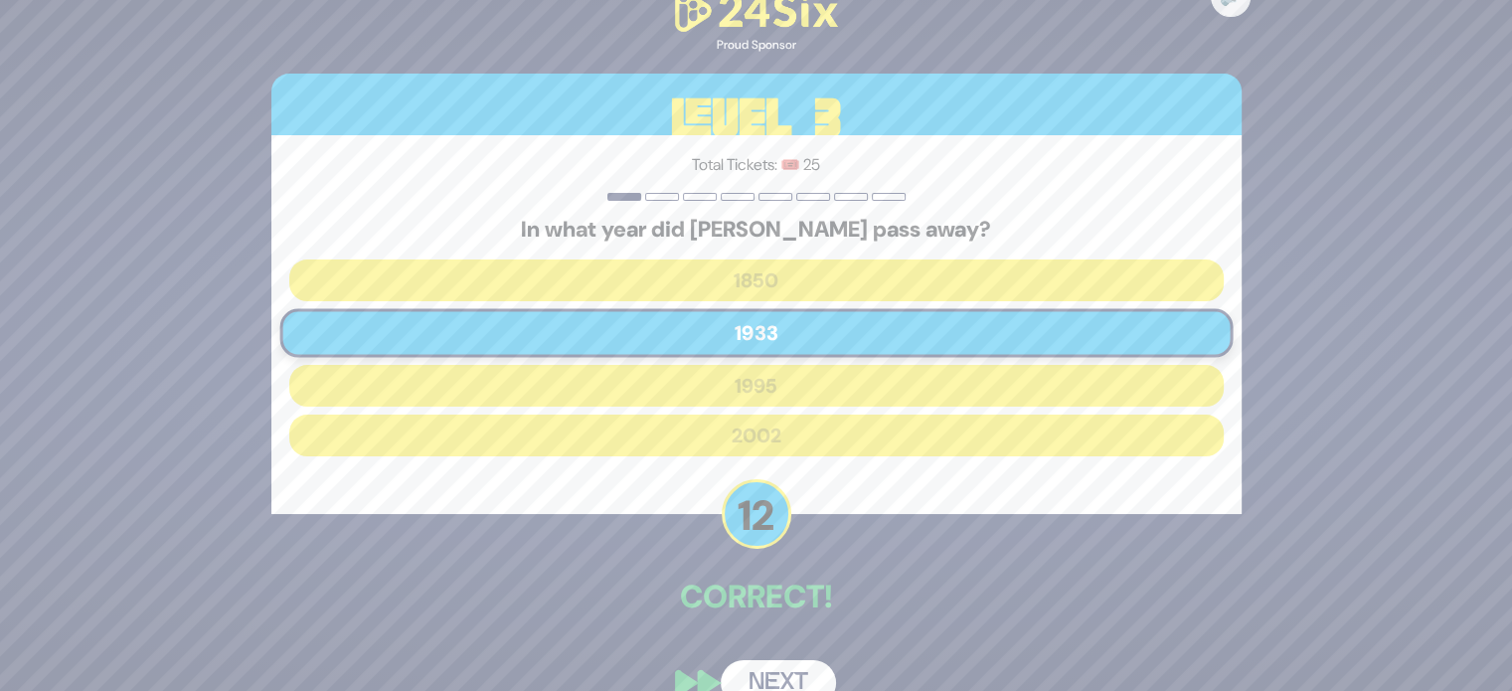
click at [764, 677] on button "Next" at bounding box center [778, 683] width 115 height 46
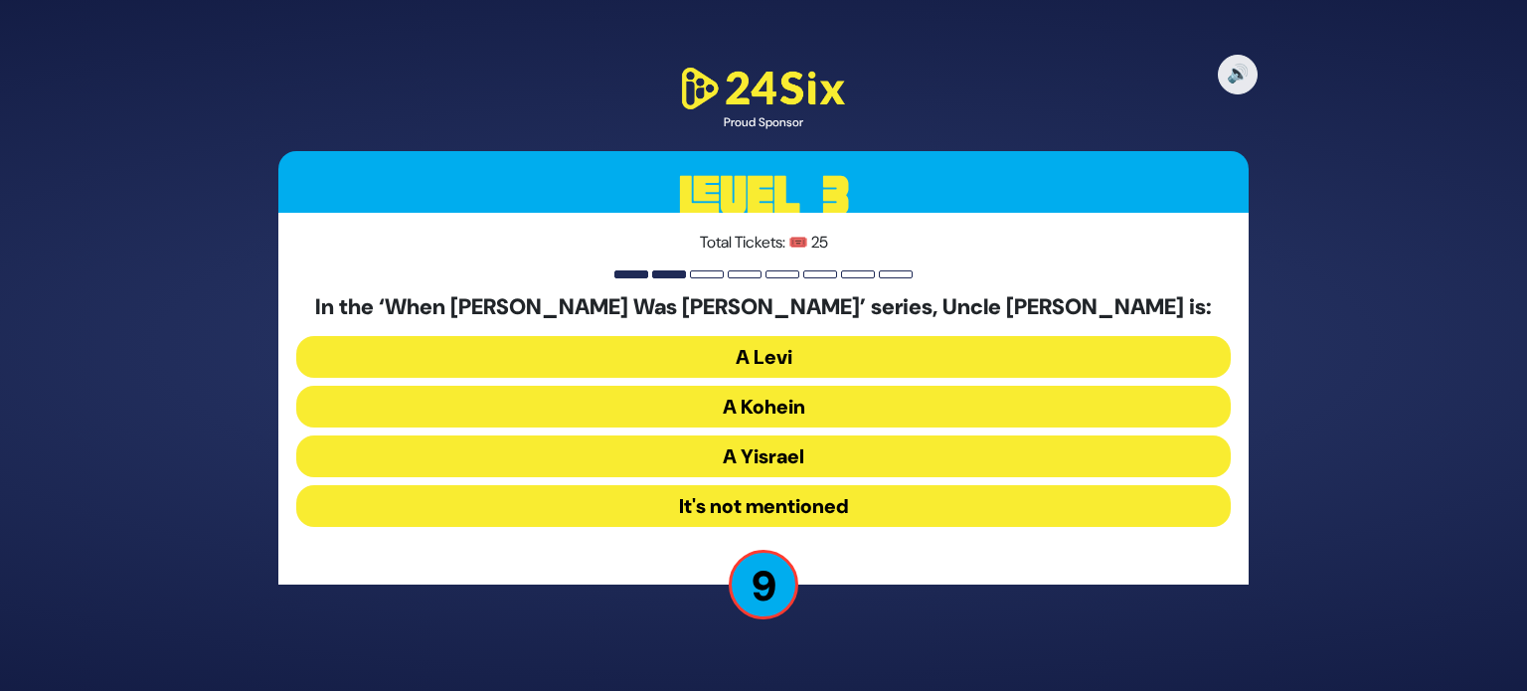
click at [823, 501] on button "It's not mentioned" at bounding box center [763, 506] width 934 height 42
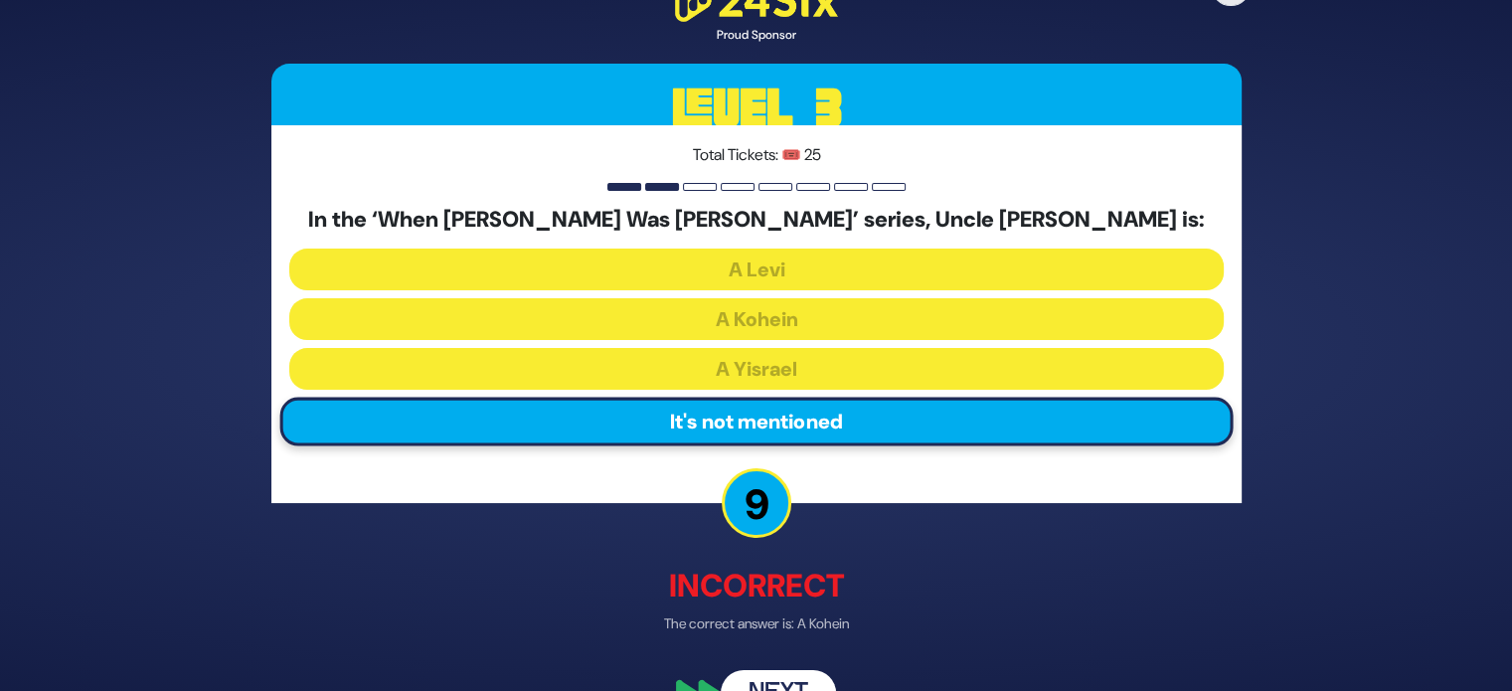
click at [775, 679] on button "Next" at bounding box center [778, 693] width 115 height 46
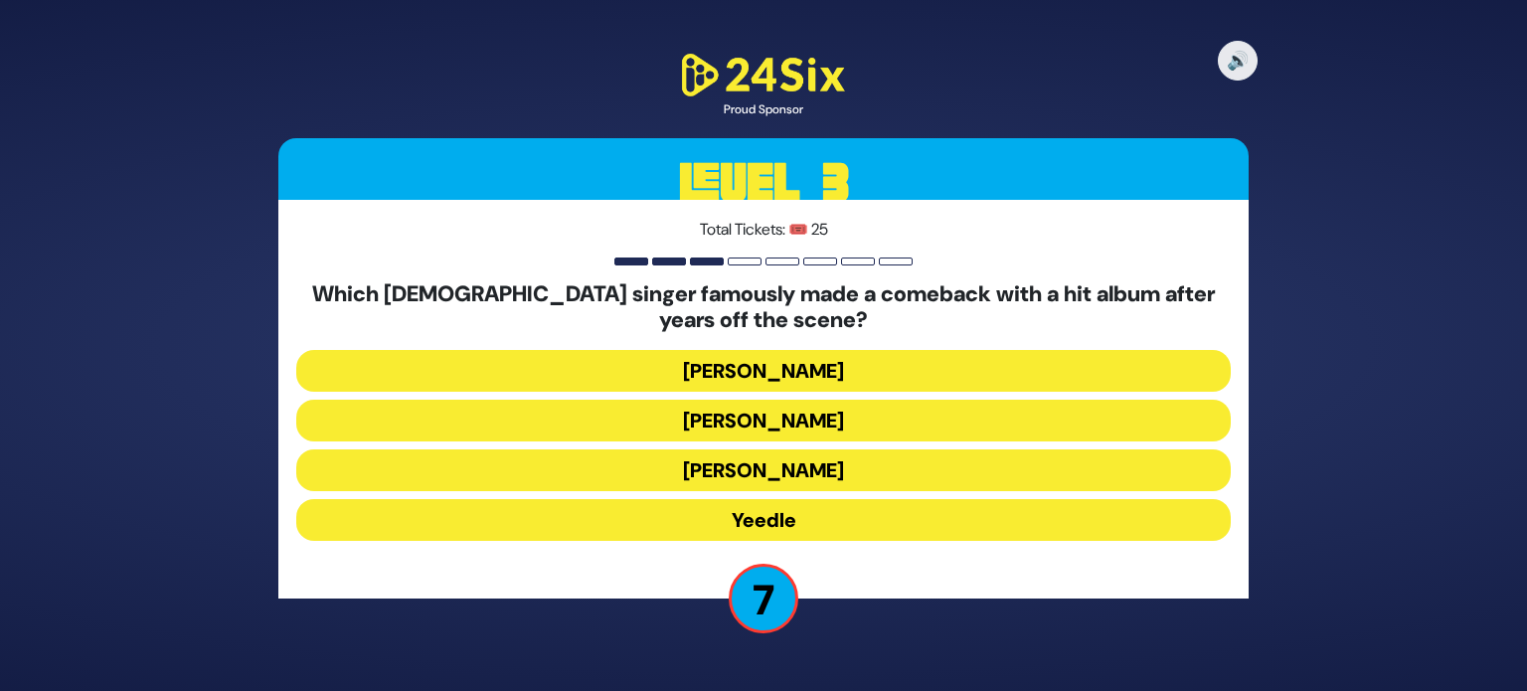
click at [1402, 385] on div "🔊 Proud Sponsor Level 3 Total Tickets: 🎟️ 25 Which [DEMOGRAPHIC_DATA] singer fa…" at bounding box center [763, 345] width 1527 height 691
click at [751, 493] on div "Which [DEMOGRAPHIC_DATA] singer famously made a comeback with a hit album after…" at bounding box center [763, 414] width 934 height 267
click at [751, 528] on button "Yeedle" at bounding box center [763, 520] width 934 height 42
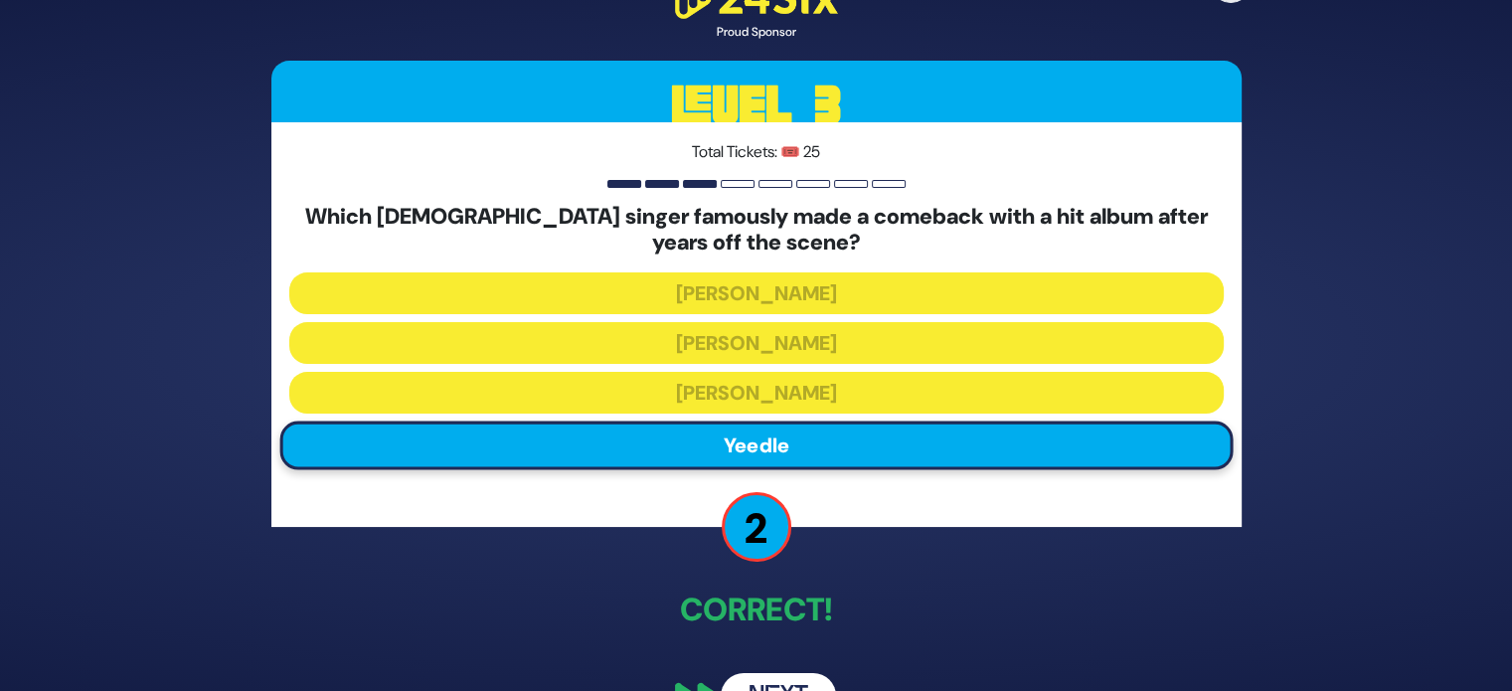
click at [799, 683] on button "Next" at bounding box center [778, 696] width 115 height 46
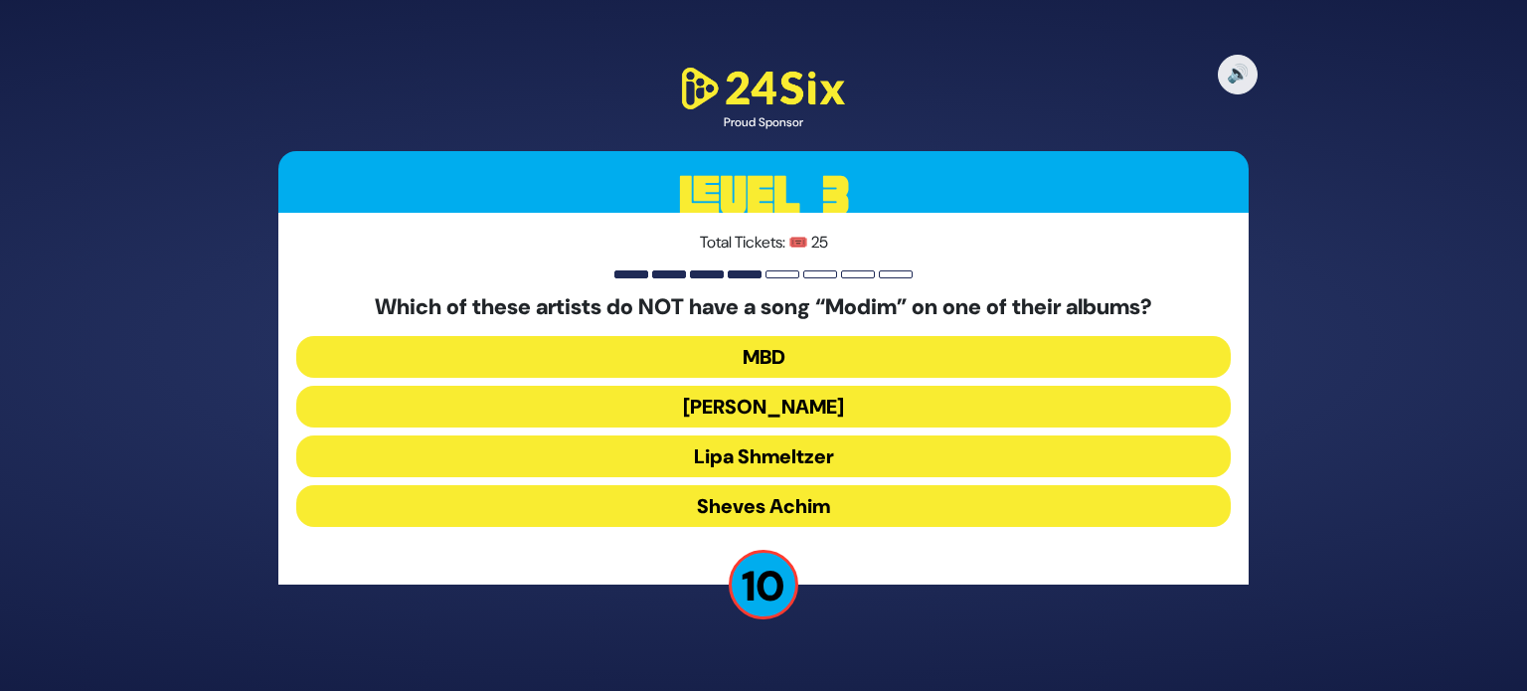
click at [783, 508] on button "Sheves Achim" at bounding box center [763, 506] width 934 height 42
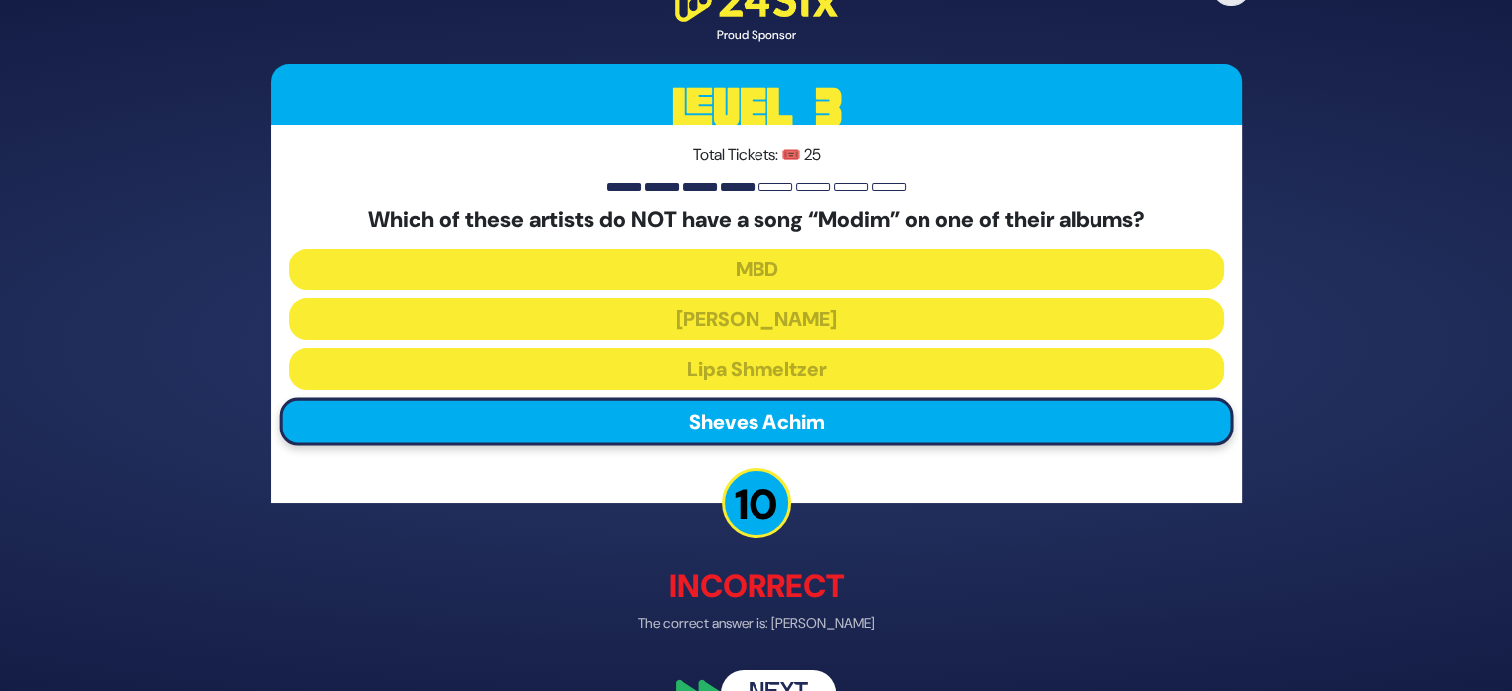
click at [782, 676] on button "Next" at bounding box center [778, 693] width 115 height 46
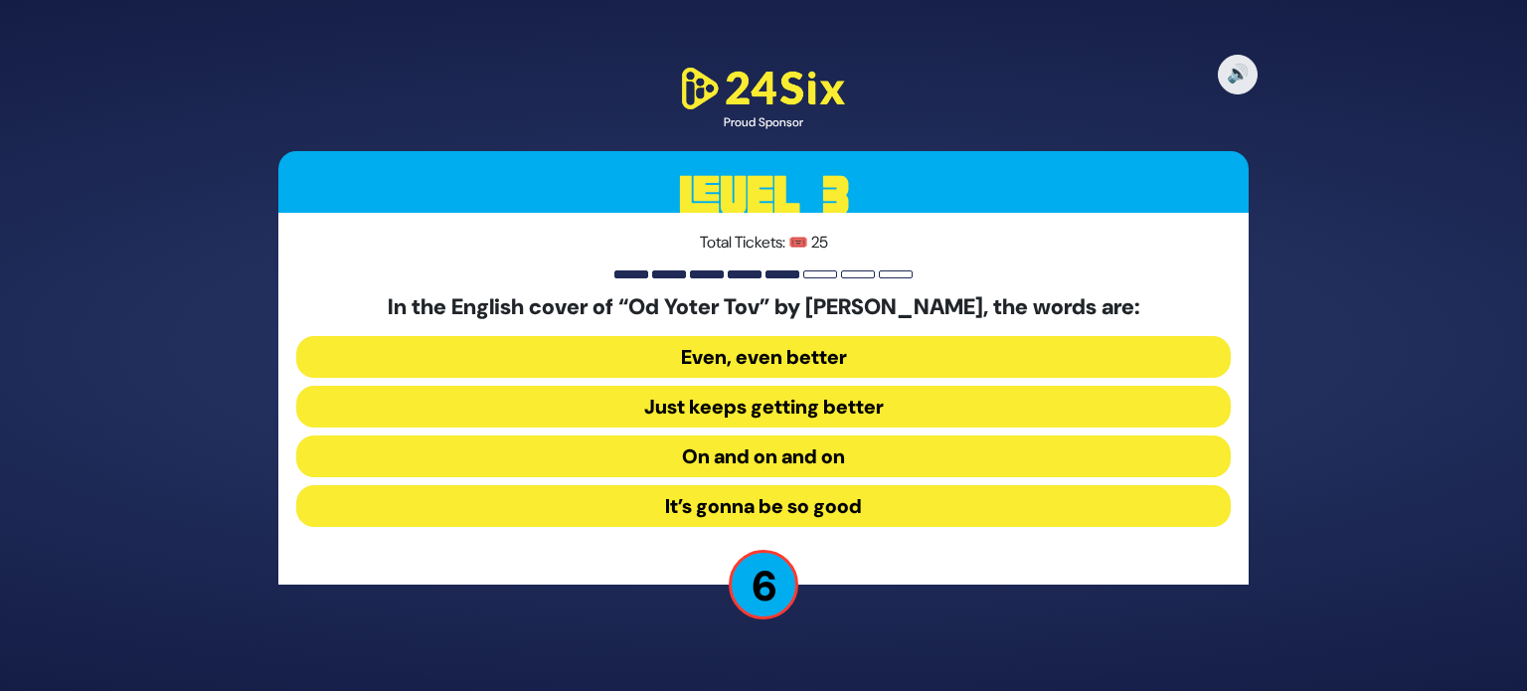
click at [803, 466] on button "On and on and on" at bounding box center [763, 456] width 934 height 42
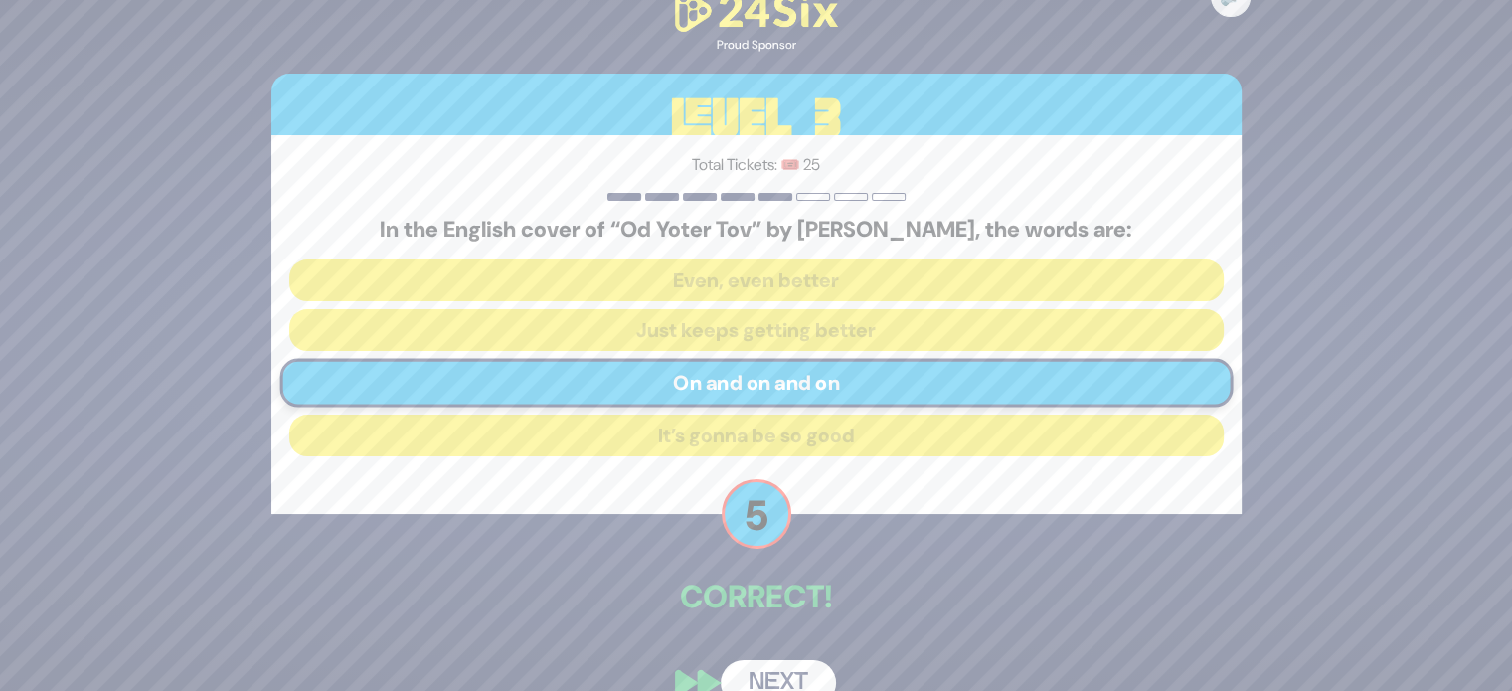
click at [791, 679] on button "Next" at bounding box center [778, 683] width 115 height 46
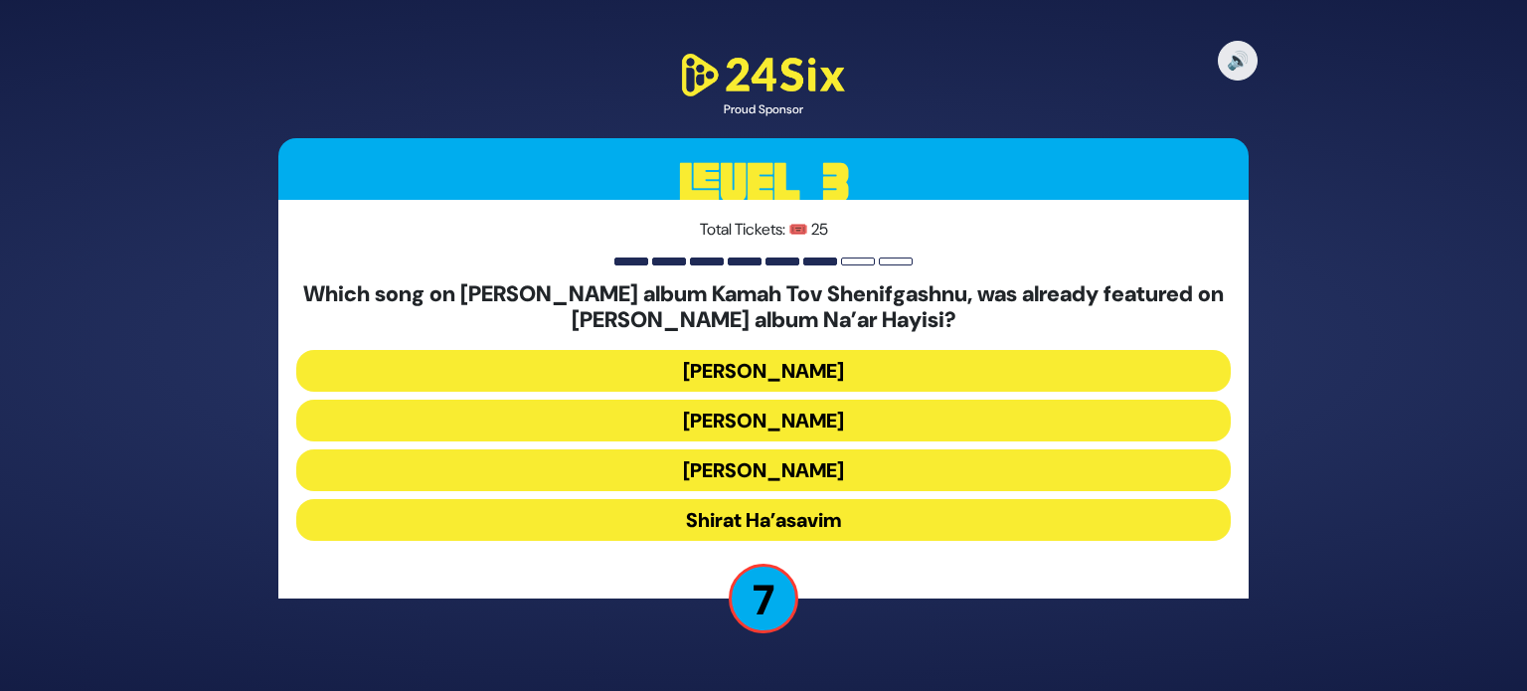
click at [774, 362] on button "[PERSON_NAME]" at bounding box center [763, 371] width 934 height 42
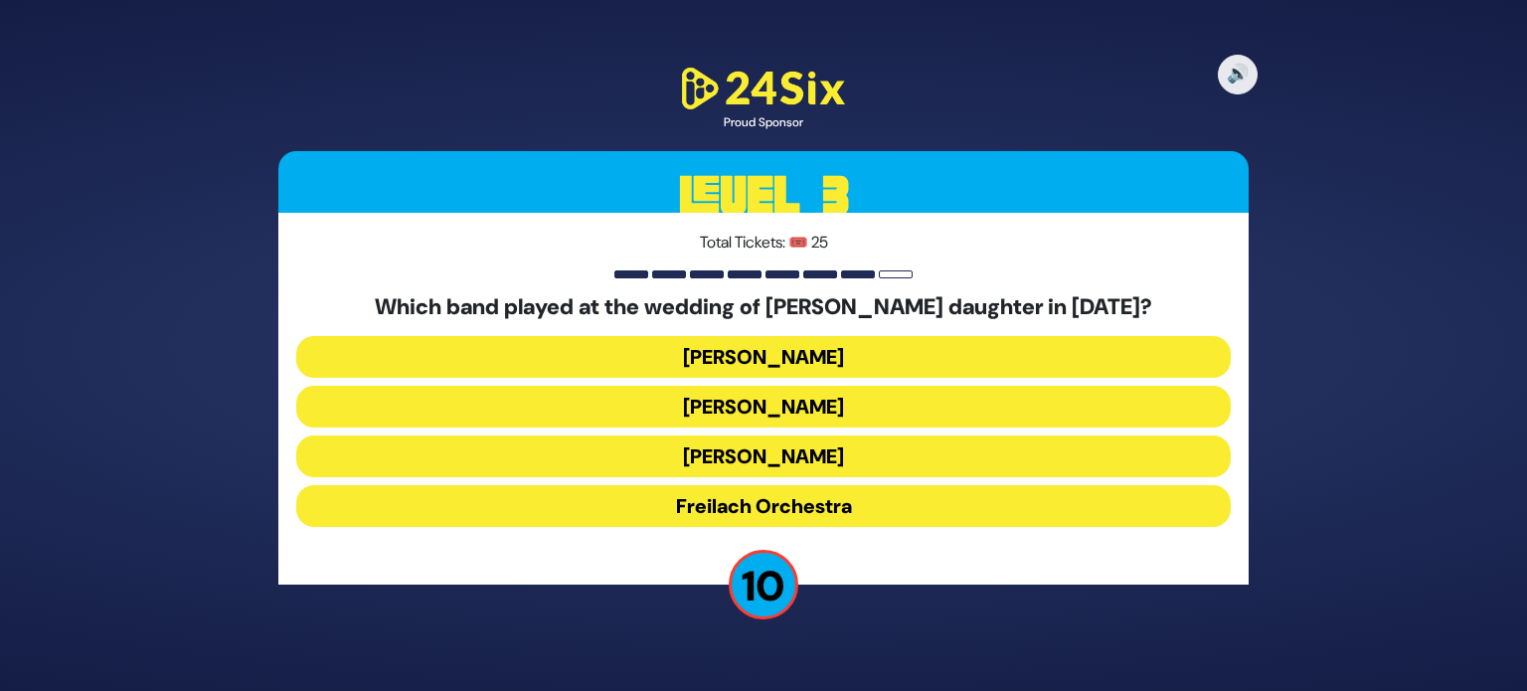
click at [775, 454] on button "[PERSON_NAME]" at bounding box center [763, 456] width 934 height 42
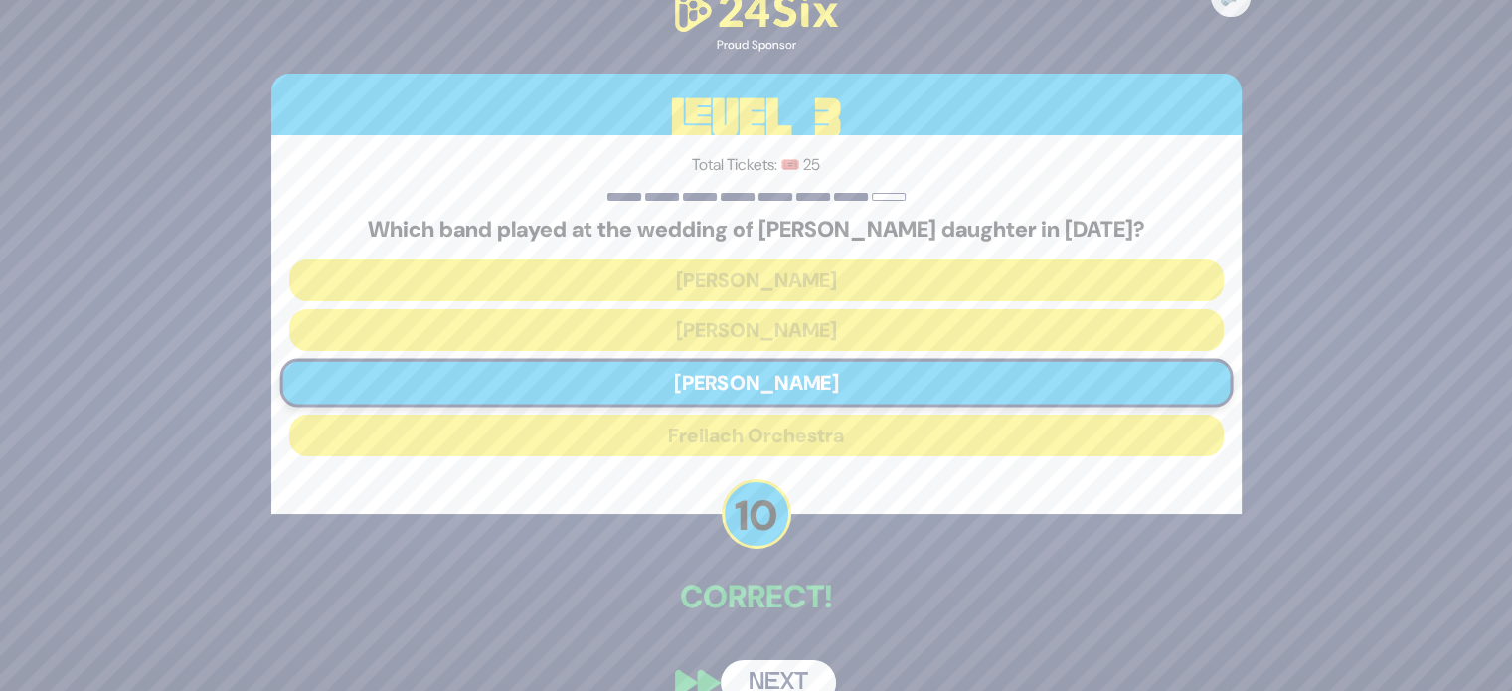
click at [767, 672] on button "Next" at bounding box center [778, 683] width 115 height 46
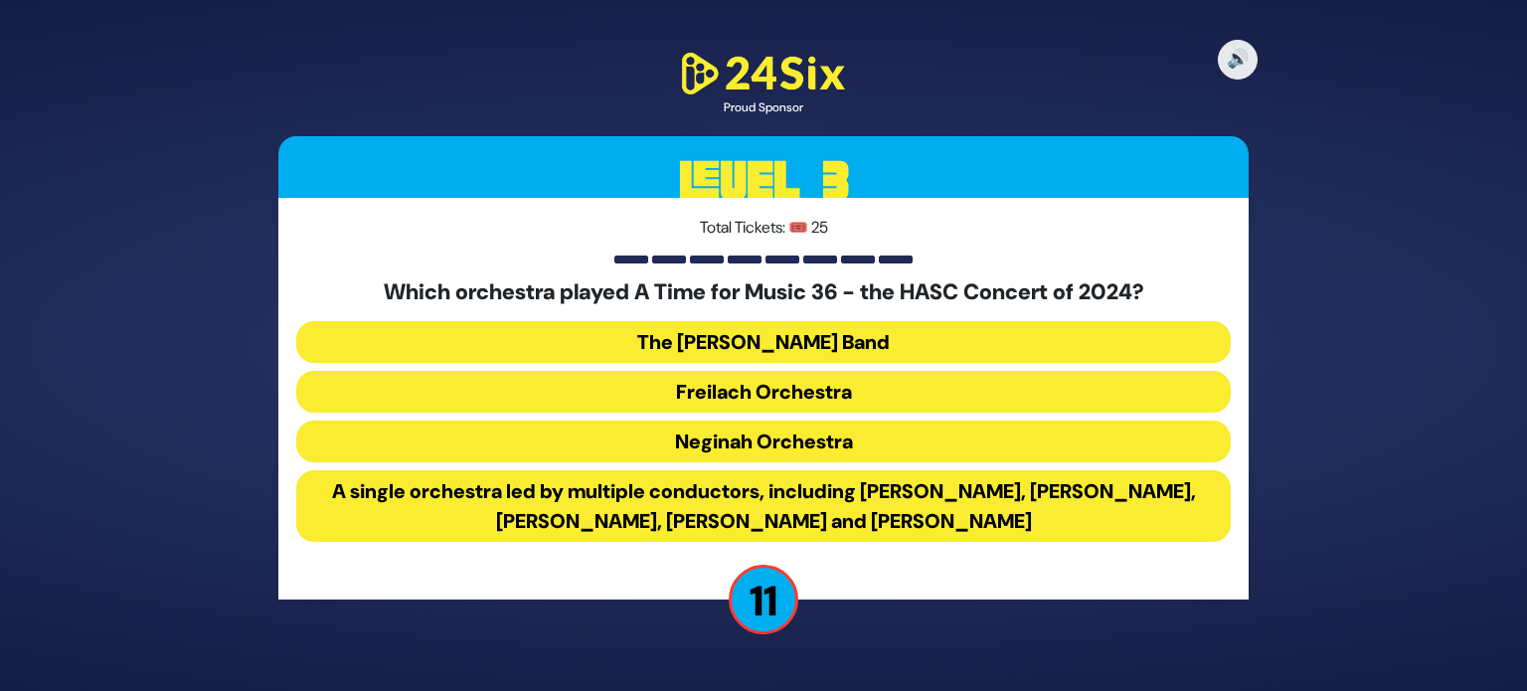
click at [799, 396] on button "Freilach Orchestra" at bounding box center [763, 392] width 934 height 42
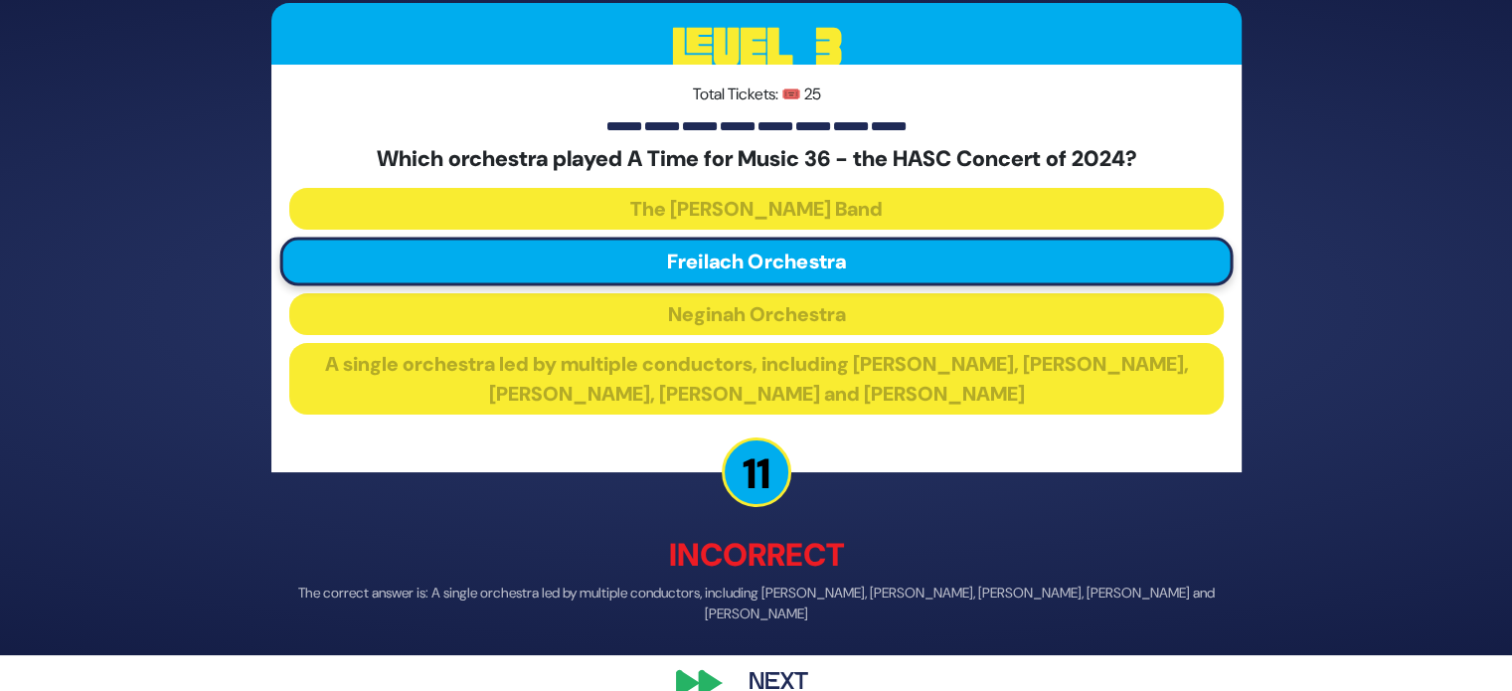
scroll to position [73, 0]
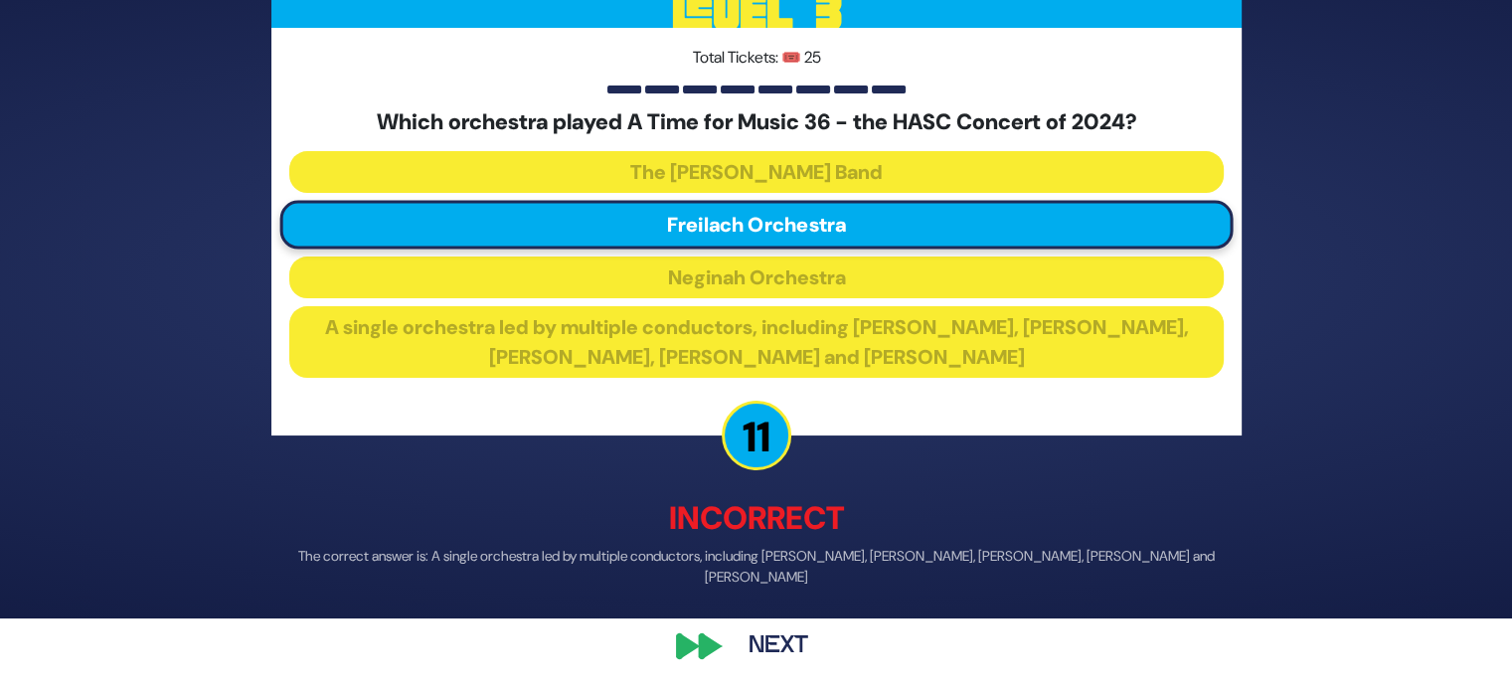
click at [771, 647] on button "Next" at bounding box center [778, 646] width 115 height 46
